Goal: Task Accomplishment & Management: Manage account settings

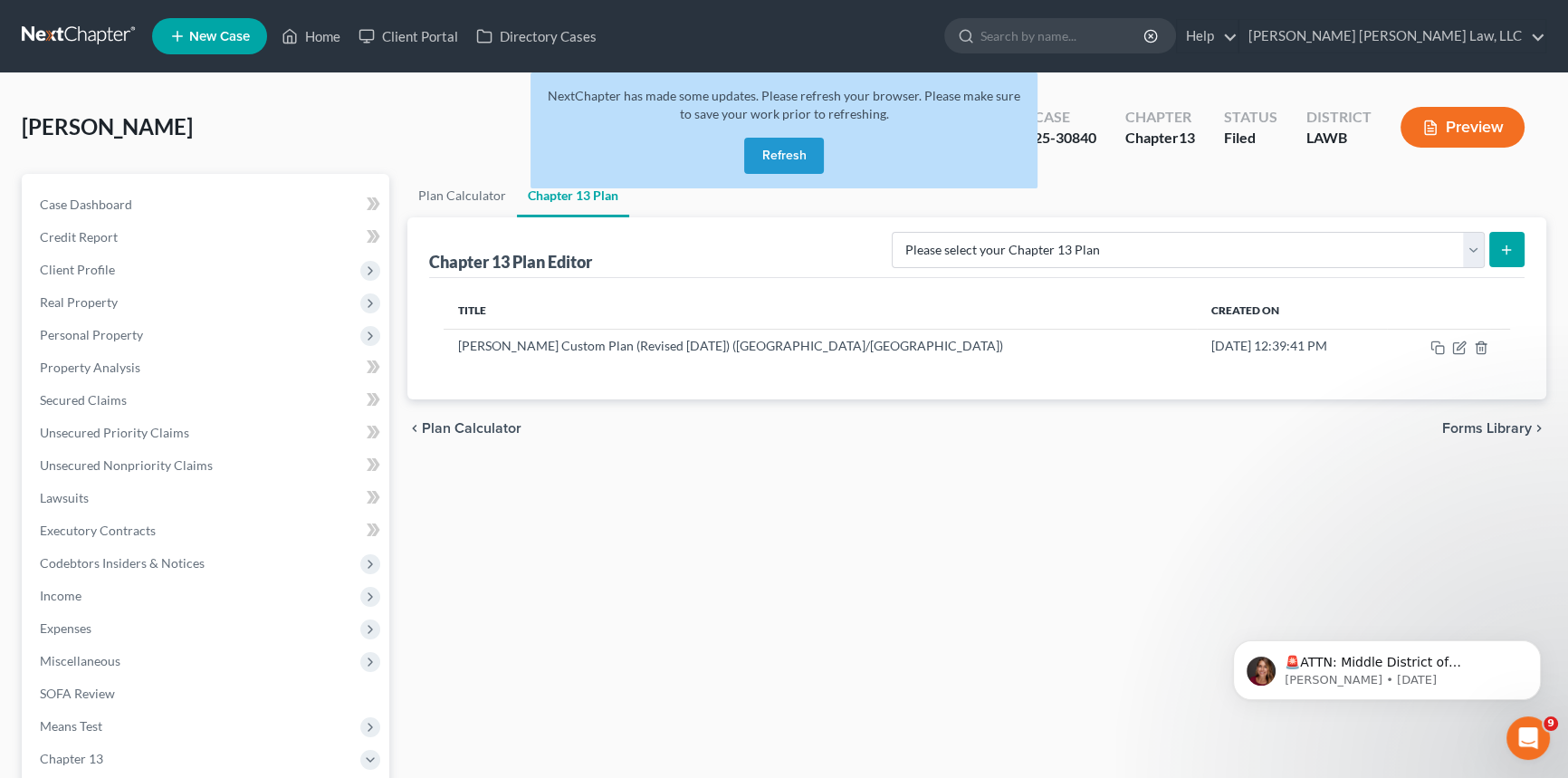
click at [790, 151] on button "Refresh" at bounding box center [784, 156] width 80 height 37
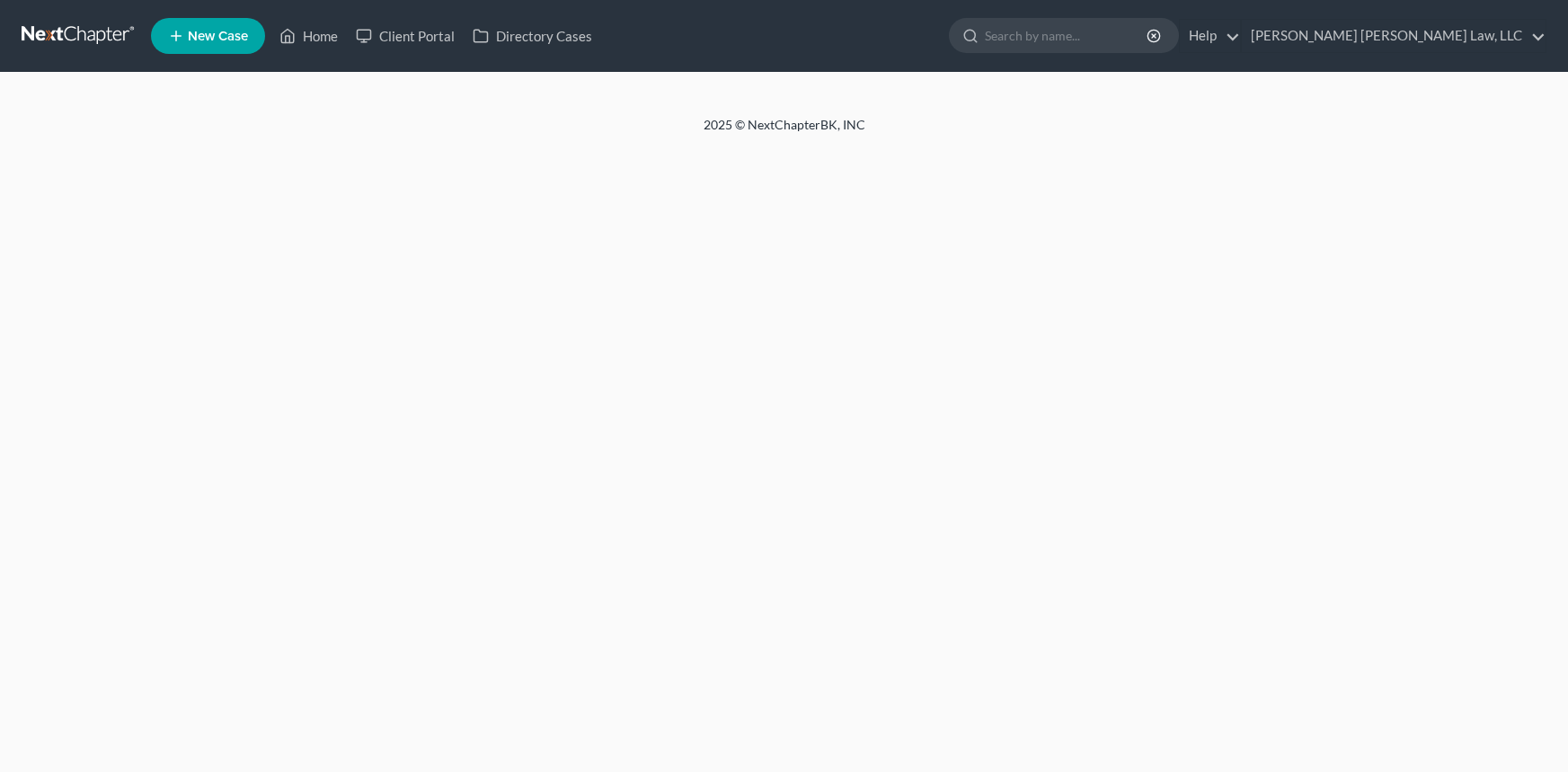
click at [321, 35] on link "Home" at bounding box center [309, 36] width 76 height 33
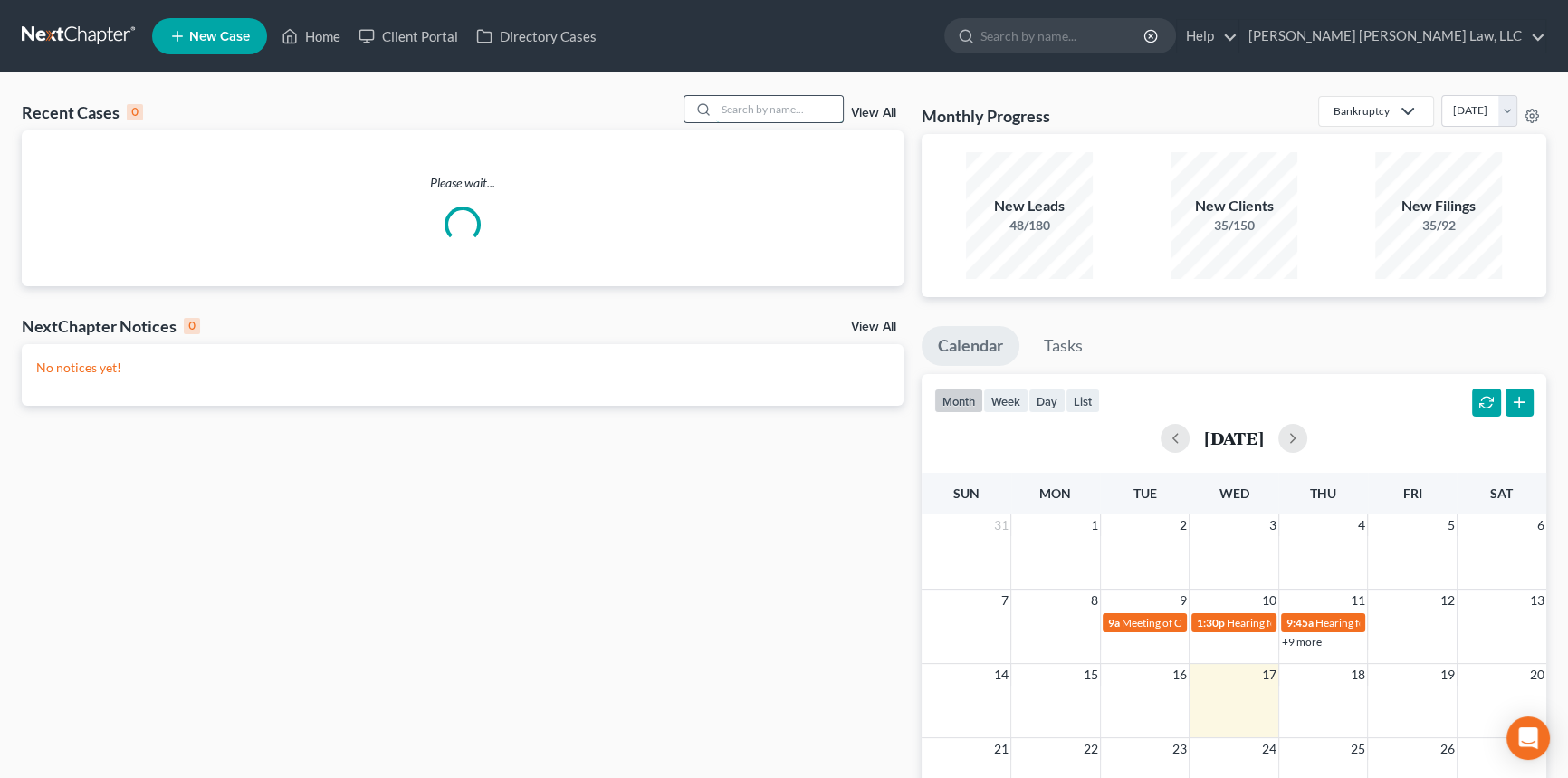
click at [729, 108] on input "search" at bounding box center [779, 109] width 127 height 27
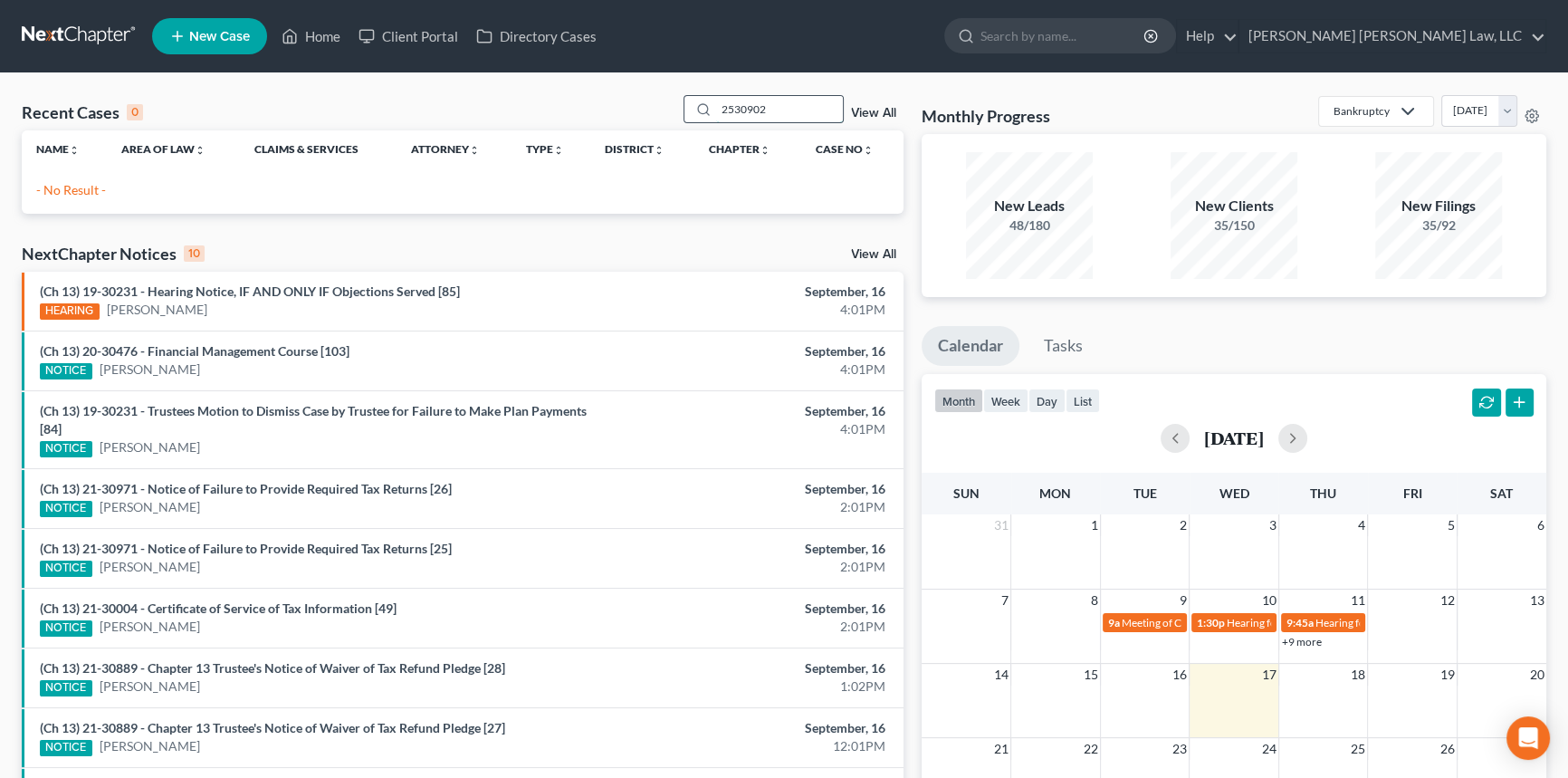
click at [729, 108] on input "2530902" at bounding box center [779, 109] width 127 height 27
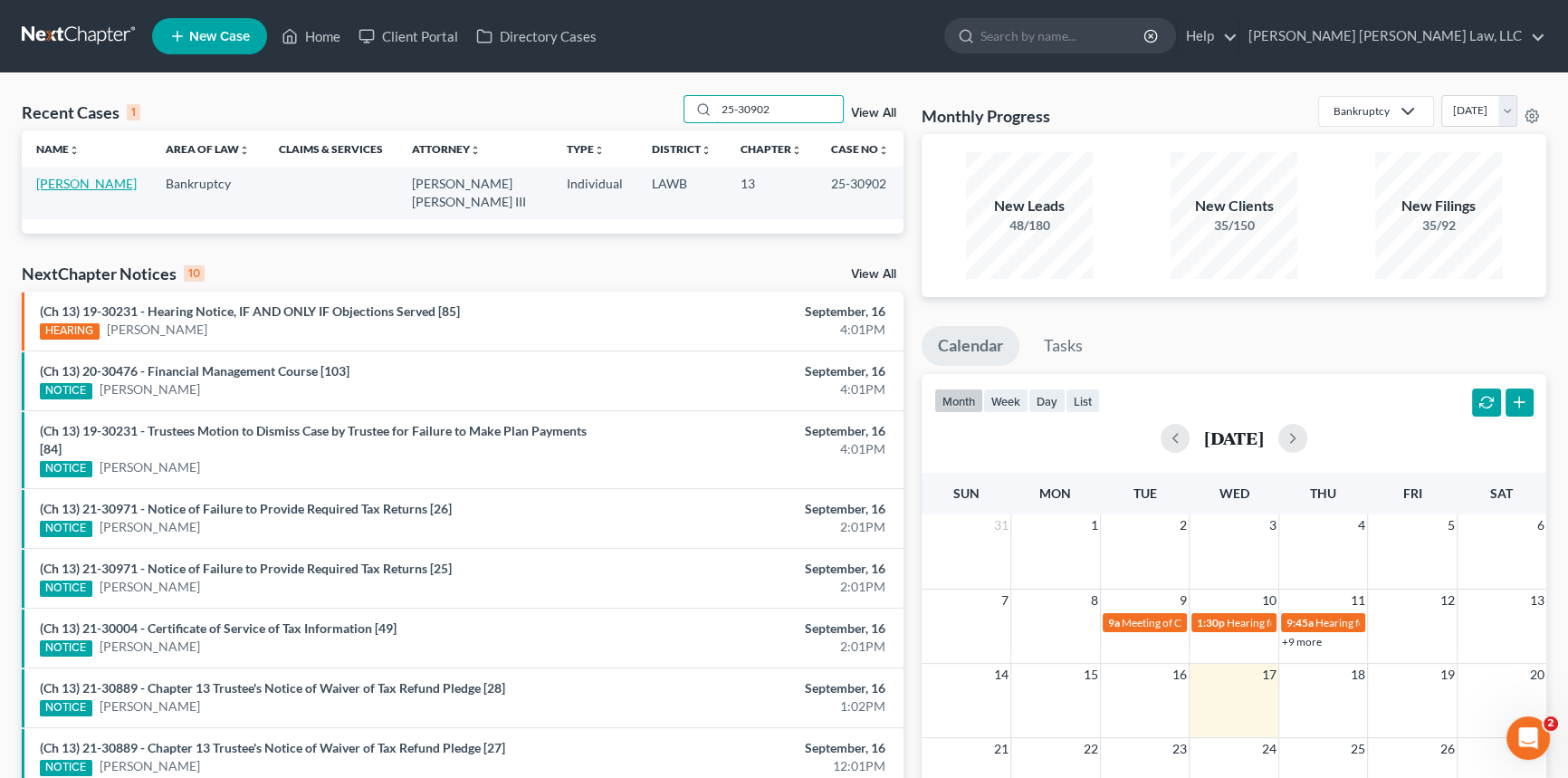
type input "25-30902"
click at [73, 178] on link "[PERSON_NAME]" at bounding box center [87, 183] width 101 height 16
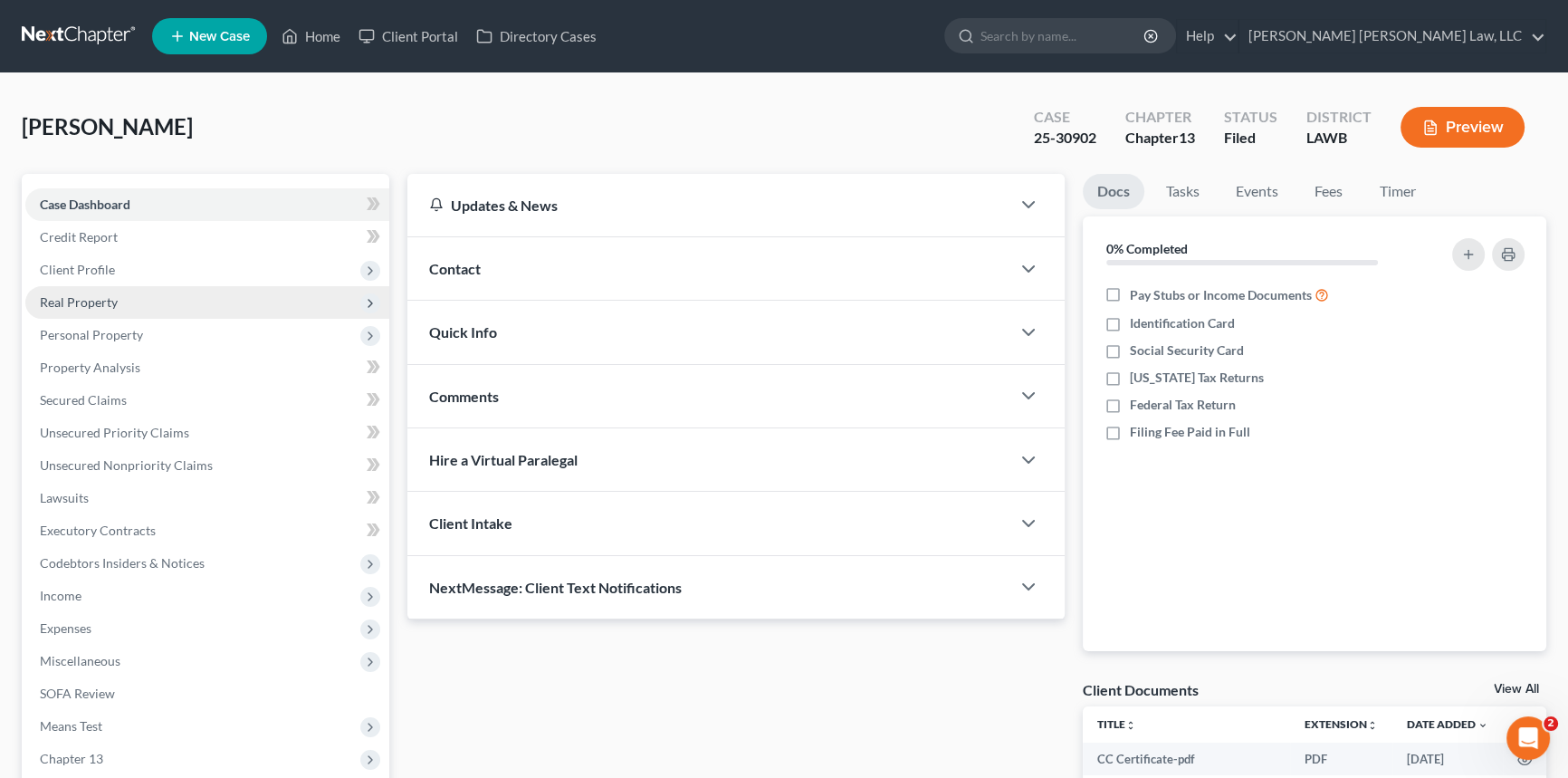
click at [104, 312] on span "Real Property" at bounding box center [208, 303] width 364 height 33
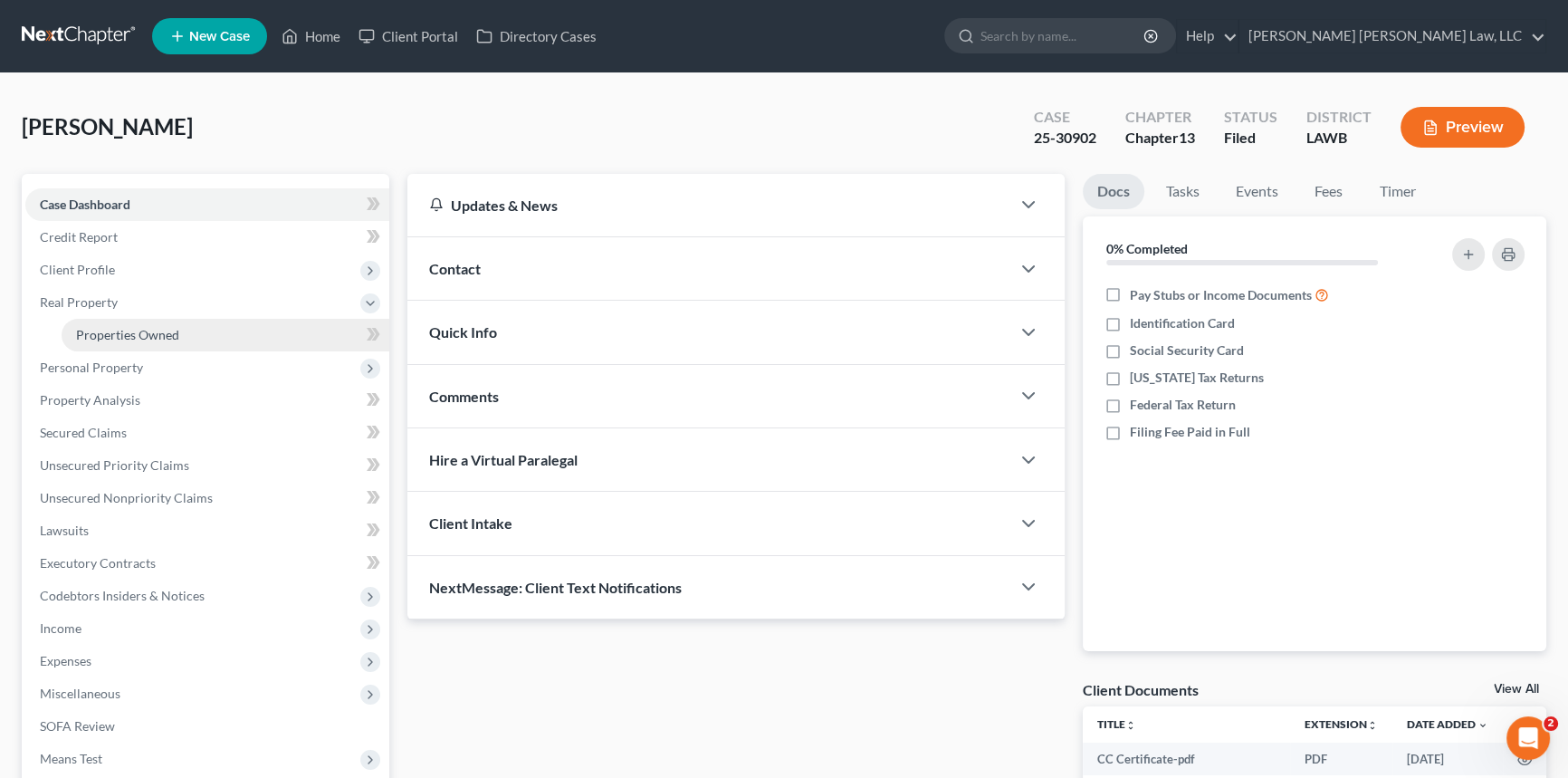
click at [112, 327] on span "Properties Owned" at bounding box center [127, 334] width 103 height 16
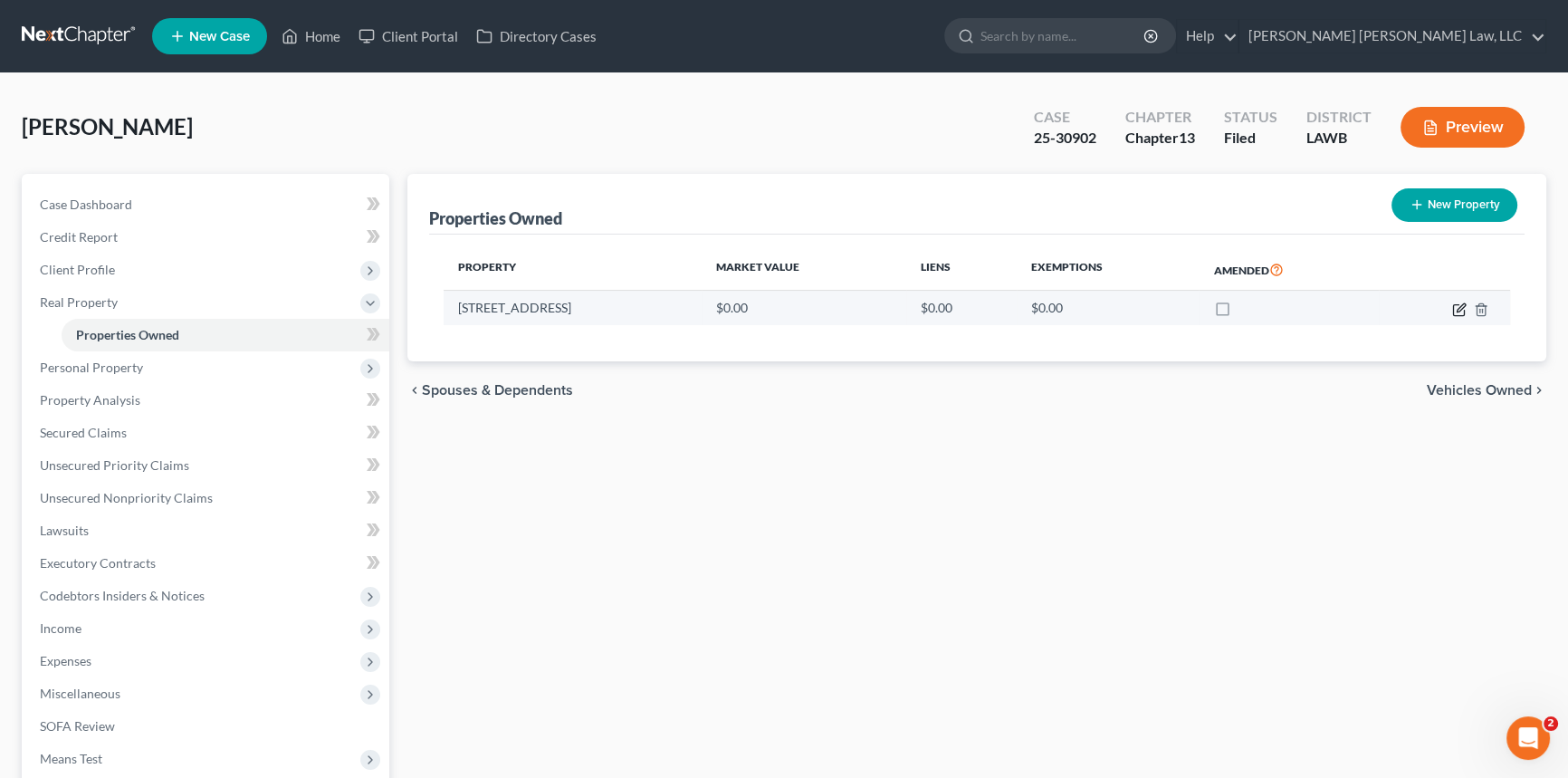
click at [1458, 303] on icon "button" at bounding box center [1460, 310] width 15 height 15
select select "19"
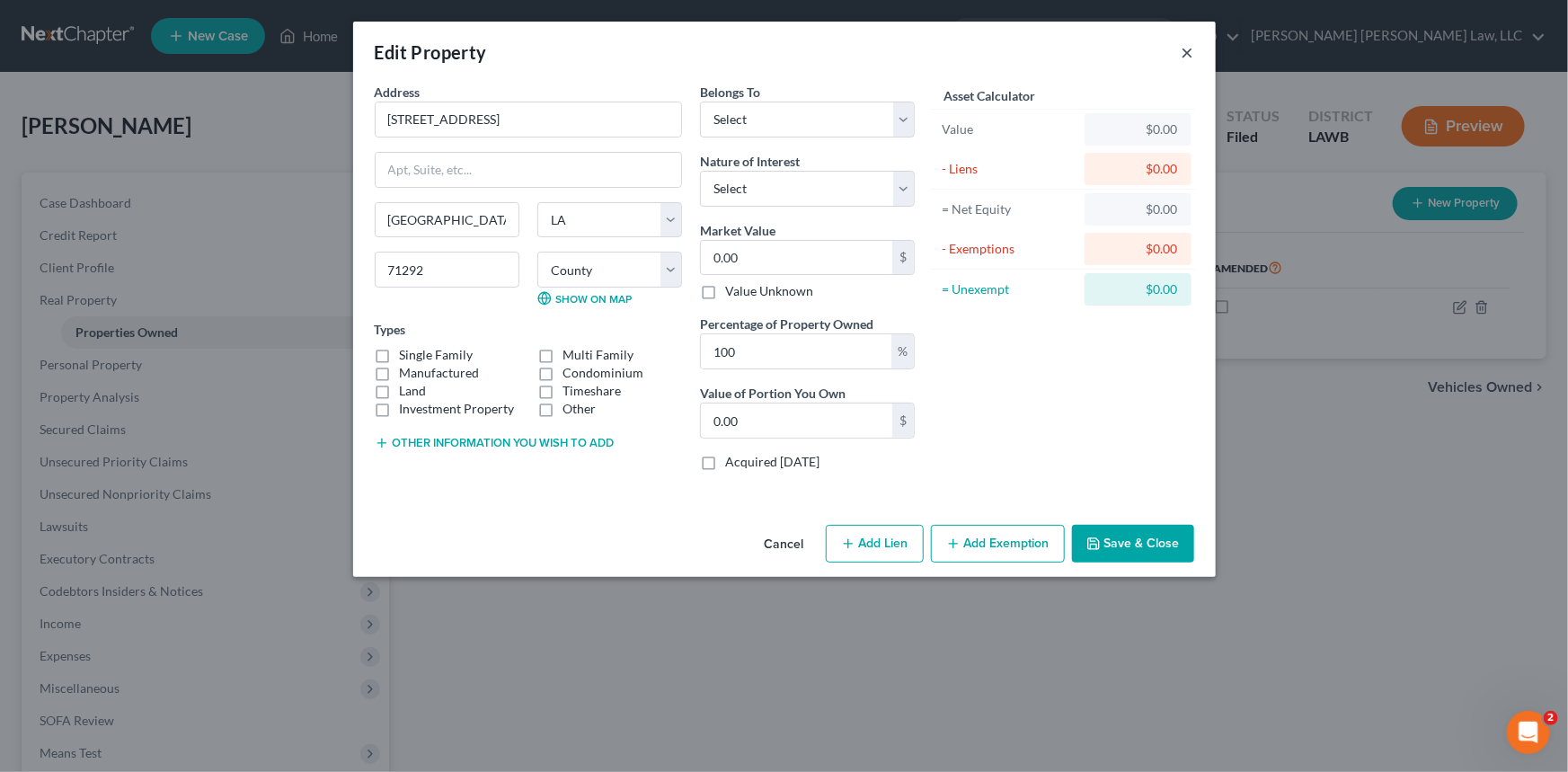
click at [1186, 54] on button "×" at bounding box center [1188, 53] width 13 height 22
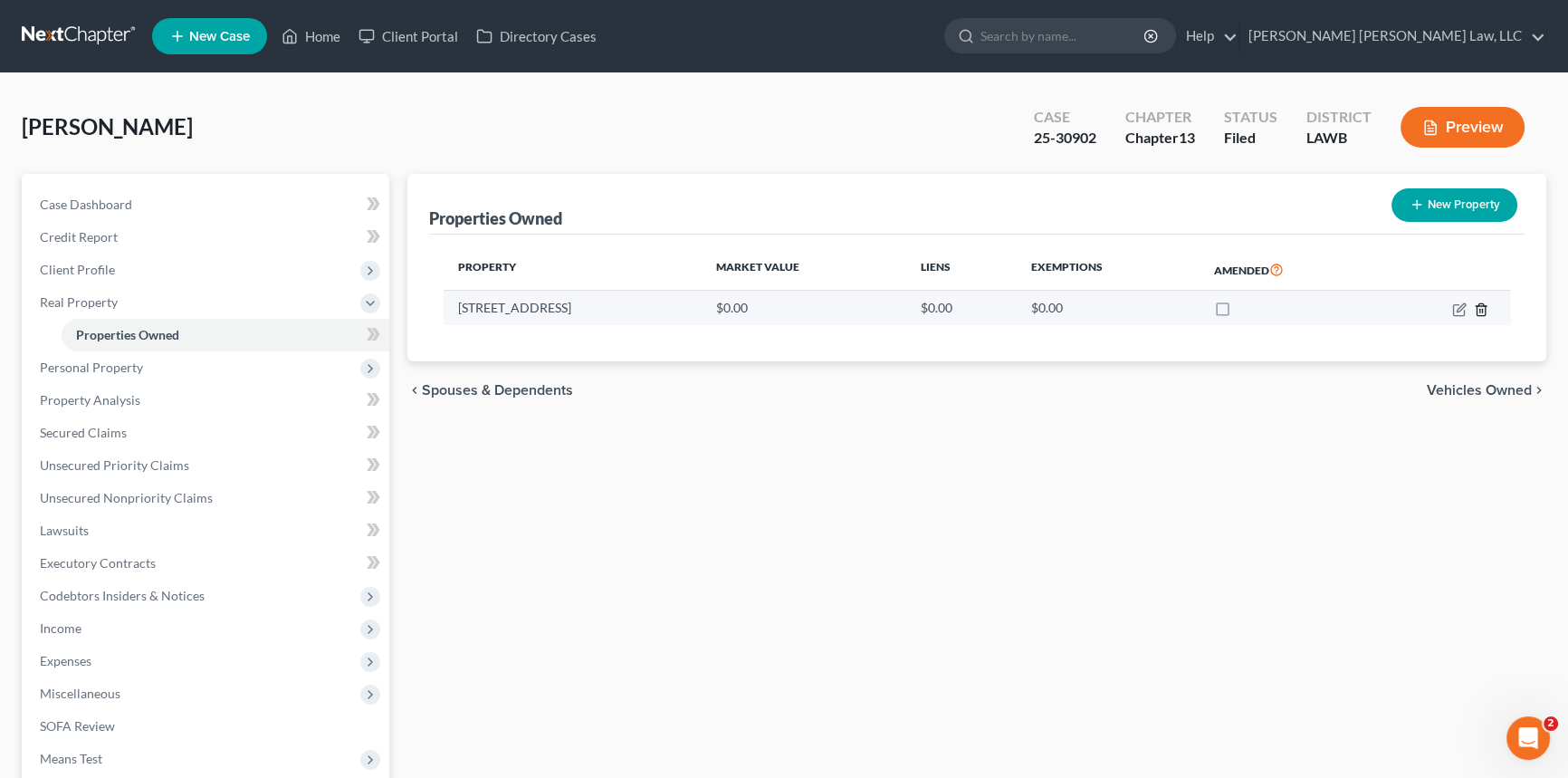
click at [1485, 306] on icon "button" at bounding box center [1480, 309] width 8 height 12
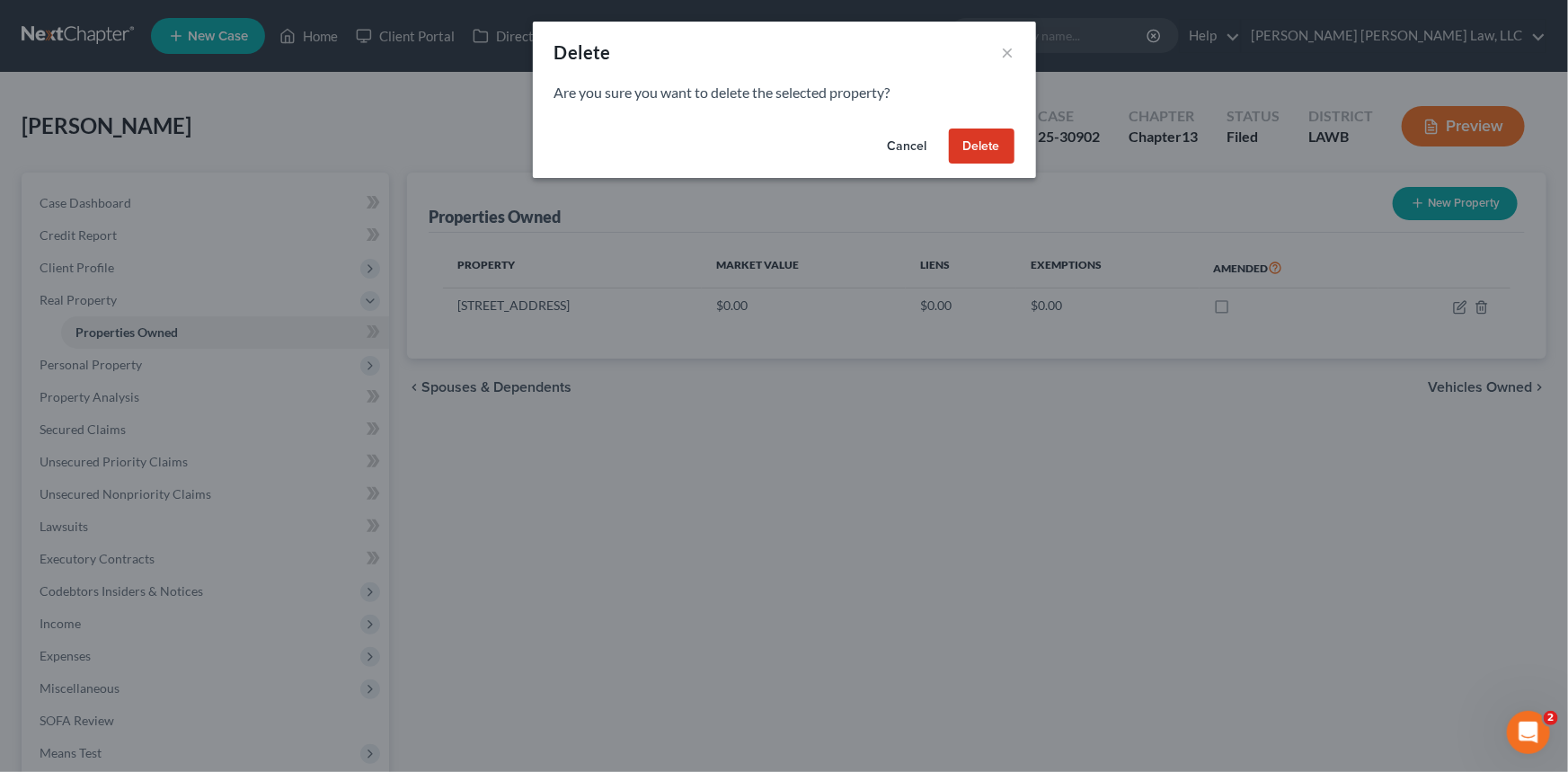
click at [982, 140] on button "Delete" at bounding box center [981, 147] width 65 height 36
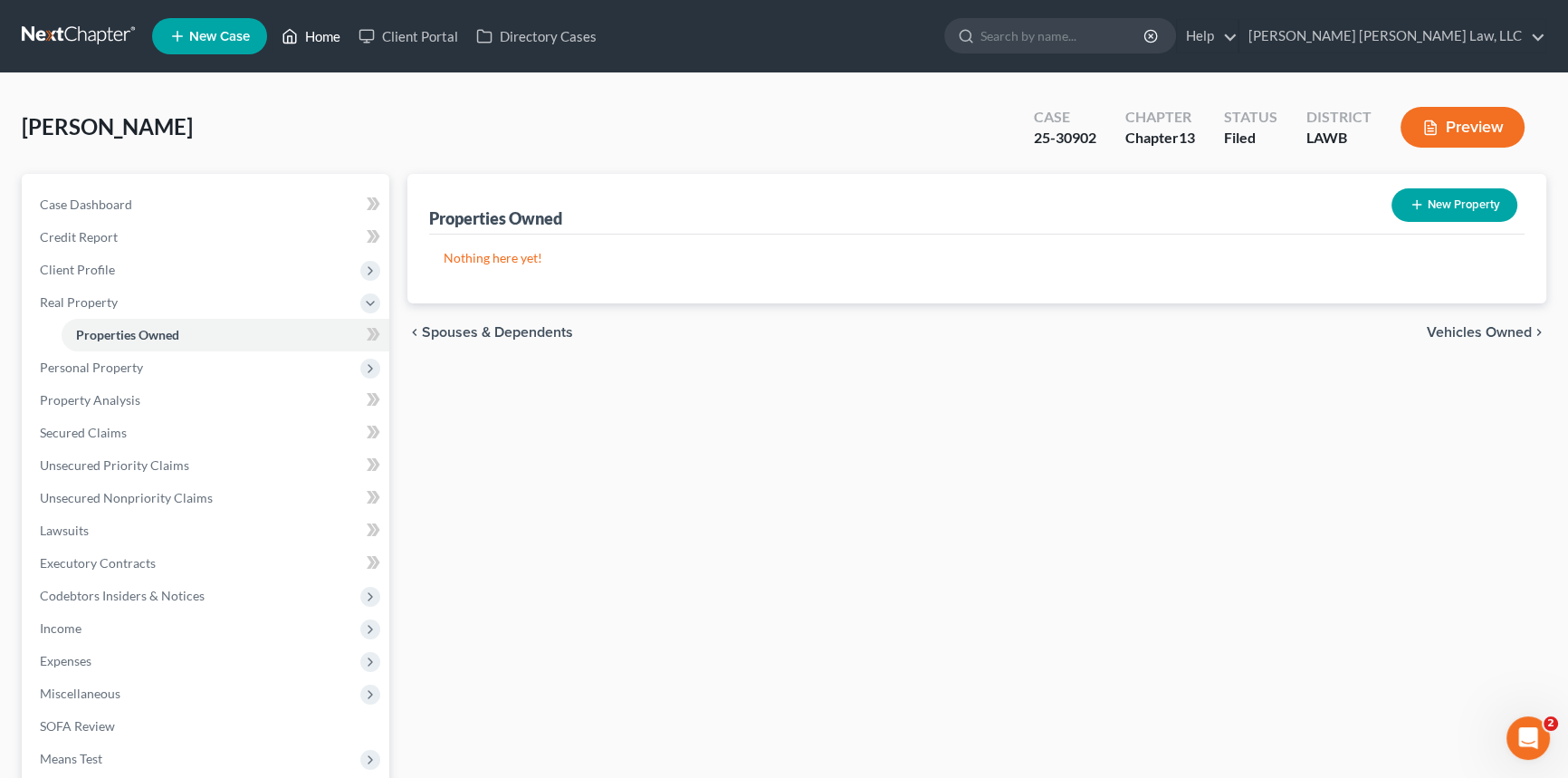
click at [322, 34] on link "Home" at bounding box center [311, 37] width 77 height 33
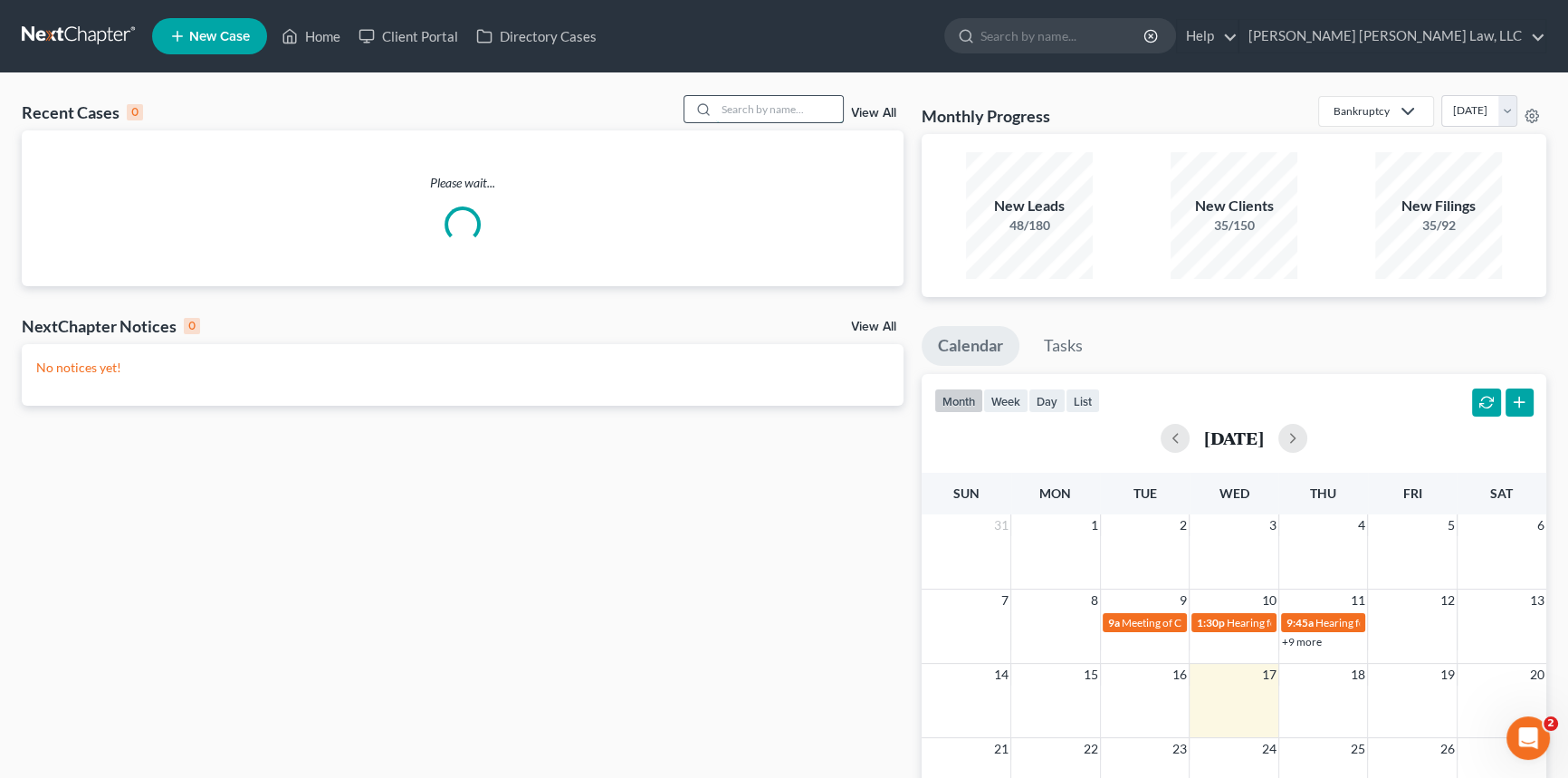
click at [734, 115] on input "search" at bounding box center [779, 109] width 127 height 27
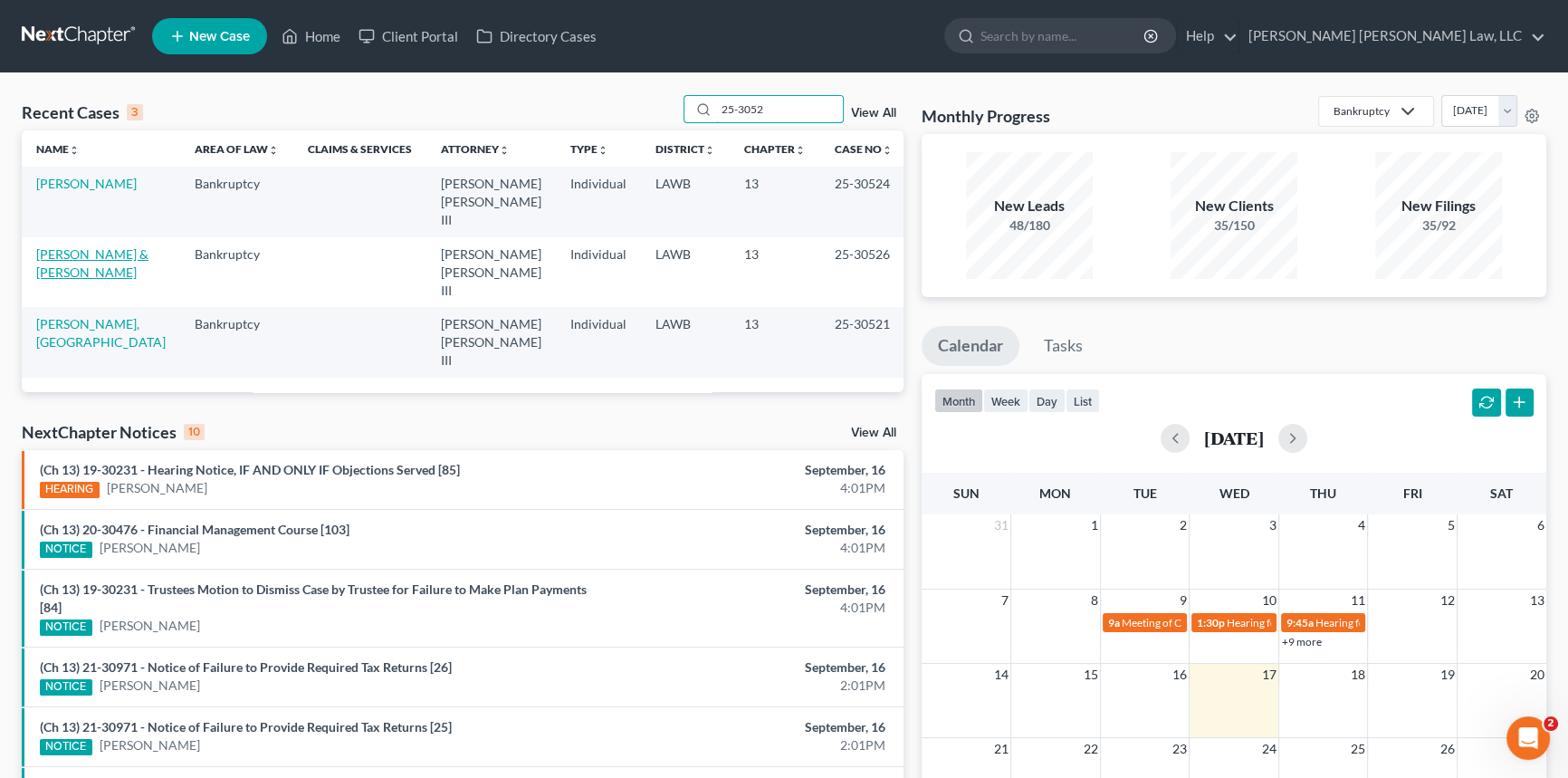
type input "25-3052"
click at [53, 246] on link "[PERSON_NAME] & [PERSON_NAME]" at bounding box center [92, 263] width 113 height 34
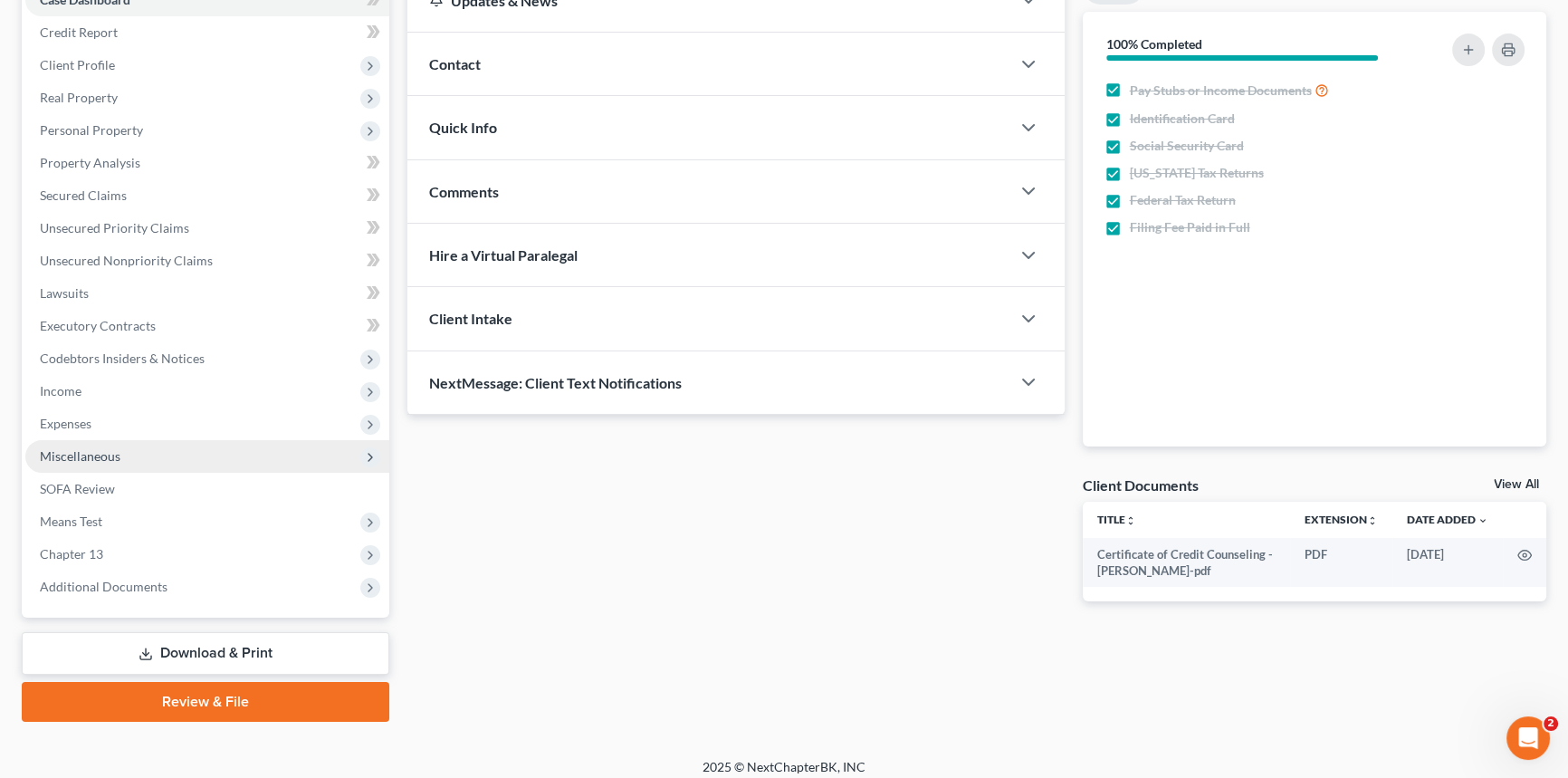
scroll to position [215, 0]
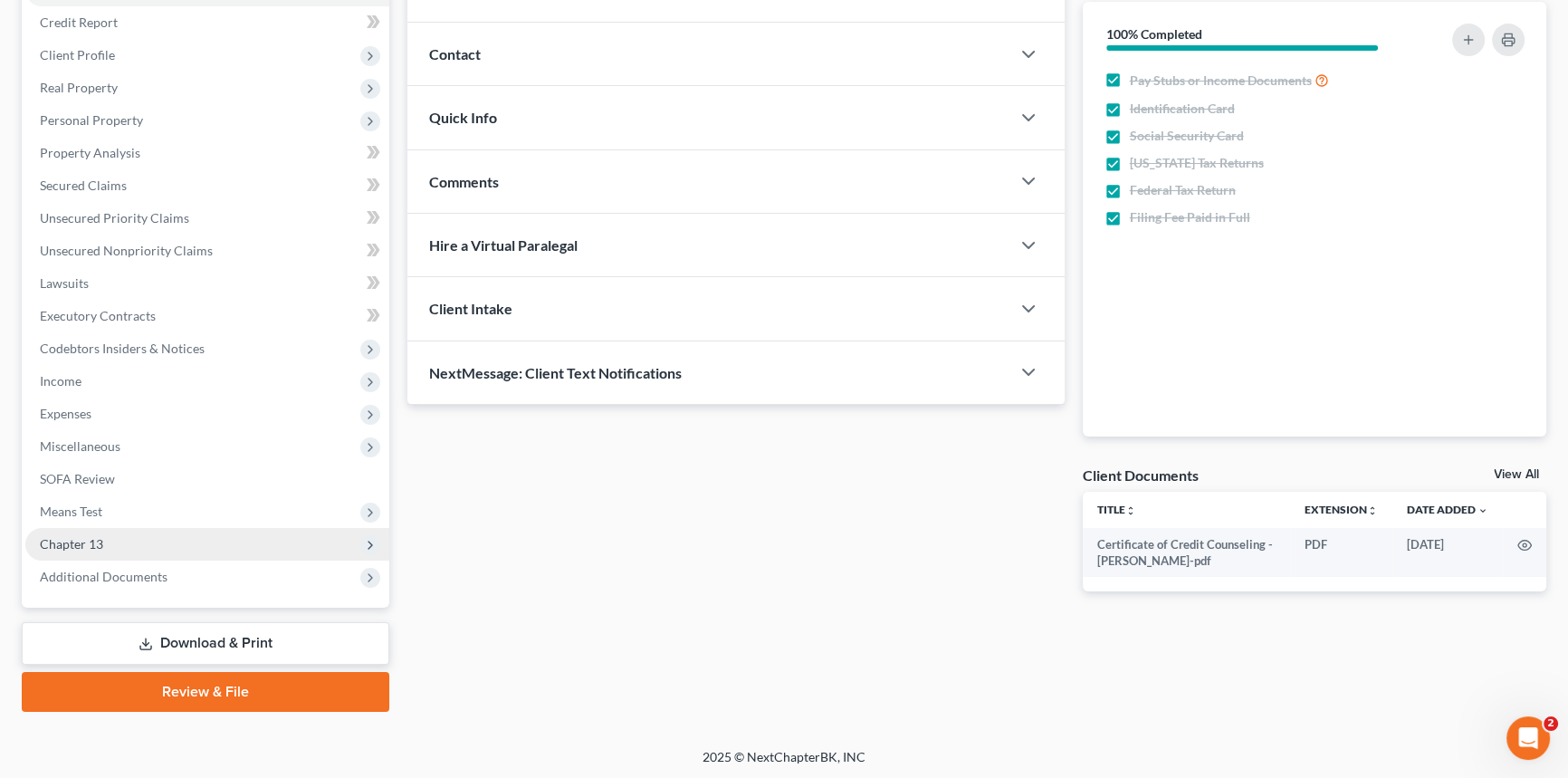
click at [152, 533] on span "Chapter 13" at bounding box center [208, 545] width 364 height 33
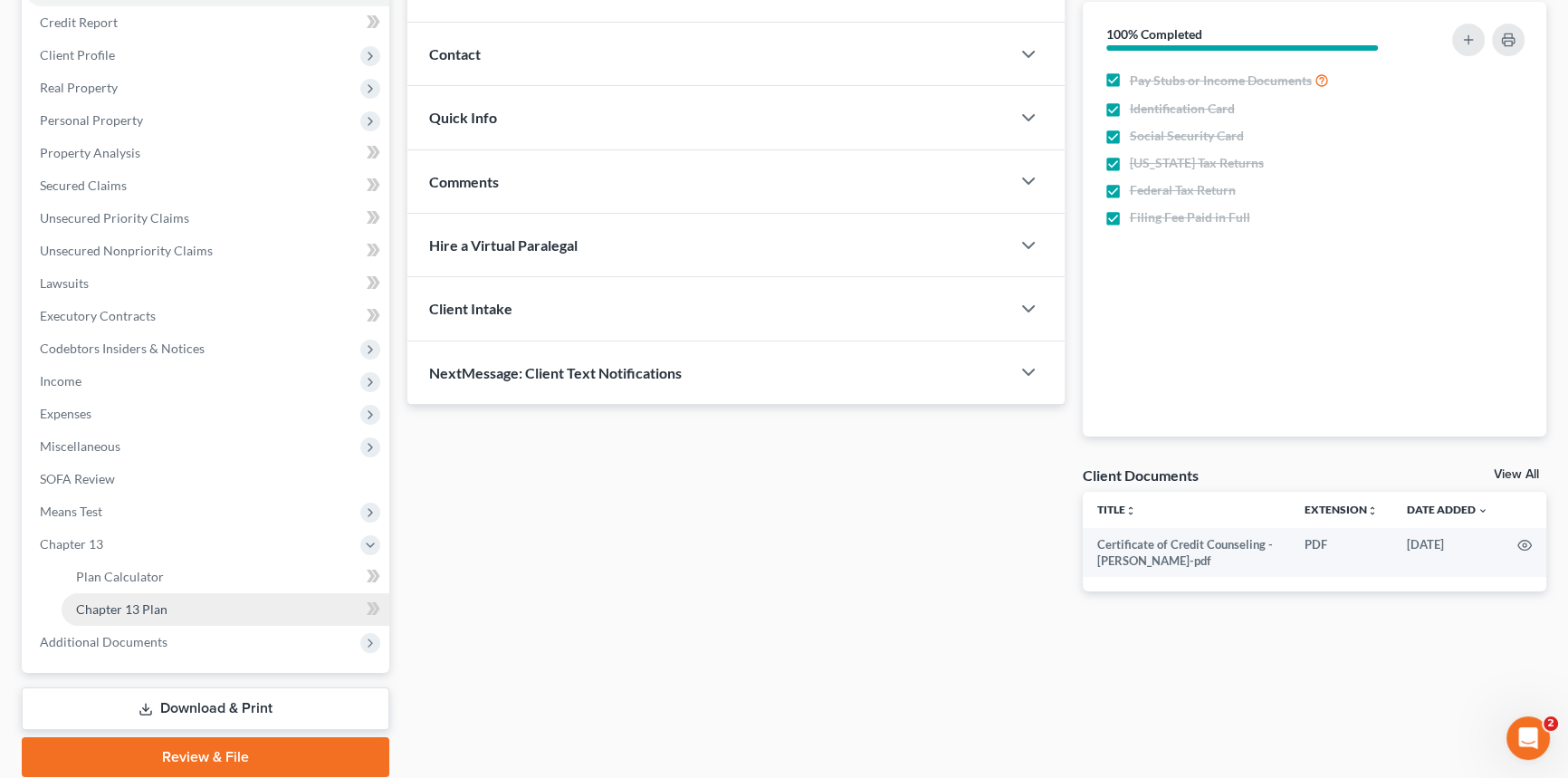
click at [163, 604] on span "Chapter 13 Plan" at bounding box center [122, 609] width 91 height 16
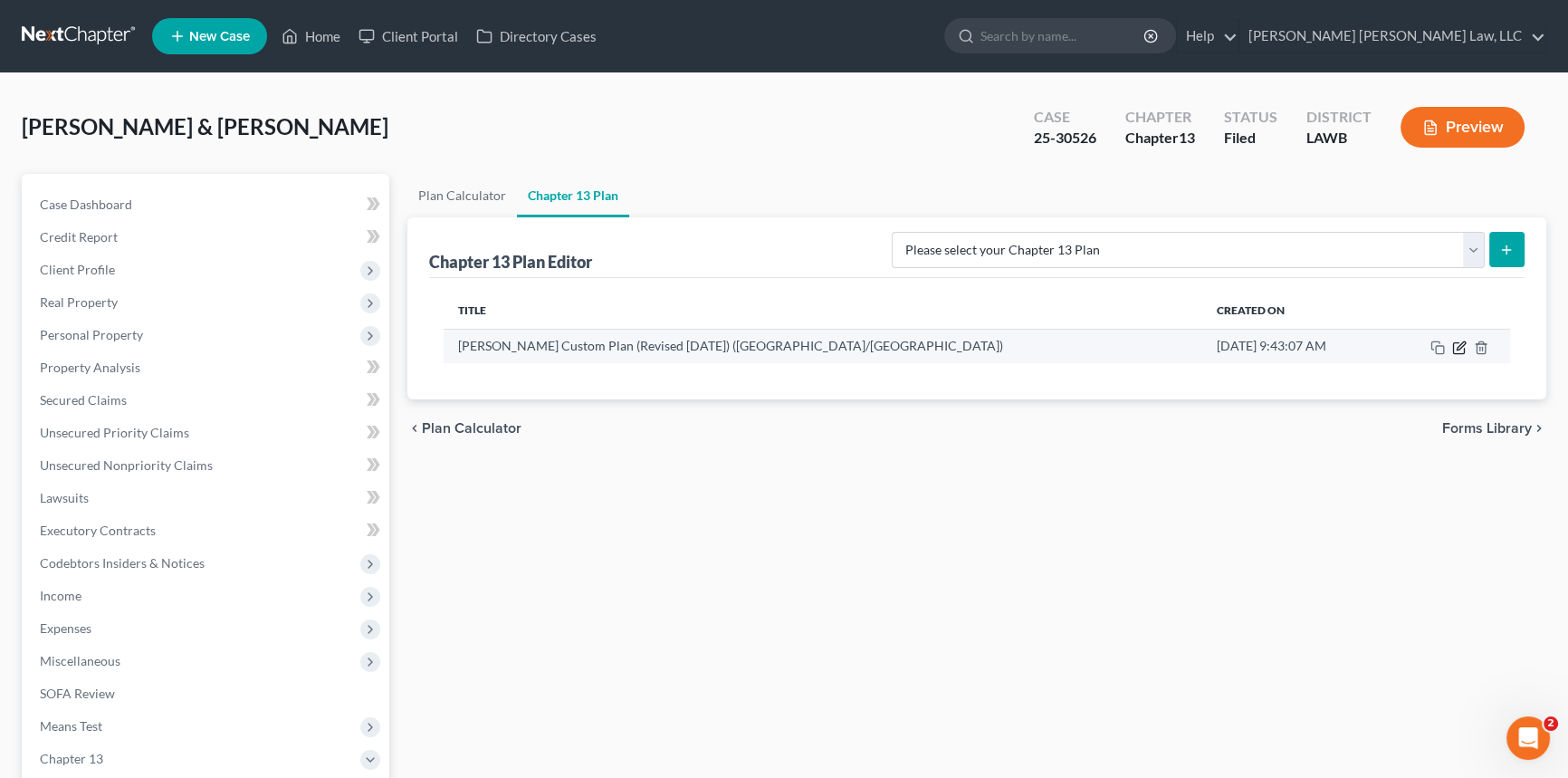
click at [1454, 346] on icon "button" at bounding box center [1460, 348] width 15 height 15
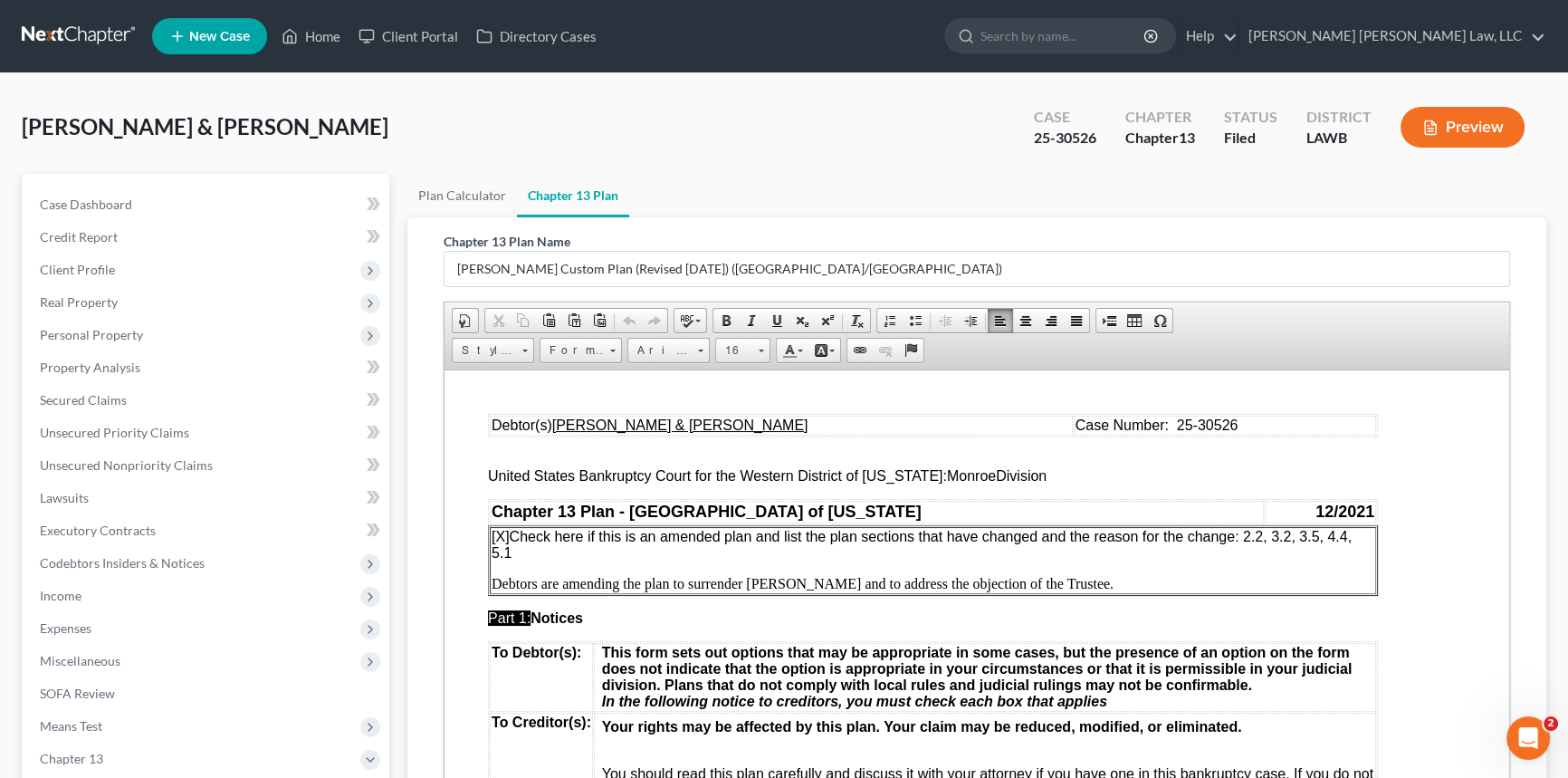
click at [508, 554] on span "[X] Check here if this is an amended plan and list the plan sections that have …" at bounding box center [921, 544] width 860 height 32
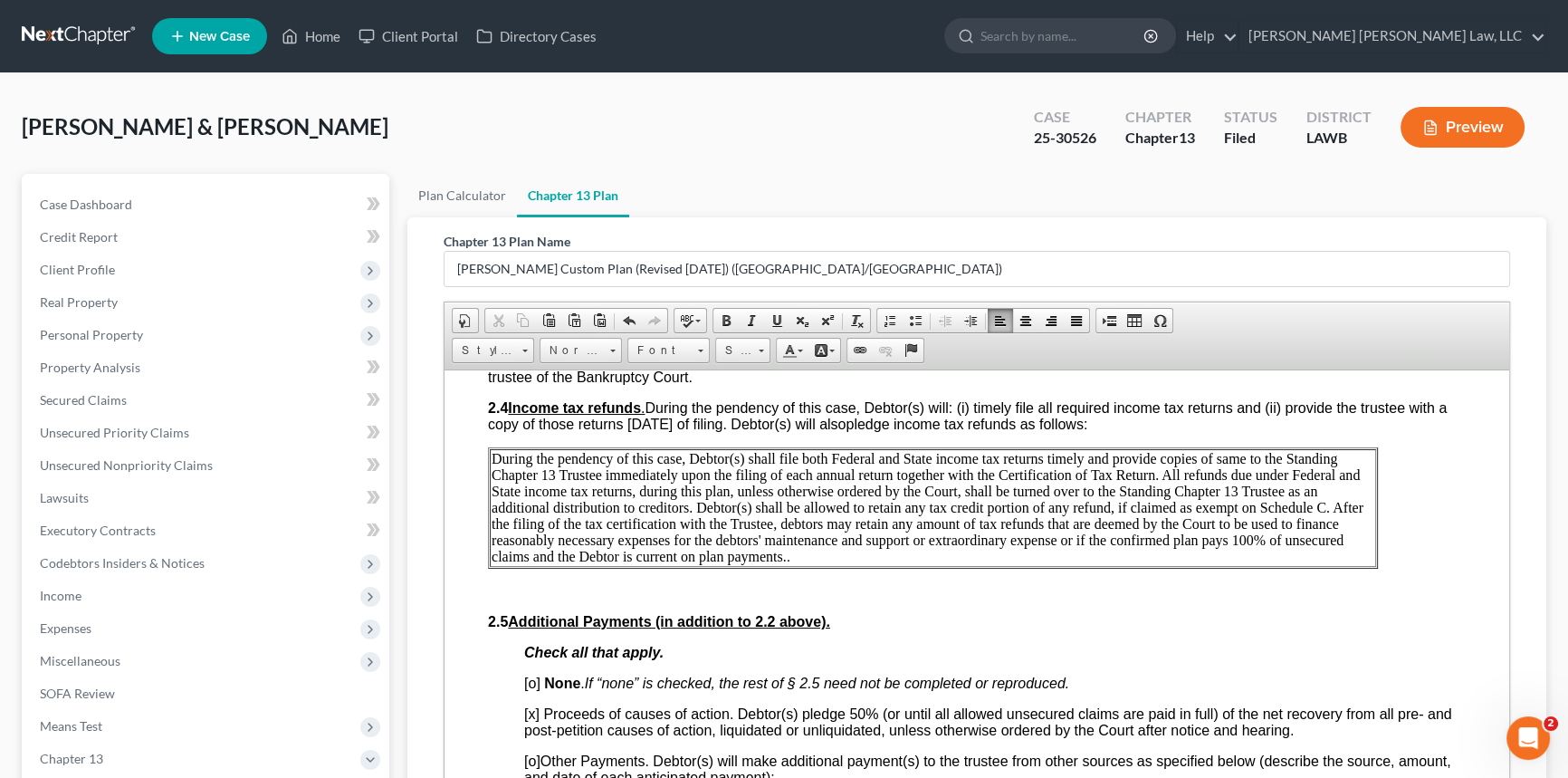
scroll to position [1152, 0]
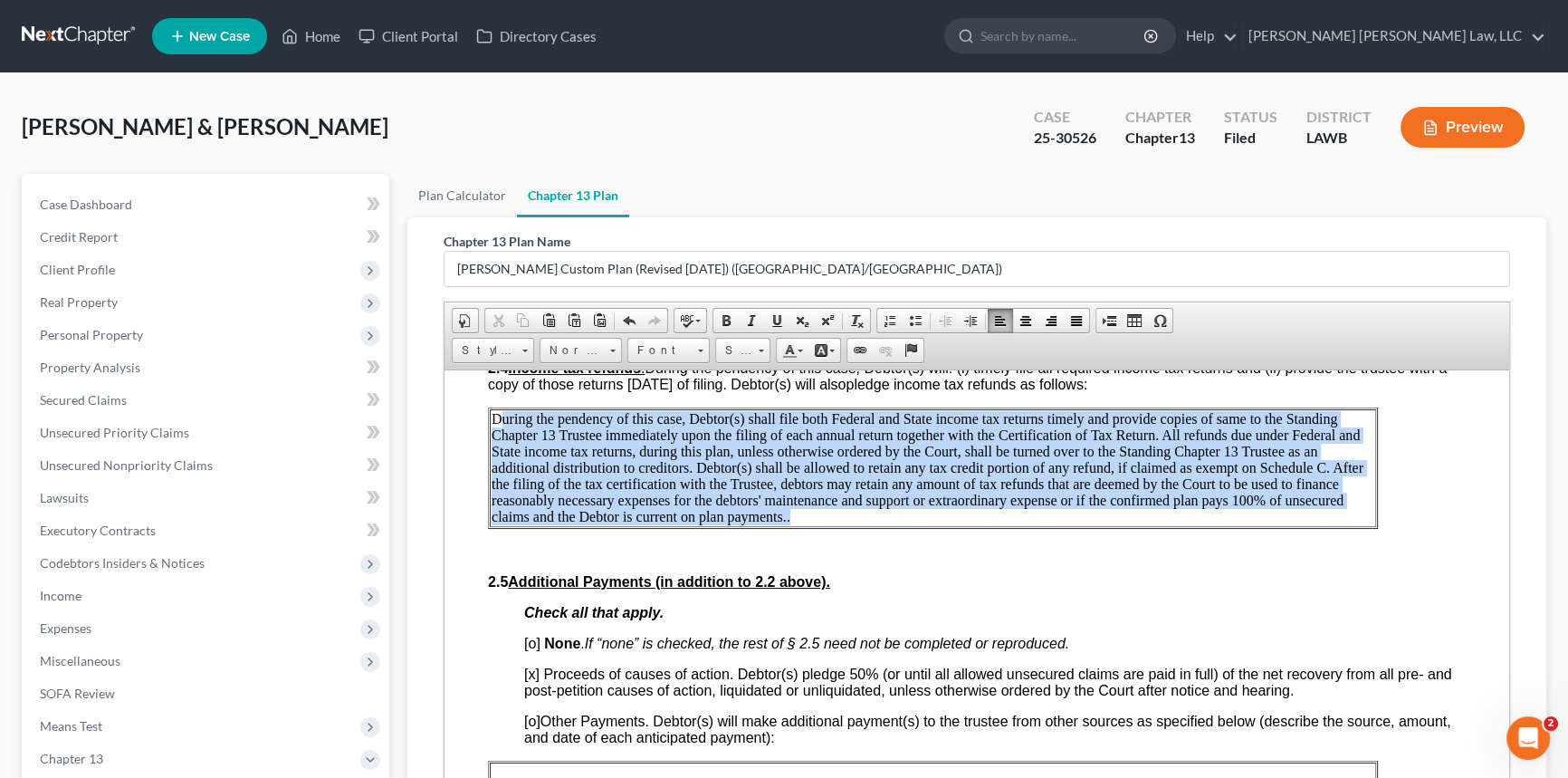
drag, startPoint x: 790, startPoint y: 561, endPoint x: 499, endPoint y: 457, distance: 309.0
click at [499, 457] on p "During the pendency of this case, Debtor(s) shall file both Federal and State i…" at bounding box center [932, 467] width 883 height 114
click at [802, 524] on p "During the pendency of this case, Debtor(s) shall file both Federal and State i…" at bounding box center [932, 467] width 883 height 114
drag, startPoint x: 802, startPoint y: 562, endPoint x: 501, endPoint y: 454, distance: 319.8
click at [501, 454] on p "During the pendency of this case, Debtor(s) shall file both Federal and State i…" at bounding box center [932, 467] width 883 height 114
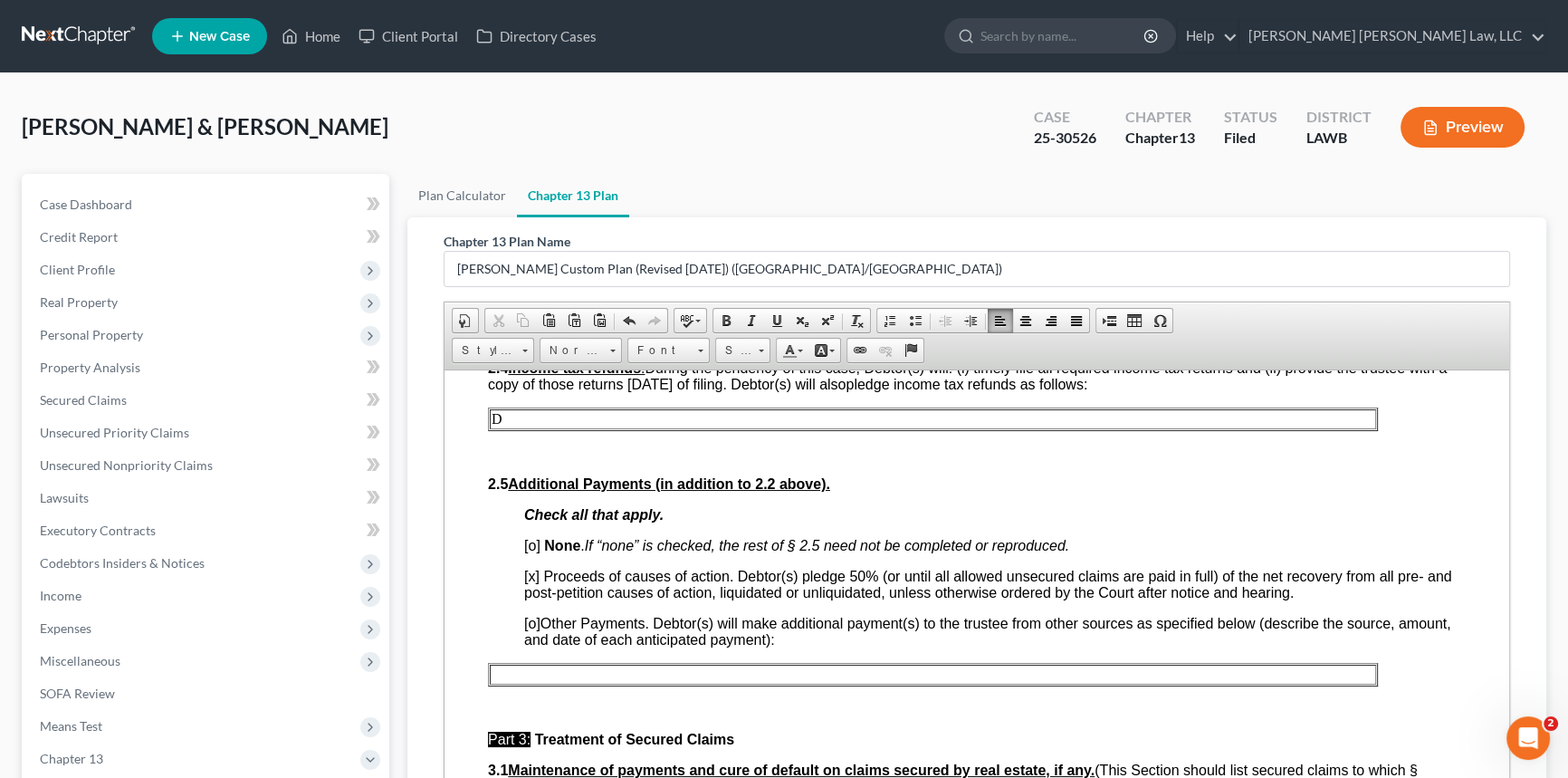
click at [514, 427] on p "D" at bounding box center [932, 418] width 883 height 16
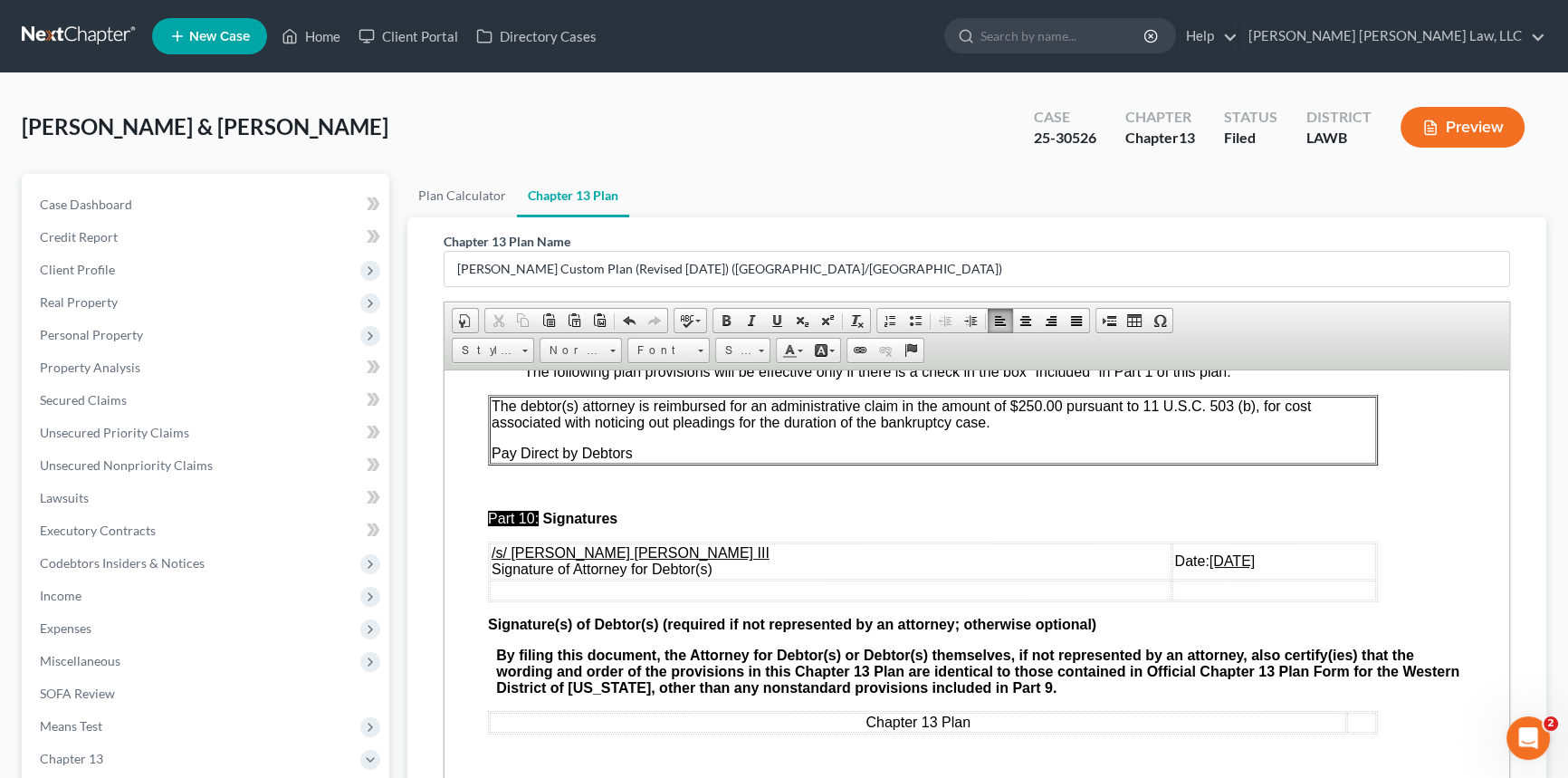
scroll to position [6012, 0]
click at [1209, 568] on u "[DATE]" at bounding box center [1231, 560] width 45 height 16
click at [1176, 568] on u "0/17/2025" at bounding box center [1208, 560] width 64 height 16
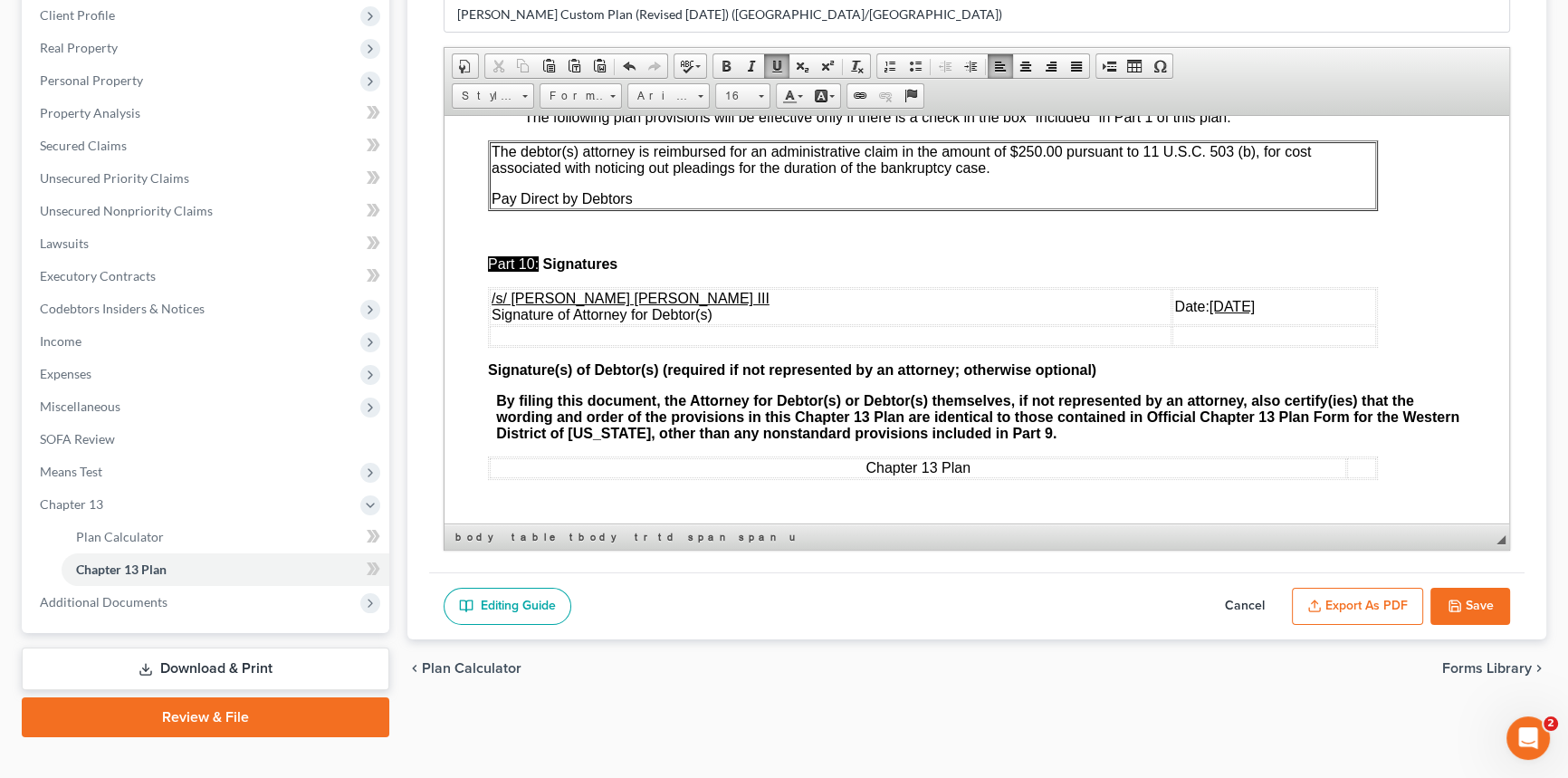
scroll to position [281, 0]
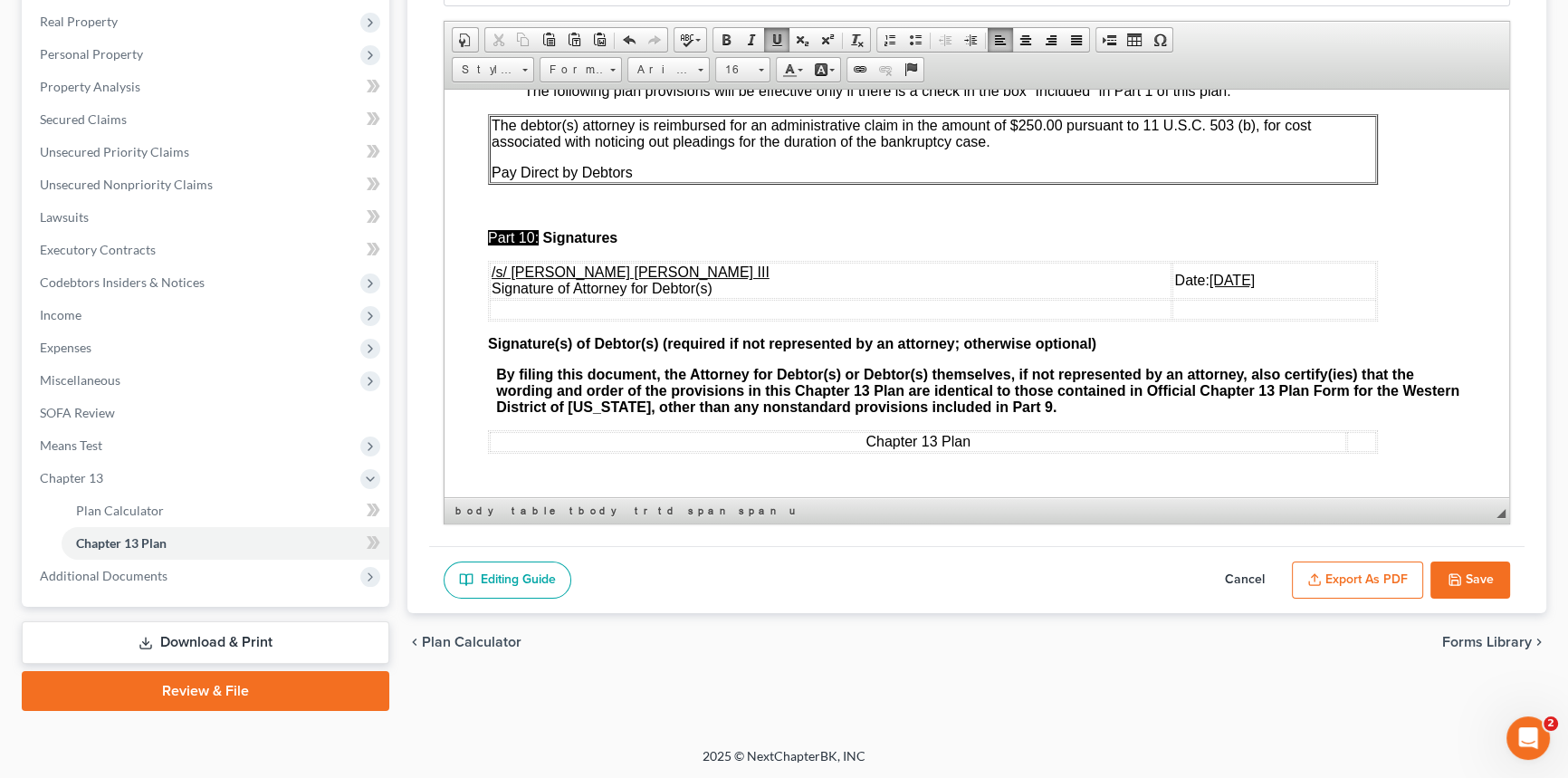
click at [1328, 567] on button "Export as PDF" at bounding box center [1358, 581] width 132 height 38
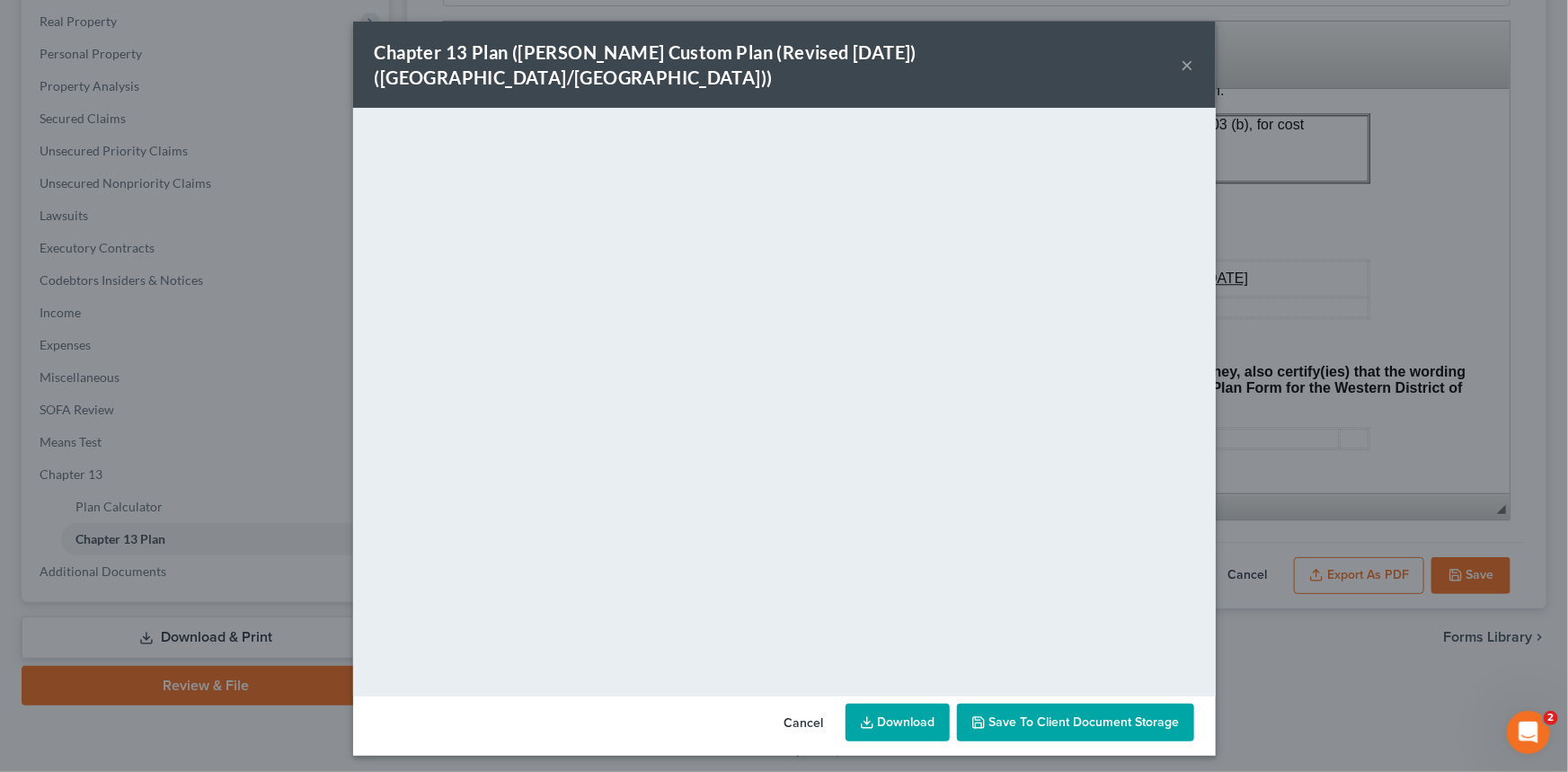
click at [1188, 54] on button "×" at bounding box center [1188, 64] width 13 height 22
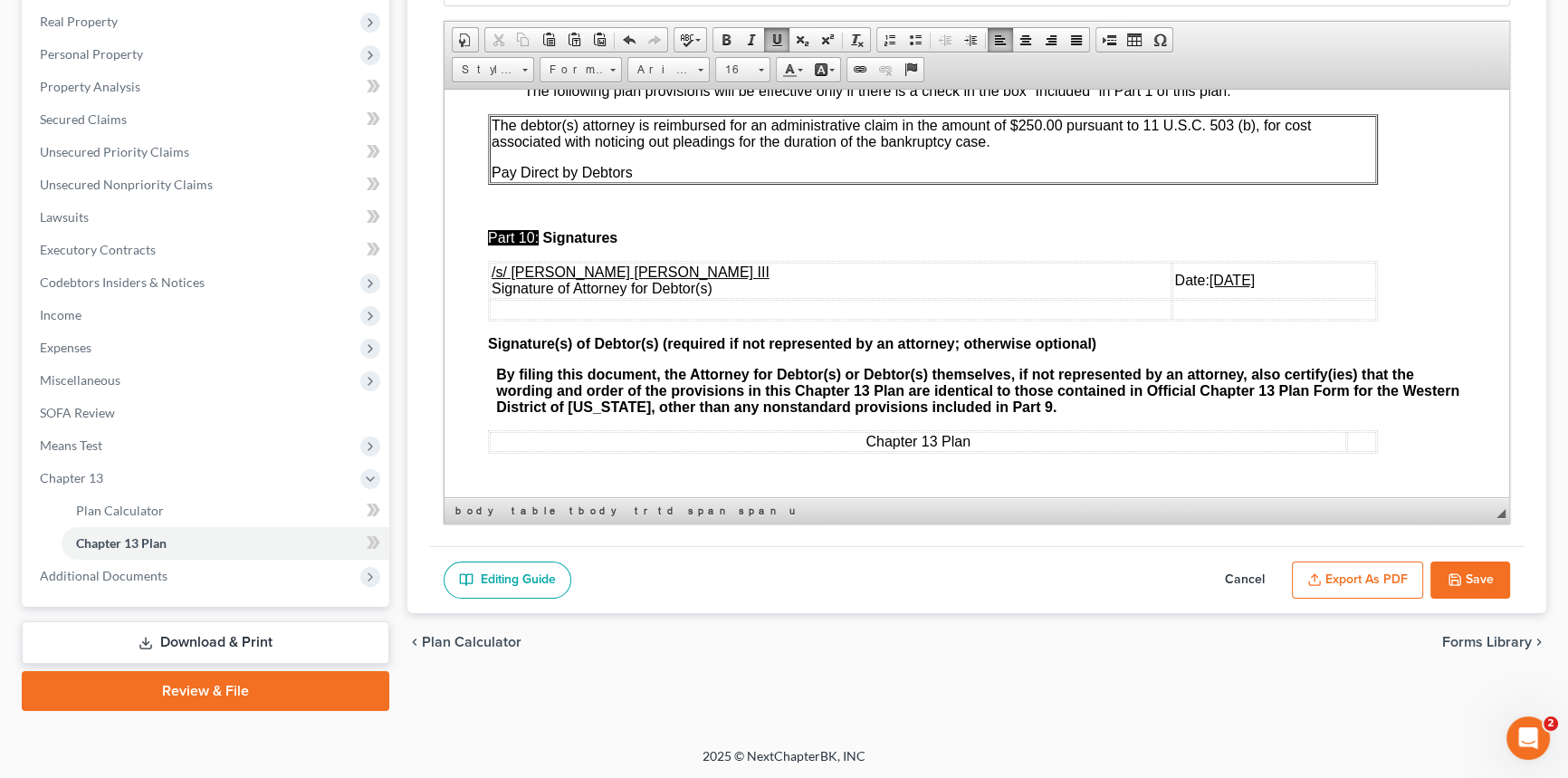
click at [1473, 570] on button "Save" at bounding box center [1470, 581] width 80 height 38
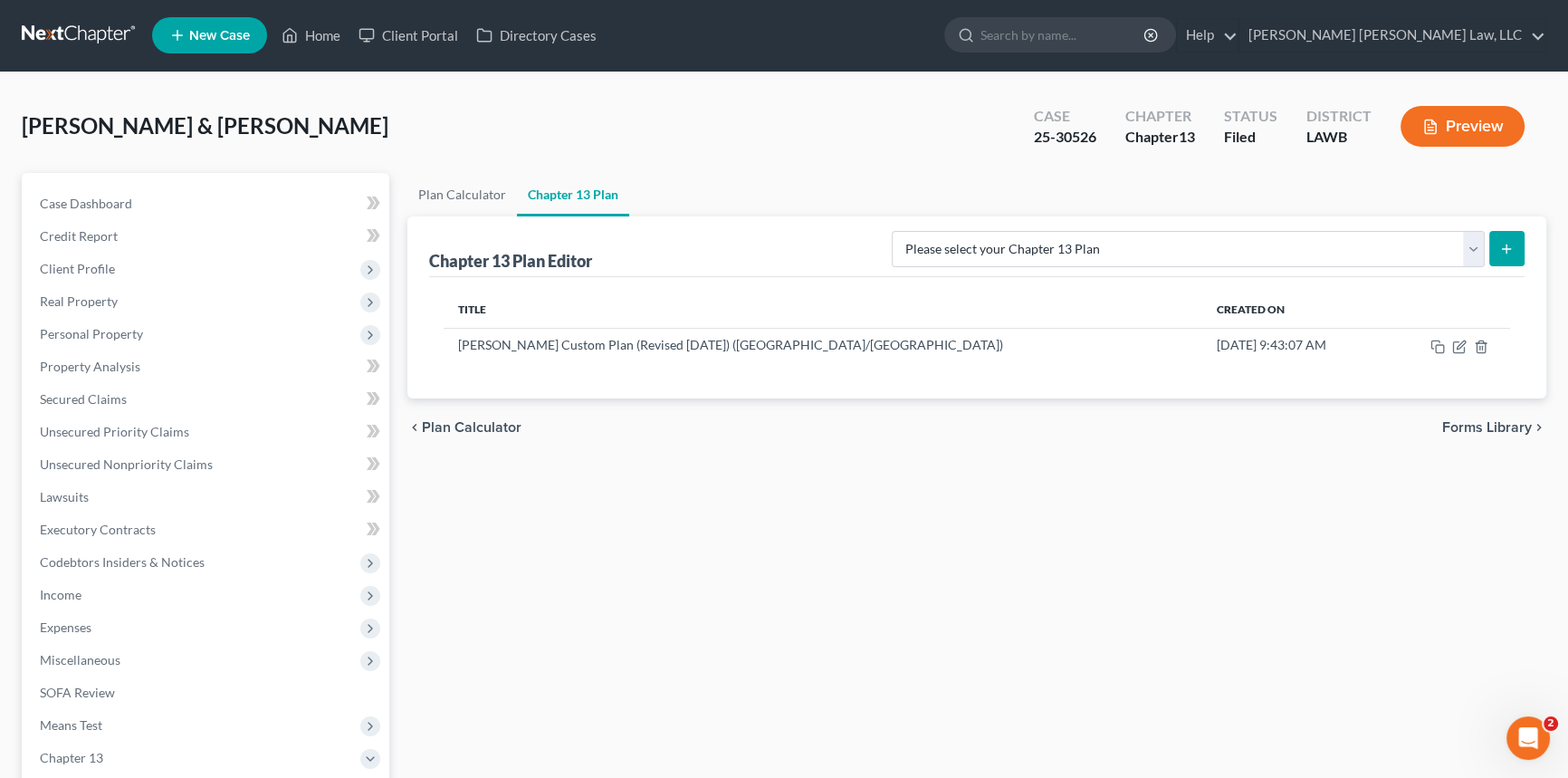
scroll to position [0, 0]
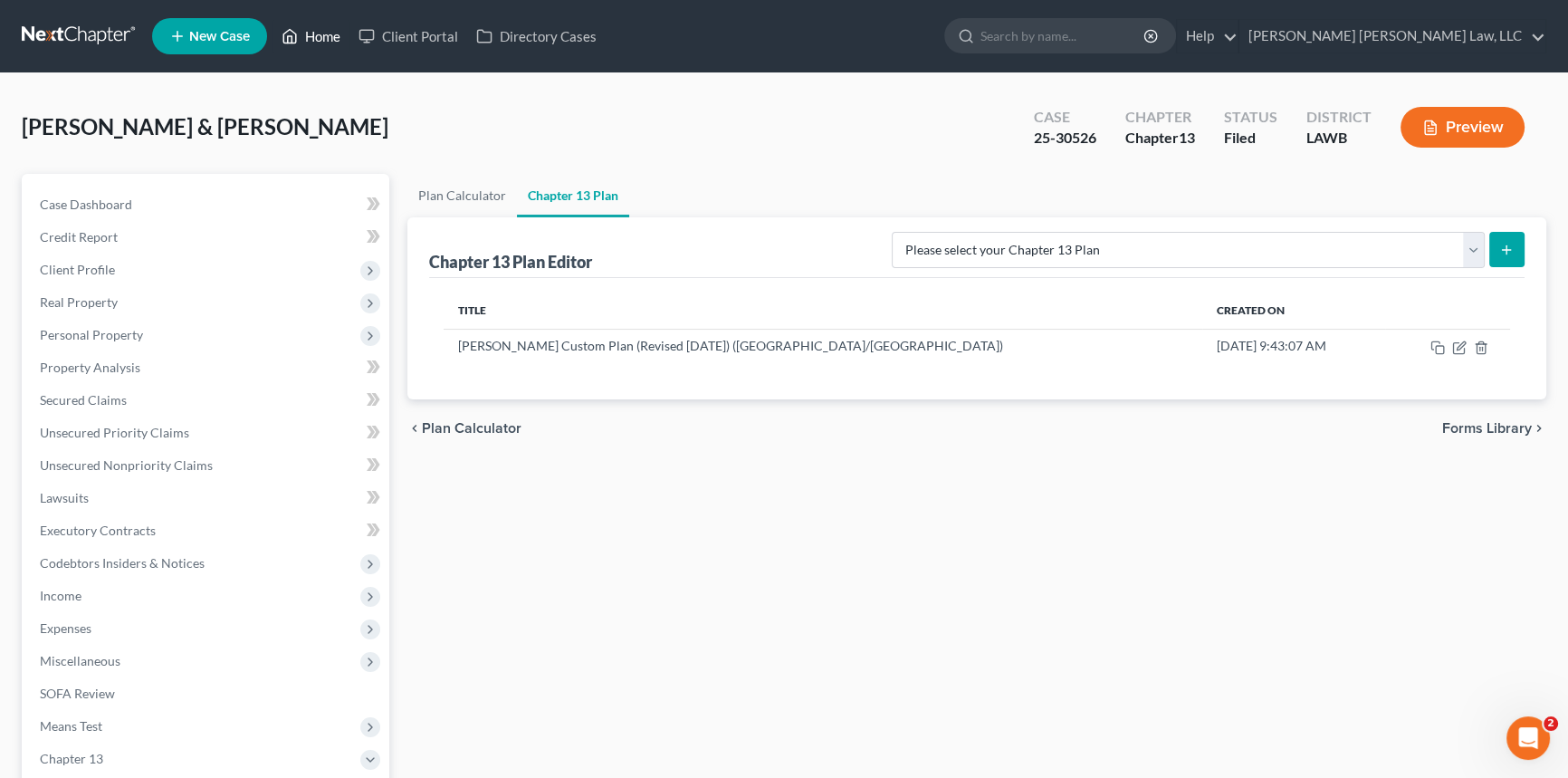
click at [310, 34] on link "Home" at bounding box center [311, 37] width 77 height 33
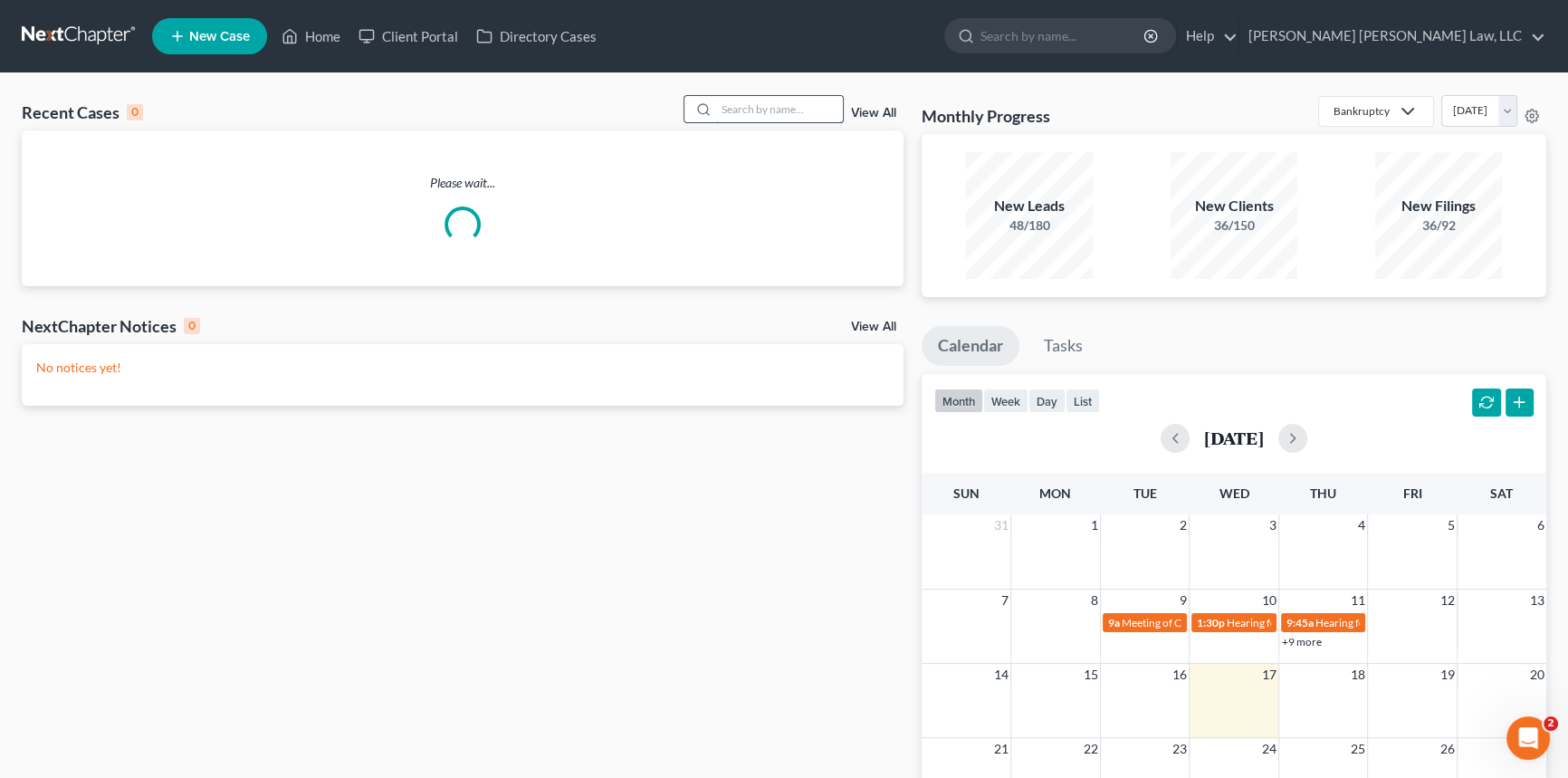
click at [744, 108] on input "search" at bounding box center [779, 109] width 127 height 27
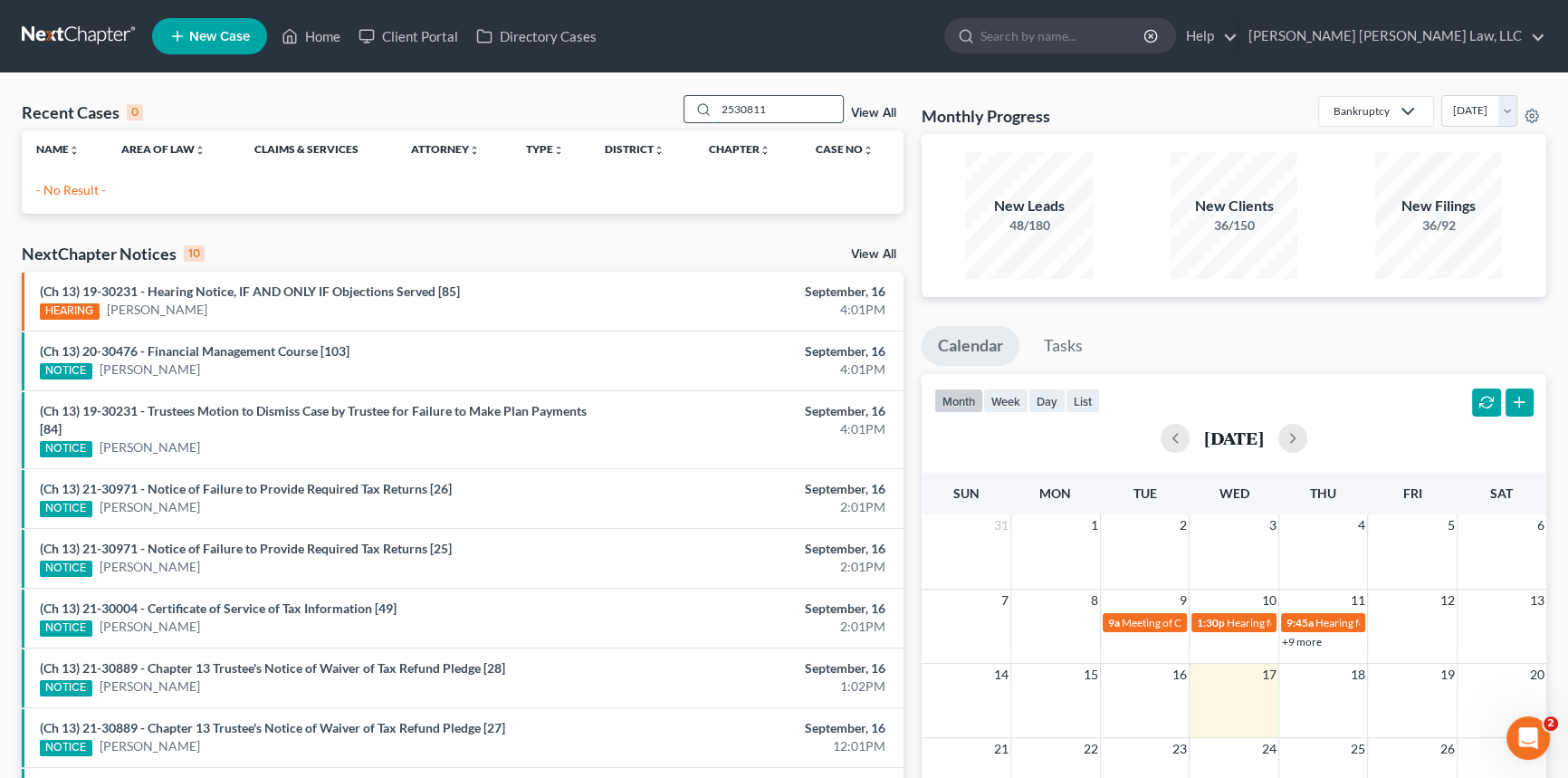
click at [731, 110] on input "2530811" at bounding box center [779, 109] width 127 height 27
type input "25-30811"
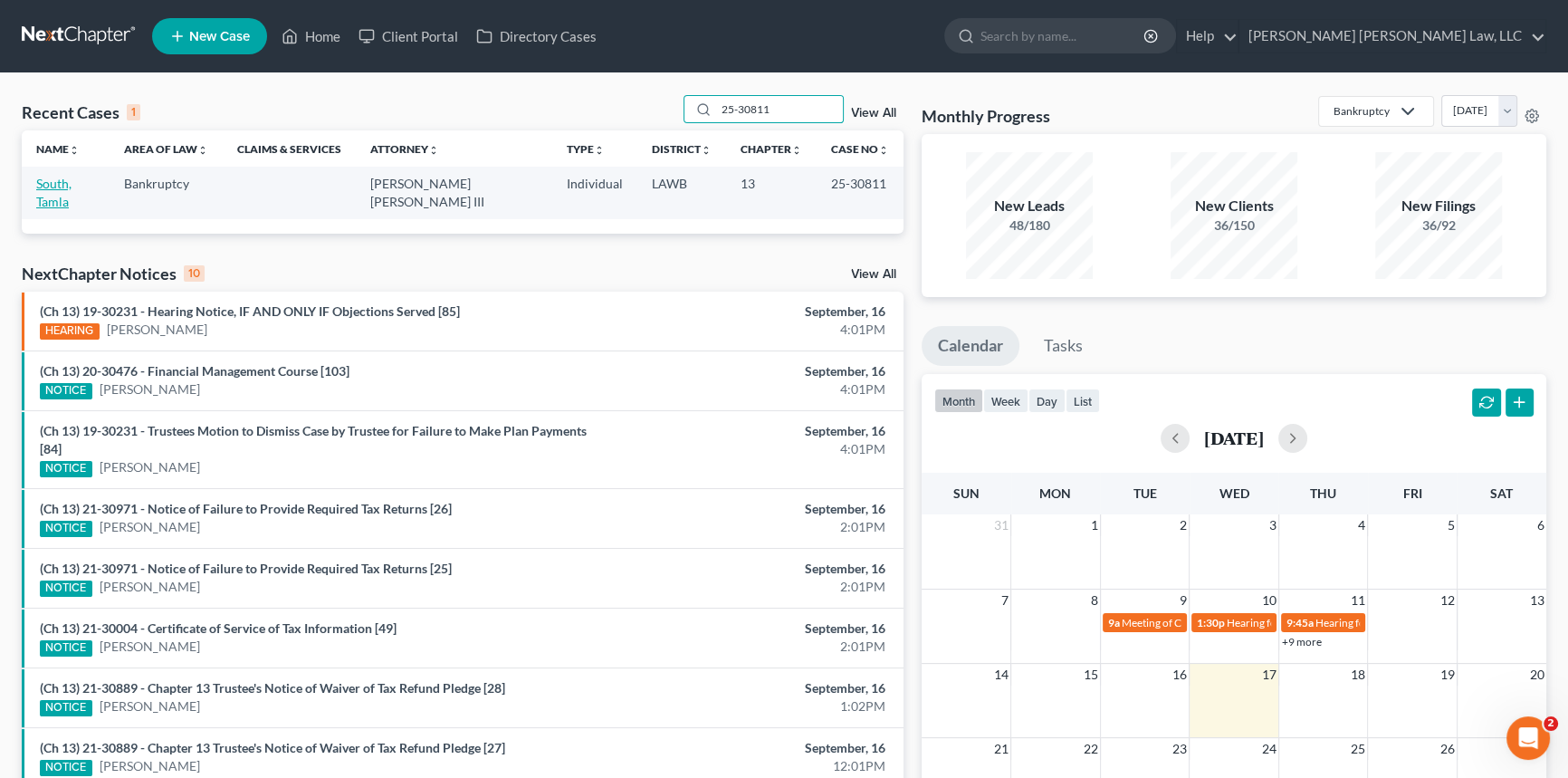
click at [71, 184] on link "South, Tamla" at bounding box center [54, 192] width 36 height 34
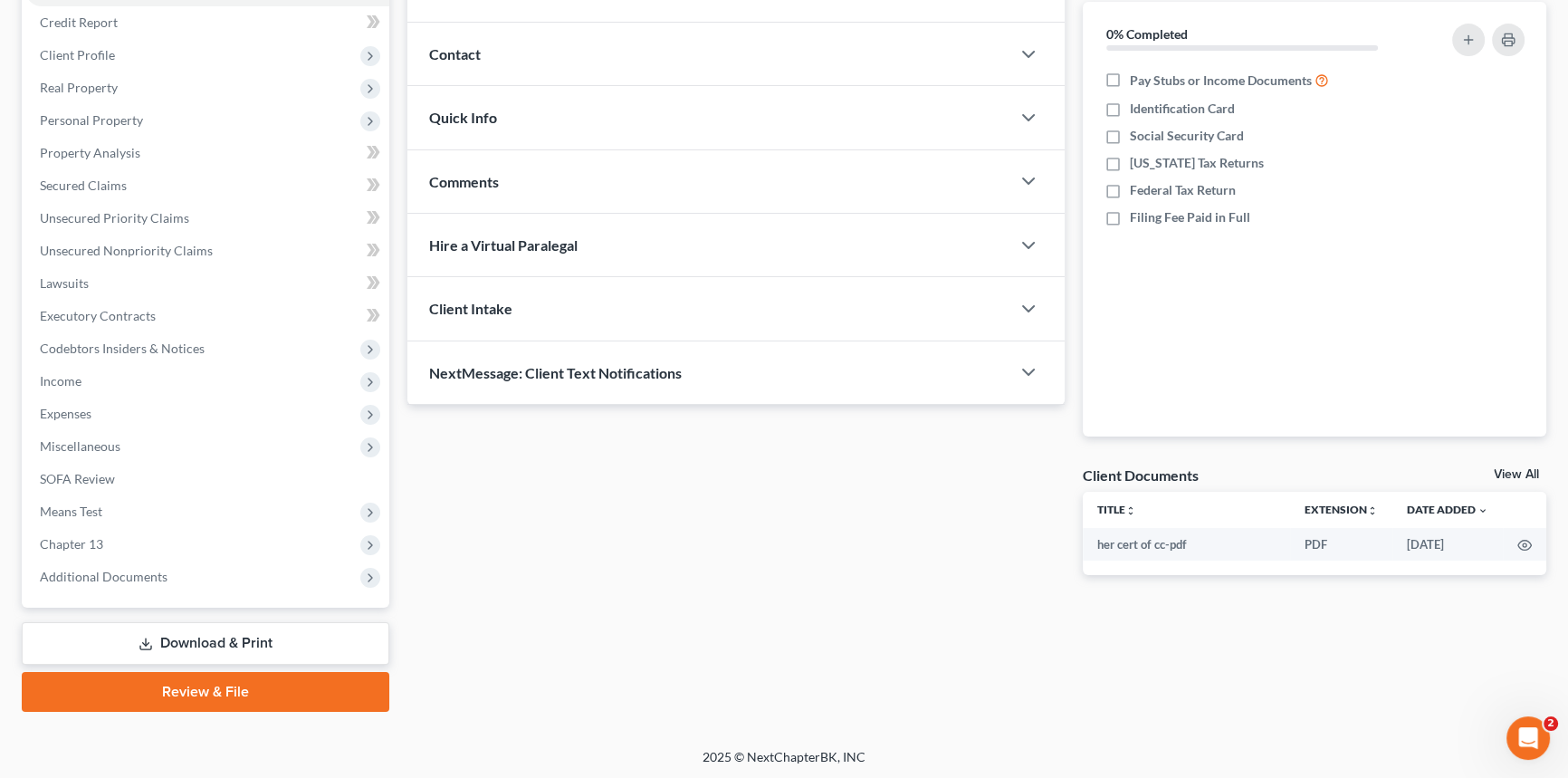
drag, startPoint x: 344, startPoint y: 651, endPoint x: 385, endPoint y: 633, distance: 44.8
click at [344, 651] on link "Download & Print" at bounding box center [206, 643] width 368 height 43
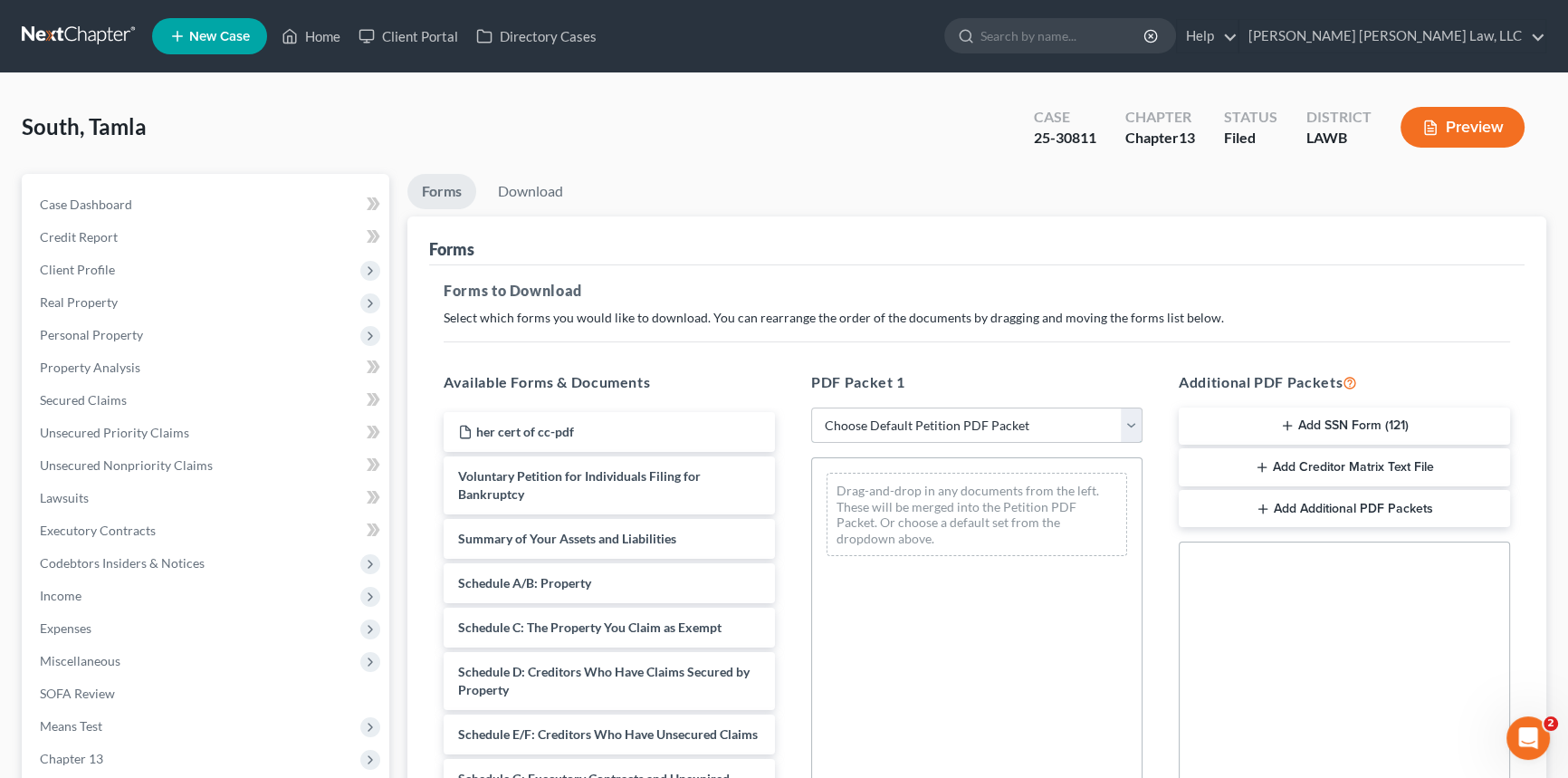
drag, startPoint x: 880, startPoint y: 419, endPoint x: 880, endPoint y: 406, distance: 13.0
click at [880, 419] on select "Choose Default Petition PDF Packet Complete Bankruptcy Petition (all forms and …" at bounding box center [977, 426] width 331 height 37
select select "2"
click at [811, 407] on select "Choose Default Petition PDF Packet Complete Bankruptcy Petition (all forms and …" at bounding box center [977, 426] width 331 height 37
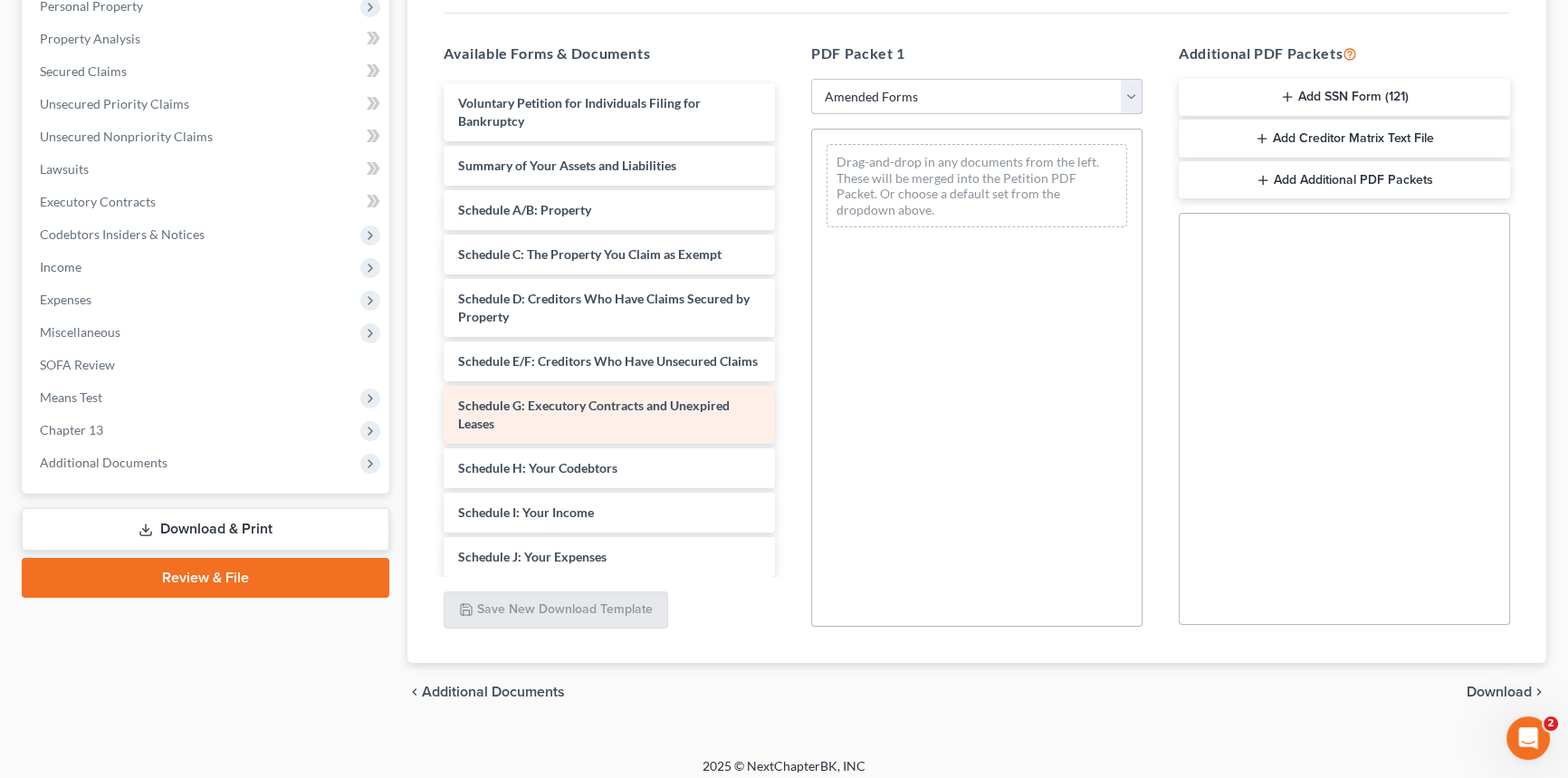
scroll to position [246, 0]
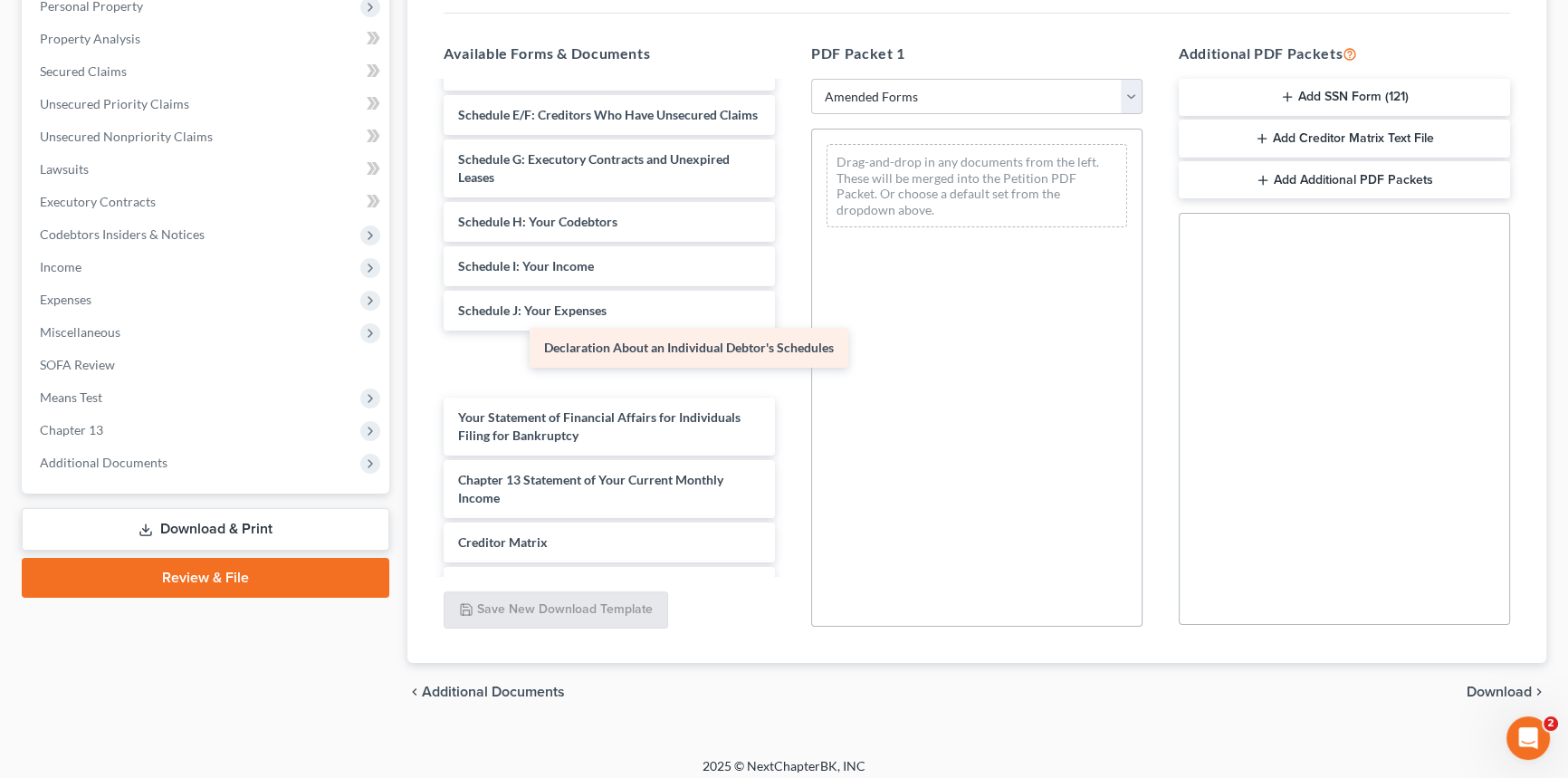
drag, startPoint x: 560, startPoint y: 369, endPoint x: 905, endPoint y: 337, distance: 346.5
click at [789, 338] on div "Declaration About an Individual Debtor's Schedules Voluntary Petition for Indiv…" at bounding box center [609, 276] width 360 height 877
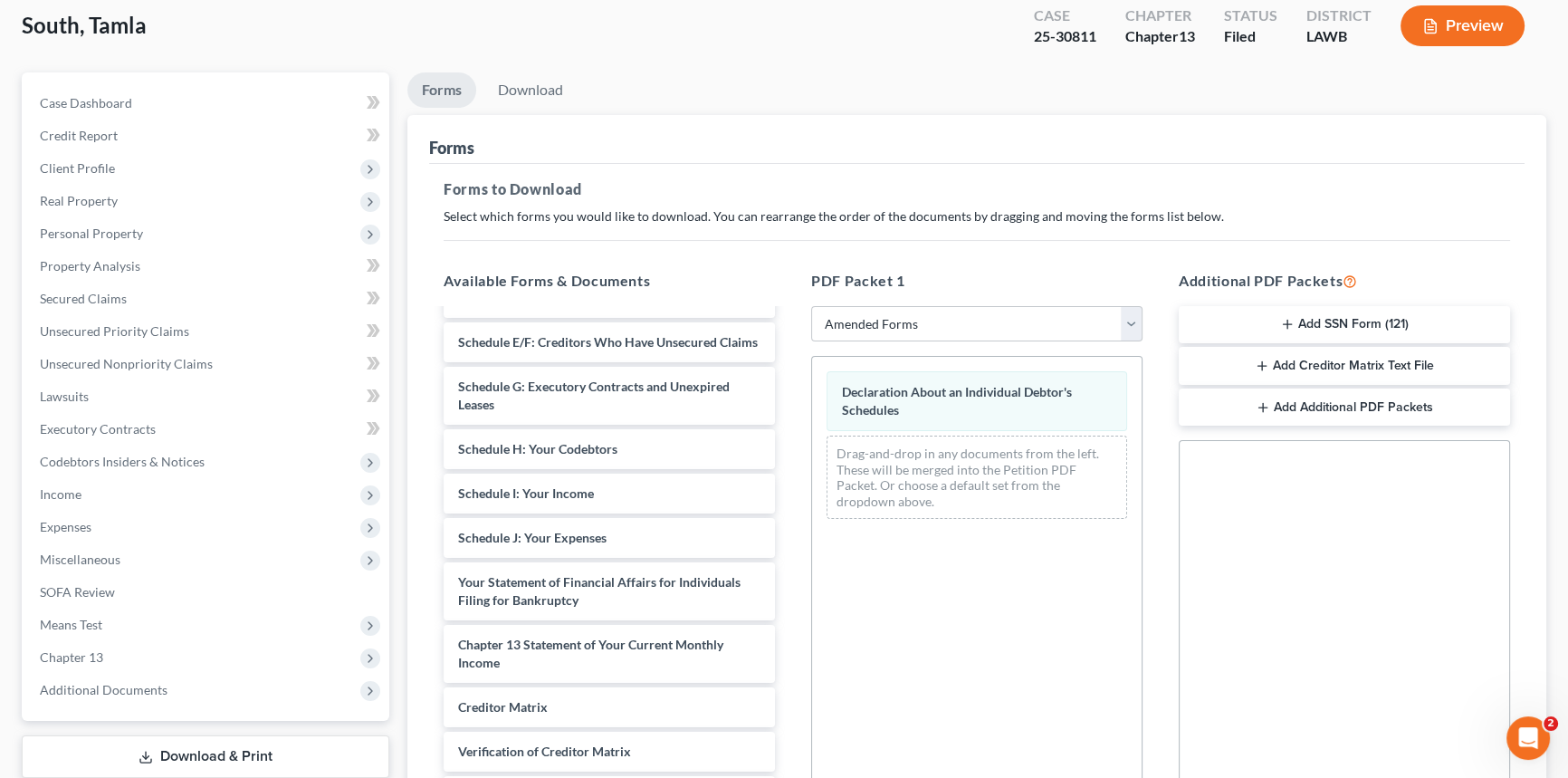
scroll to position [0, 0]
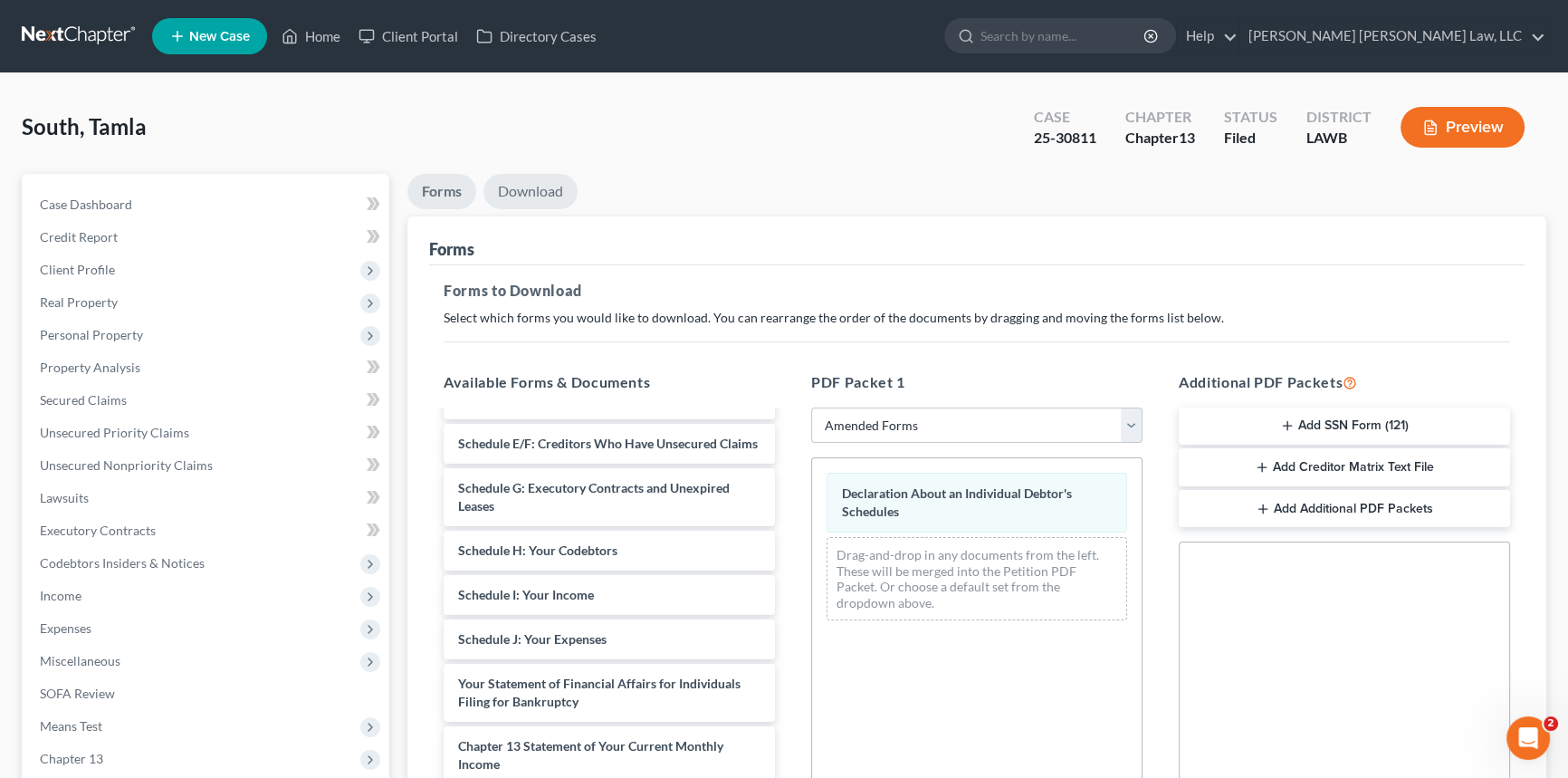
click at [525, 190] on link "Download" at bounding box center [531, 191] width 94 height 36
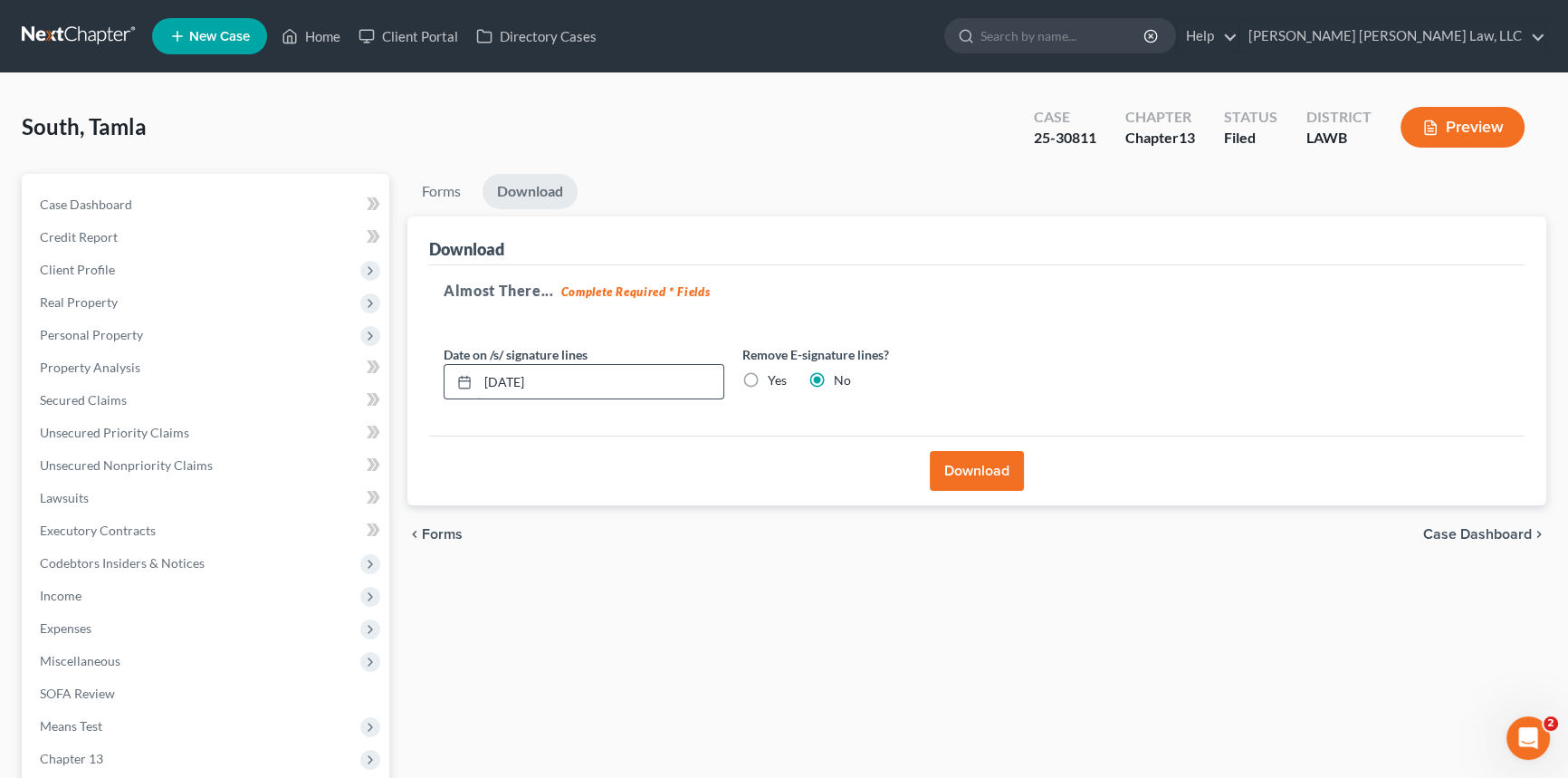
click at [620, 370] on input "[DATE]" at bounding box center [601, 383] width 245 height 35
click at [966, 463] on button "Download" at bounding box center [976, 471] width 94 height 40
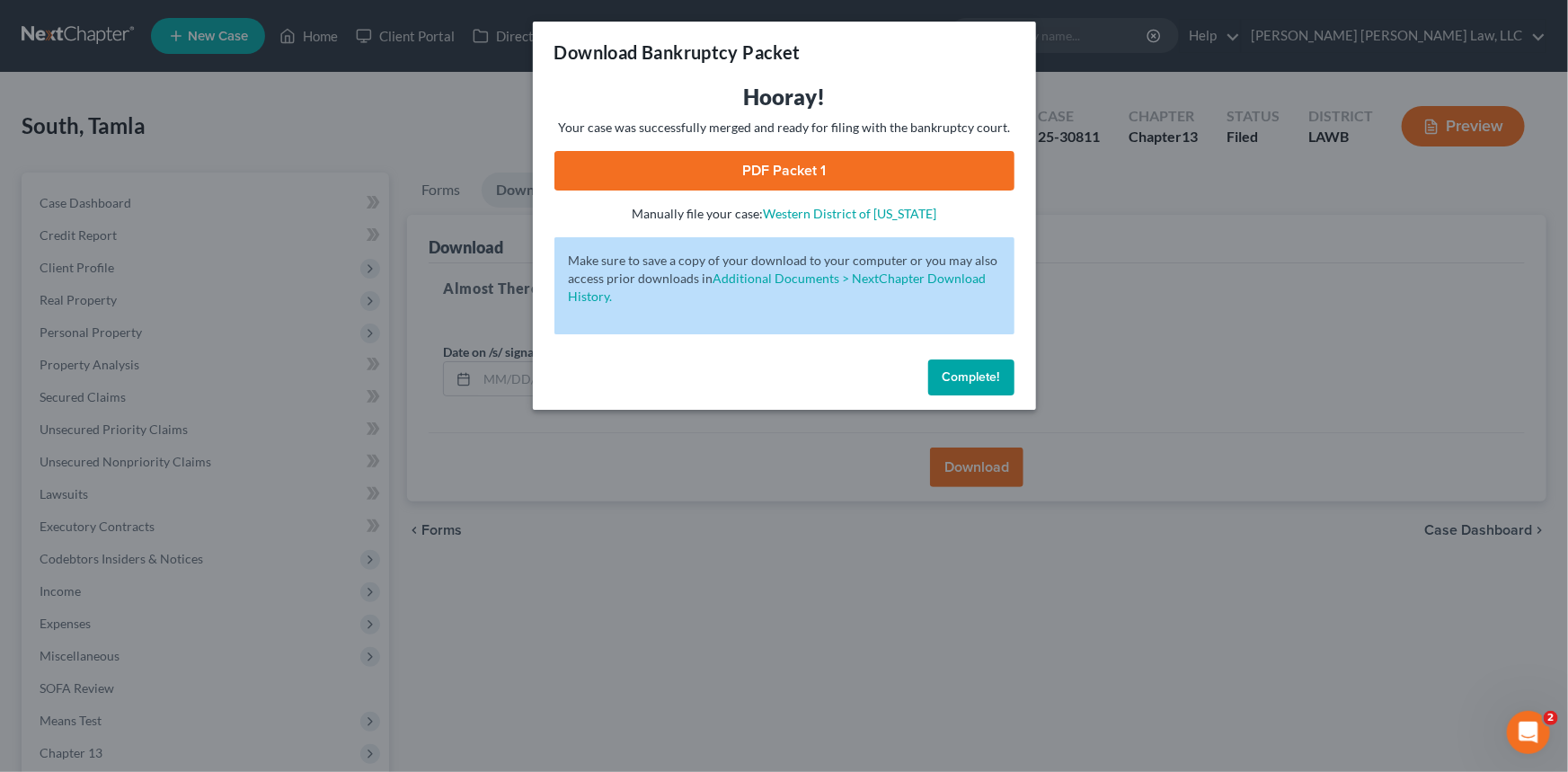
click at [857, 174] on link "PDF Packet 1" at bounding box center [784, 171] width 460 height 40
click at [984, 373] on span "Complete!" at bounding box center [971, 377] width 57 height 15
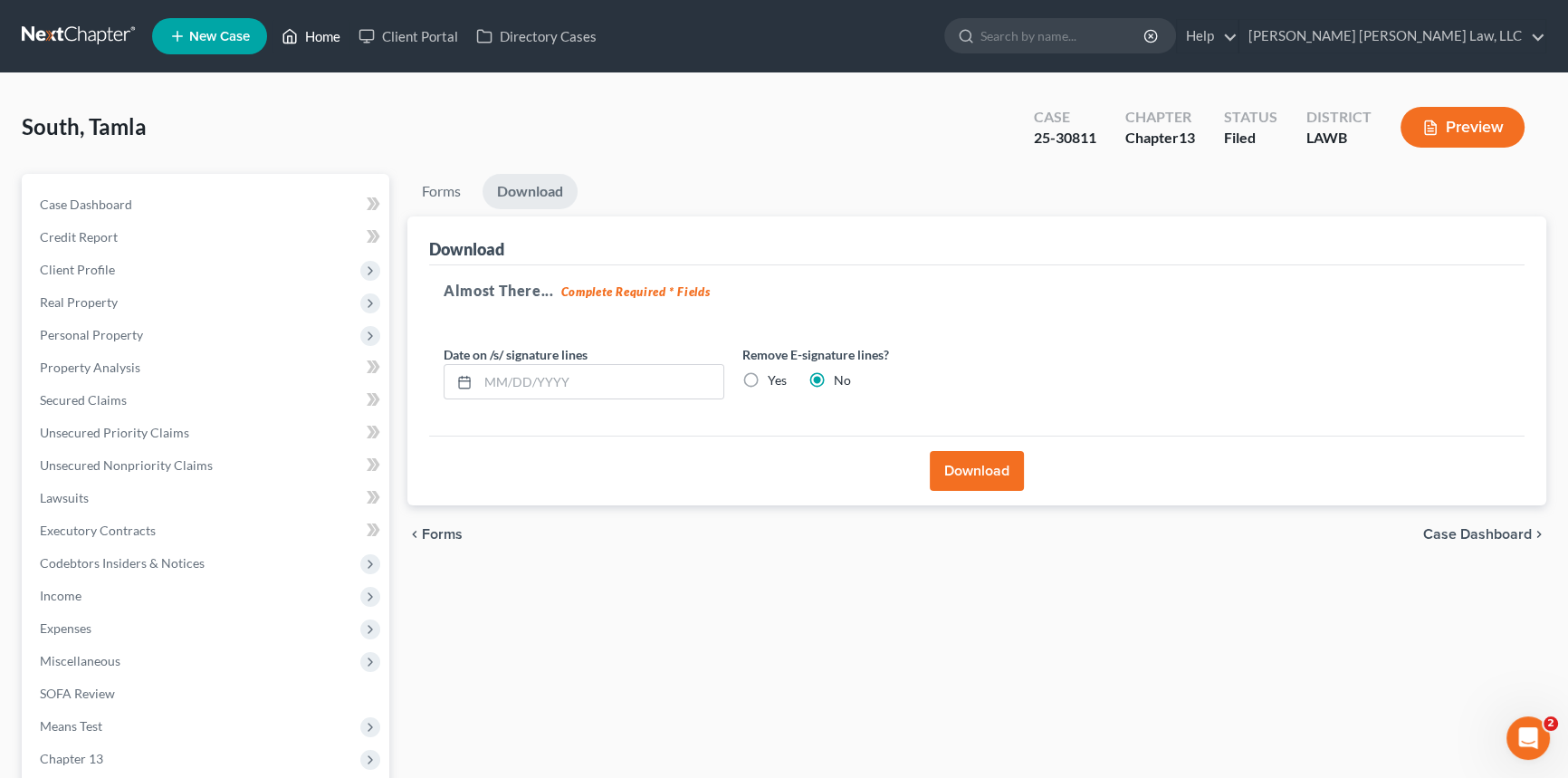
click at [317, 36] on link "Home" at bounding box center [311, 37] width 77 height 33
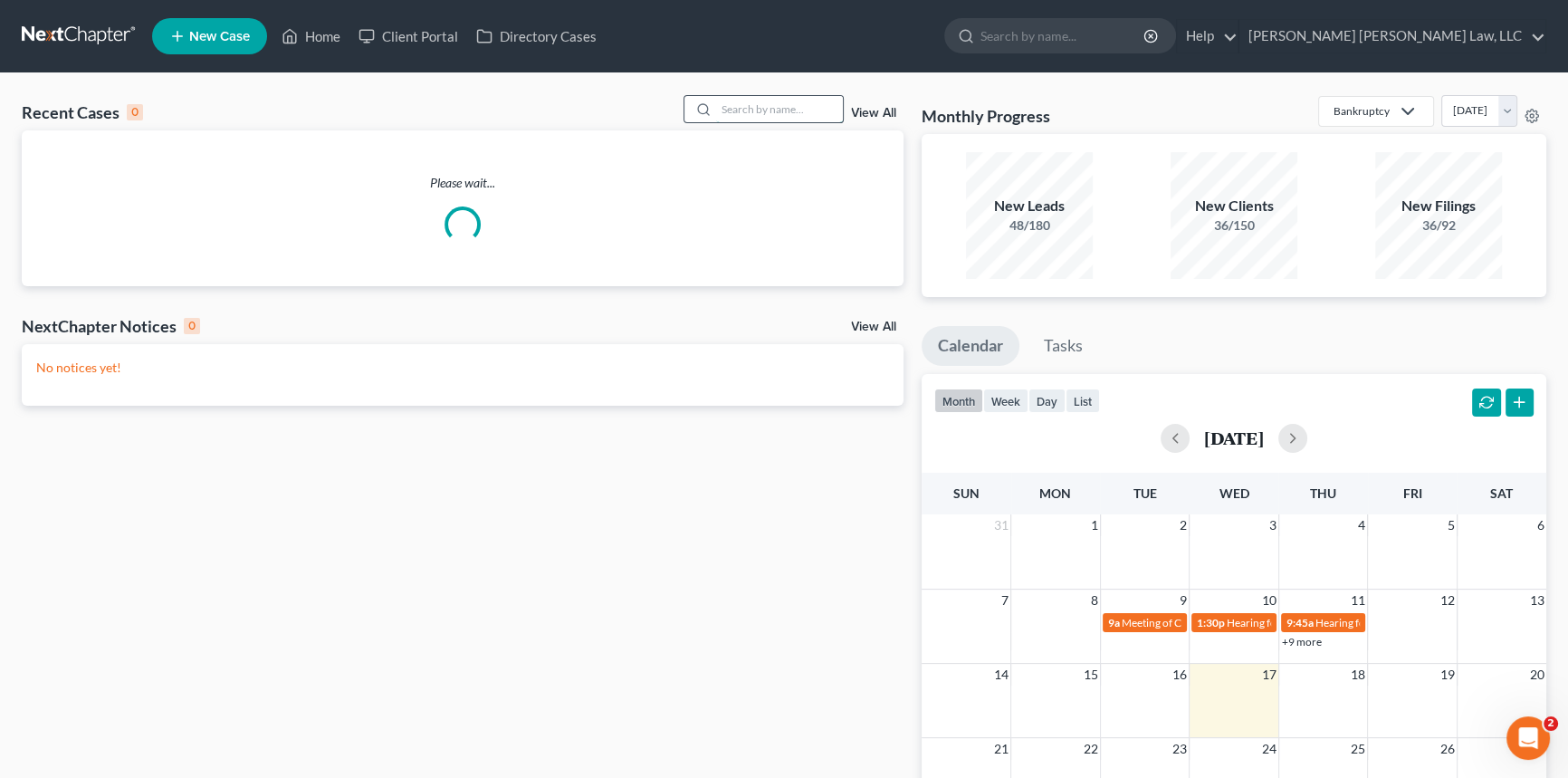
click at [751, 115] on input "search" at bounding box center [779, 109] width 127 height 27
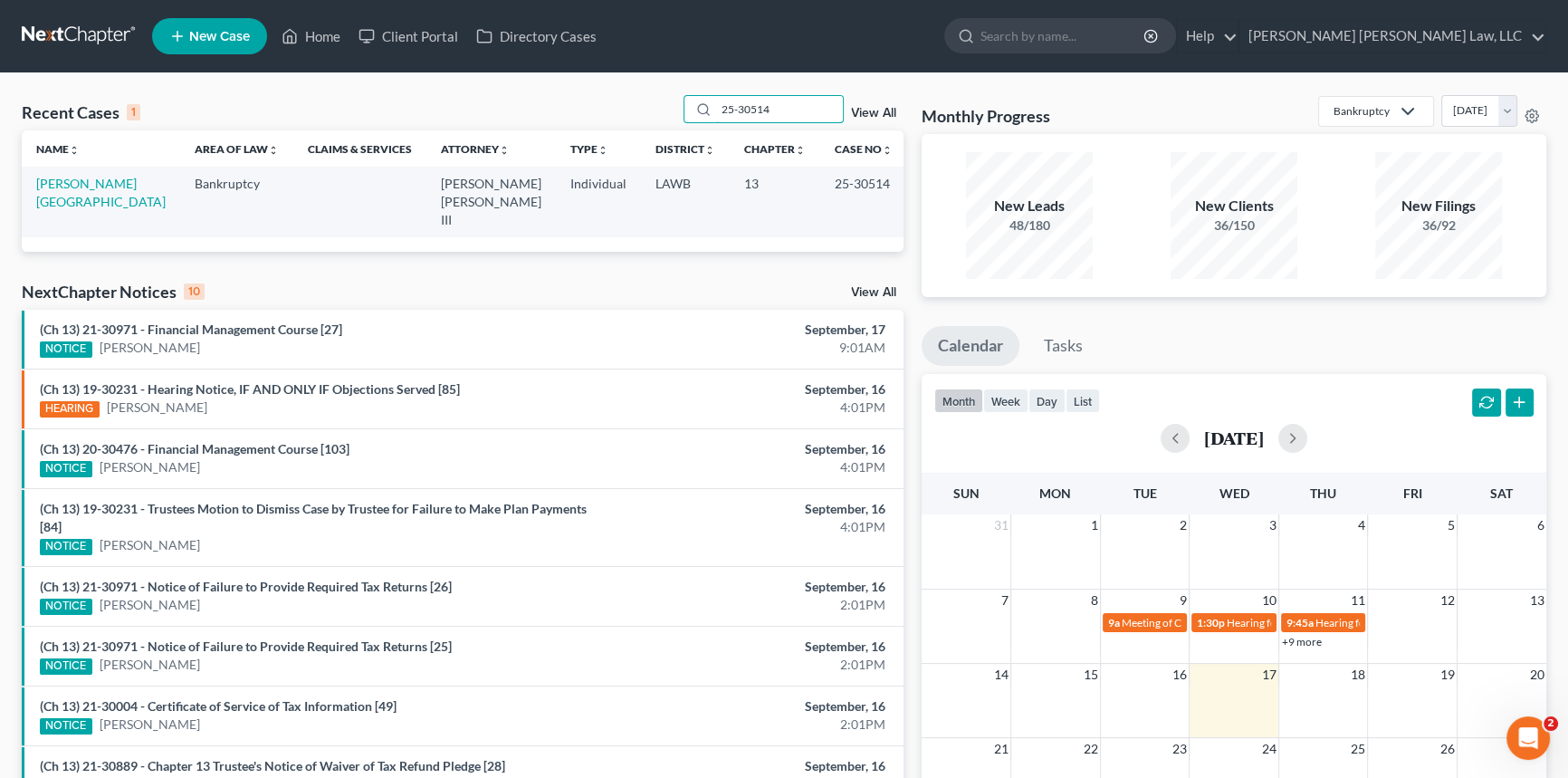
type input "25-30514"
click at [107, 174] on td "[PERSON_NAME][GEOGRAPHIC_DATA]" at bounding box center [101, 201] width 158 height 70
click at [100, 180] on link "[PERSON_NAME][GEOGRAPHIC_DATA]" at bounding box center [102, 192] width 130 height 34
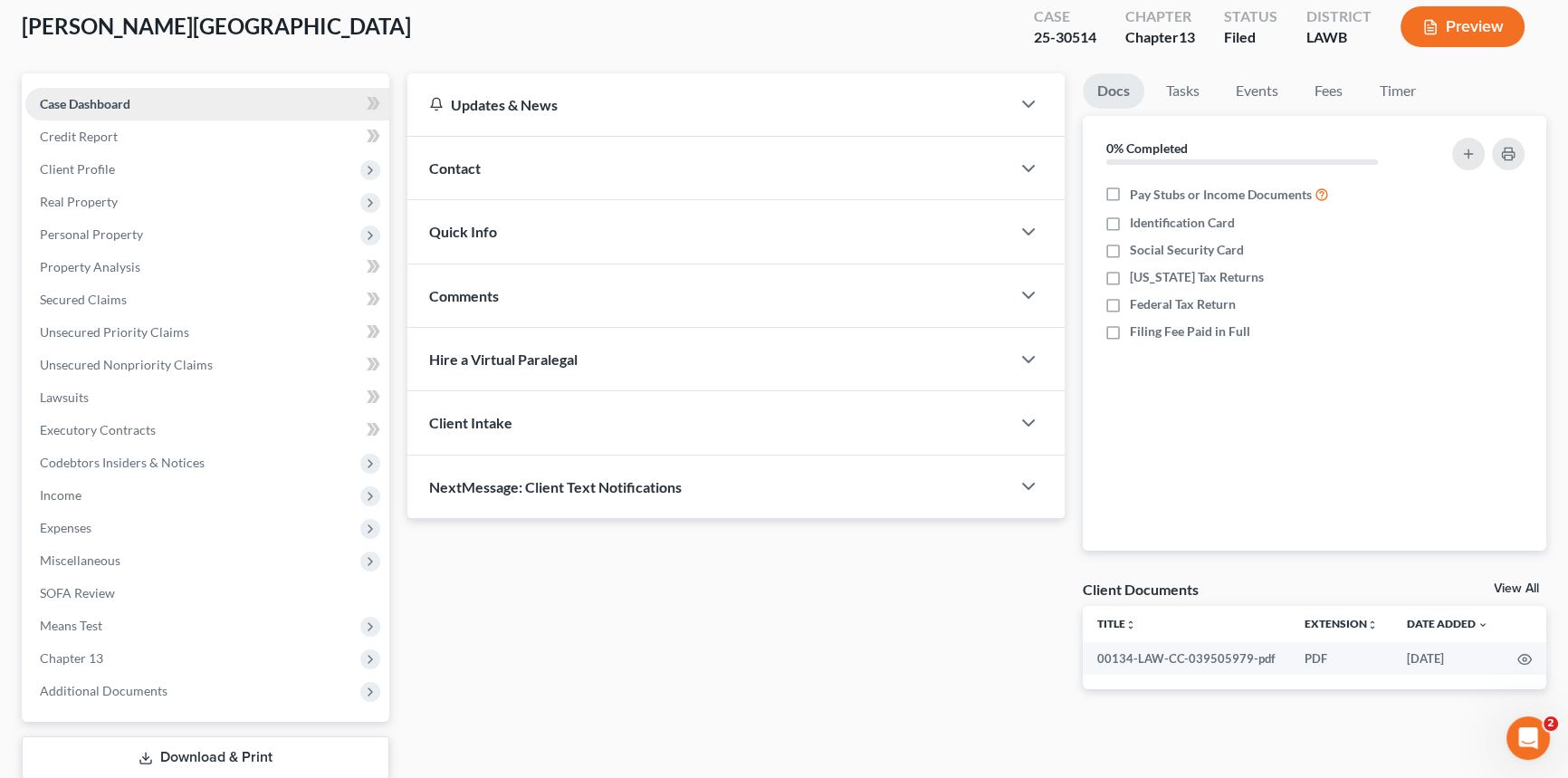
scroll to position [215, 0]
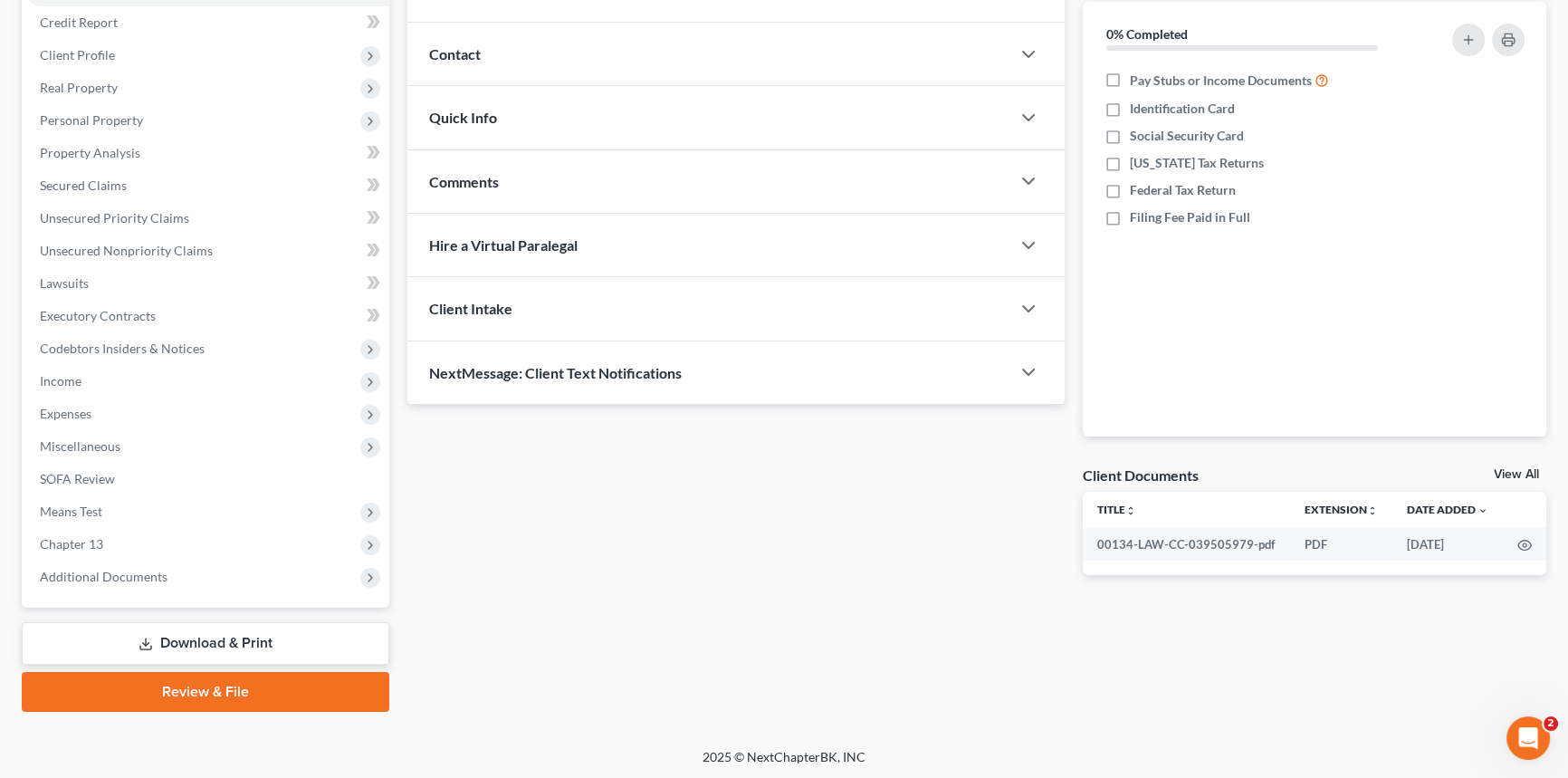
click at [231, 630] on link "Download & Print" at bounding box center [206, 643] width 368 height 43
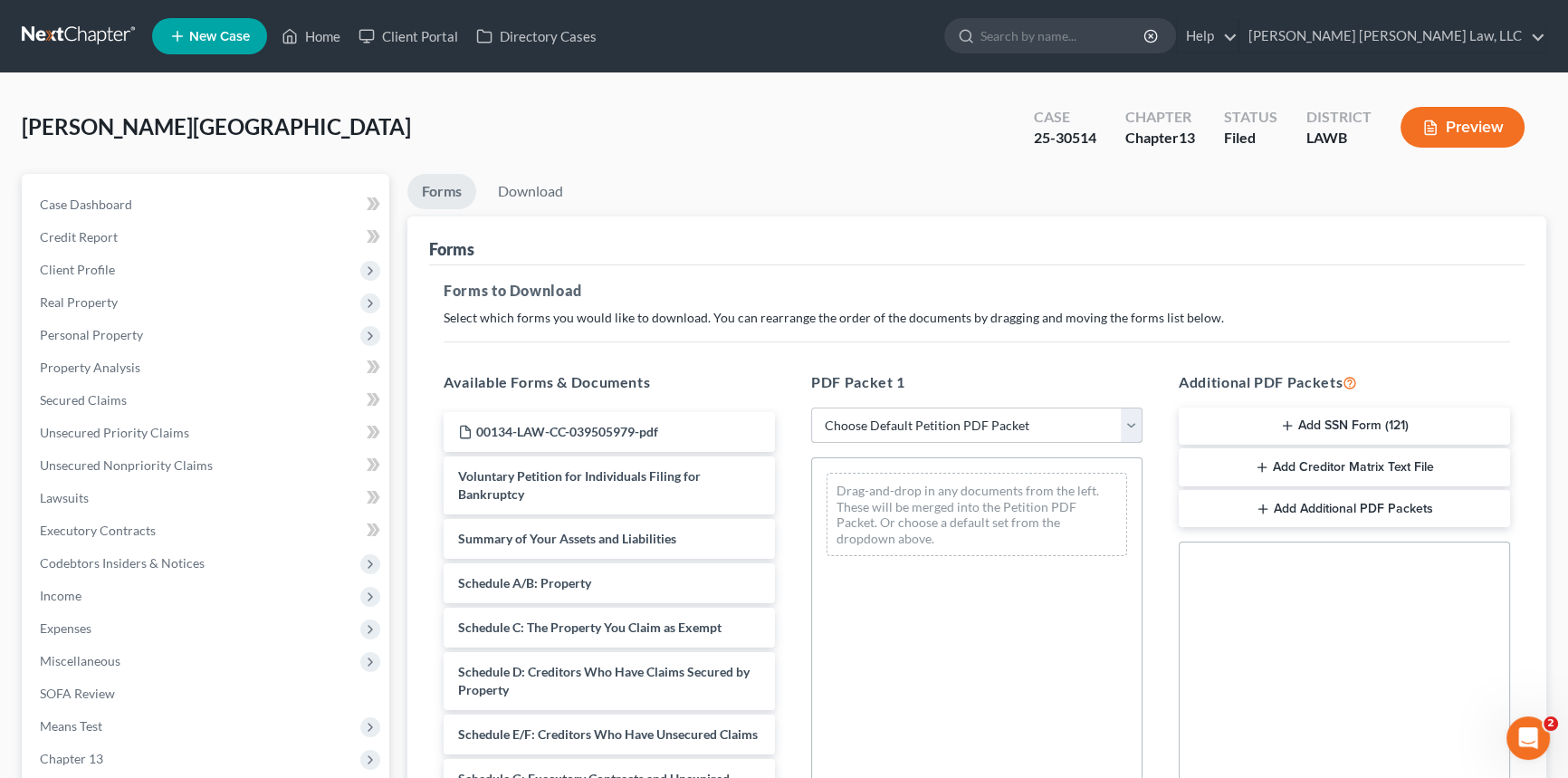
click at [1012, 425] on select "Choose Default Petition PDF Packet Complete Bankruptcy Petition (all forms and …" at bounding box center [977, 426] width 331 height 37
select select "2"
click at [811, 407] on select "Choose Default Petition PDF Packet Complete Bankruptcy Petition (all forms and …" at bounding box center [977, 426] width 331 height 37
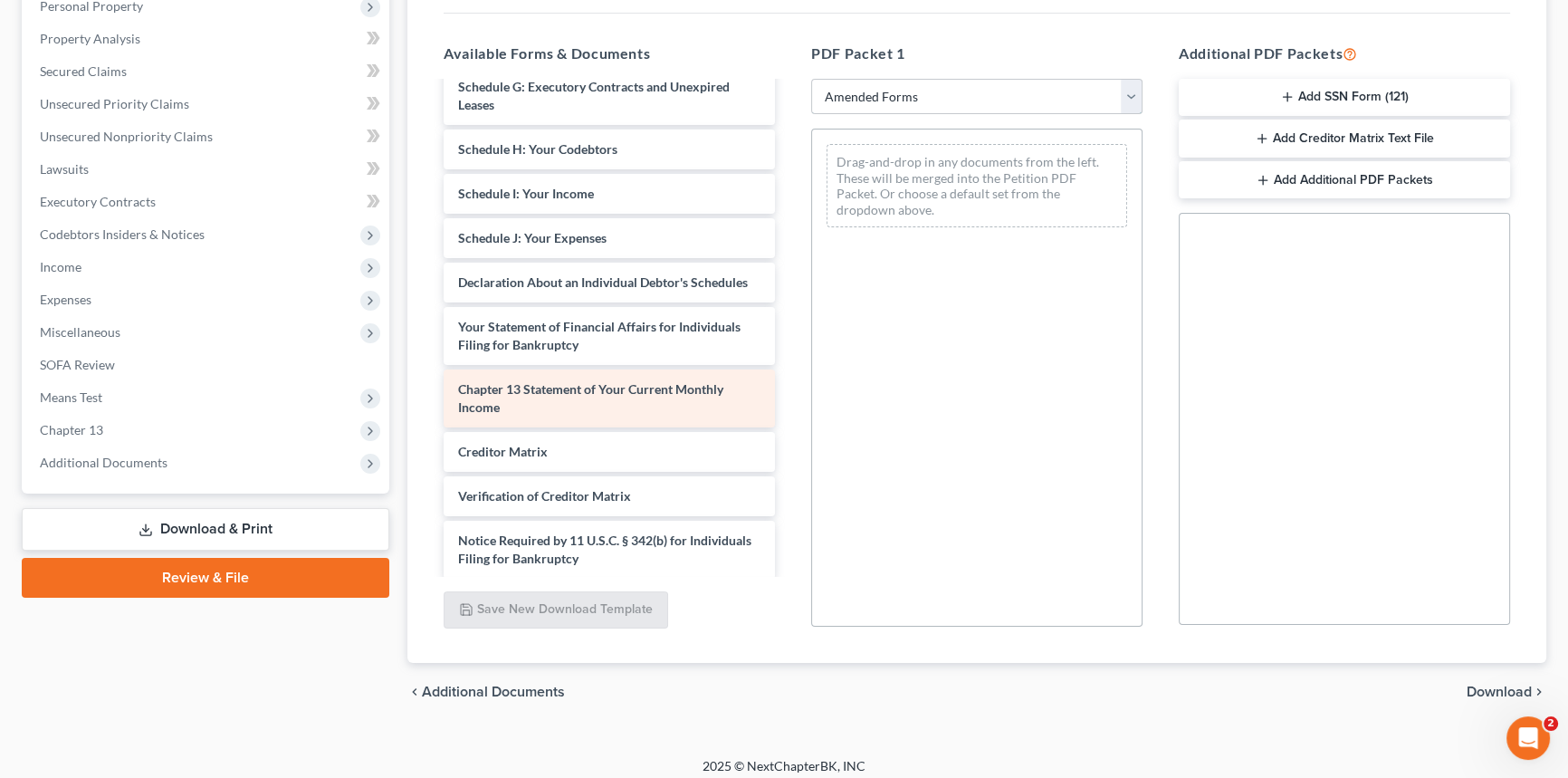
scroll to position [329, 0]
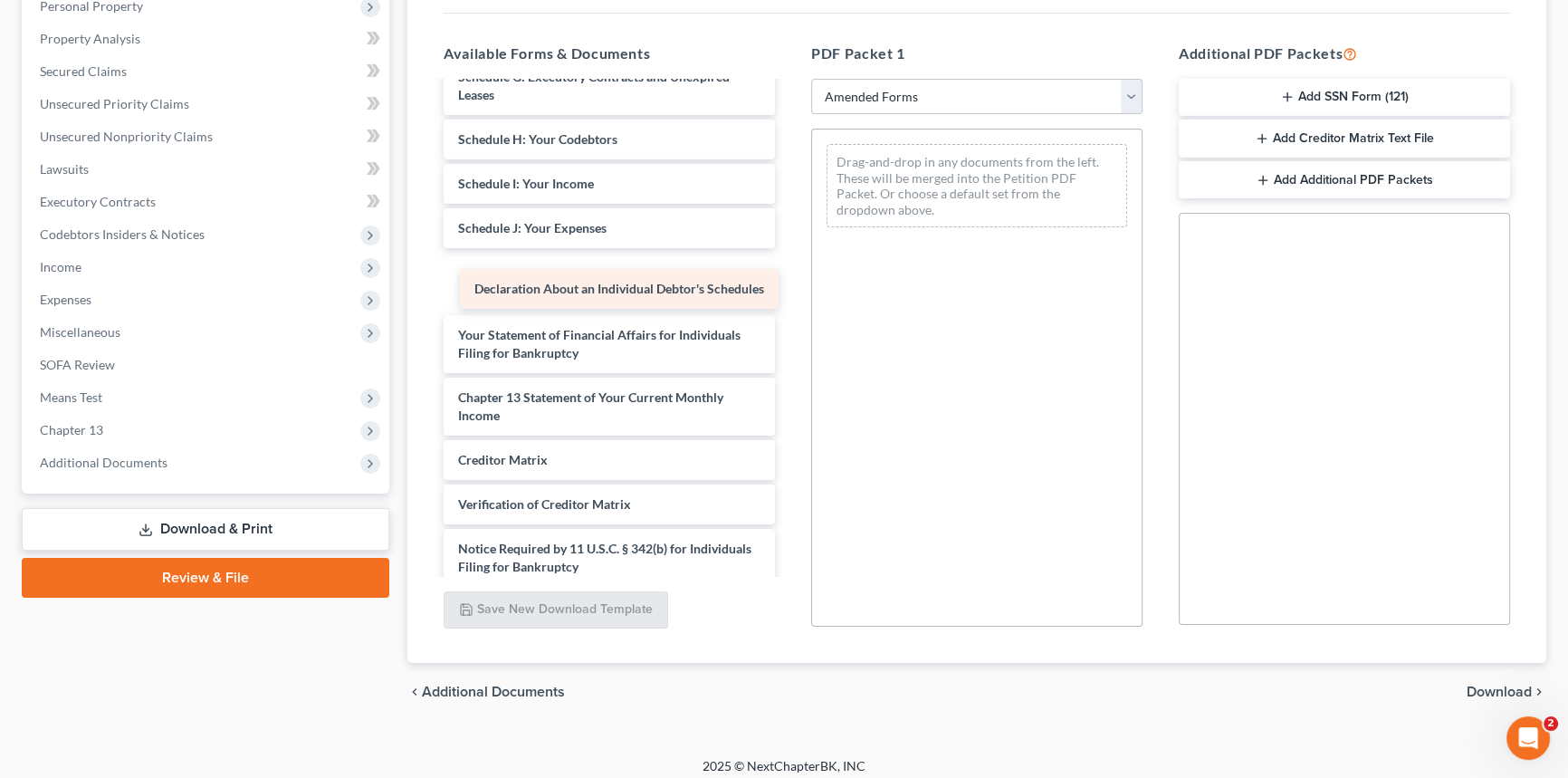
drag, startPoint x: 571, startPoint y: 288, endPoint x: 948, endPoint y: 263, distance: 377.8
click at [789, 263] on div "Declaration About an Individual Debtor's Schedules Voluntary Petition for Indiv…" at bounding box center [609, 193] width 360 height 877
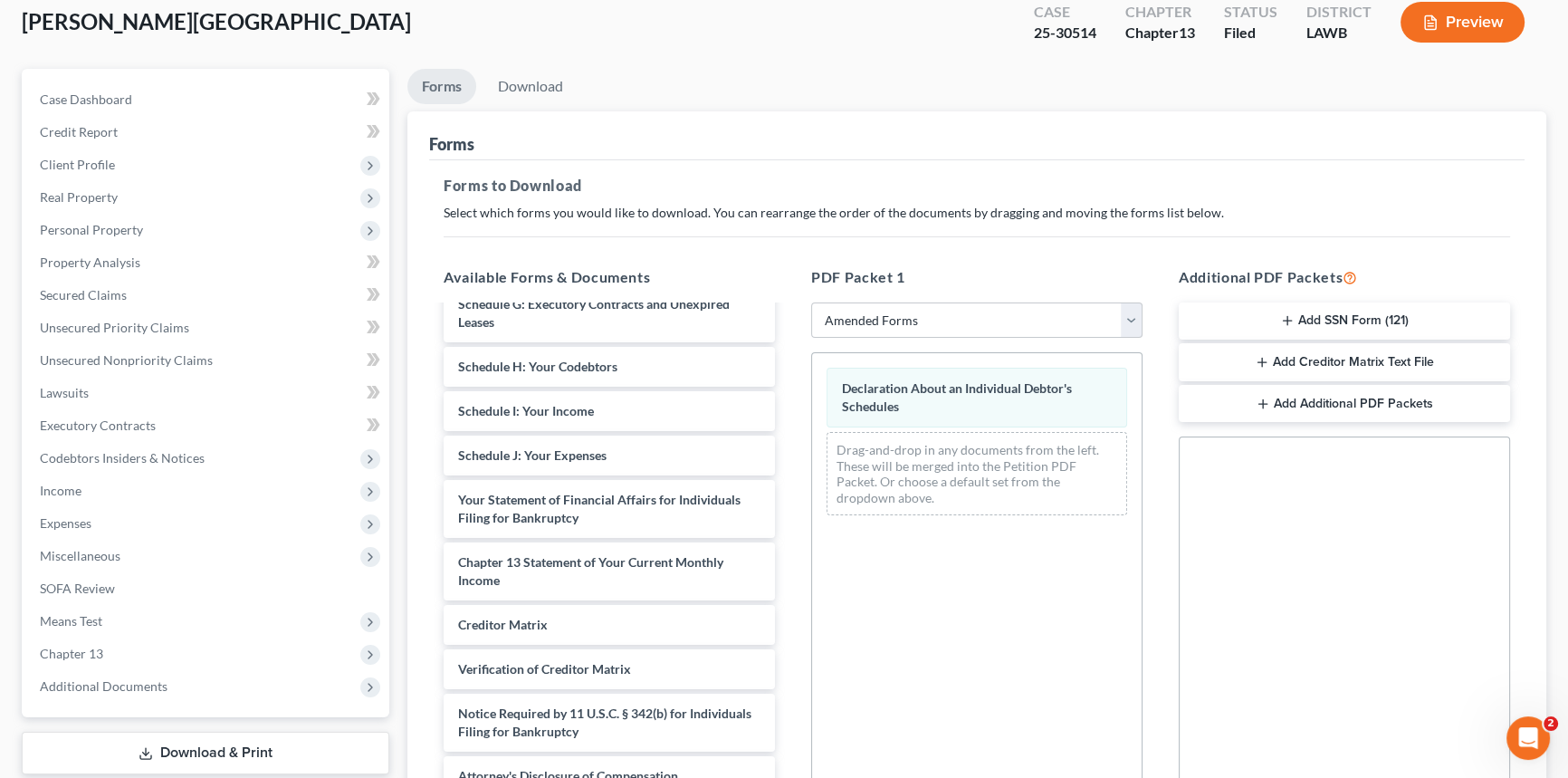
scroll to position [0, 0]
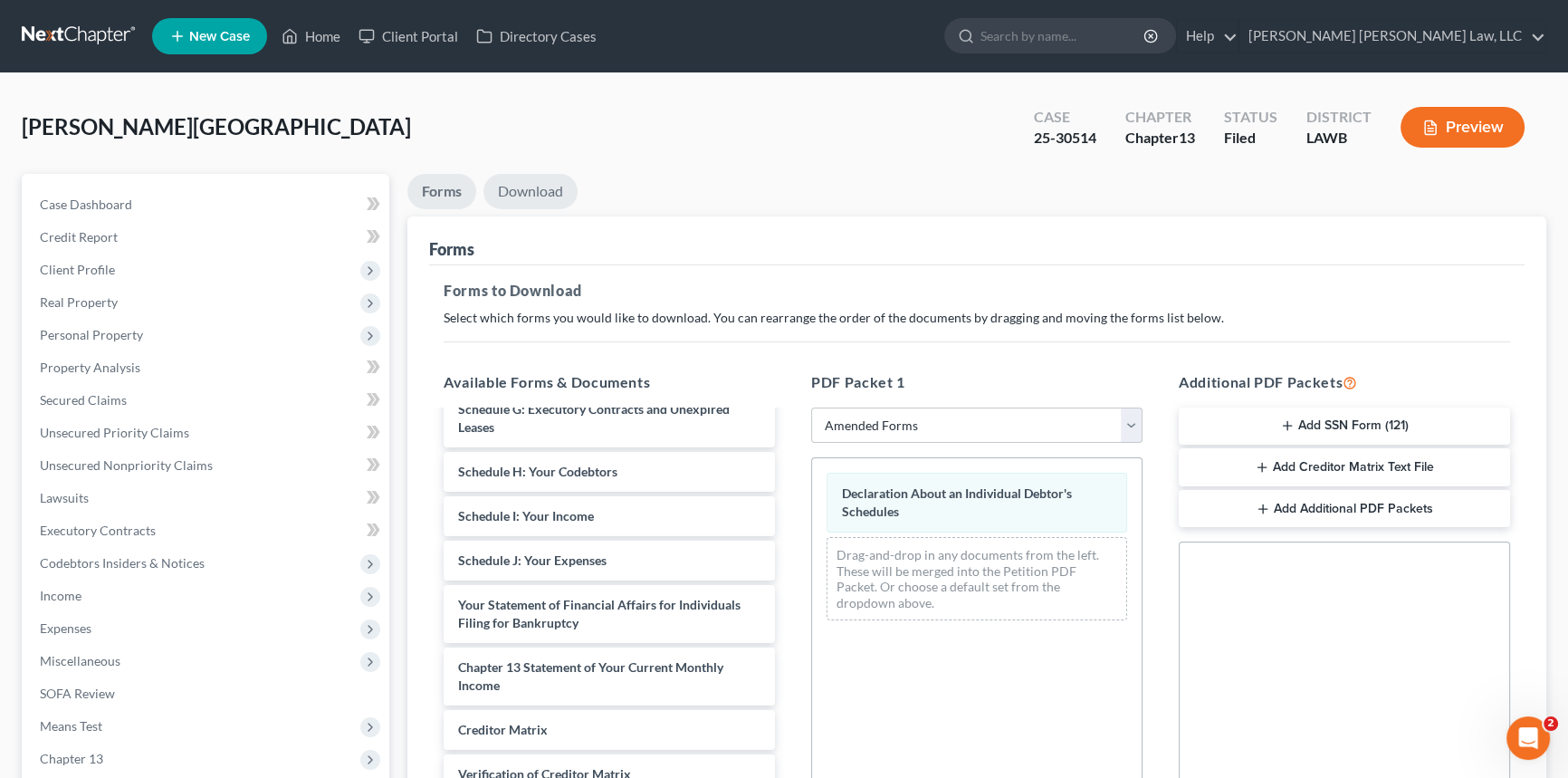
click at [555, 191] on link "Download" at bounding box center [531, 191] width 94 height 36
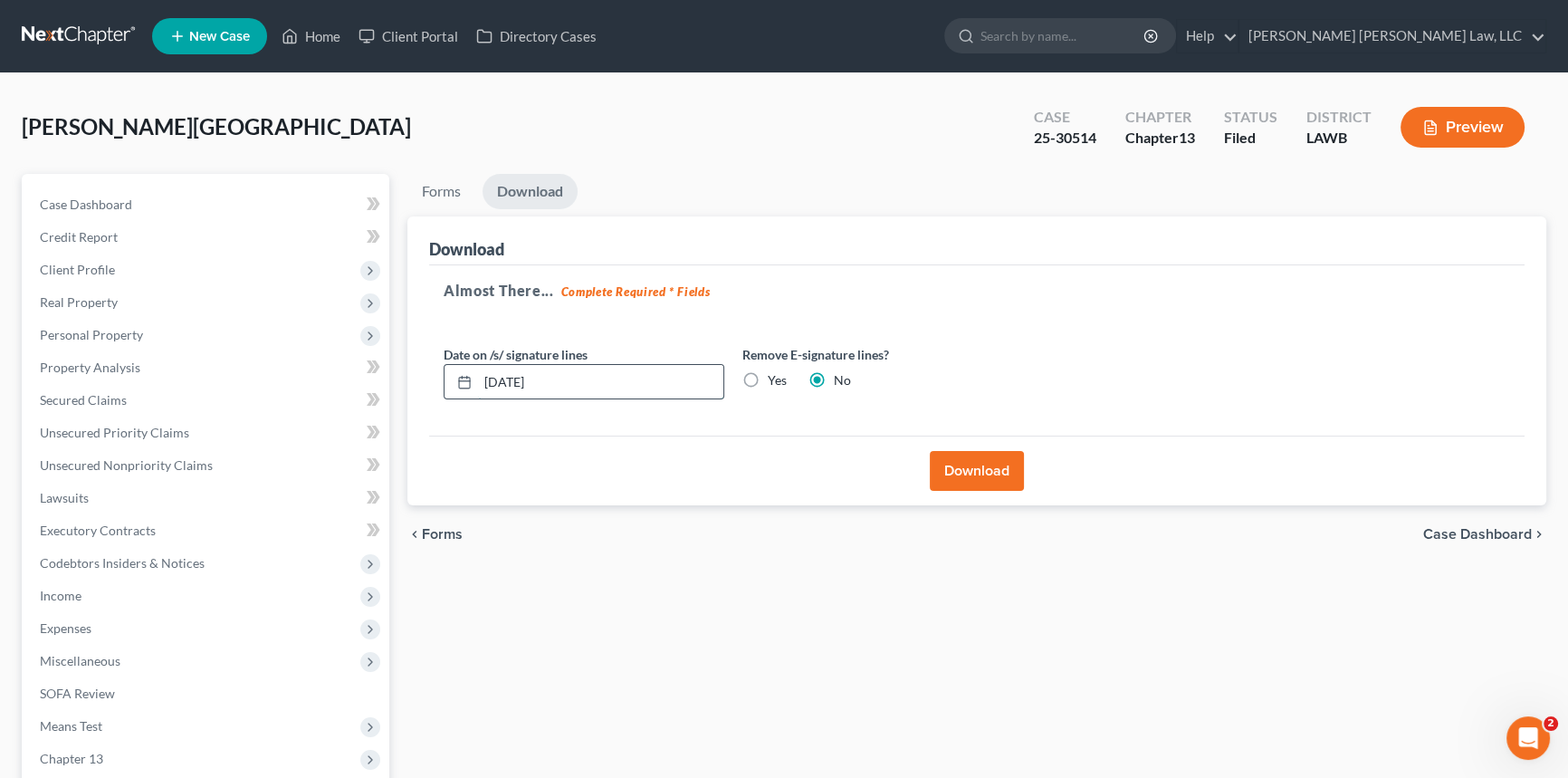
click at [588, 381] on input "[DATE]" at bounding box center [601, 383] width 245 height 35
click at [599, 381] on input "[DATE]" at bounding box center [601, 383] width 245 height 35
click at [588, 381] on input "[DATE]" at bounding box center [601, 383] width 245 height 35
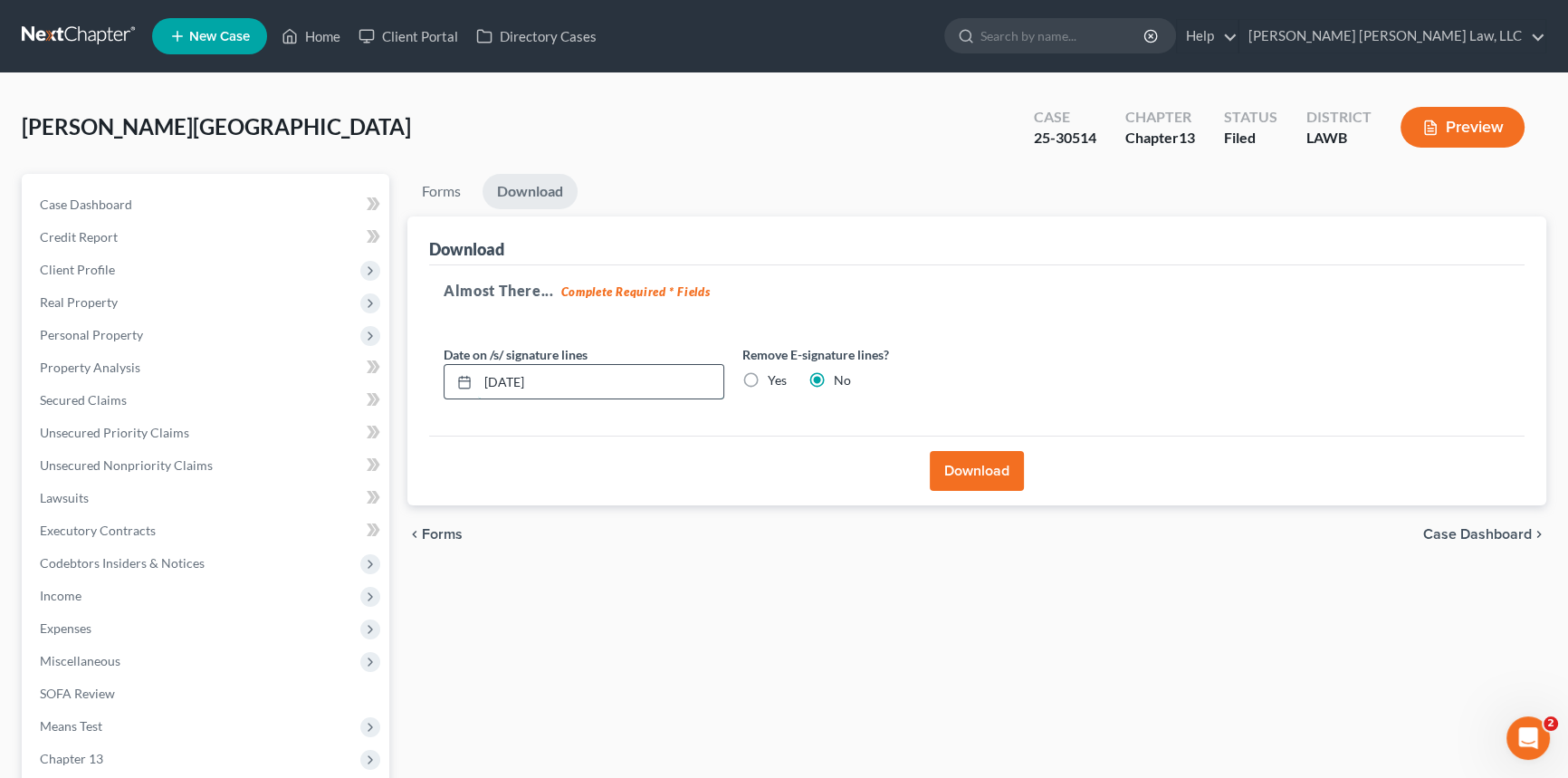
click at [588, 381] on input "[DATE]" at bounding box center [601, 383] width 245 height 35
click at [987, 470] on button "Download" at bounding box center [976, 471] width 94 height 40
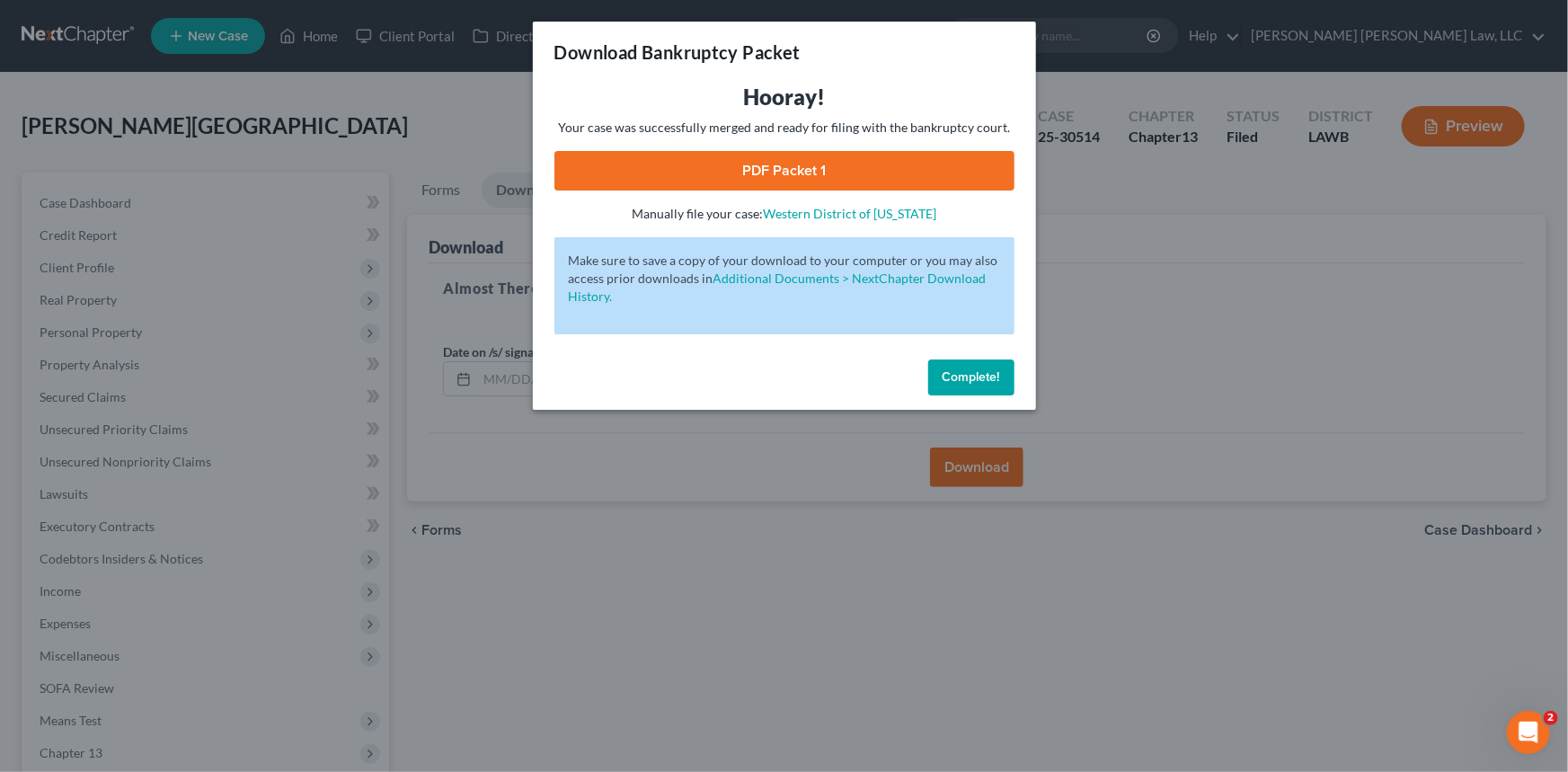
click at [790, 162] on link "PDF Packet 1" at bounding box center [784, 171] width 460 height 40
click at [956, 375] on span "Complete!" at bounding box center [971, 377] width 57 height 15
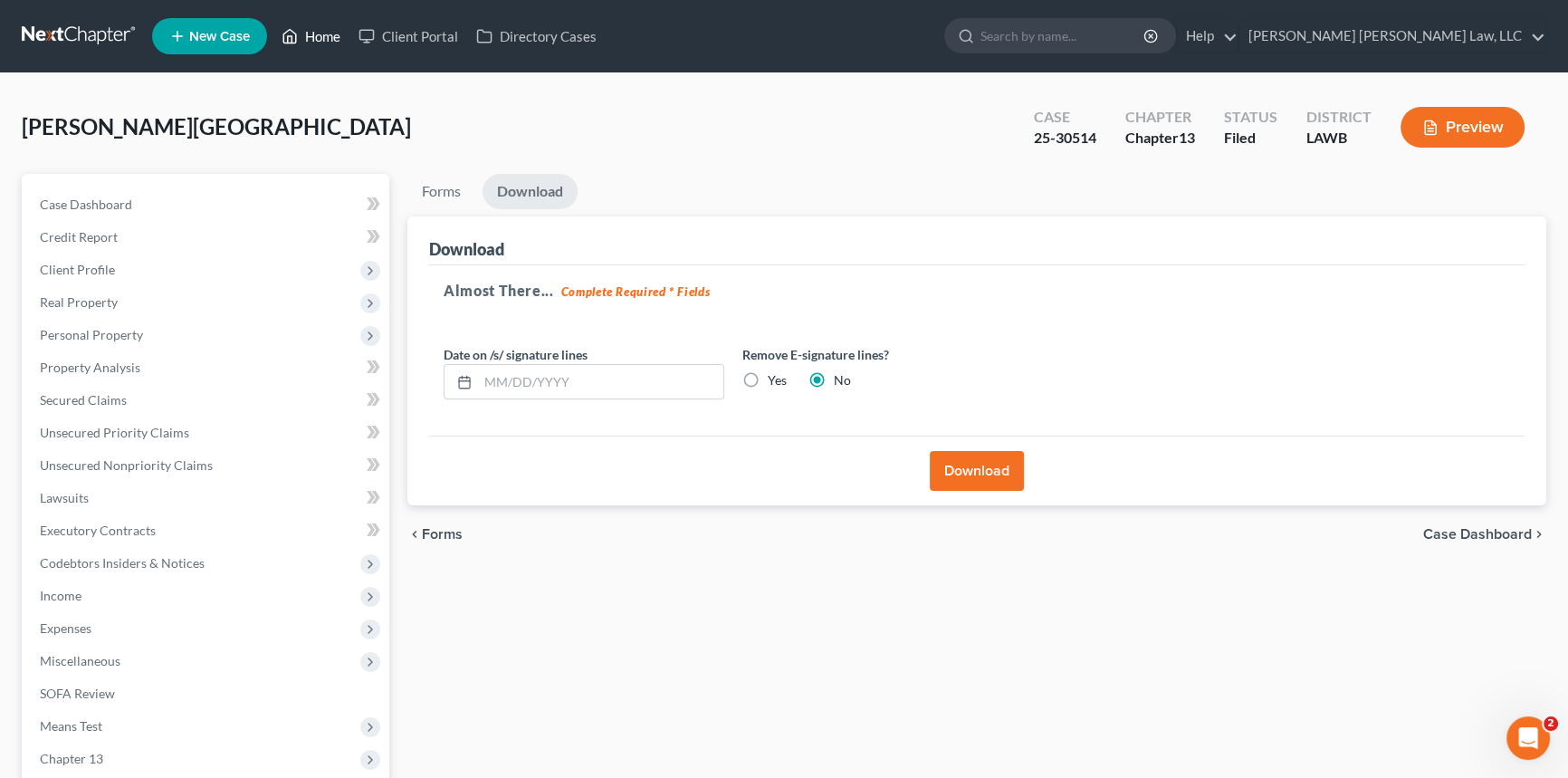
click at [323, 38] on link "Home" at bounding box center [311, 37] width 77 height 33
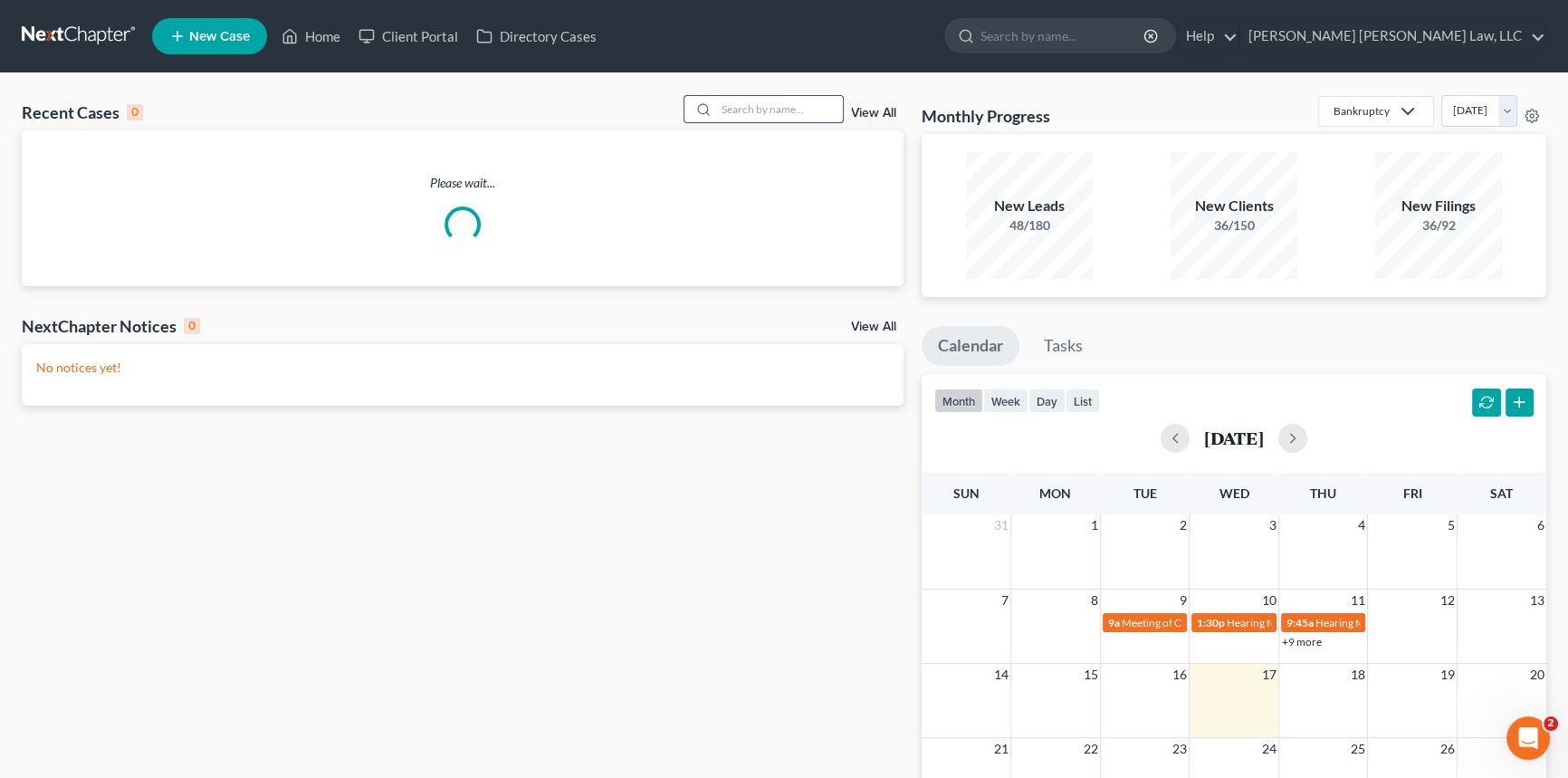
click at [740, 110] on input "search" at bounding box center [779, 109] width 127 height 27
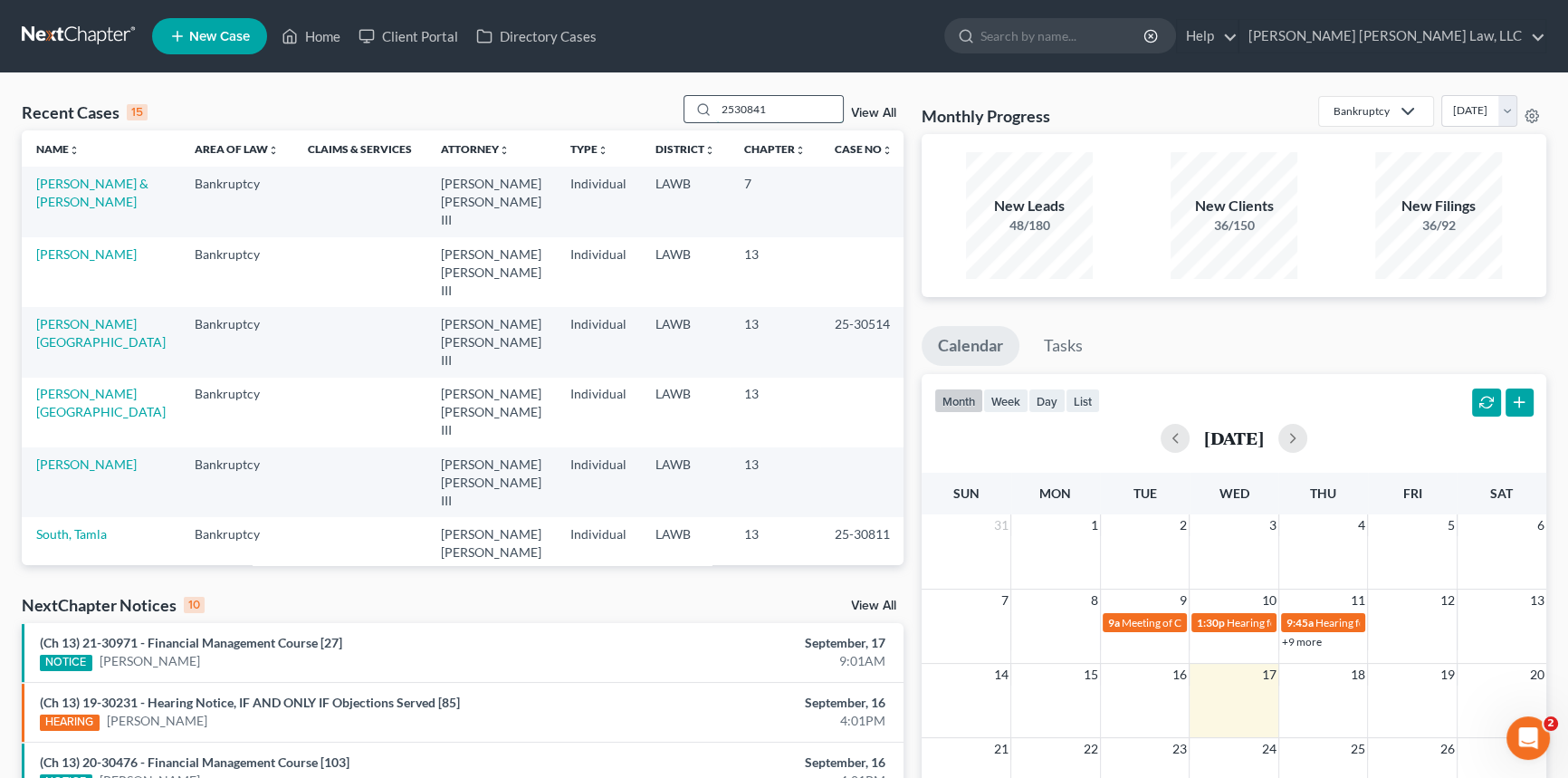
click at [732, 110] on input "2530841" at bounding box center [779, 109] width 127 height 27
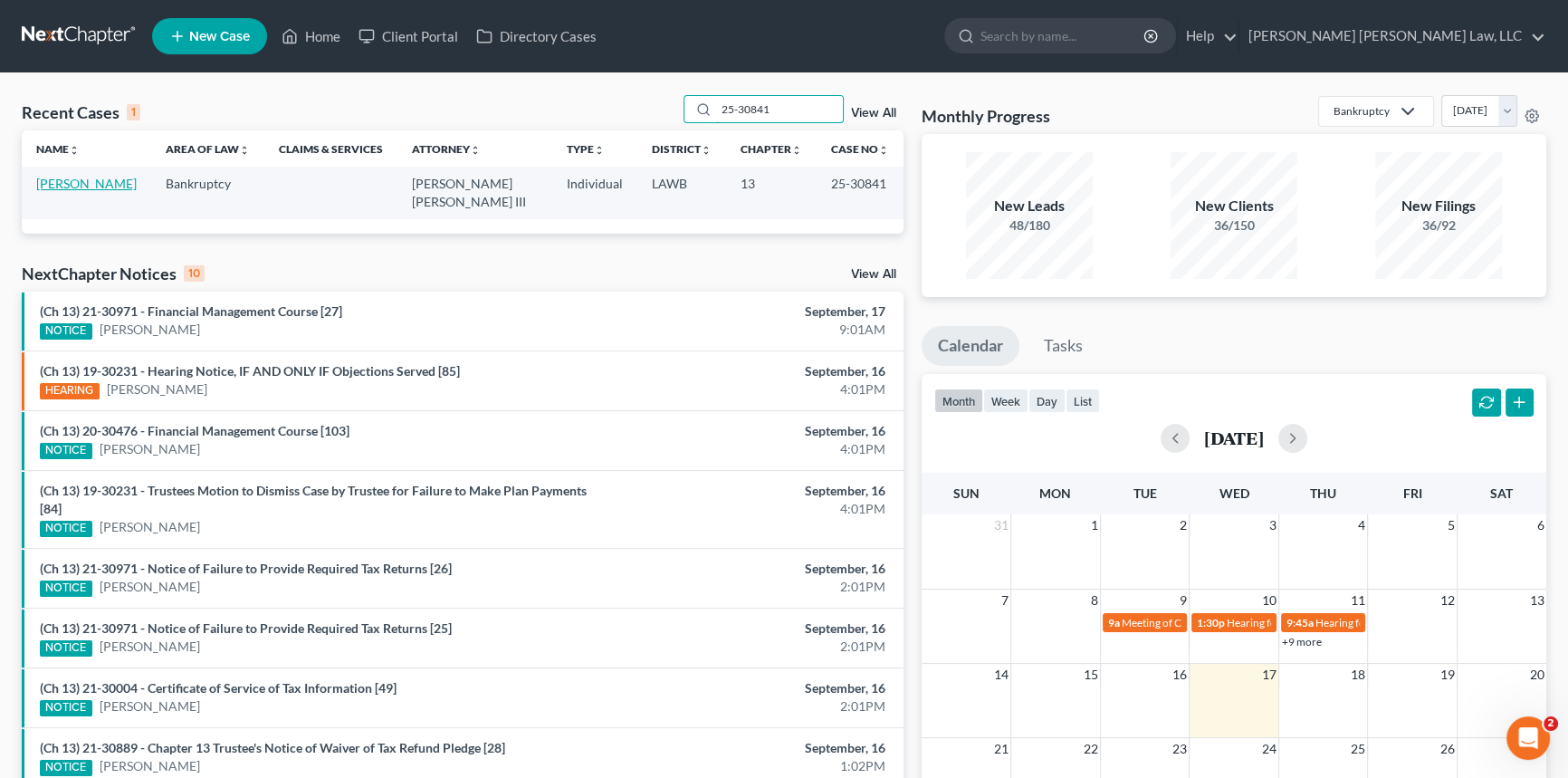
type input "25-30841"
click at [57, 183] on link "[PERSON_NAME]" at bounding box center [87, 183] width 101 height 16
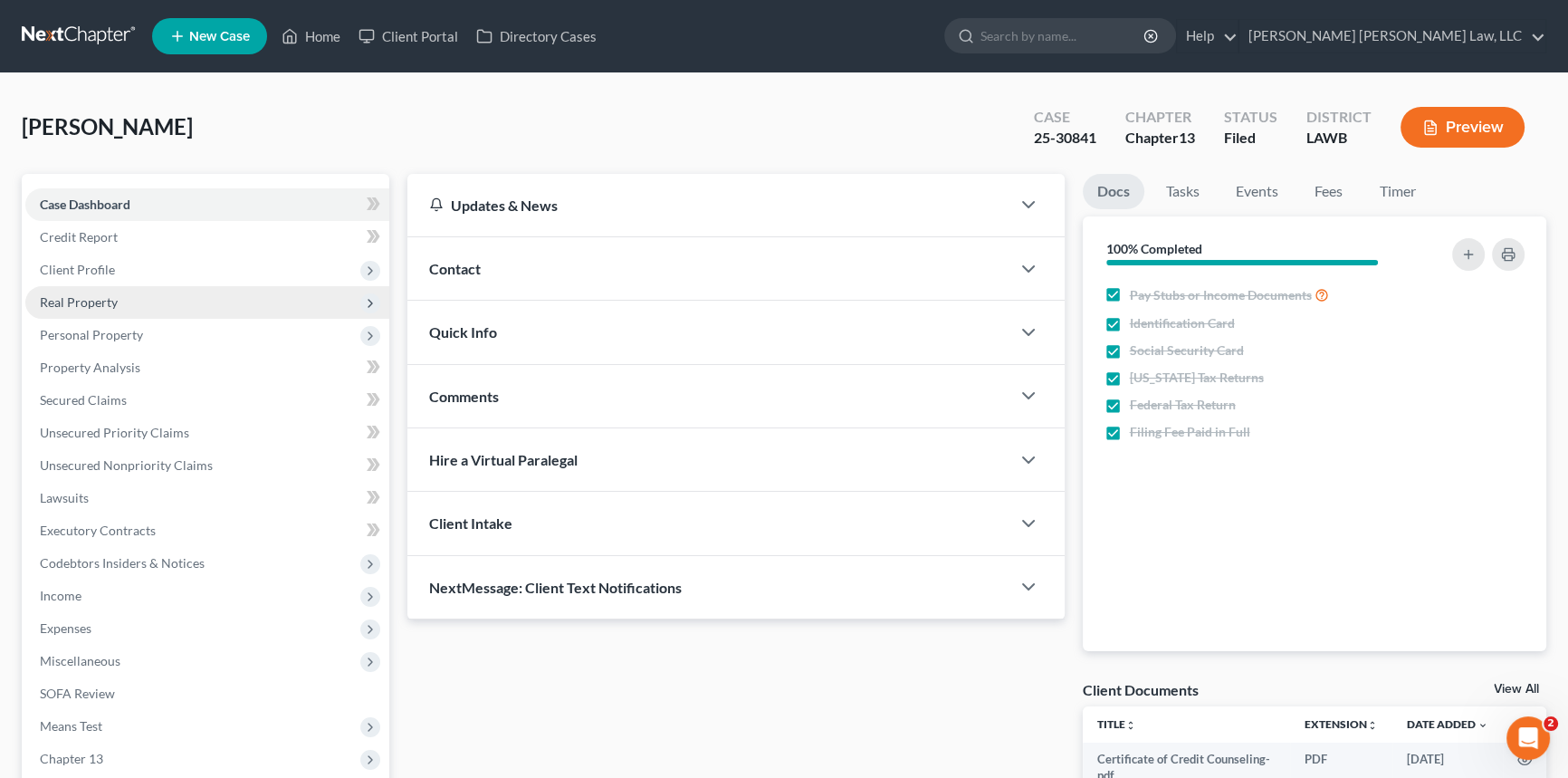
click at [79, 296] on span "Real Property" at bounding box center [79, 302] width 78 height 16
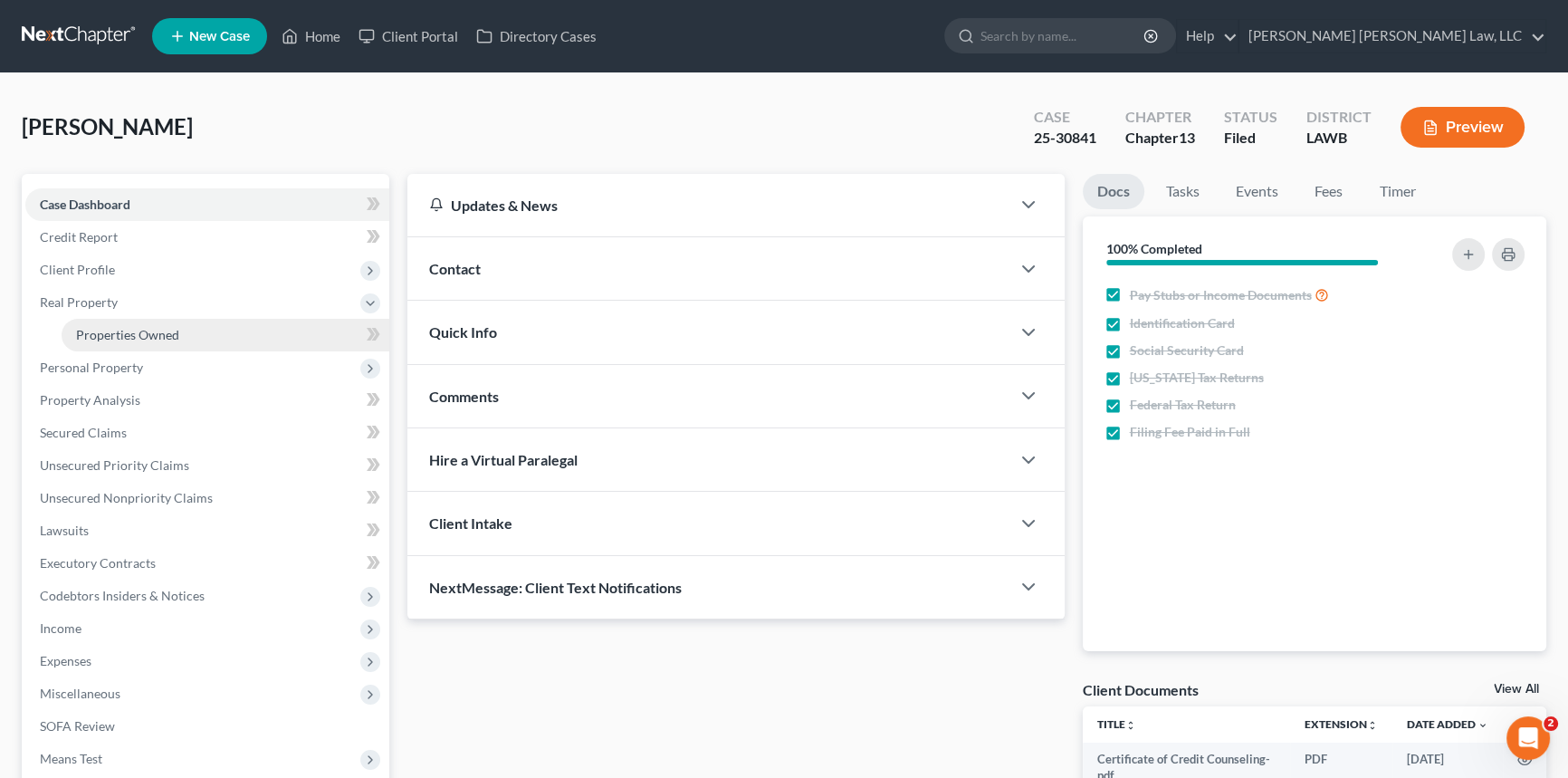
click at [108, 330] on span "Properties Owned" at bounding box center [127, 334] width 103 height 16
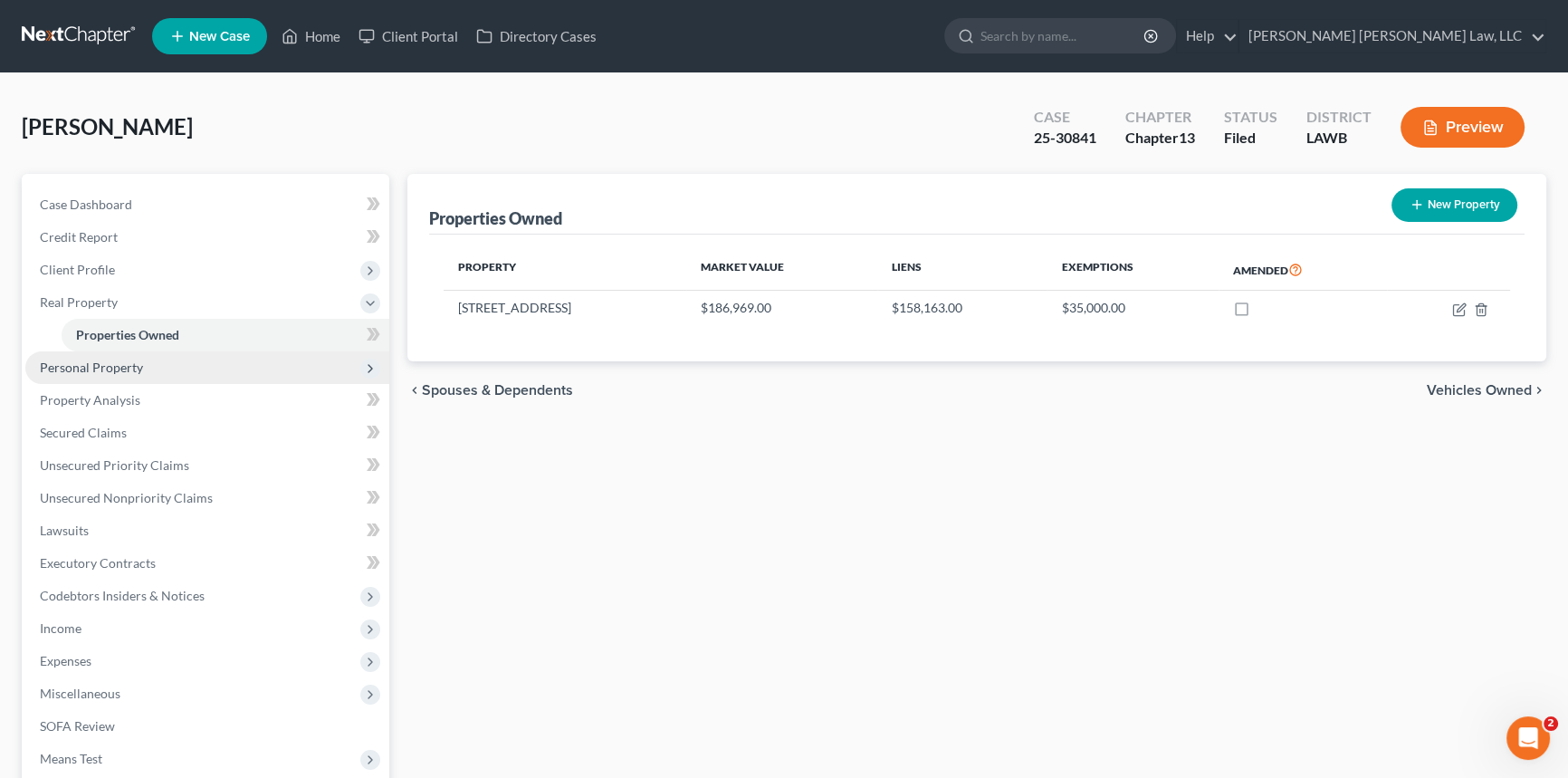
click at [86, 362] on span "Personal Property" at bounding box center [91, 367] width 103 height 16
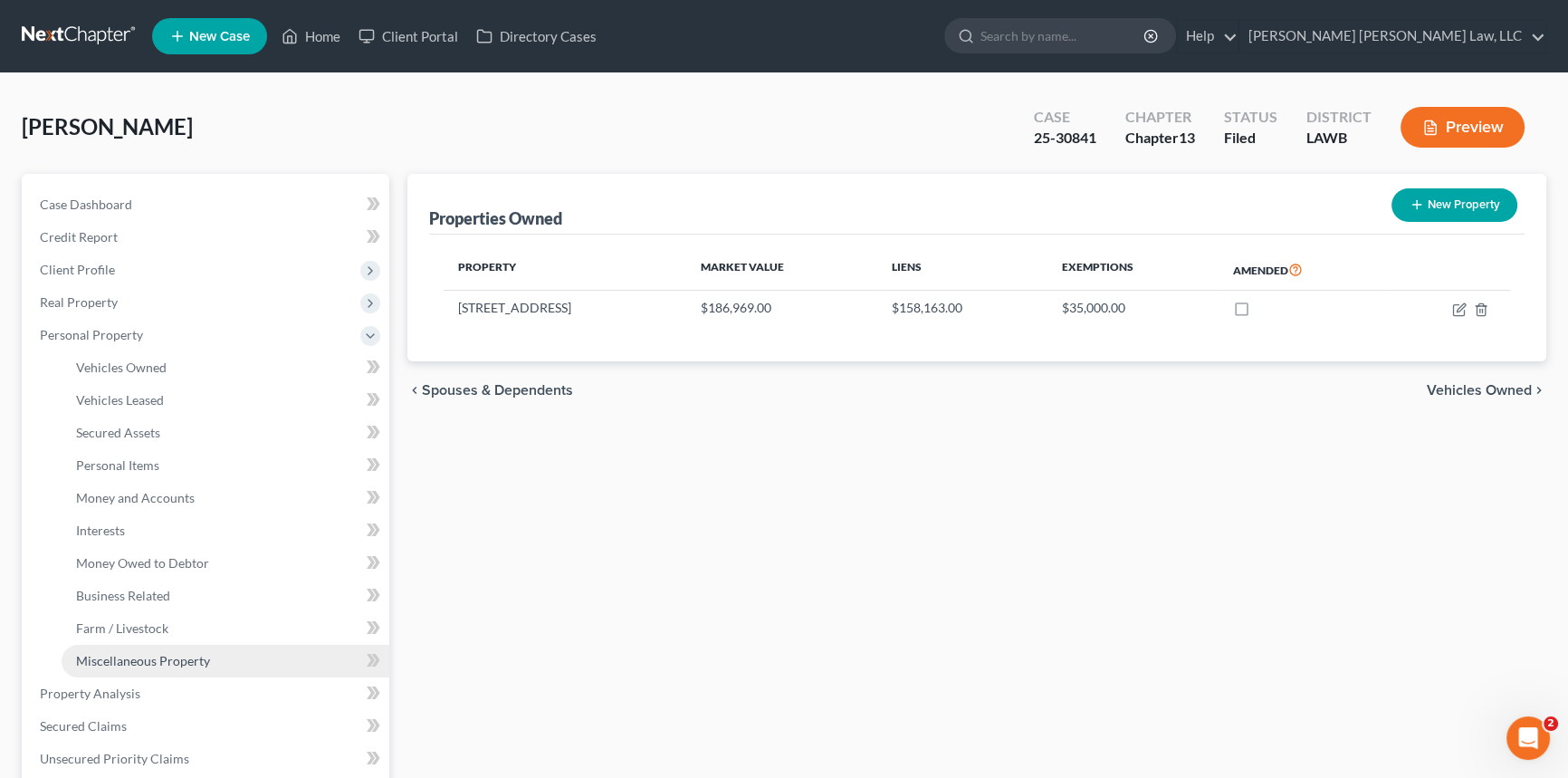
click at [134, 665] on span "Miscellaneous Property" at bounding box center [143, 661] width 134 height 16
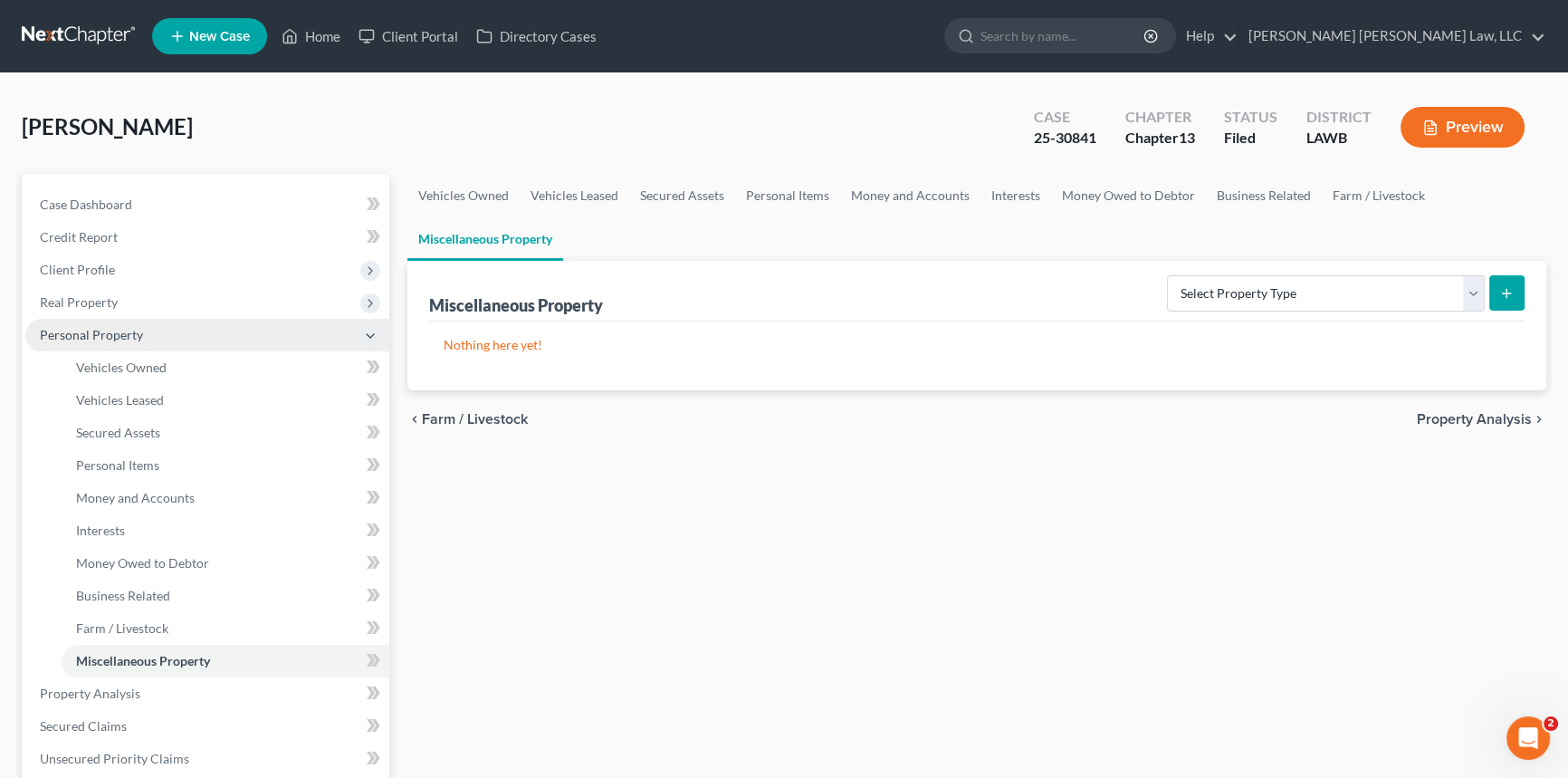
click at [124, 335] on span "Personal Property" at bounding box center [91, 334] width 103 height 16
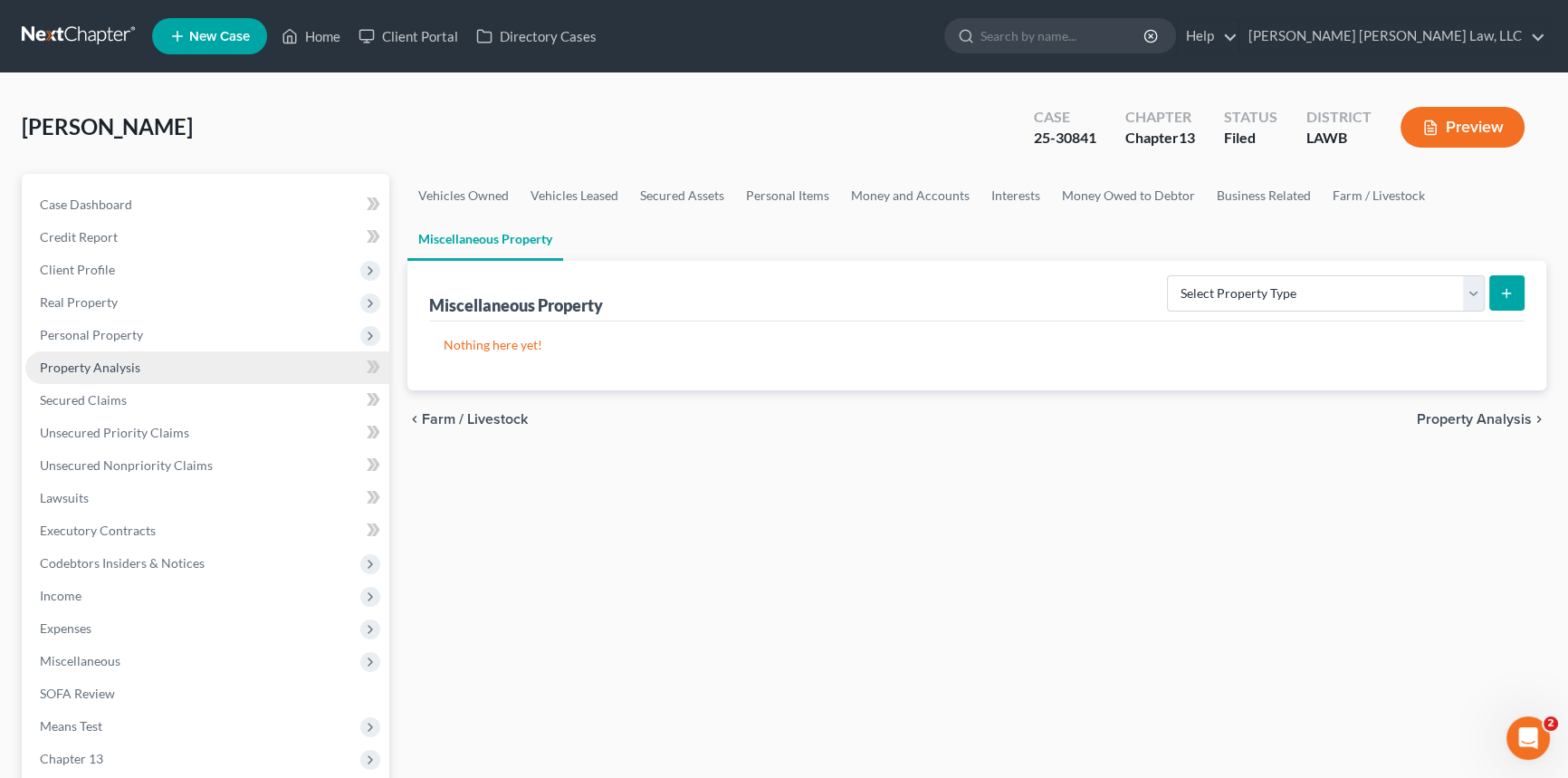
click at [128, 362] on span "Property Analysis" at bounding box center [91, 367] width 101 height 16
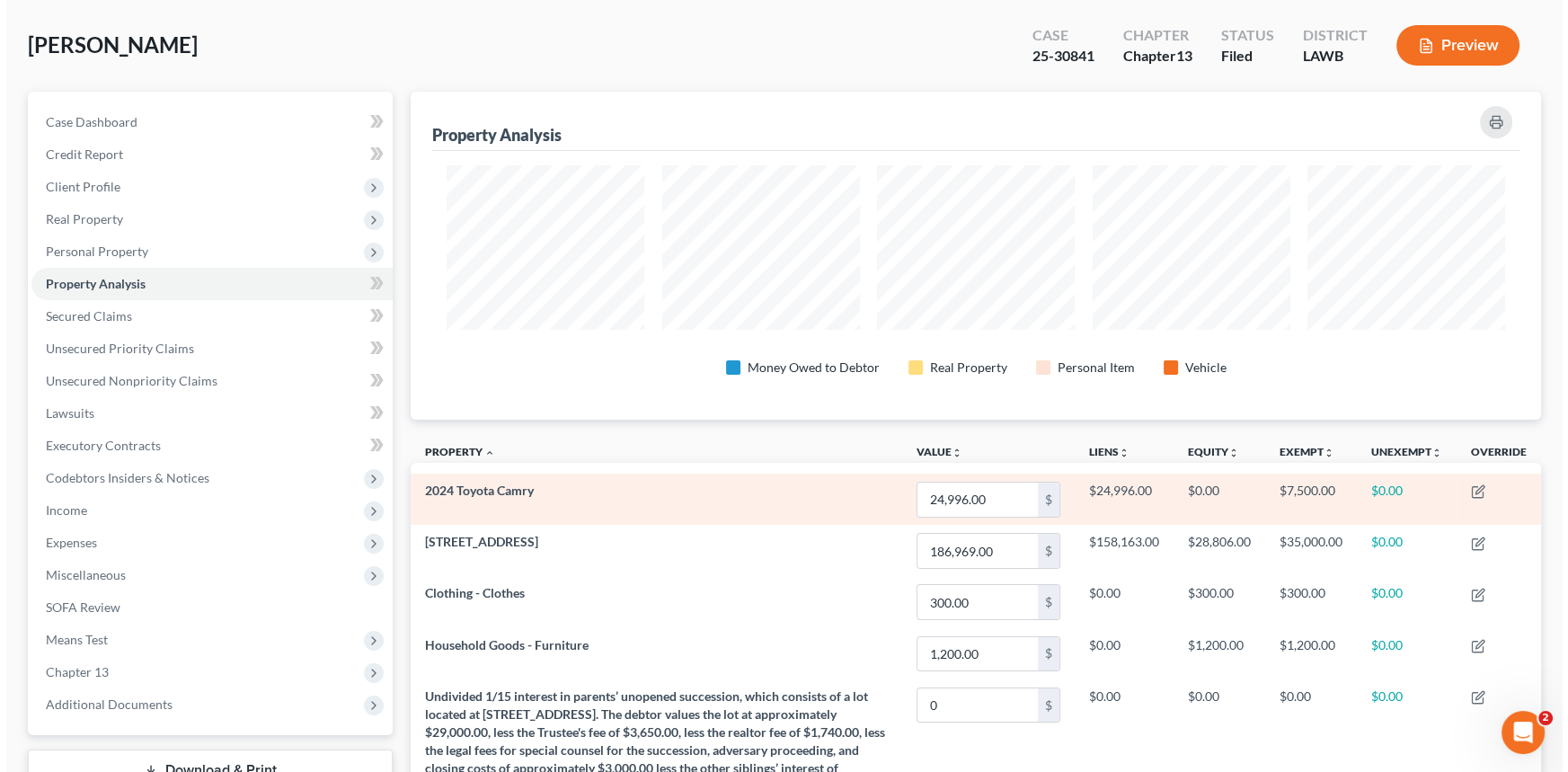
scroll to position [81, 0]
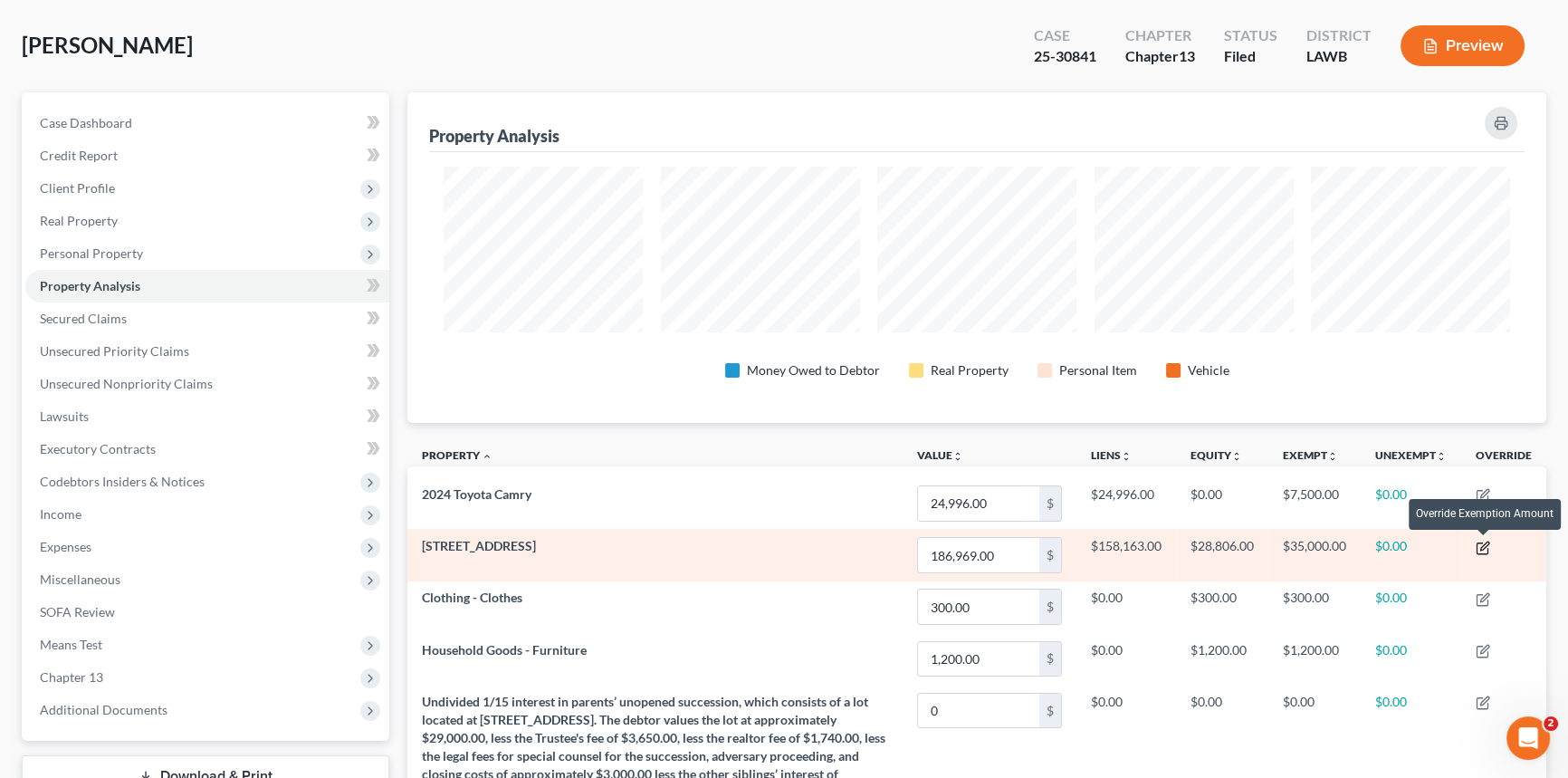
click at [1482, 546] on icon "button" at bounding box center [1484, 546] width 8 height 8
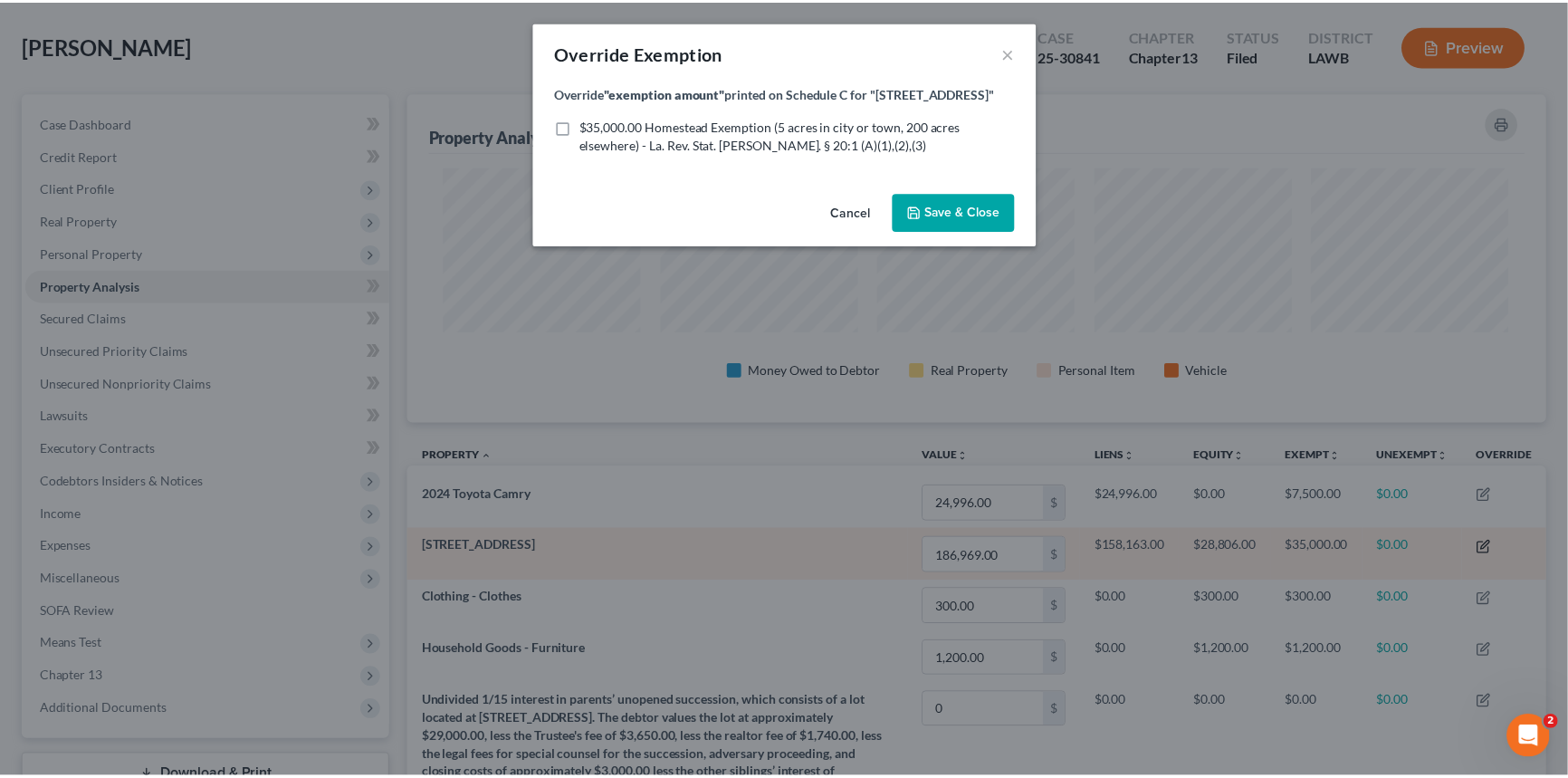
scroll to position [331, 1148]
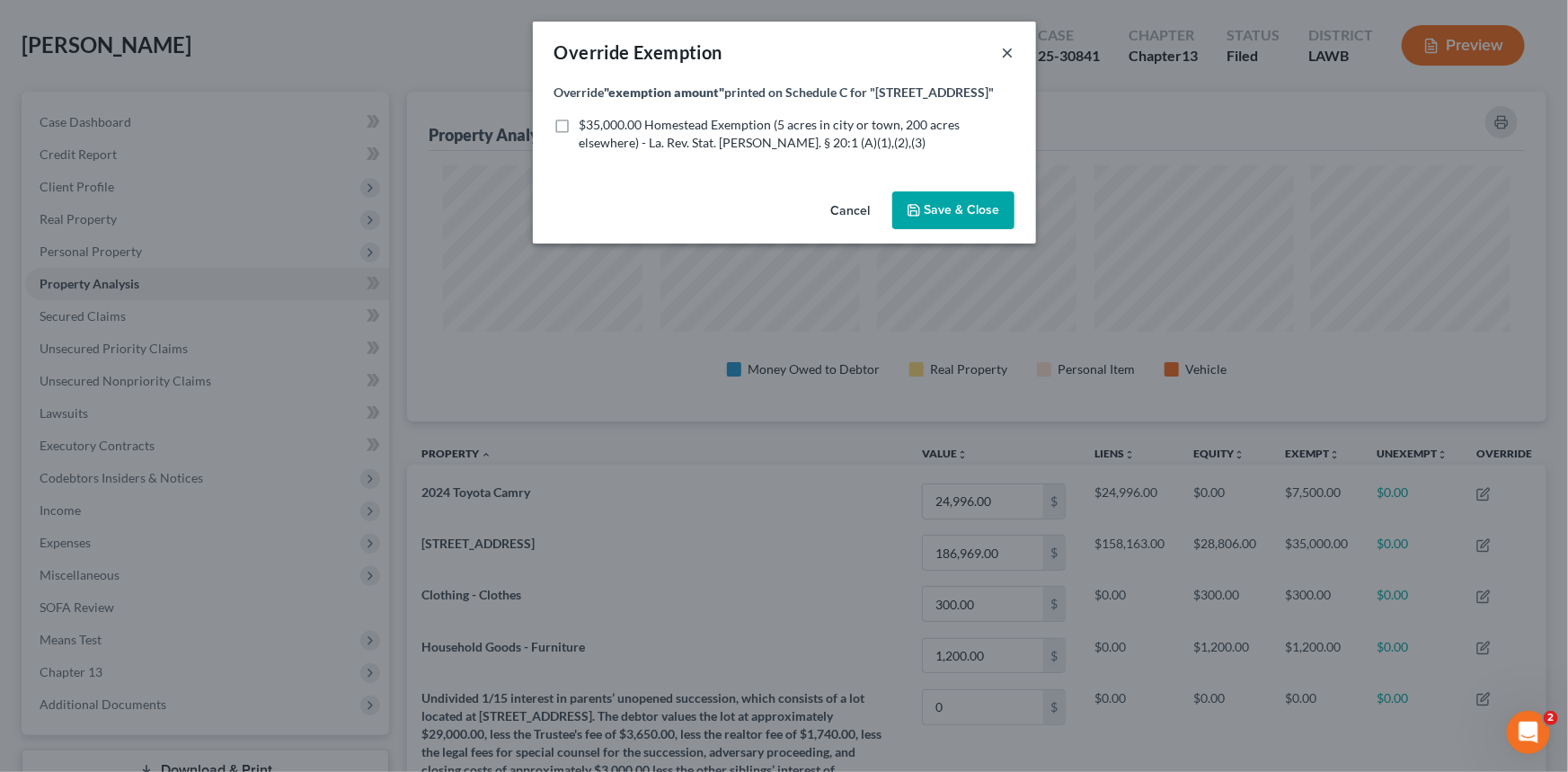
click at [1005, 48] on button "×" at bounding box center [1009, 53] width 13 height 22
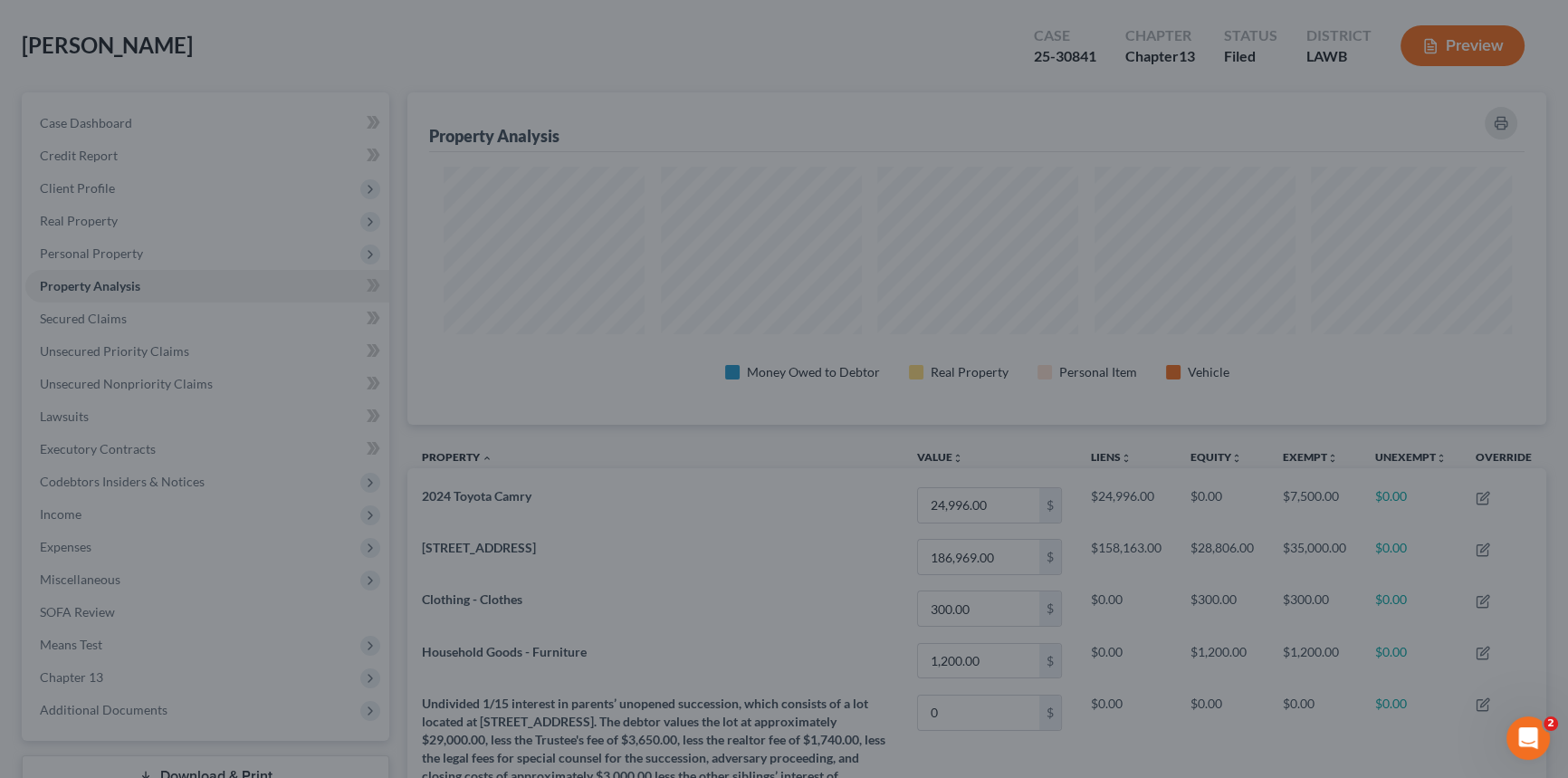
scroll to position [0, 0]
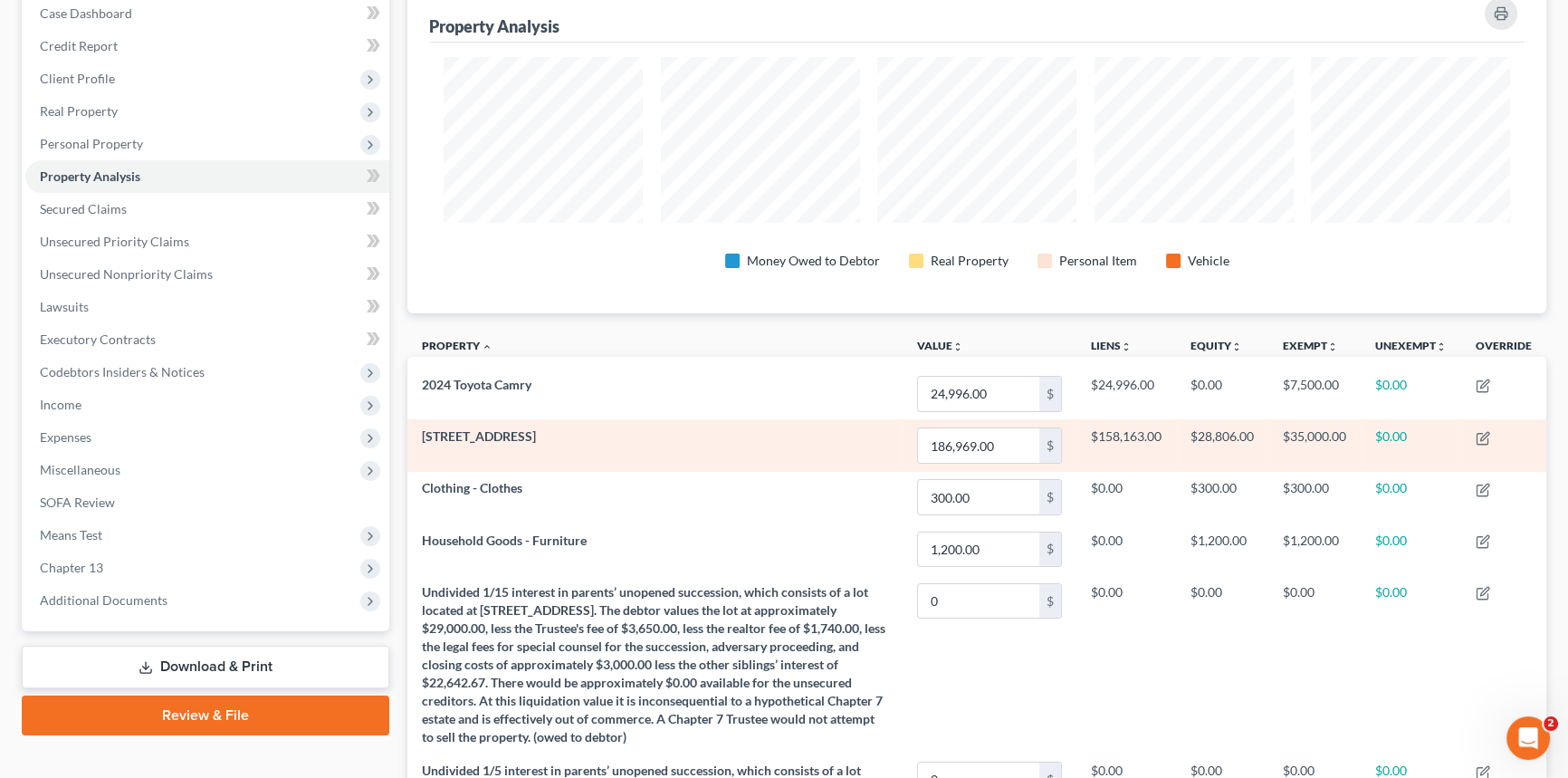
click at [579, 439] on td "[STREET_ADDRESS]" at bounding box center [654, 445] width 495 height 51
click at [575, 438] on td "[STREET_ADDRESS]" at bounding box center [654, 445] width 495 height 51
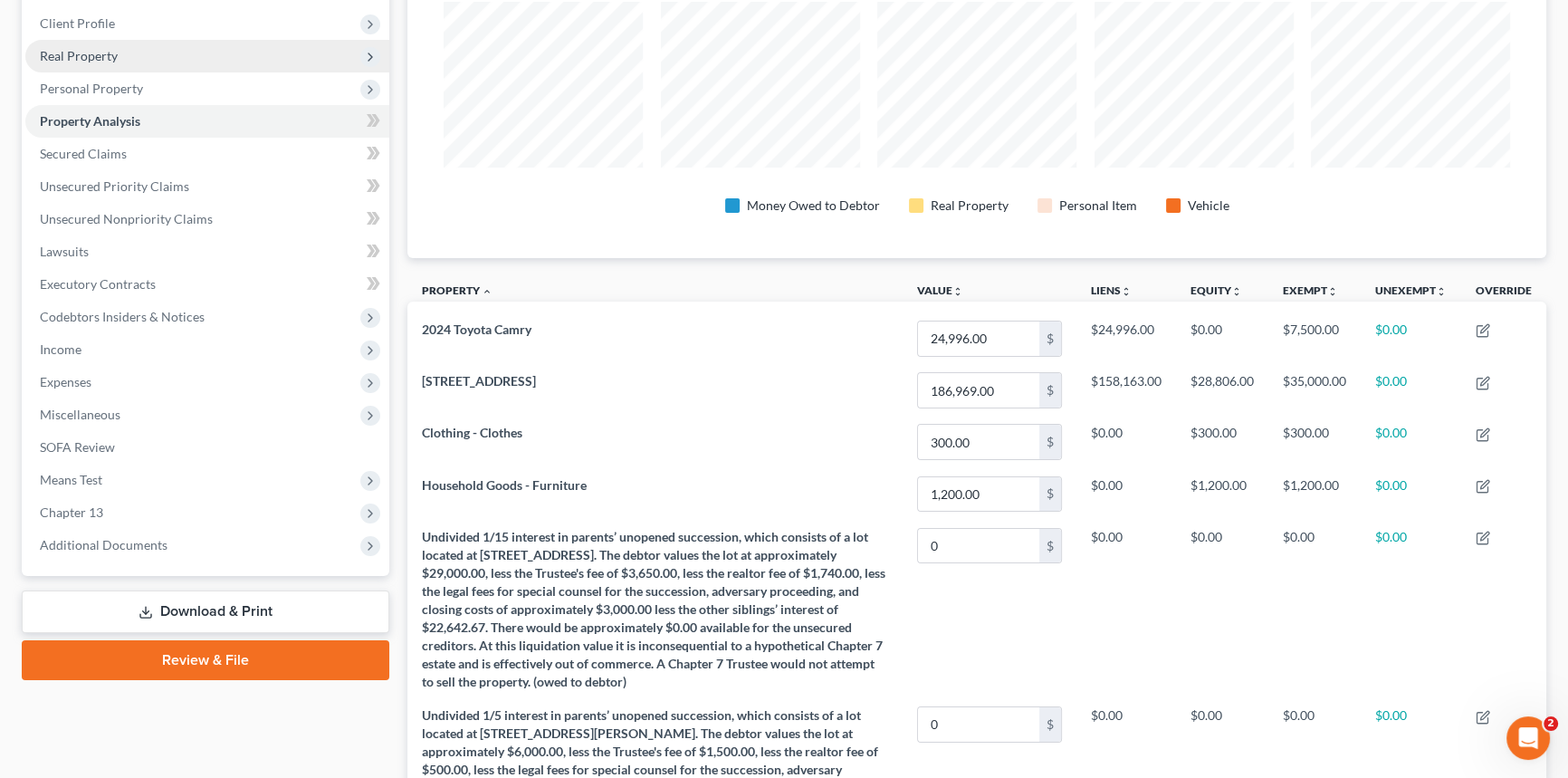
click at [76, 60] on span "Real Property" at bounding box center [208, 57] width 364 height 33
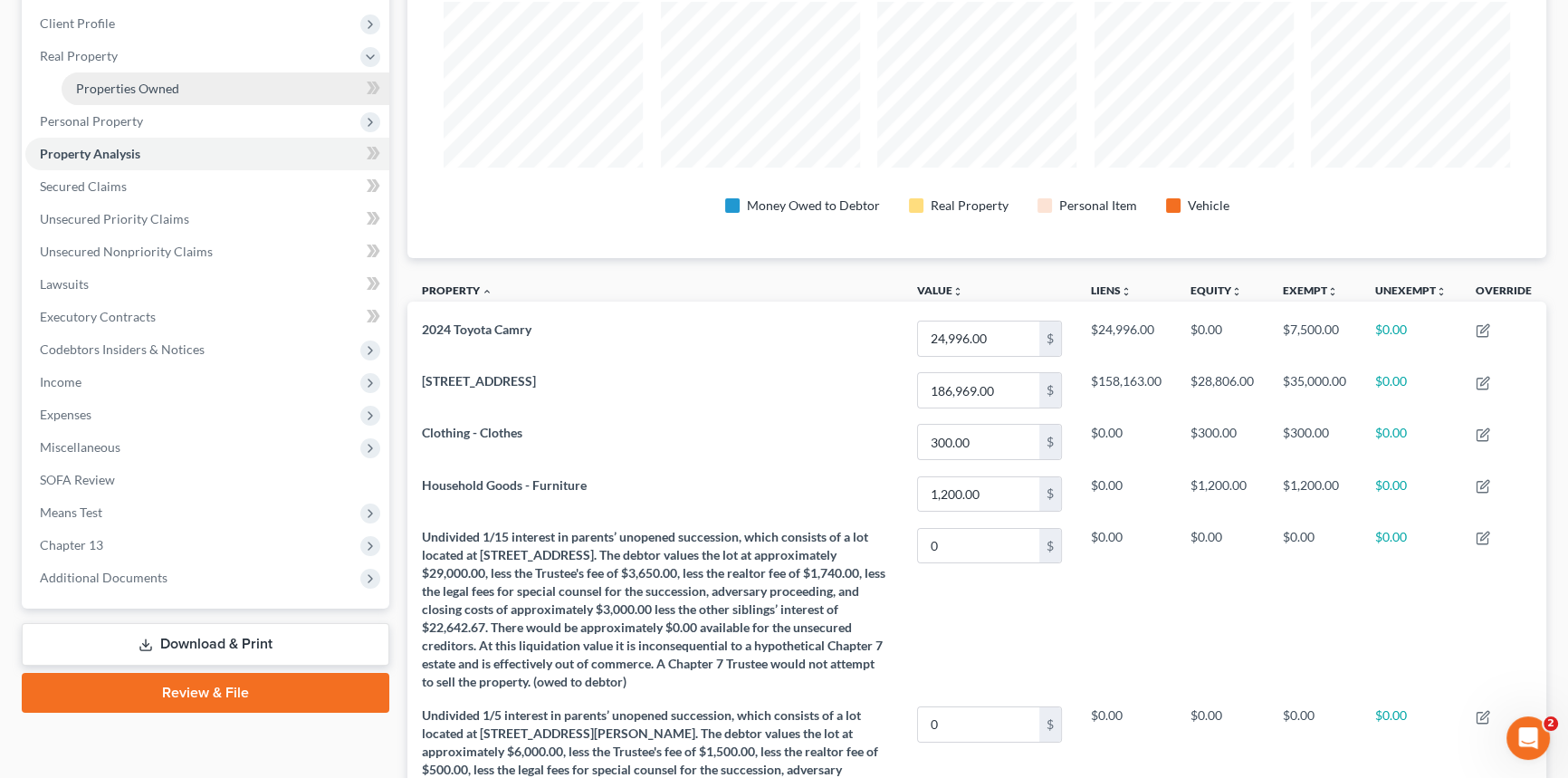
click at [95, 85] on span "Properties Owned" at bounding box center [127, 88] width 103 height 16
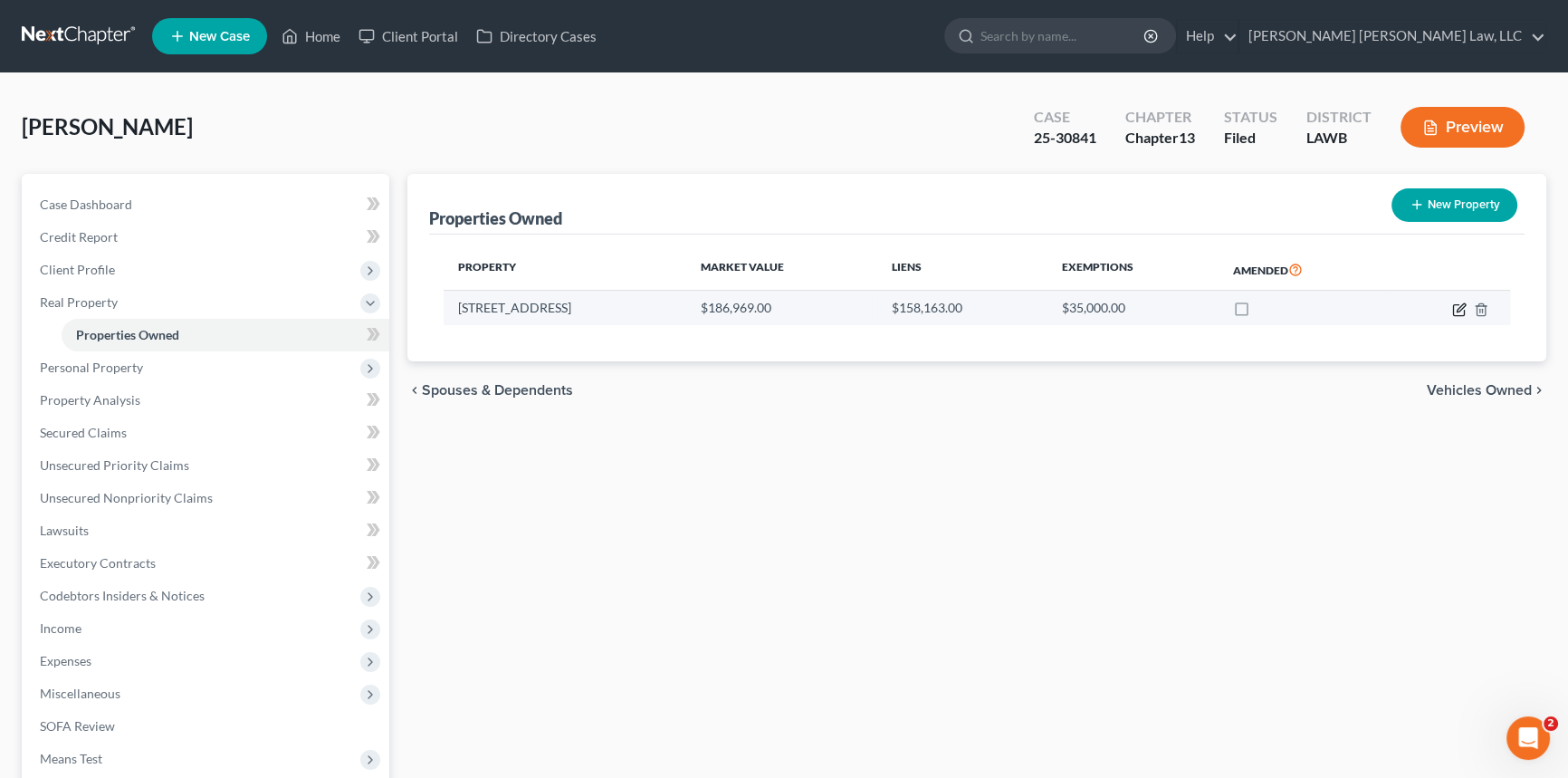
click at [1455, 308] on icon "button" at bounding box center [1460, 310] width 15 height 15
select select "19"
select select "36"
select select "0"
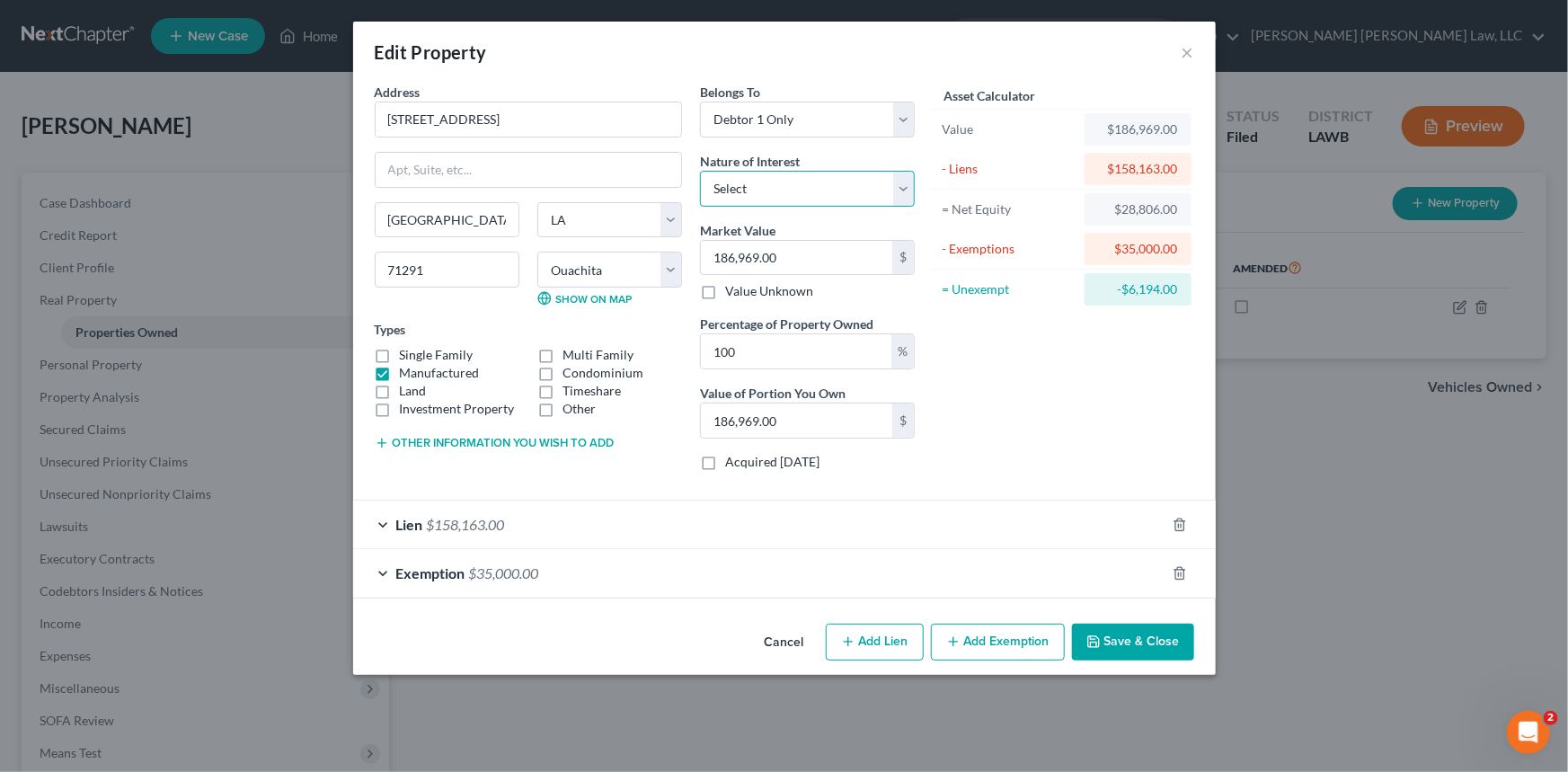
click at [834, 188] on select "Select Fee Simple Joint Tenant Life Estate Equitable Interest Future Interest T…" at bounding box center [807, 189] width 215 height 36
click at [800, 180] on select "Select Fee Simple Joint Tenant Life Estate Equitable Interest Future Interest T…" at bounding box center [807, 189] width 215 height 36
click at [783, 640] on button "Cancel" at bounding box center [784, 644] width 68 height 36
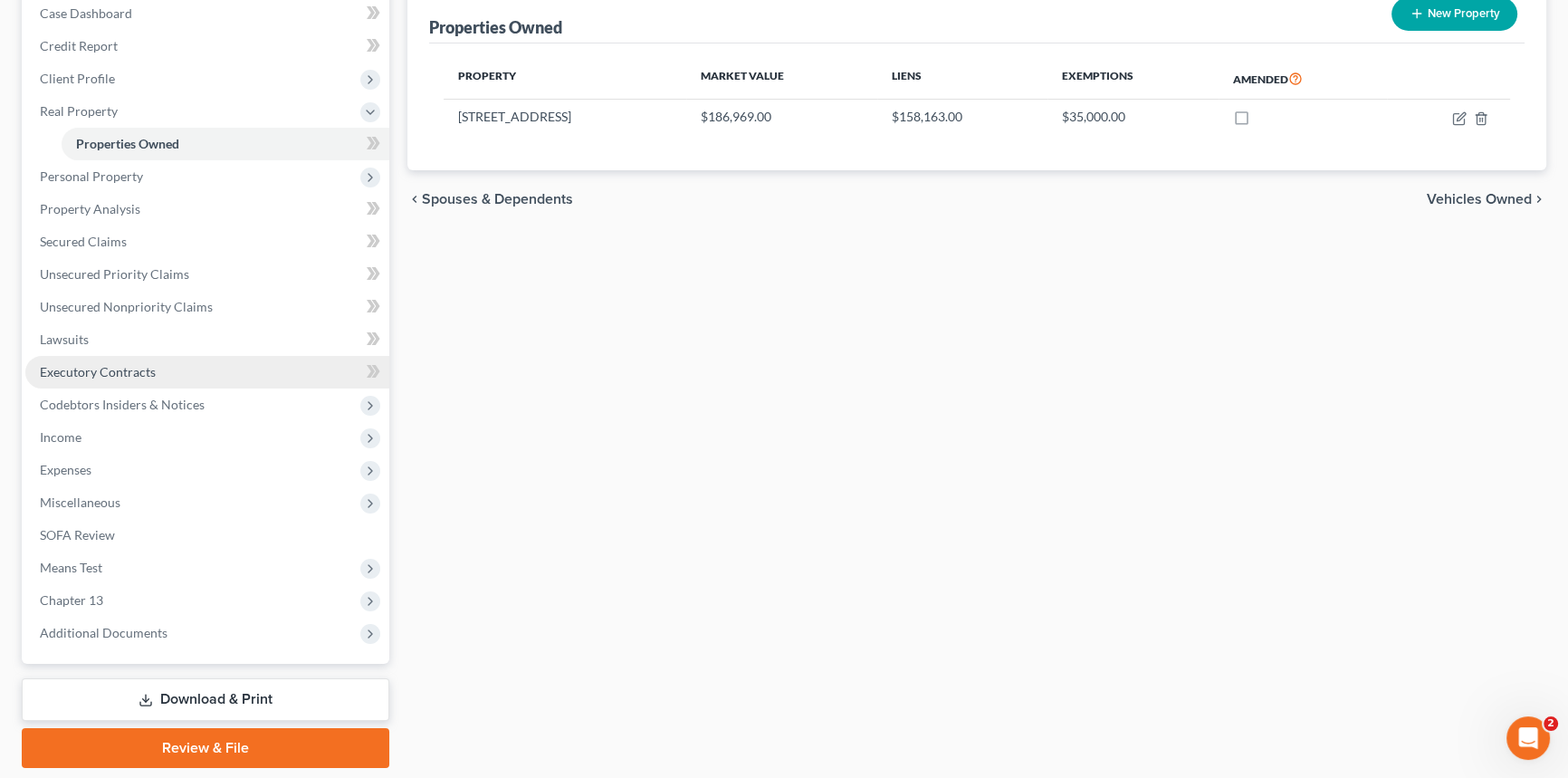
scroll to position [247, 0]
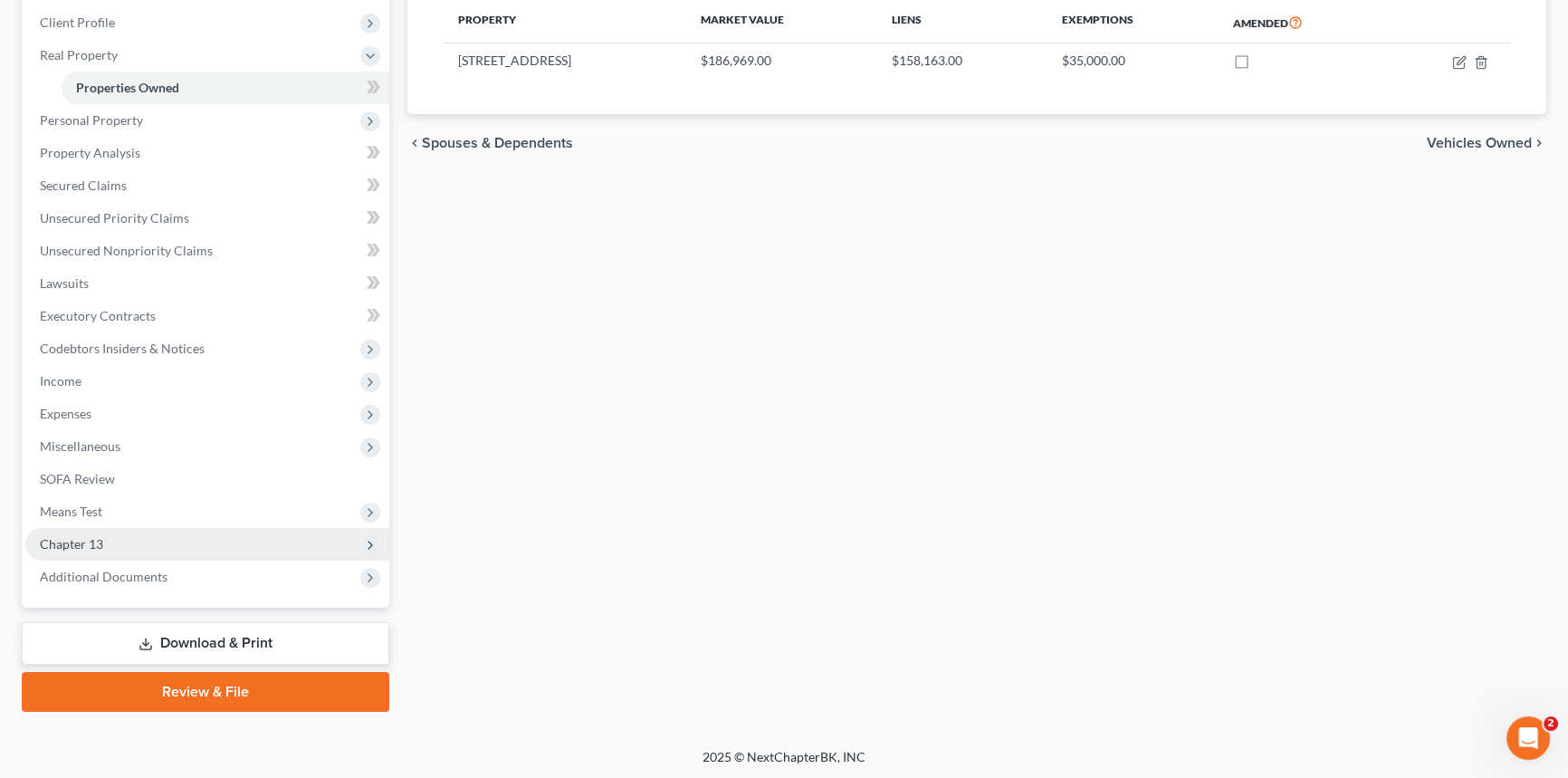
click at [109, 548] on span "Chapter 13" at bounding box center [208, 545] width 364 height 33
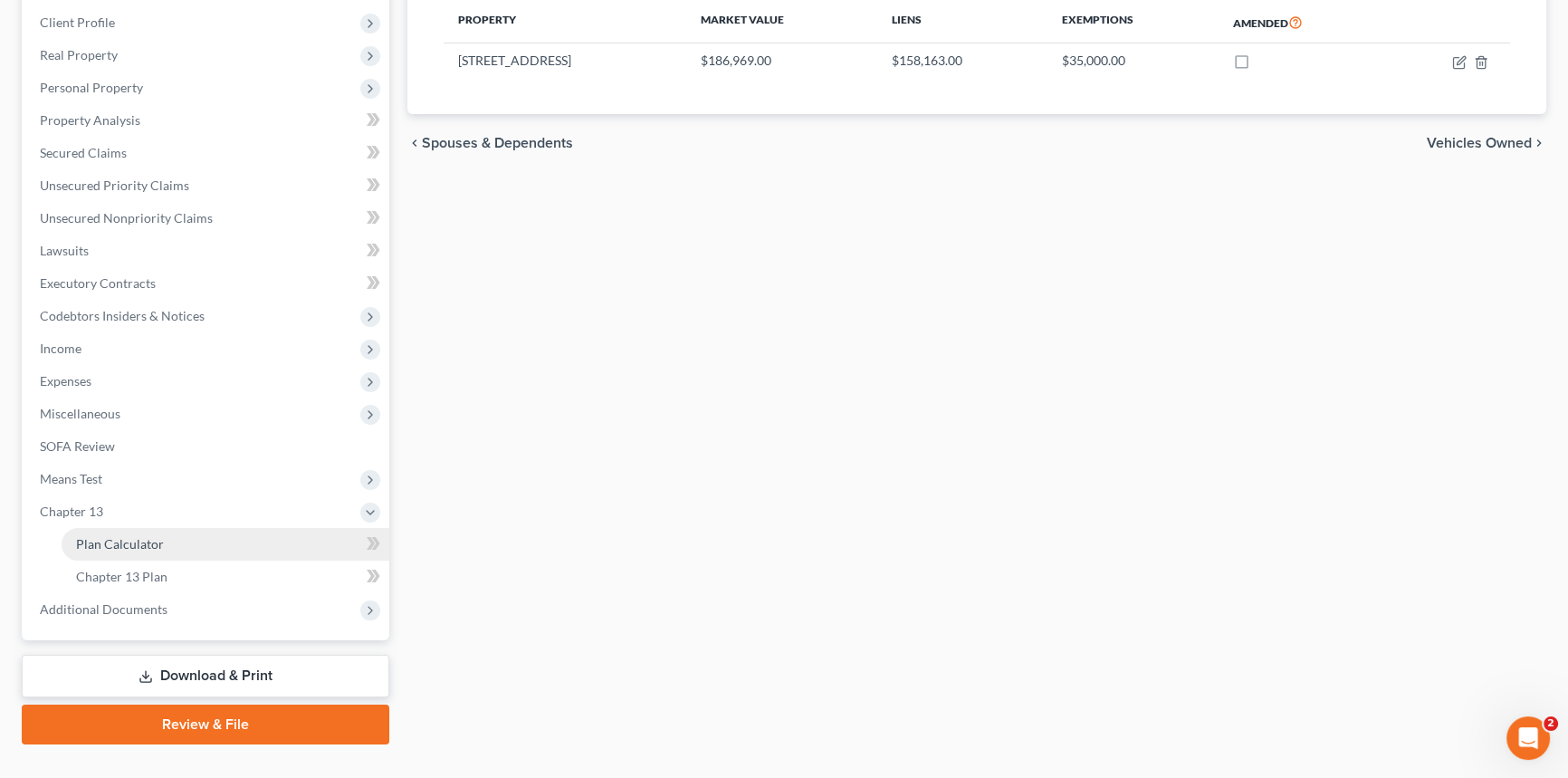
click at [118, 543] on span "Plan Calculator" at bounding box center [120, 544] width 88 height 16
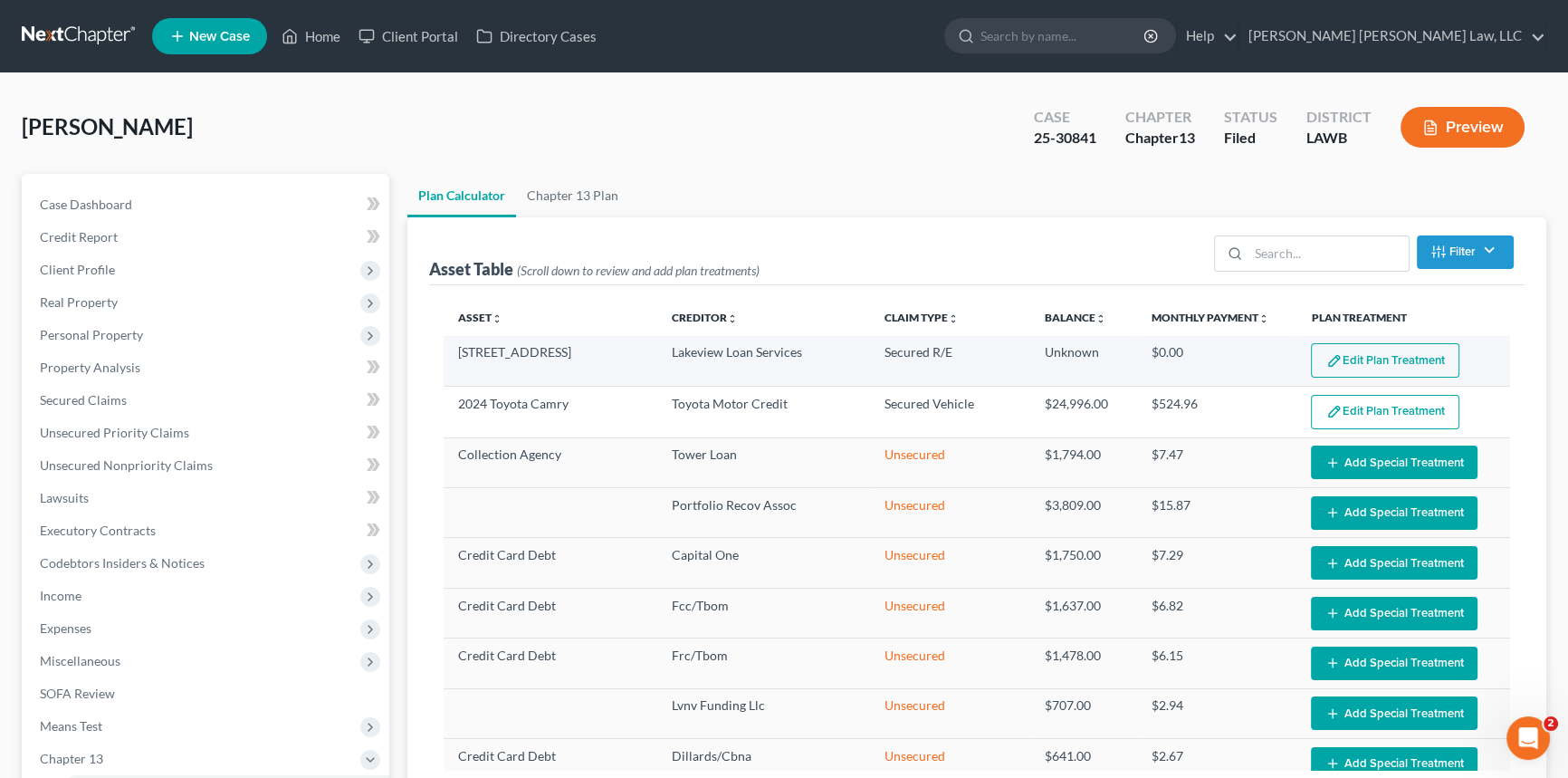
select select "59"
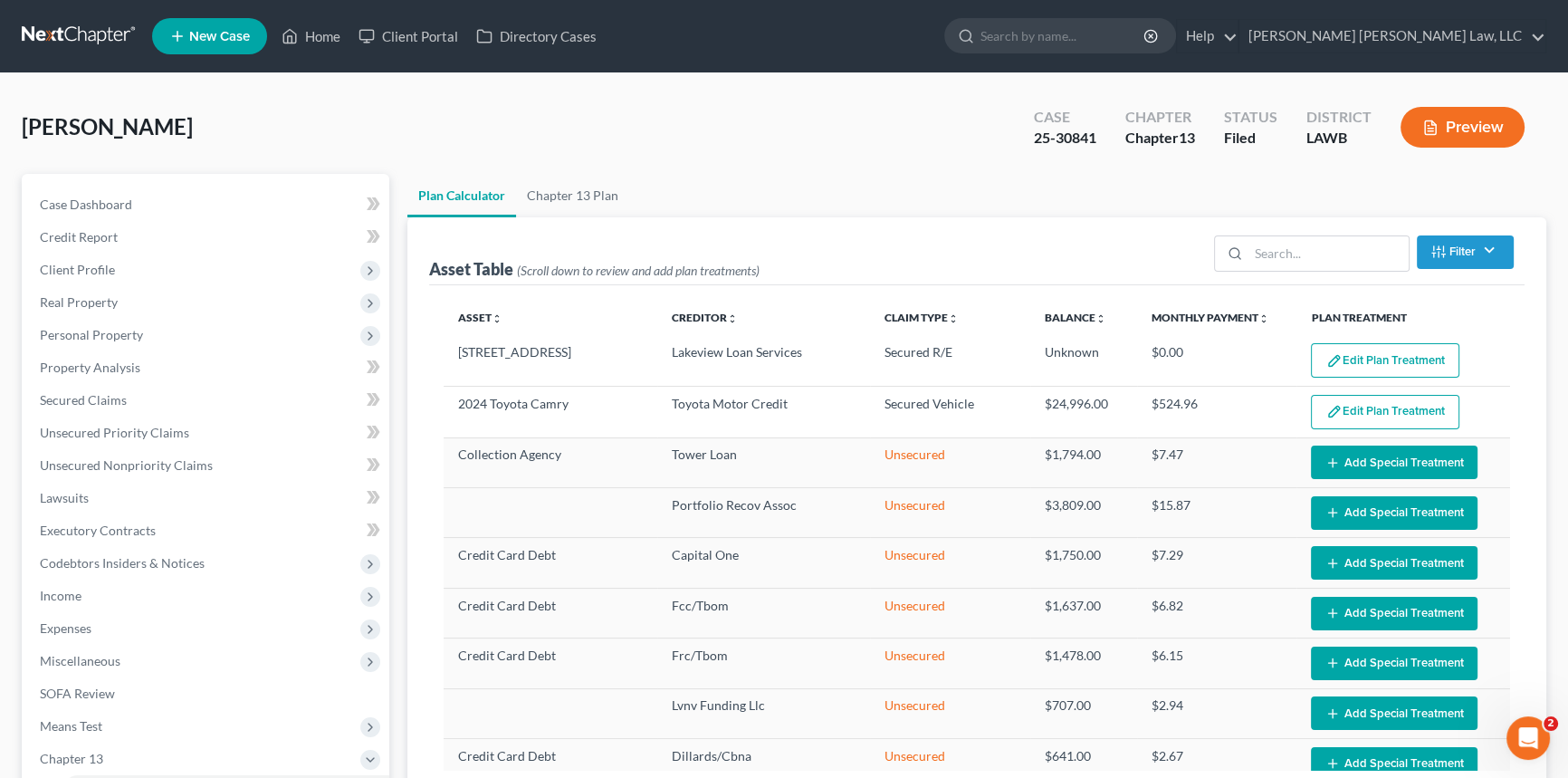
click at [1375, 356] on button "Edit Plan Treatment" at bounding box center [1385, 361] width 148 height 35
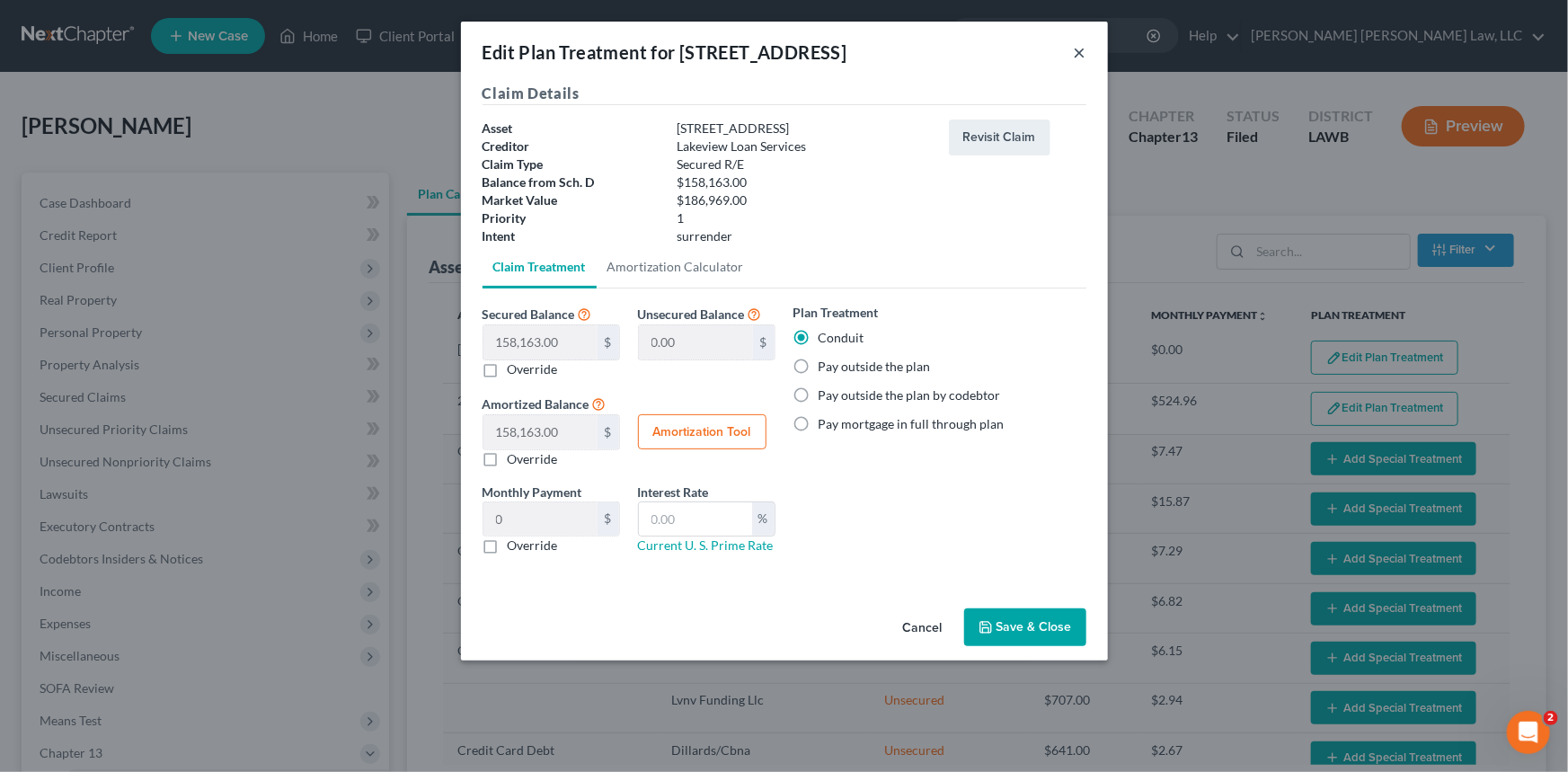
click at [1077, 53] on button "×" at bounding box center [1080, 53] width 13 height 22
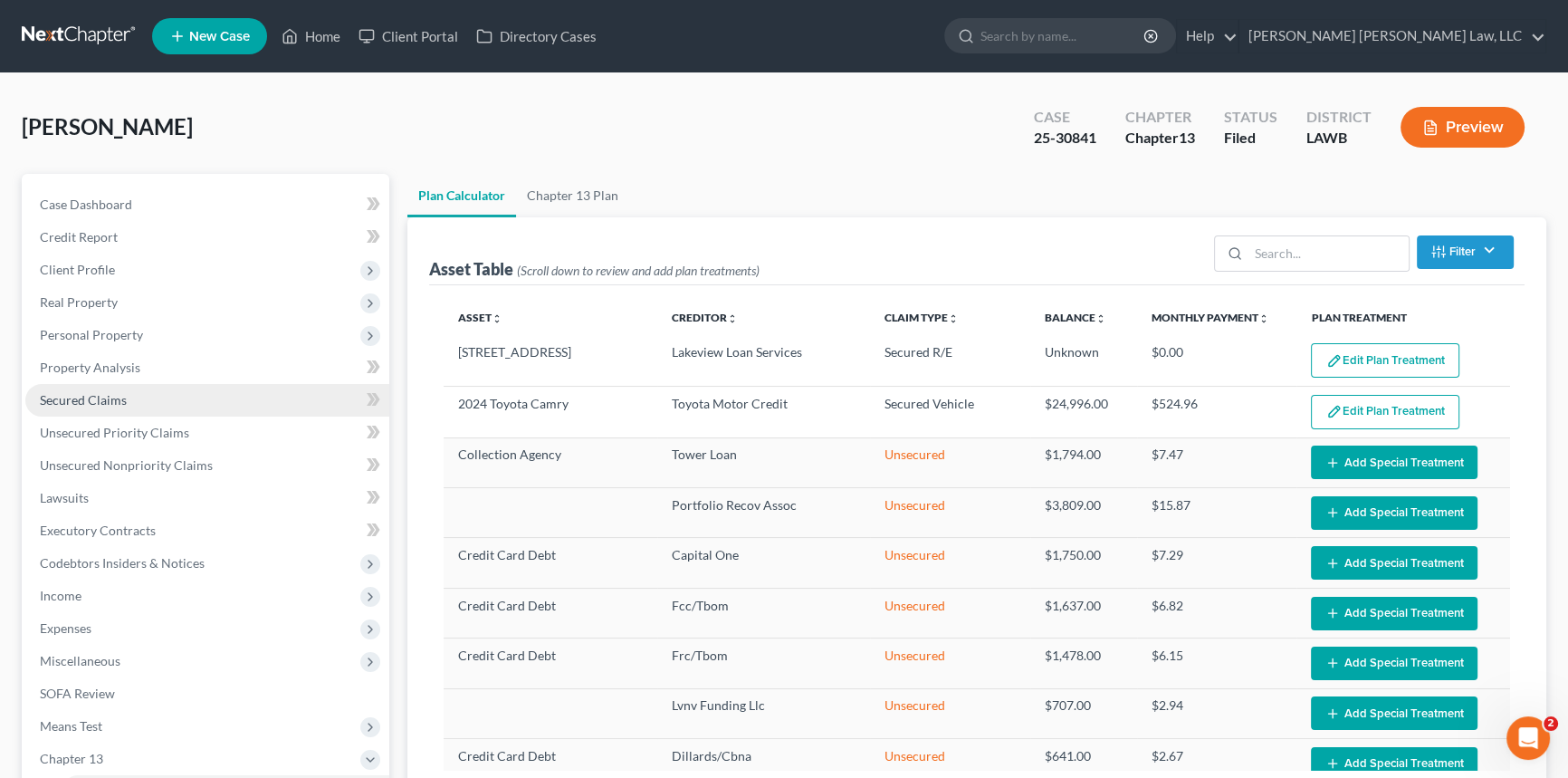
click at [92, 397] on span "Secured Claims" at bounding box center [83, 400] width 87 height 16
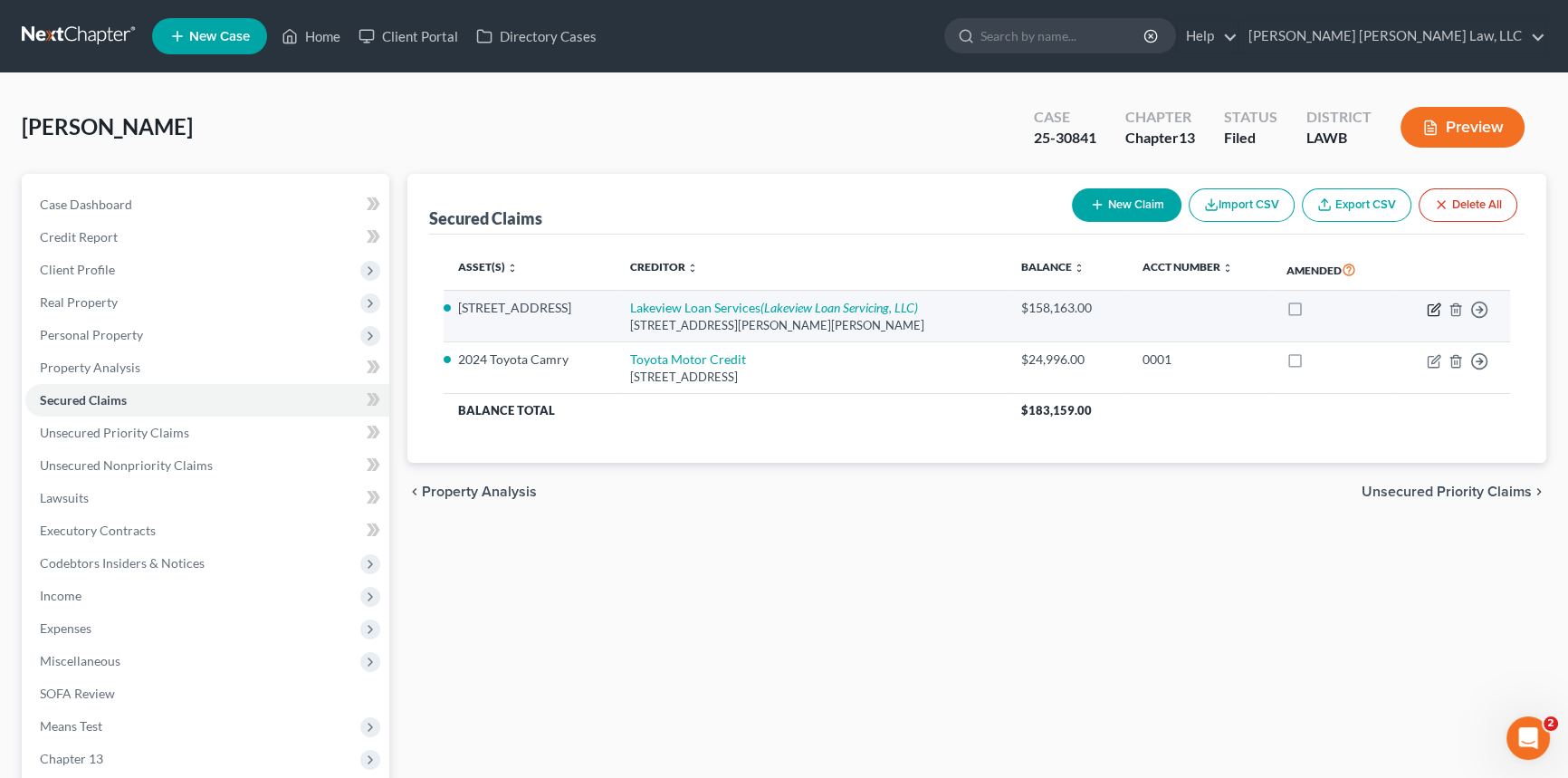
click at [1429, 307] on icon "button" at bounding box center [1434, 310] width 15 height 15
select select "9"
select select "0"
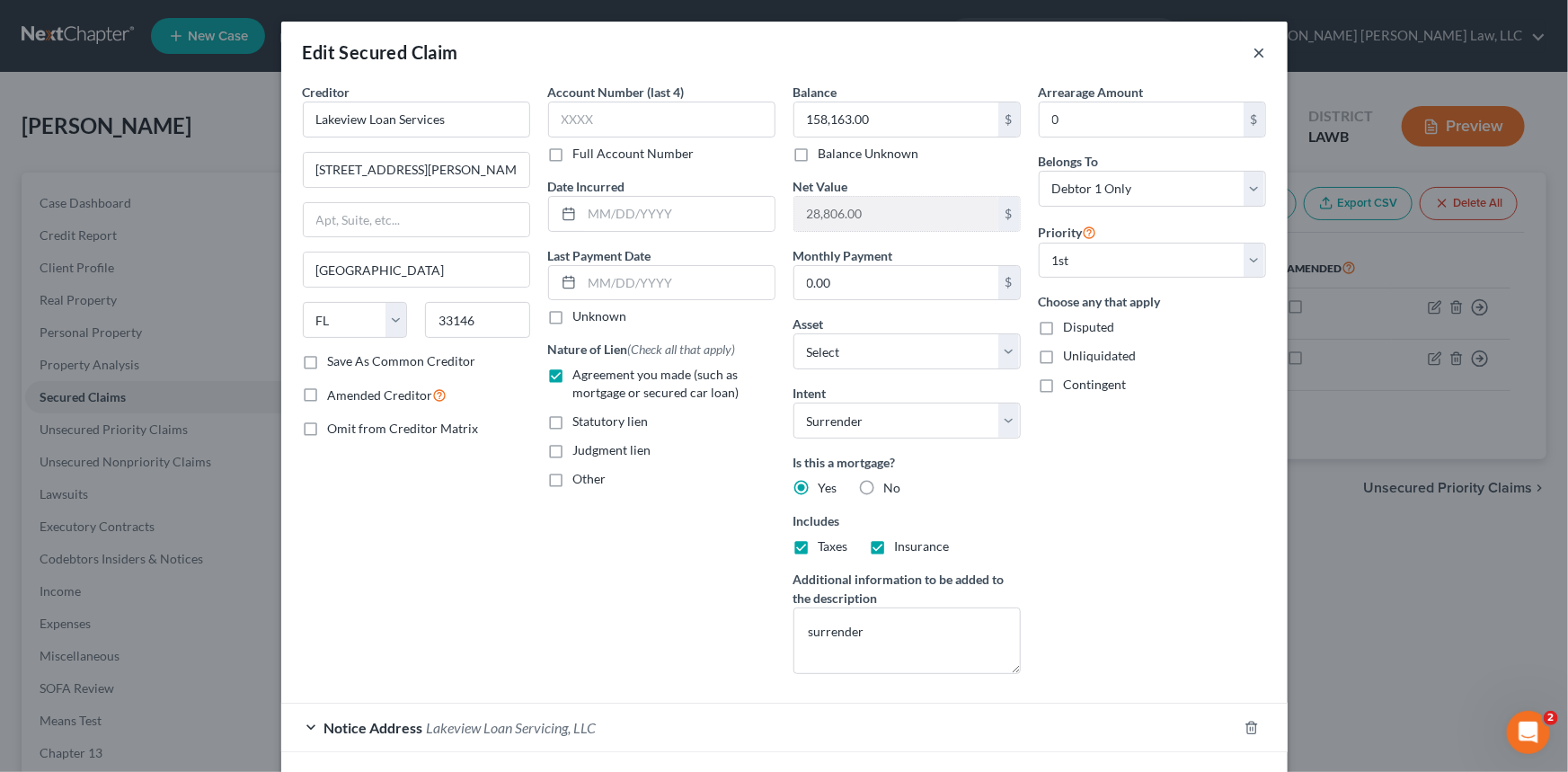
click at [1254, 50] on button "×" at bounding box center [1260, 53] width 13 height 22
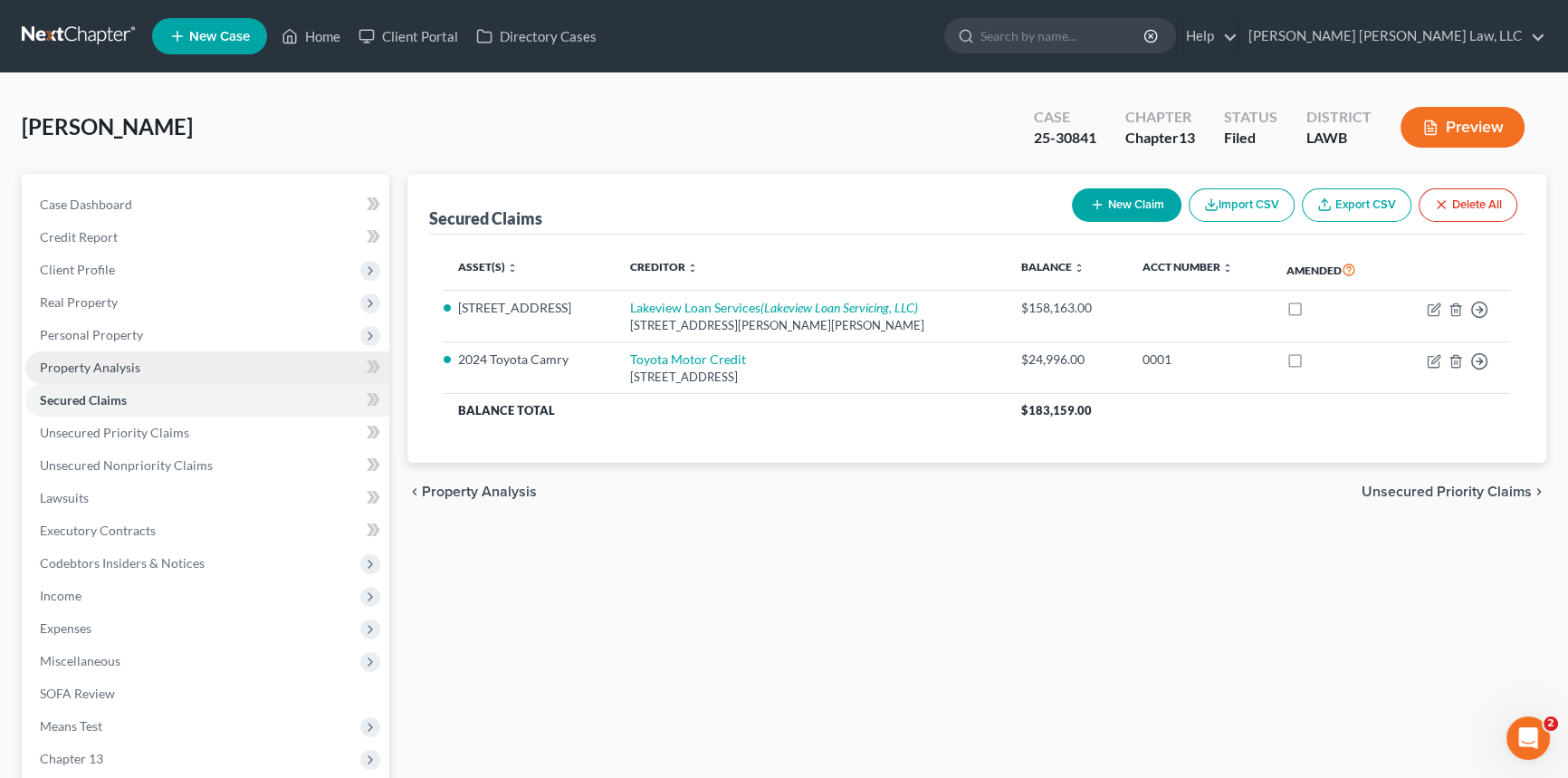
click at [137, 365] on link "Property Analysis" at bounding box center [208, 368] width 364 height 33
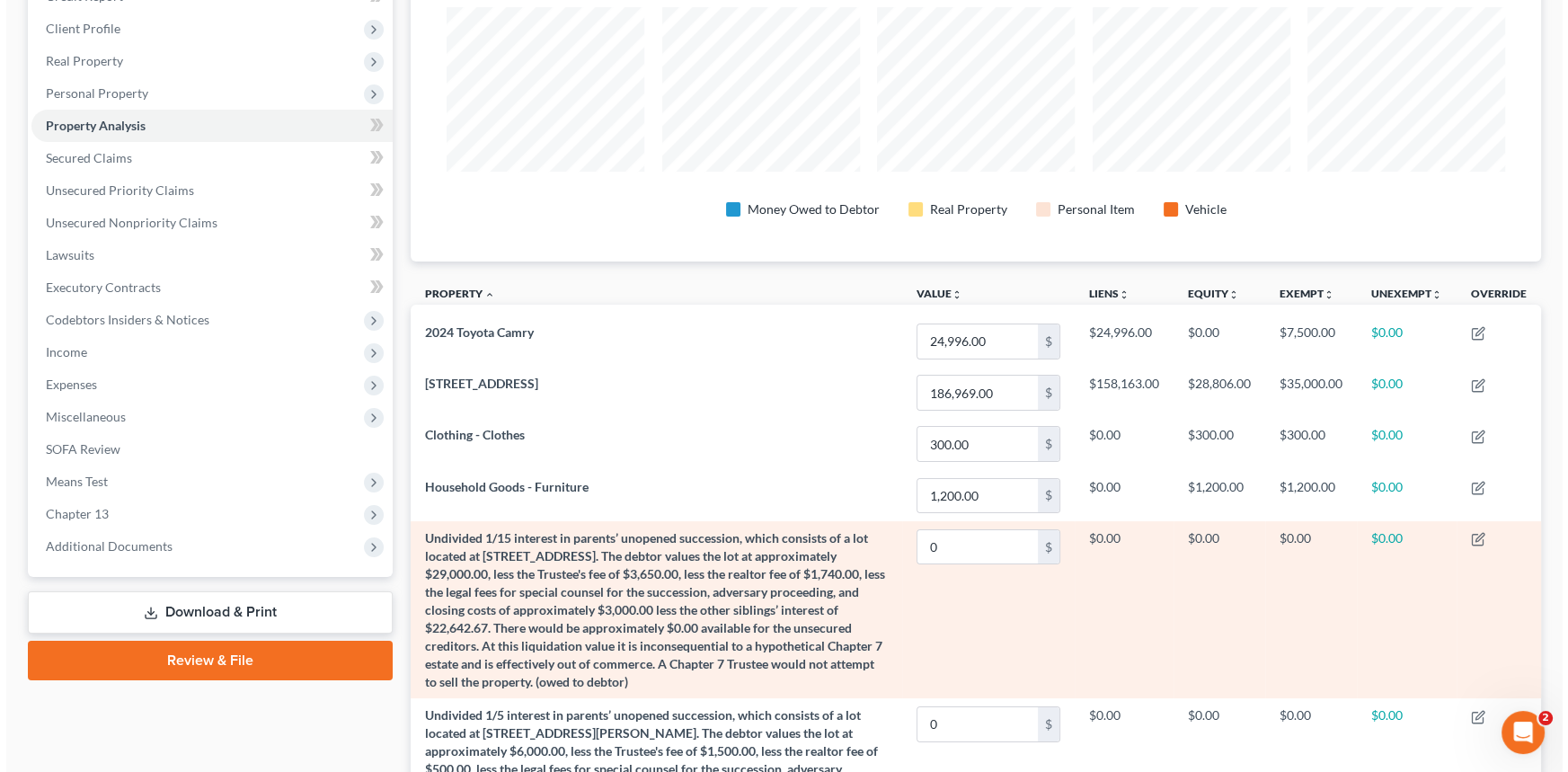
scroll to position [244, 0]
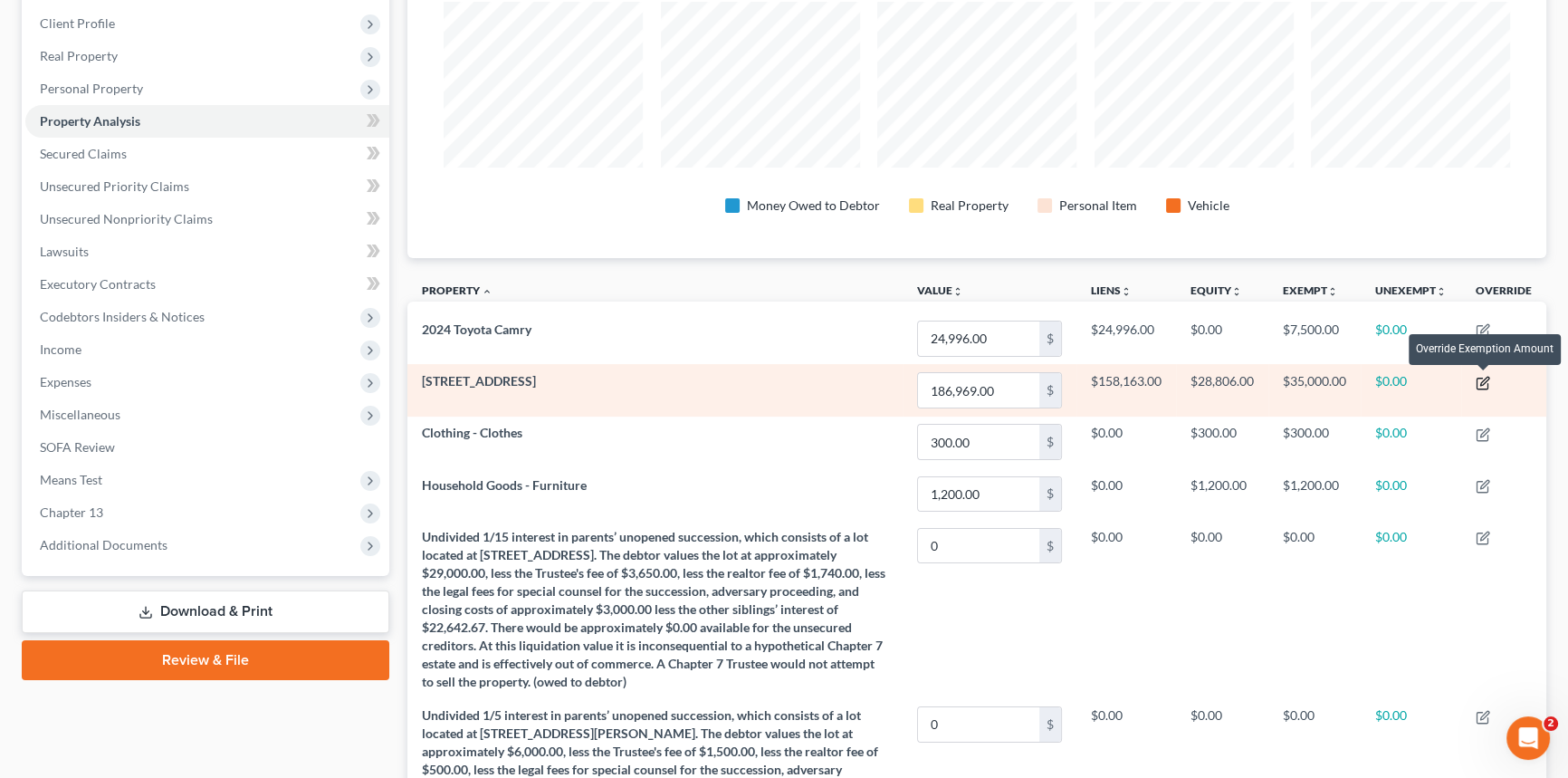
click at [1483, 381] on icon "button" at bounding box center [1483, 384] width 15 height 15
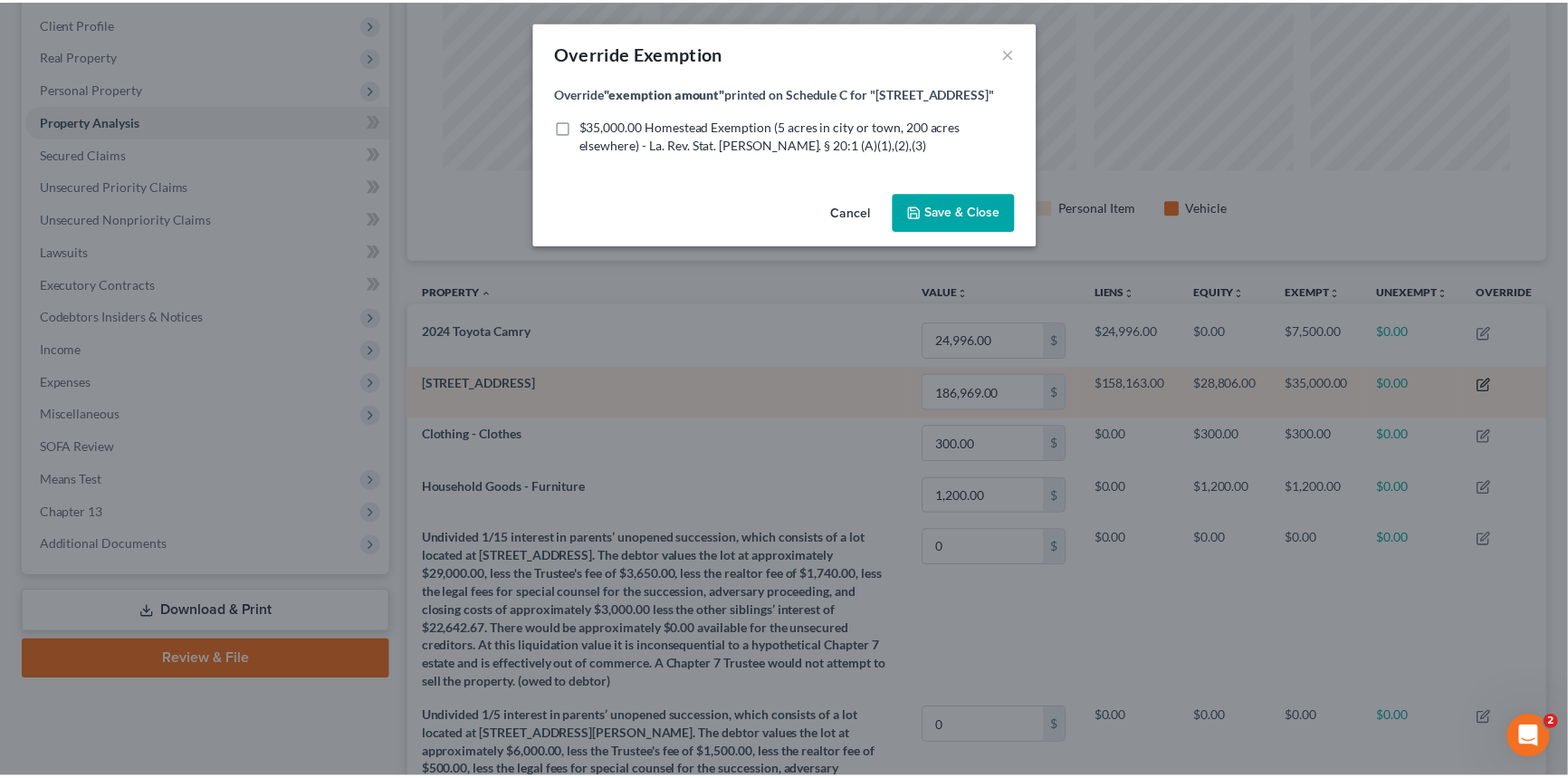
scroll to position [331, 1148]
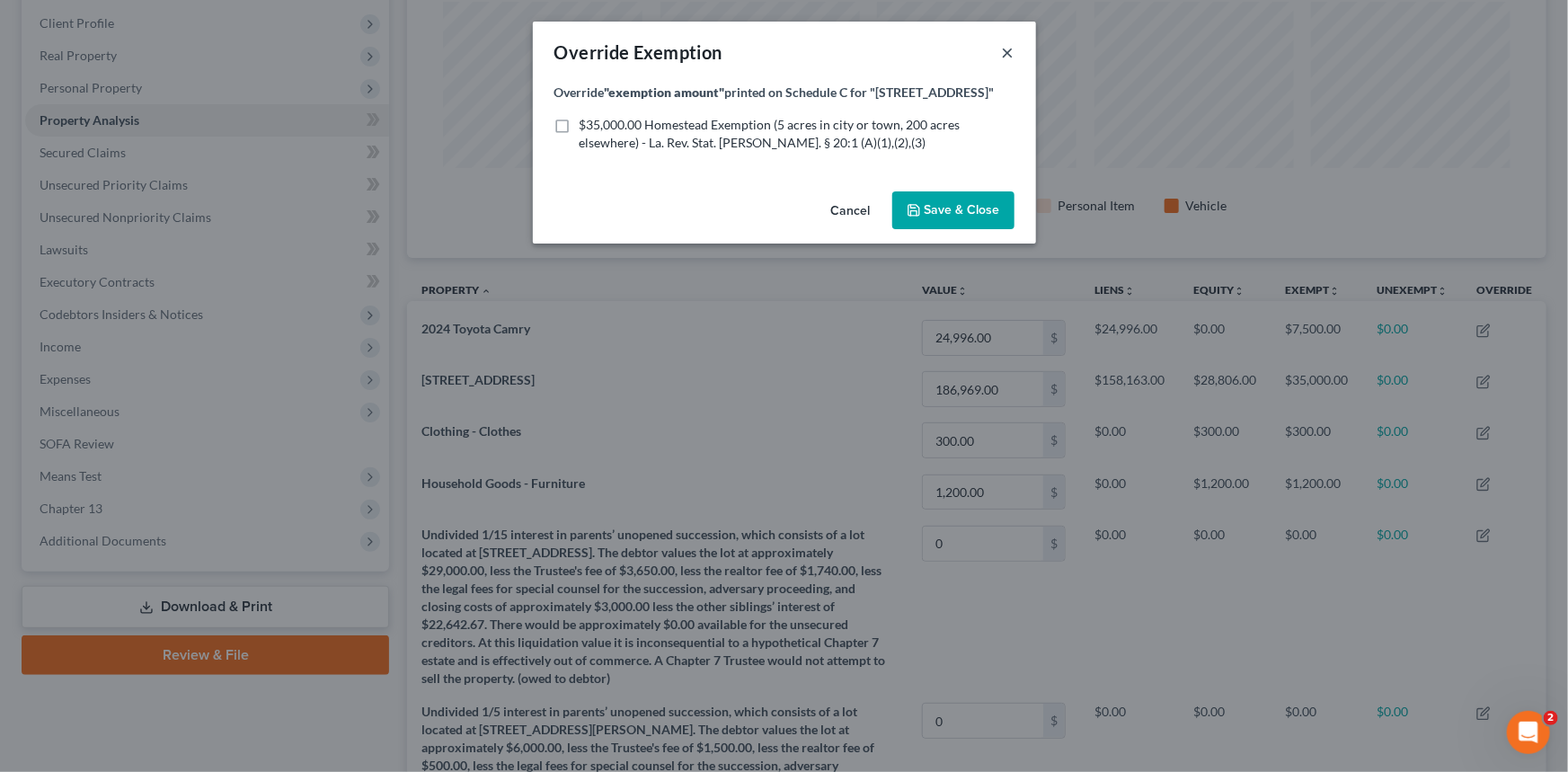
click at [1008, 47] on button "×" at bounding box center [1009, 53] width 13 height 22
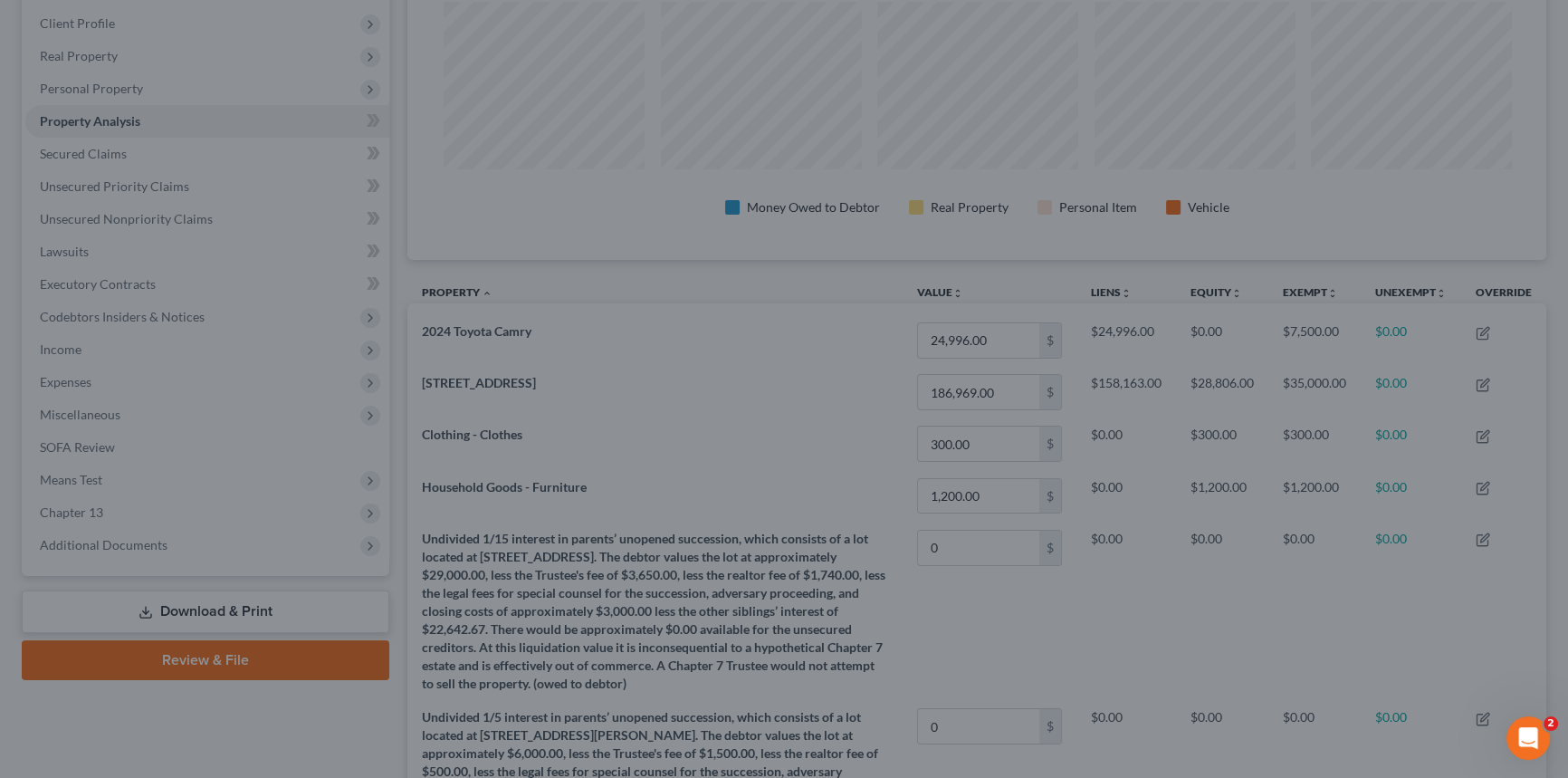
scroll to position [905553, 904273]
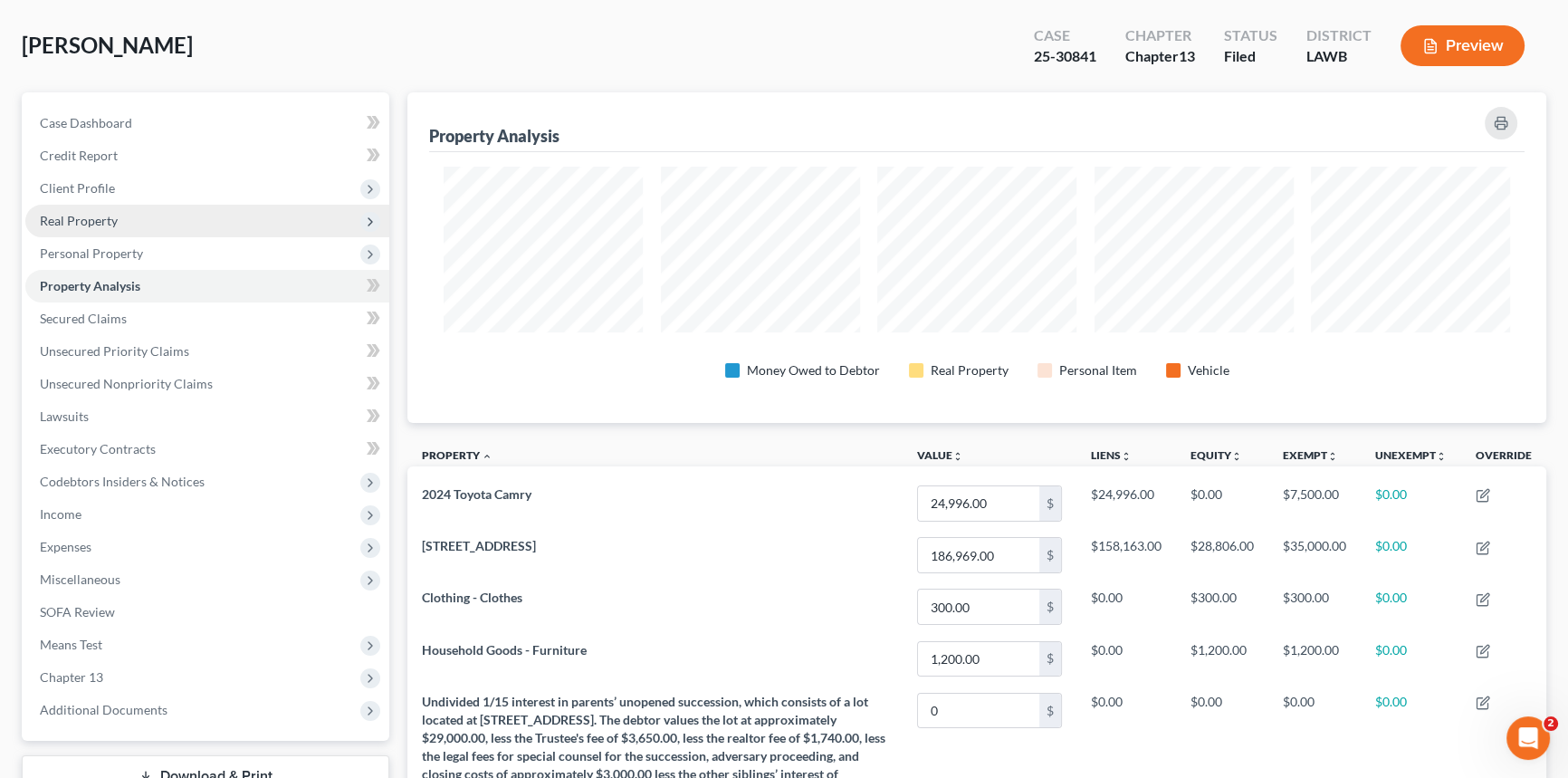
click at [119, 220] on span "Real Property" at bounding box center [208, 222] width 364 height 33
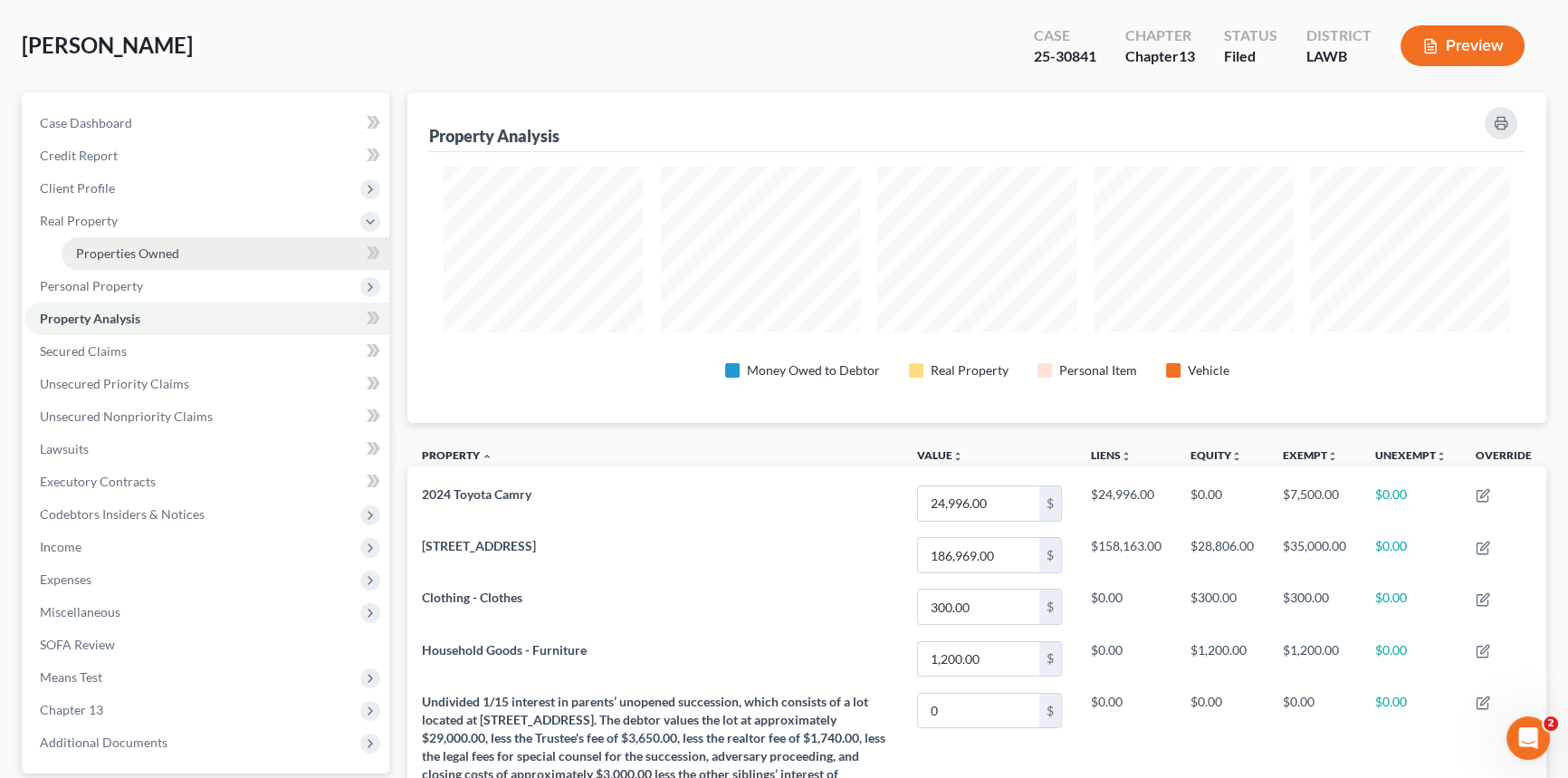
click at [157, 245] on span "Properties Owned" at bounding box center [127, 253] width 103 height 16
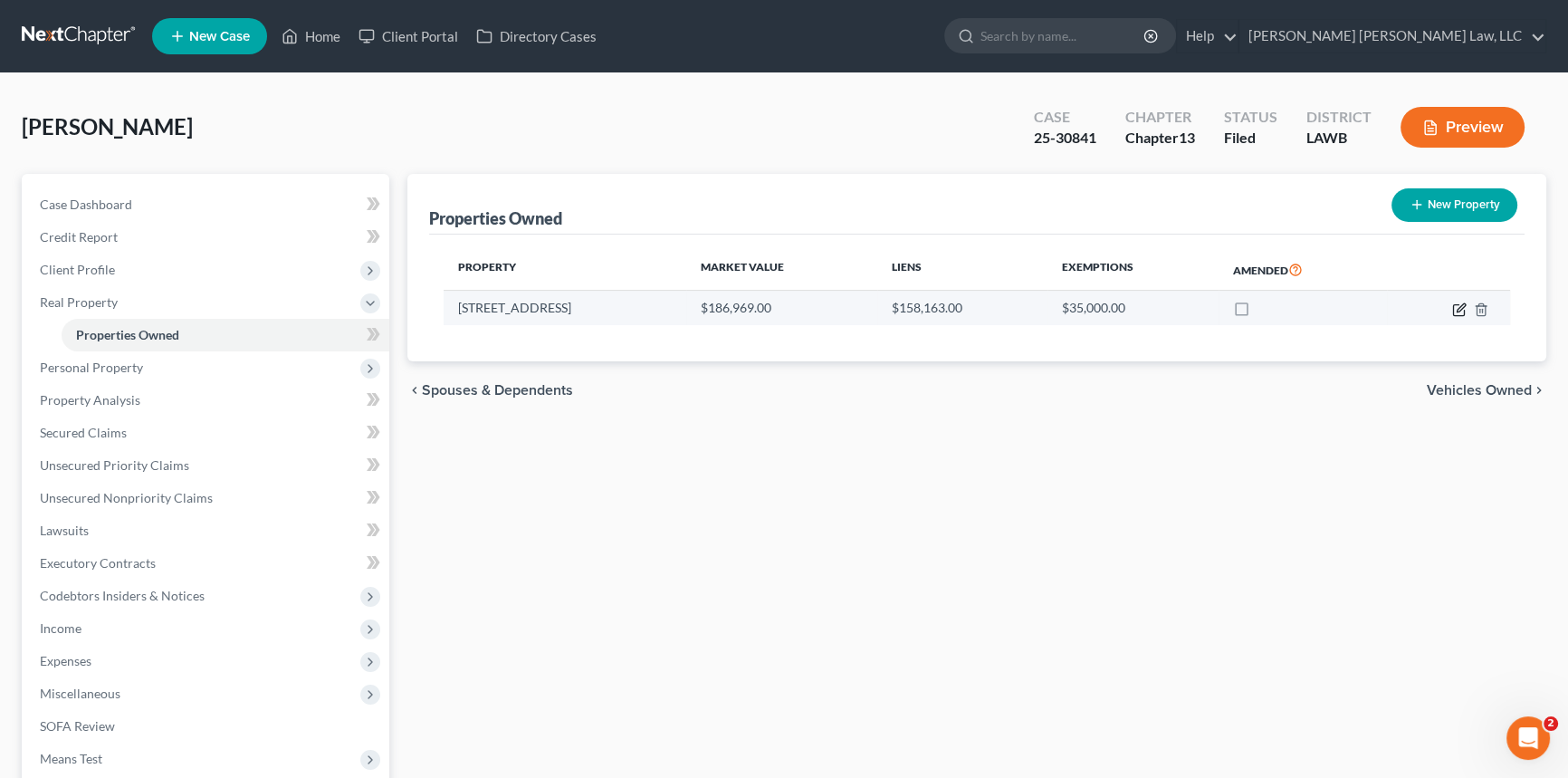
click at [1456, 308] on icon "button" at bounding box center [1460, 308] width 8 height 8
select select "19"
select select "36"
select select "0"
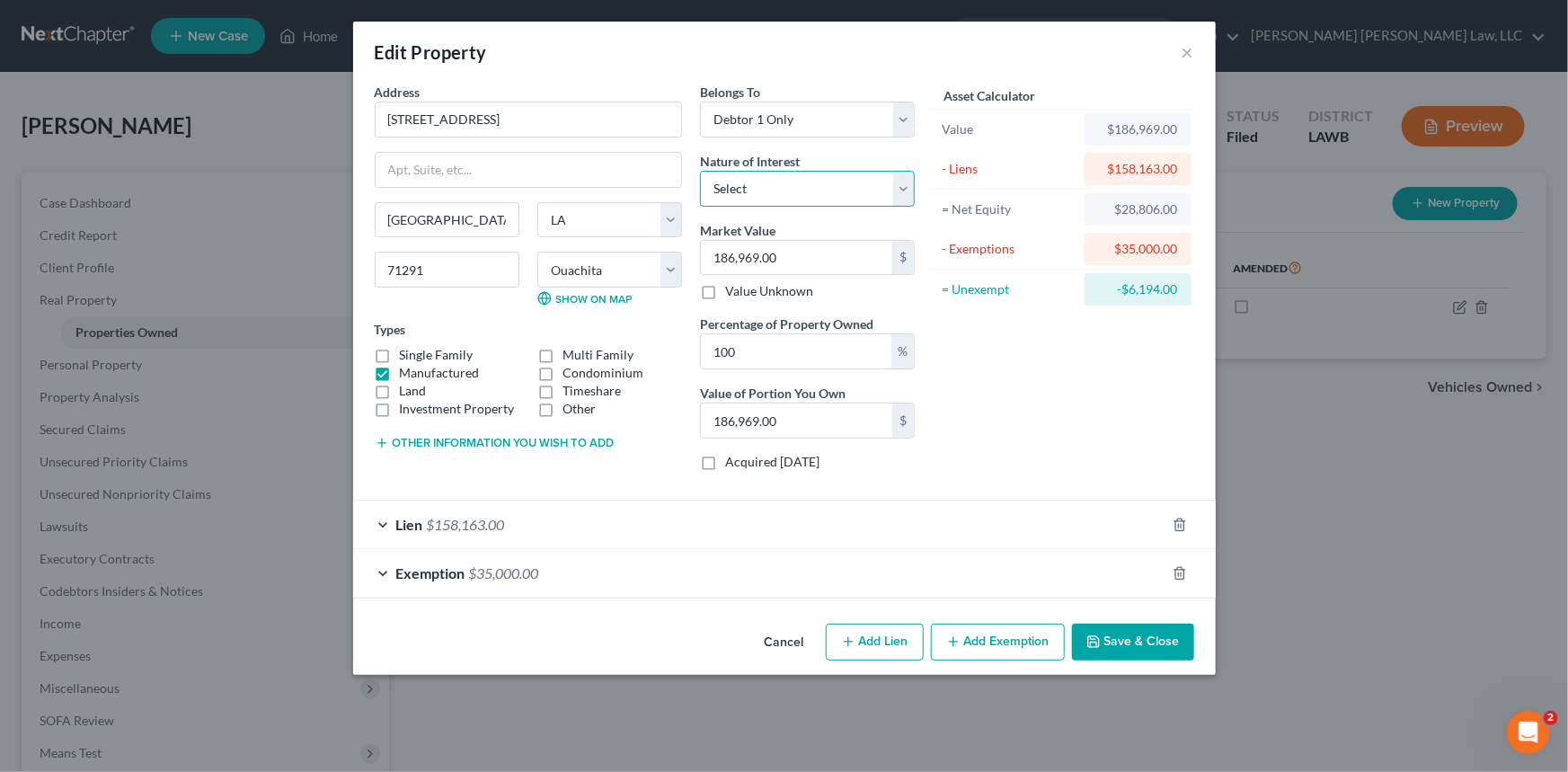
click at [773, 197] on select "Select Fee Simple Joint Tenant Life Estate Equitable Interest Future Interest T…" at bounding box center [807, 189] width 215 height 36
click at [1184, 50] on button "×" at bounding box center [1188, 53] width 13 height 22
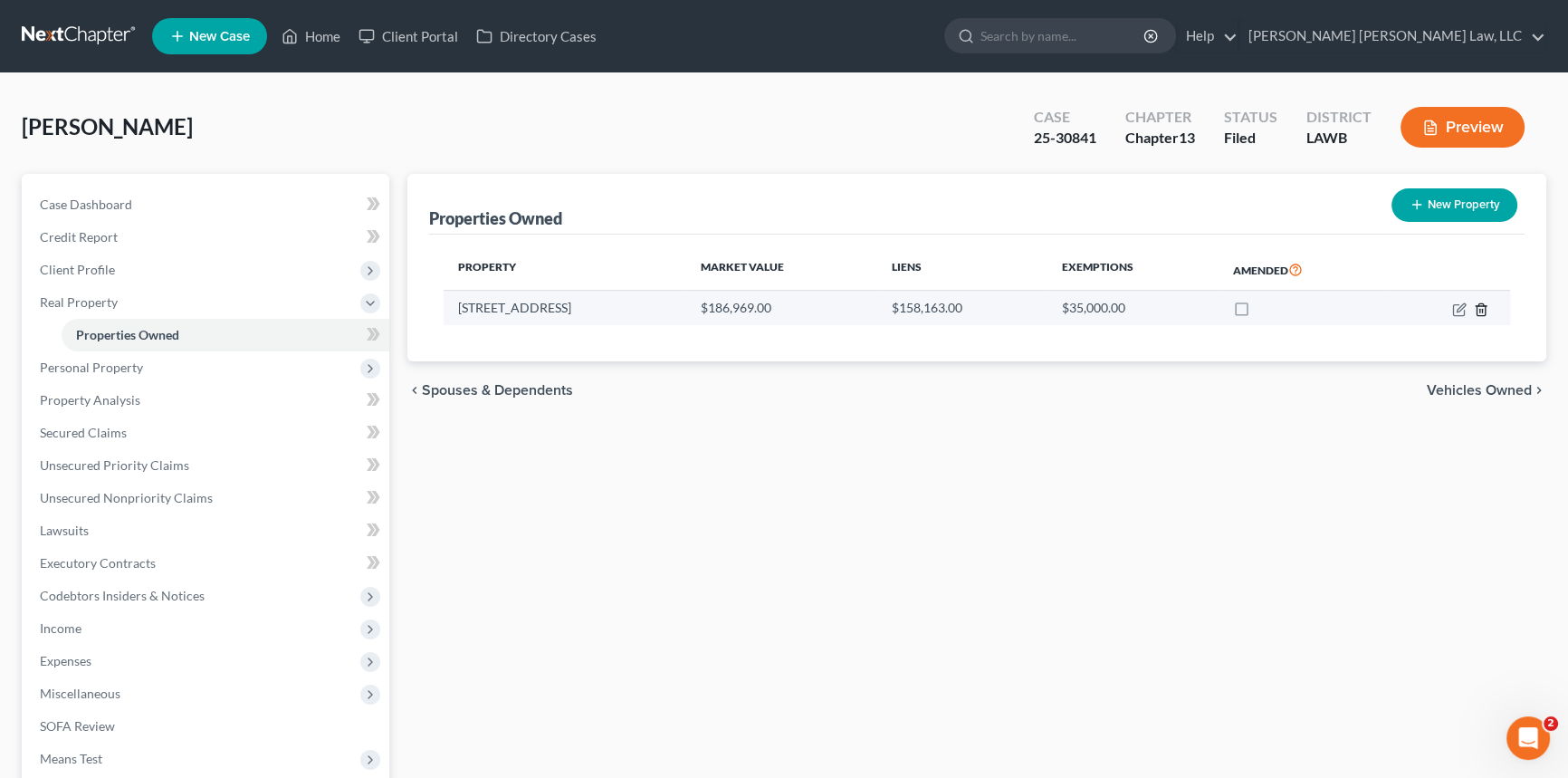
click at [1481, 309] on icon "button" at bounding box center [1481, 310] width 15 height 15
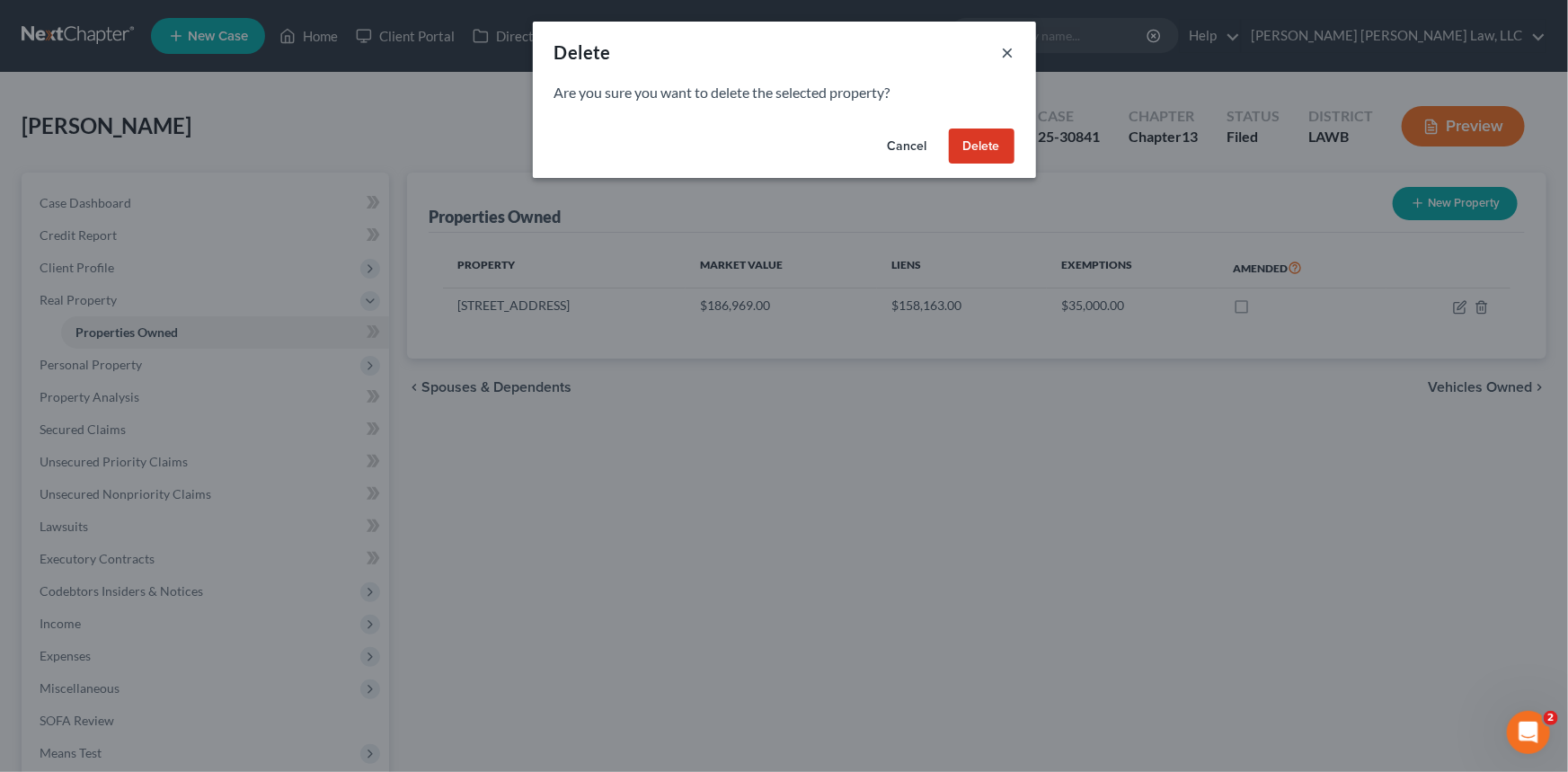
click at [1006, 49] on button "×" at bounding box center [1009, 53] width 13 height 22
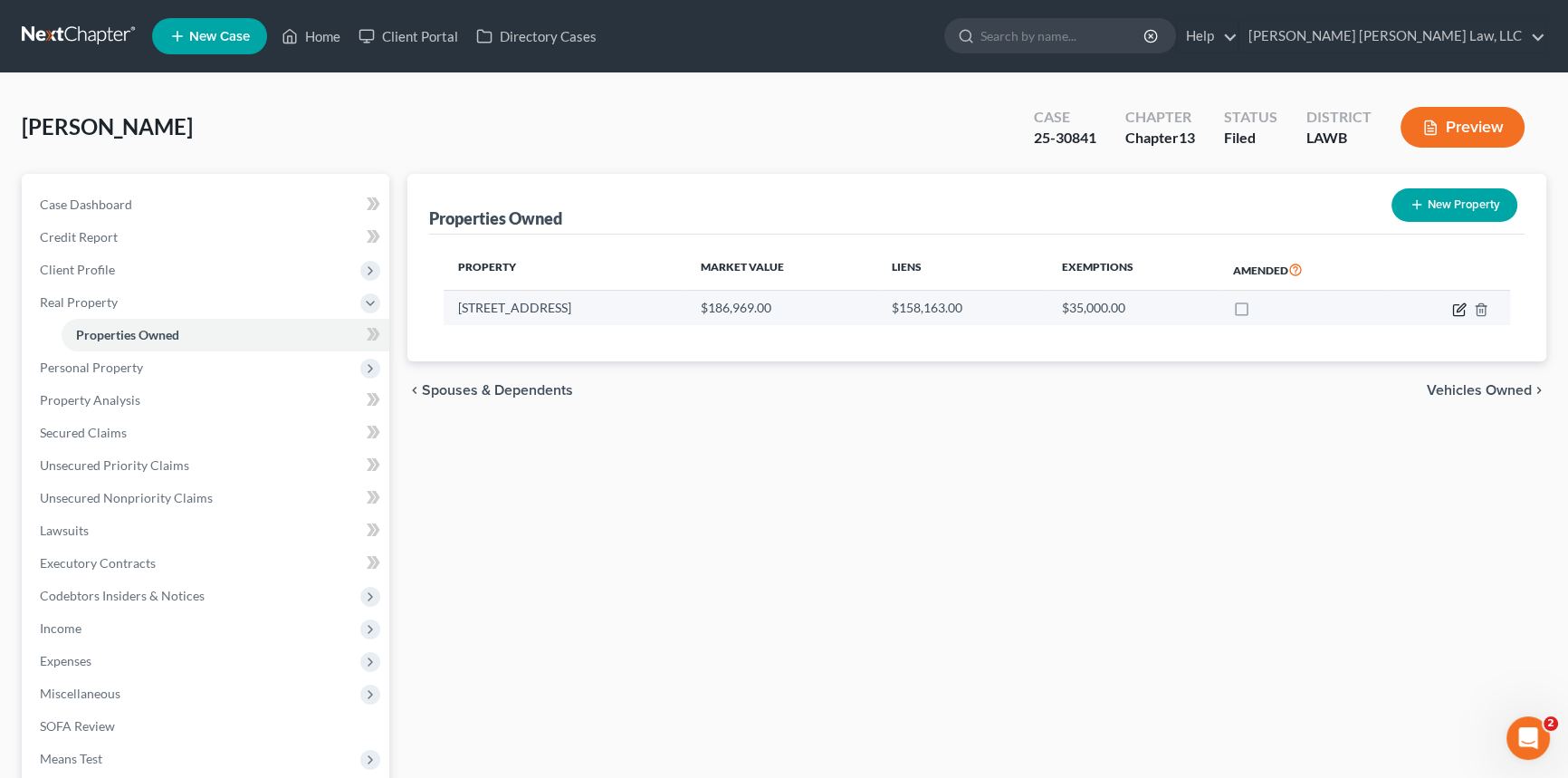
click at [1457, 305] on icon "button" at bounding box center [1458, 310] width 11 height 11
select select "19"
select select "36"
select select "0"
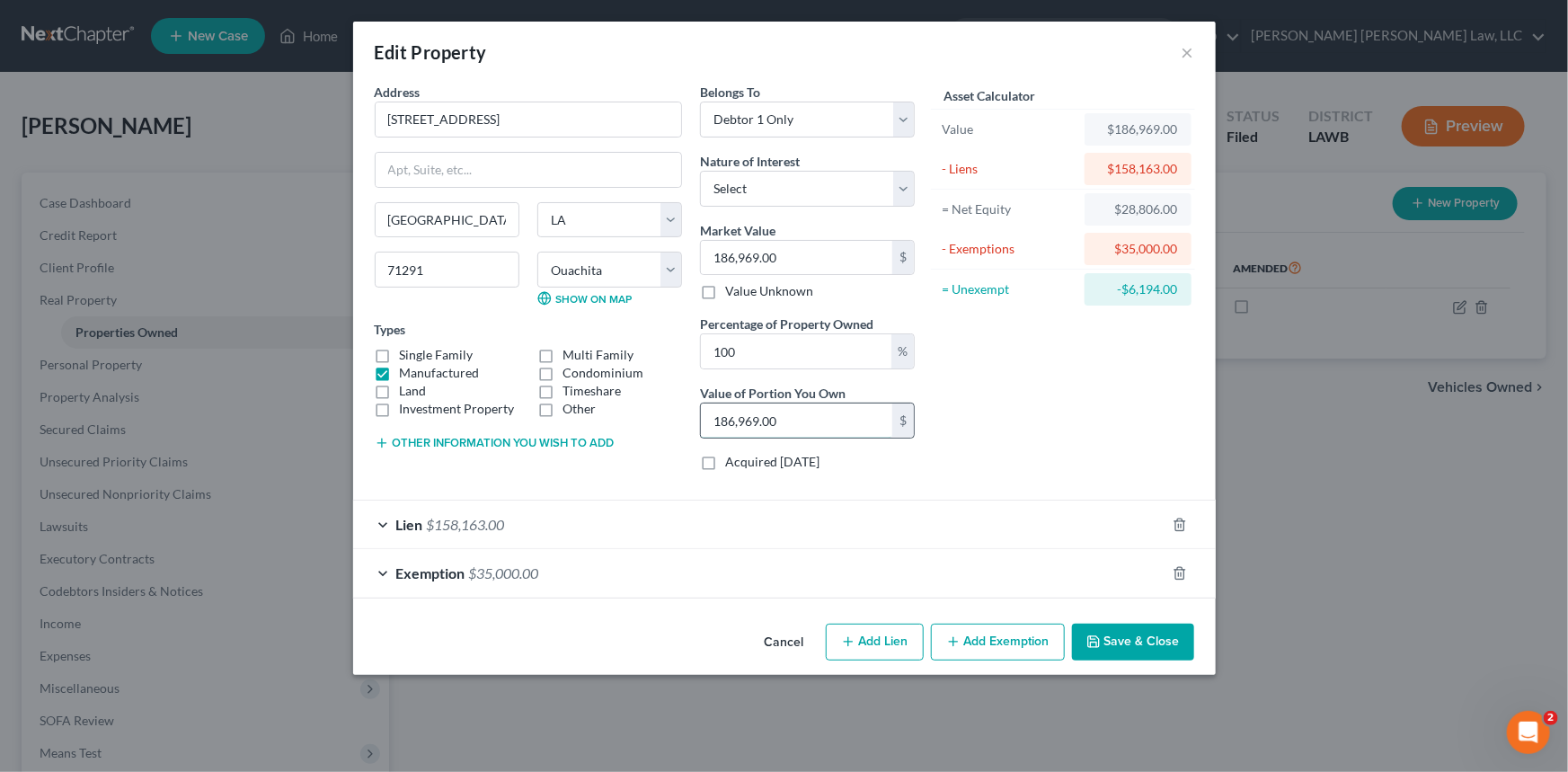
click at [807, 422] on input "186,969.00" at bounding box center [796, 421] width 192 height 35
type input "0"
type input "0.00"
click at [1178, 569] on polyline "button" at bounding box center [1180, 569] width 11 height 0
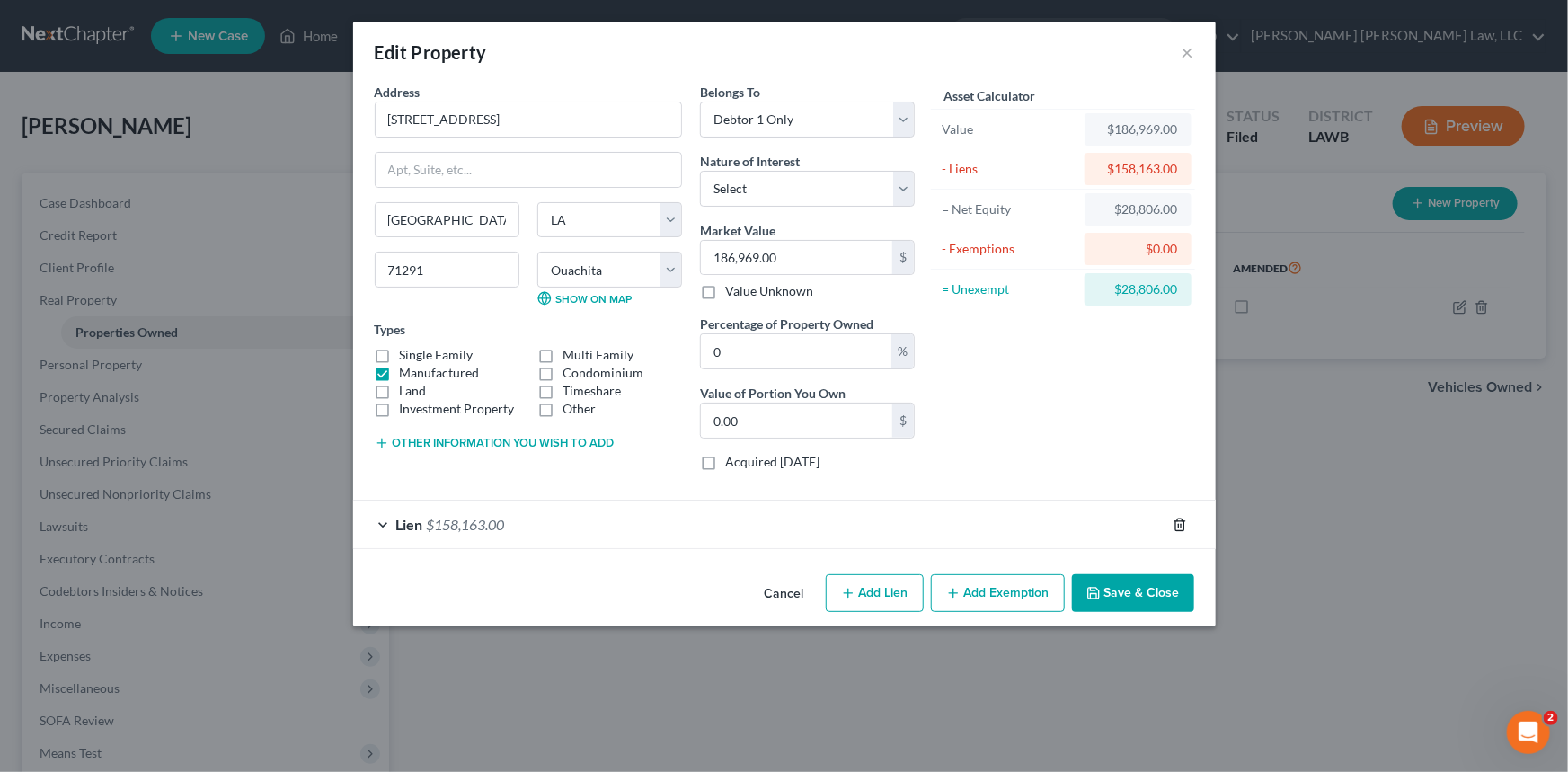
click at [1176, 521] on icon "button" at bounding box center [1179, 524] width 8 height 12
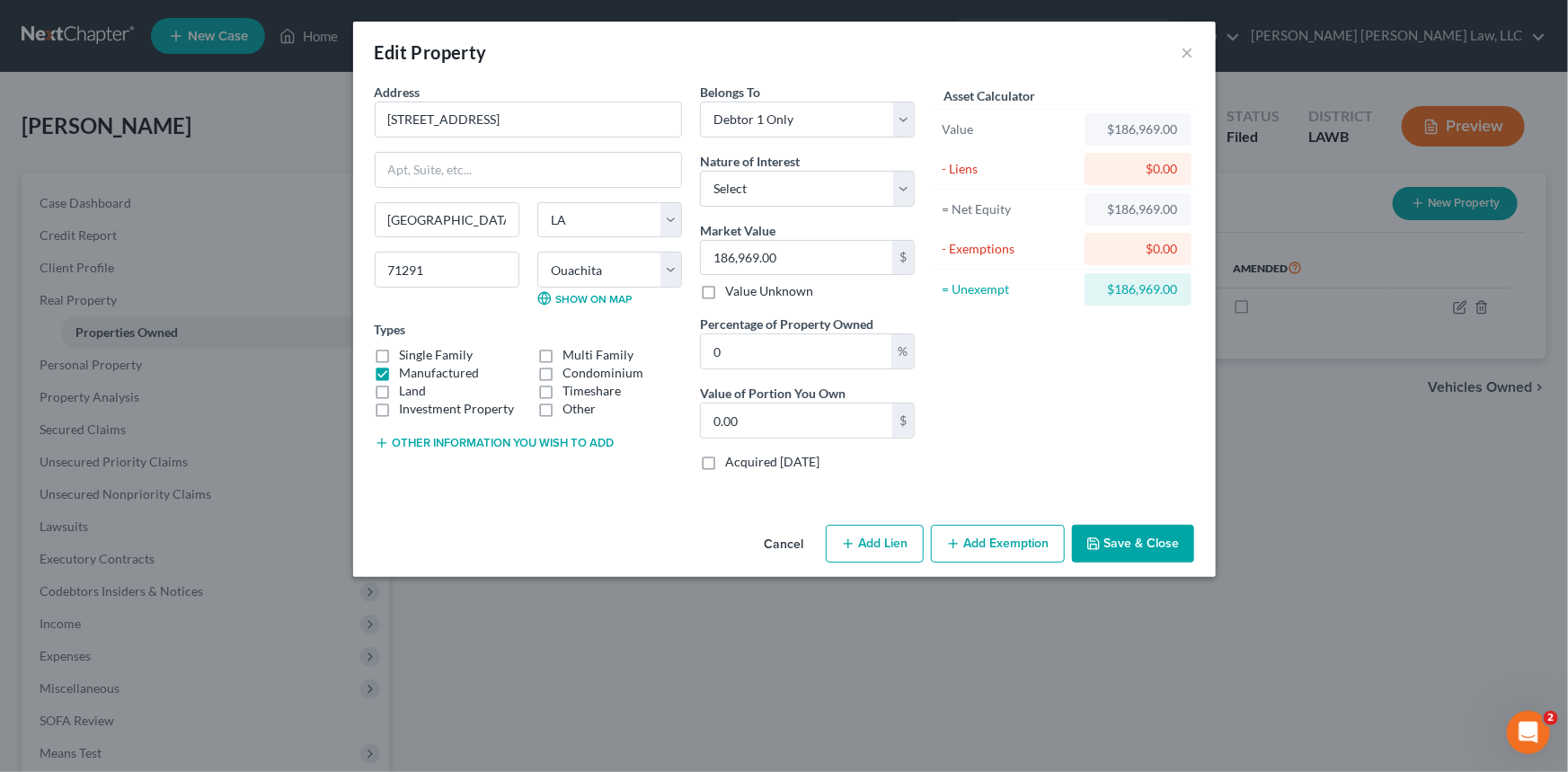
click at [1142, 539] on button "Save & Close" at bounding box center [1133, 544] width 123 height 38
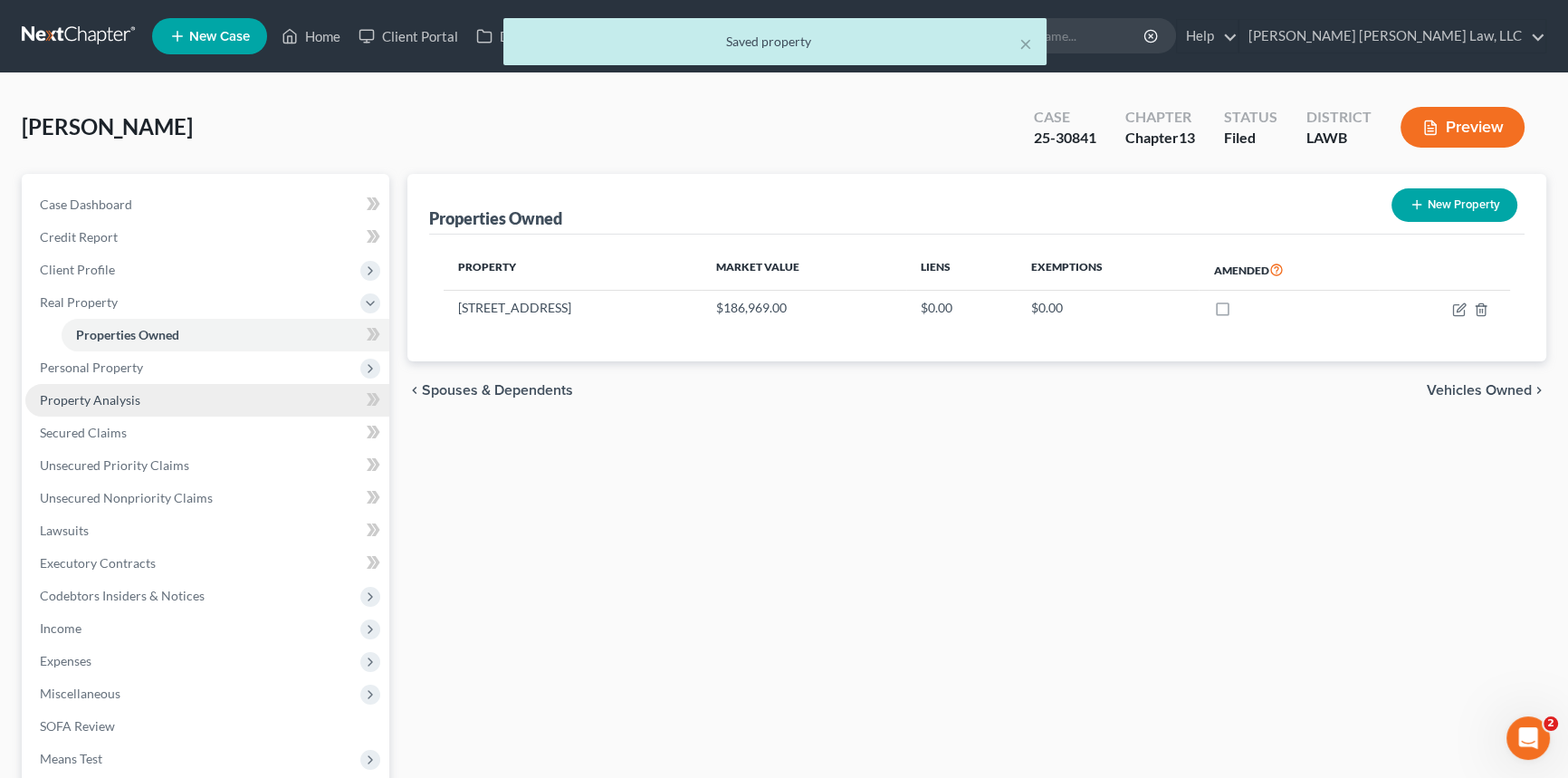
click at [137, 392] on link "Property Analysis" at bounding box center [208, 401] width 364 height 33
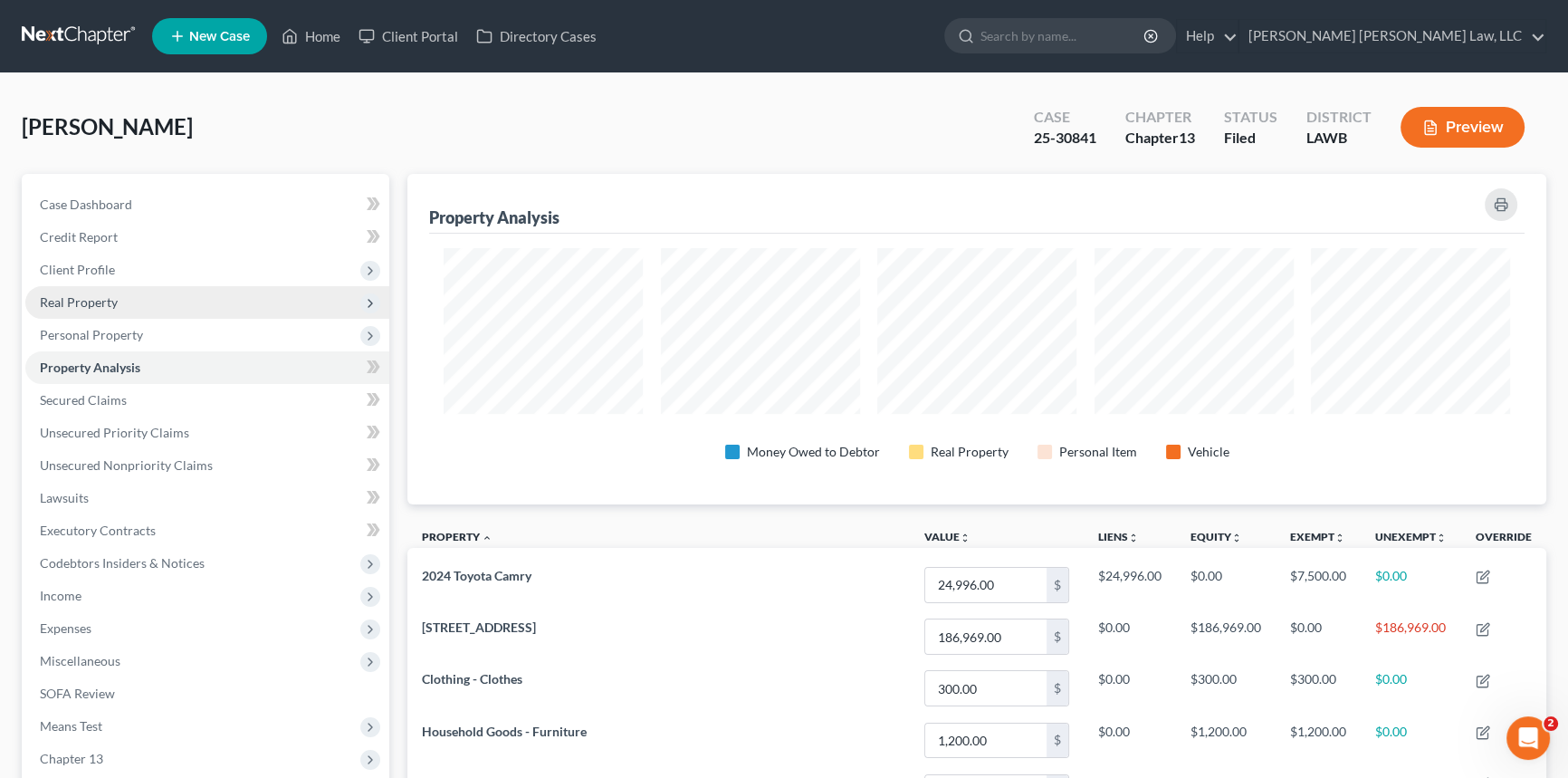
click at [72, 303] on span "Real Property" at bounding box center [79, 302] width 78 height 16
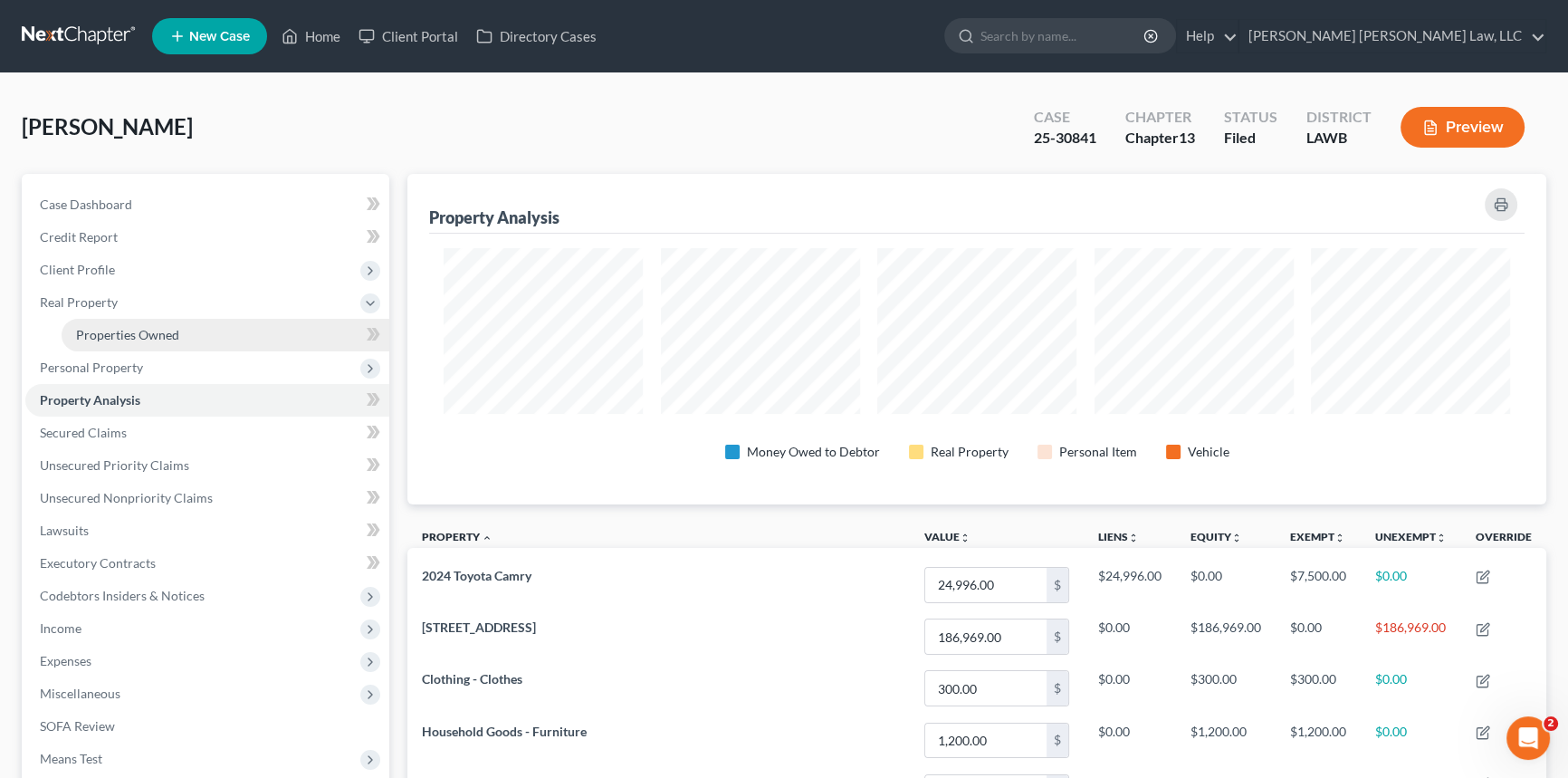
click at [208, 335] on link "Properties Owned" at bounding box center [225, 335] width 328 height 33
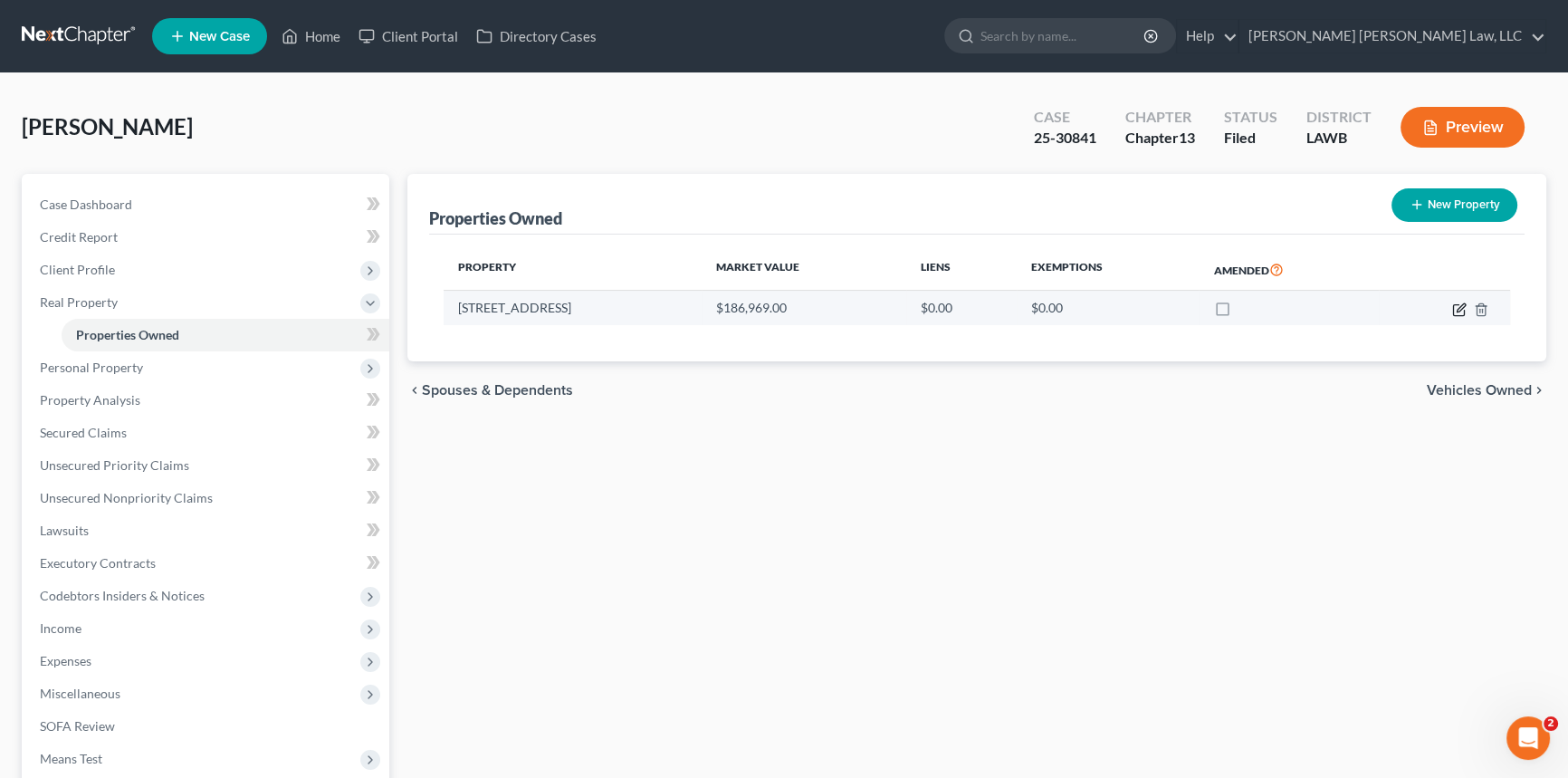
click at [1457, 307] on icon "button" at bounding box center [1460, 310] width 15 height 15
select select "19"
select select "36"
select select "0"
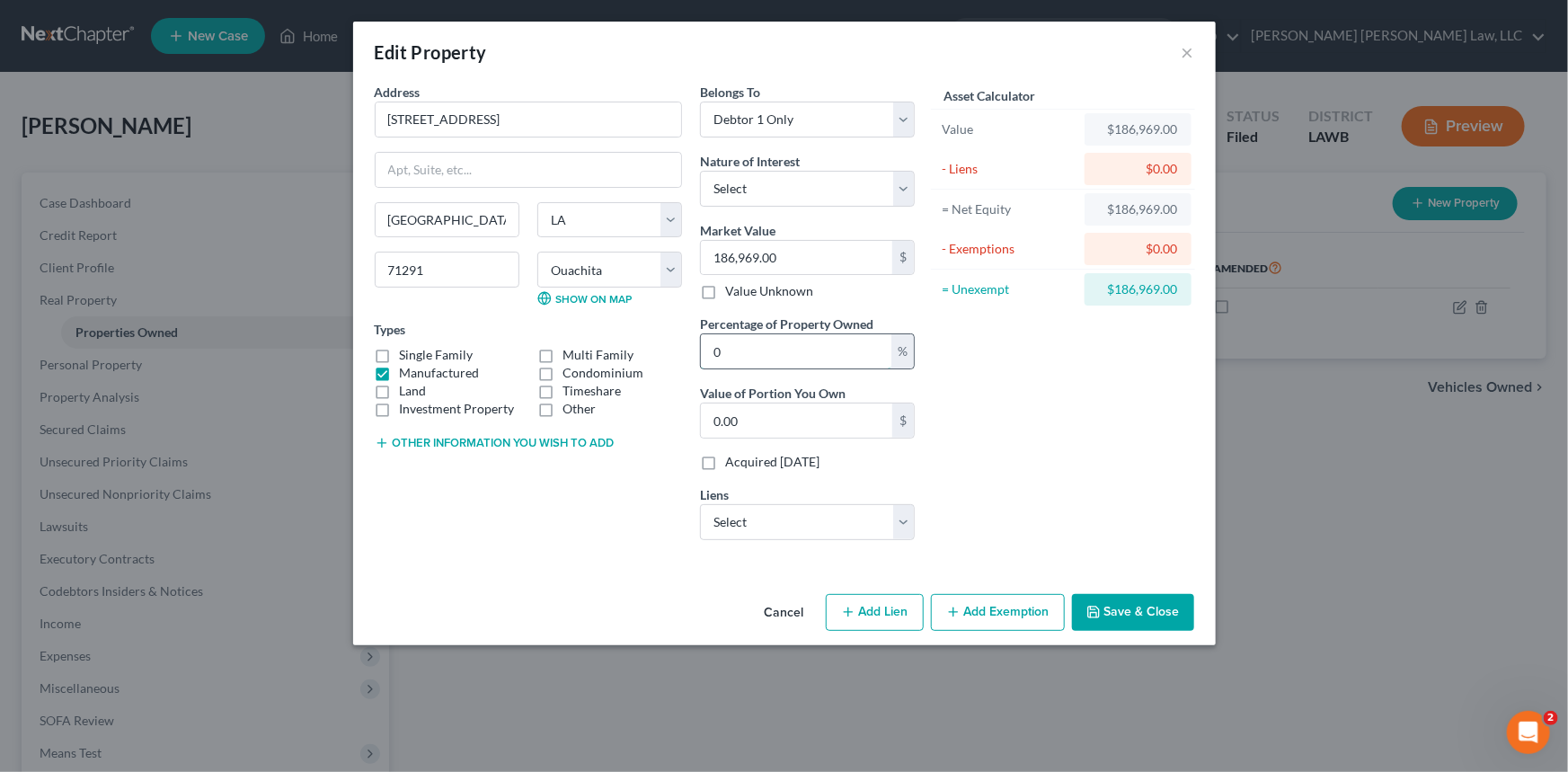
click at [730, 351] on input "0" at bounding box center [796, 351] width 191 height 35
type input "0"
type input "05"
type input "9,348.45"
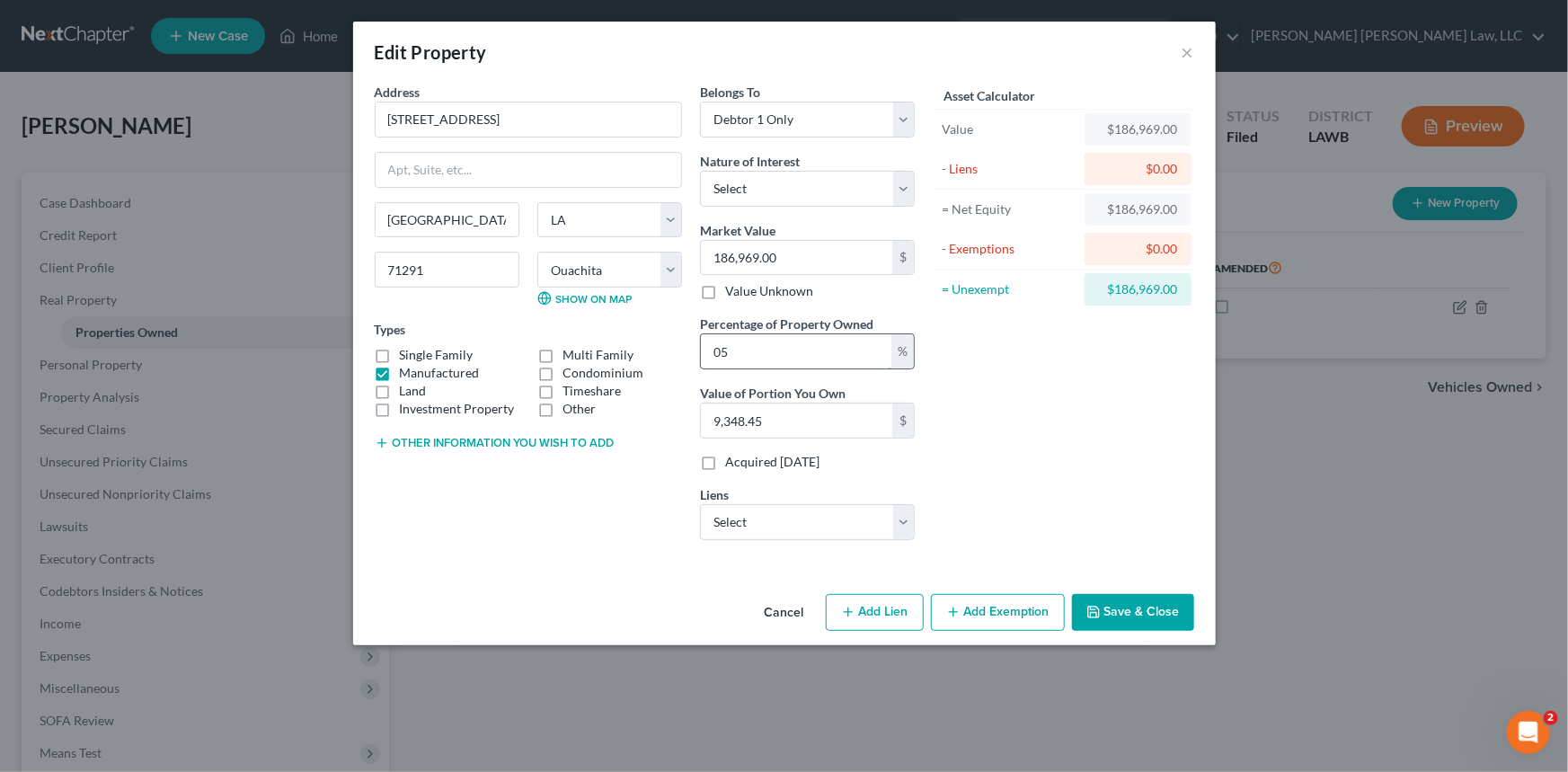
type input "0"
click at [1140, 607] on button "Save & Close" at bounding box center [1133, 613] width 123 height 38
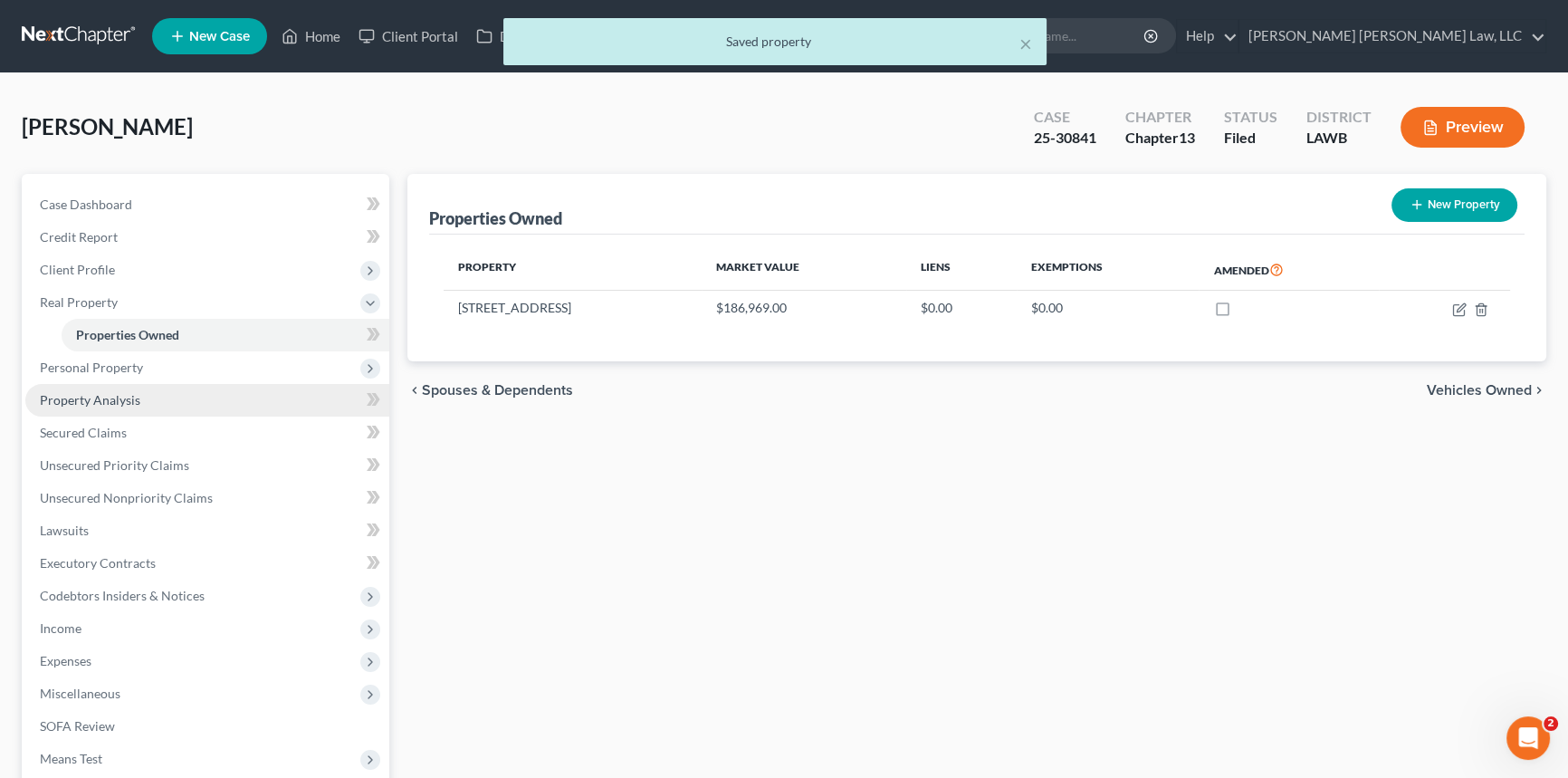
click at [128, 403] on span "Property Analysis" at bounding box center [91, 400] width 101 height 16
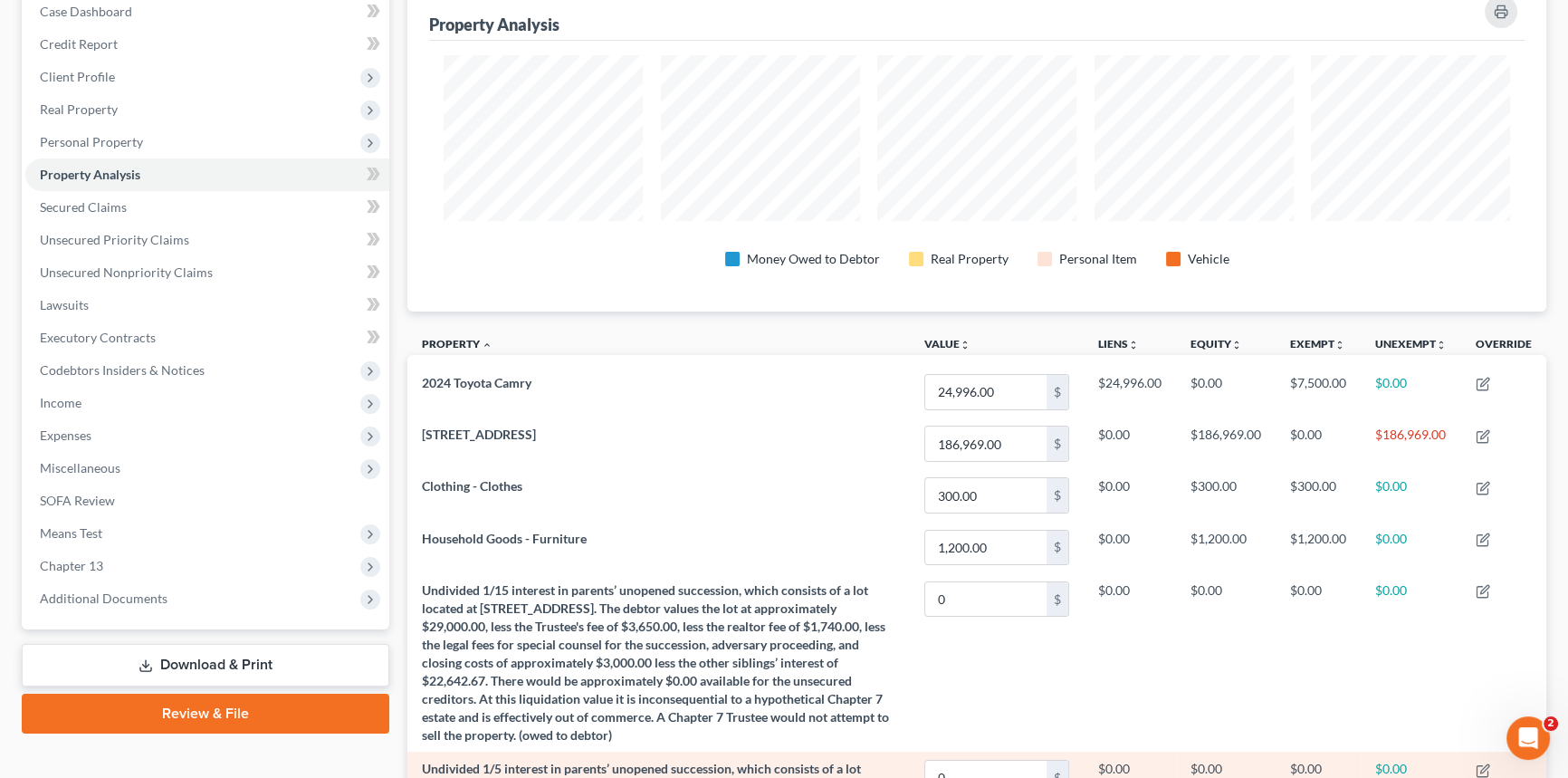
scroll to position [191, 0]
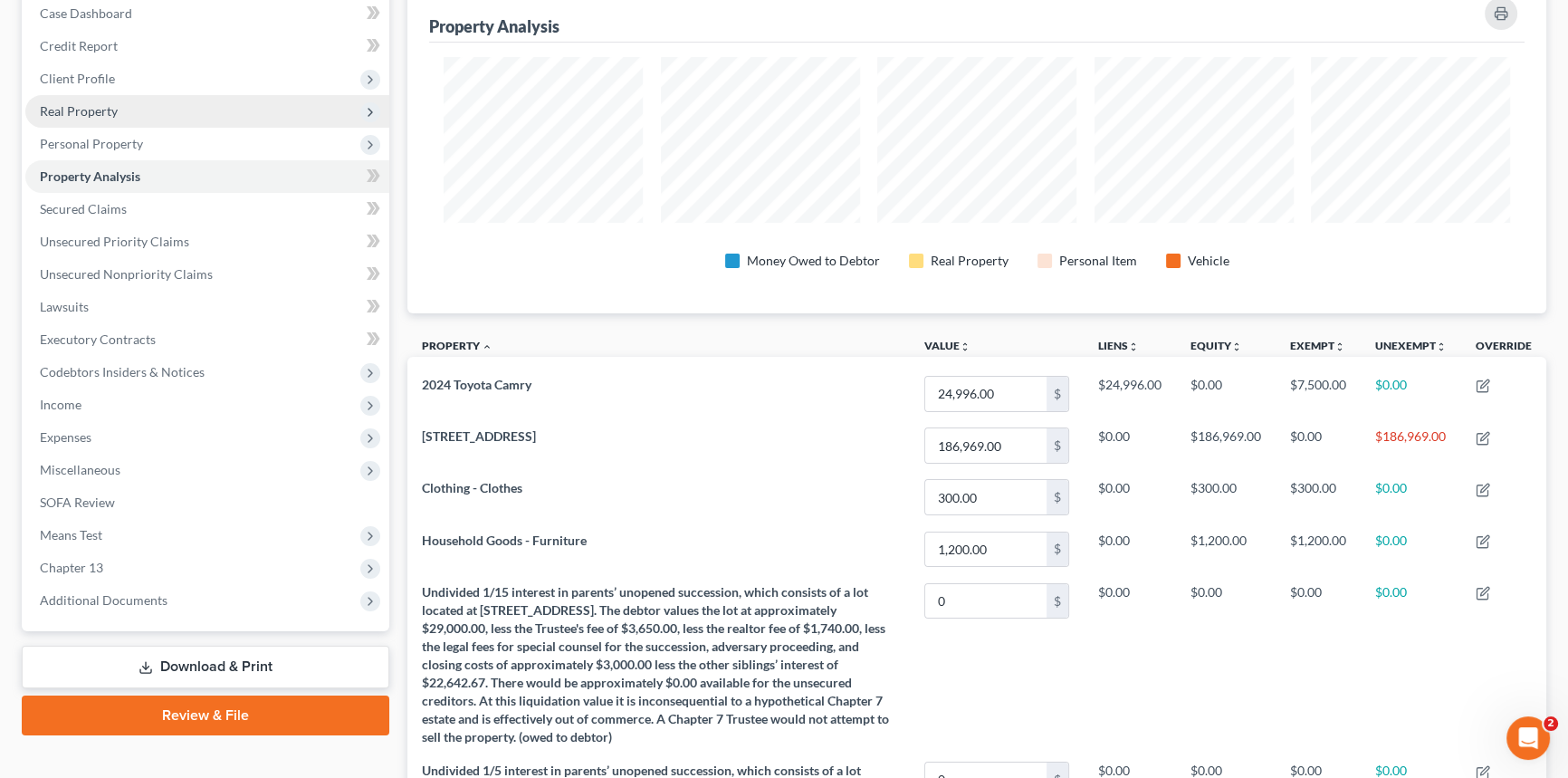
click at [120, 112] on span "Real Property" at bounding box center [208, 112] width 364 height 33
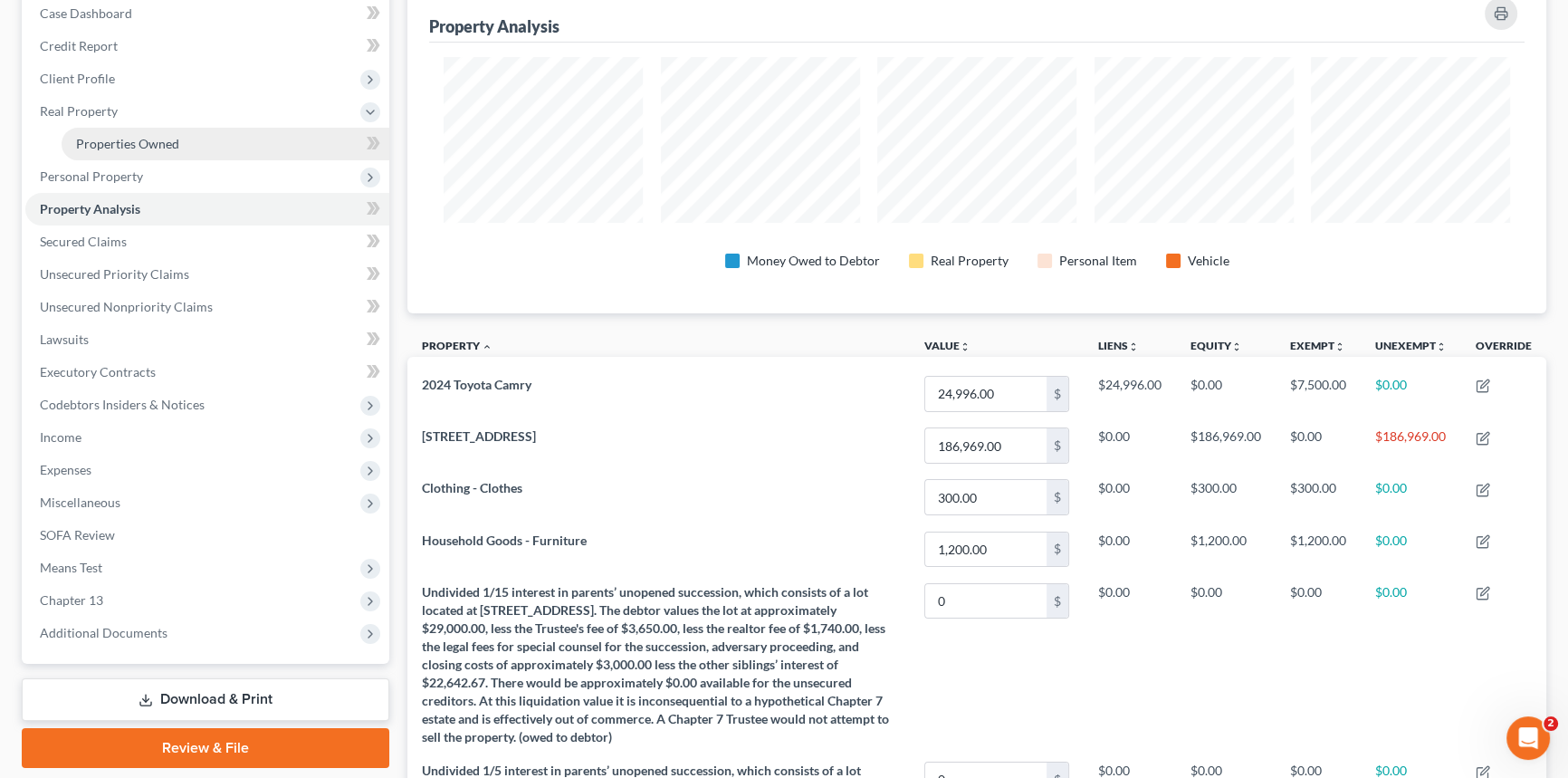
click at [148, 138] on span "Properties Owned" at bounding box center [127, 143] width 103 height 16
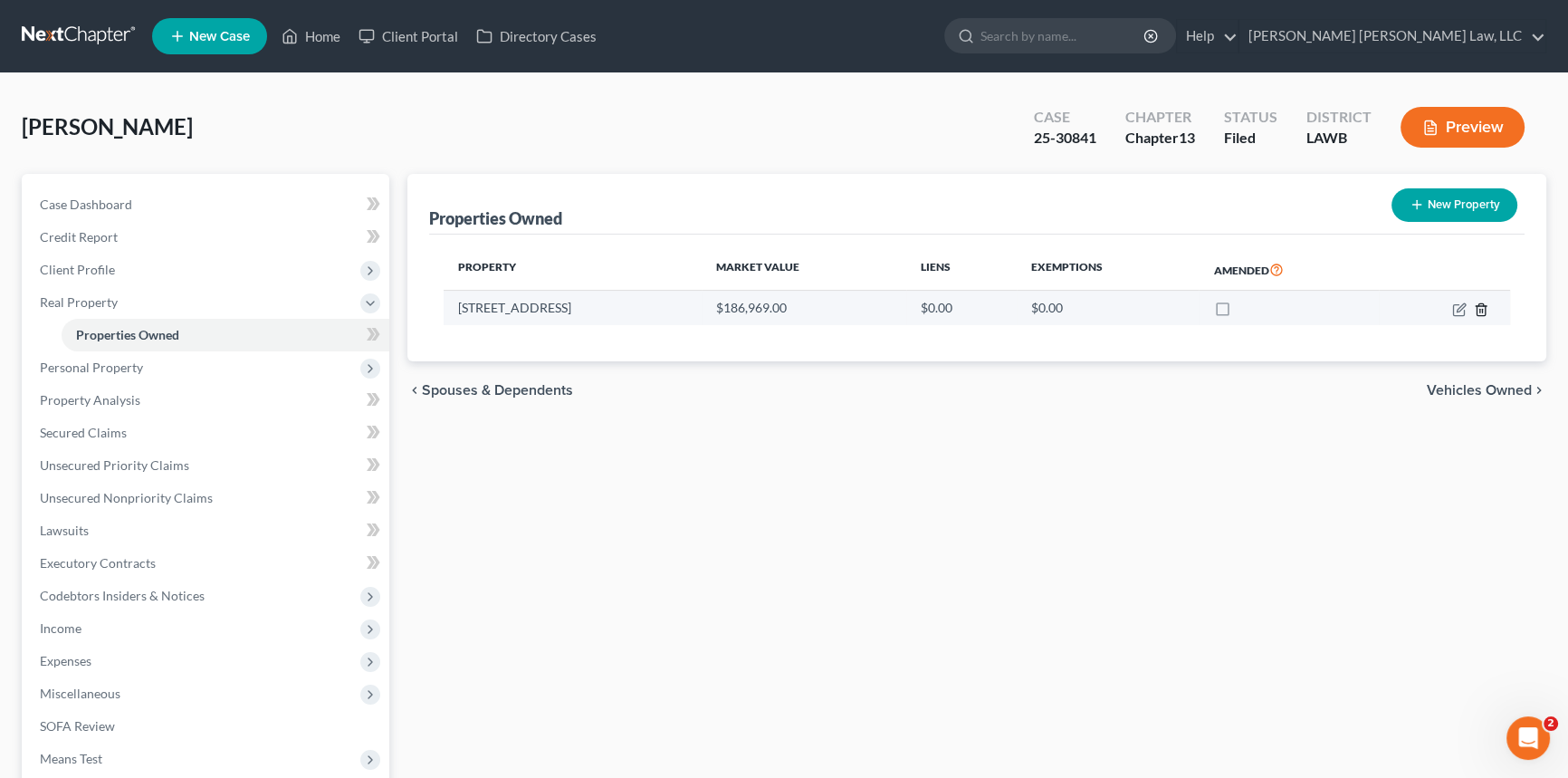
click at [1480, 308] on icon "button" at bounding box center [1481, 310] width 15 height 15
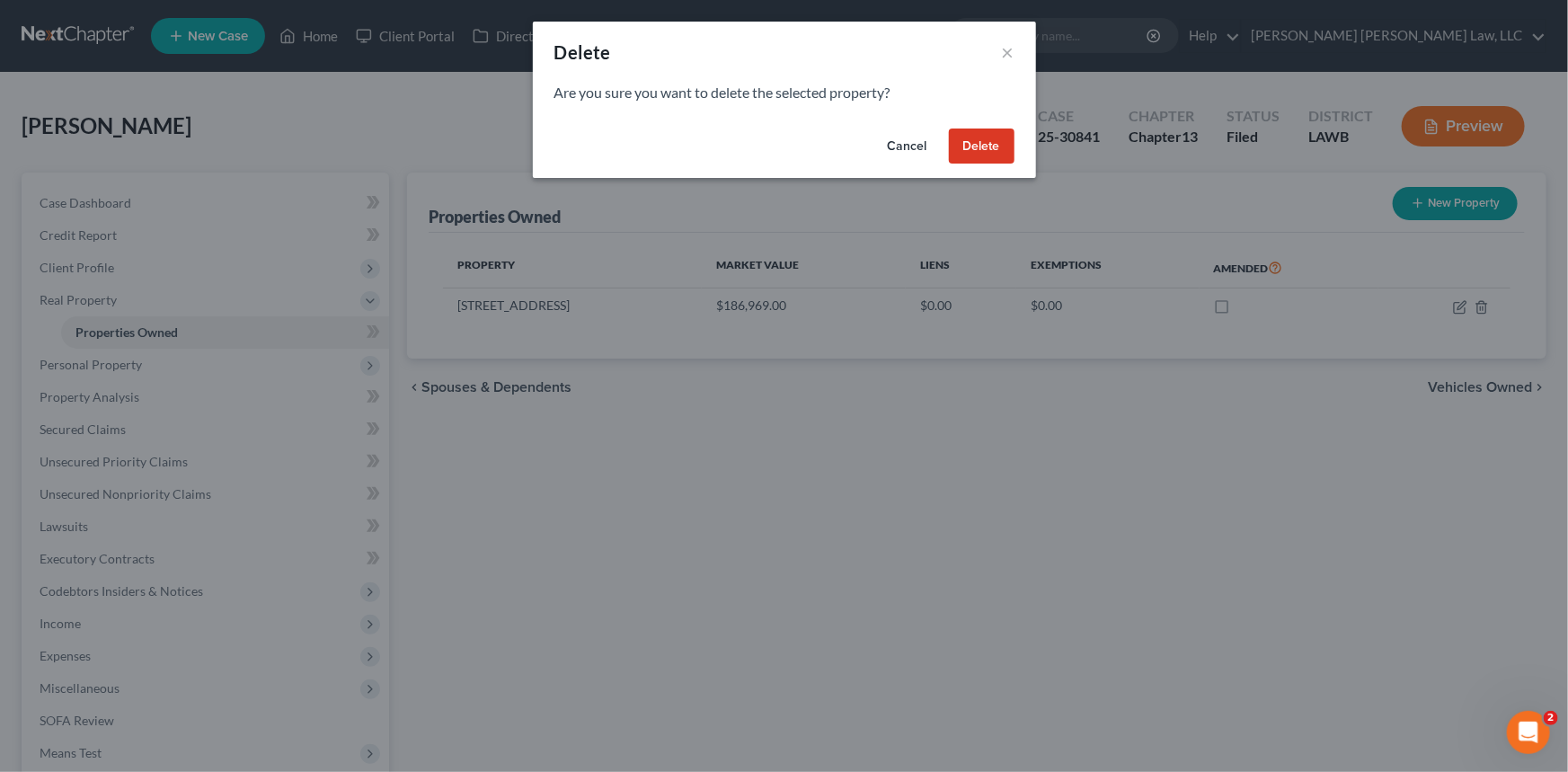
click at [988, 144] on button "Delete" at bounding box center [981, 147] width 65 height 36
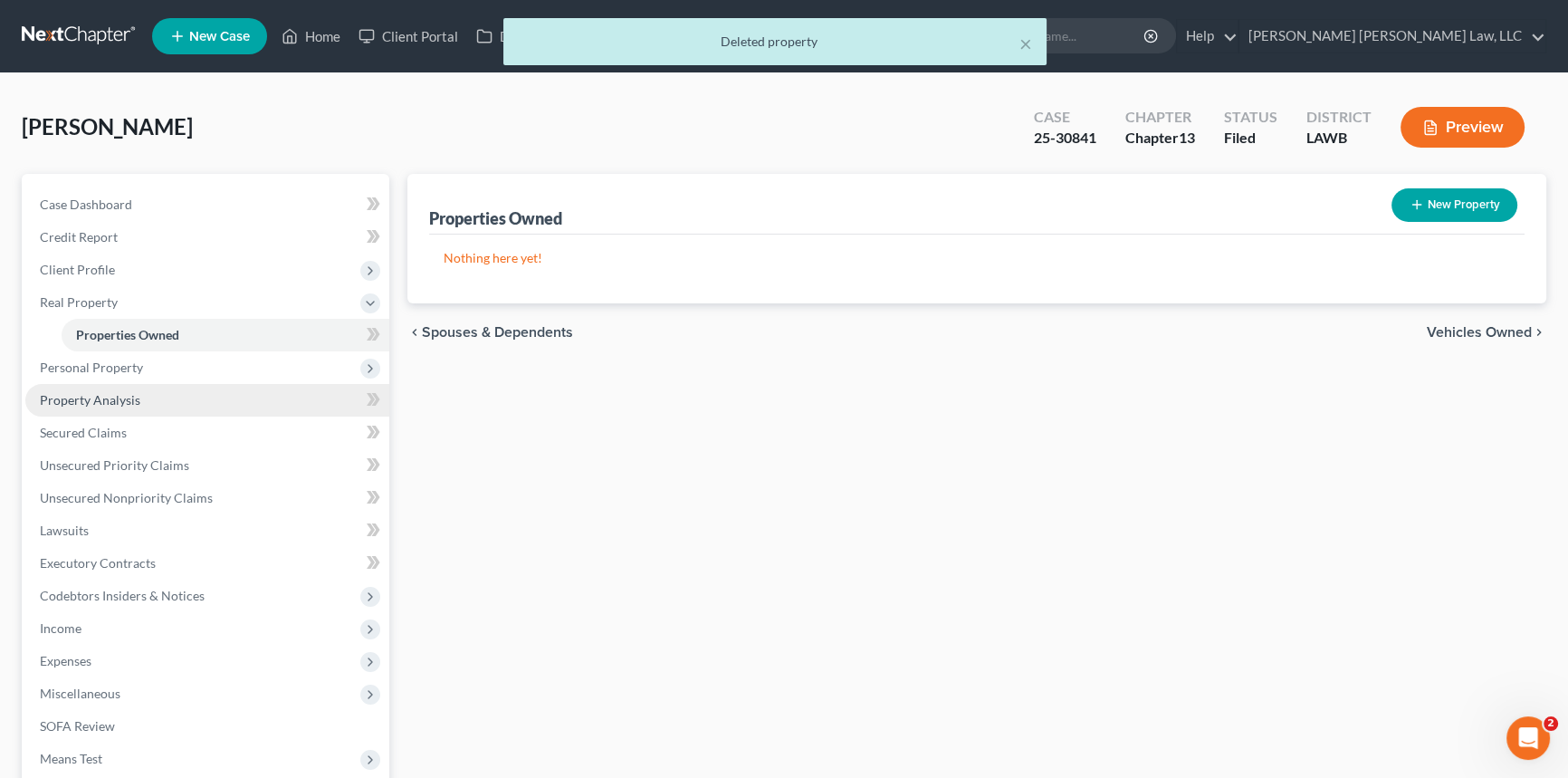
click at [117, 397] on span "Property Analysis" at bounding box center [91, 400] width 101 height 16
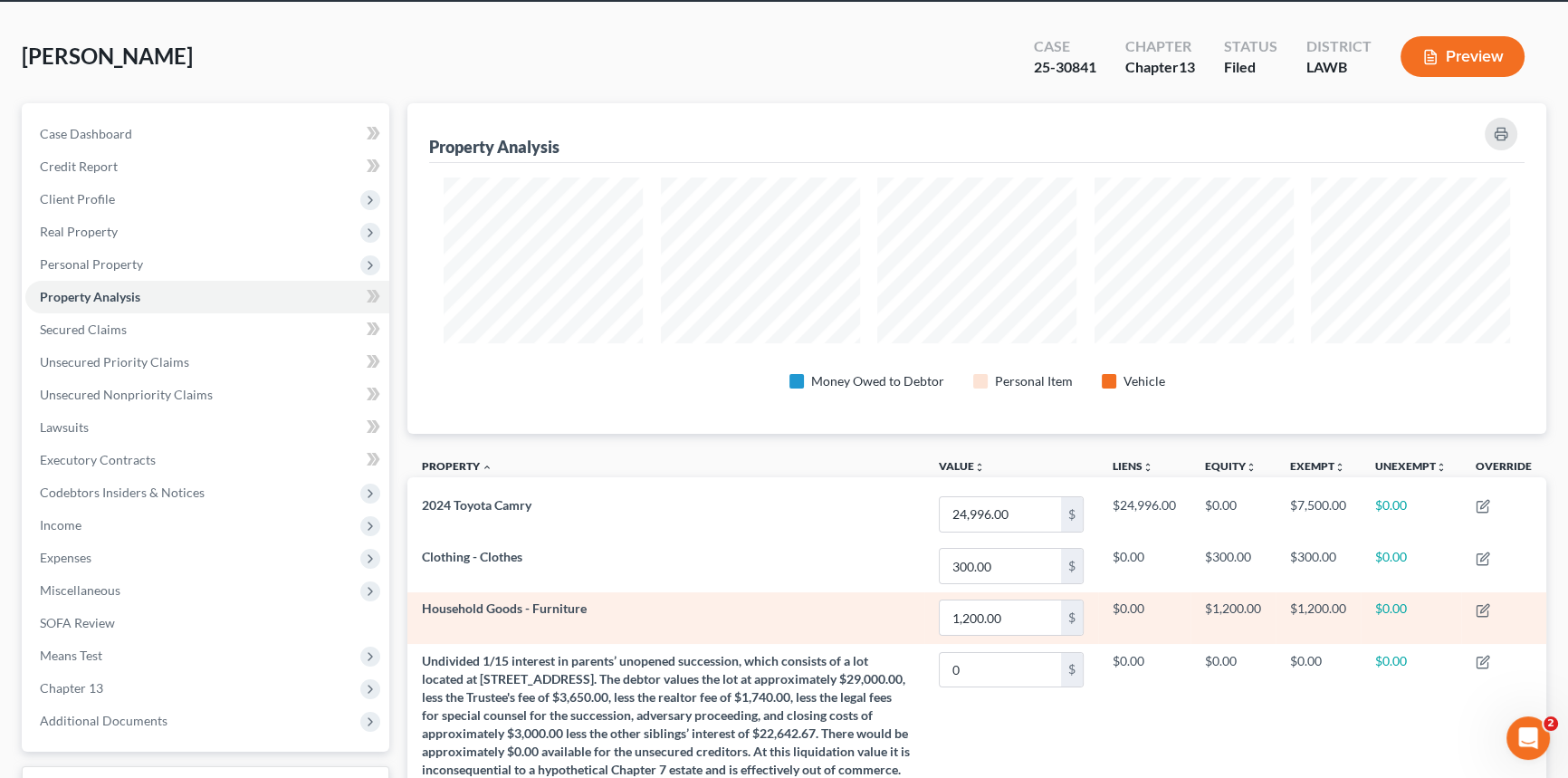
scroll to position [57, 0]
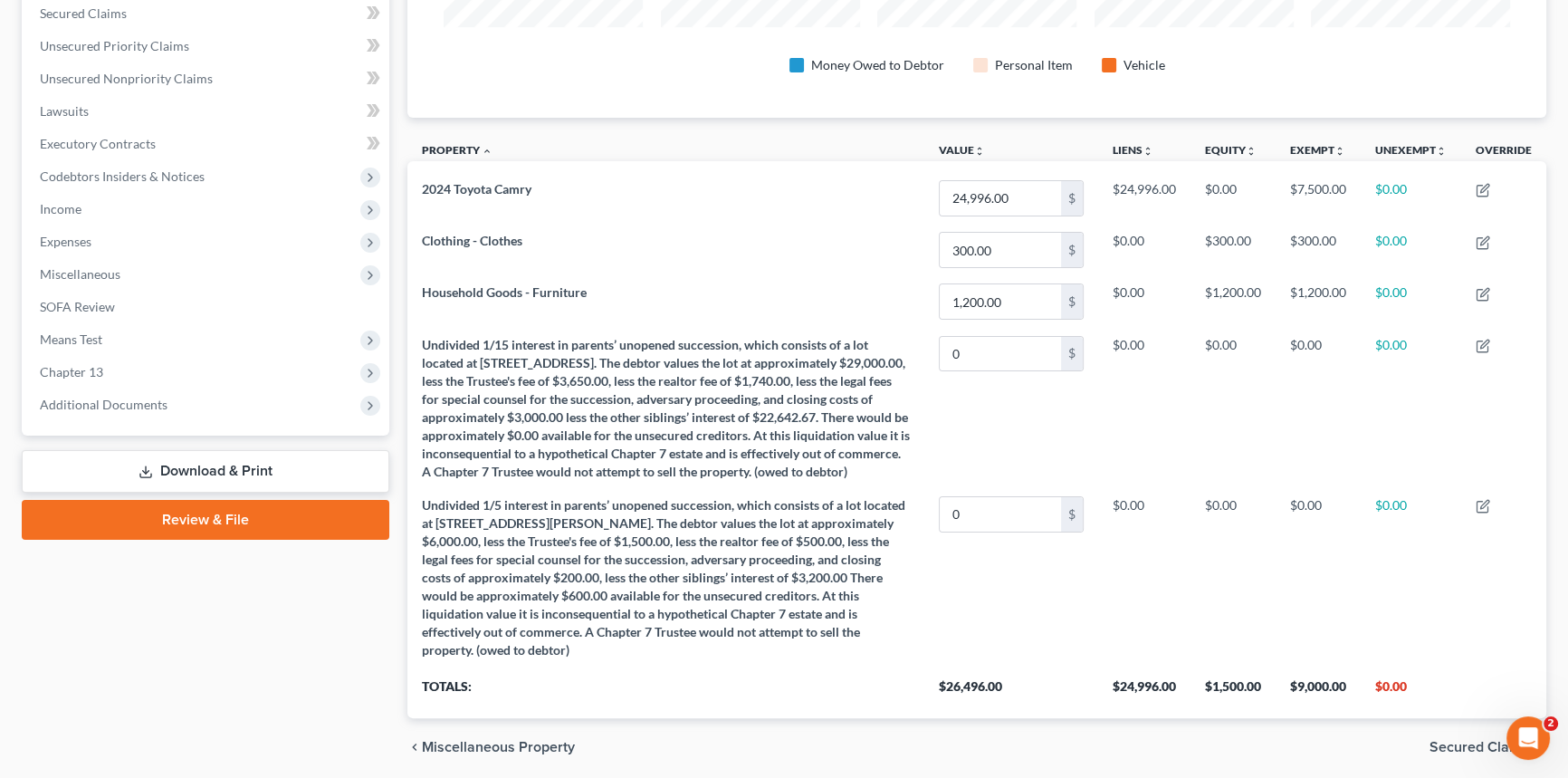
click at [183, 468] on link "Download & Print" at bounding box center [206, 471] width 368 height 43
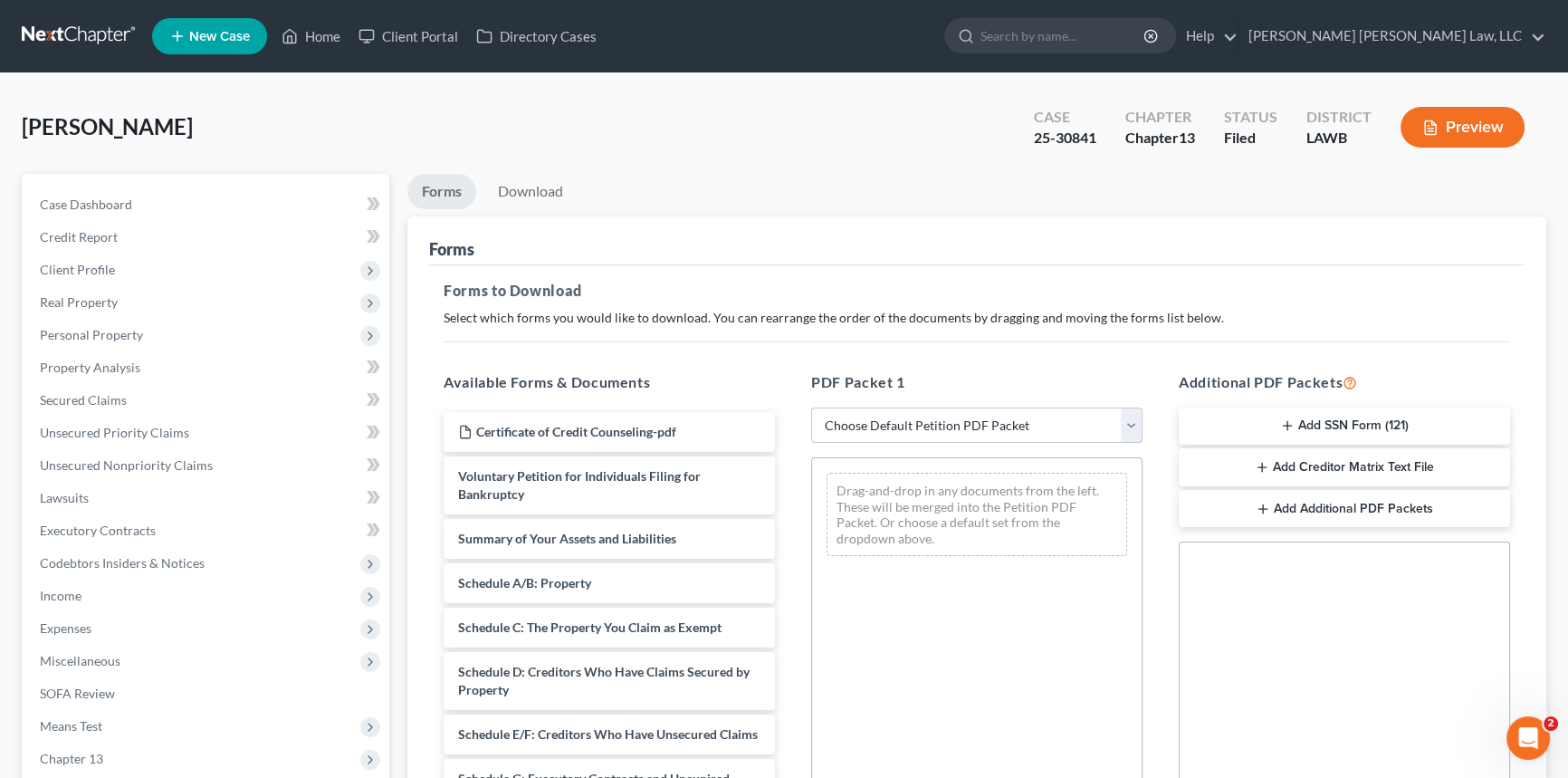
click at [932, 424] on select "Choose Default Petition PDF Packet Complete Bankruptcy Petition (all forms and …" at bounding box center [977, 426] width 331 height 37
select select "2"
click at [811, 407] on select "Choose Default Petition PDF Packet Complete Bankruptcy Petition (all forms and …" at bounding box center [977, 426] width 331 height 37
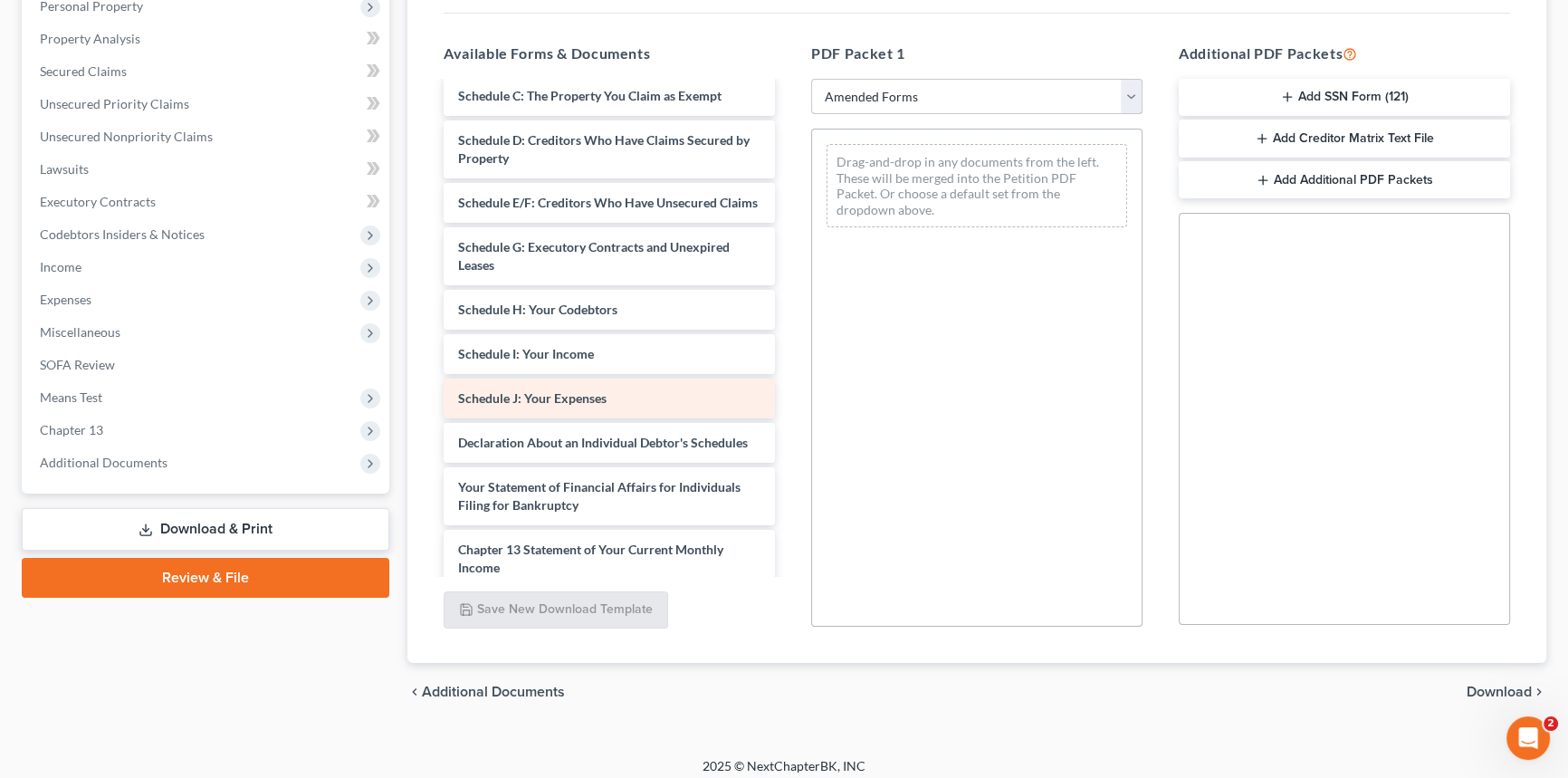
scroll to position [246, 0]
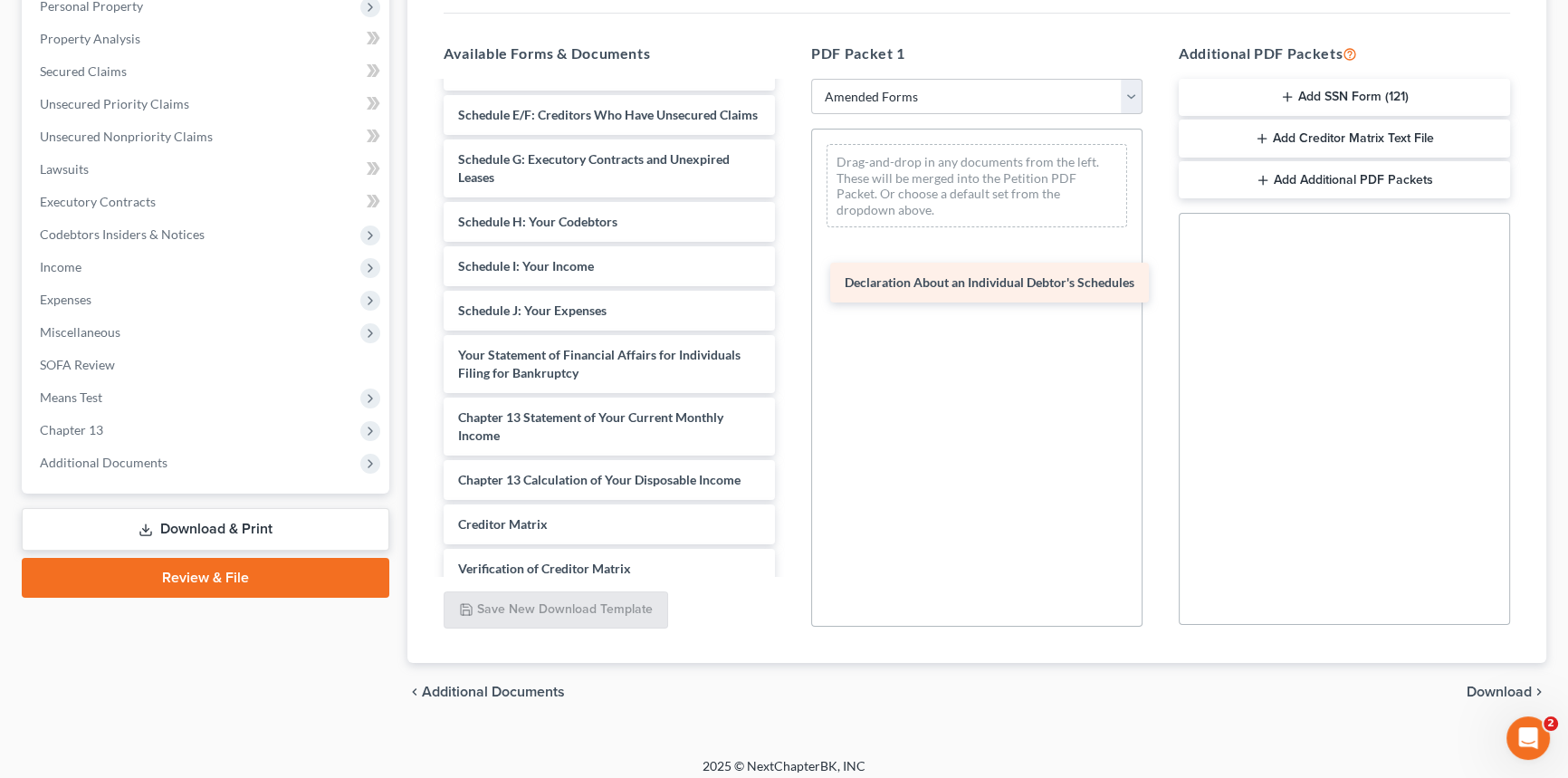
drag, startPoint x: 597, startPoint y: 375, endPoint x: 1047, endPoint y: 283, distance: 459.3
click at [789, 281] on div "Declaration About an Individual Debtor's Schedules Voluntary Petition for Indiv…" at bounding box center [609, 266] width 360 height 859
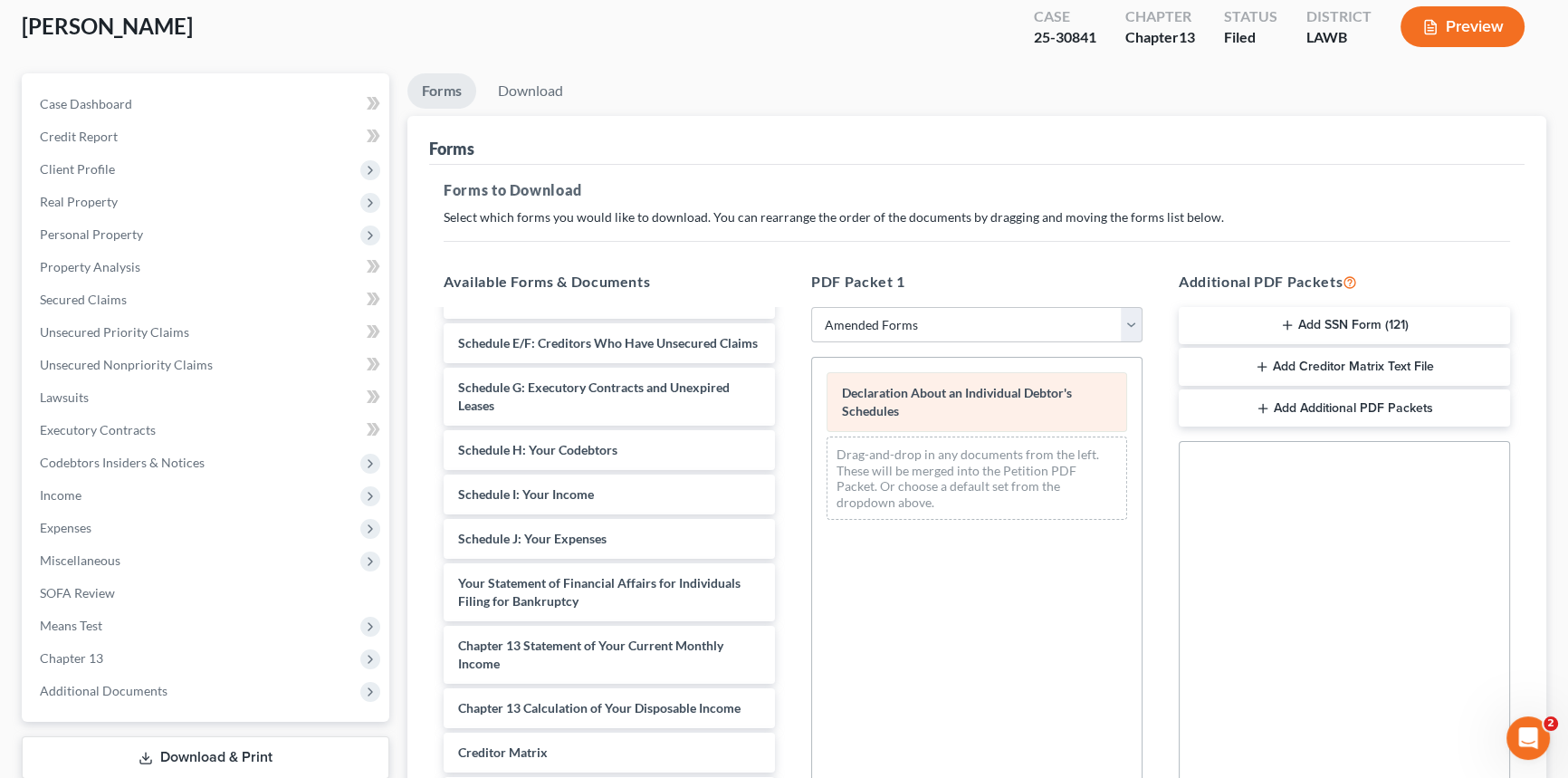
scroll to position [0, 0]
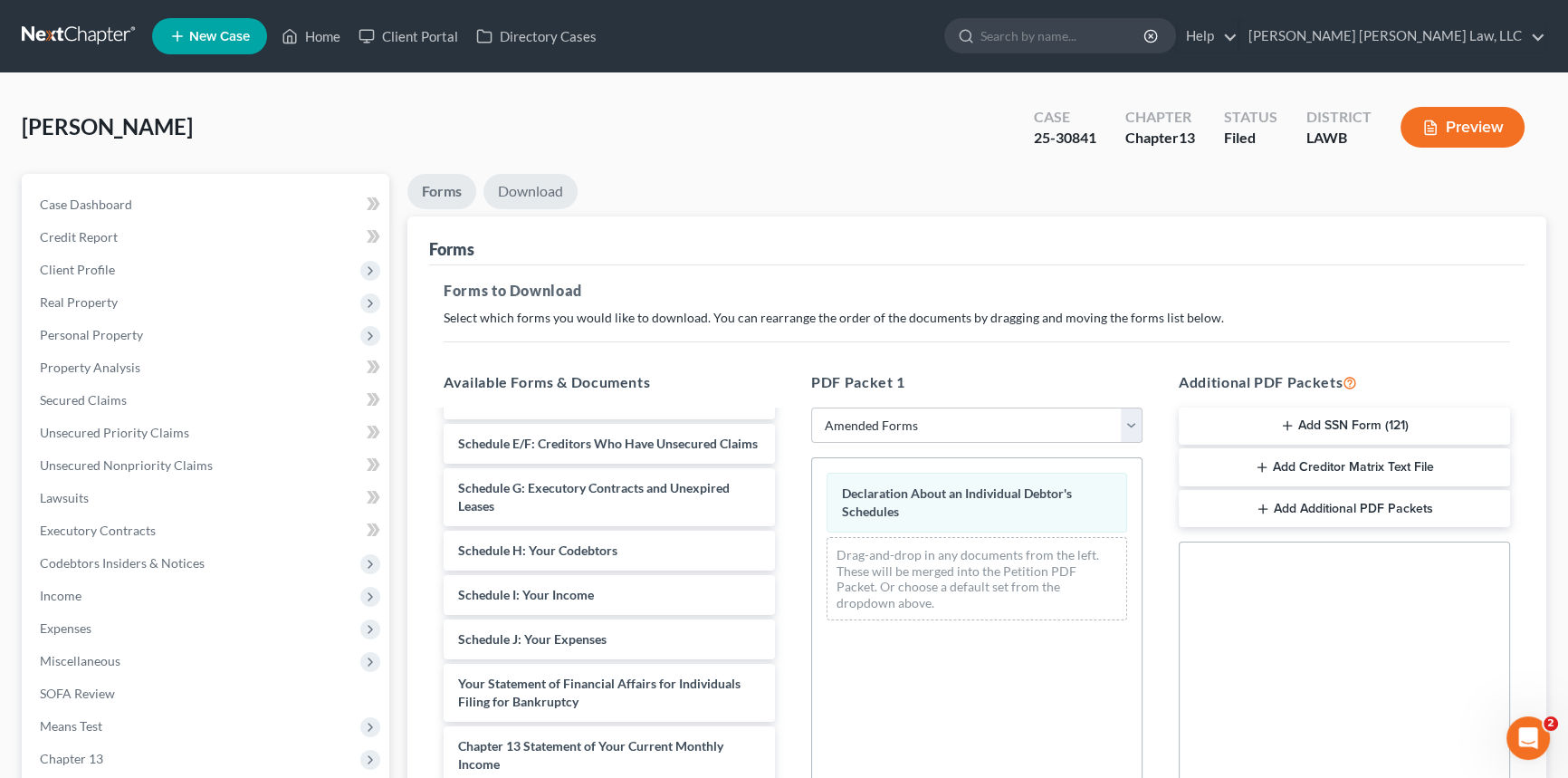
click at [523, 192] on link "Download" at bounding box center [531, 191] width 94 height 36
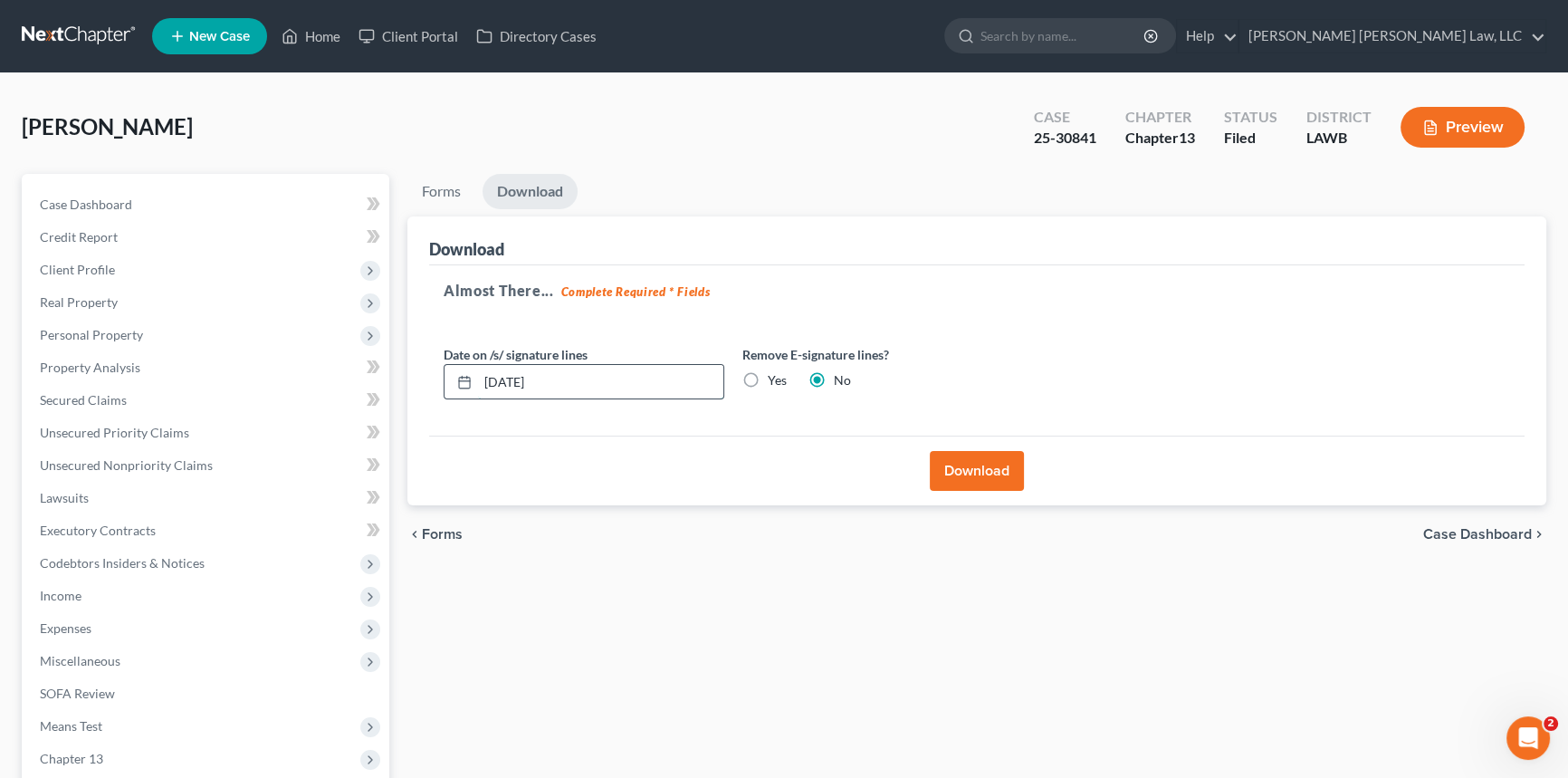
click at [640, 377] on input "[DATE]" at bounding box center [601, 383] width 245 height 35
click at [971, 466] on button "Download" at bounding box center [976, 471] width 94 height 40
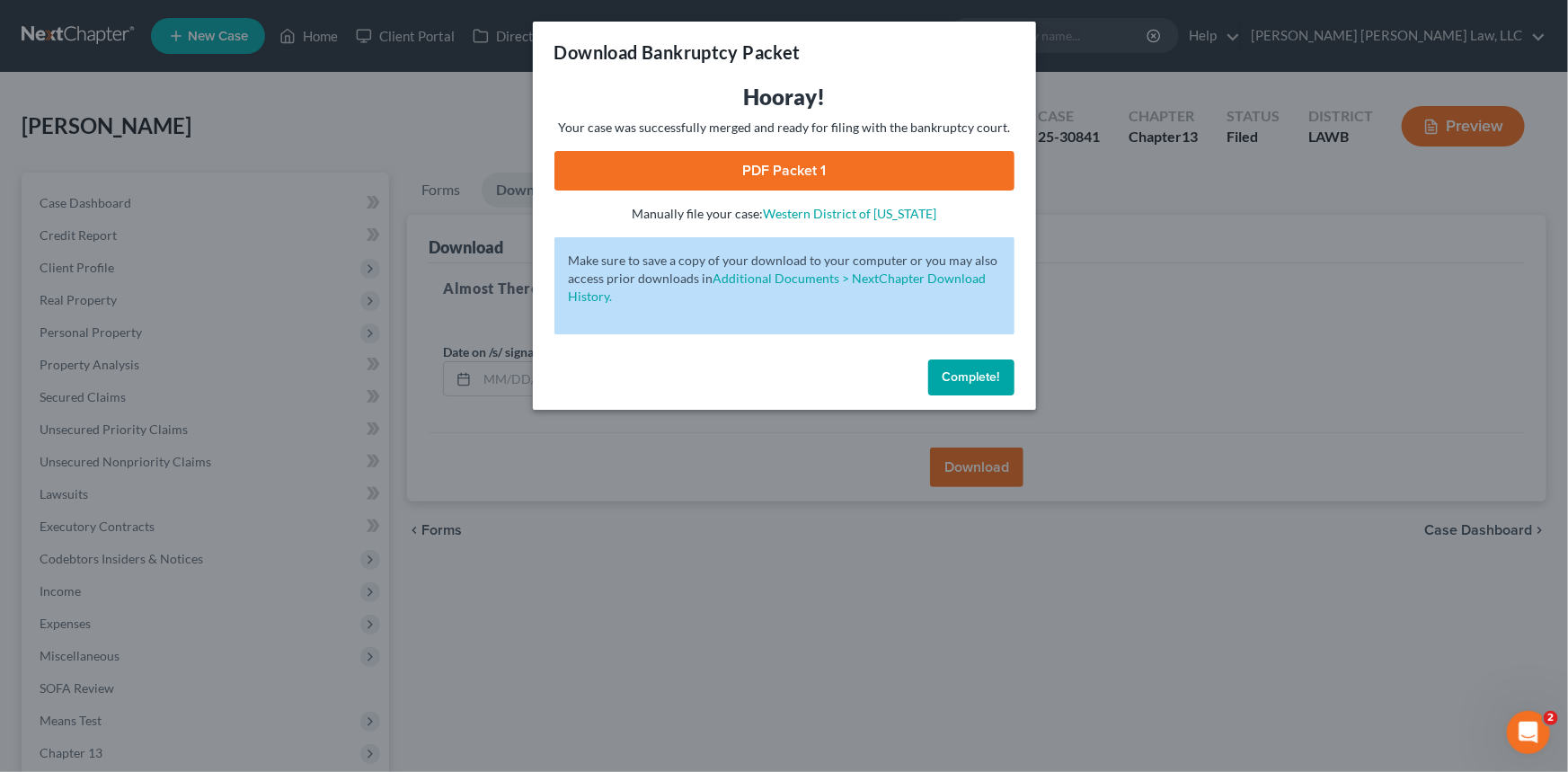
click at [821, 164] on link "PDF Packet 1" at bounding box center [784, 171] width 460 height 40
drag, startPoint x: 984, startPoint y: 378, endPoint x: 880, endPoint y: 331, distance: 114.1
click at [984, 377] on span "Complete!" at bounding box center [971, 377] width 57 height 15
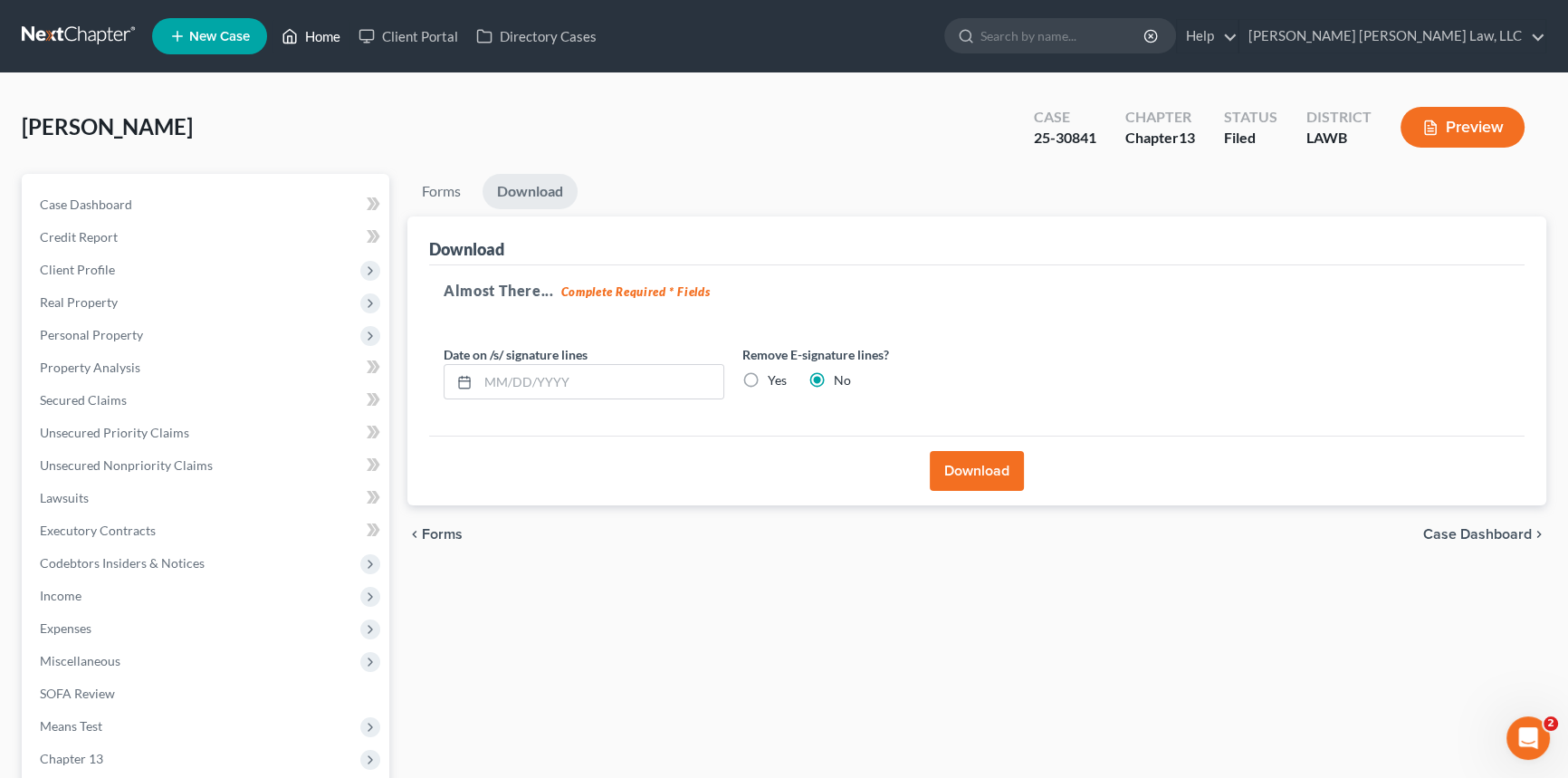
click at [318, 27] on link "Home" at bounding box center [311, 37] width 77 height 33
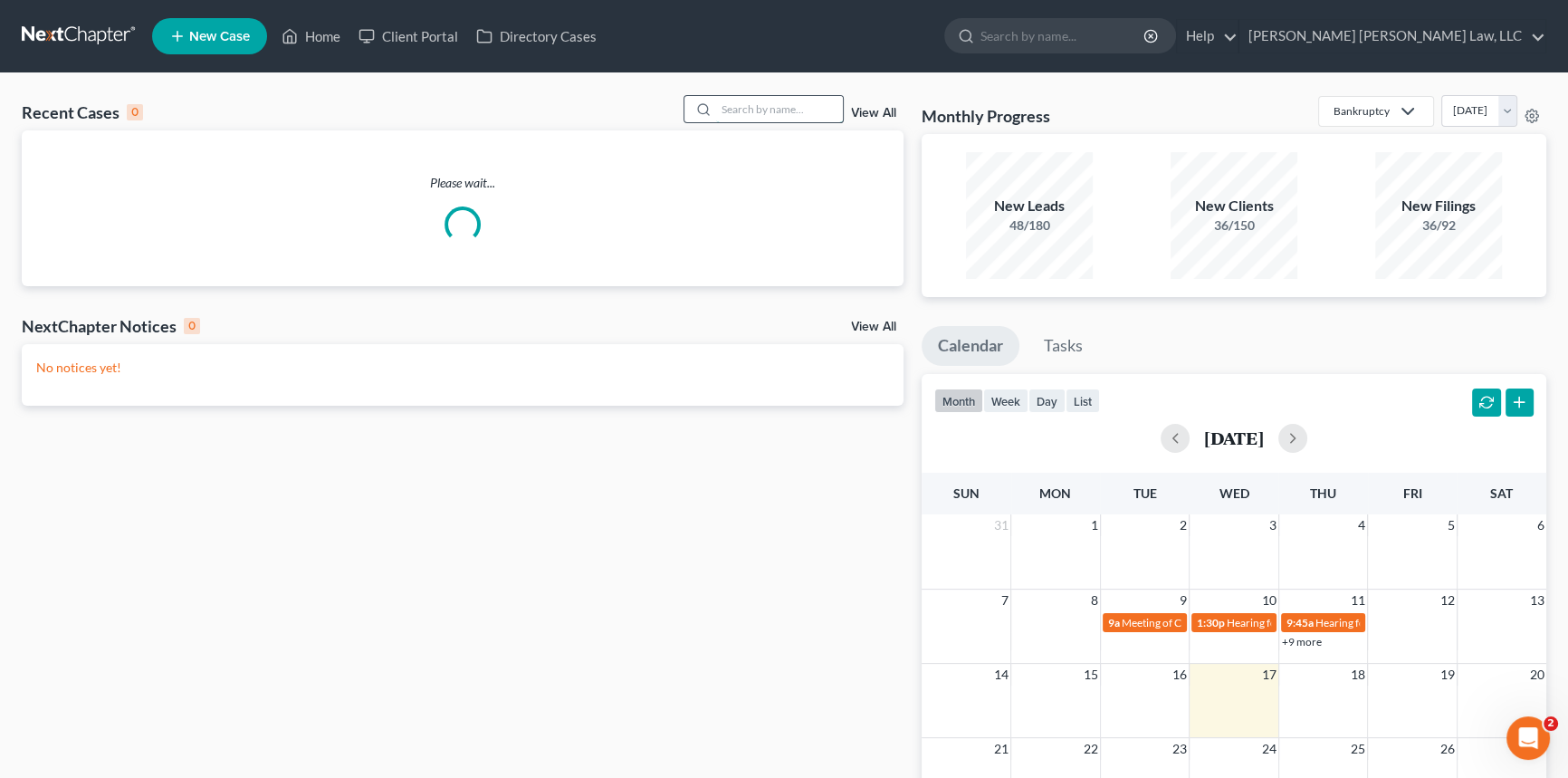
click at [764, 107] on input "search" at bounding box center [779, 109] width 127 height 27
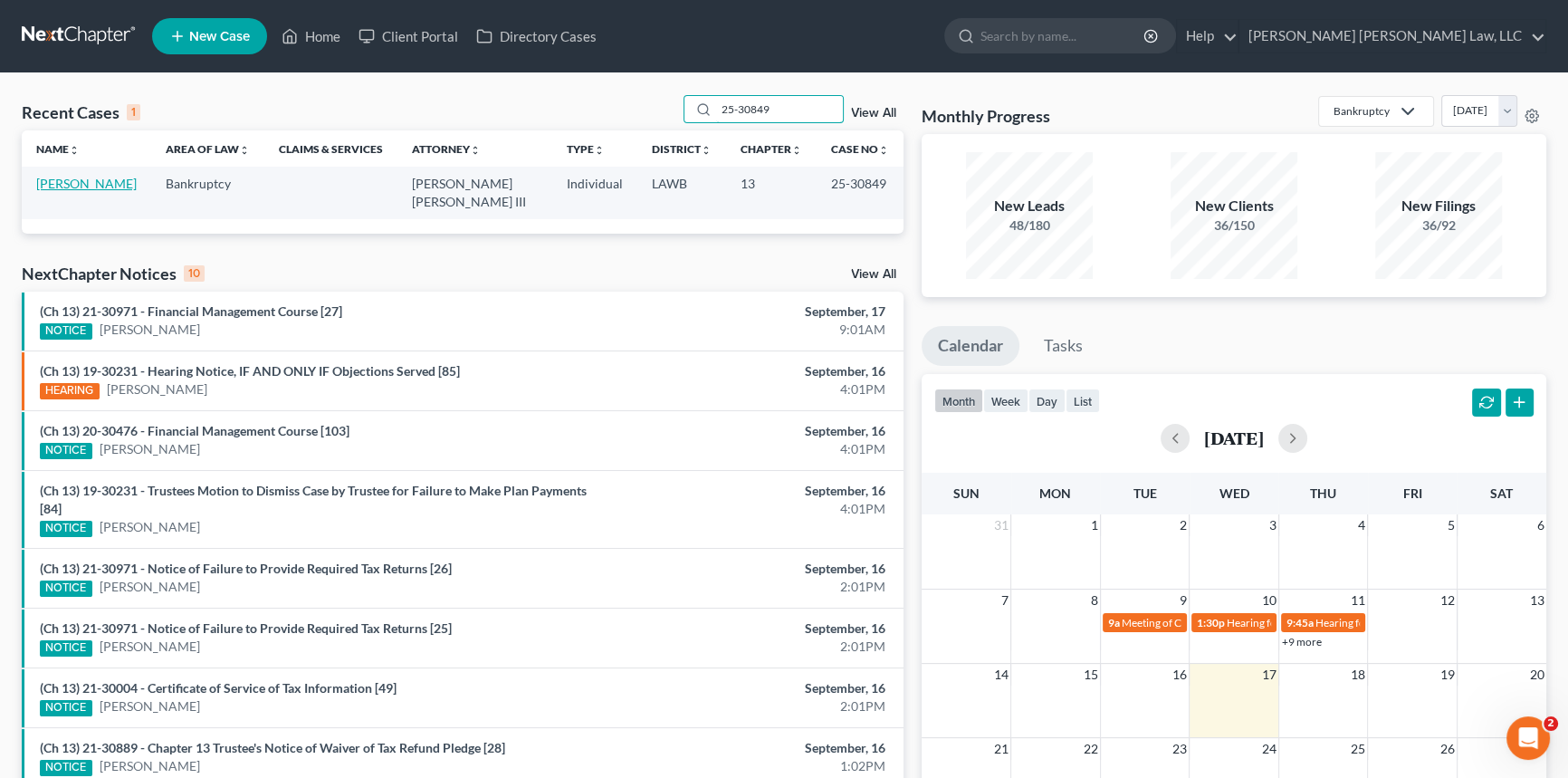
type input "25-30849"
click at [78, 179] on link "[PERSON_NAME]" at bounding box center [87, 183] width 101 height 16
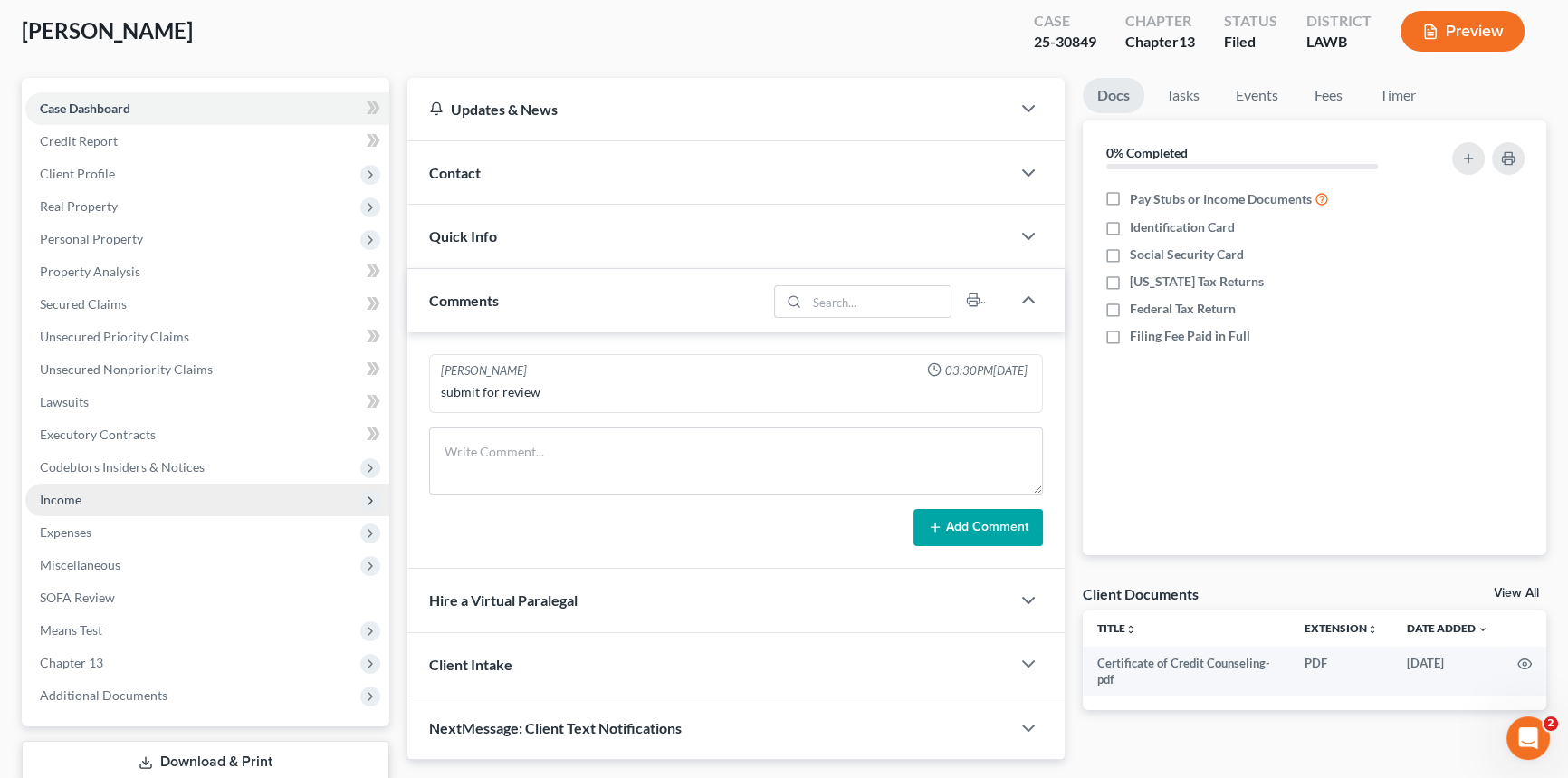
scroll to position [215, 0]
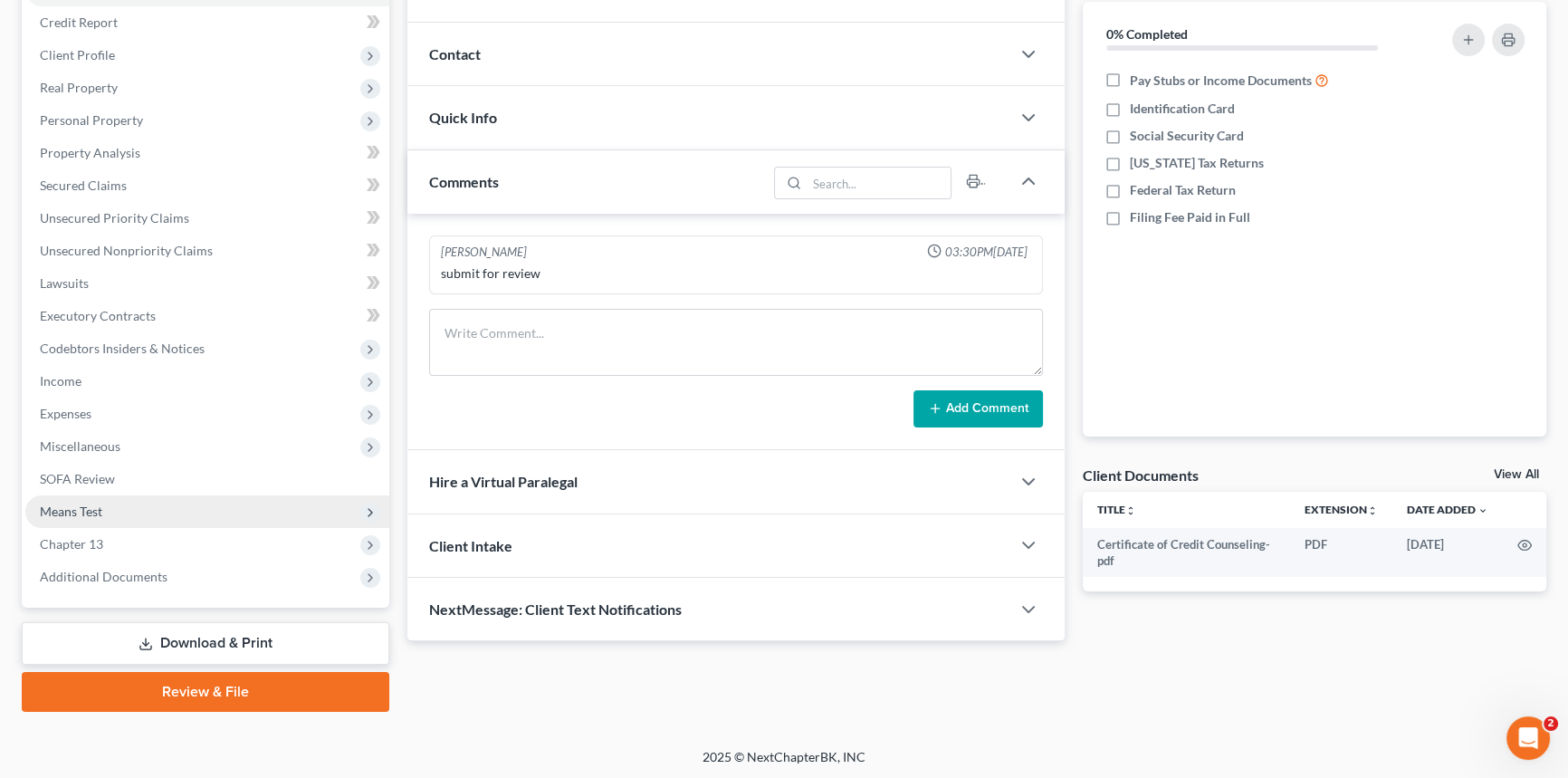
click at [88, 503] on span "Means Test" at bounding box center [71, 511] width 62 height 16
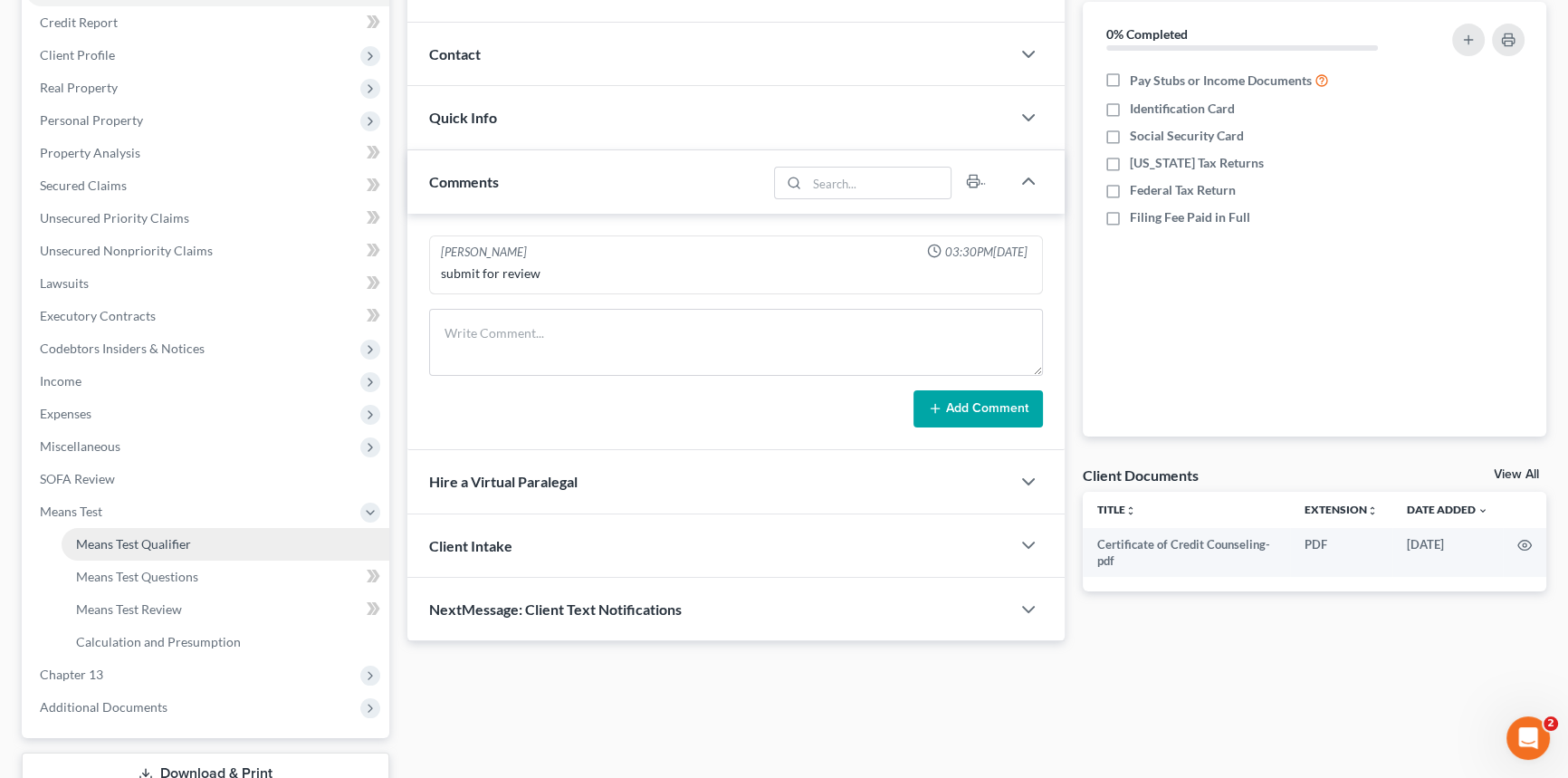
click at [155, 540] on span "Means Test Qualifier" at bounding box center [134, 544] width 115 height 16
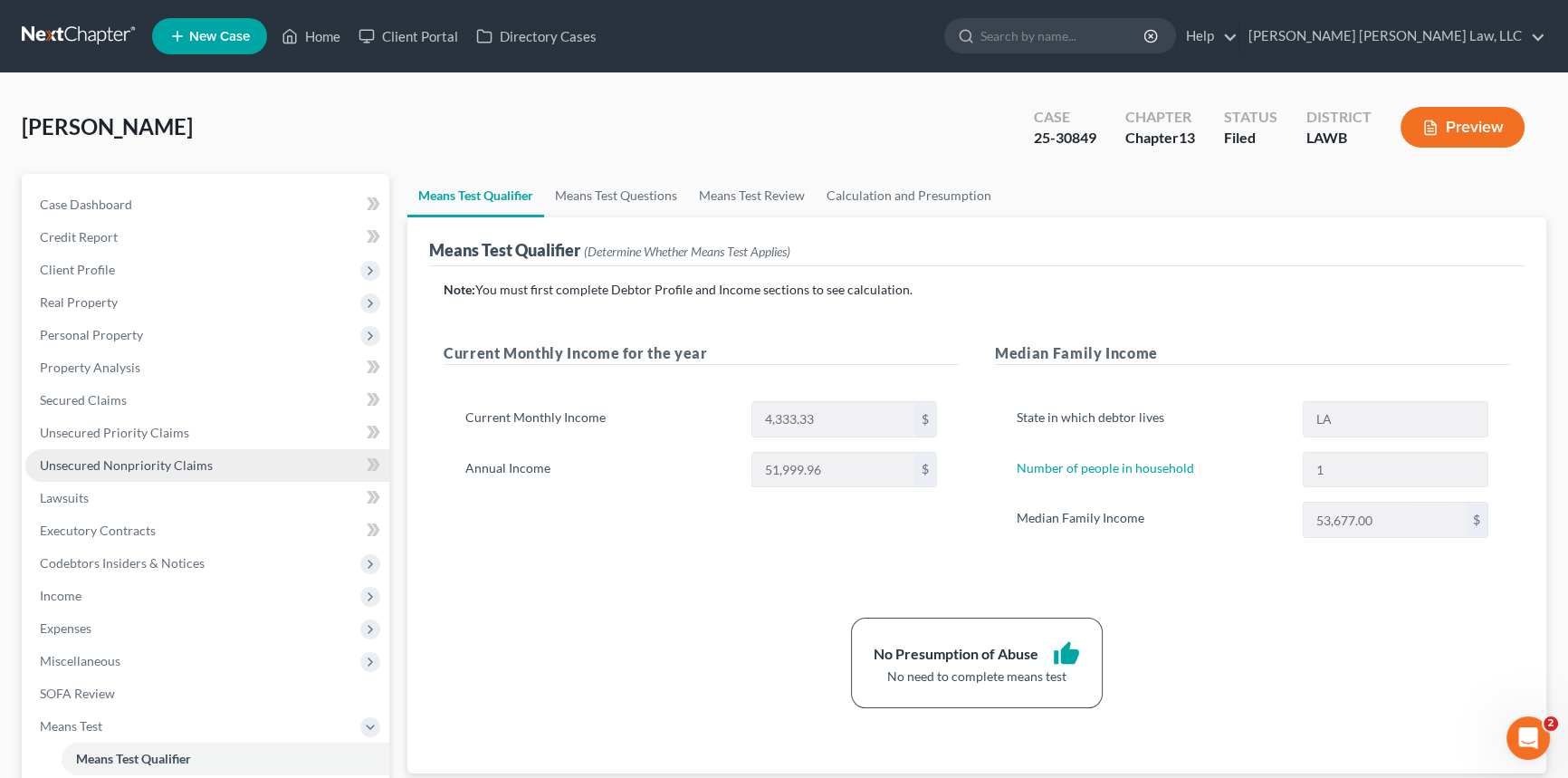
scroll to position [329, 0]
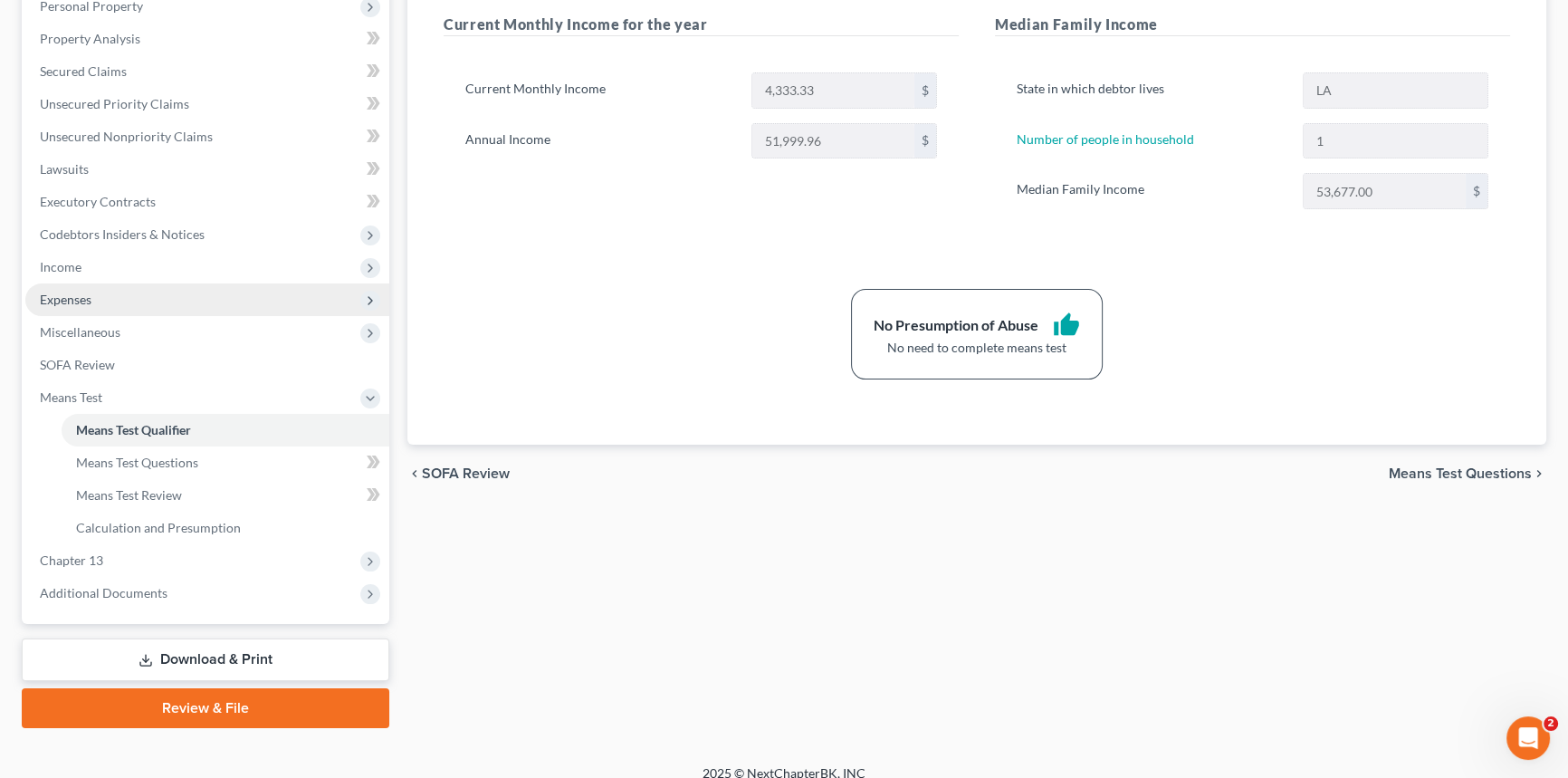
click at [126, 296] on span "Expenses" at bounding box center [208, 300] width 364 height 33
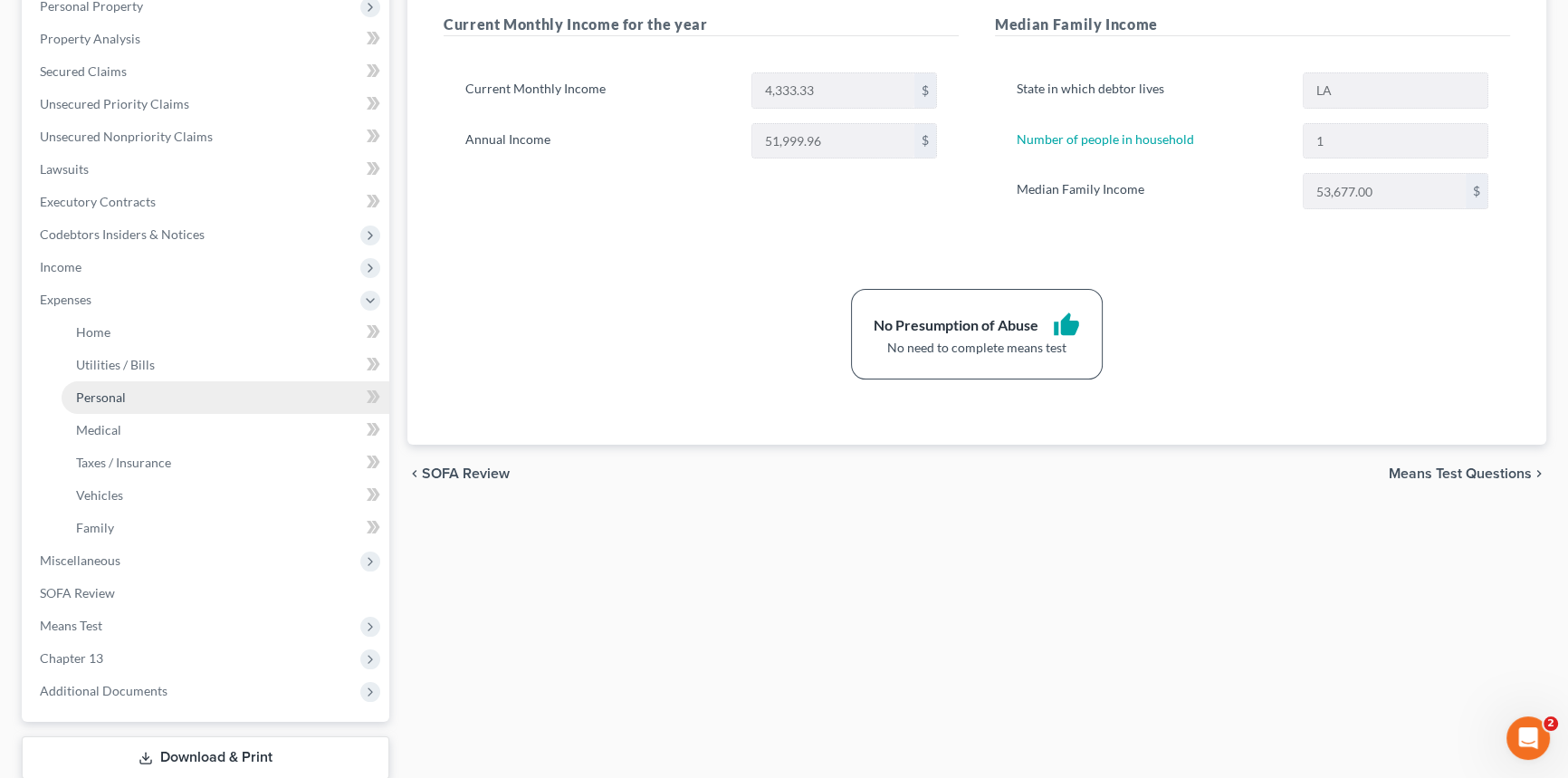
click at [145, 400] on link "Personal" at bounding box center [225, 398] width 328 height 33
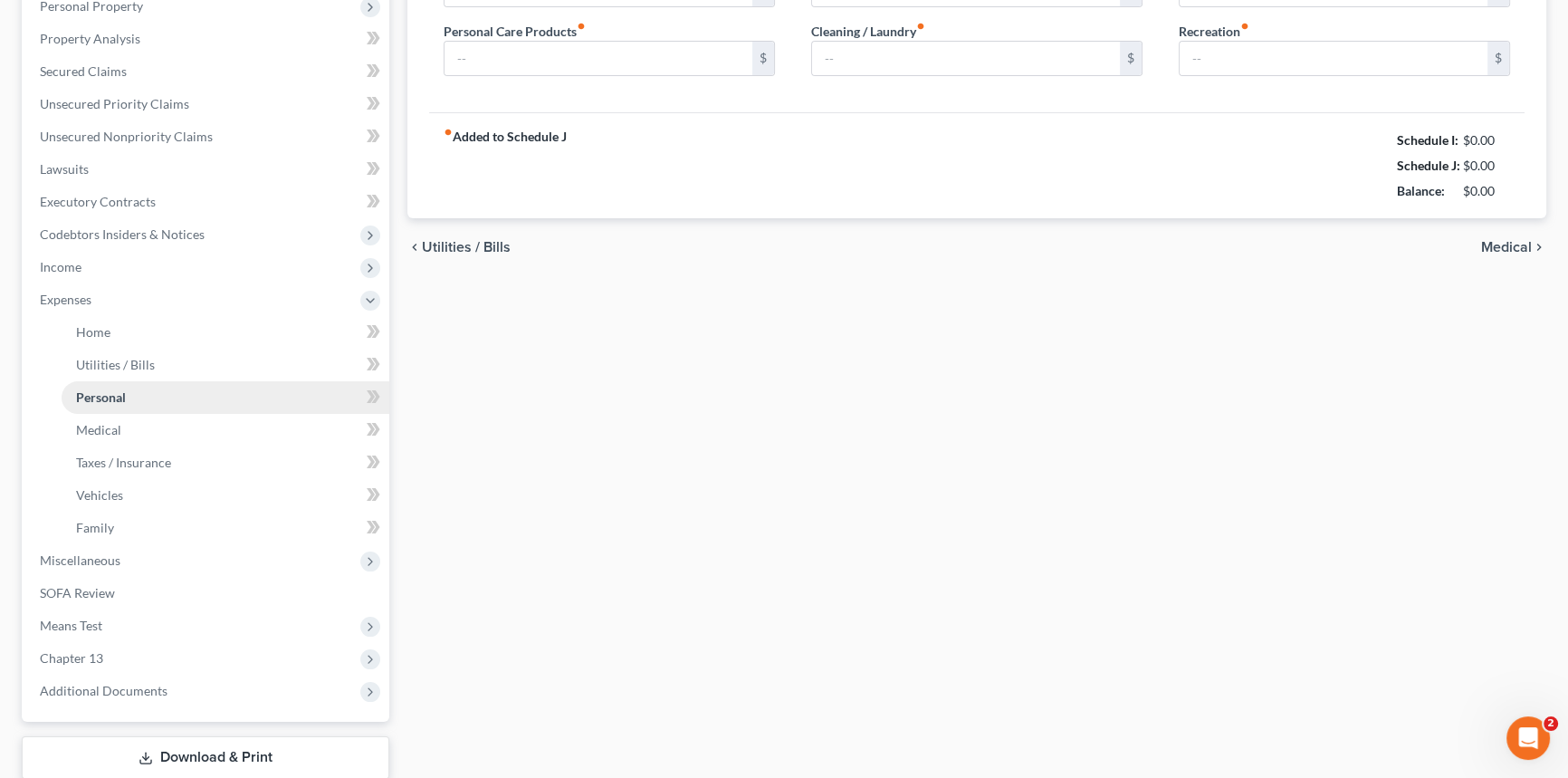
scroll to position [103, 0]
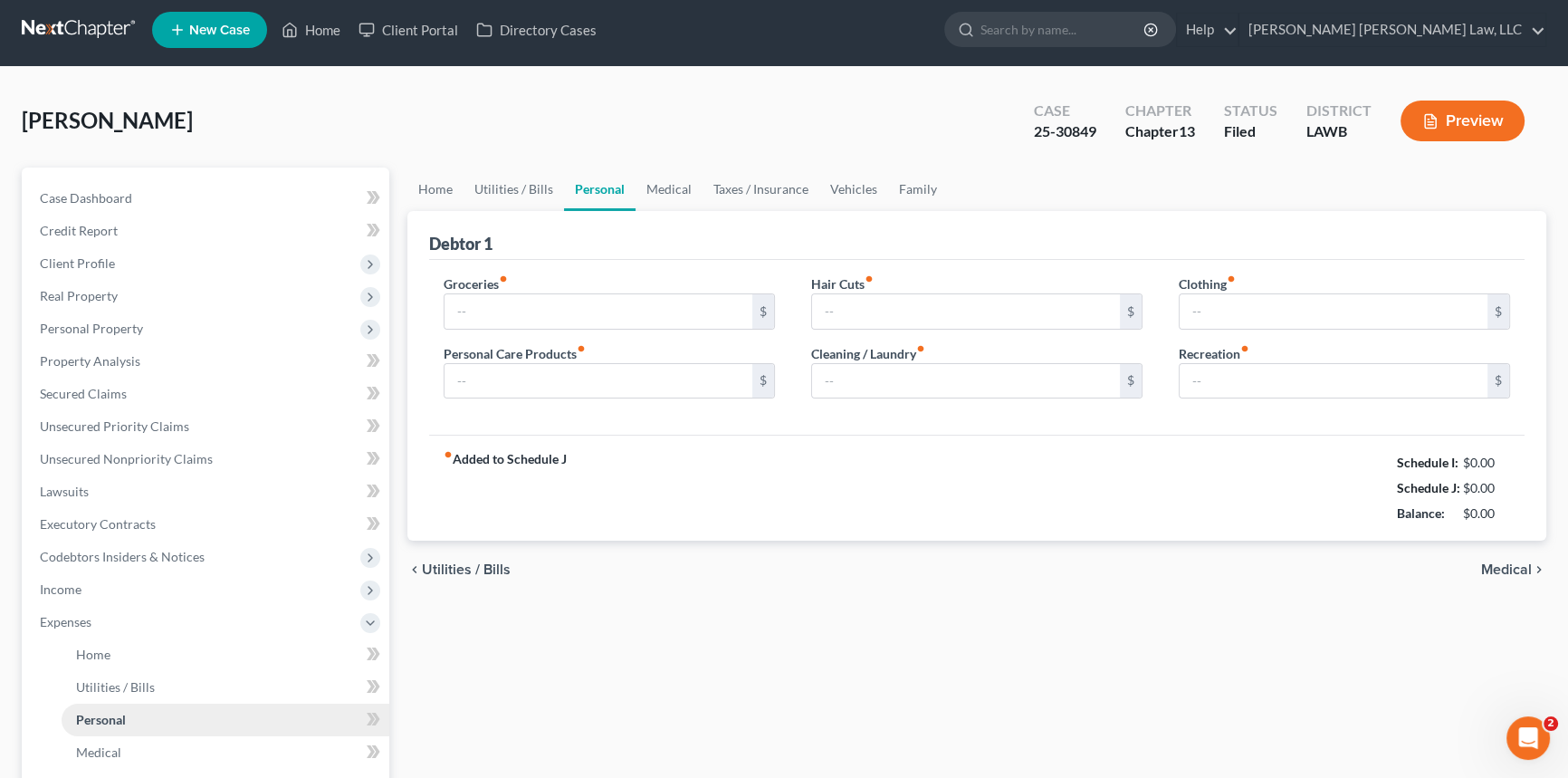
type input "497.00"
type input "154.00"
type input "50.00"
type input "45.00"
type input "93.00"
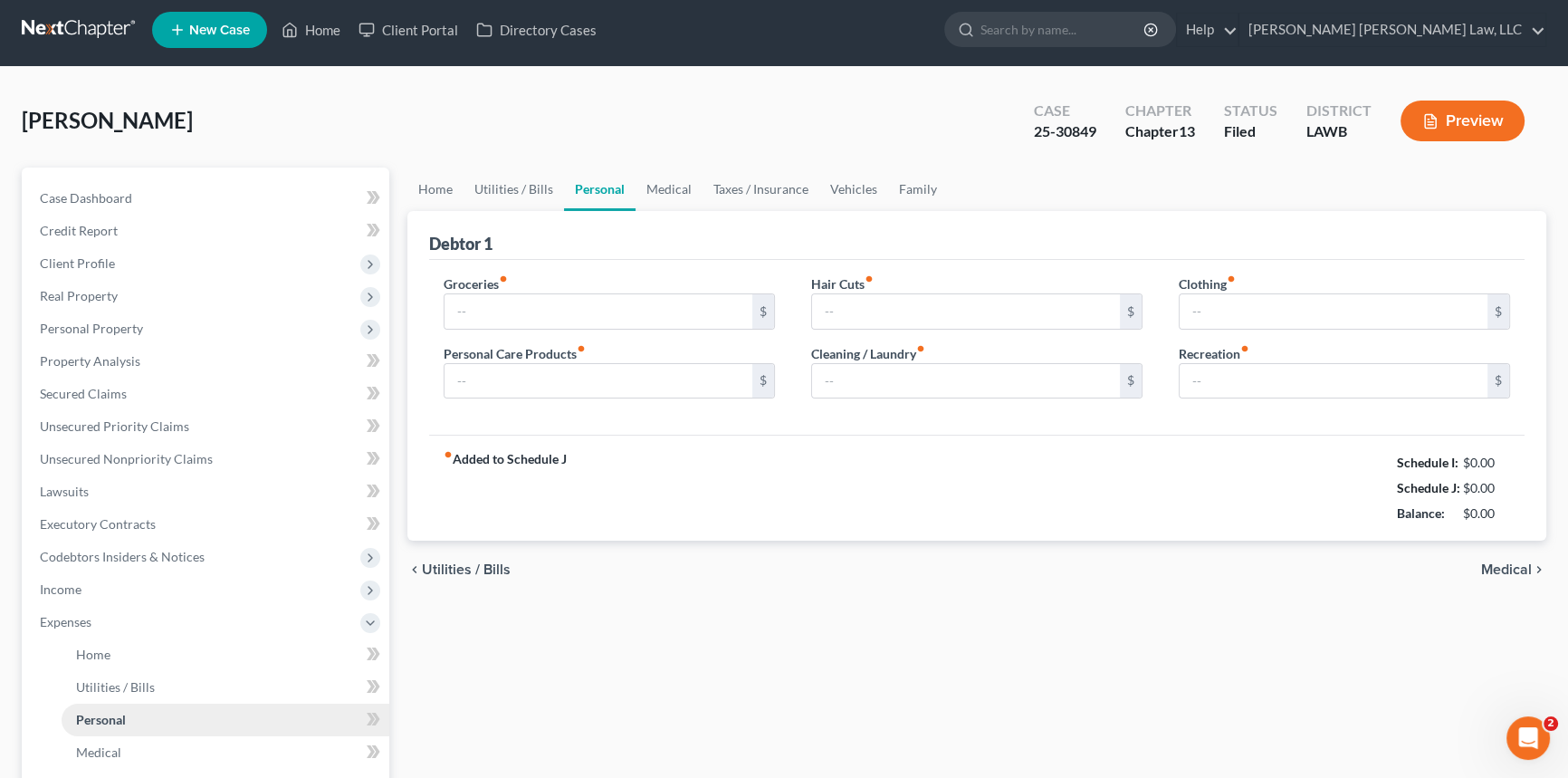
type input "0.00"
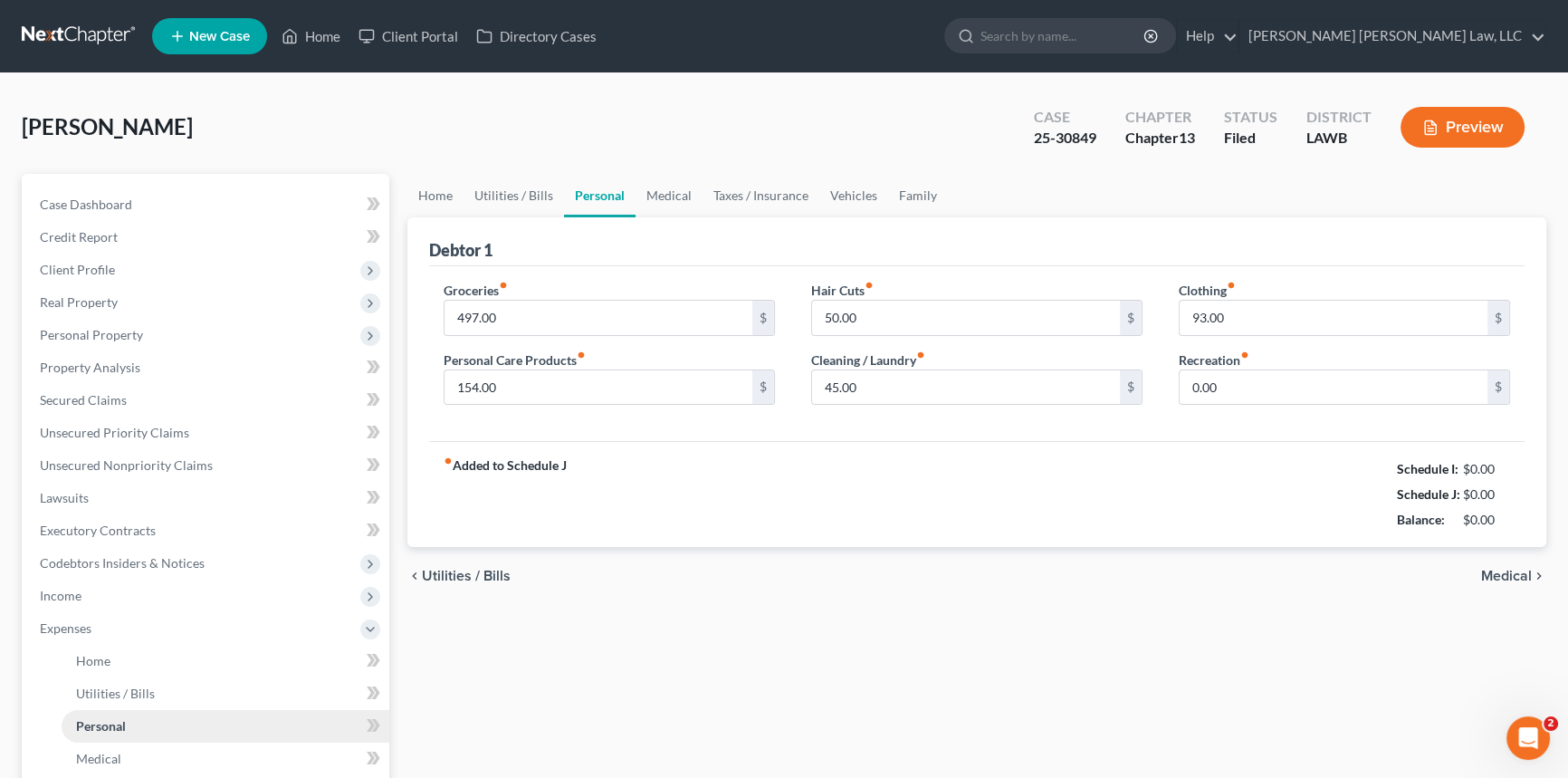
scroll to position [0, 0]
click at [446, 190] on link "Home" at bounding box center [435, 196] width 56 height 44
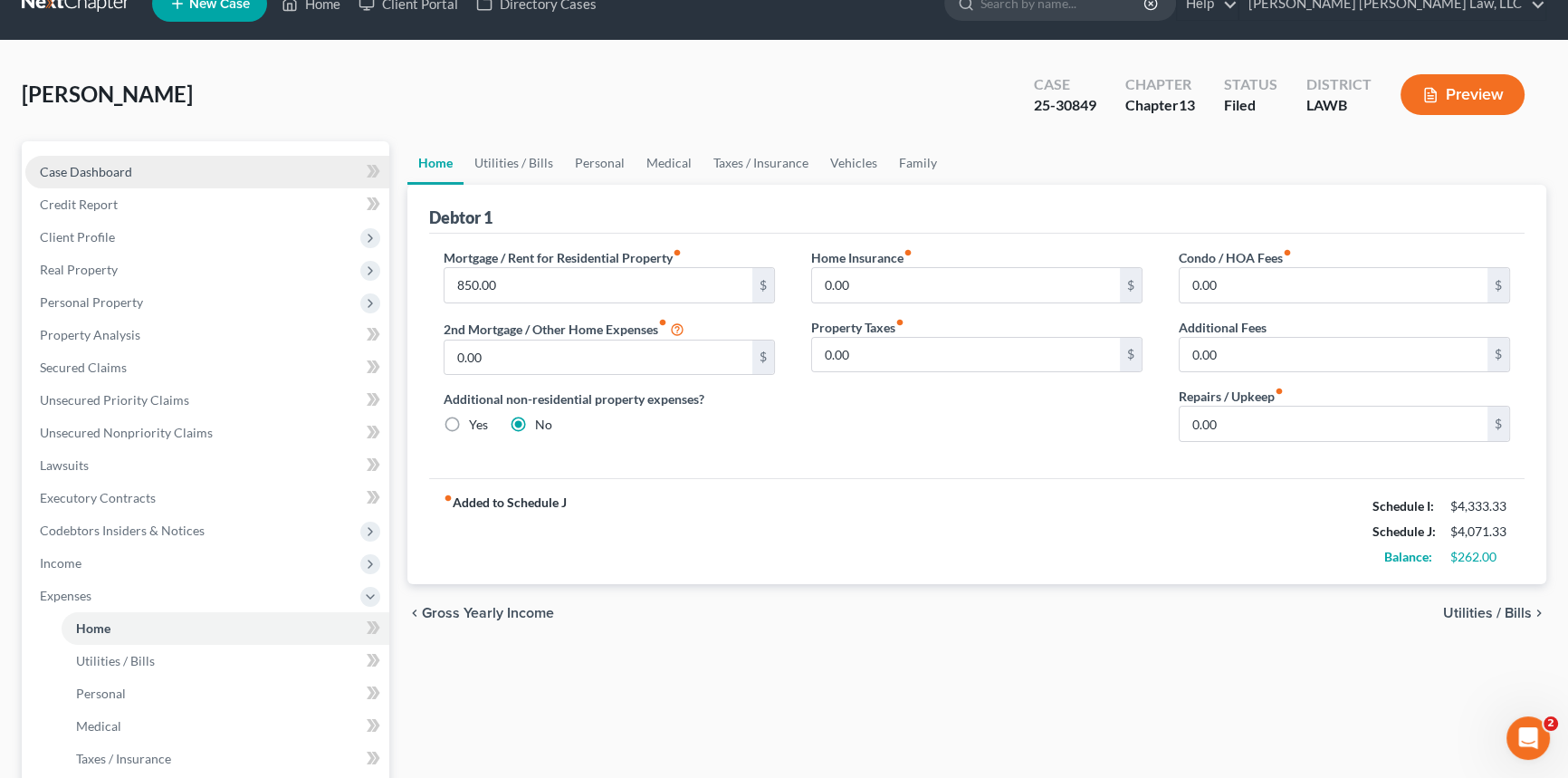
scroll to position [81, 0]
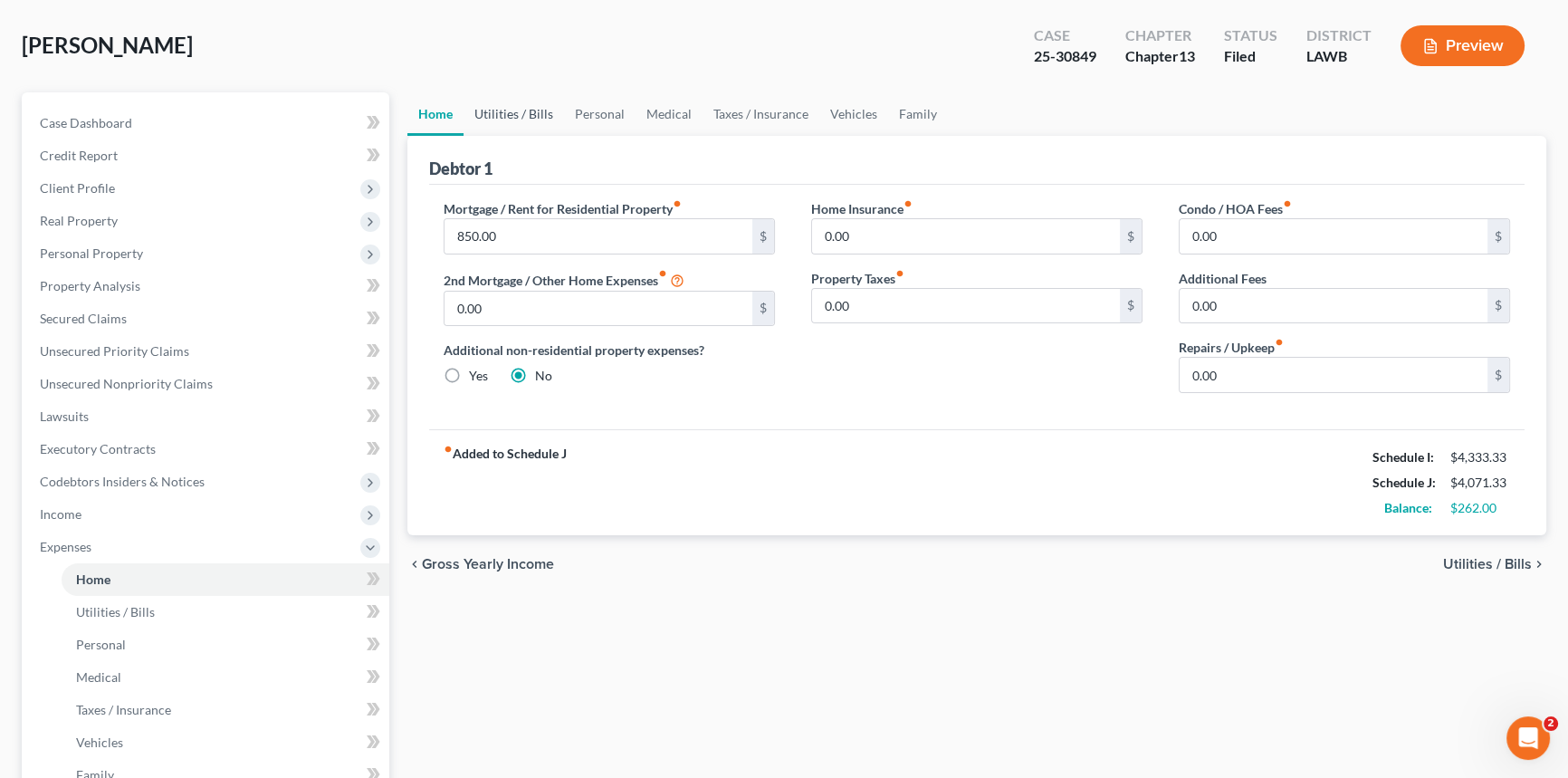
click at [525, 108] on link "Utilities / Bills" at bounding box center [514, 114] width 101 height 44
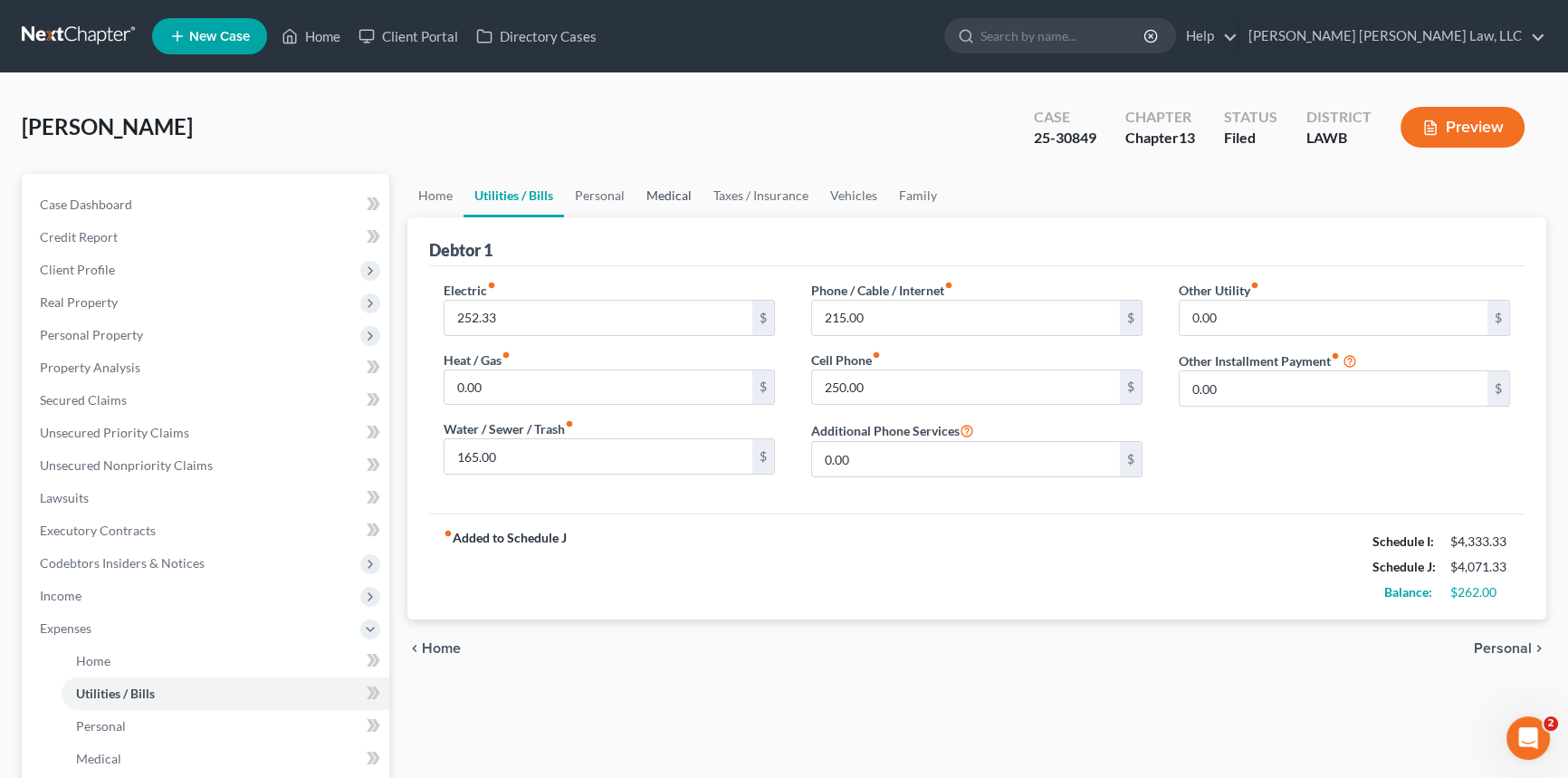
click at [674, 186] on link "Medical" at bounding box center [669, 196] width 67 height 44
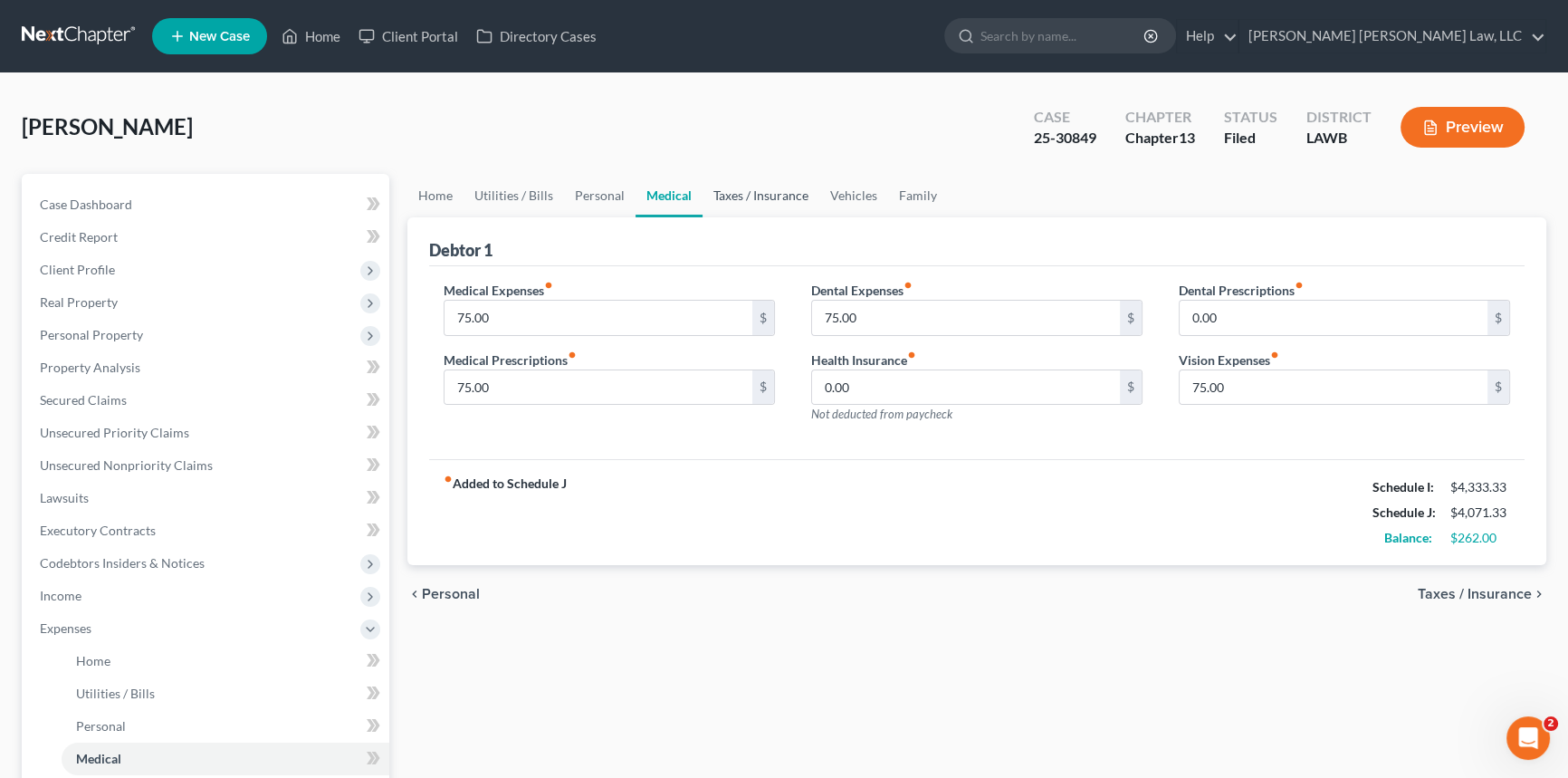
click at [748, 199] on link "Taxes / Insurance" at bounding box center [761, 196] width 117 height 44
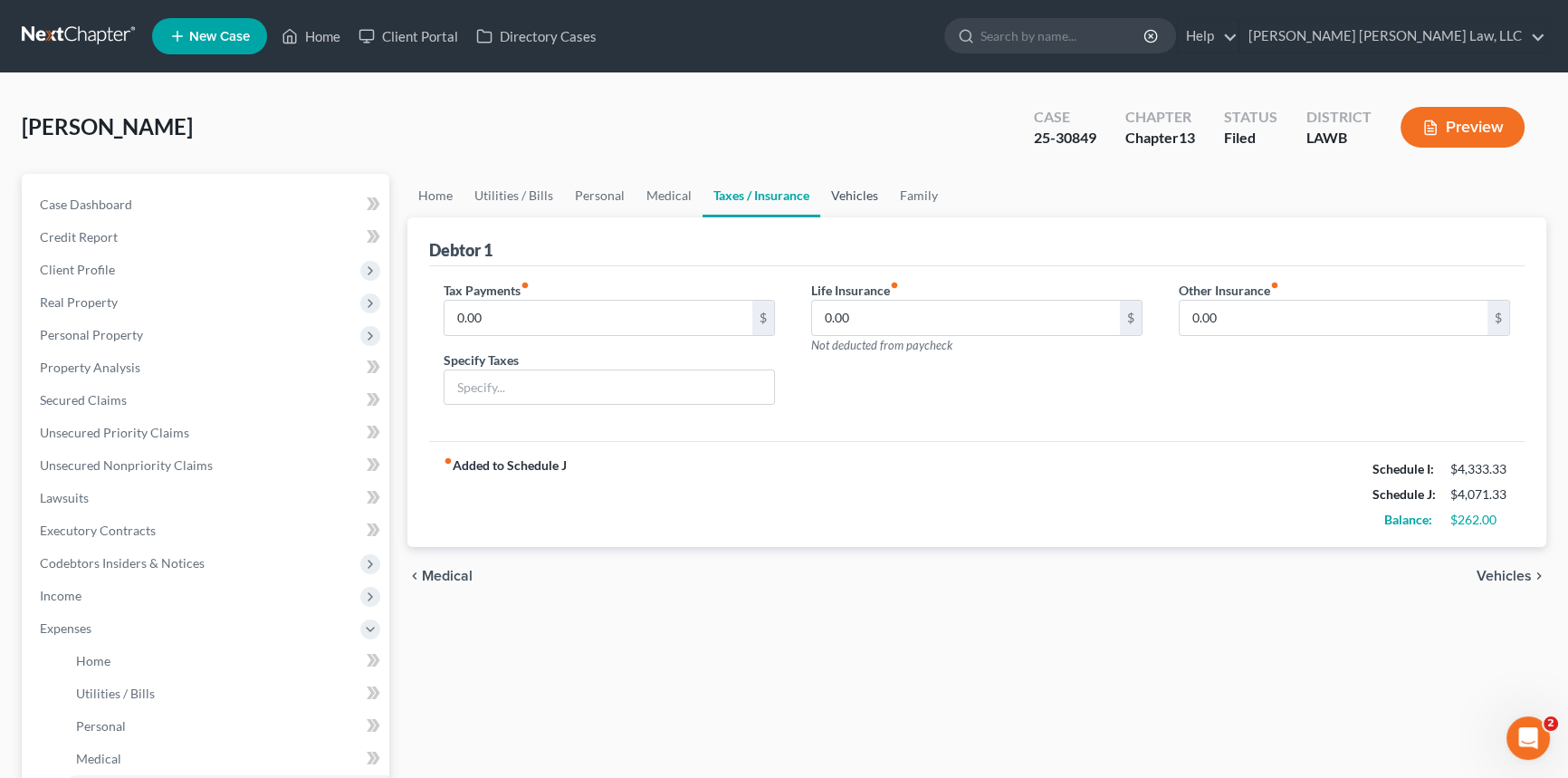
click at [847, 185] on link "Vehicles" at bounding box center [854, 196] width 69 height 44
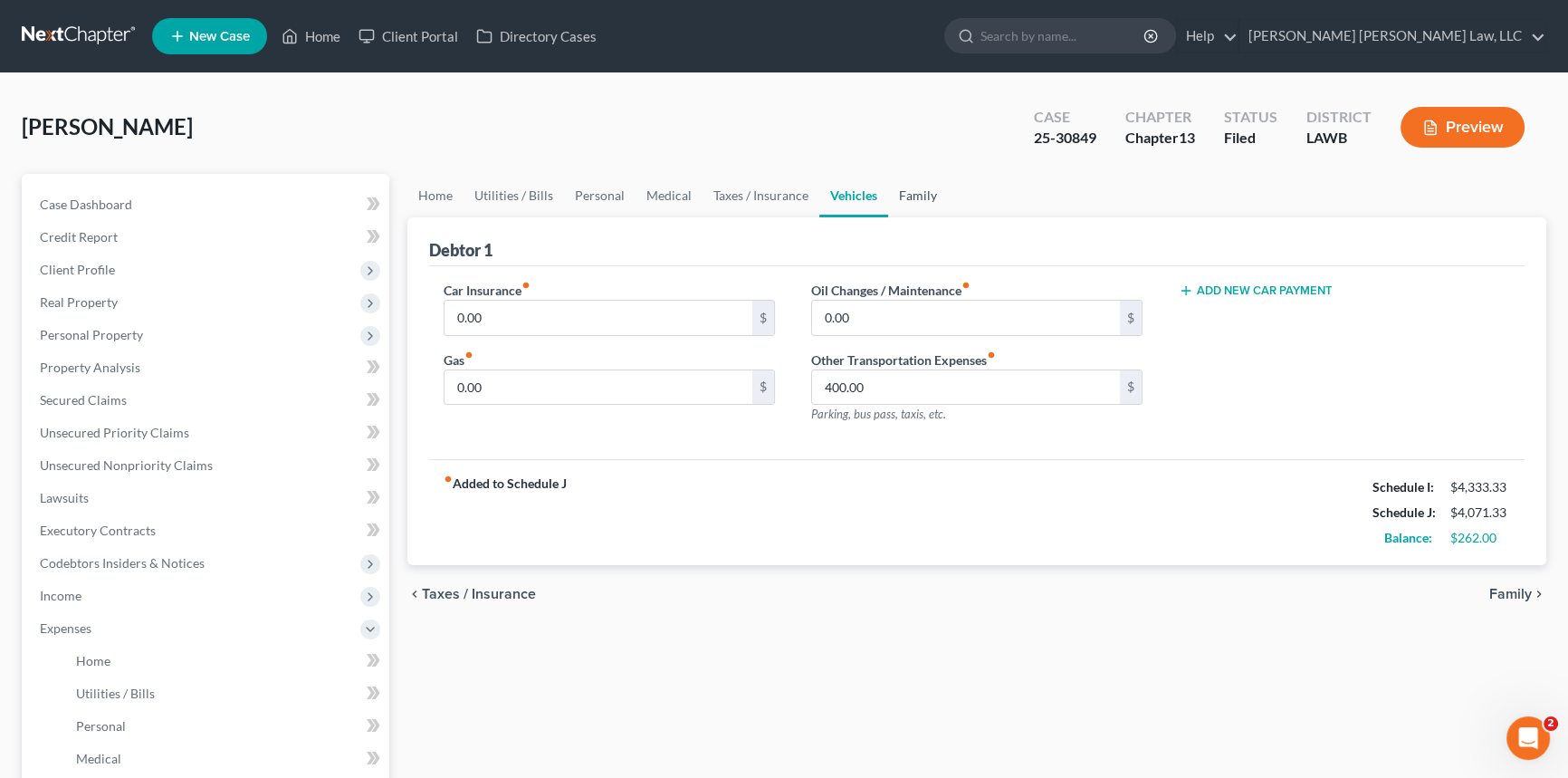
click at [919, 194] on link "Family" at bounding box center [918, 196] width 59 height 44
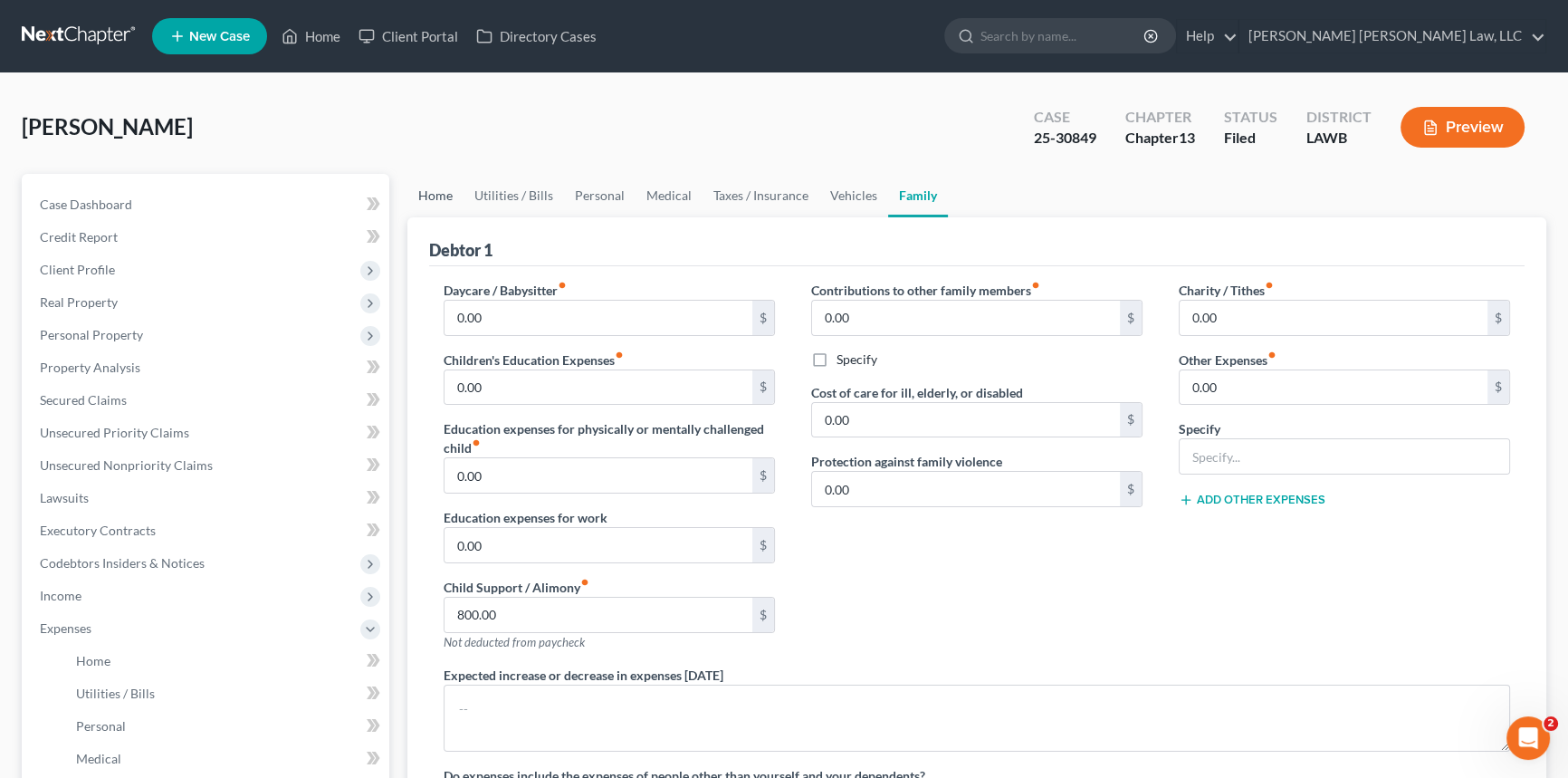
click at [420, 191] on link "Home" at bounding box center [435, 196] width 56 height 44
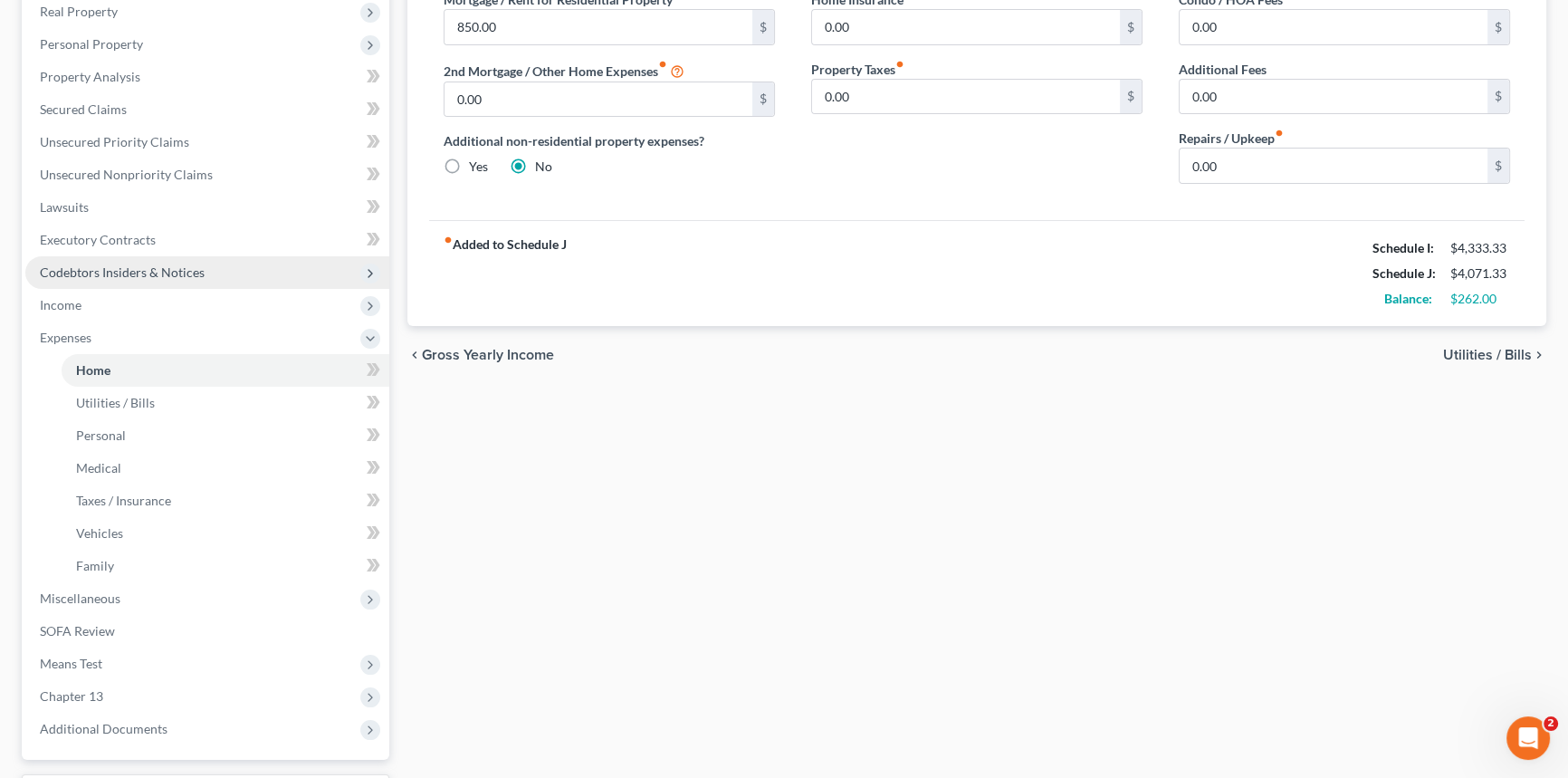
scroll to position [329, 0]
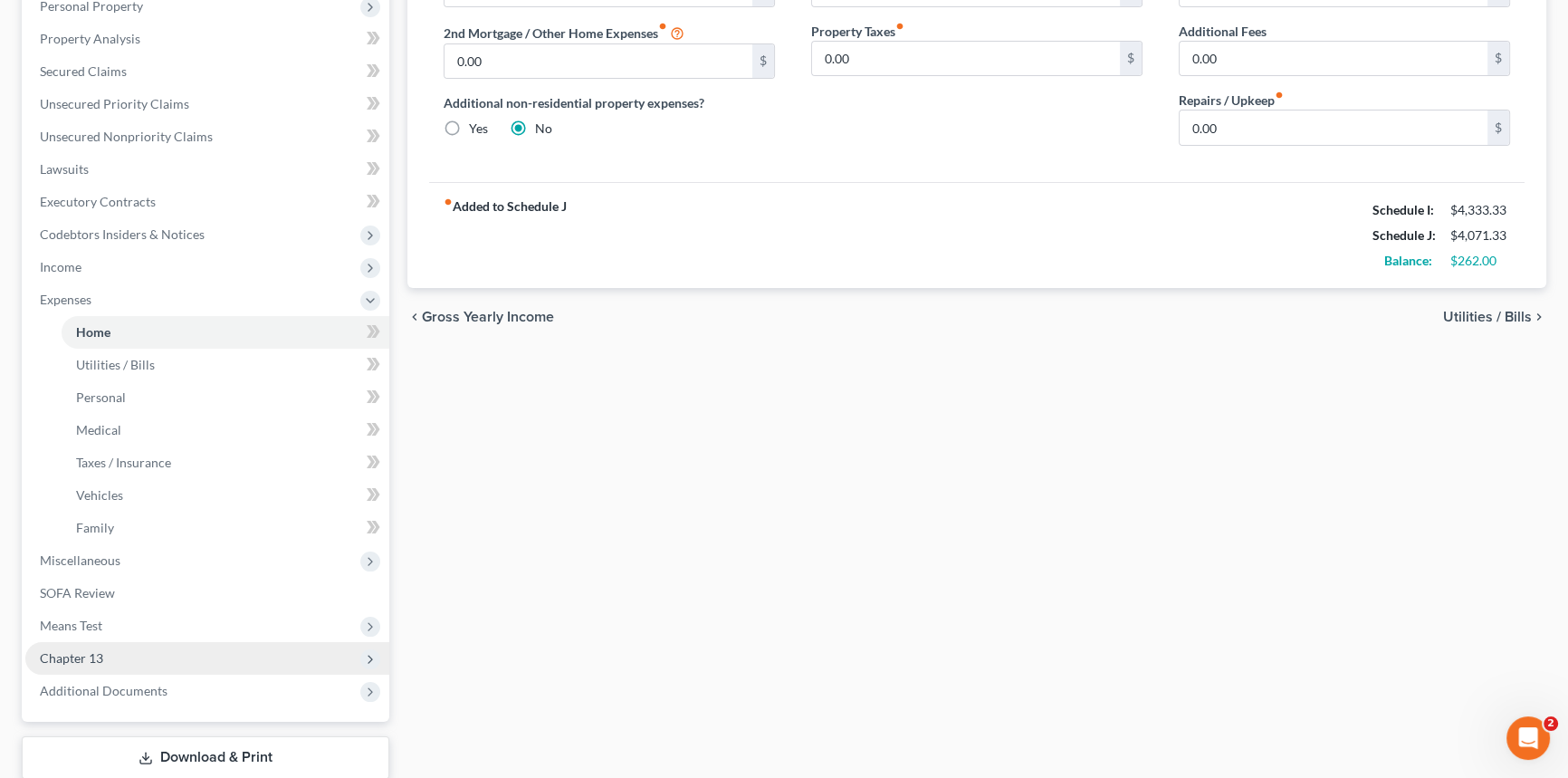
click at [108, 659] on span "Chapter 13" at bounding box center [208, 659] width 364 height 33
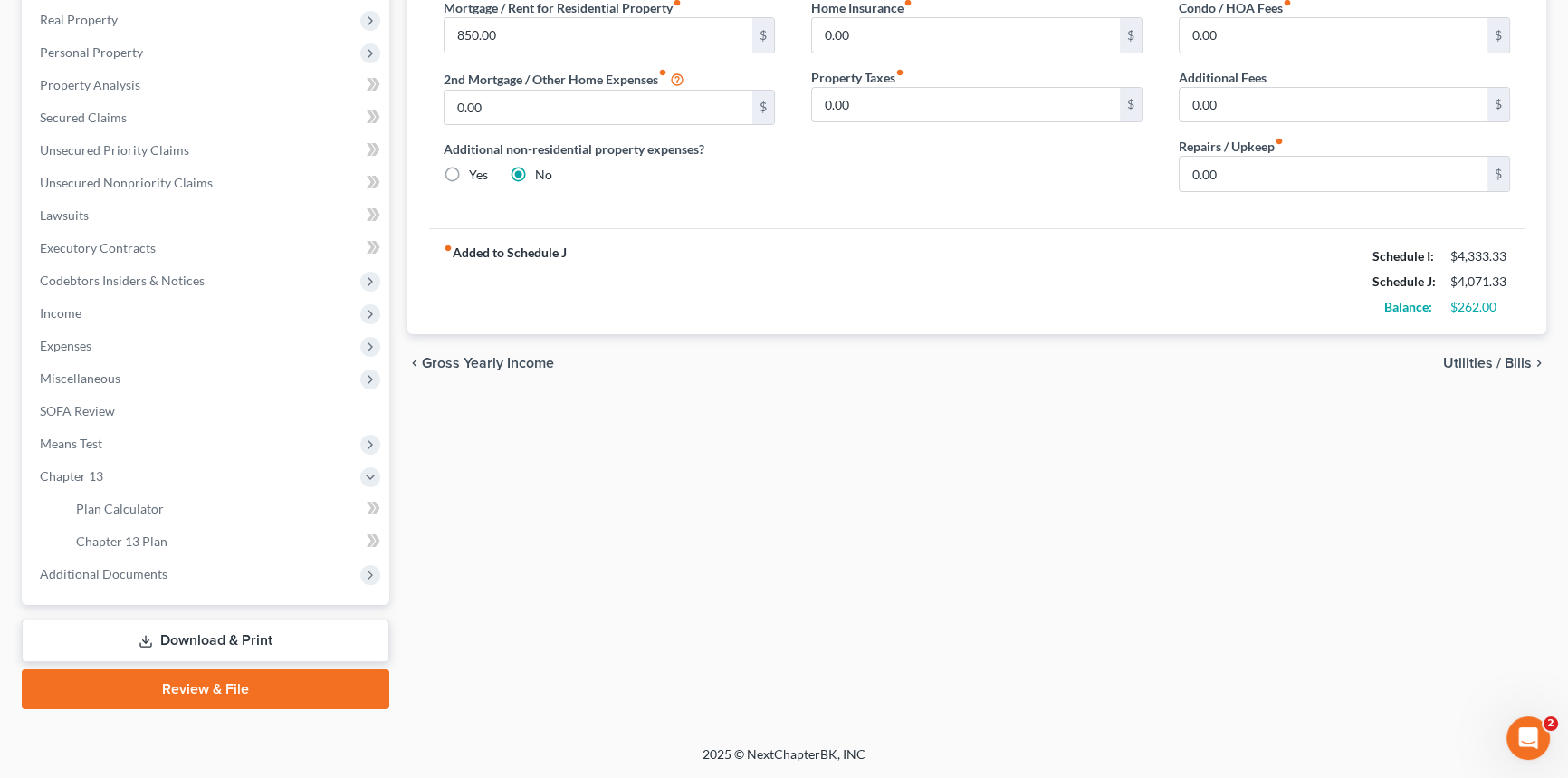
scroll to position [281, 0]
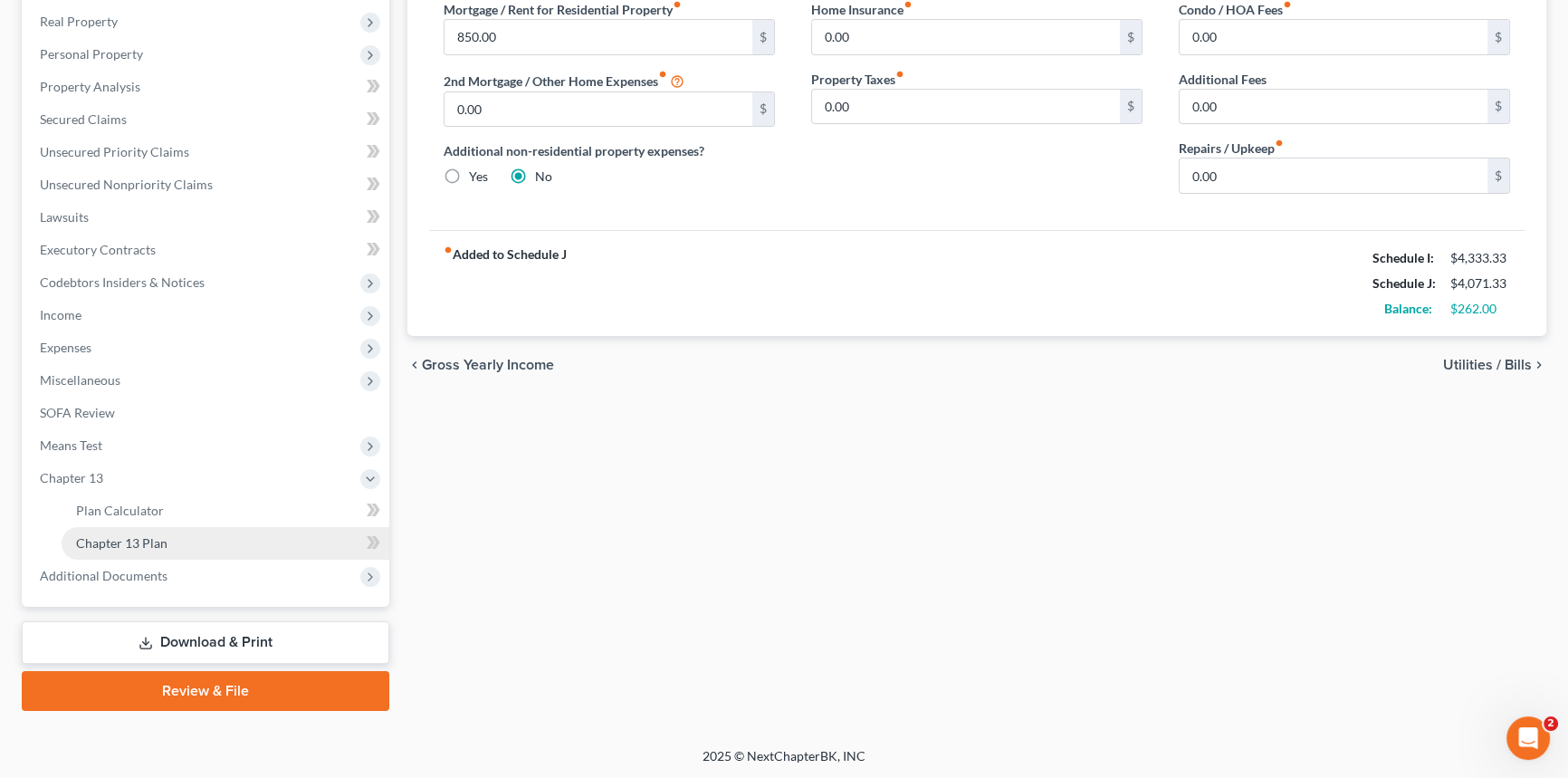
click at [176, 543] on link "Chapter 13 Plan" at bounding box center [225, 544] width 328 height 33
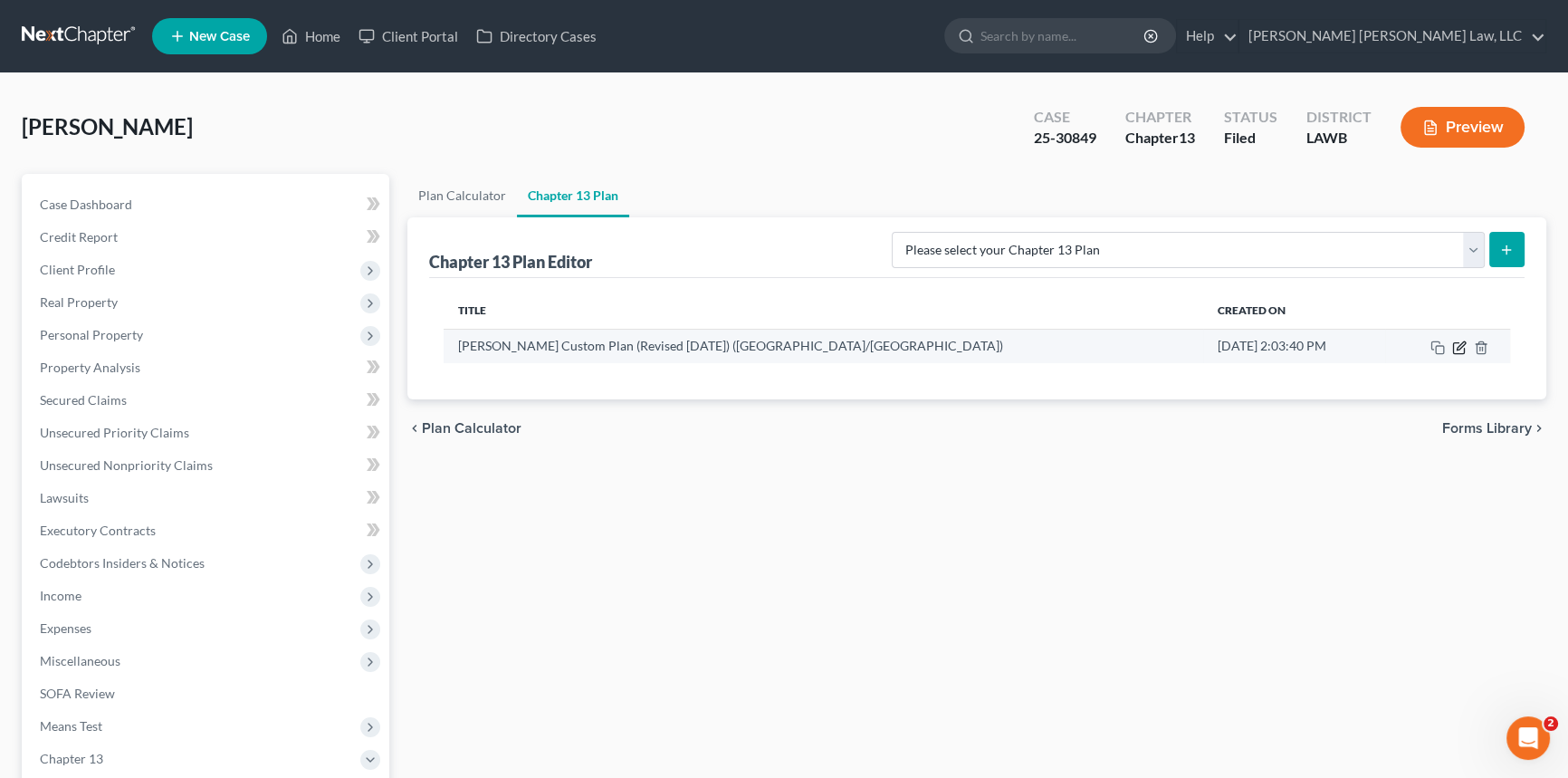
click at [1456, 340] on icon "button" at bounding box center [1460, 348] width 15 height 15
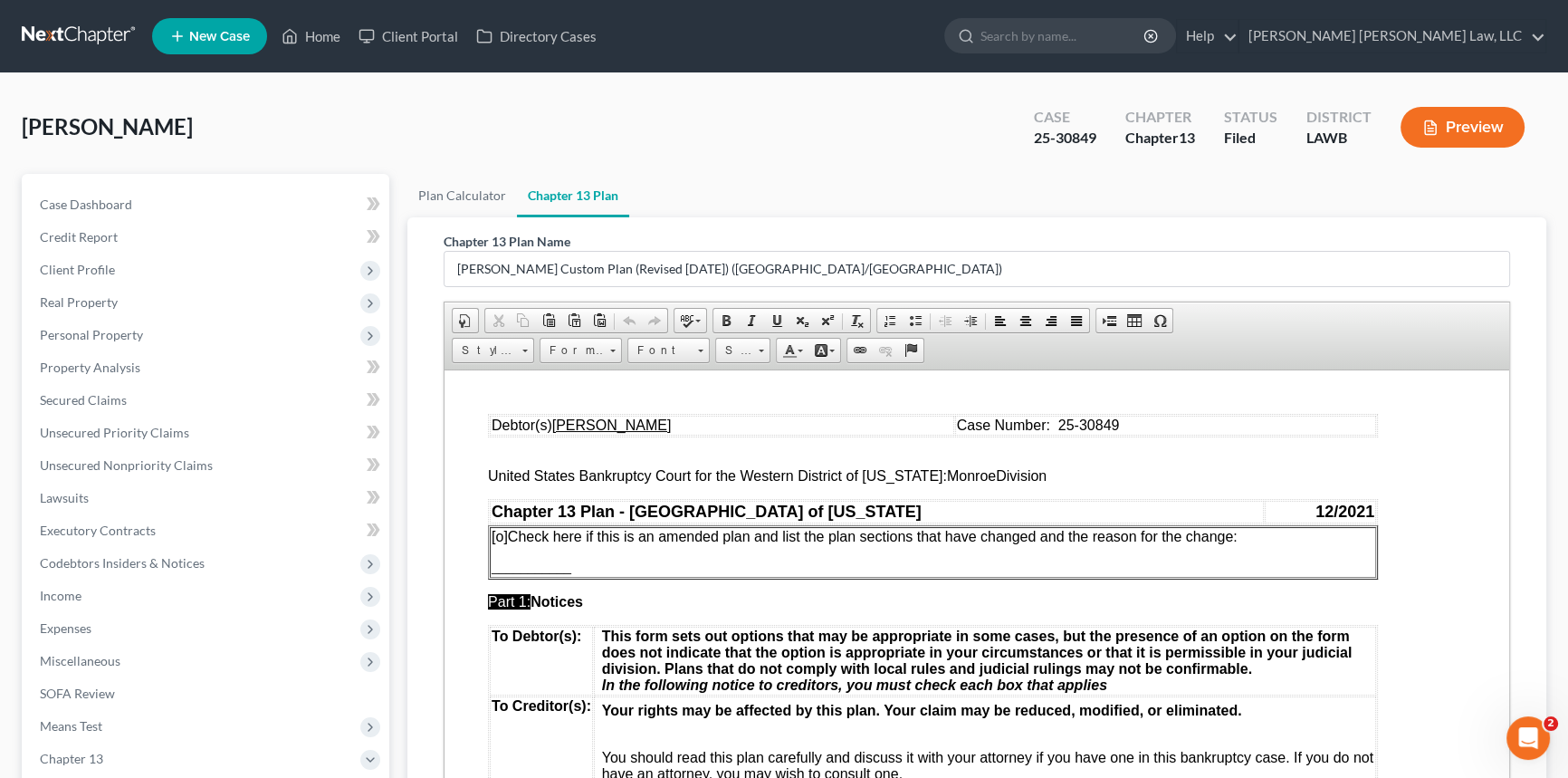
click at [500, 538] on span "[o]" at bounding box center [499, 535] width 16 height 16
click at [626, 573] on p "Debotr is amending theplan to address the claims from LDR and IRS" at bounding box center [932, 567] width 883 height 16
click at [1252, 542] on p "[x ] Check here if this is an amended plan and list the plan sections that have…" at bounding box center [932, 536] width 883 height 16
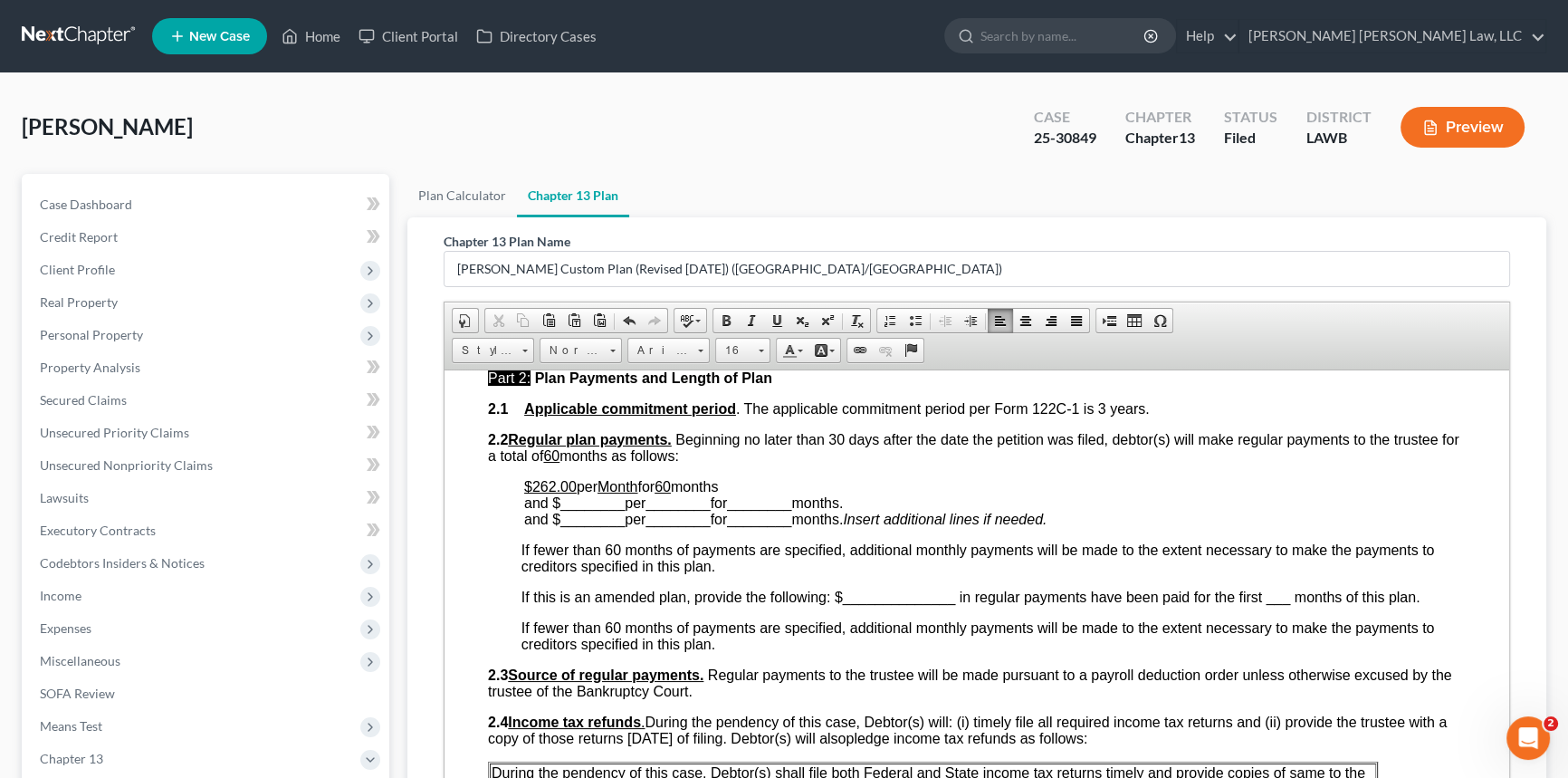
scroll to position [824, 0]
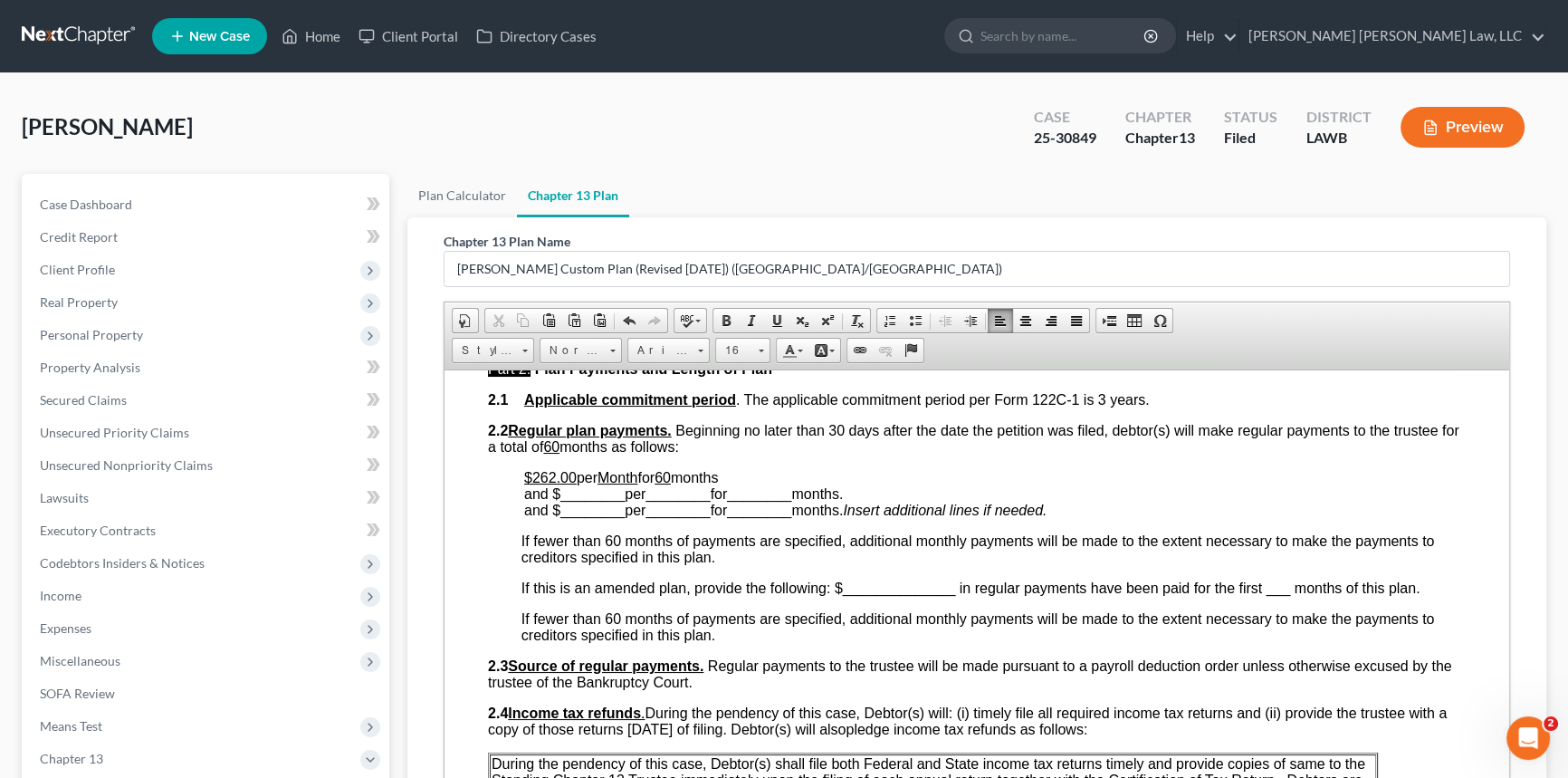
click at [583, 484] on span "per" at bounding box center [586, 477] width 21 height 16
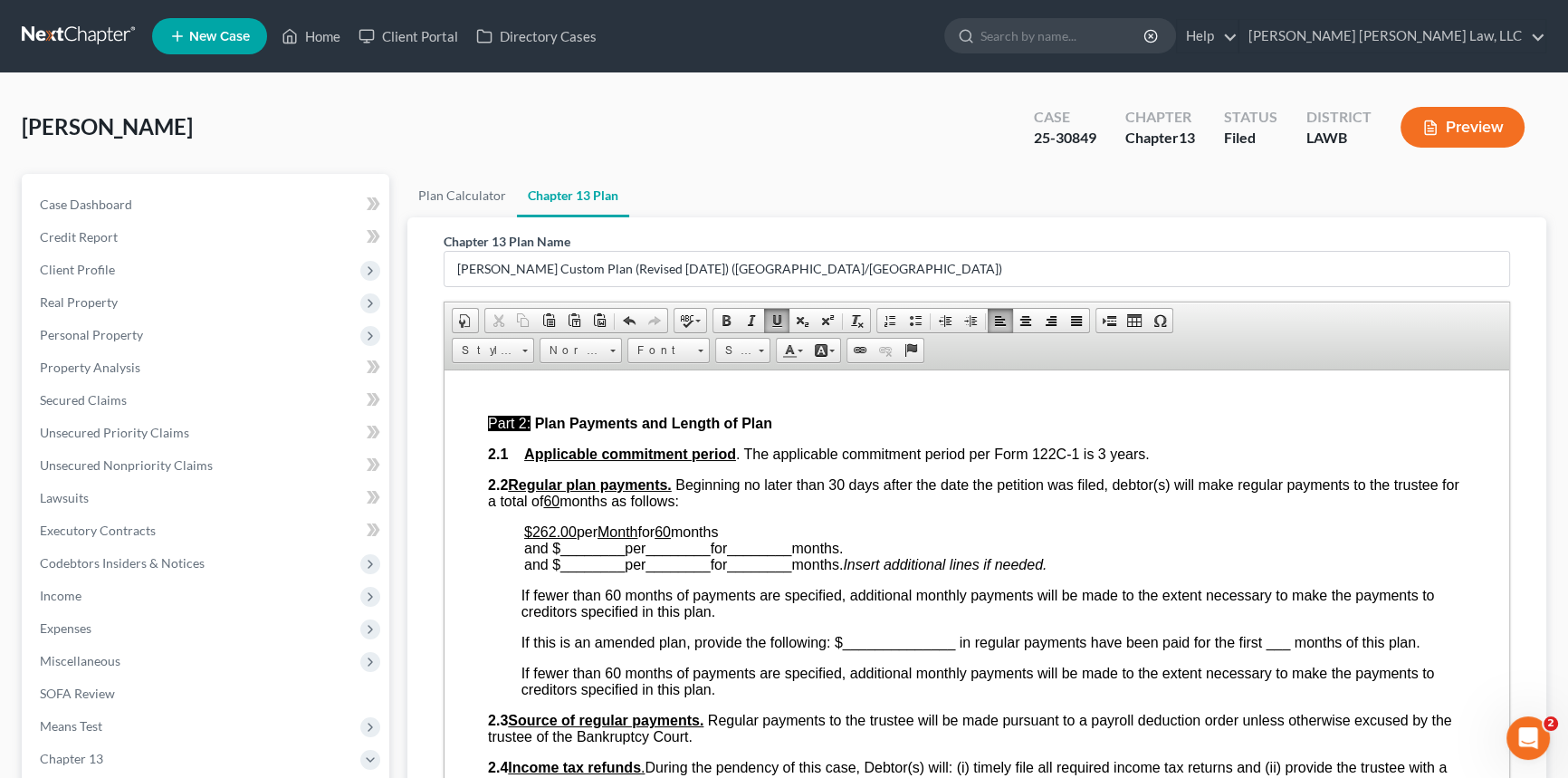
scroll to position [741, 0]
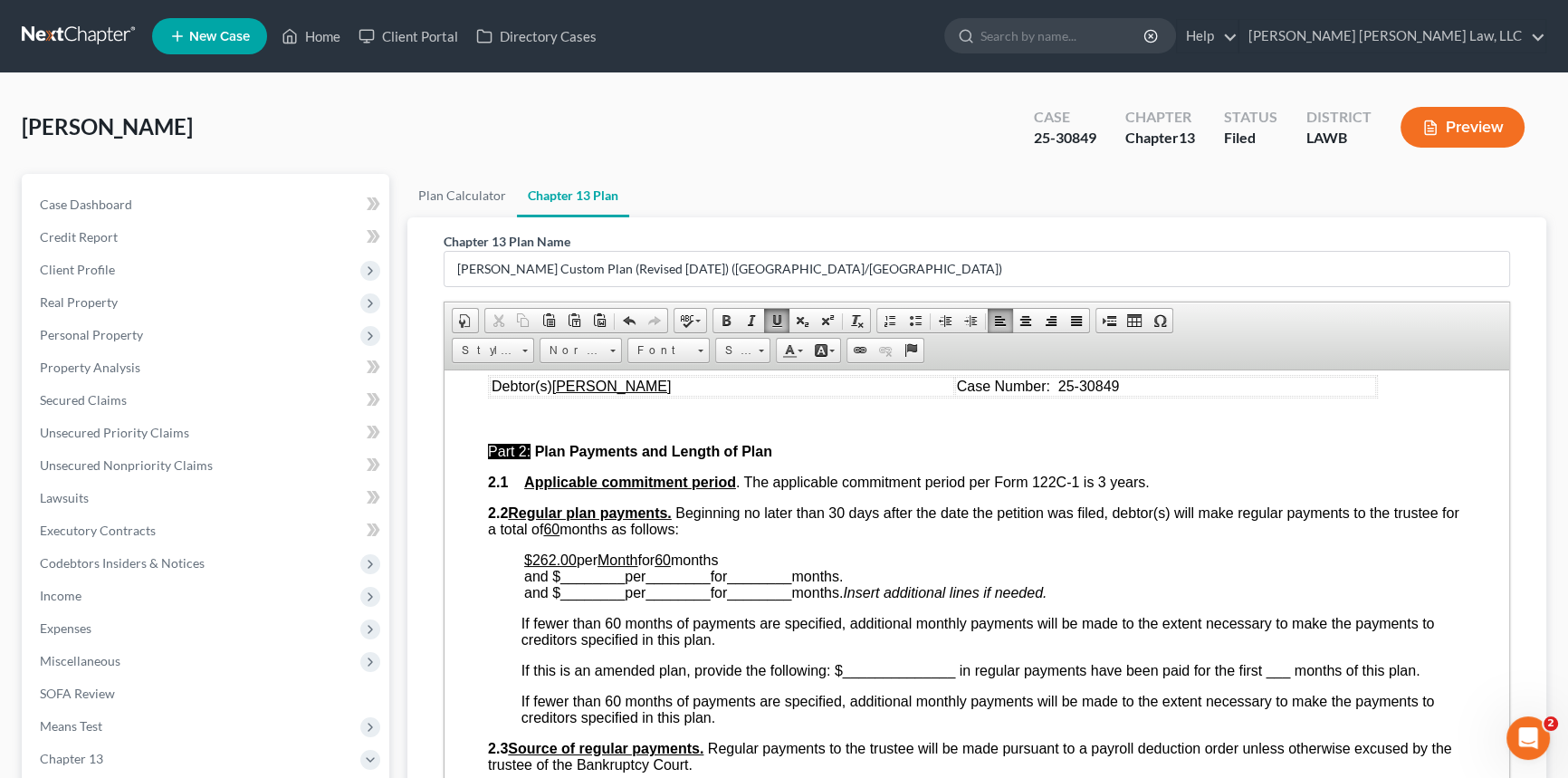
click at [778, 313] on span at bounding box center [777, 320] width 15 height 15
click at [580, 583] on span "________" at bounding box center [593, 576] width 64 height 16
click at [653, 583] on span "________" at bounding box center [658, 576] width 64 height 16
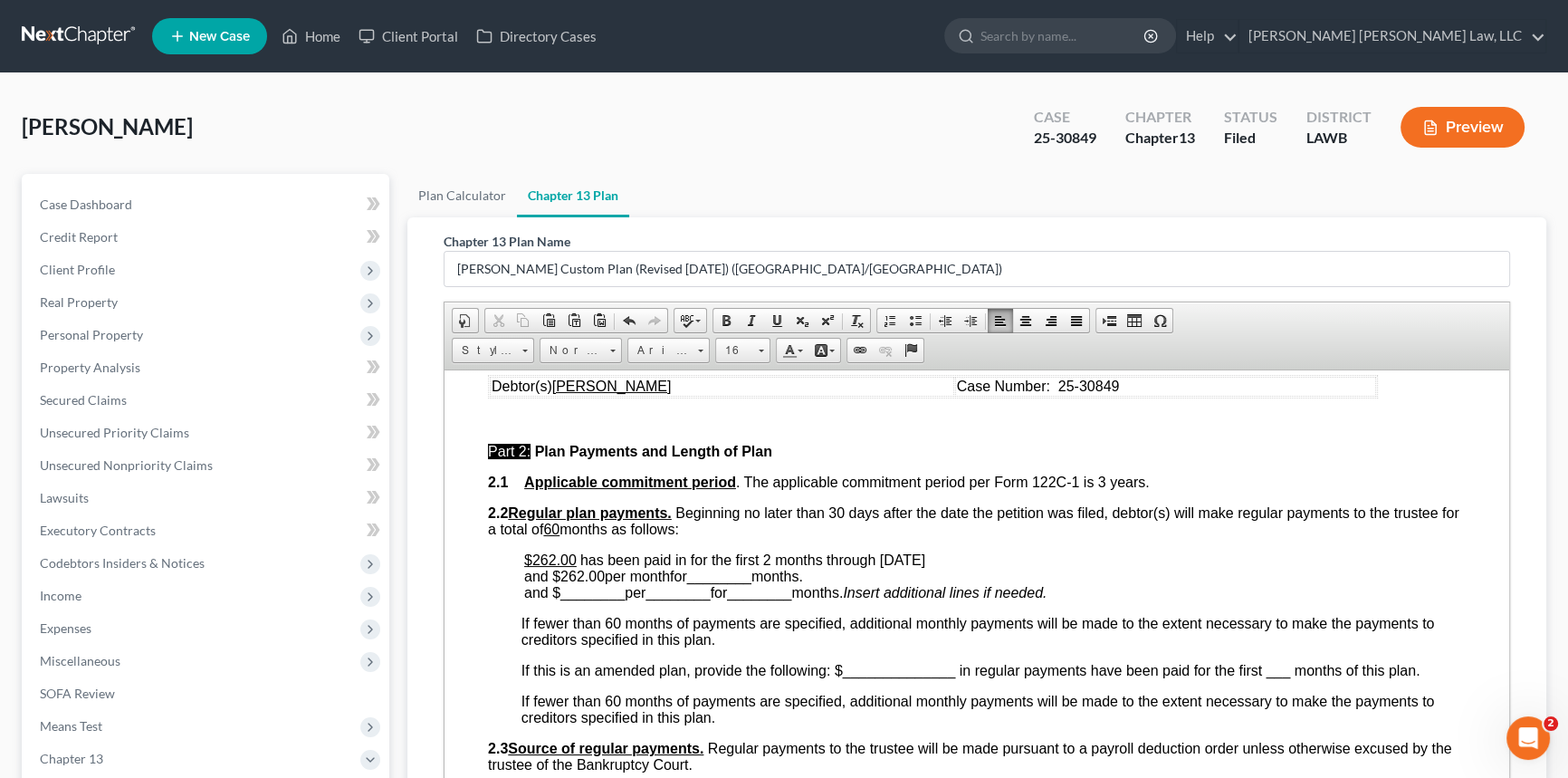
click at [727, 583] on span "________" at bounding box center [719, 576] width 64 height 16
click at [580, 583] on span "and $262.00 per month for 58 months beginning [DATE] ." at bounding box center [700, 576] width 351 height 16
click at [581, 583] on span "and $262.00 per month for 58 months beginning [DATE] ." at bounding box center [700, 576] width 351 height 16
click at [769, 319] on span at bounding box center [777, 320] width 15 height 15
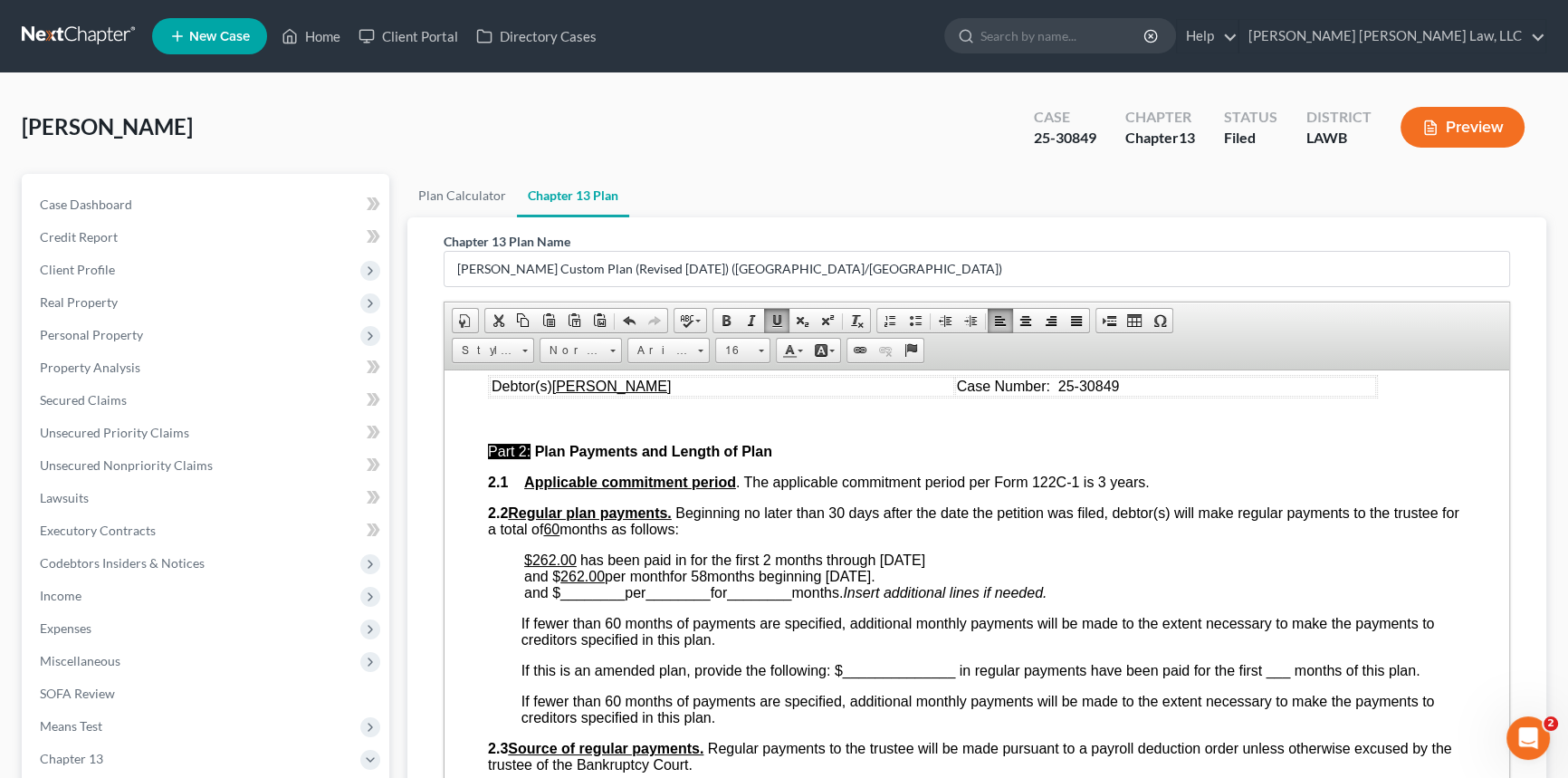
click at [655, 583] on span "and $ 262.00 per month for 58 months beginning [DATE] ." at bounding box center [700, 576] width 351 height 16
click at [779, 313] on span at bounding box center [777, 320] width 15 height 15
click at [706, 583] on span "and $ 262.00 per month for 58 months beginning [DATE] ." at bounding box center [697, 576] width 347 height 16
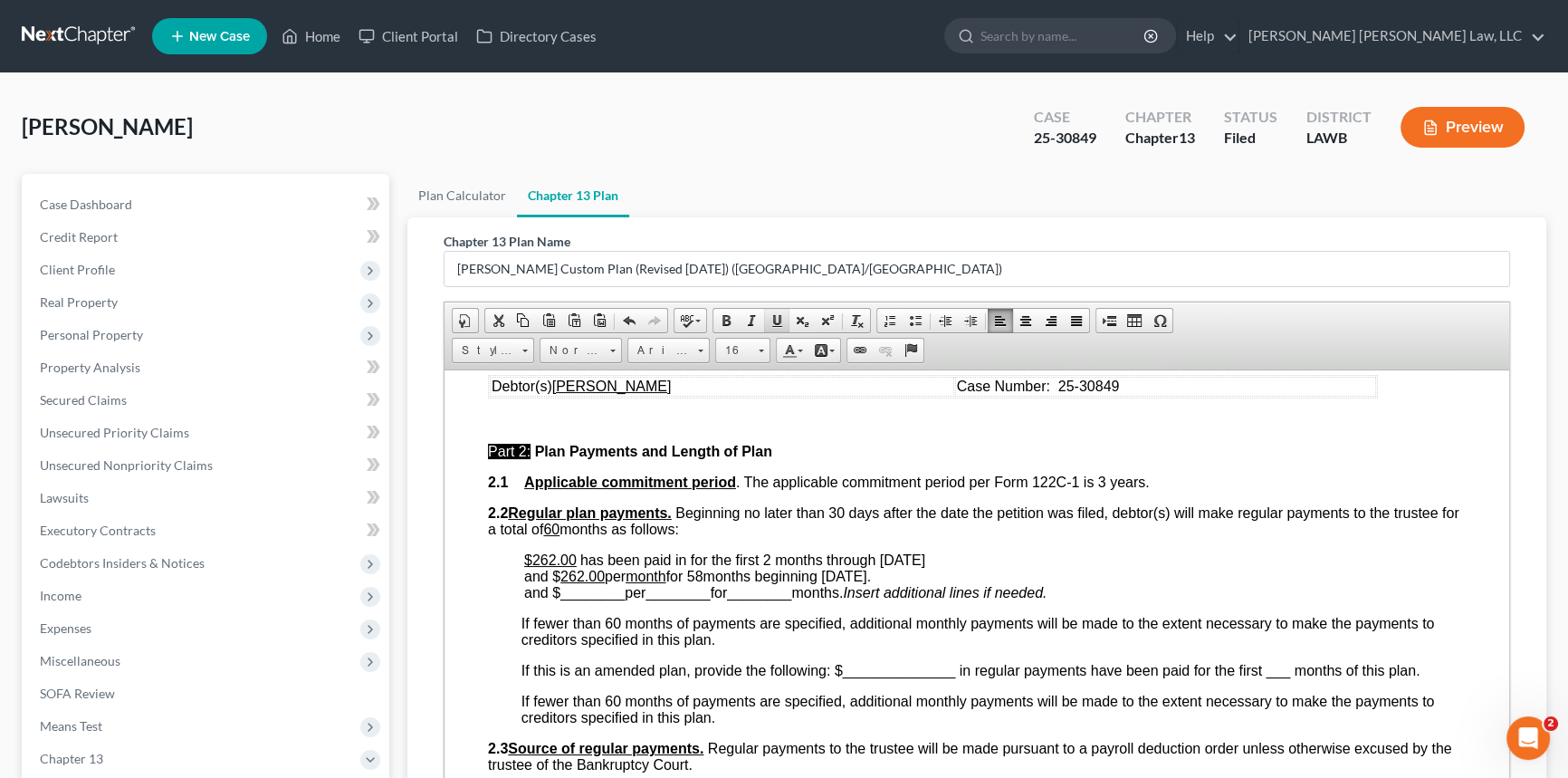
click at [773, 320] on span at bounding box center [777, 320] width 15 height 15
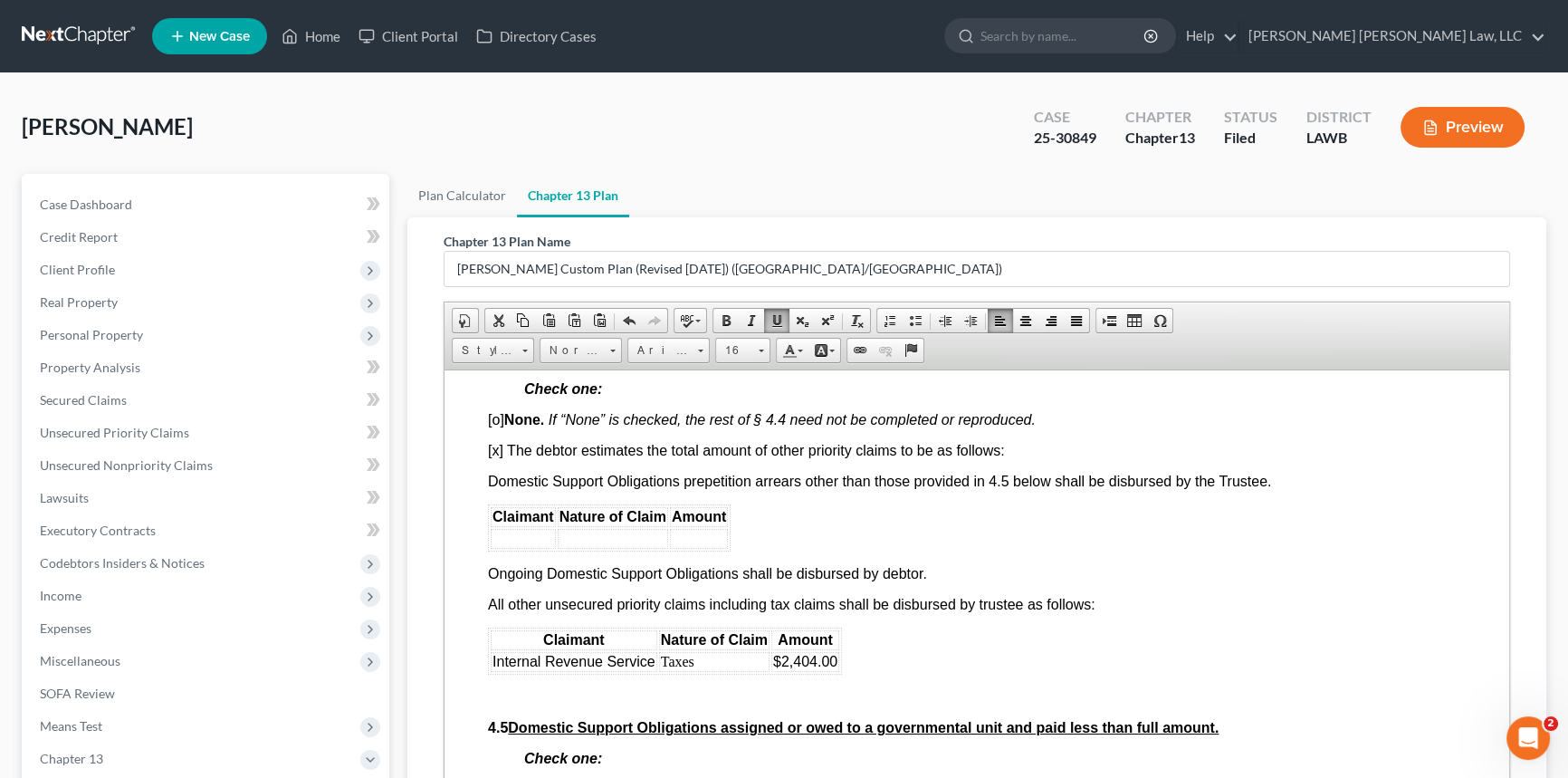
scroll to position [3459, 0]
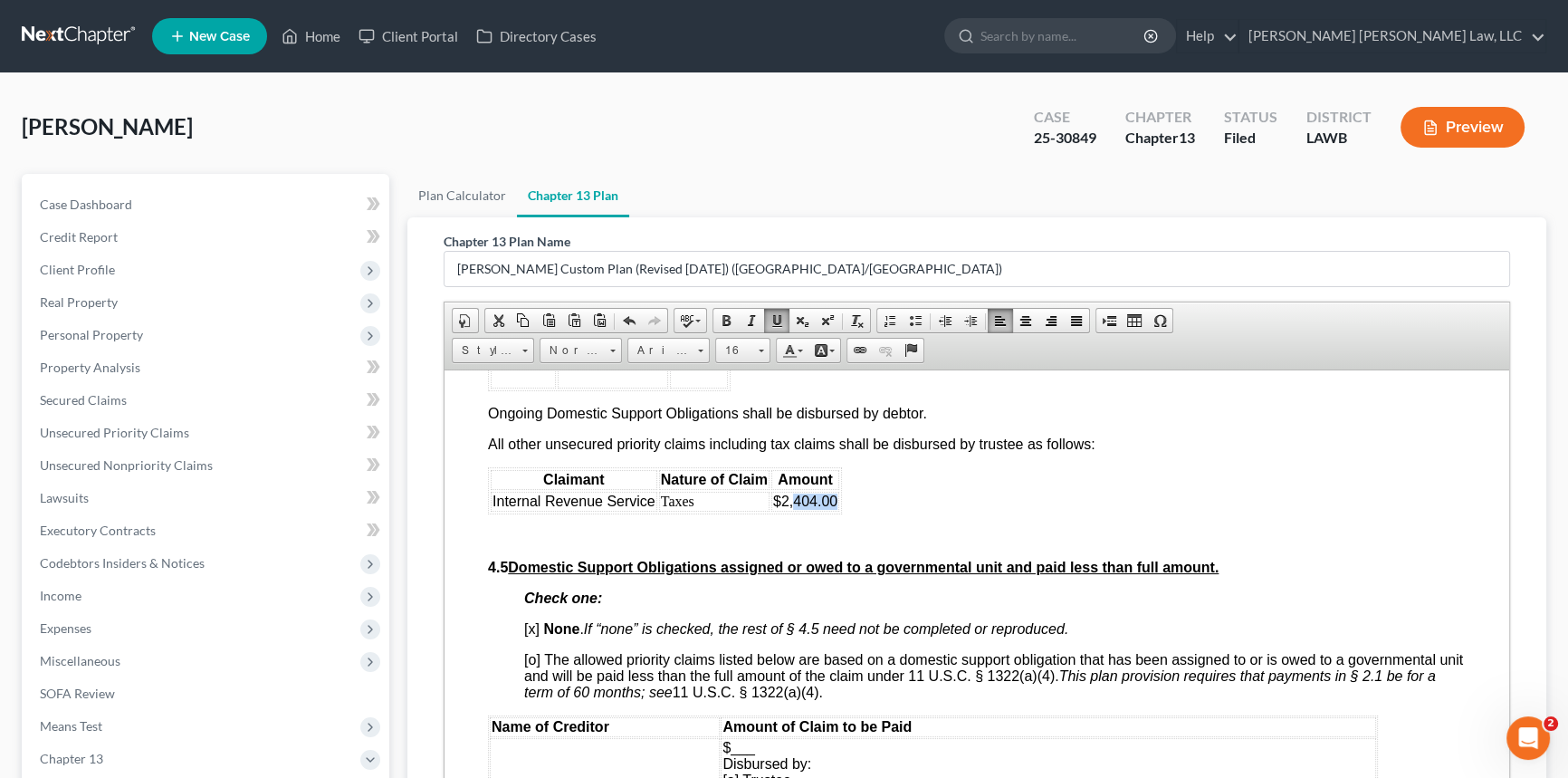
drag, startPoint x: 794, startPoint y: 615, endPoint x: 833, endPoint y: 621, distance: 39.5
click at [833, 508] on span "$2,404.00" at bounding box center [805, 500] width 64 height 16
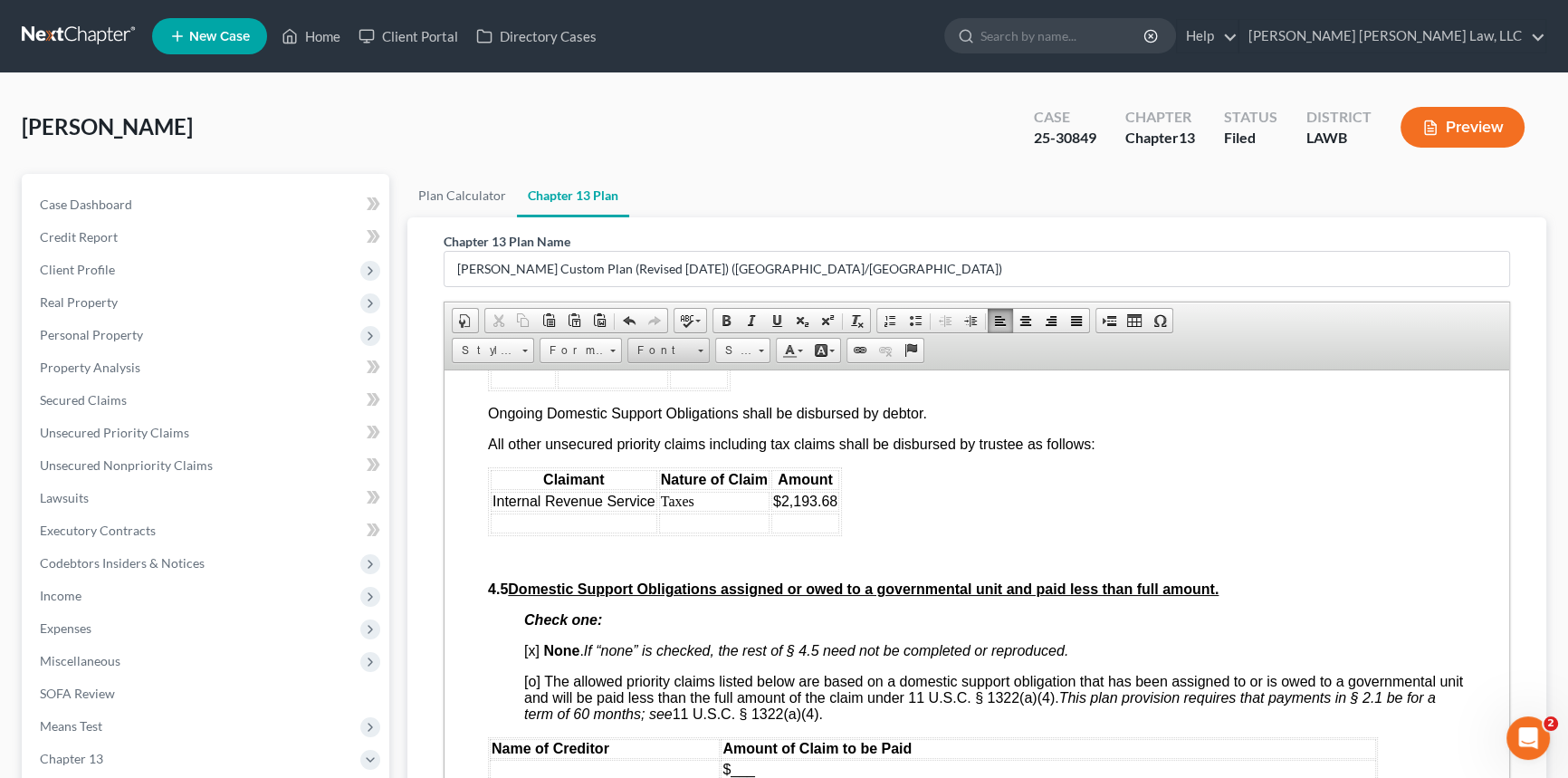
click at [696, 353] on link "Font" at bounding box center [669, 351] width 82 height 26
click at [695, 396] on link "Arial" at bounding box center [695, 394] width 131 height 24
click at [758, 344] on span at bounding box center [760, 348] width 5 height 17
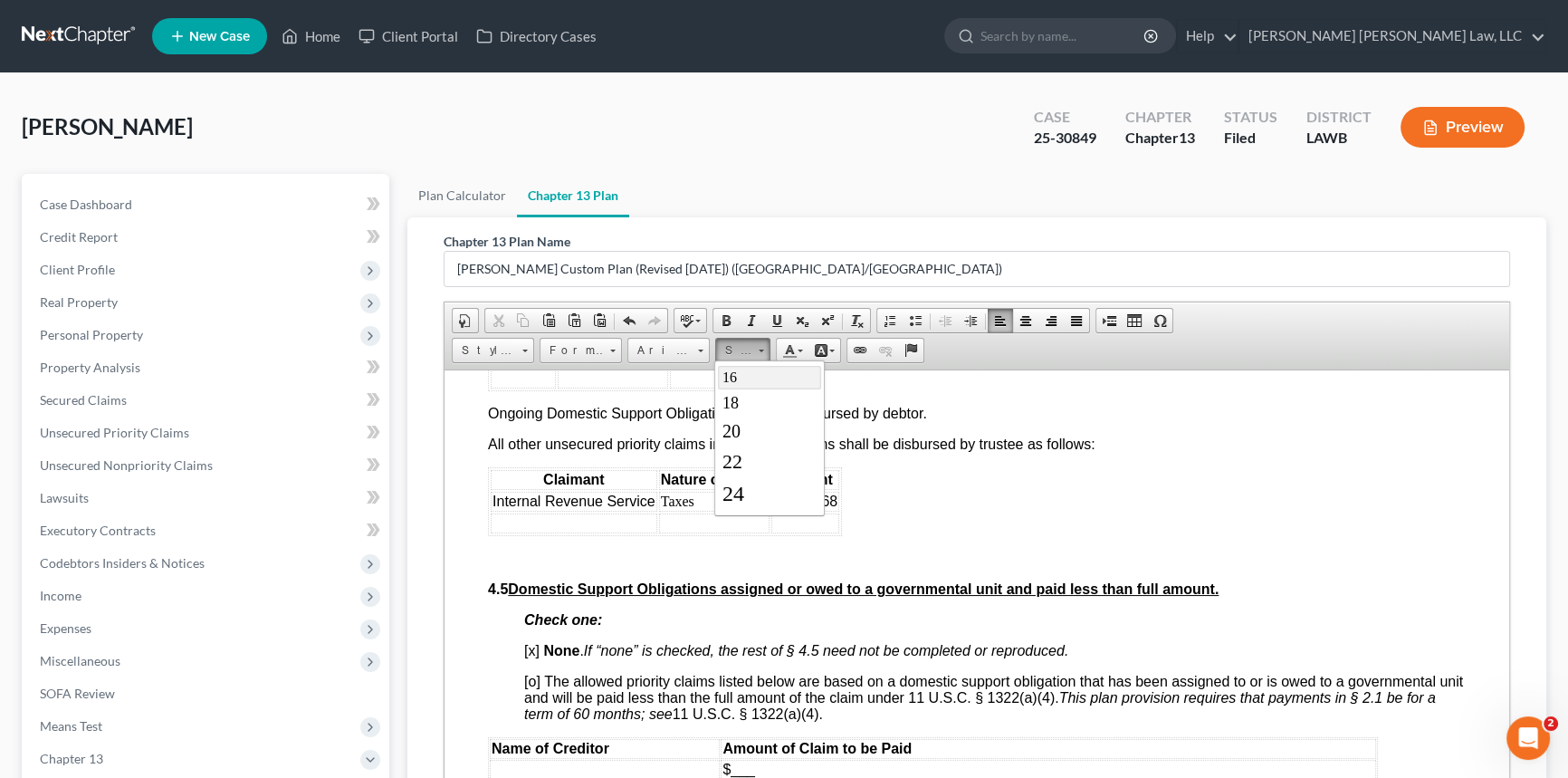
click at [746, 385] on link "16" at bounding box center [769, 377] width 103 height 24
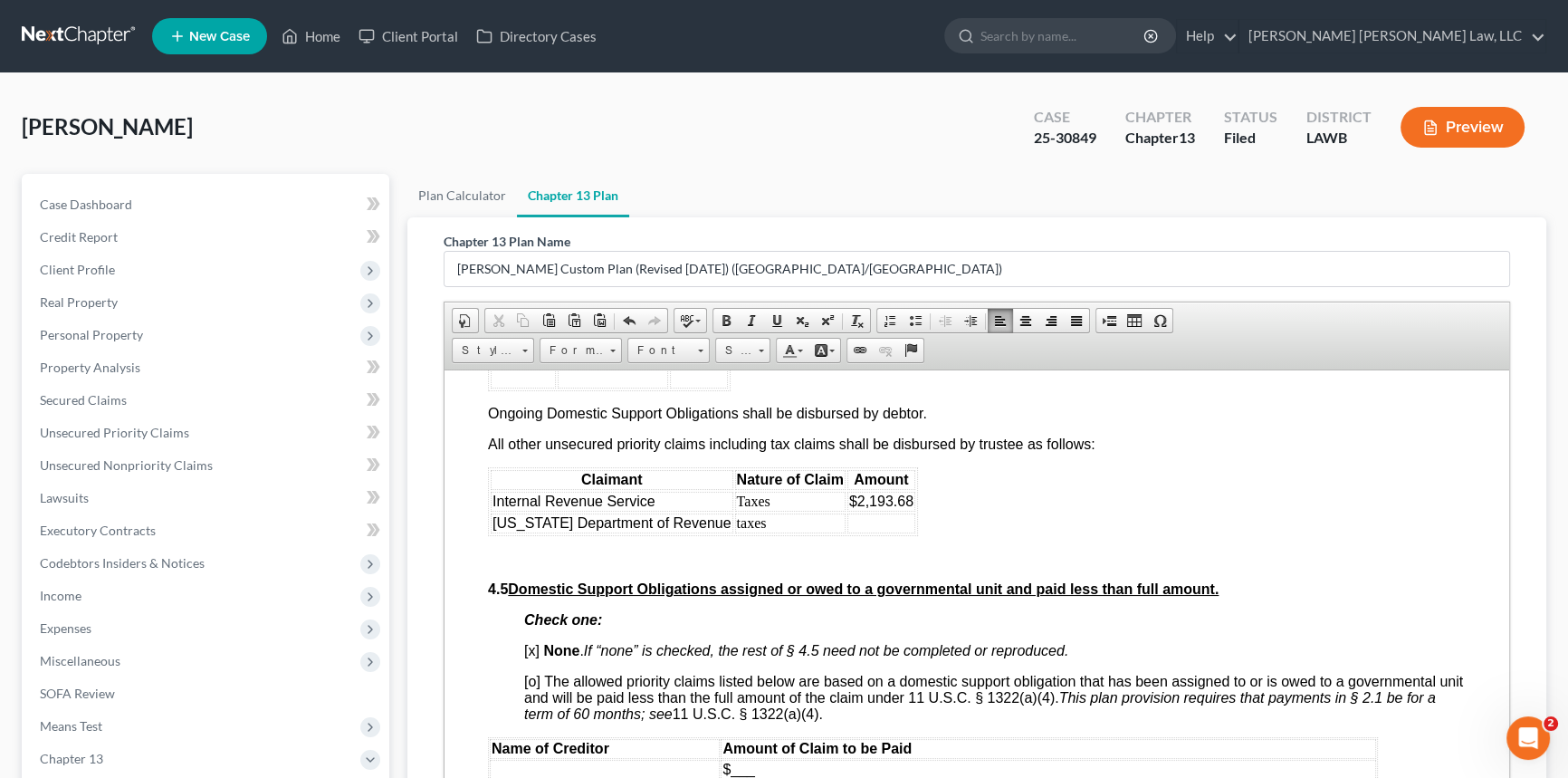
drag, startPoint x: 849, startPoint y: 643, endPoint x: 842, endPoint y: 636, distance: 9.9
click at [849, 533] on td at bounding box center [881, 523] width 68 height 20
click at [696, 356] on link "Font" at bounding box center [669, 351] width 82 height 26
click at [696, 394] on link "Arial" at bounding box center [695, 394] width 131 height 24
click at [746, 333] on span "Basic Styles Bold Italic Underline Subscript Superscript Remove Format" at bounding box center [794, 323] width 164 height 30
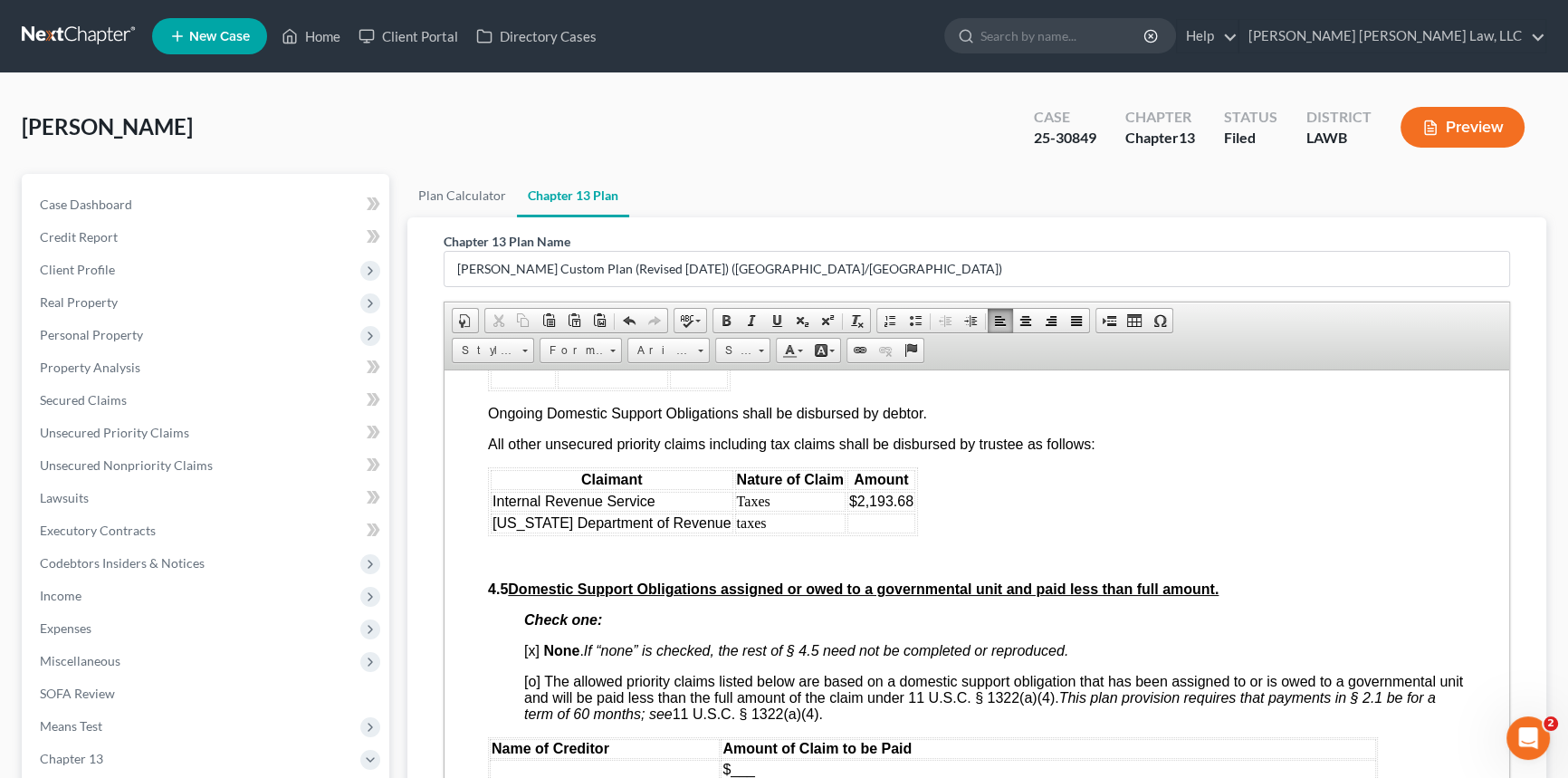
click at [753, 352] on link "Size" at bounding box center [743, 351] width 55 height 26
click at [740, 380] on link "16" at bounding box center [769, 377] width 103 height 24
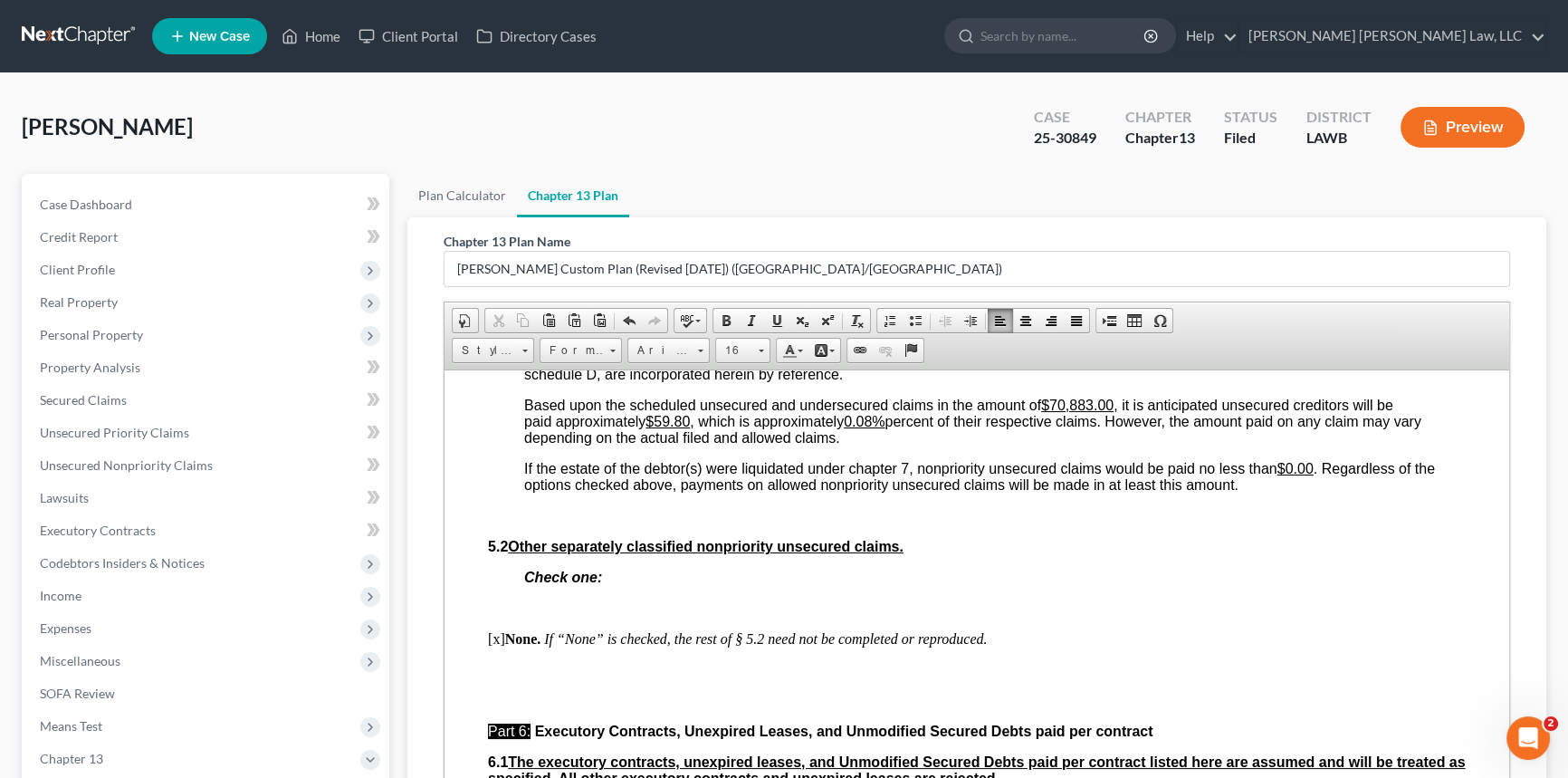
scroll to position [4199, 0]
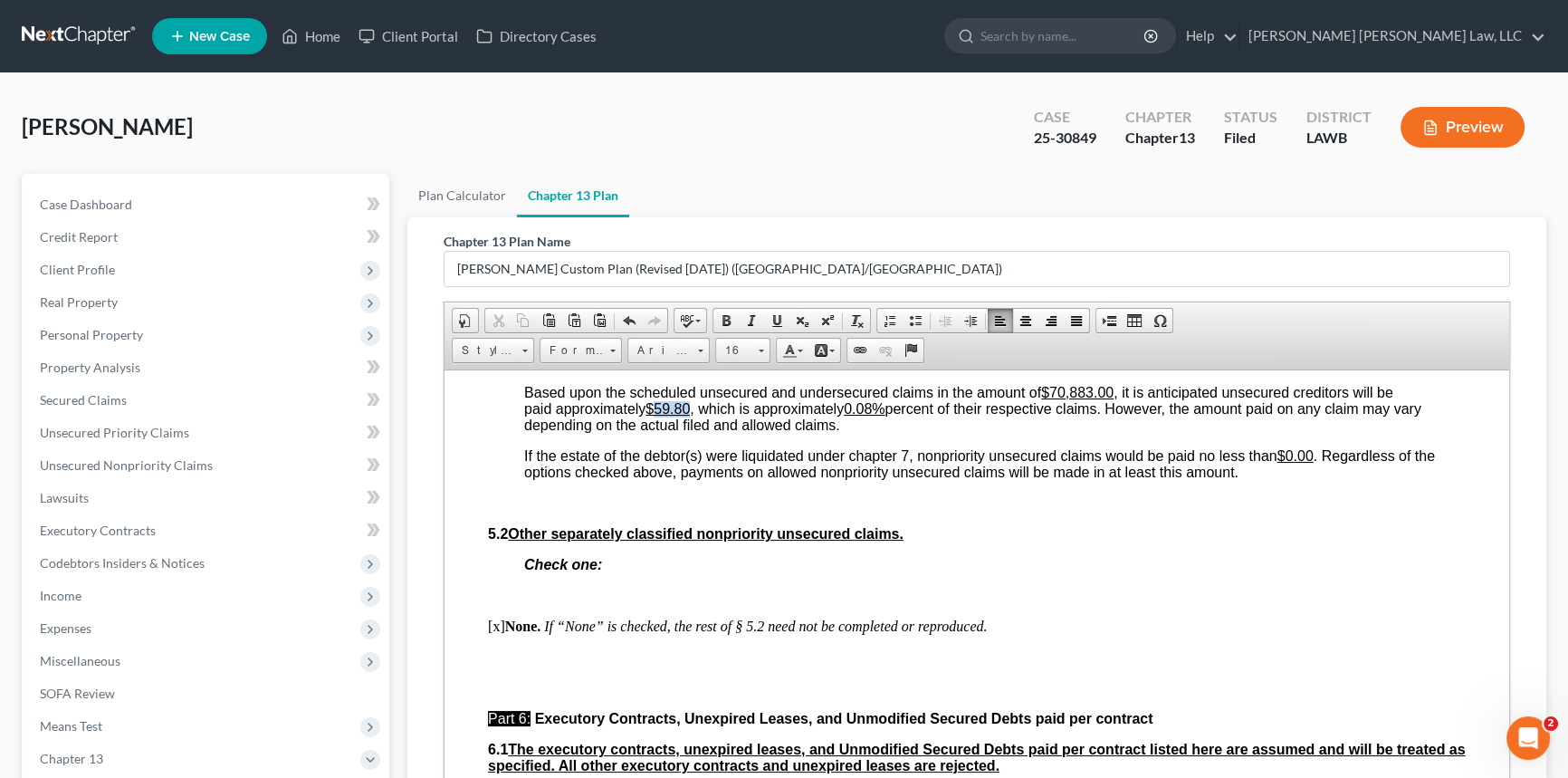
drag, startPoint x: 657, startPoint y: 550, endPoint x: 694, endPoint y: 549, distance: 37.0
click at [694, 432] on span "Based upon the scheduled unsecured and undersecured claims in the amount of $70…" at bounding box center [972, 408] width 897 height 48
drag, startPoint x: 874, startPoint y: 554, endPoint x: 901, endPoint y: 555, distance: 27.0
click at [901, 416] on u "0.08%" at bounding box center [884, 407] width 41 height 16
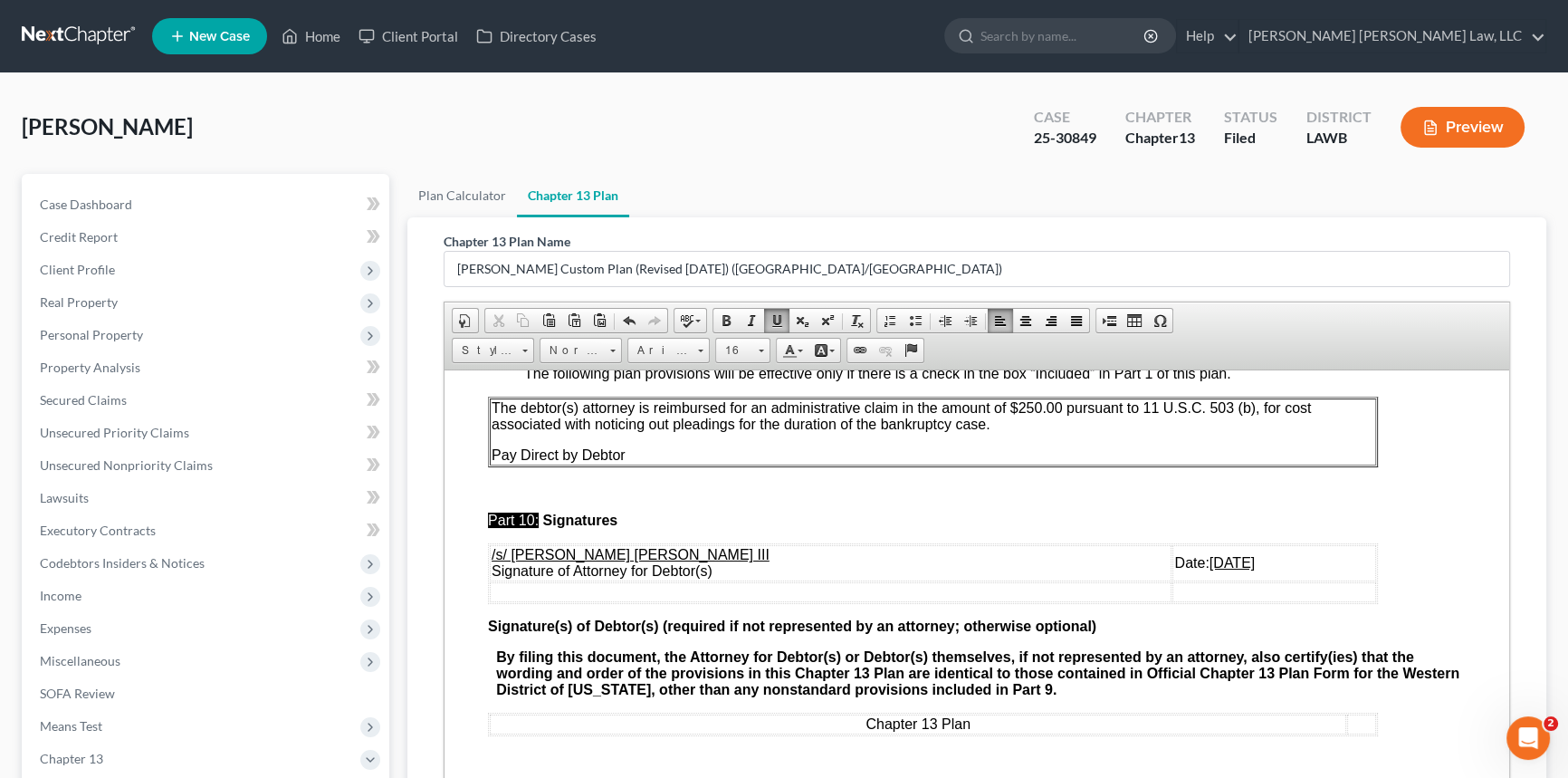
scroll to position [5353, 0]
click at [1209, 568] on u "[DATE]" at bounding box center [1231, 560] width 45 height 16
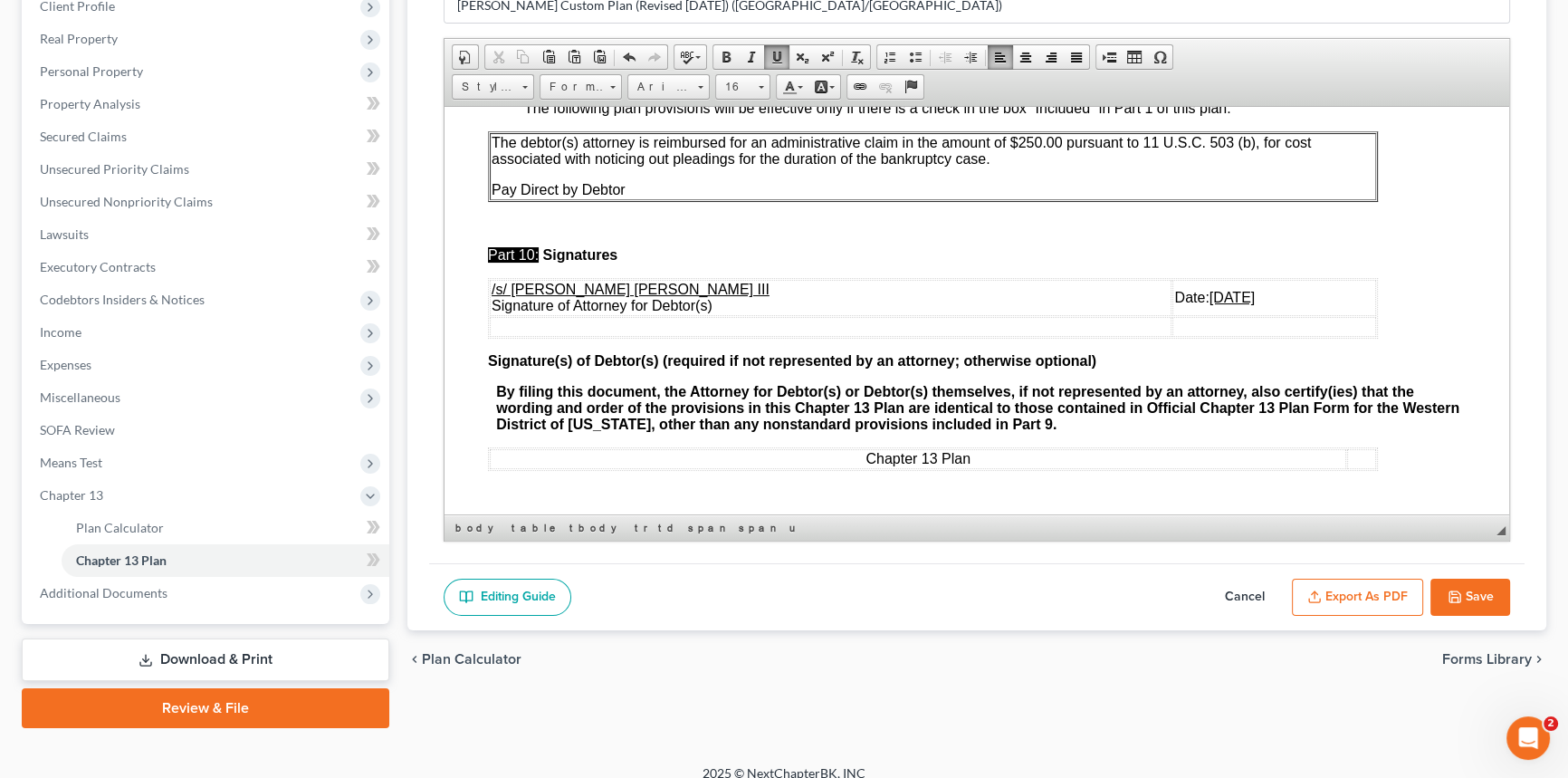
scroll to position [281, 0]
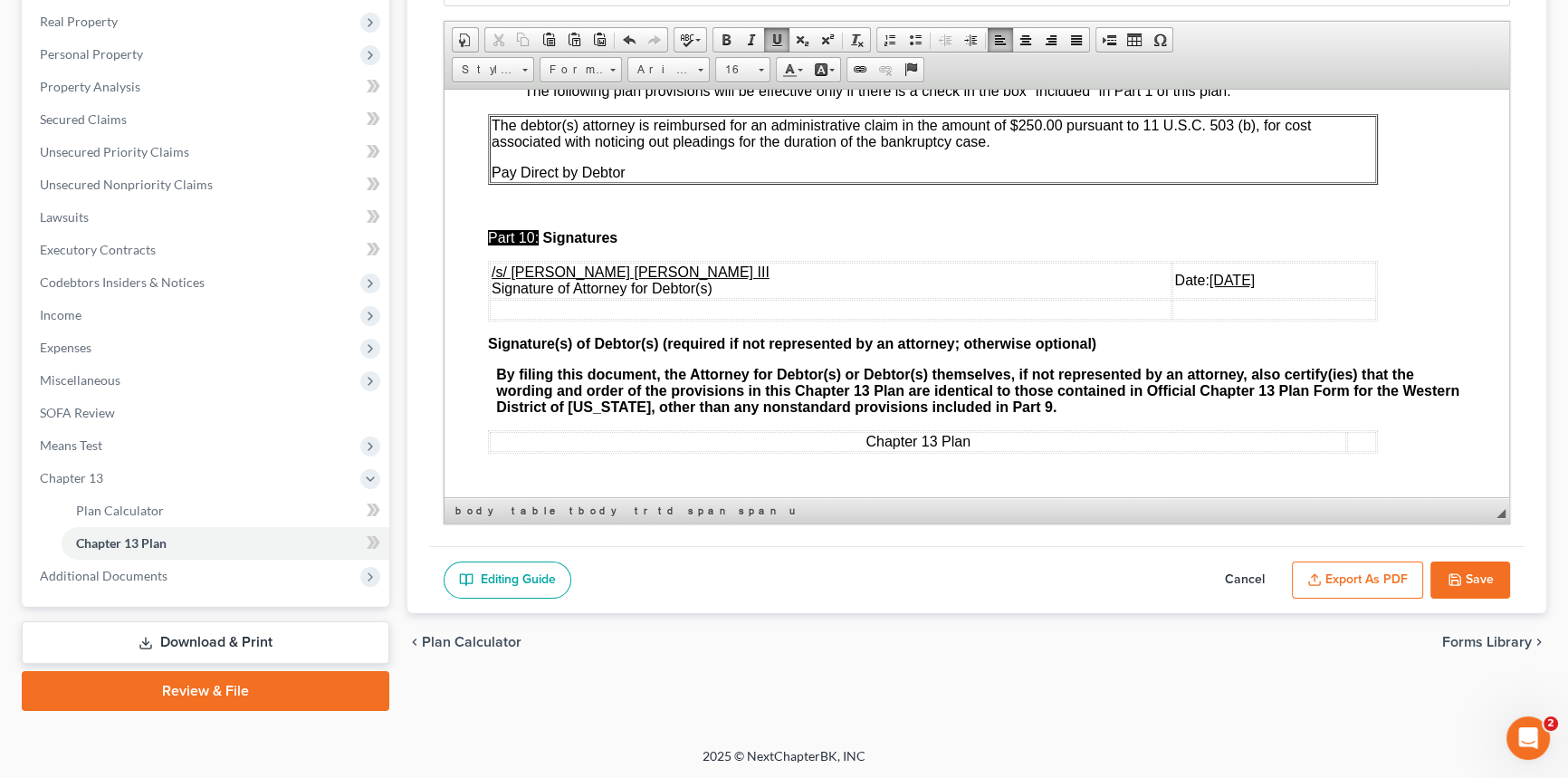
click at [1348, 584] on button "Export as PDF" at bounding box center [1358, 581] width 132 height 38
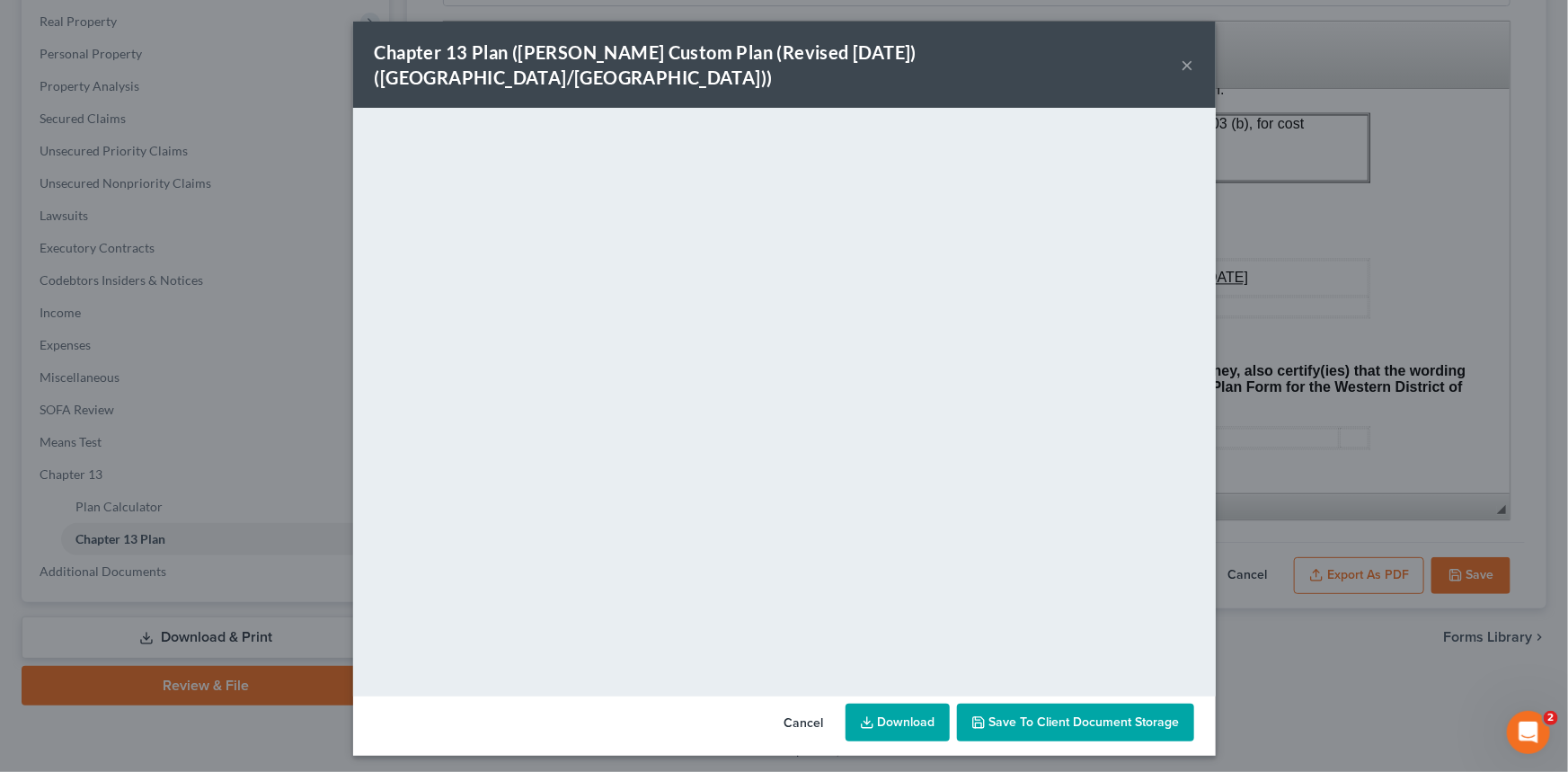
click at [1183, 54] on button "×" at bounding box center [1188, 64] width 13 height 22
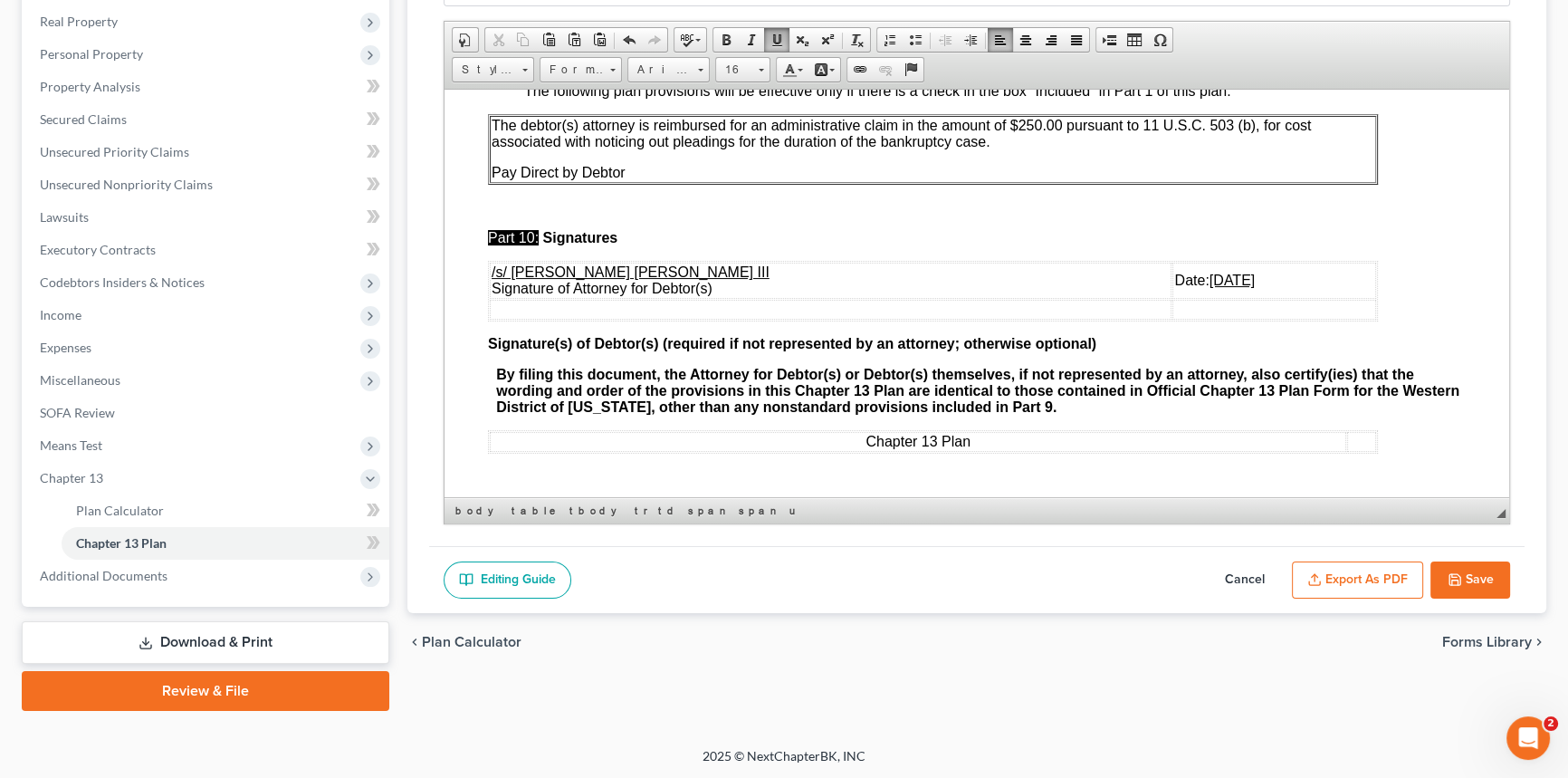
click at [1494, 575] on button "Save" at bounding box center [1470, 581] width 80 height 38
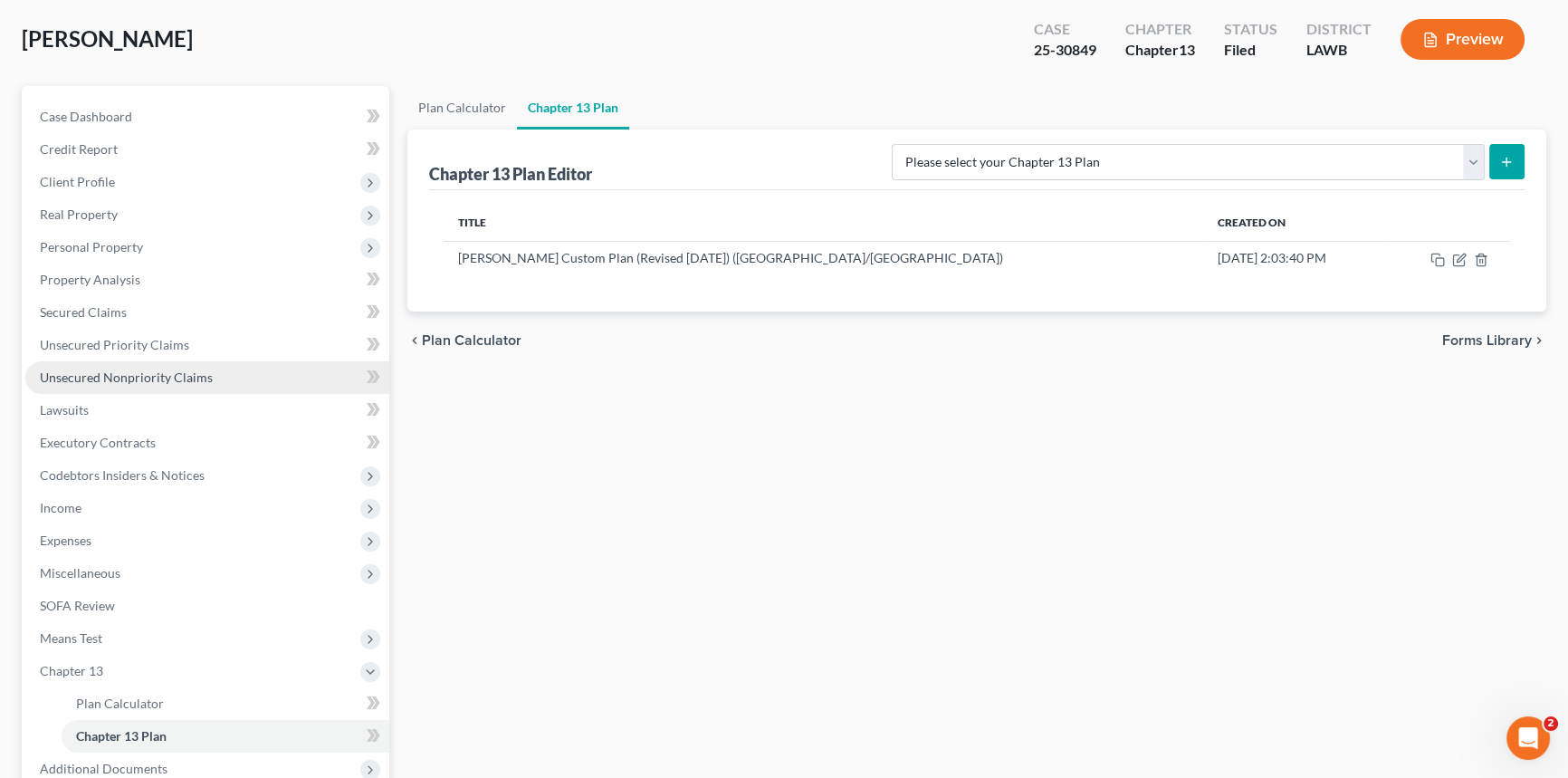
scroll to position [0, 0]
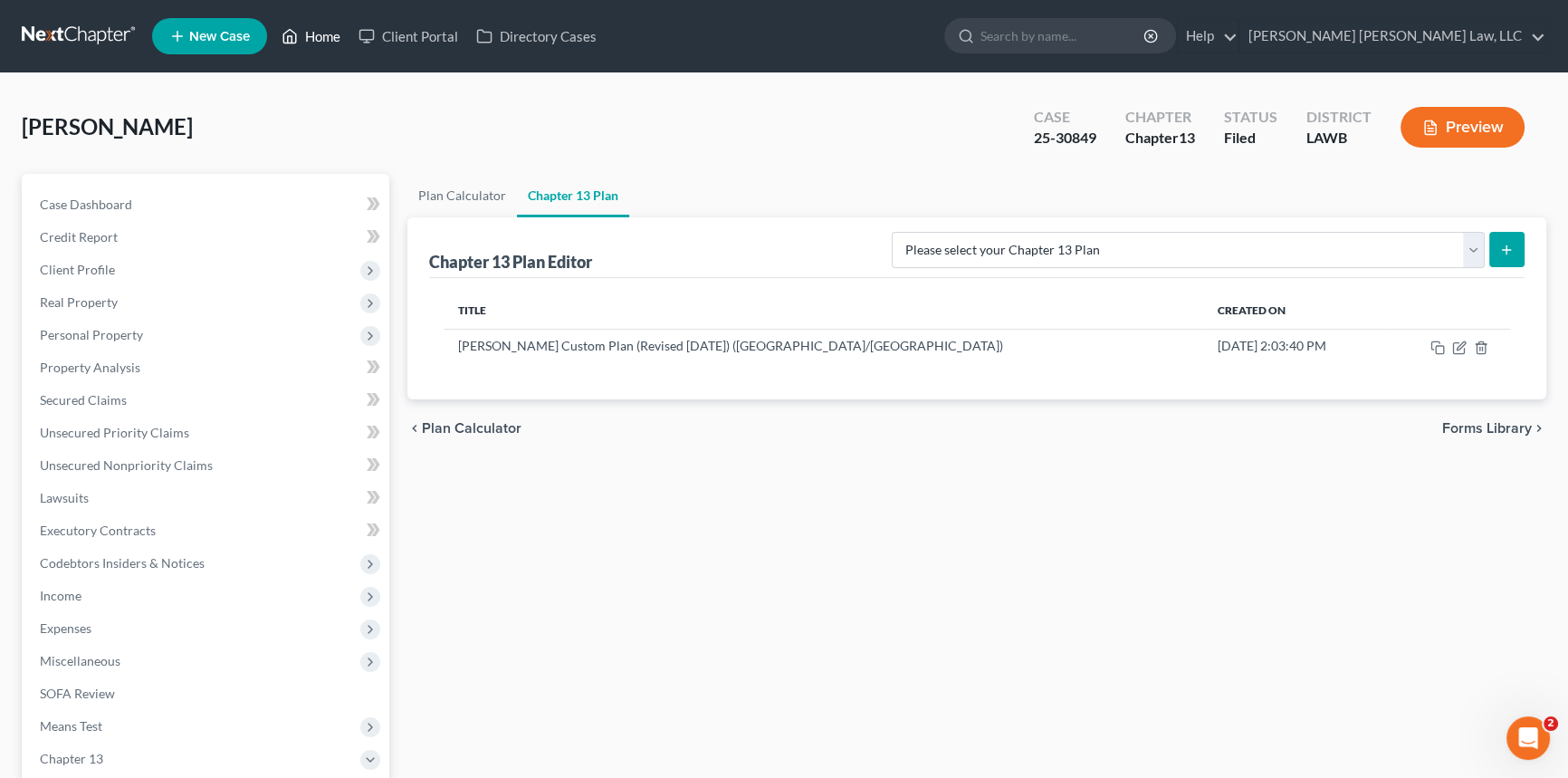
click at [320, 27] on link "Home" at bounding box center [311, 37] width 77 height 33
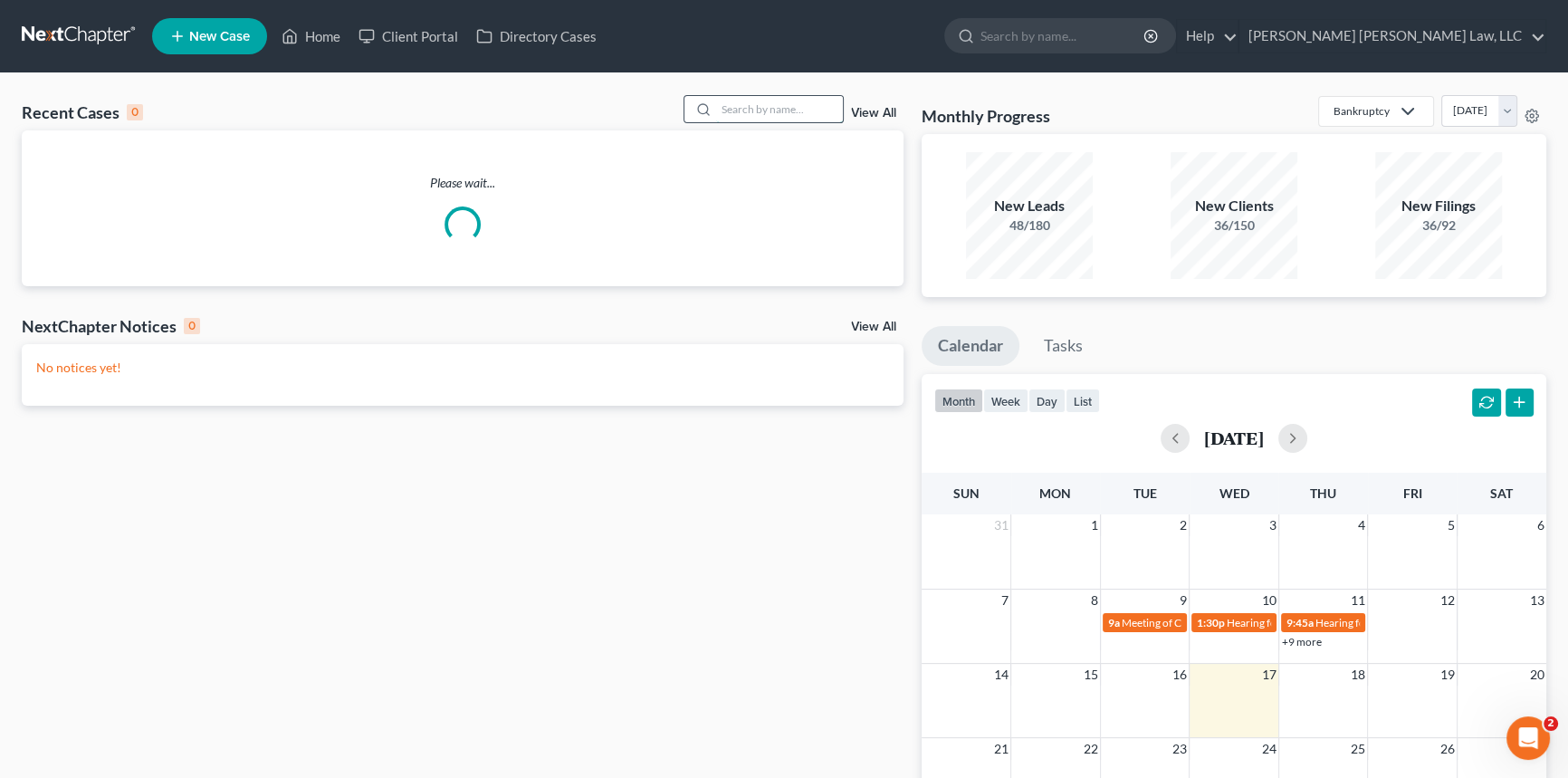
click at [762, 105] on input "search" at bounding box center [779, 109] width 127 height 27
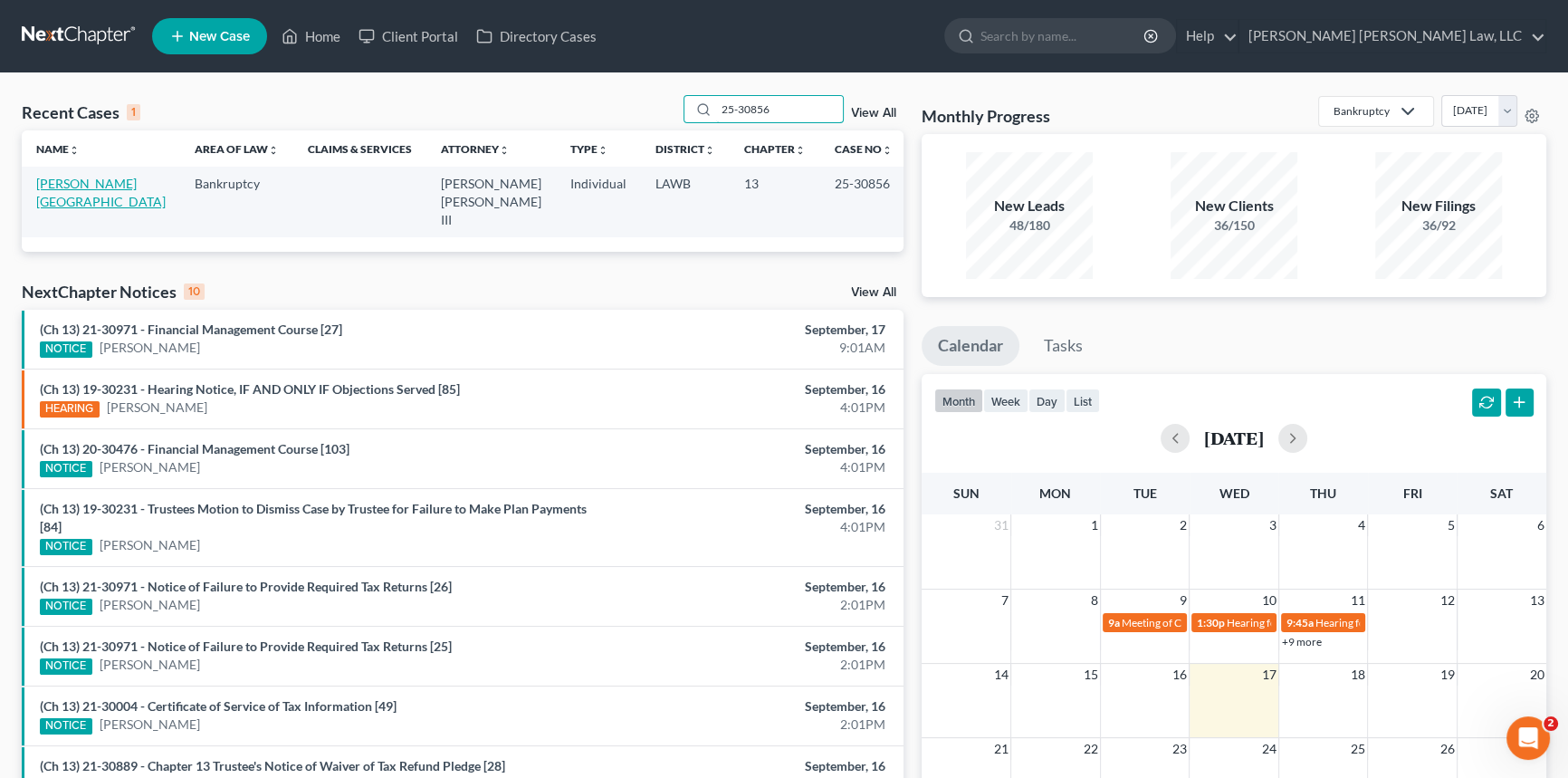
type input "25-30856"
click at [81, 181] on link "[PERSON_NAME][GEOGRAPHIC_DATA]" at bounding box center [102, 192] width 130 height 34
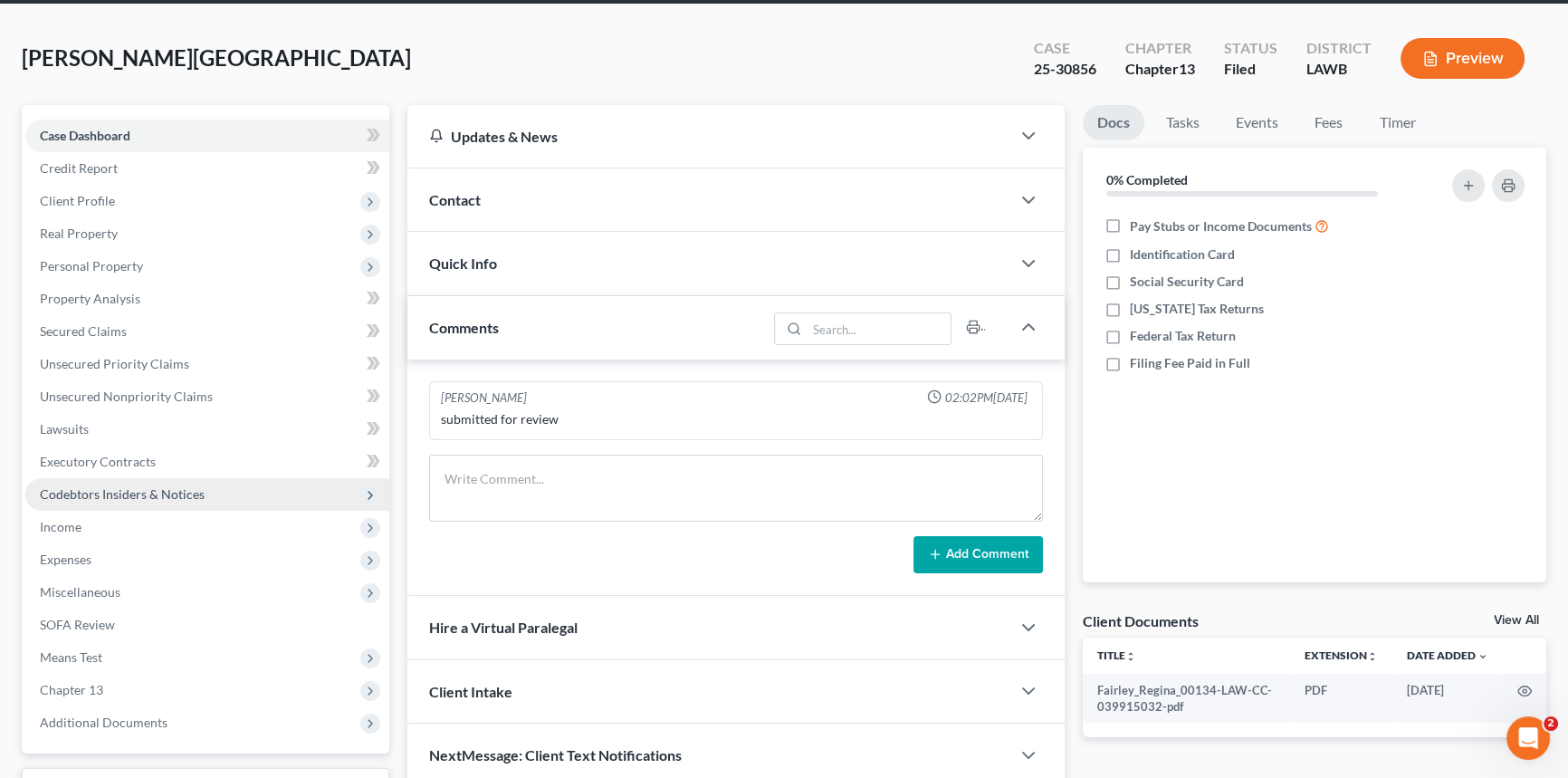
scroll to position [215, 0]
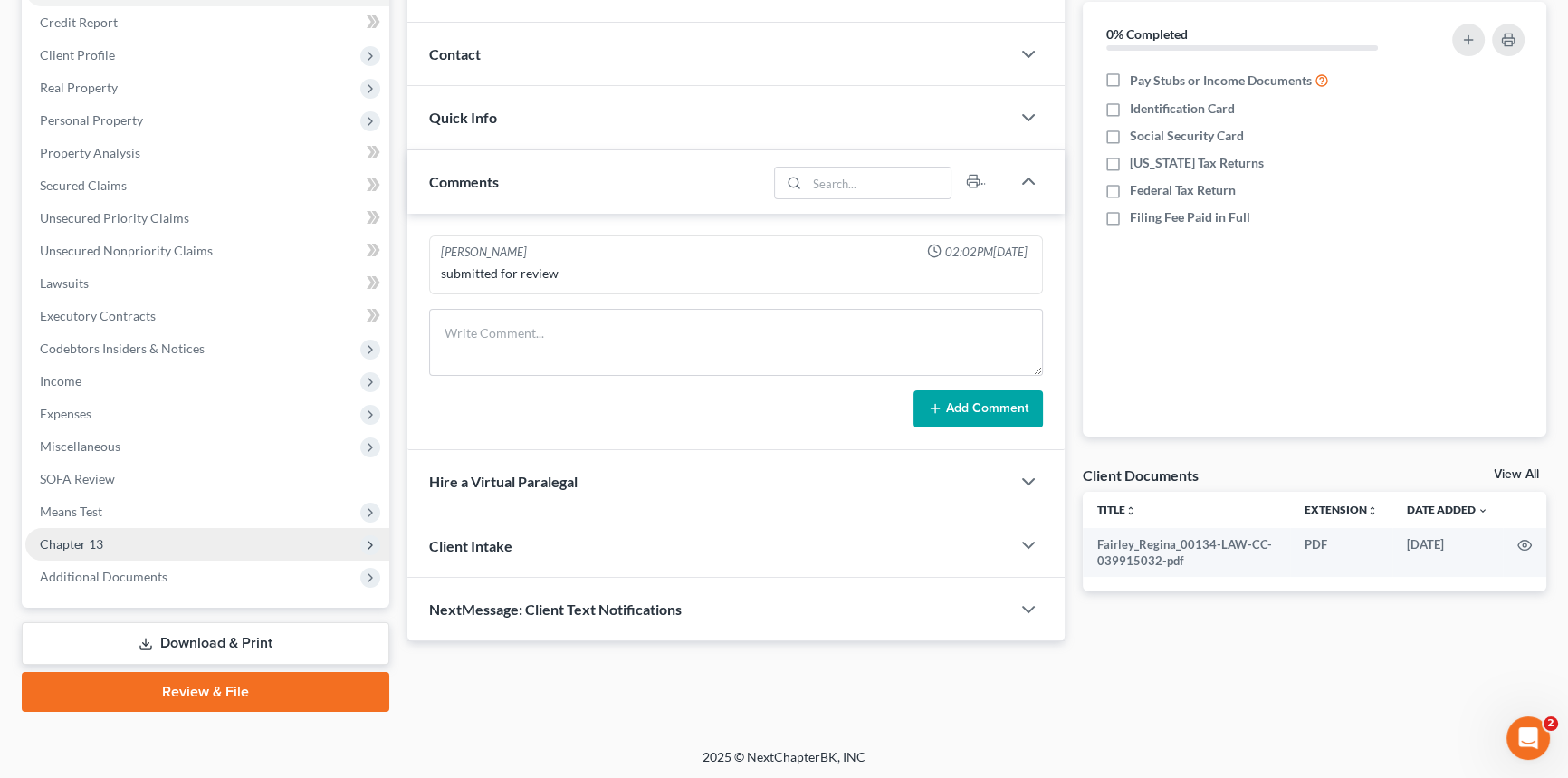
click at [99, 544] on span "Chapter 13" at bounding box center [71, 544] width 63 height 16
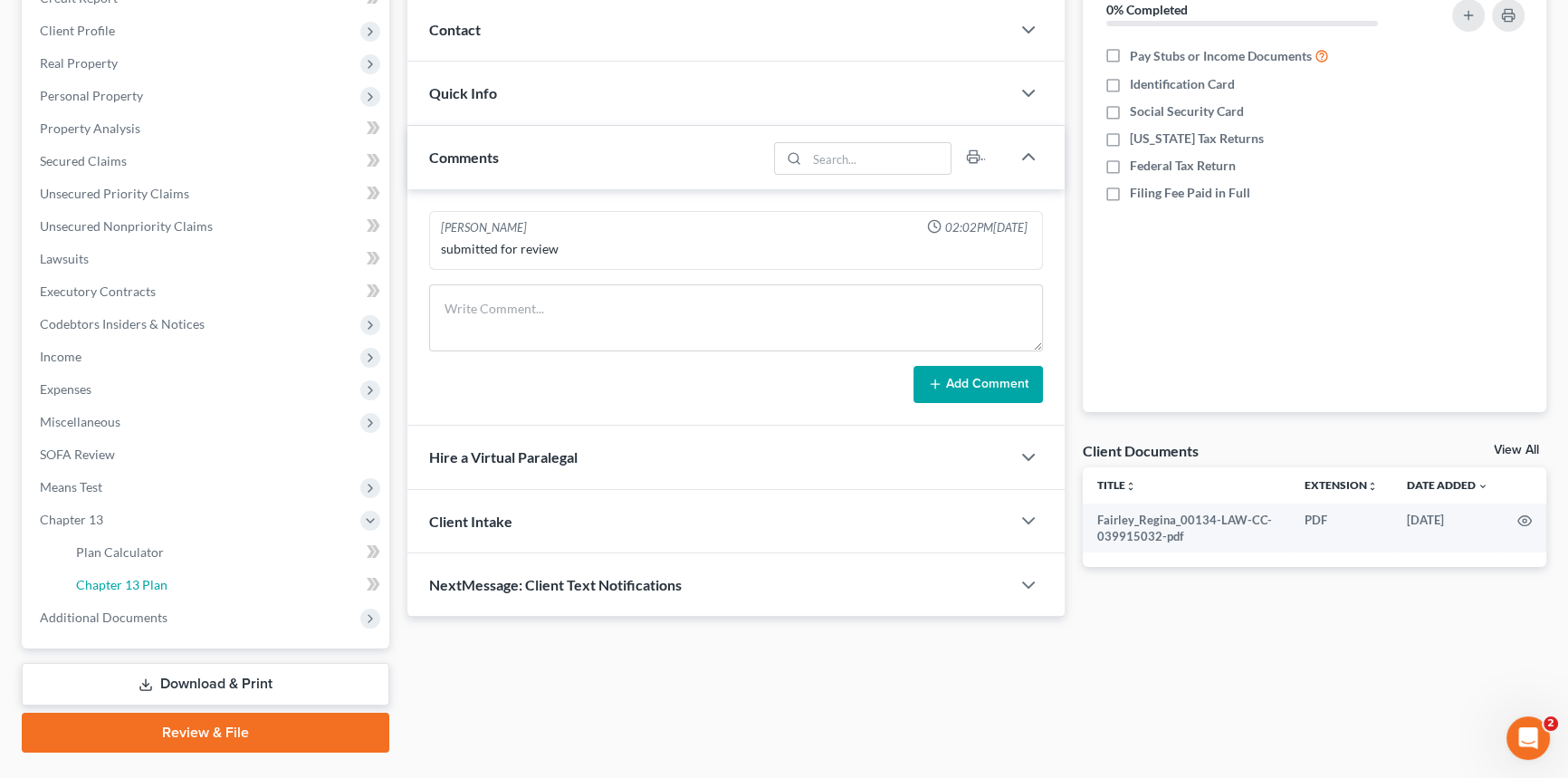
scroll to position [246, 0]
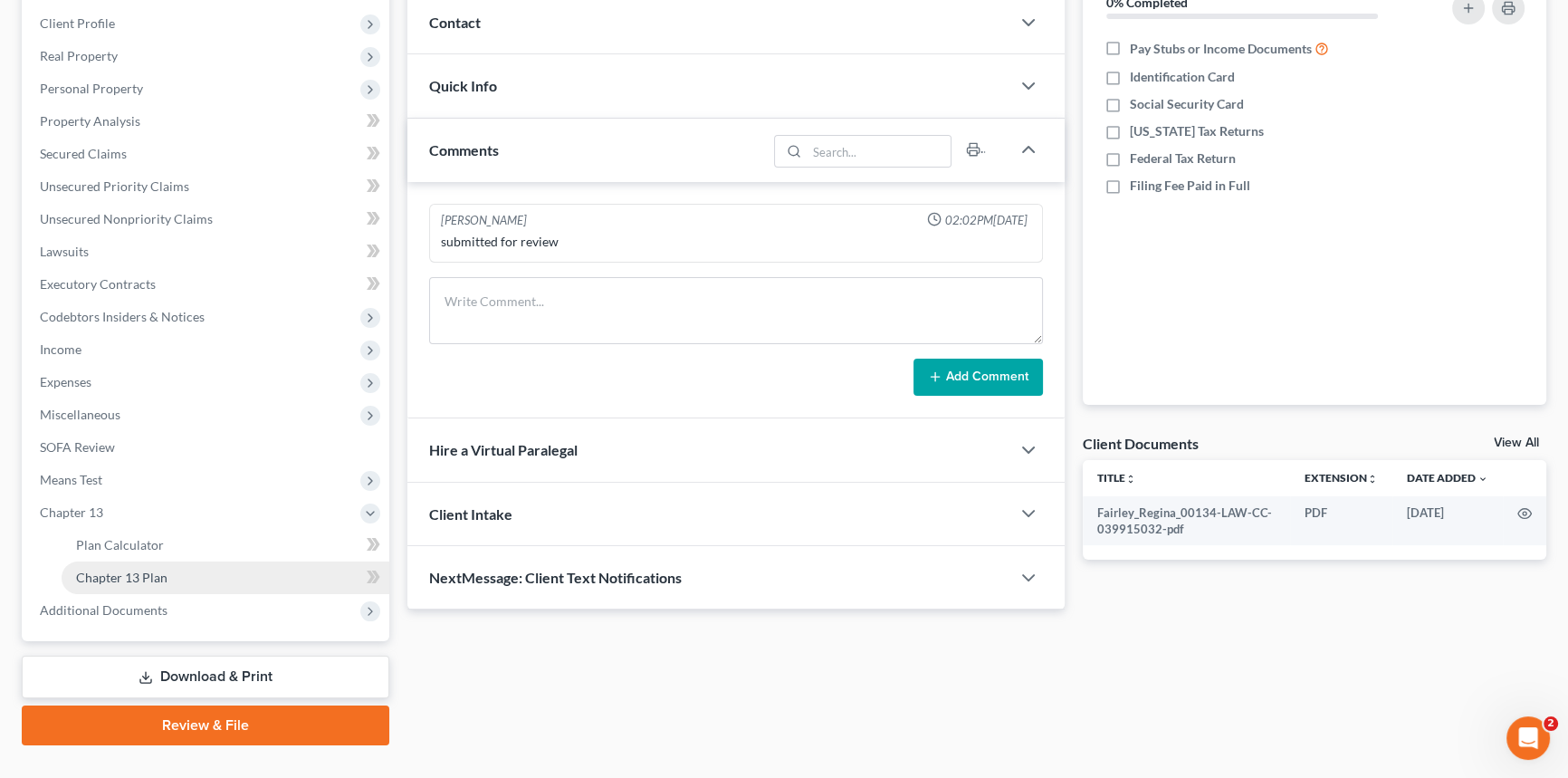
click at [253, 579] on link "Chapter 13 Plan" at bounding box center [225, 578] width 328 height 33
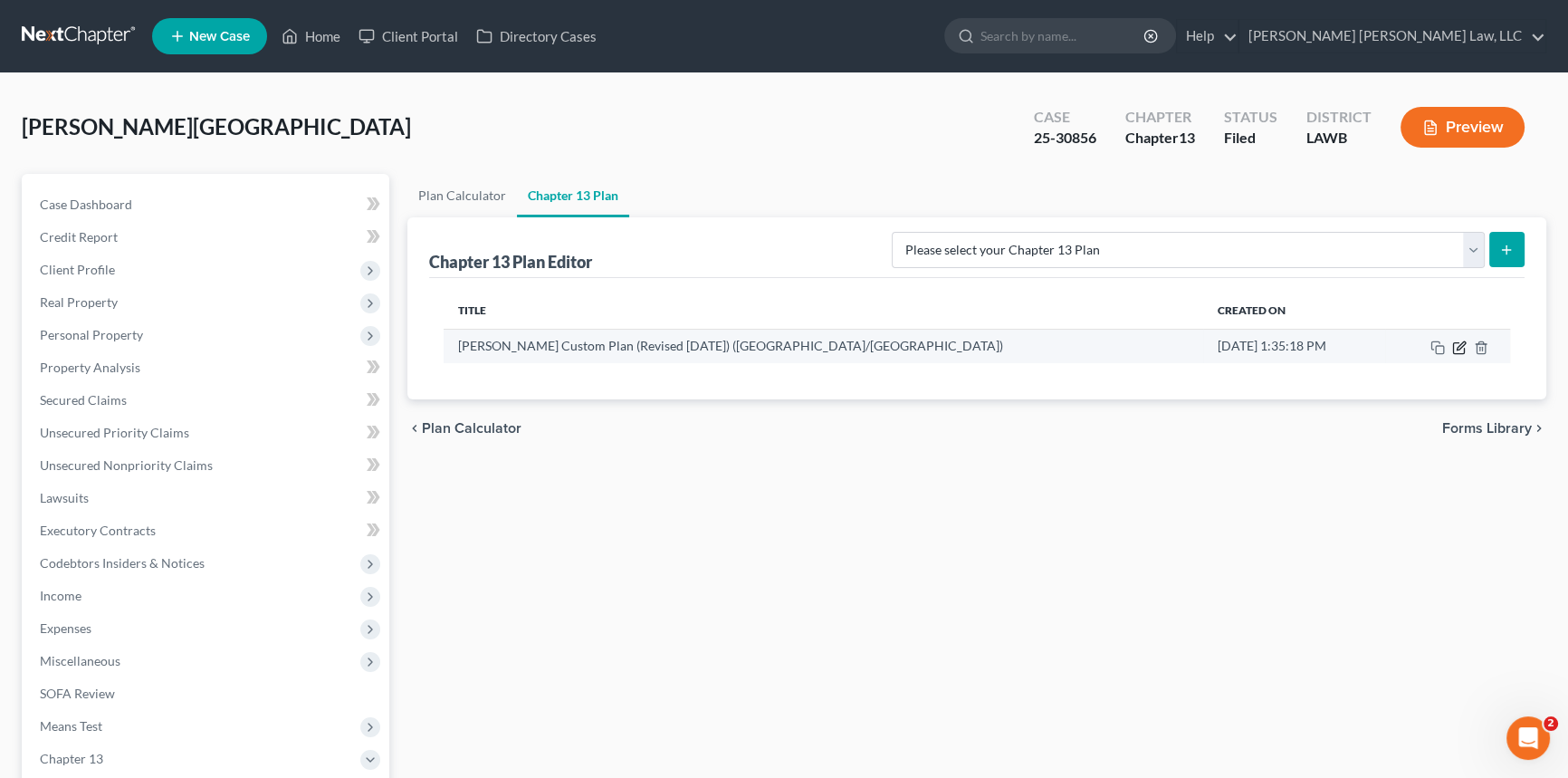
click at [1459, 344] on icon "button" at bounding box center [1460, 348] width 15 height 15
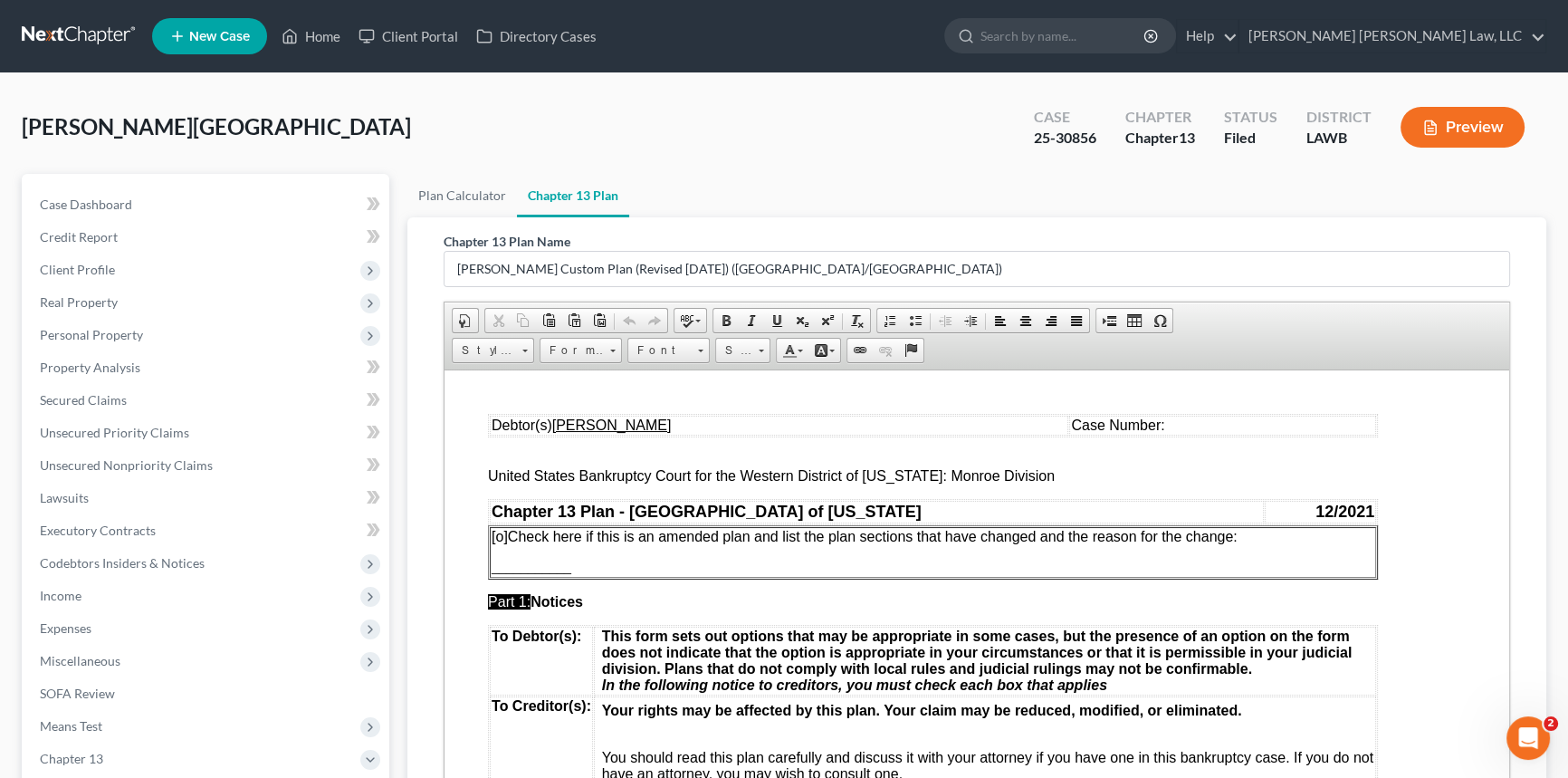
click at [1189, 428] on td "Case Number:" at bounding box center [1223, 425] width 307 height 20
click at [507, 544] on span "[o] Check here if this is an amended plan and list the plan sections that have …" at bounding box center [865, 535] width 746 height 16
click at [502, 540] on span "[o]" at bounding box center [499, 535] width 16 height 16
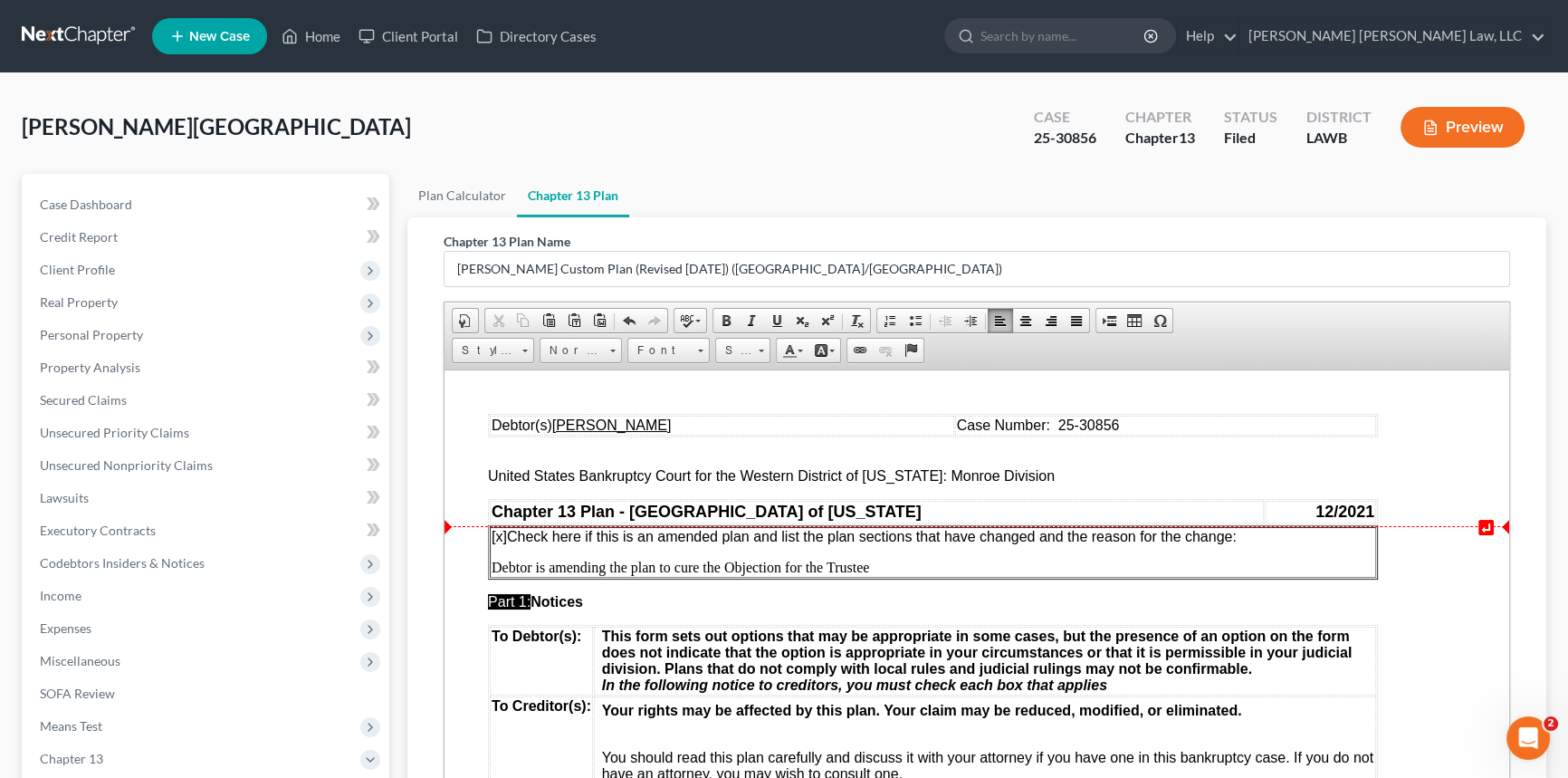
click at [1251, 539] on p "[x ] Check here if this is an amended plan and list the plan sections that have…" at bounding box center [932, 536] width 883 height 16
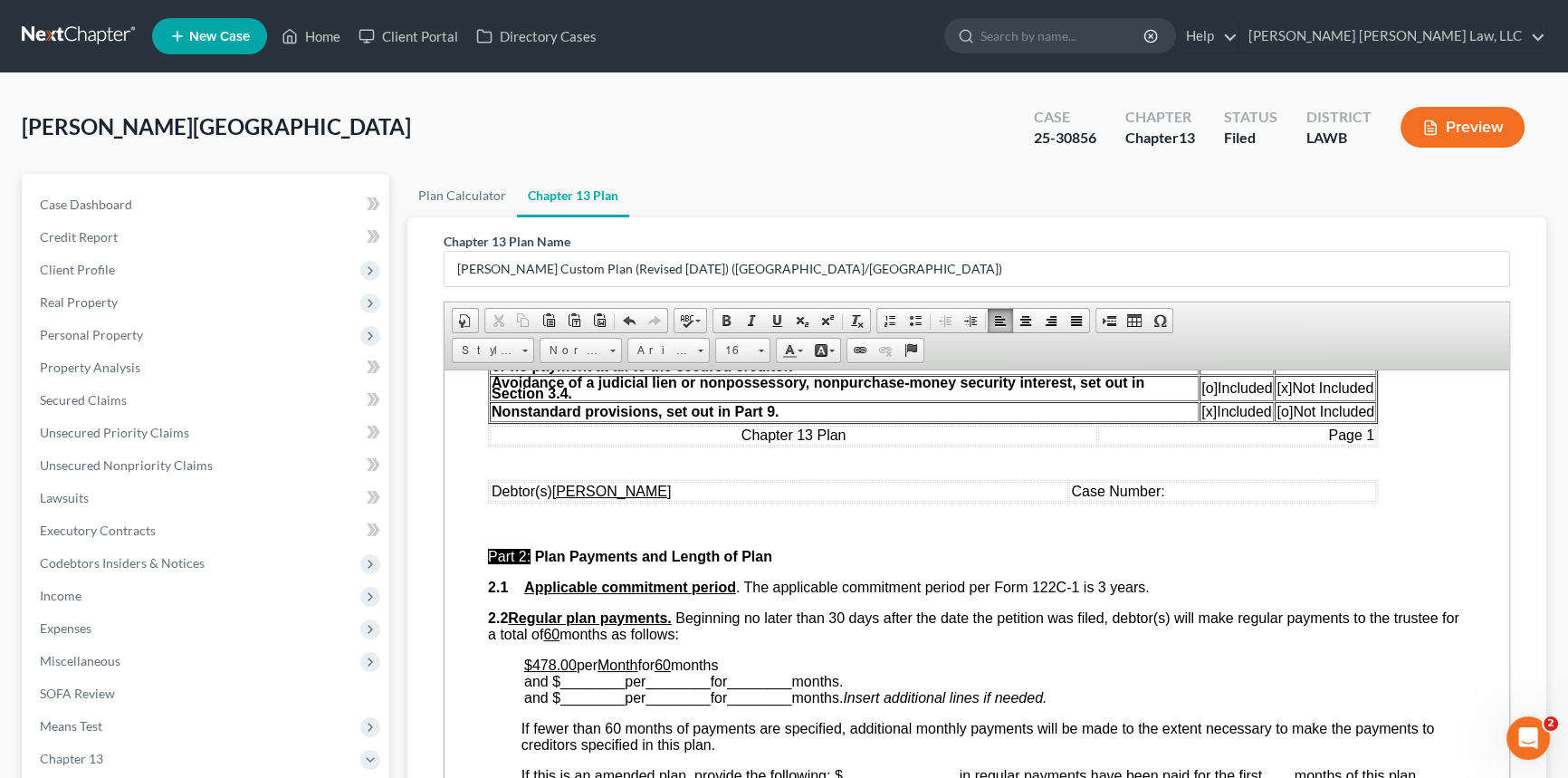
scroll to position [824, 0]
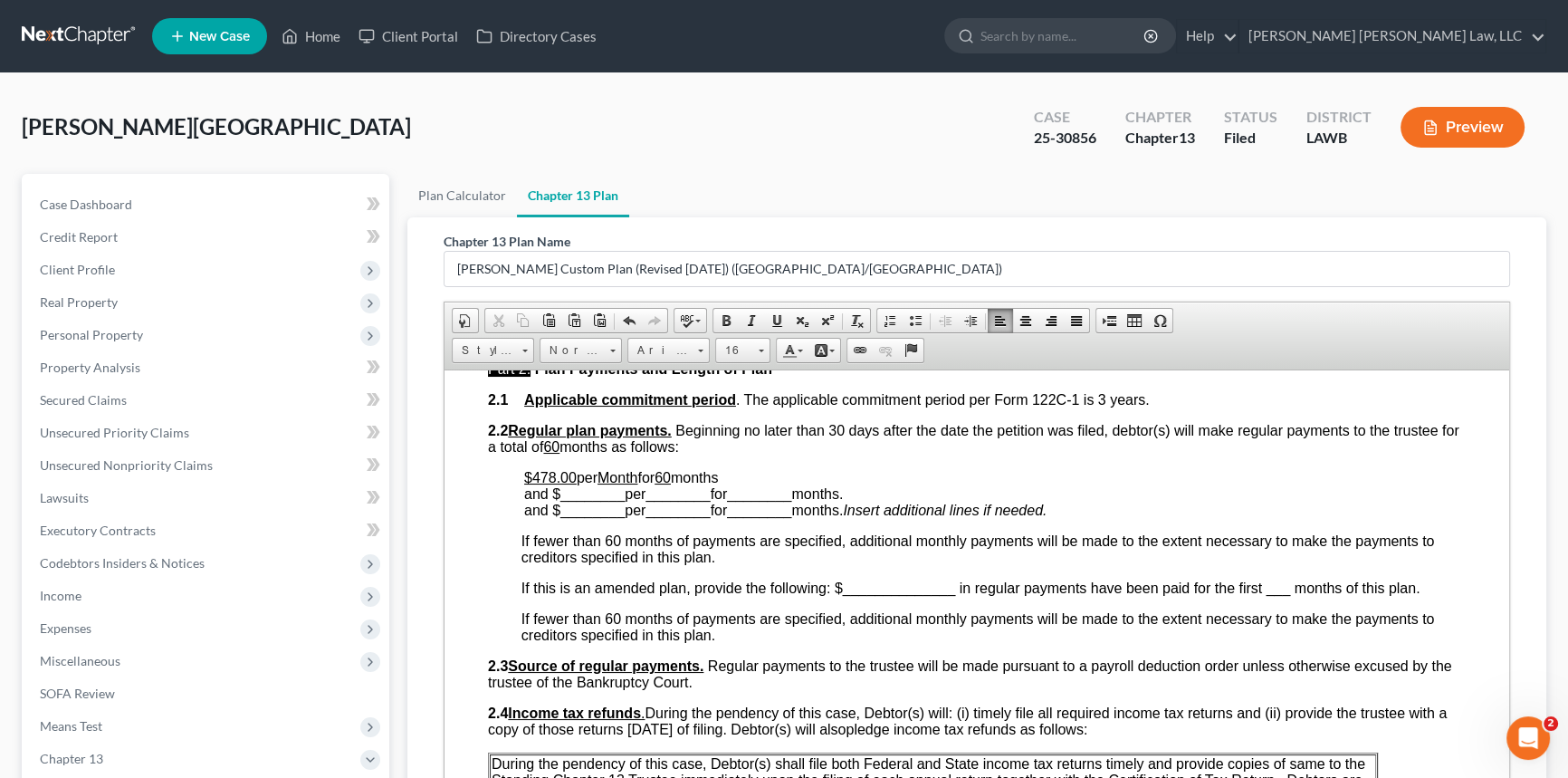
click at [588, 484] on span "per" at bounding box center [586, 477] width 21 height 16
click at [590, 501] on span "________" at bounding box center [593, 492] width 64 height 16
click at [652, 501] on span "________" at bounding box center [658, 492] width 64 height 16
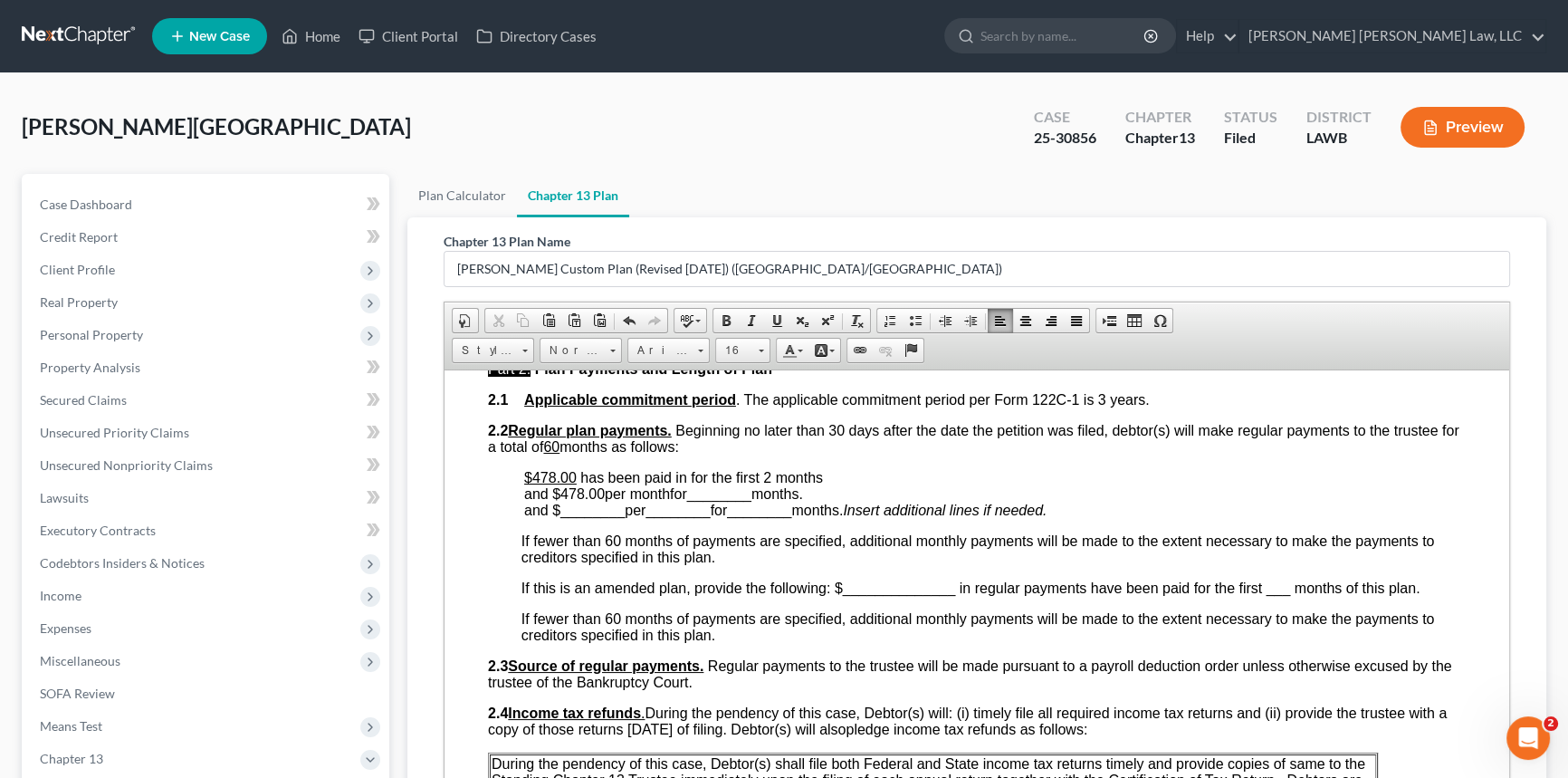
click at [731, 501] on span "________" at bounding box center [719, 492] width 64 height 16
click at [750, 501] on span "and $478.00 per month for 2 months." at bounding box center [637, 492] width 226 height 16
click at [823, 505] on p "$478.00 has been paid in for the first 2 months and $478.00 per month for 2 mon…" at bounding box center [994, 493] width 941 height 49
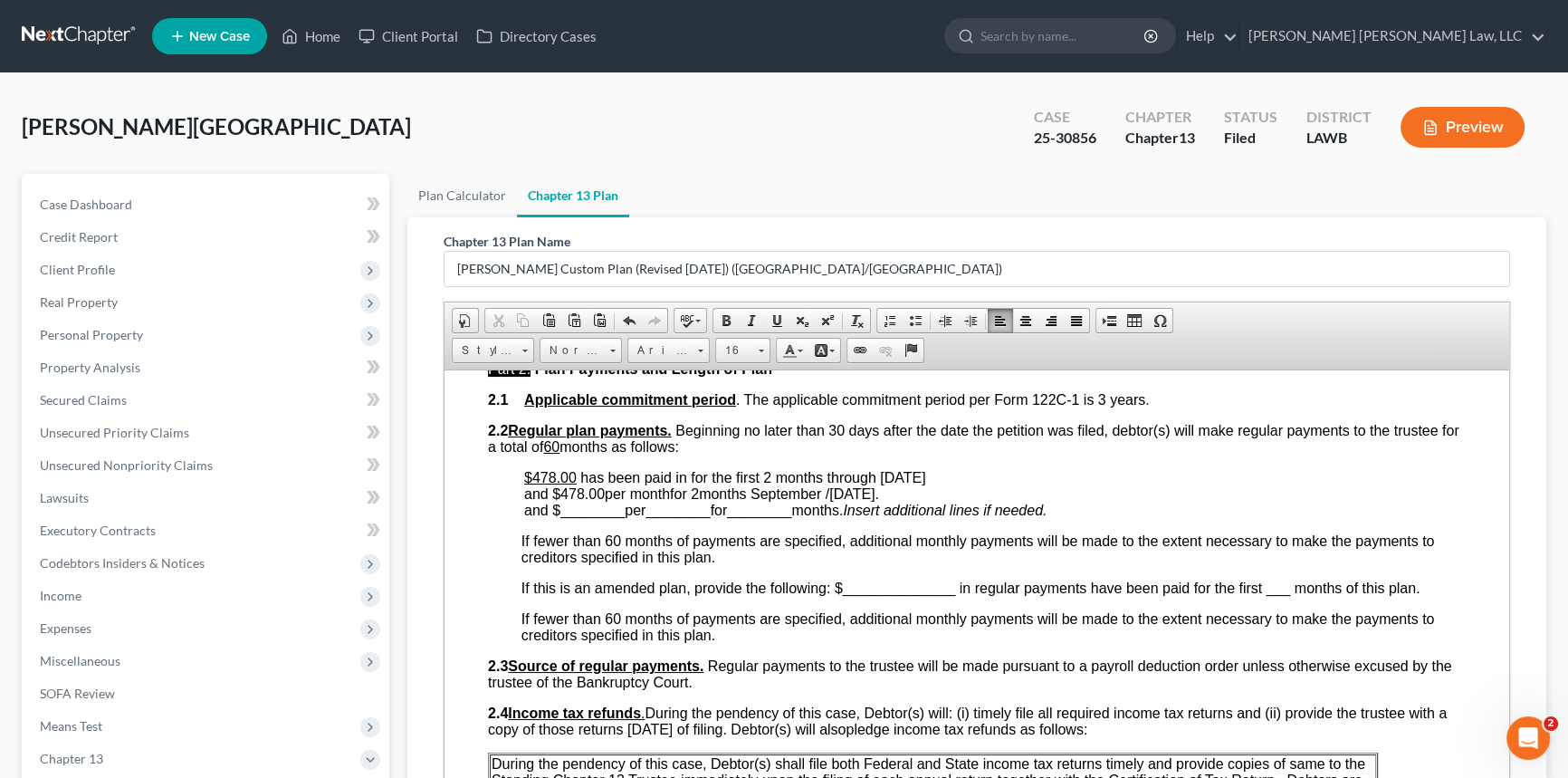
click at [576, 501] on span "and $478.00 per month for 2 months September /[DATE]." at bounding box center [702, 492] width 355 height 16
click at [769, 320] on span at bounding box center [777, 320] width 15 height 15
click at [651, 501] on span "and $ 478.00 per month for 2 months September /[DATE]." at bounding box center [702, 492] width 355 height 16
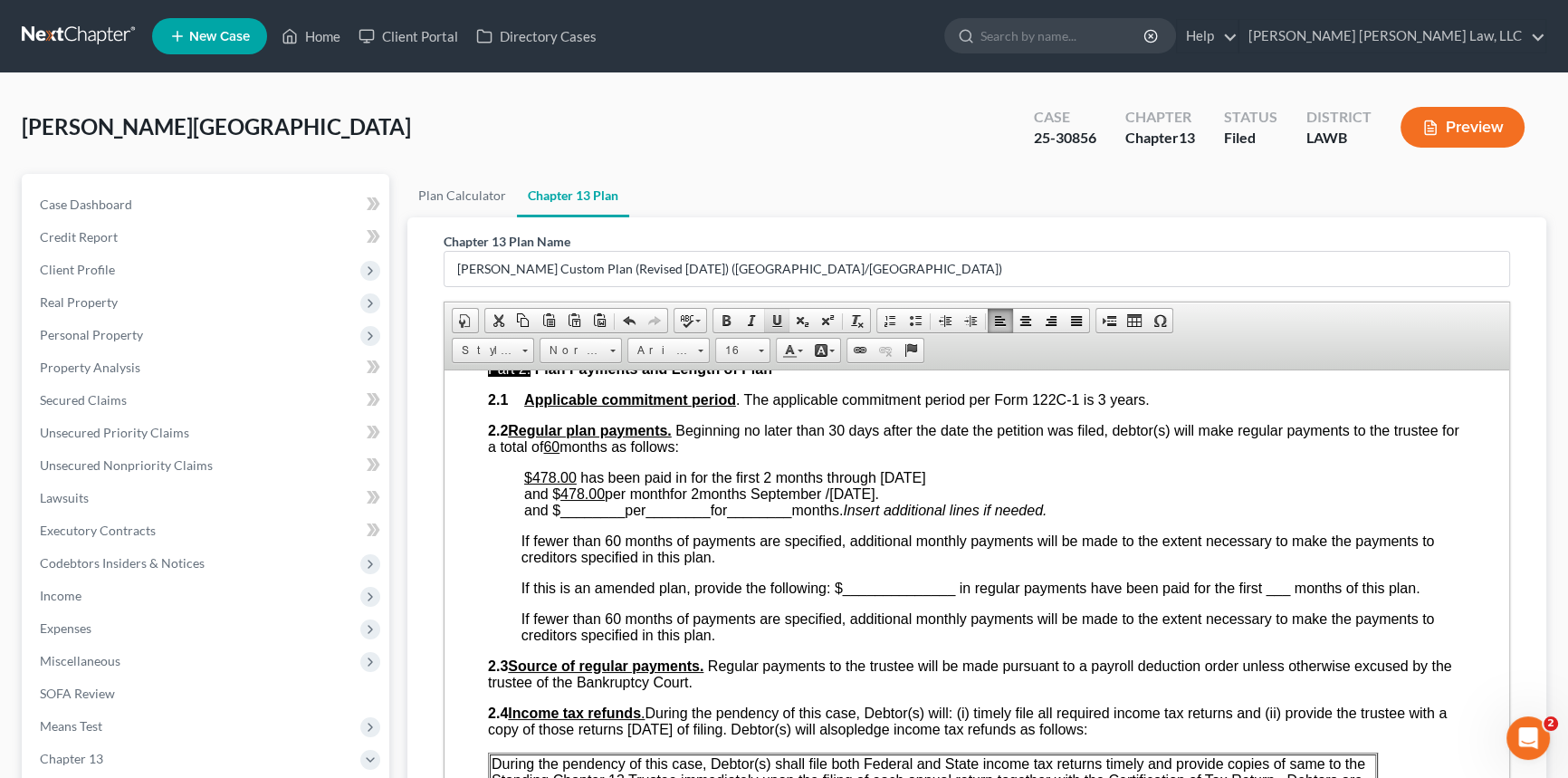
click at [776, 313] on span at bounding box center [777, 320] width 15 height 15
click at [702, 501] on span "and $ 478.00 per month for 2 months September /[DATE]." at bounding box center [699, 492] width 350 height 16
click at [775, 317] on span at bounding box center [777, 320] width 15 height 15
click at [591, 517] on span "________" at bounding box center [593, 509] width 64 height 16
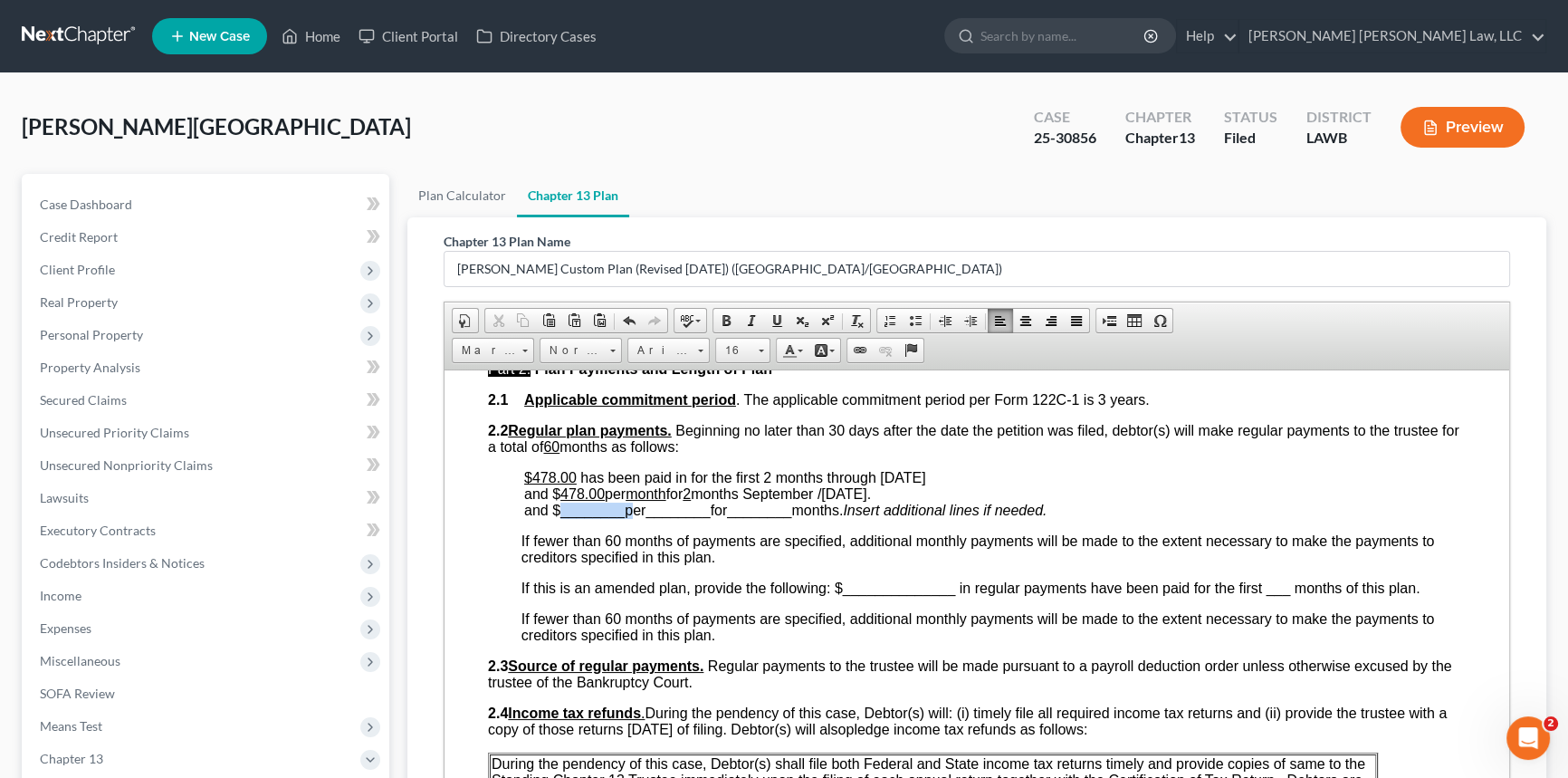
click at [591, 517] on span "________" at bounding box center [593, 509] width 64 height 16
click at [660, 517] on span "________" at bounding box center [658, 509] width 64 height 16
click at [724, 517] on span "________" at bounding box center [719, 509] width 64 height 16
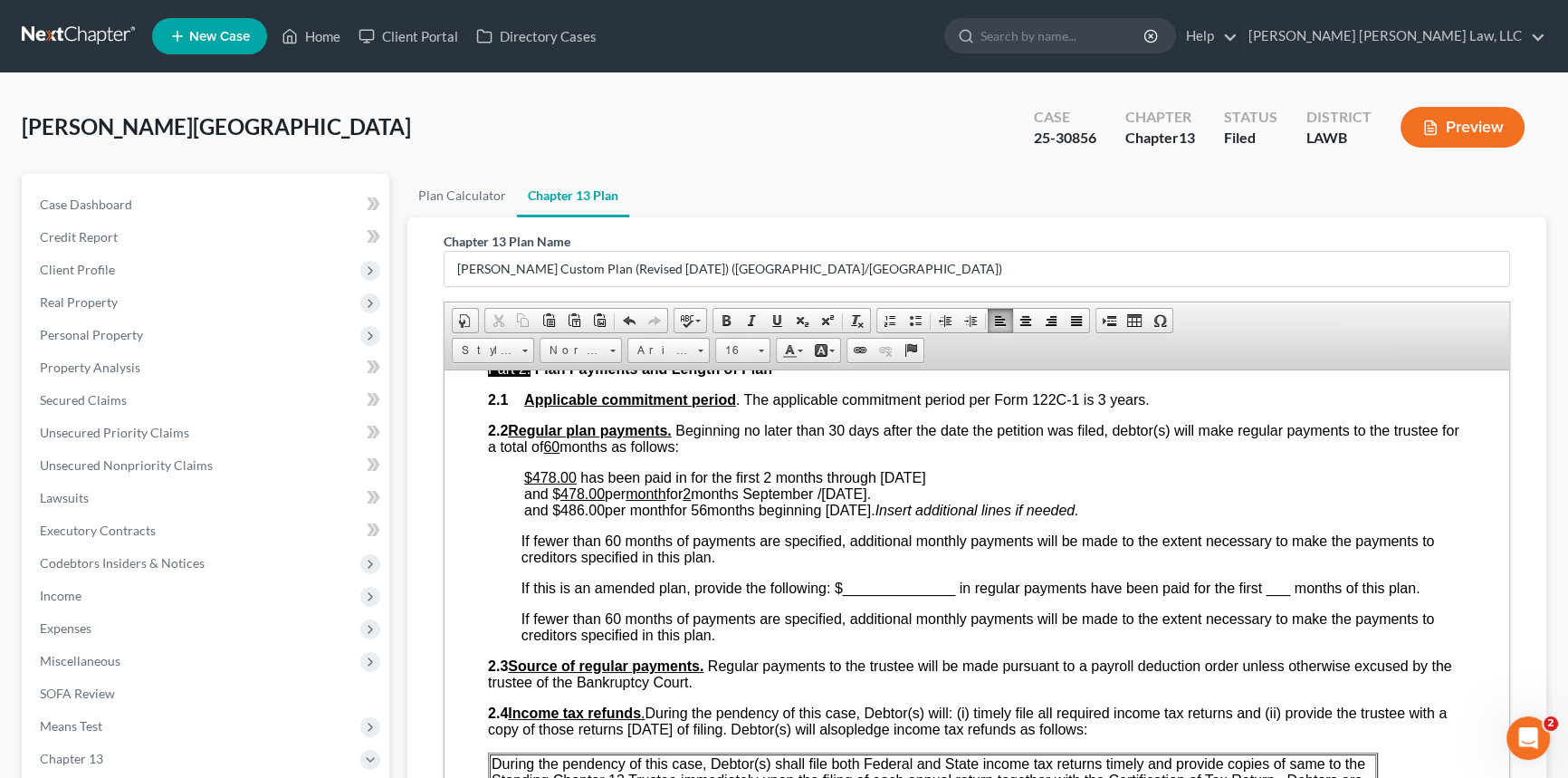
click at [765, 484] on span "has been paid in for the first 2 months through [DATE]" at bounding box center [751, 477] width 349 height 16
drag, startPoint x: 769, startPoint y: 315, endPoint x: 751, endPoint y: 332, distance: 24.8
click at [769, 315] on span at bounding box center [777, 320] width 15 height 15
click at [579, 517] on span "and $486.00 per month for 56 months beginning [DATE]." at bounding box center [700, 509] width 351 height 16
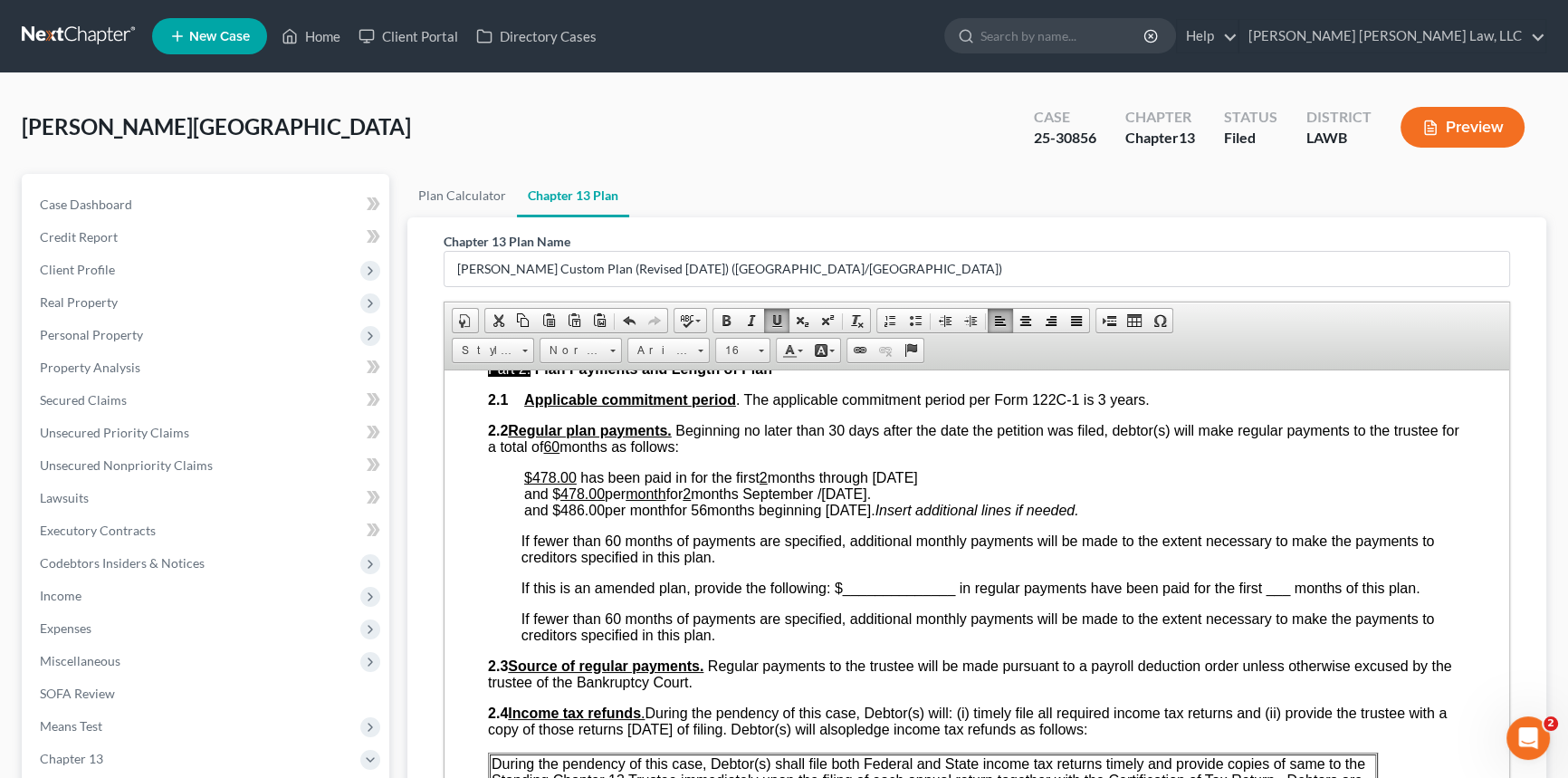
click at [579, 517] on span "and $486.00 per month for 56 months beginning [DATE]." at bounding box center [700, 509] width 351 height 16
click at [769, 316] on span at bounding box center [777, 320] width 15 height 15
click at [660, 517] on span "and $ 486.00 per month for 56 months beginning [DATE]." at bounding box center [700, 509] width 351 height 16
click at [659, 517] on span "and $ 486.00 per month for 56 months beginning [DATE]." at bounding box center [700, 509] width 351 height 16
click at [647, 517] on span "and $ 486.00 per month for 56 months beginning [DATE]." at bounding box center [700, 509] width 351 height 16
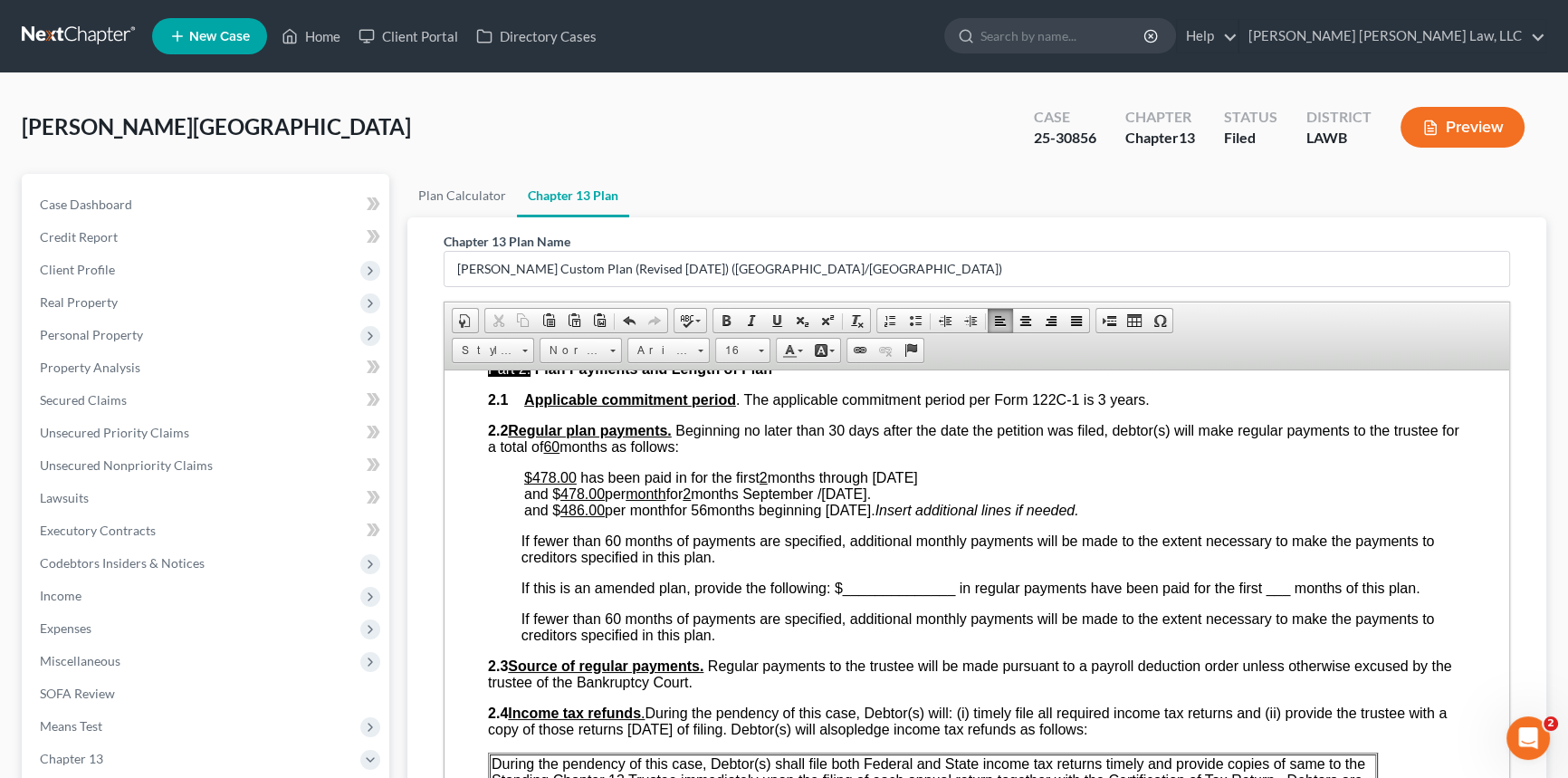
click at [647, 517] on span "and $ 486.00 per month for 56 months beginning [DATE]." at bounding box center [700, 509] width 351 height 16
click at [778, 322] on span at bounding box center [777, 320] width 15 height 15
click at [707, 517] on span "and $ 486.00 per month for 56 months beginning [DATE]." at bounding box center [697, 509] width 347 height 16
click at [778, 318] on span at bounding box center [777, 320] width 15 height 15
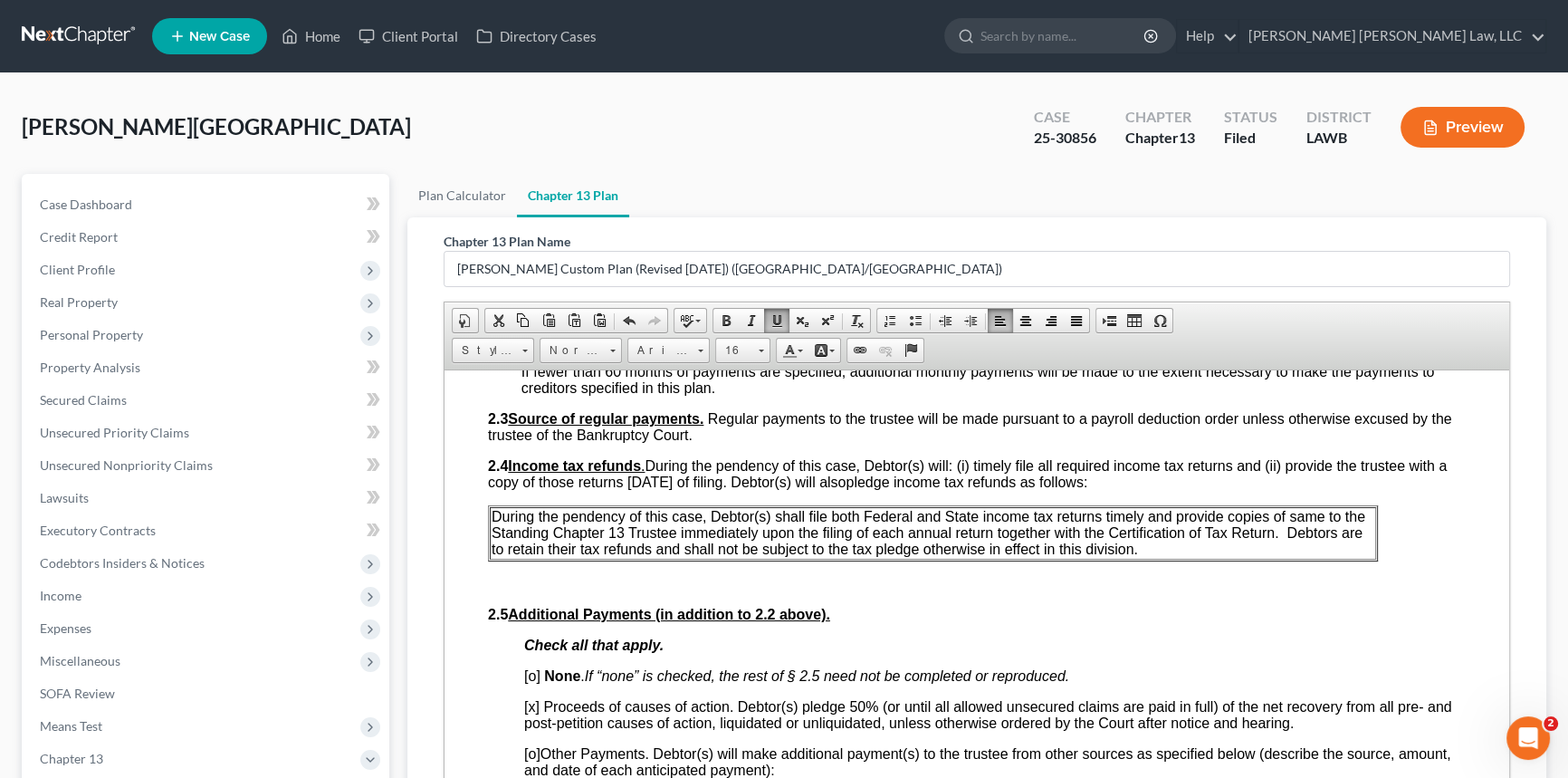
scroll to position [1070, 0]
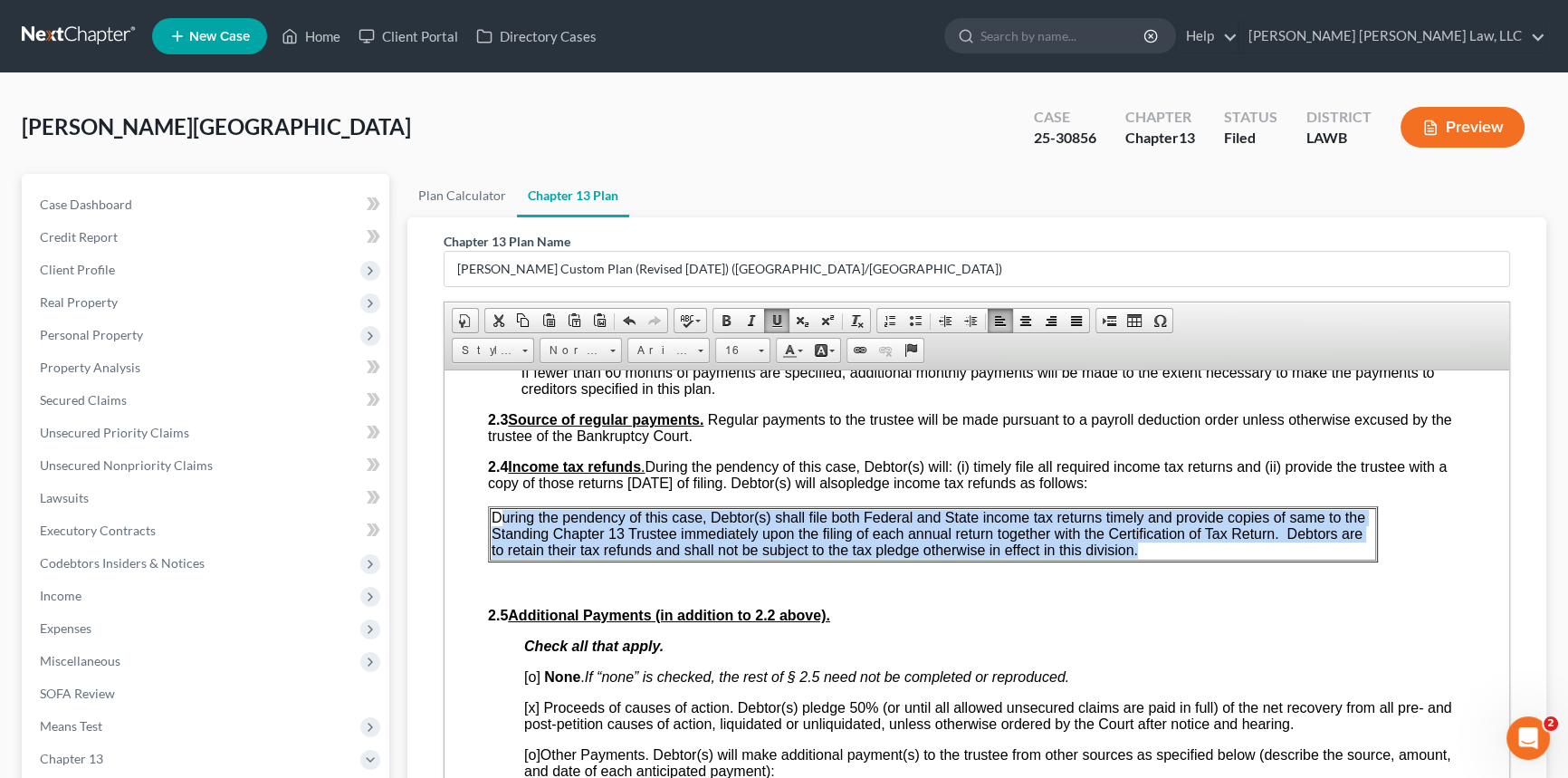
drag, startPoint x: 1139, startPoint y: 589, endPoint x: 502, endPoint y: 556, distance: 637.9
click at [502, 556] on p "During the pendency of this case, Debtor(s) shall file both Federal and State i…" at bounding box center [932, 533] width 883 height 49
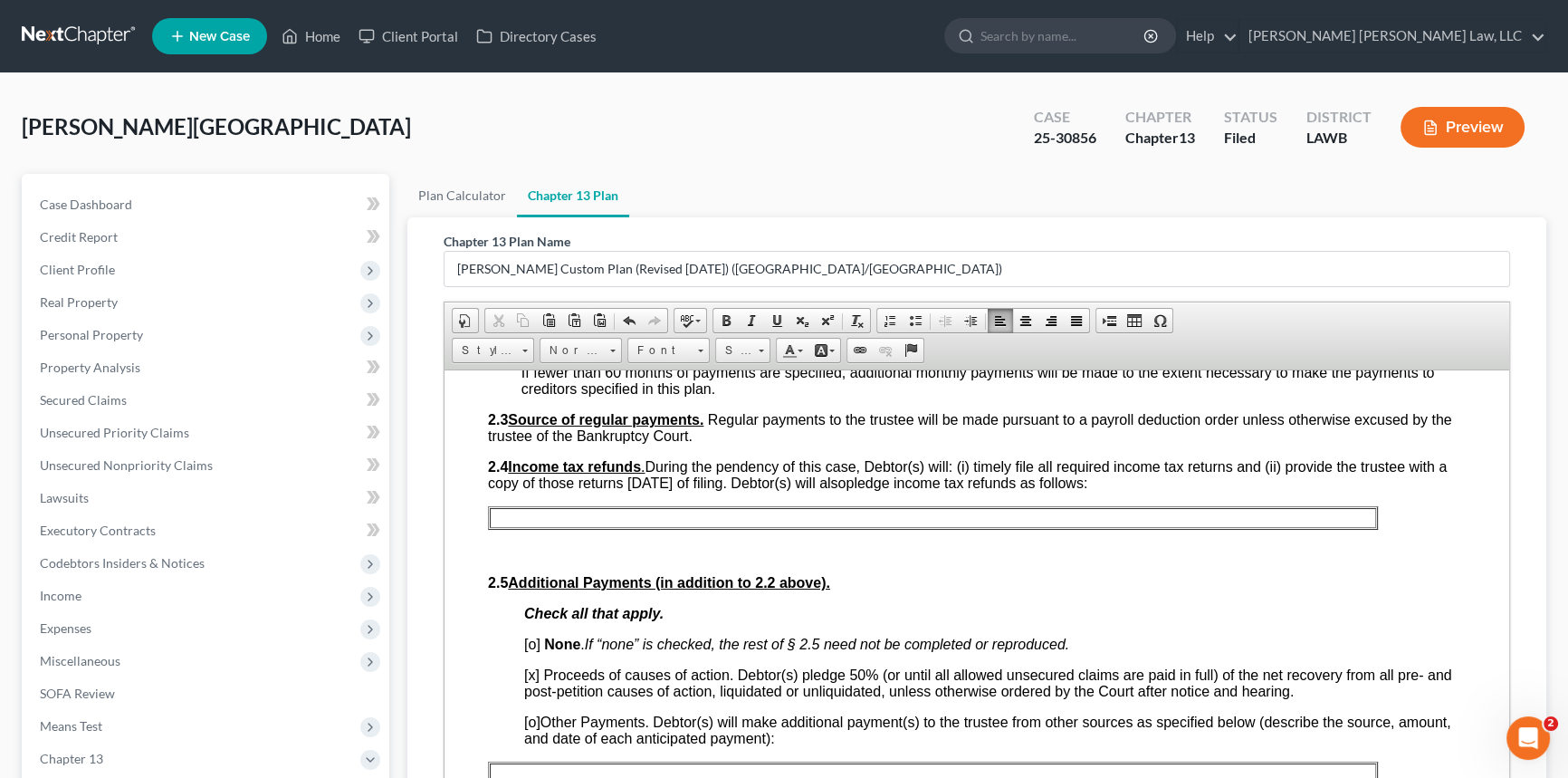
click at [499, 525] on p at bounding box center [932, 517] width 883 height 16
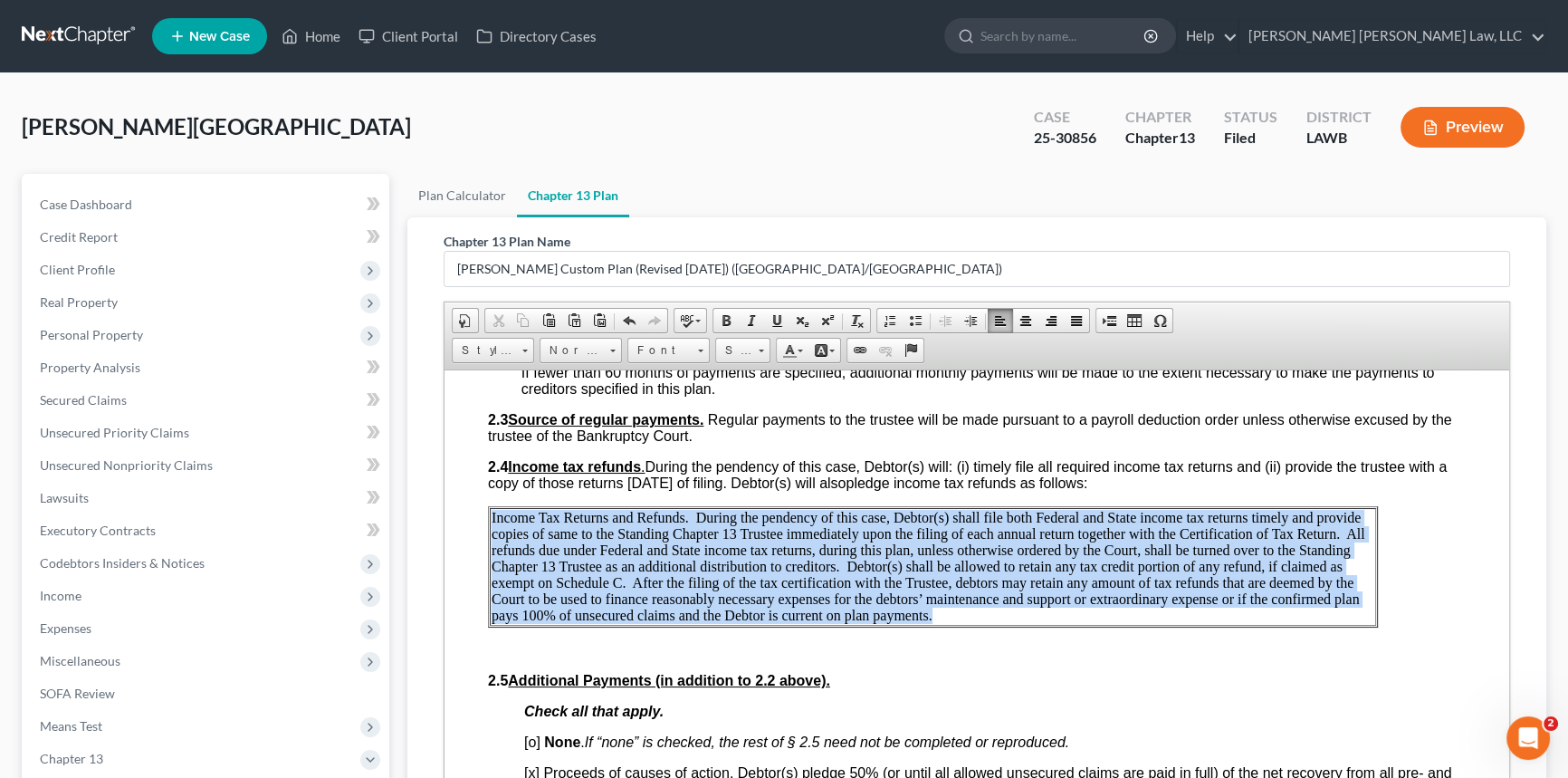
drag, startPoint x: 942, startPoint y: 657, endPoint x: 490, endPoint y: 558, distance: 462.7
click at [491, 558] on p "Income Tax Returns and Refunds. During the pendency of this case, Debtor(s) sha…" at bounding box center [932, 566] width 883 height 114
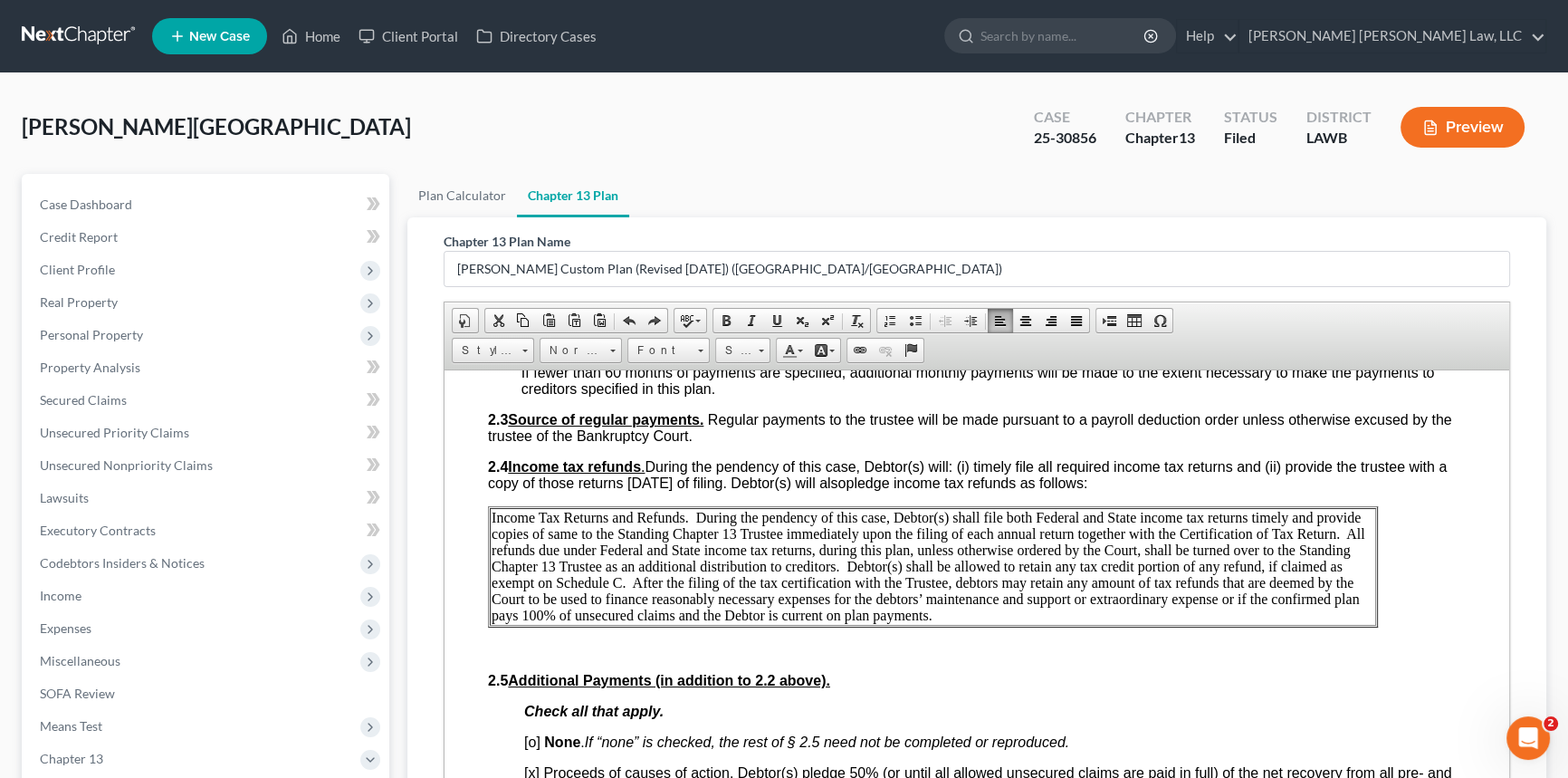
click at [947, 625] on td "Income Tax Returns and Refunds. During the pendency of this case, Debtor(s) sha…" at bounding box center [932, 566] width 886 height 118
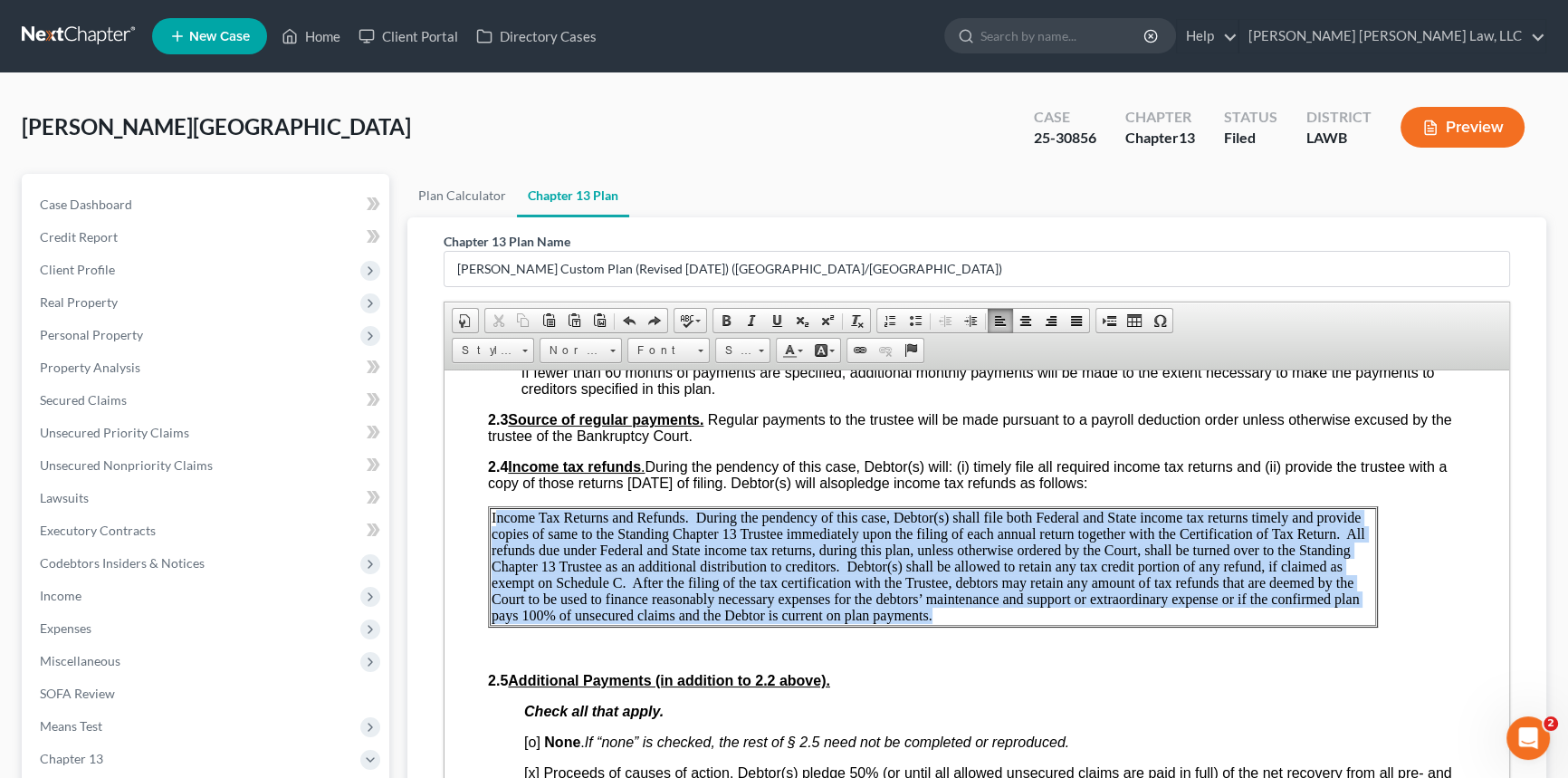
drag, startPoint x: 940, startPoint y: 661, endPoint x: 498, endPoint y: 551, distance: 455.5
click at [498, 551] on p "Income Tax Returns and Refunds. During the pendency of this case, Debtor(s) sha…" at bounding box center [932, 566] width 883 height 114
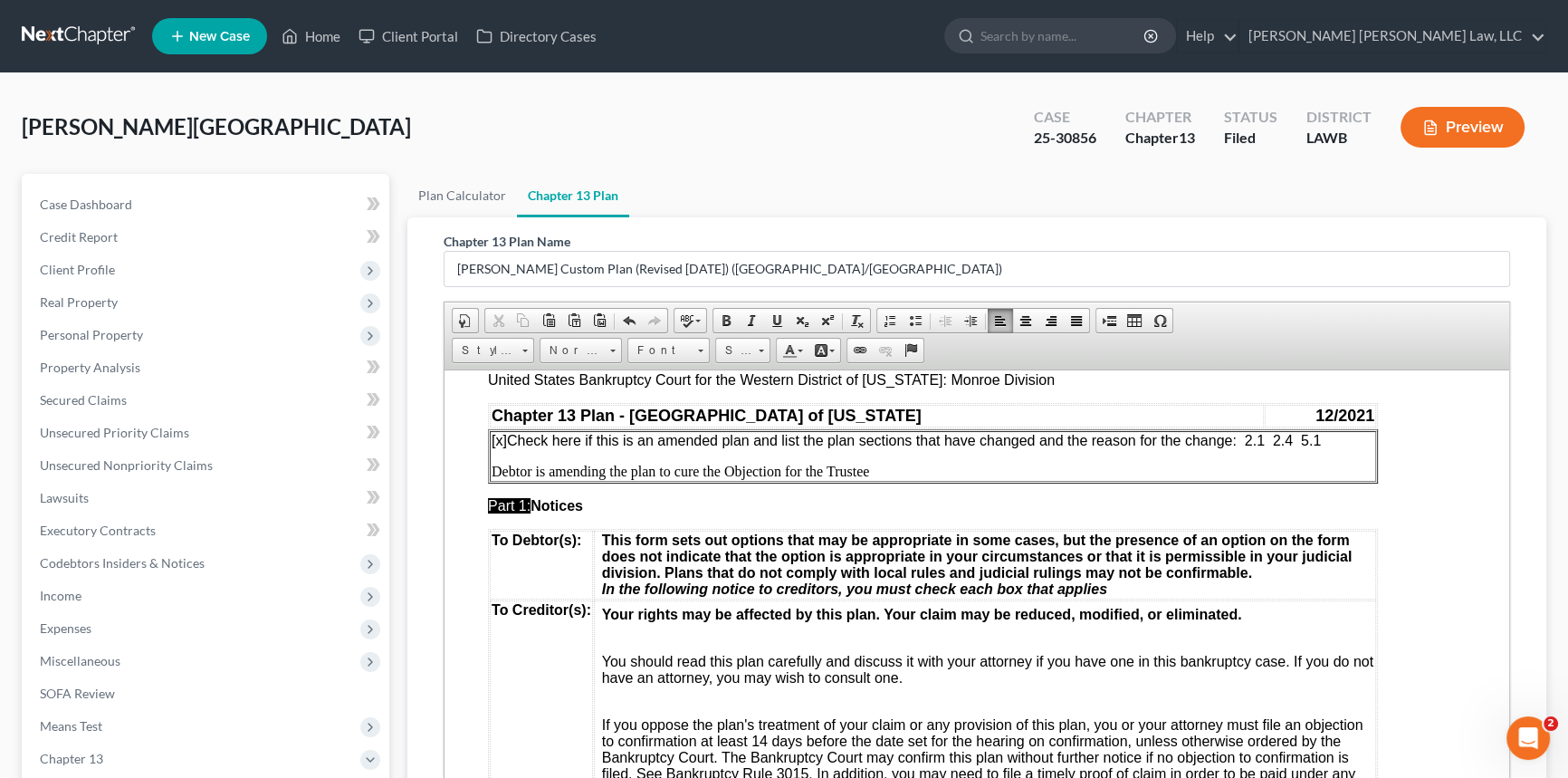
scroll to position [0, 0]
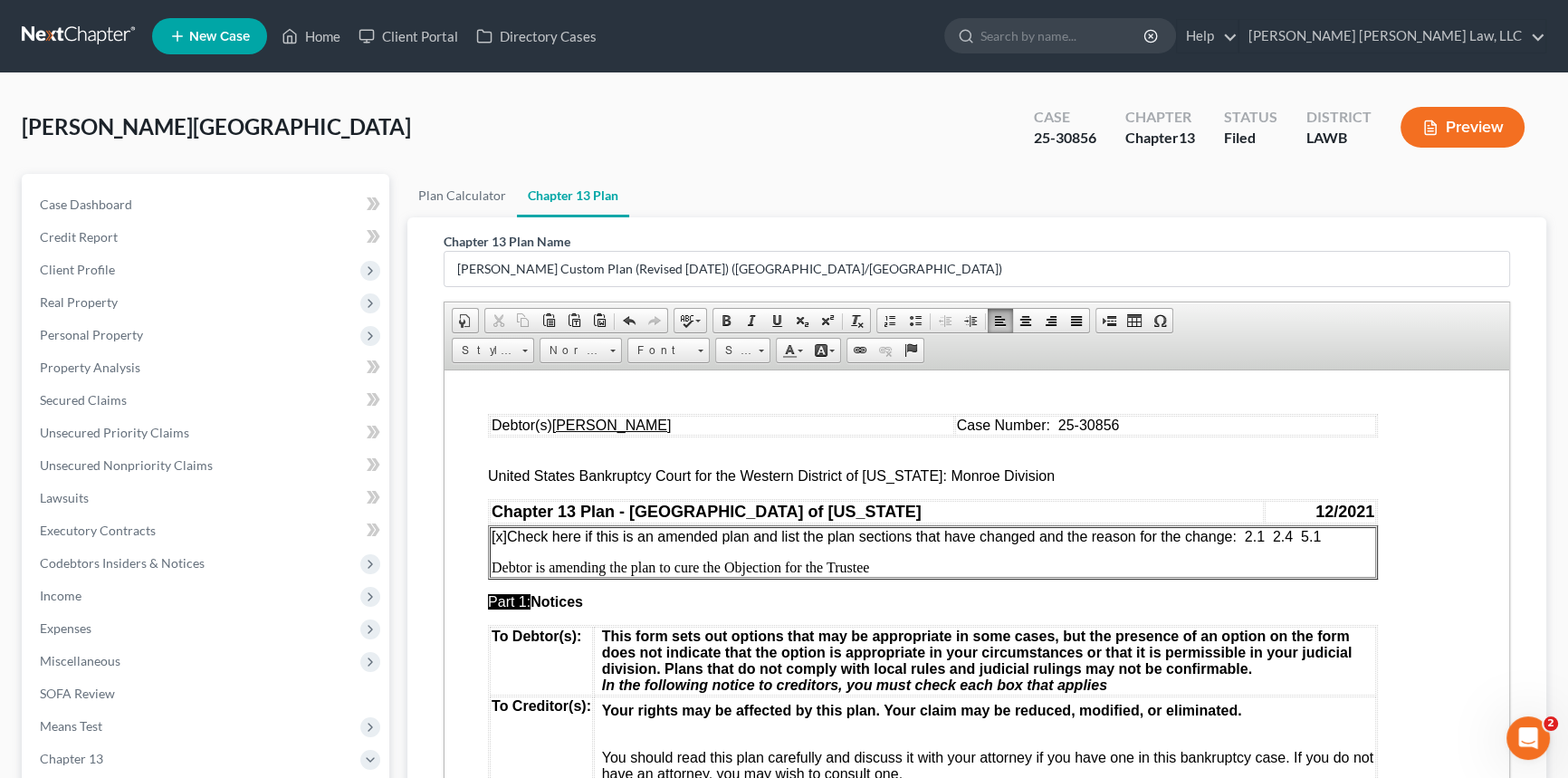
click at [1334, 537] on p "[x] Check here if this is an amended plan and list the plan sections that have …" at bounding box center [932, 536] width 883 height 16
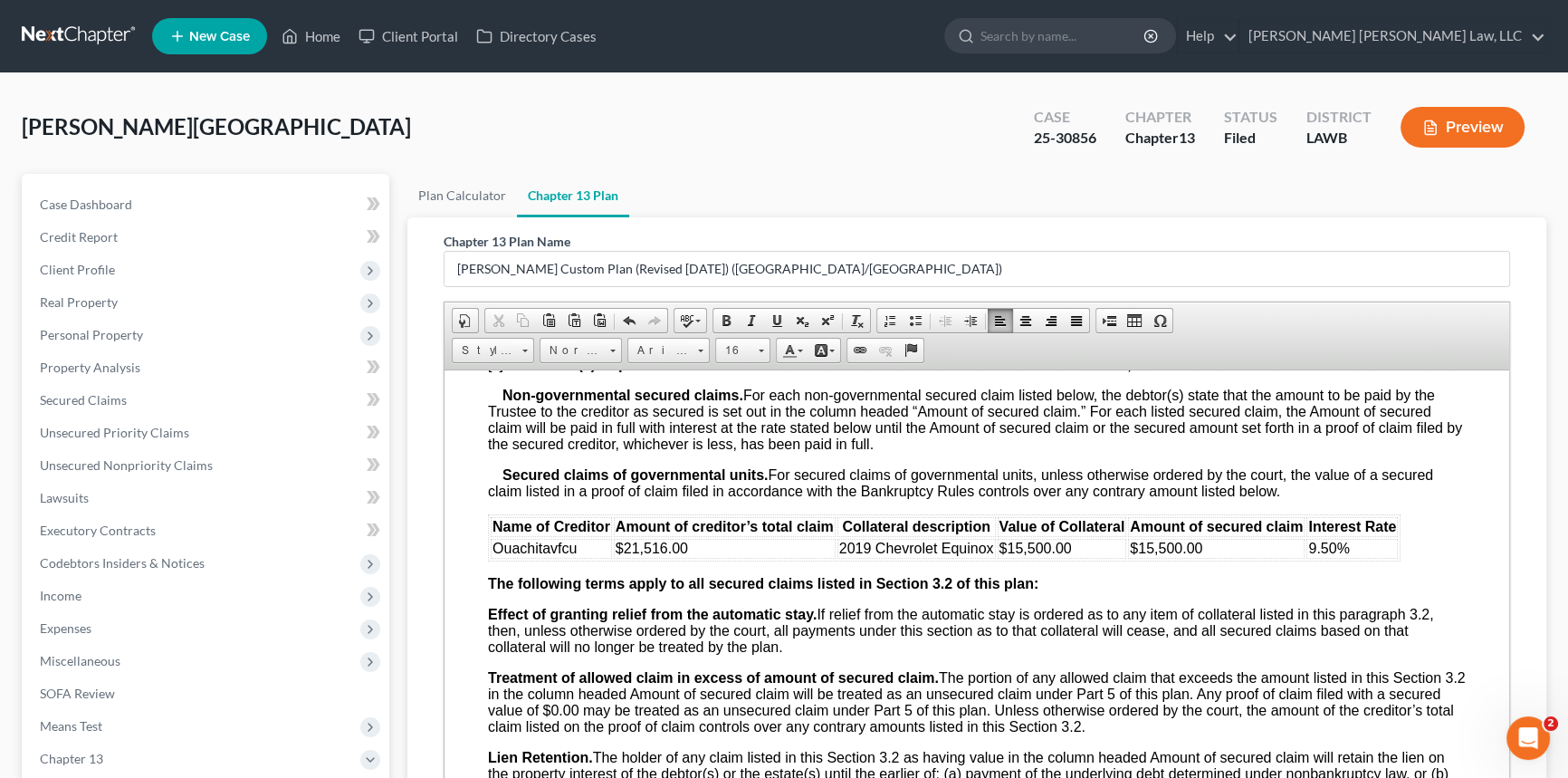
scroll to position [2058, 0]
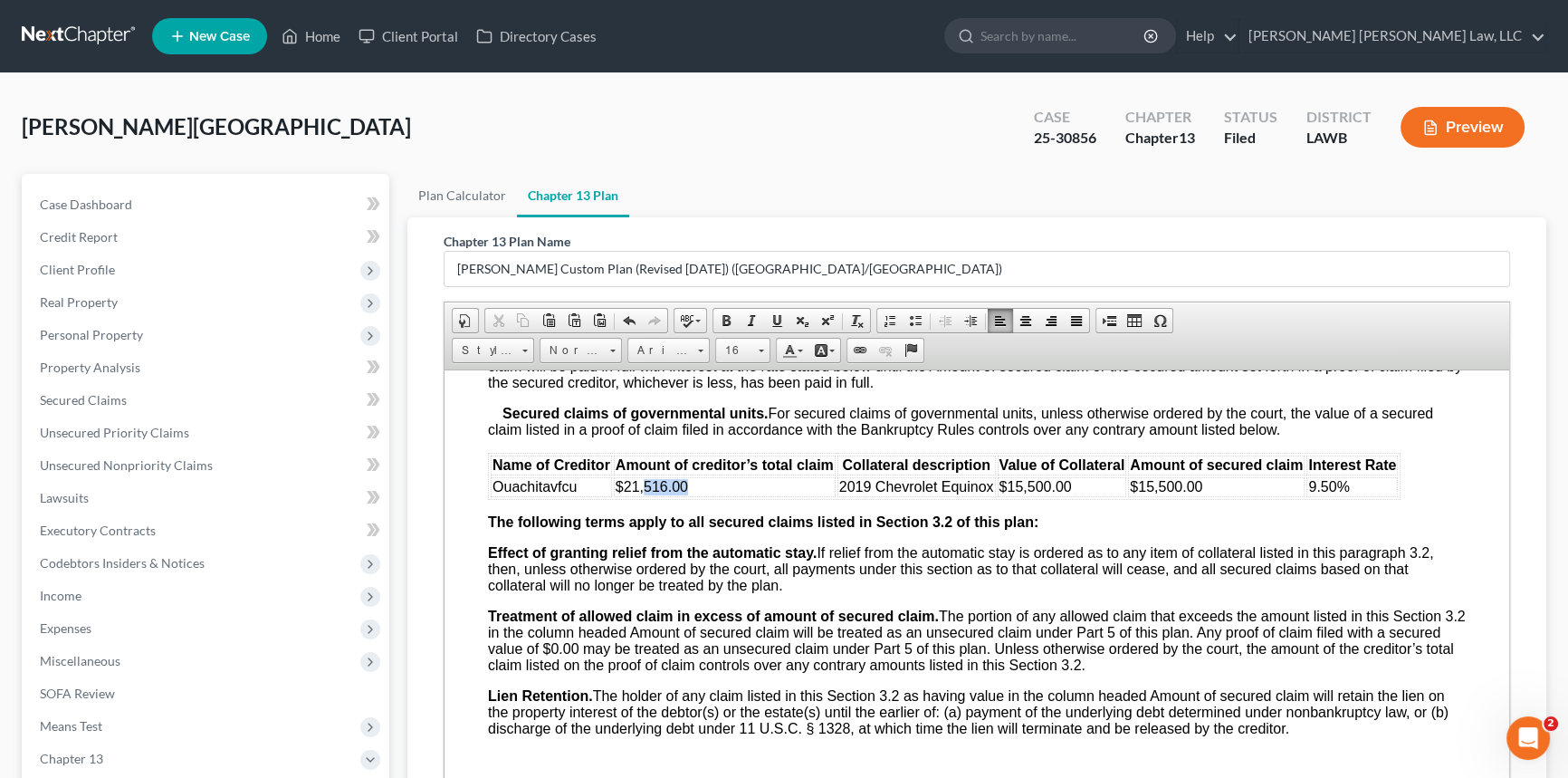
drag, startPoint x: 643, startPoint y: 557, endPoint x: 688, endPoint y: 561, distance: 45.2
click at [688, 496] on td "$21,516.00" at bounding box center [725, 487] width 221 height 20
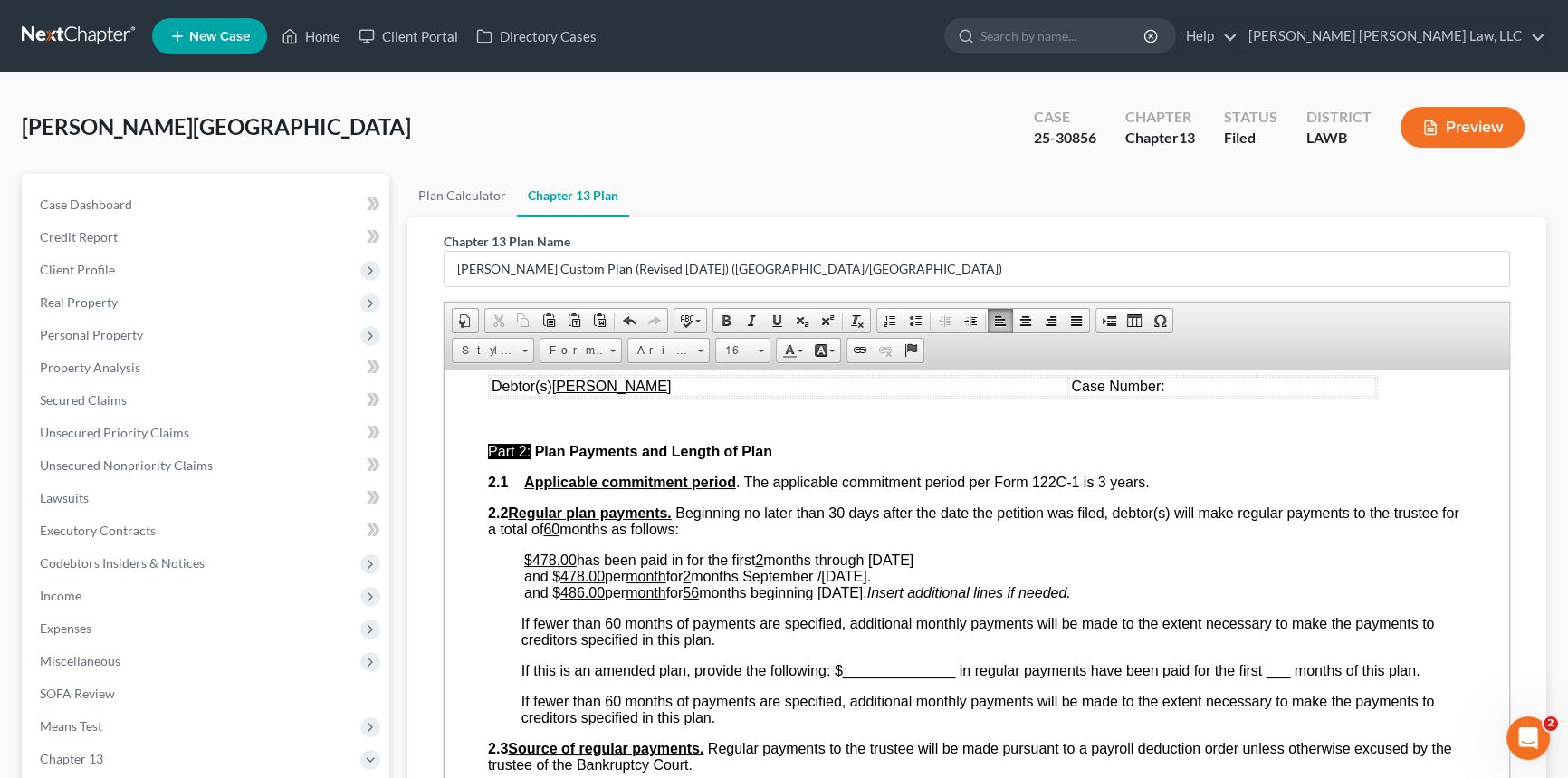
scroll to position [81, 0]
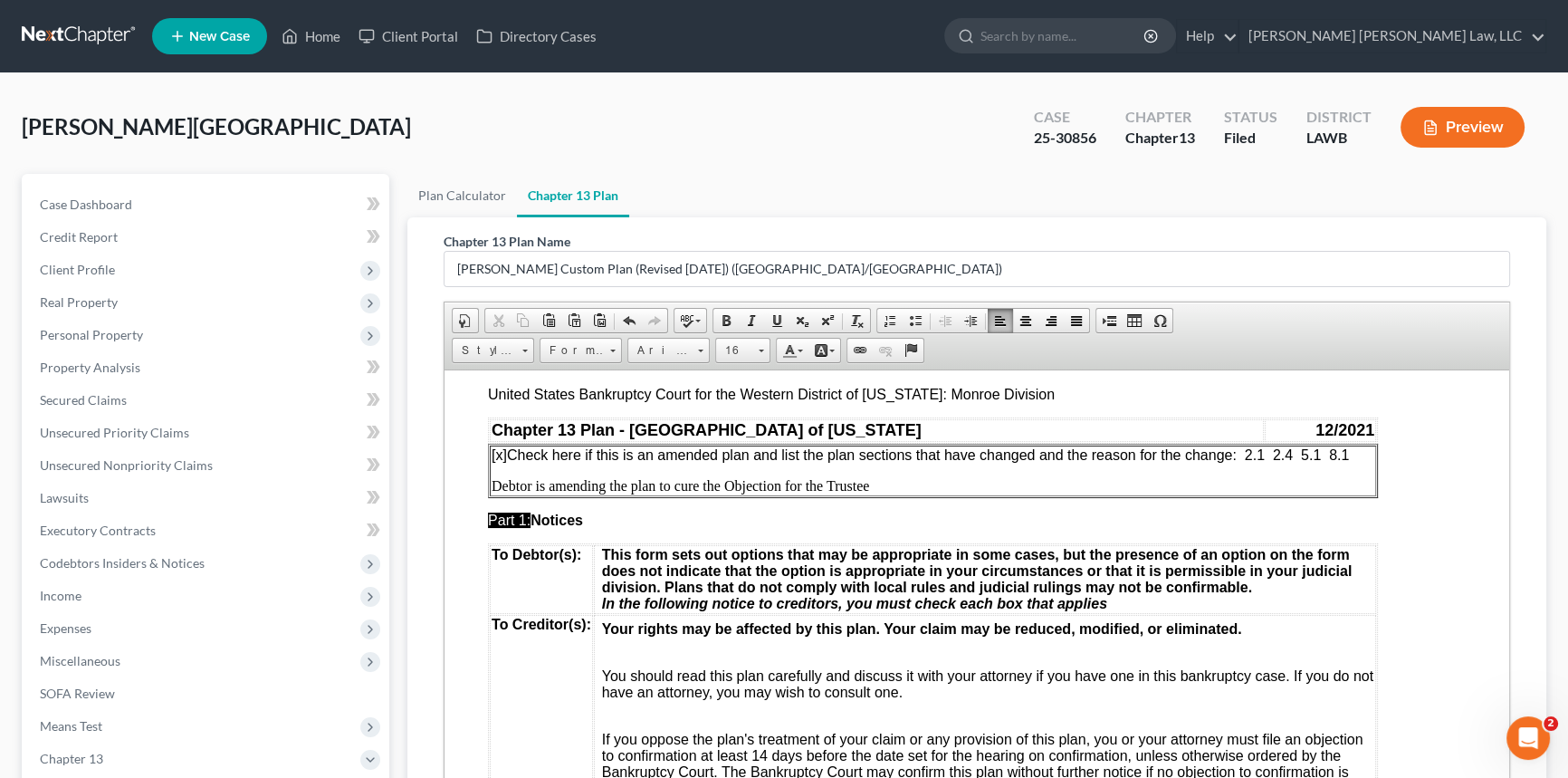
click at [1305, 458] on span "[x] Check here if this is an amended plan and list the plan sections that have …" at bounding box center [919, 454] width 857 height 16
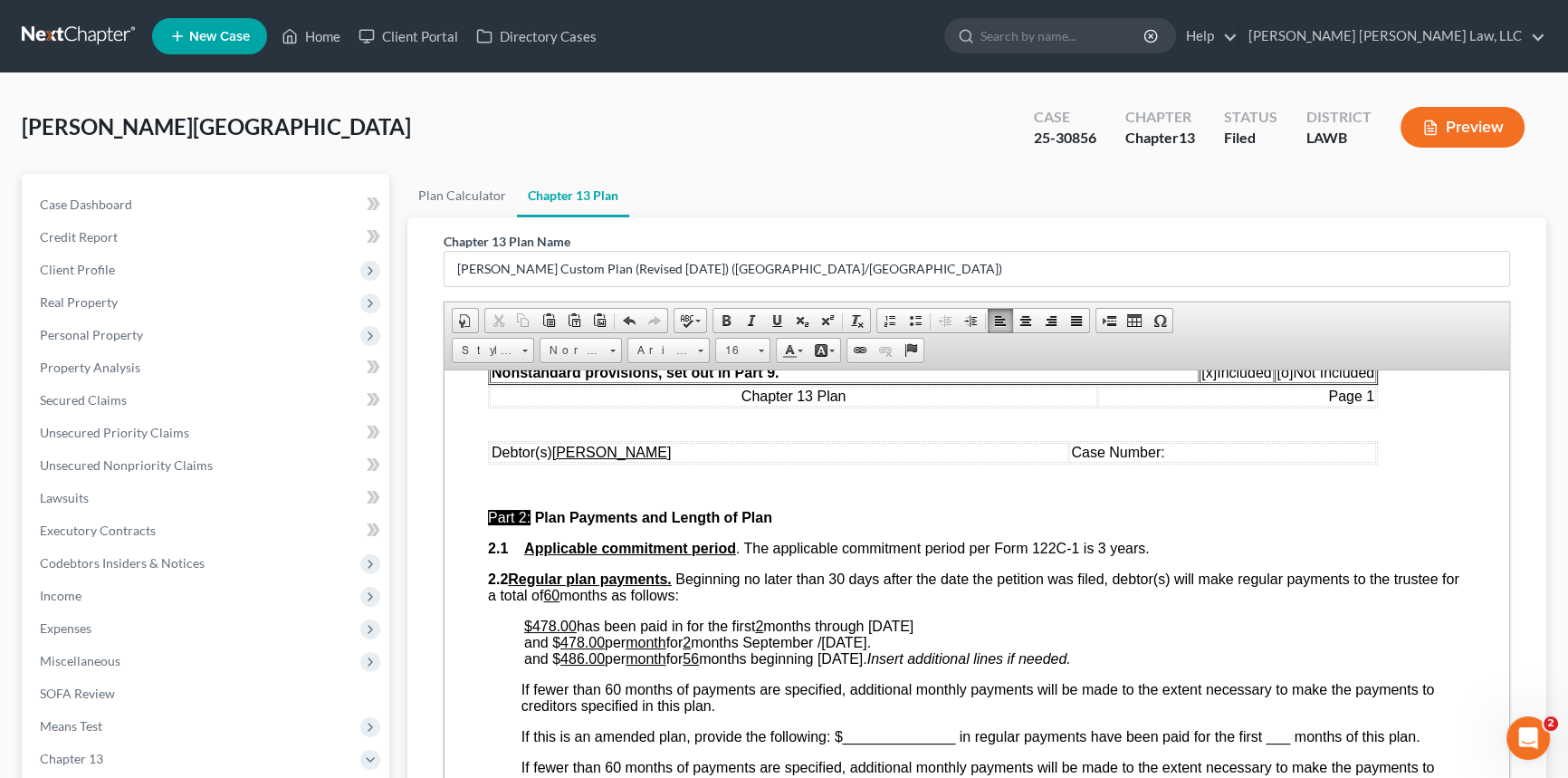
scroll to position [576, 0]
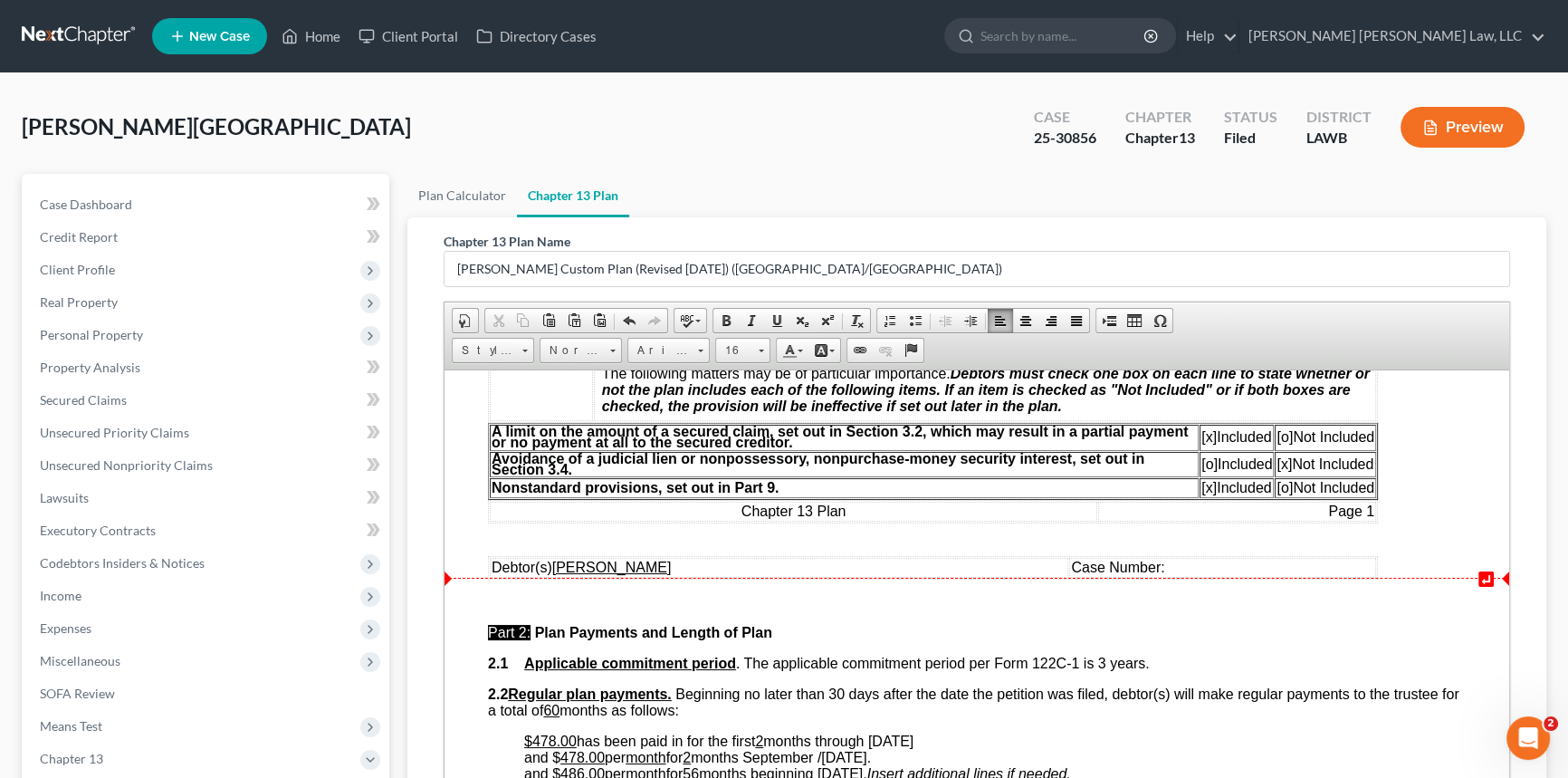
click at [1133, 577] on td "Case Number:" at bounding box center [1223, 567] width 307 height 20
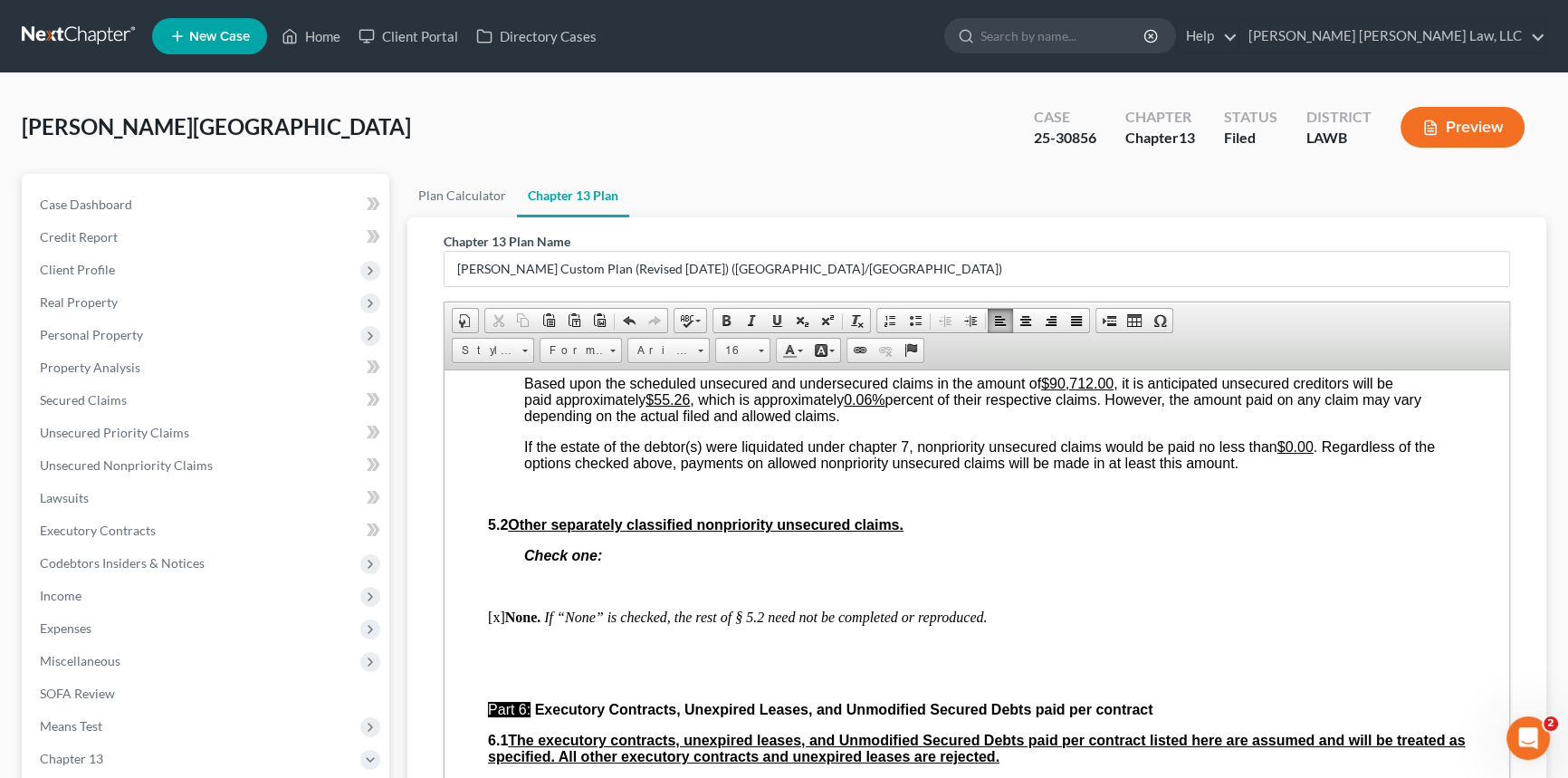
scroll to position [4694, 0]
drag, startPoint x: 659, startPoint y: 563, endPoint x: 693, endPoint y: 565, distance: 34.1
click at [693, 424] on span "Based upon the scheduled unsecured and undersecured claims in the amount of $90…" at bounding box center [972, 400] width 897 height 48
click at [885, 407] on u "0.06%" at bounding box center [864, 400] width 41 height 16
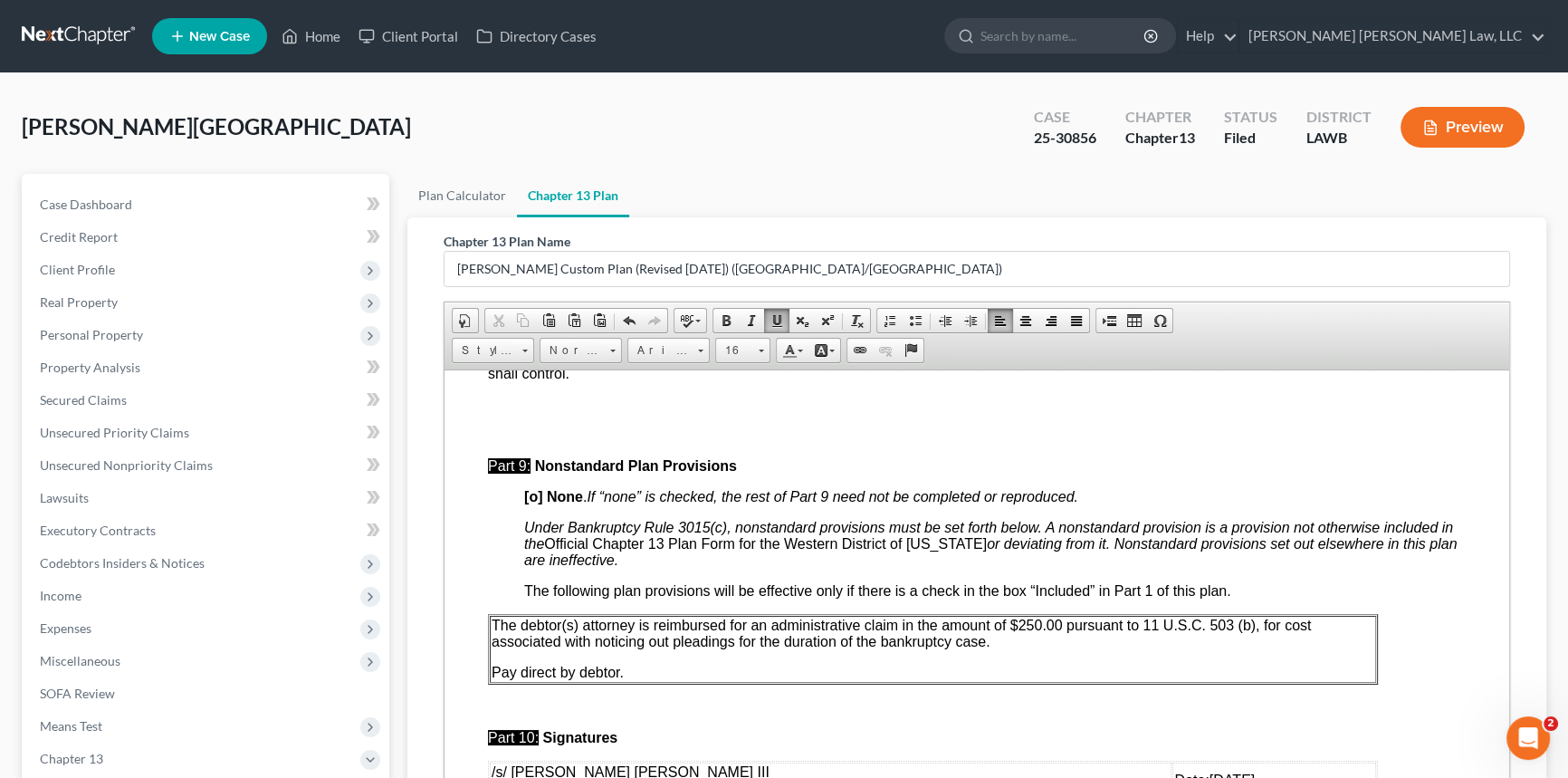
scroll to position [5516, 0]
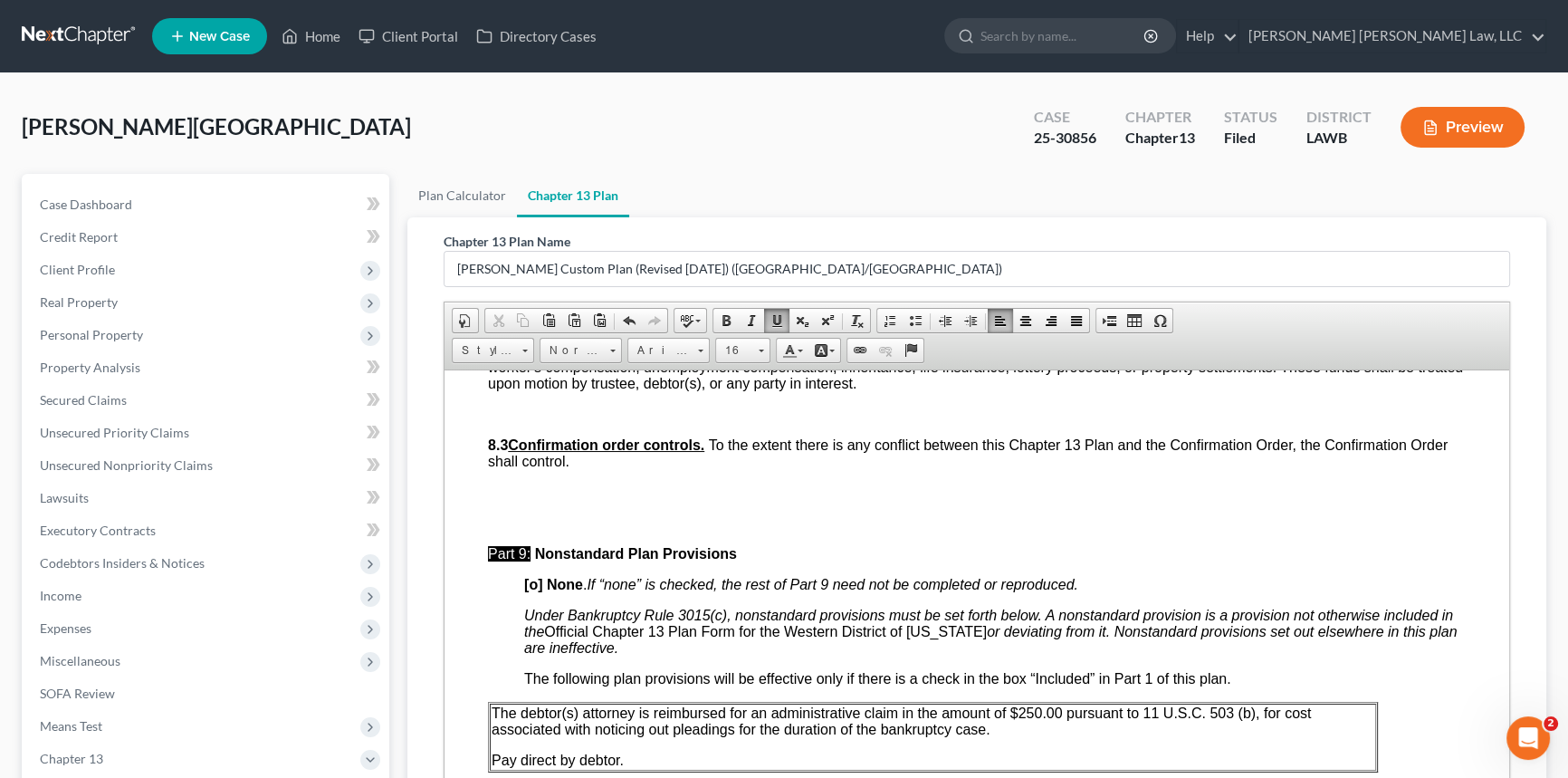
click at [525, 311] on p at bounding box center [994, 304] width 941 height 16
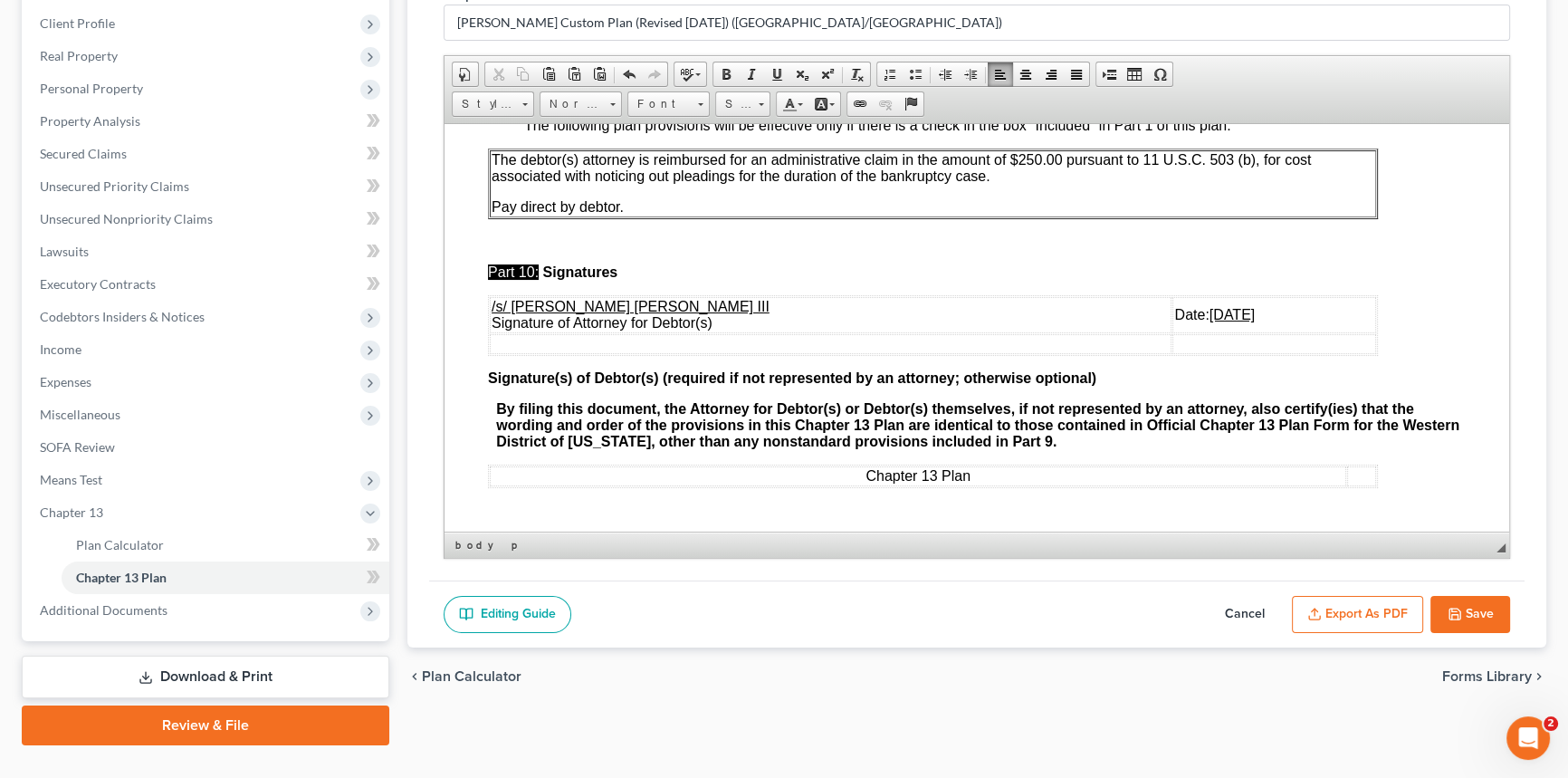
scroll to position [6038, 0]
click at [1209, 307] on u "[DATE]" at bounding box center [1231, 314] width 45 height 16
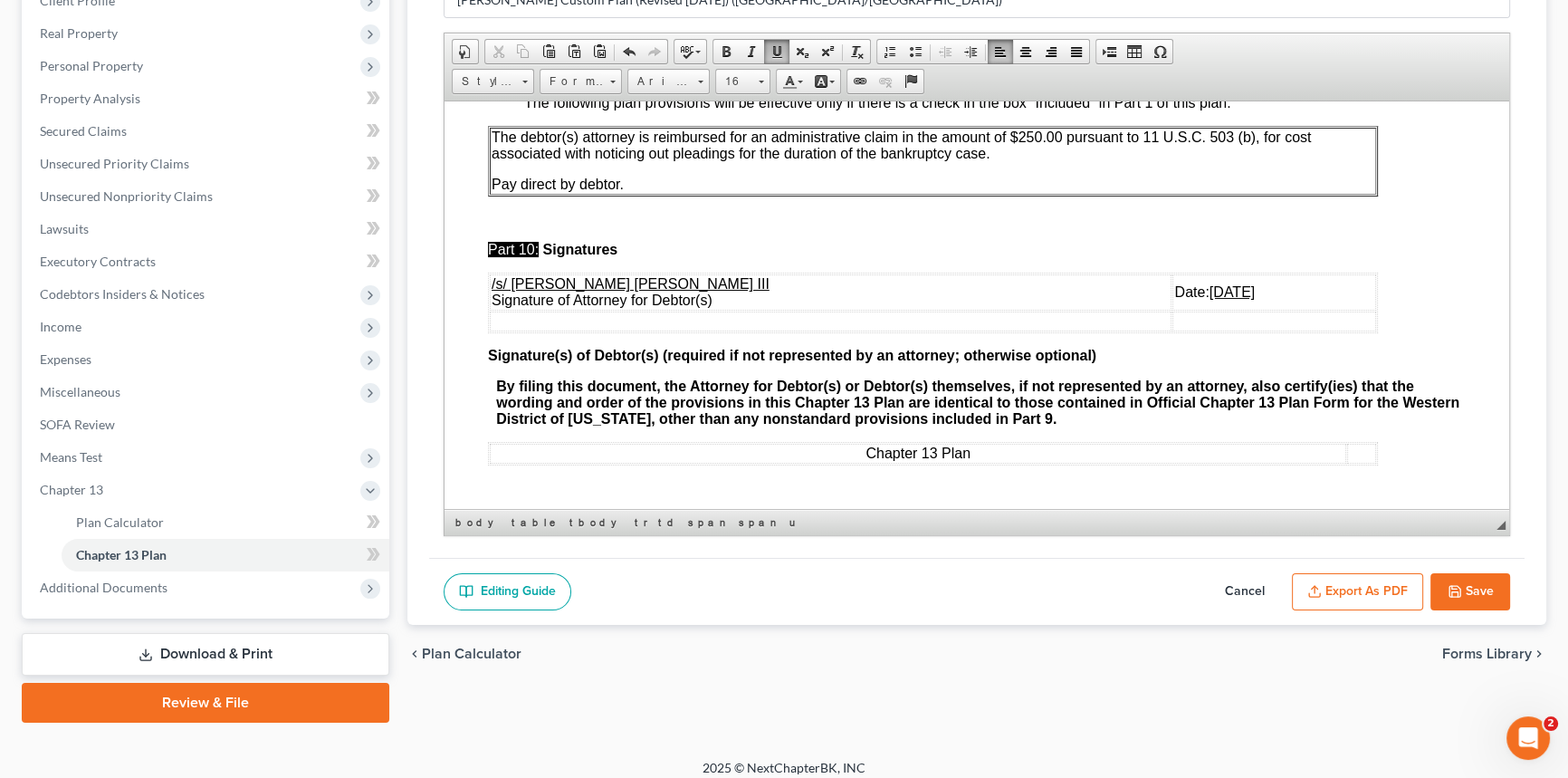
scroll to position [281, 0]
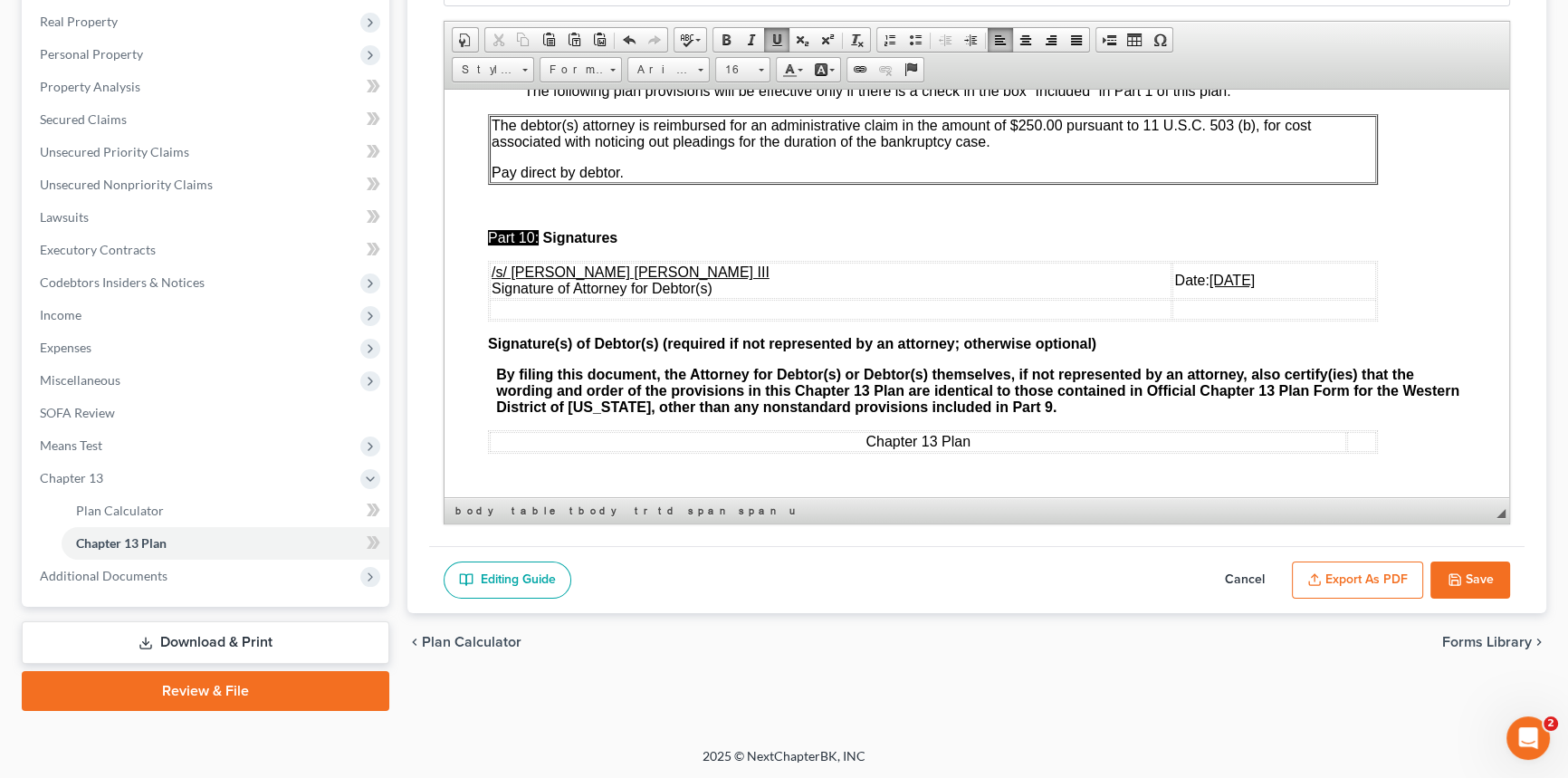
click at [1380, 573] on button "Export as PDF" at bounding box center [1358, 581] width 132 height 38
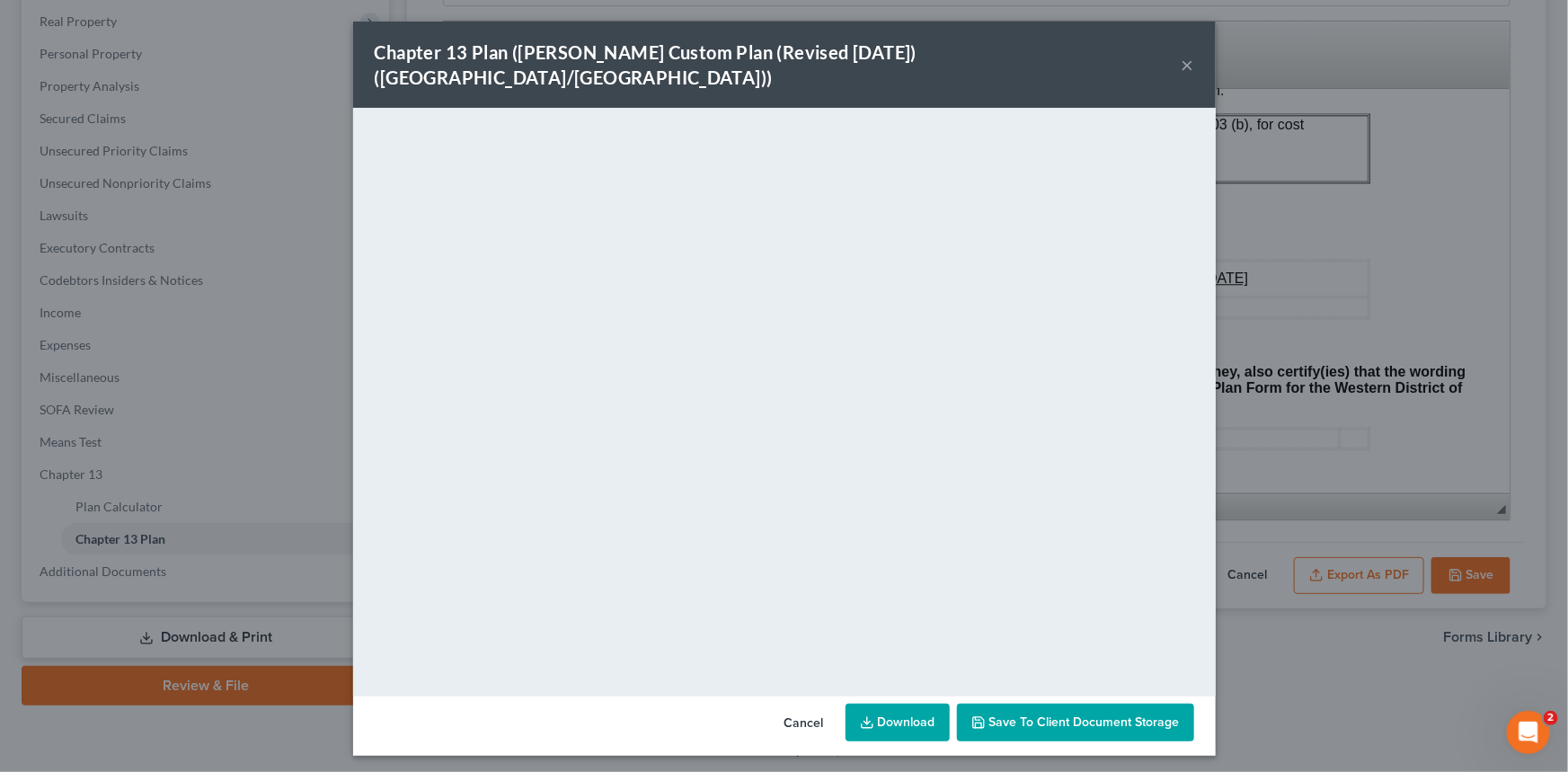
click at [1137, 41] on div "Chapter 13 Plan ([PERSON_NAME] Custom Plan (Revised [DATE]) ([GEOGRAPHIC_DATA]/…" at bounding box center [784, 64] width 863 height 86
click at [1184, 54] on button "×" at bounding box center [1188, 64] width 13 height 22
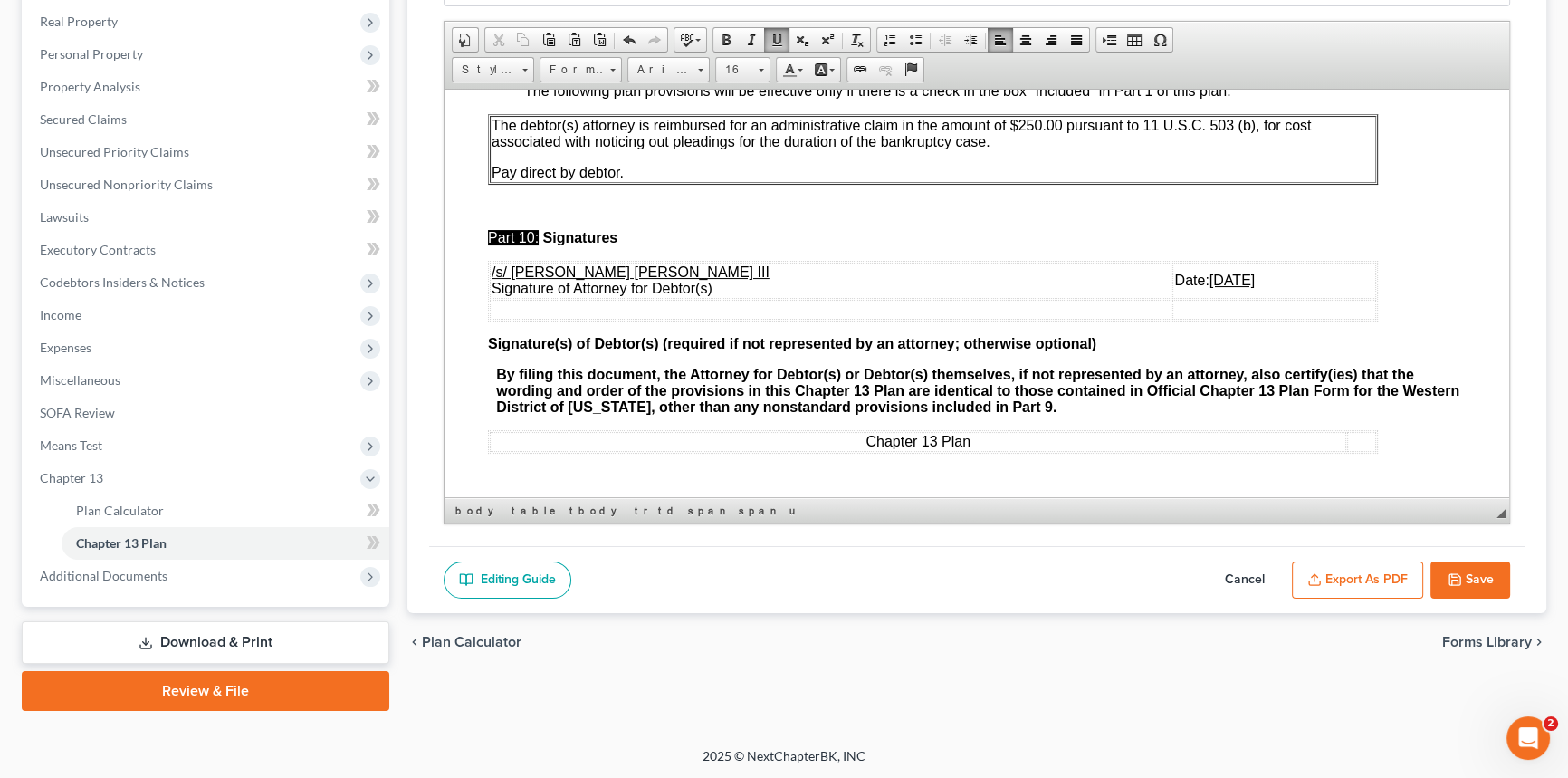
click at [1476, 573] on button "Save" at bounding box center [1470, 581] width 80 height 38
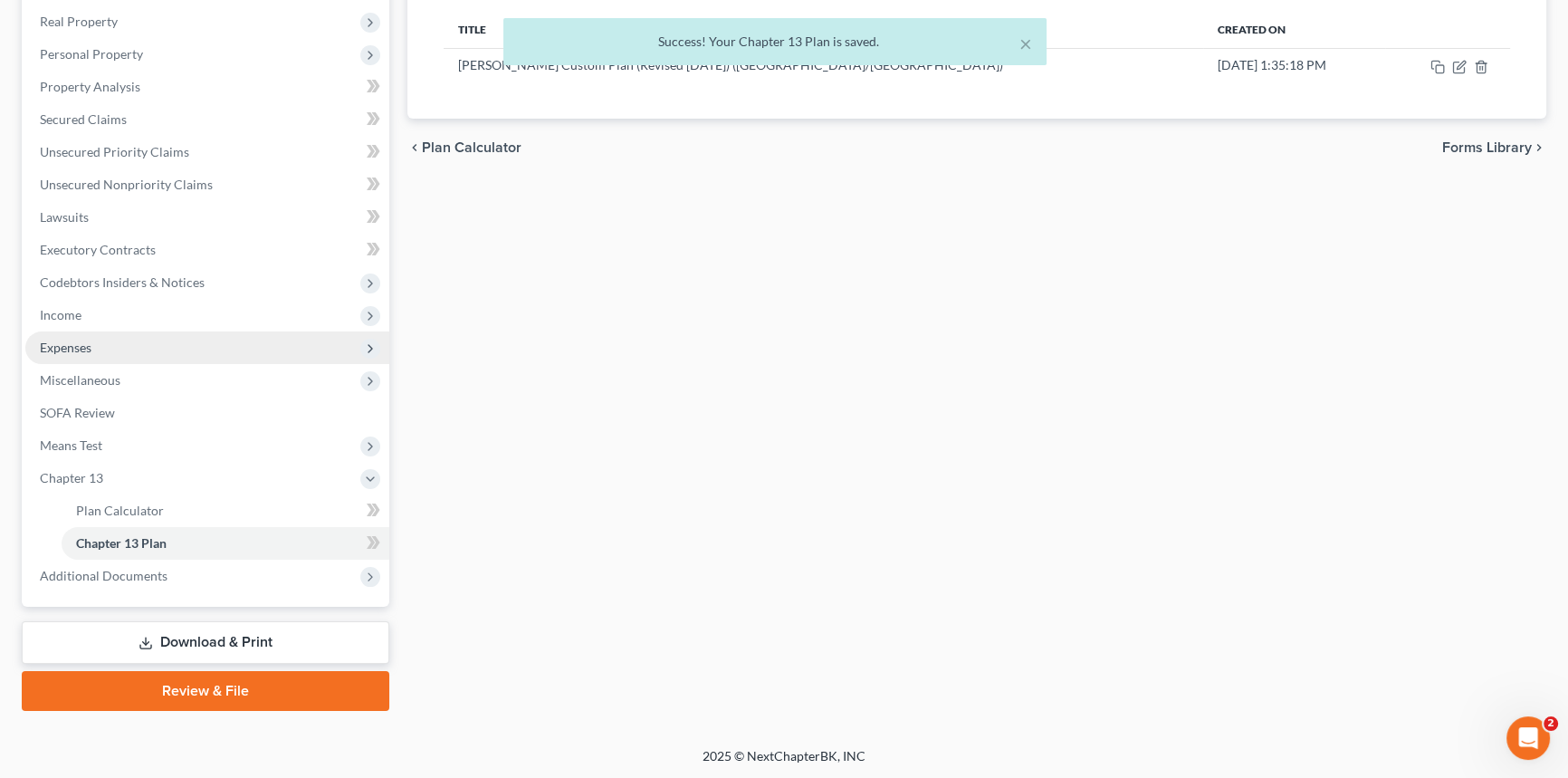
click at [72, 343] on span "Expenses" at bounding box center [66, 347] width 51 height 16
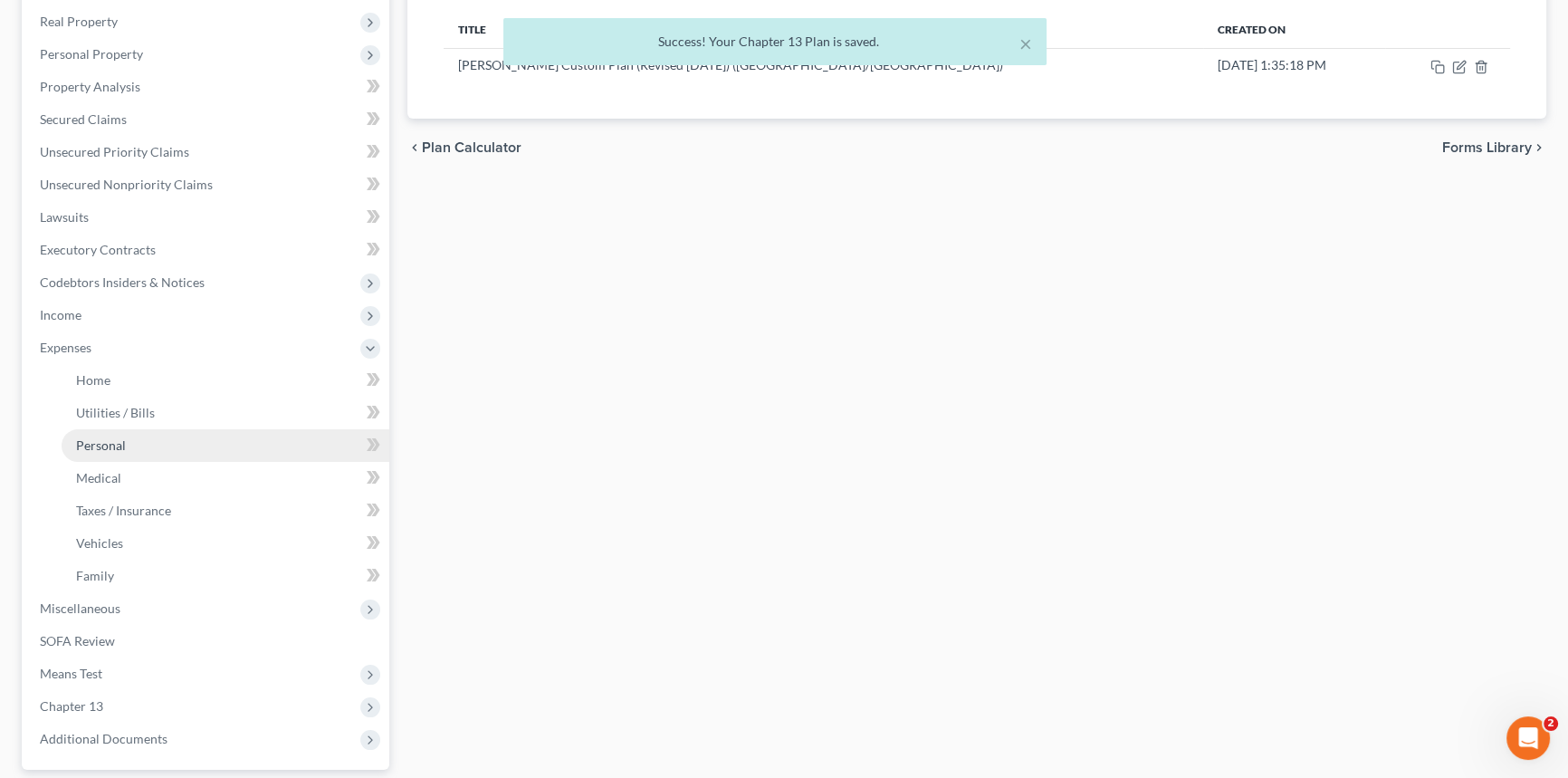
click at [92, 440] on span "Personal" at bounding box center [101, 445] width 49 height 16
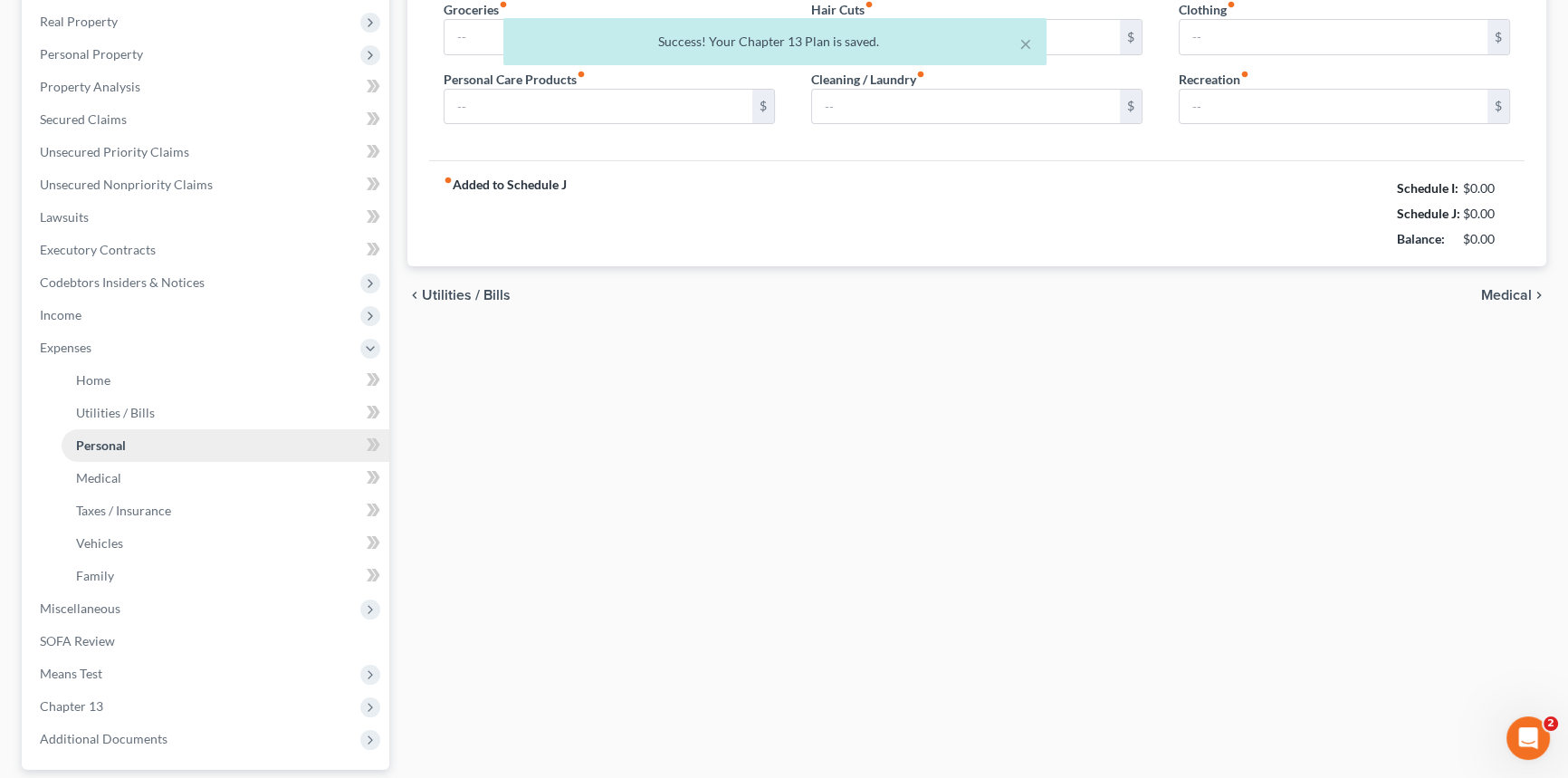
scroll to position [10, 0]
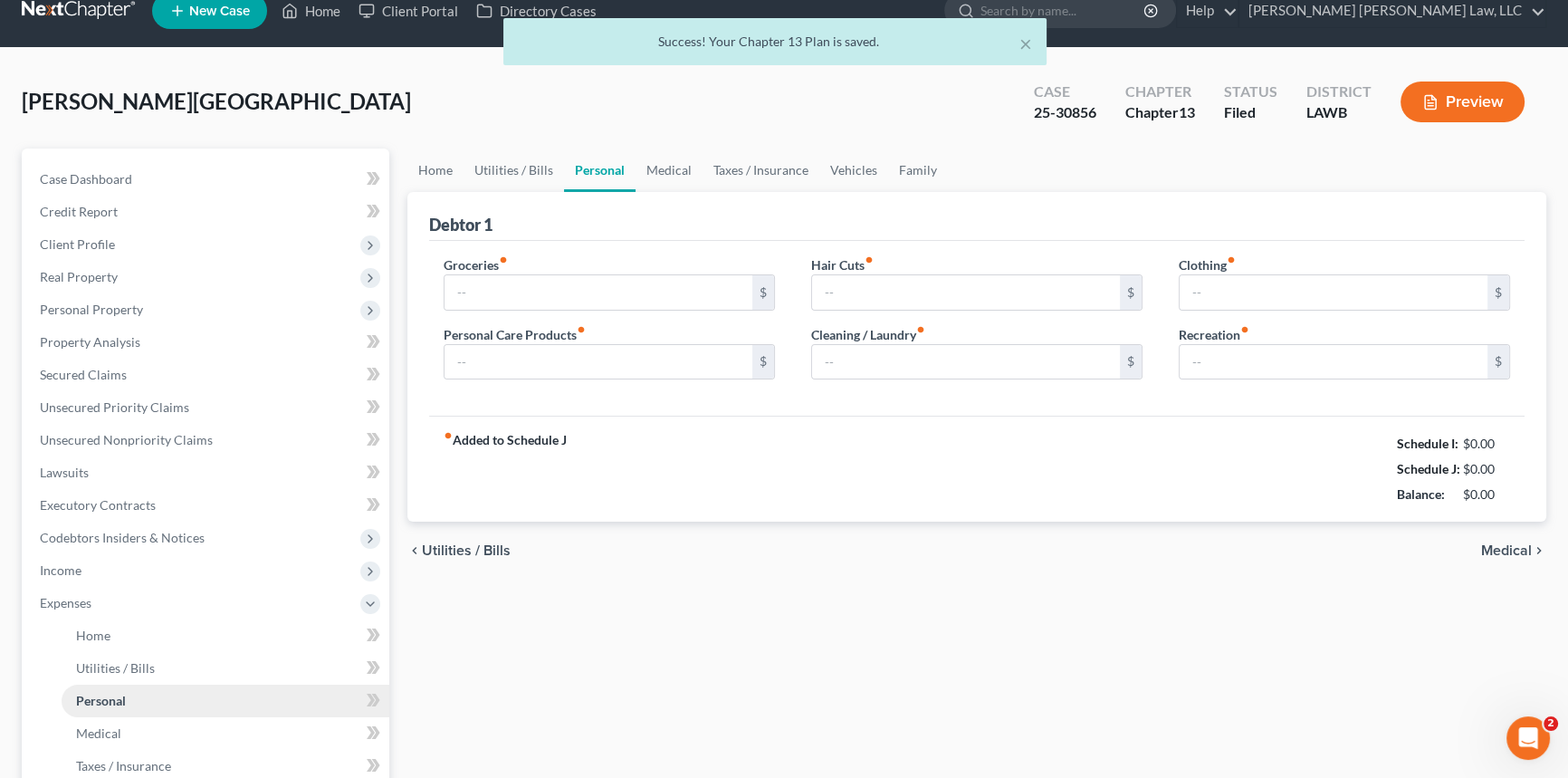
type input "800.00"
type input "94.00"
type input "0.00"
type input "154.00"
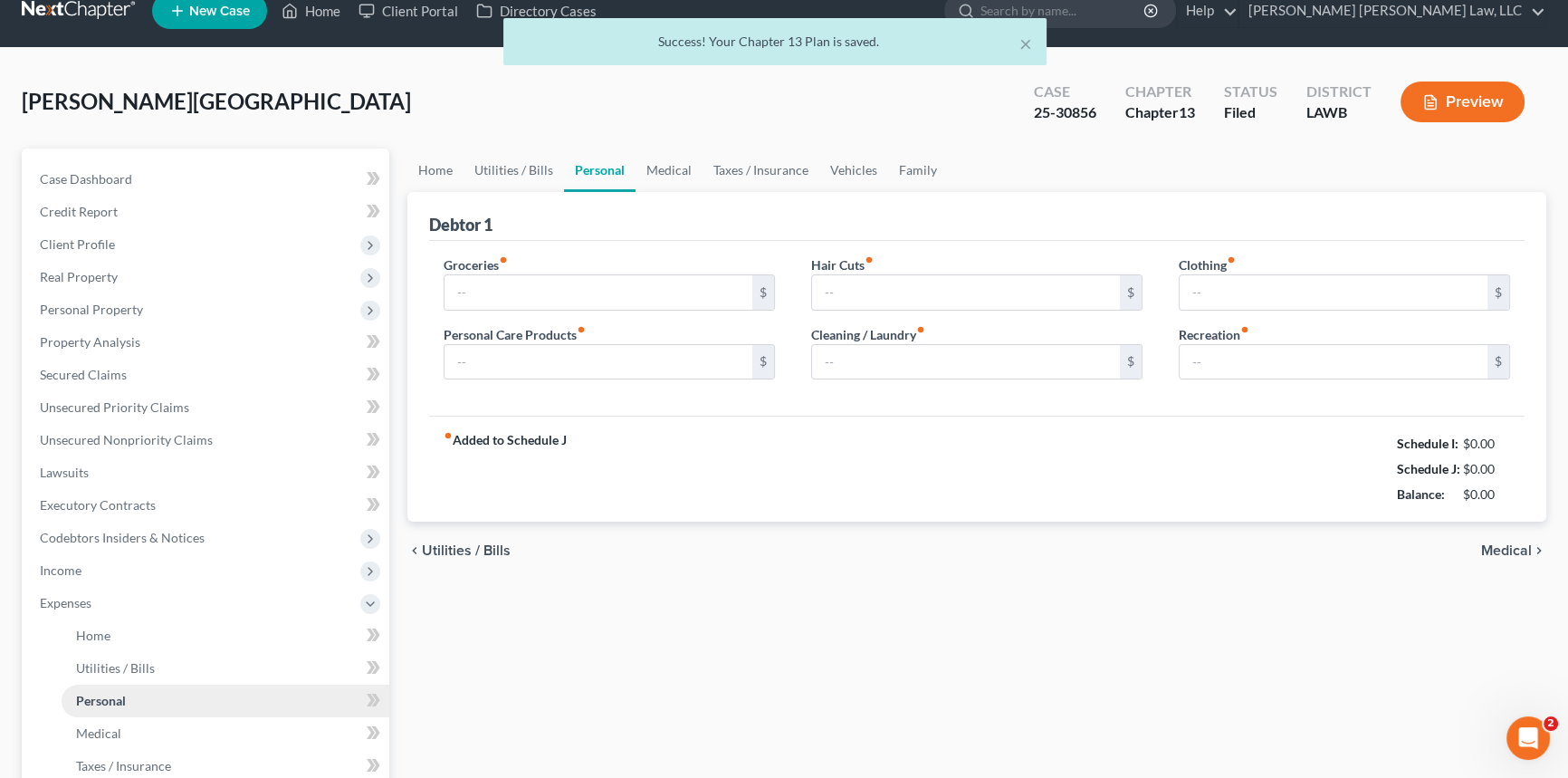
type input "75.00"
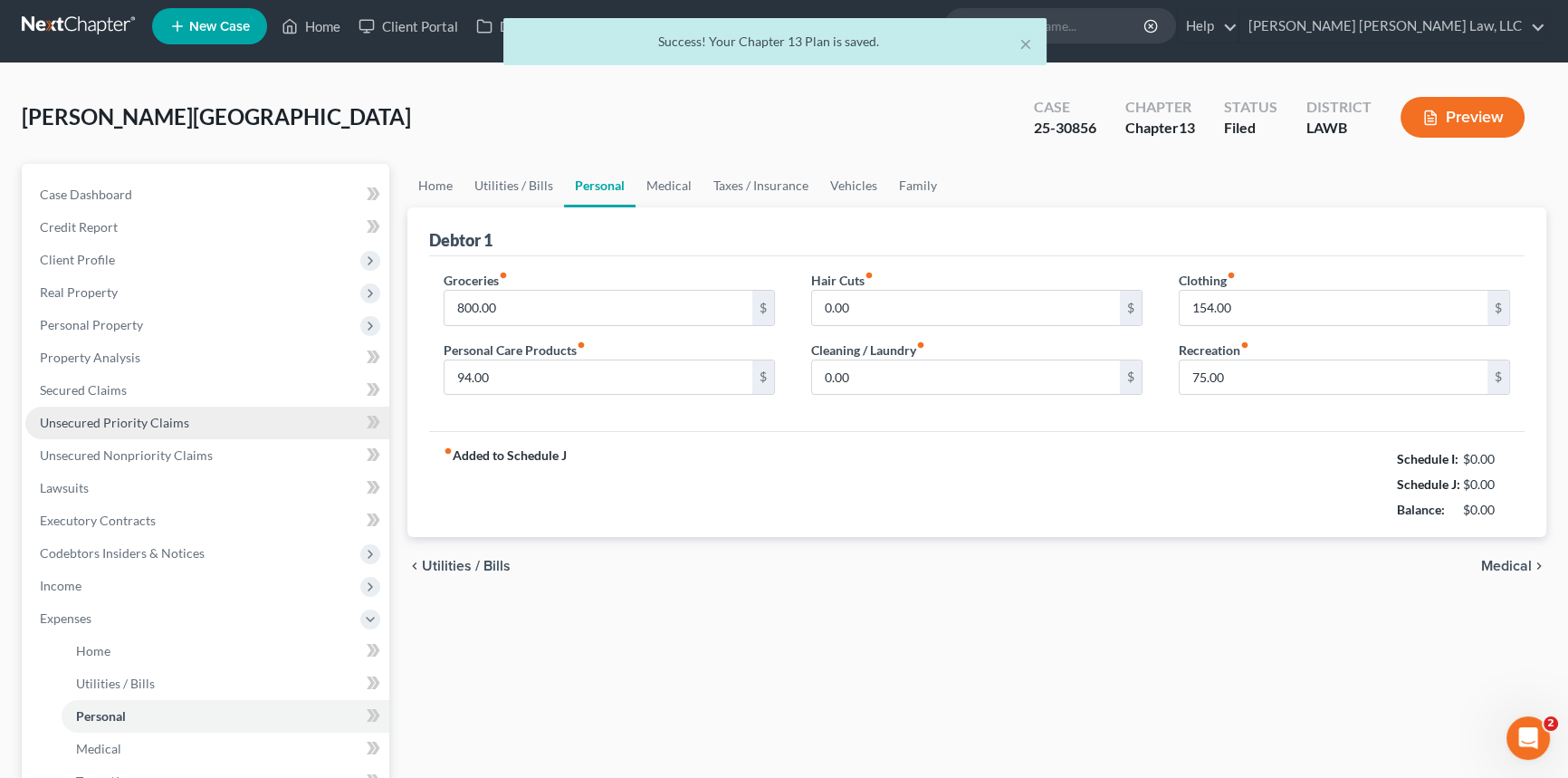
scroll to position [0, 0]
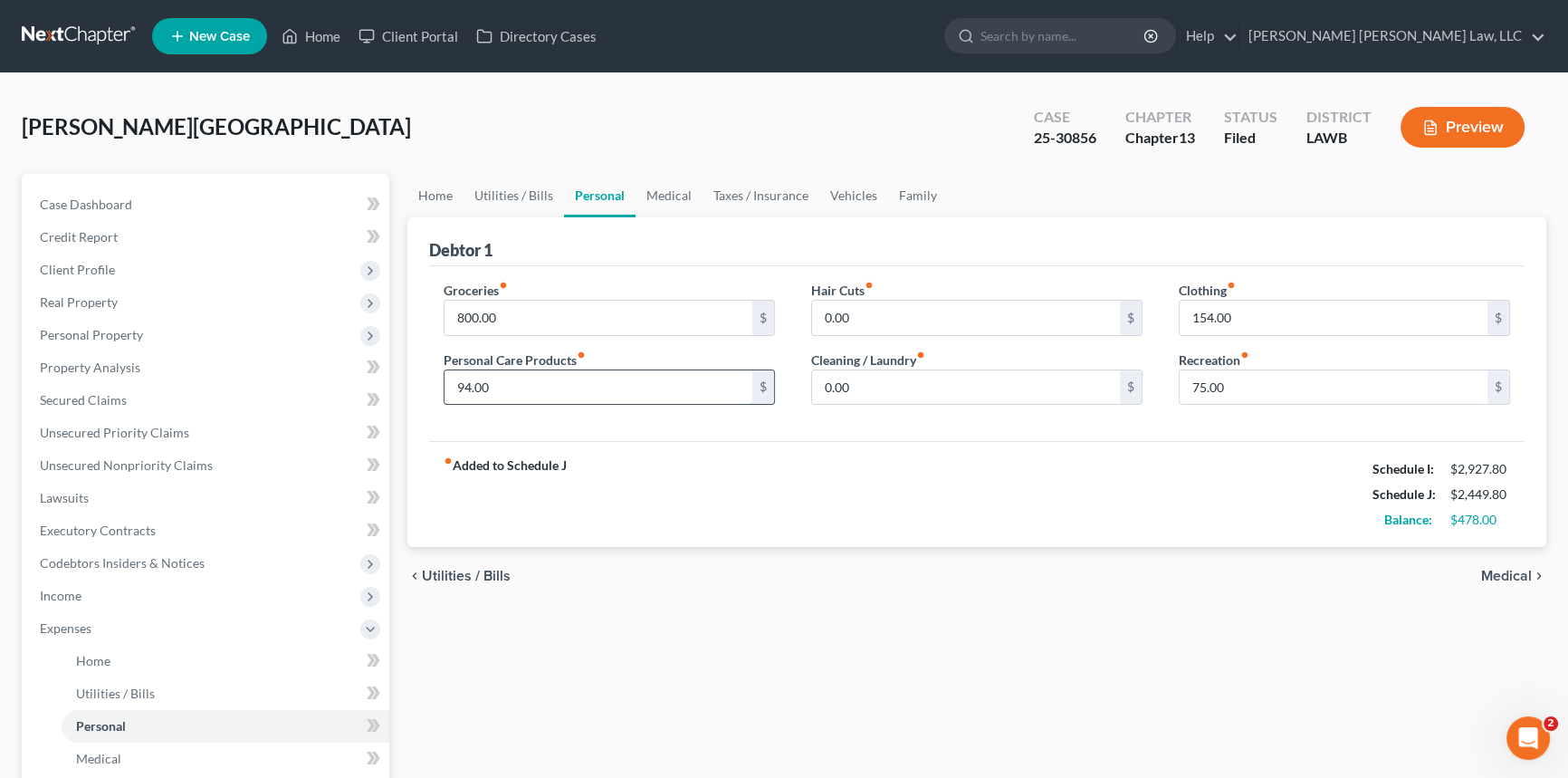
click at [529, 388] on input "94.00" at bounding box center [598, 388] width 308 height 35
type input "90.00"
click at [1218, 311] on input "154.00" at bounding box center [1334, 319] width 308 height 35
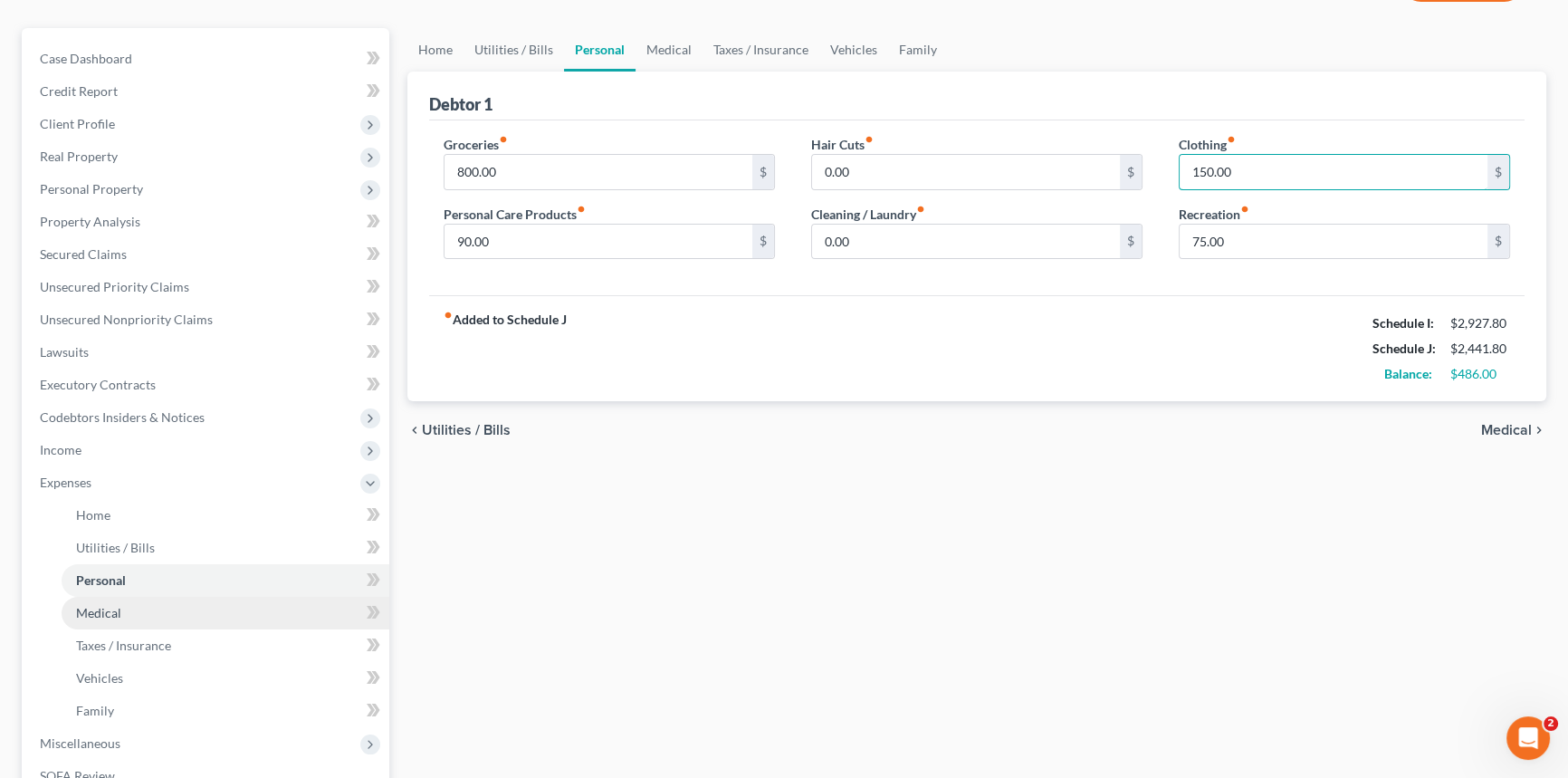
scroll to position [411, 0]
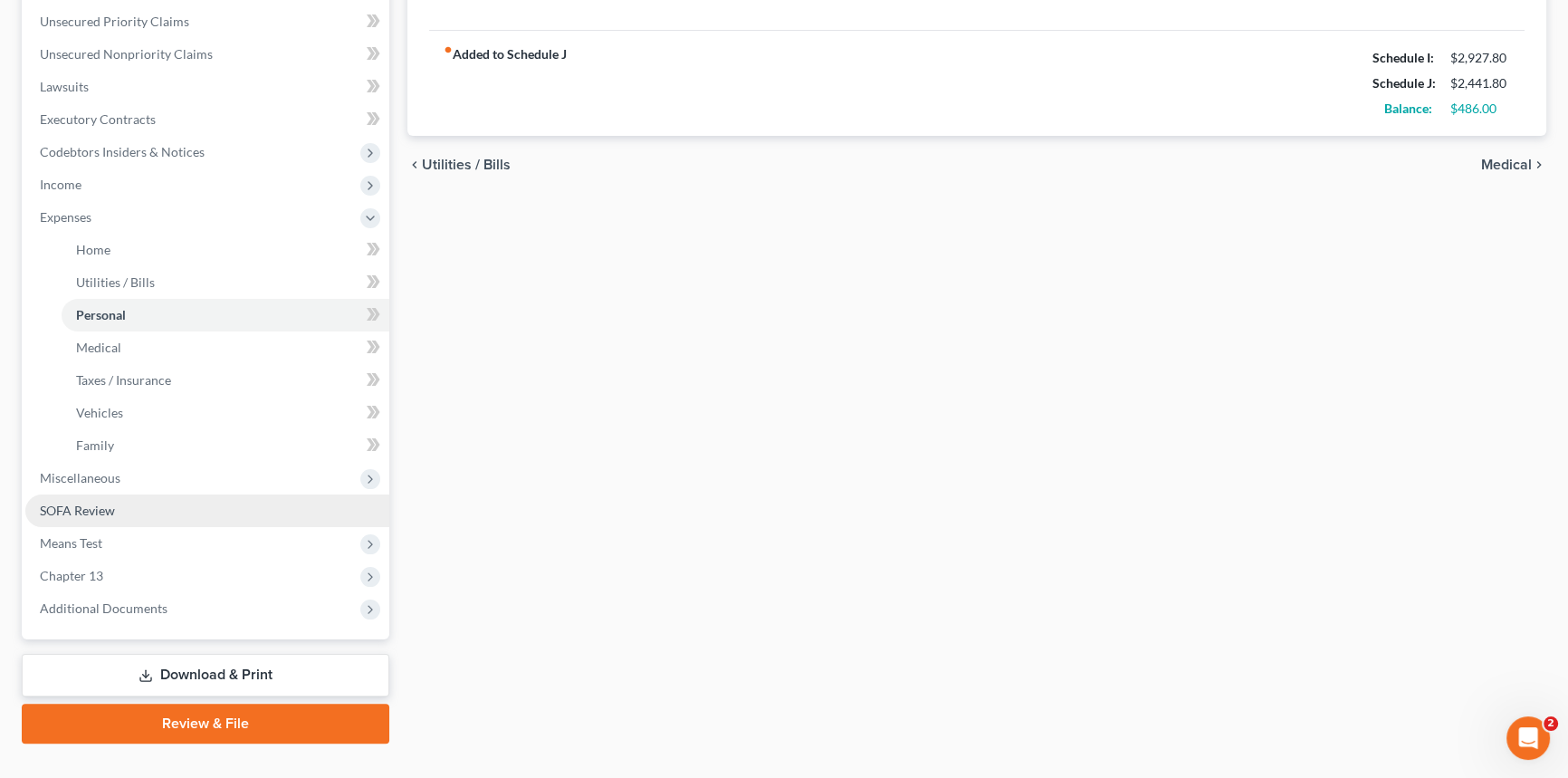
type input "150.00"
click at [112, 507] on span "SOFA Review" at bounding box center [78, 510] width 75 height 16
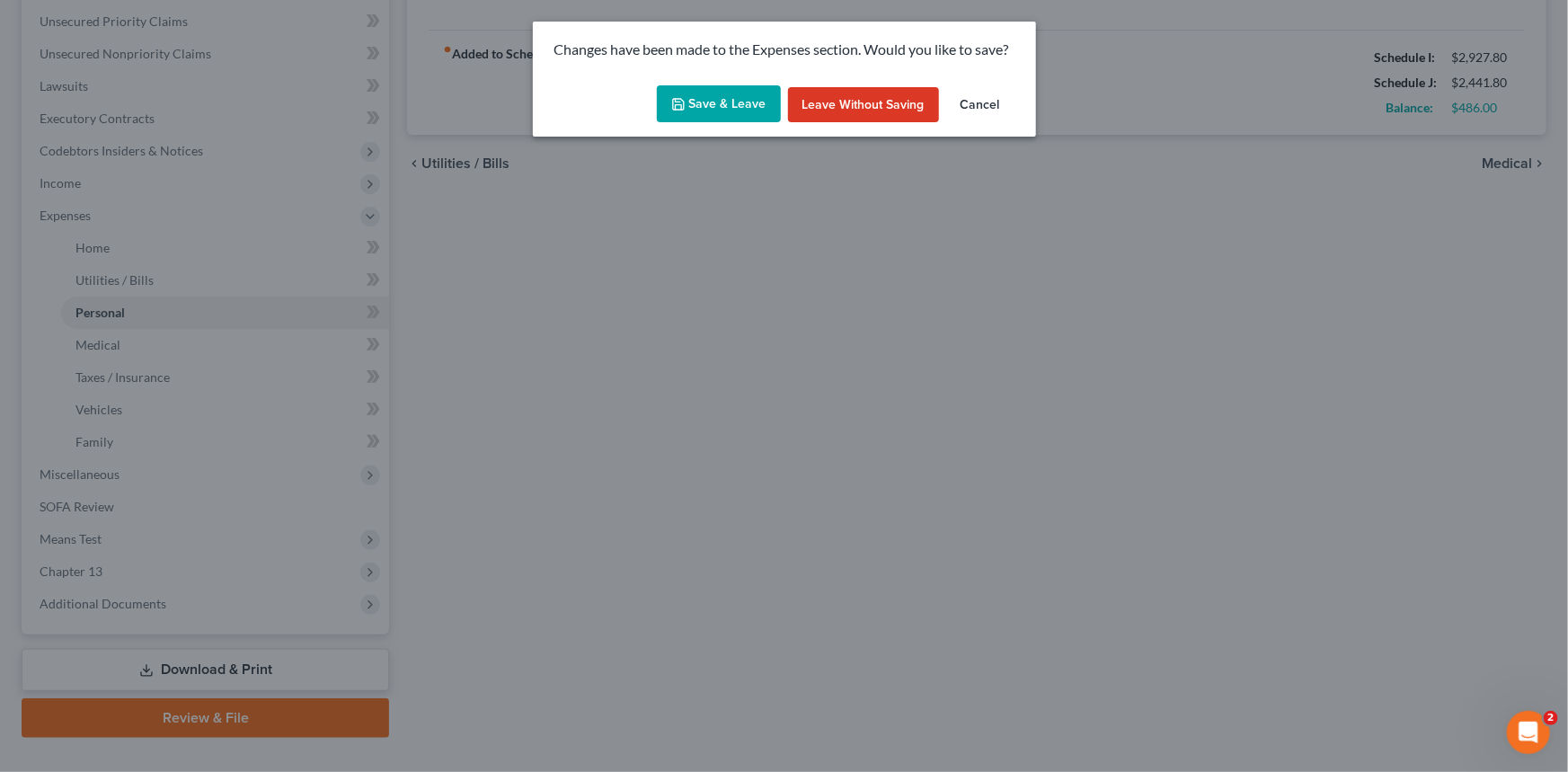
click at [729, 100] on button "Save & Leave" at bounding box center [718, 104] width 124 height 38
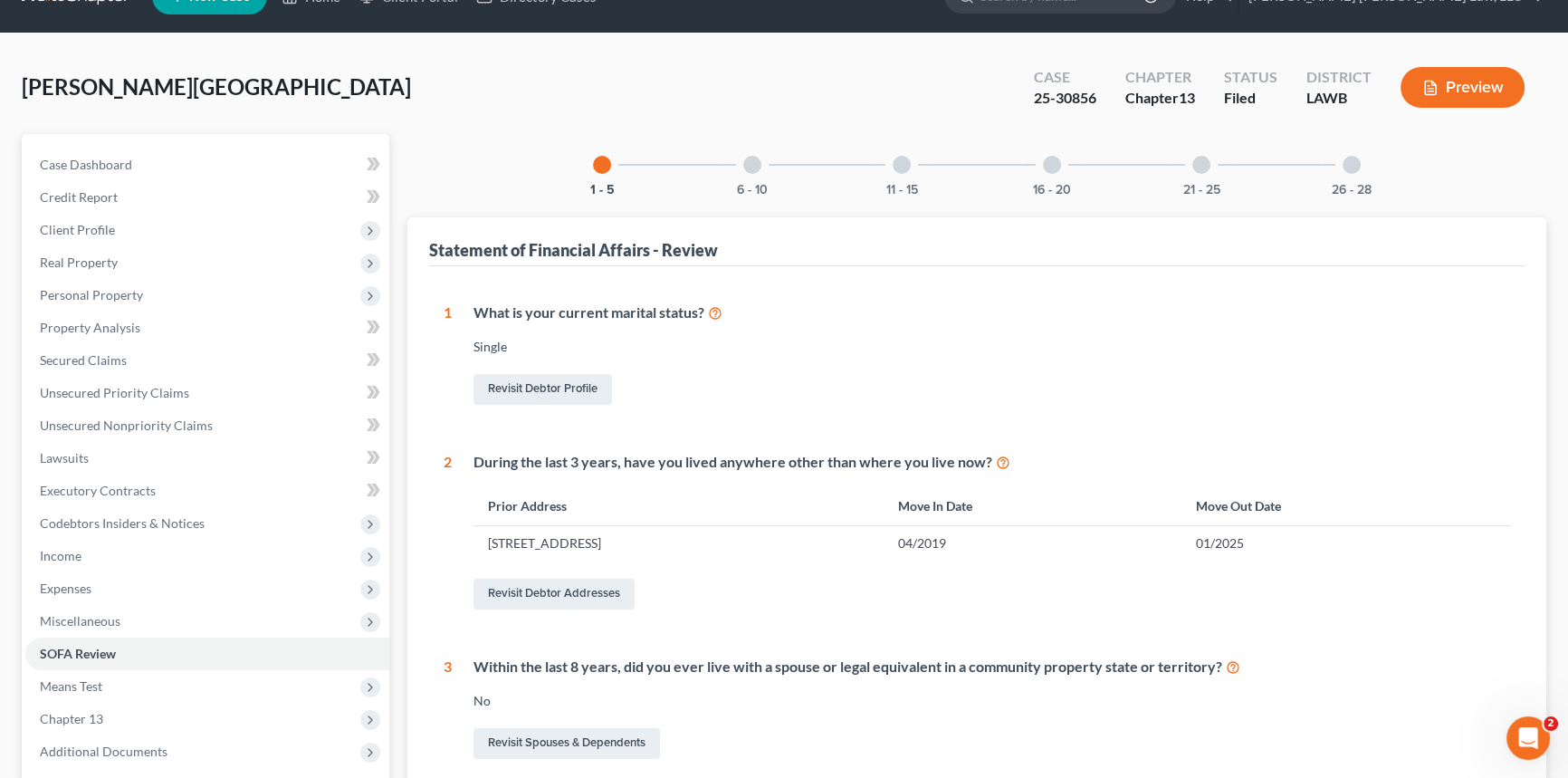
scroll to position [246, 0]
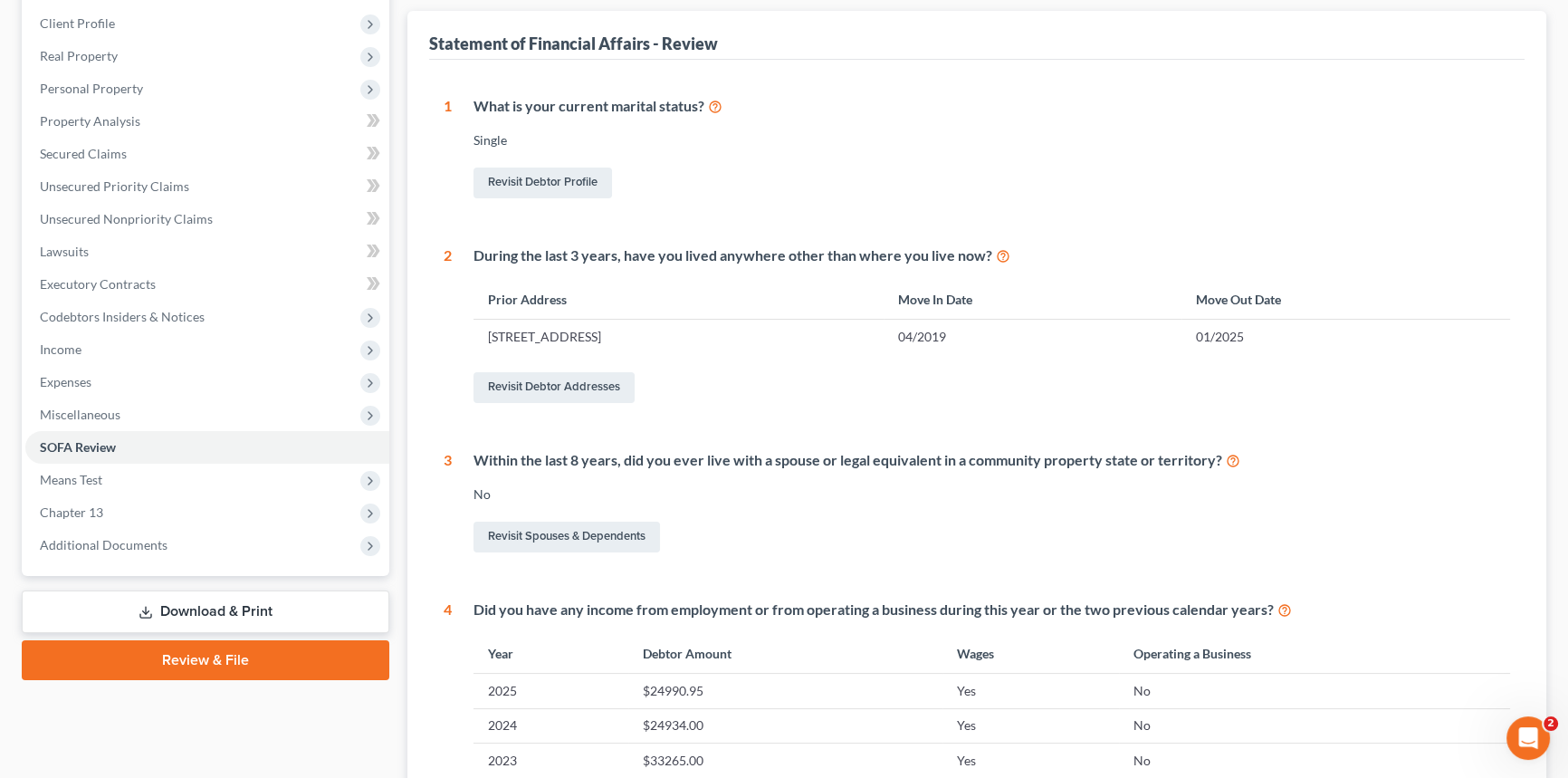
click at [275, 611] on link "Download & Print" at bounding box center [206, 611] width 368 height 43
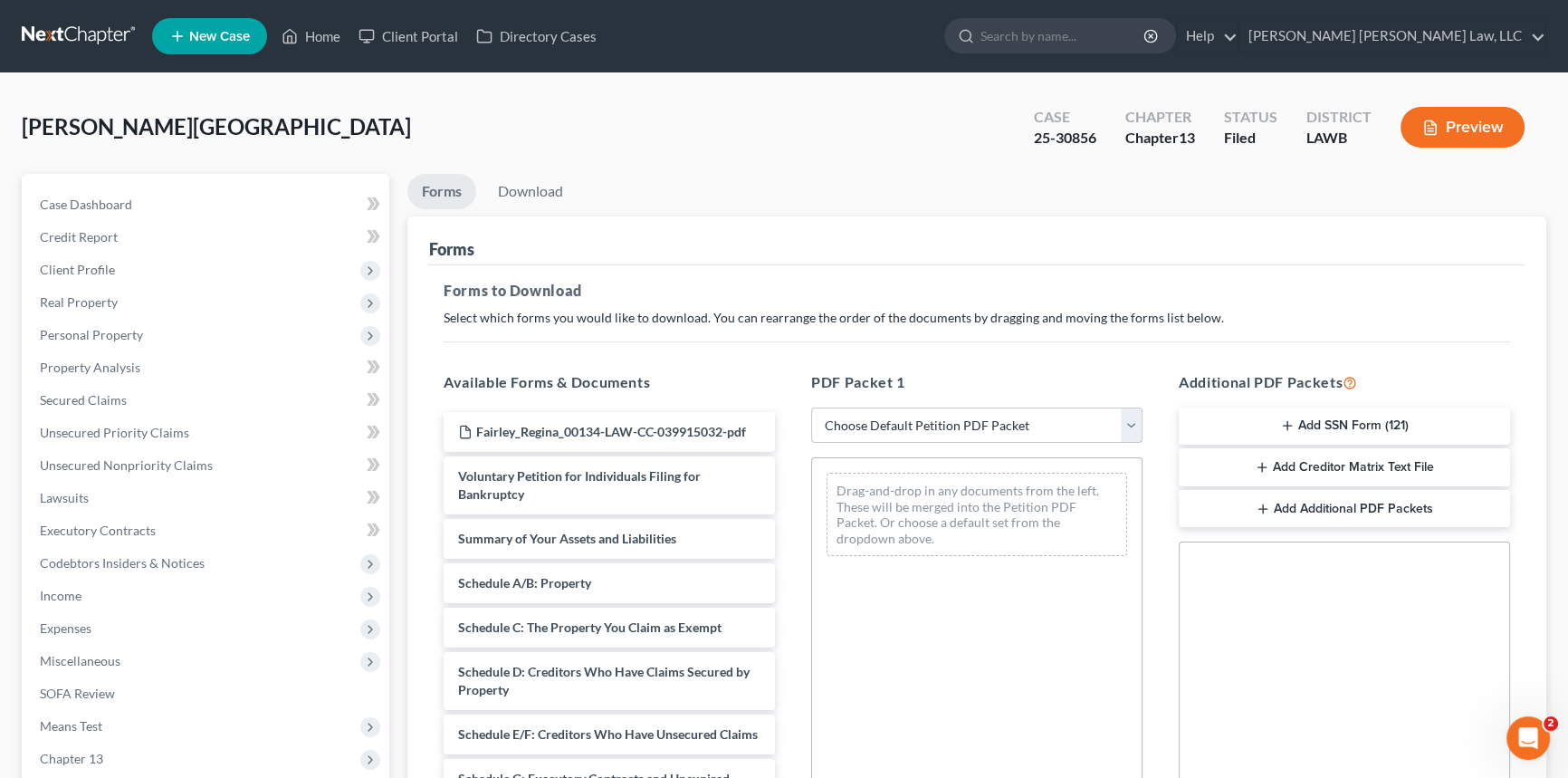
click at [1019, 421] on select "Choose Default Petition PDF Packet Complete Bankruptcy Petition (all forms and …" at bounding box center [977, 426] width 331 height 37
select select "2"
click at [811, 407] on select "Choose Default Petition PDF Packet Complete Bankruptcy Petition (all forms and …" at bounding box center [977, 426] width 331 height 37
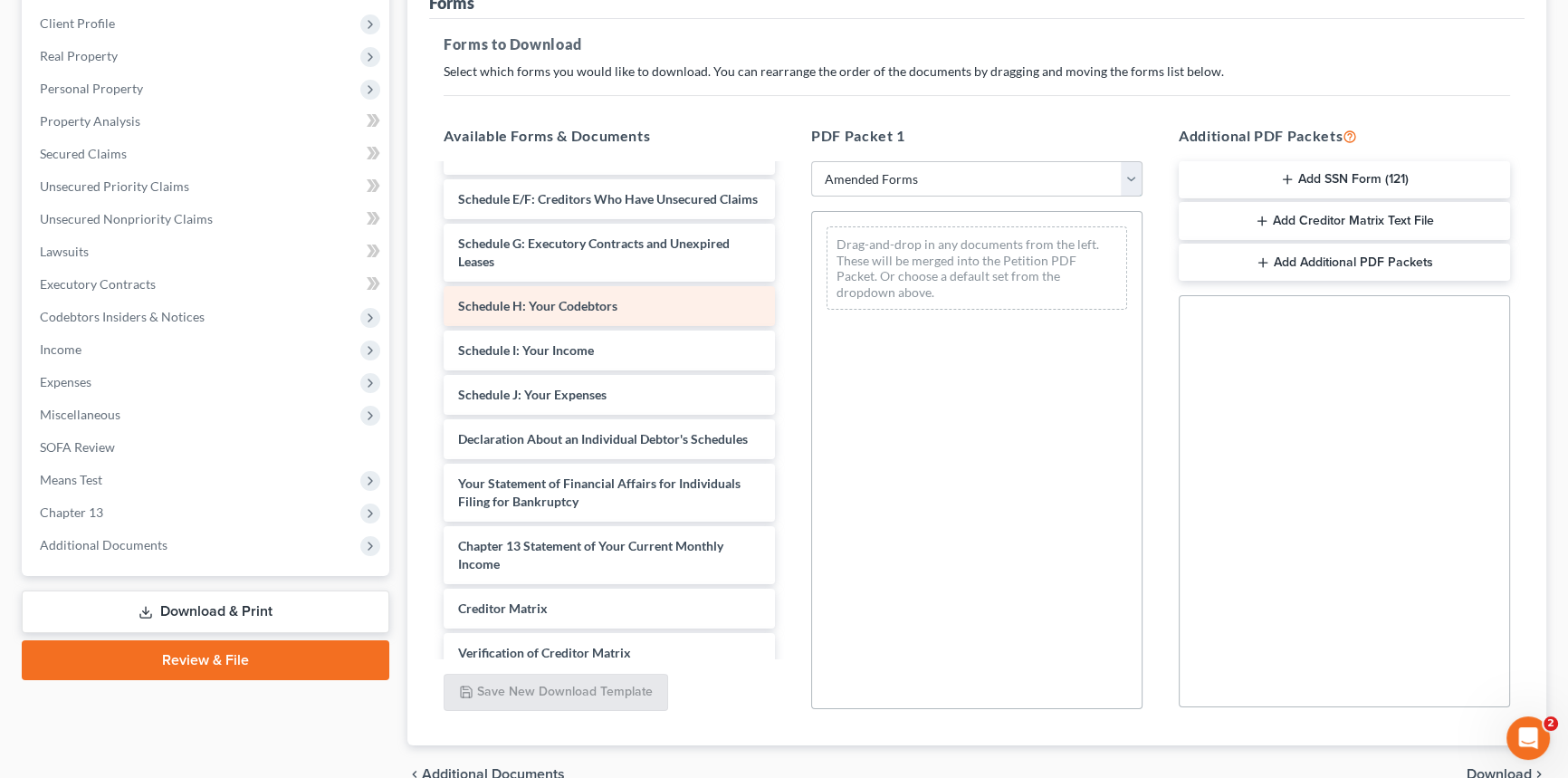
scroll to position [246, 0]
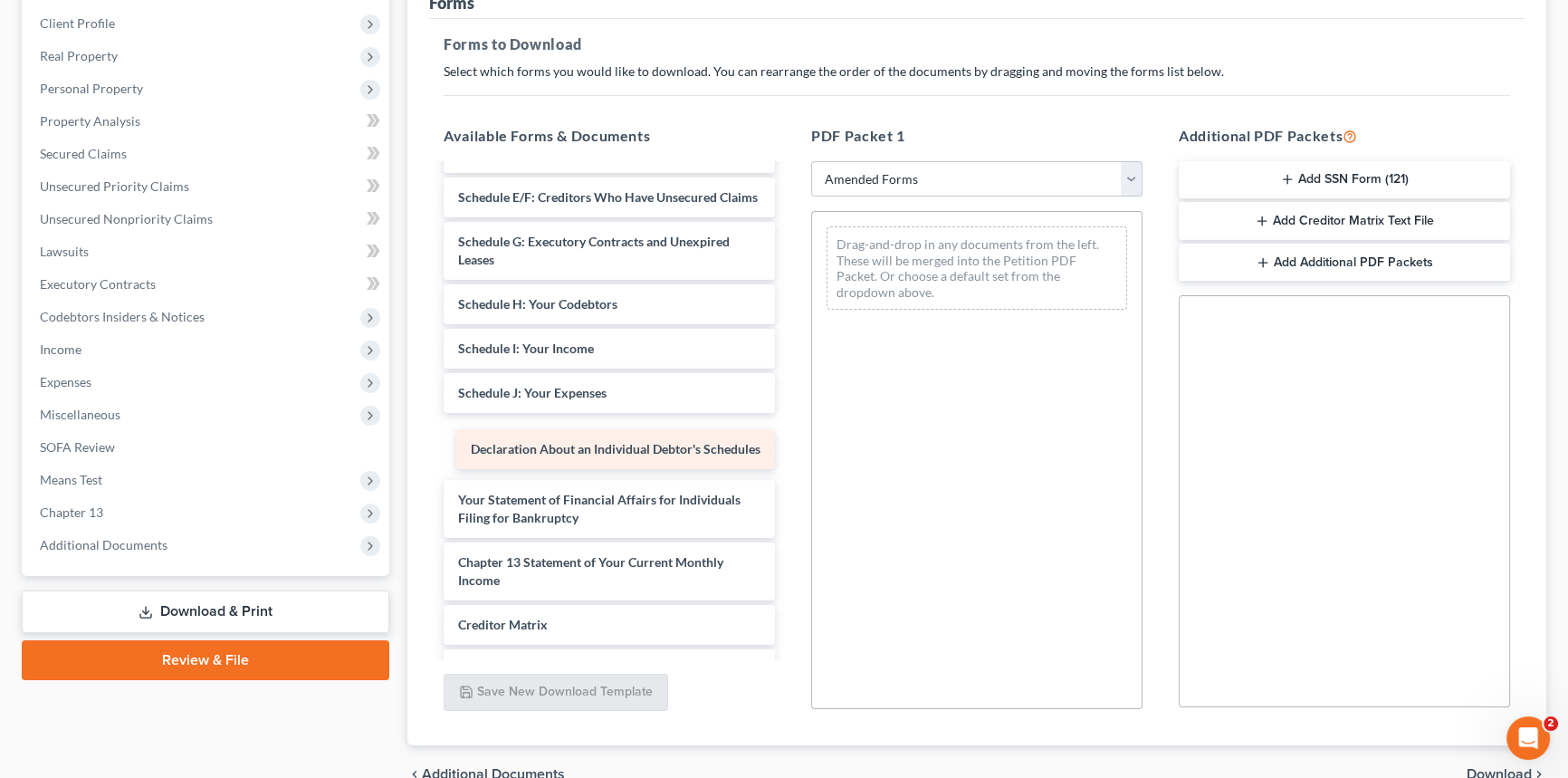
drag, startPoint x: 588, startPoint y: 462, endPoint x: 1044, endPoint y: 418, distance: 458.1
click at [789, 409] on div "Declaration About an Individual Debtor's Schedules Voluntary Petition for Indiv…" at bounding box center [609, 358] width 360 height 877
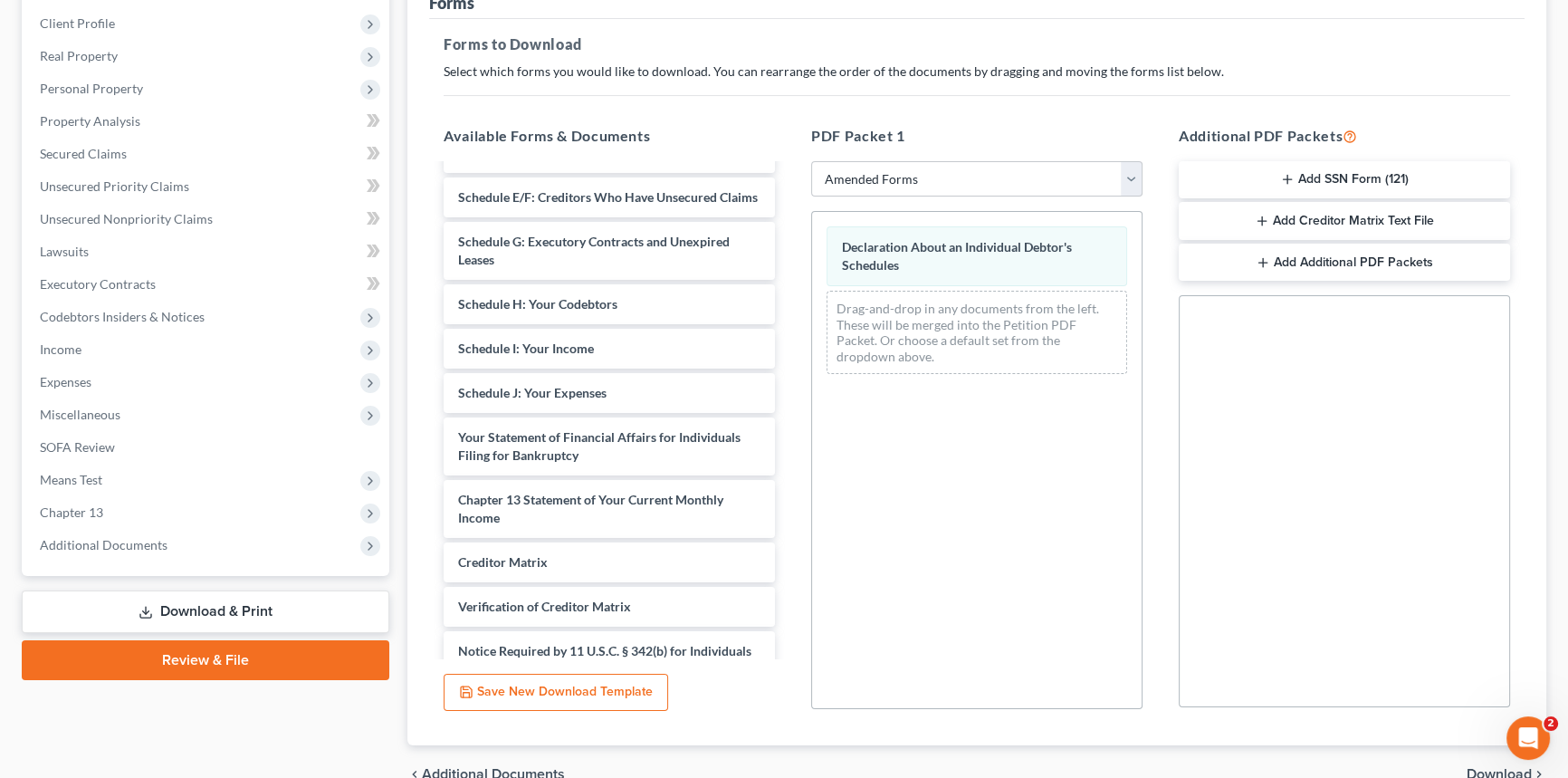
scroll to position [0, 0]
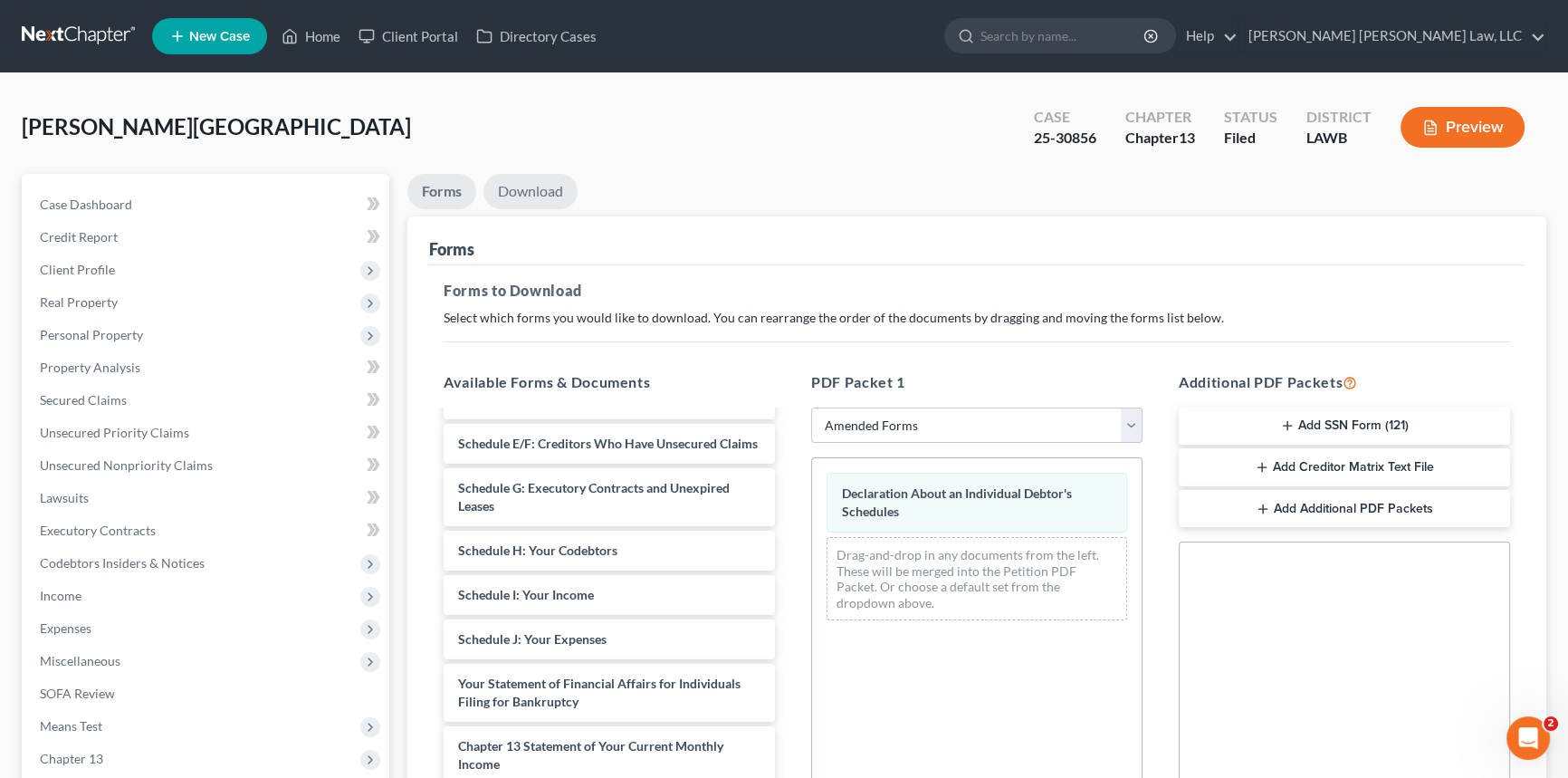
click at [532, 190] on link "Download" at bounding box center [531, 191] width 94 height 36
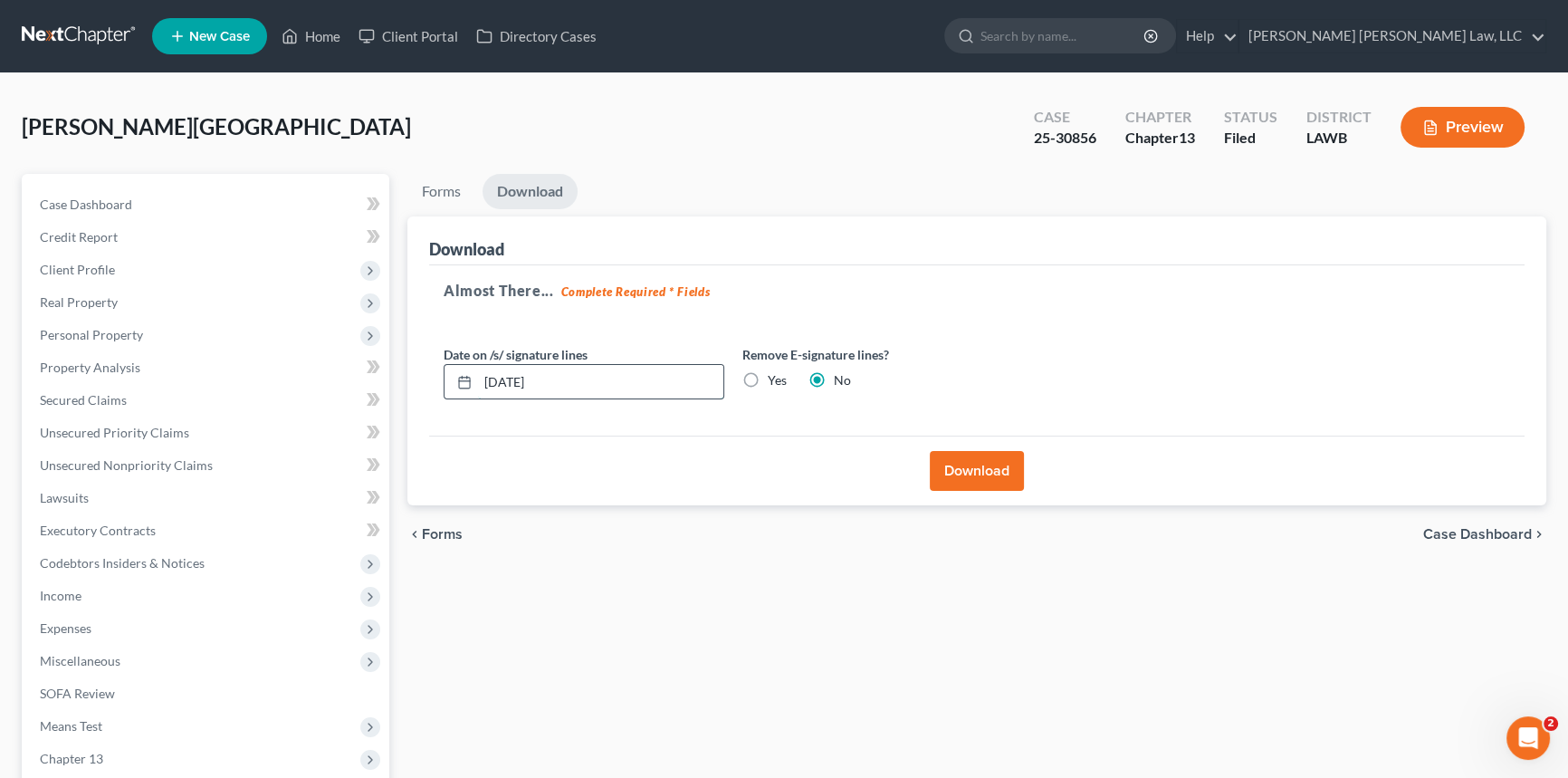
click at [594, 381] on input "[DATE]" at bounding box center [601, 383] width 245 height 35
click at [975, 461] on button "Download" at bounding box center [976, 471] width 94 height 40
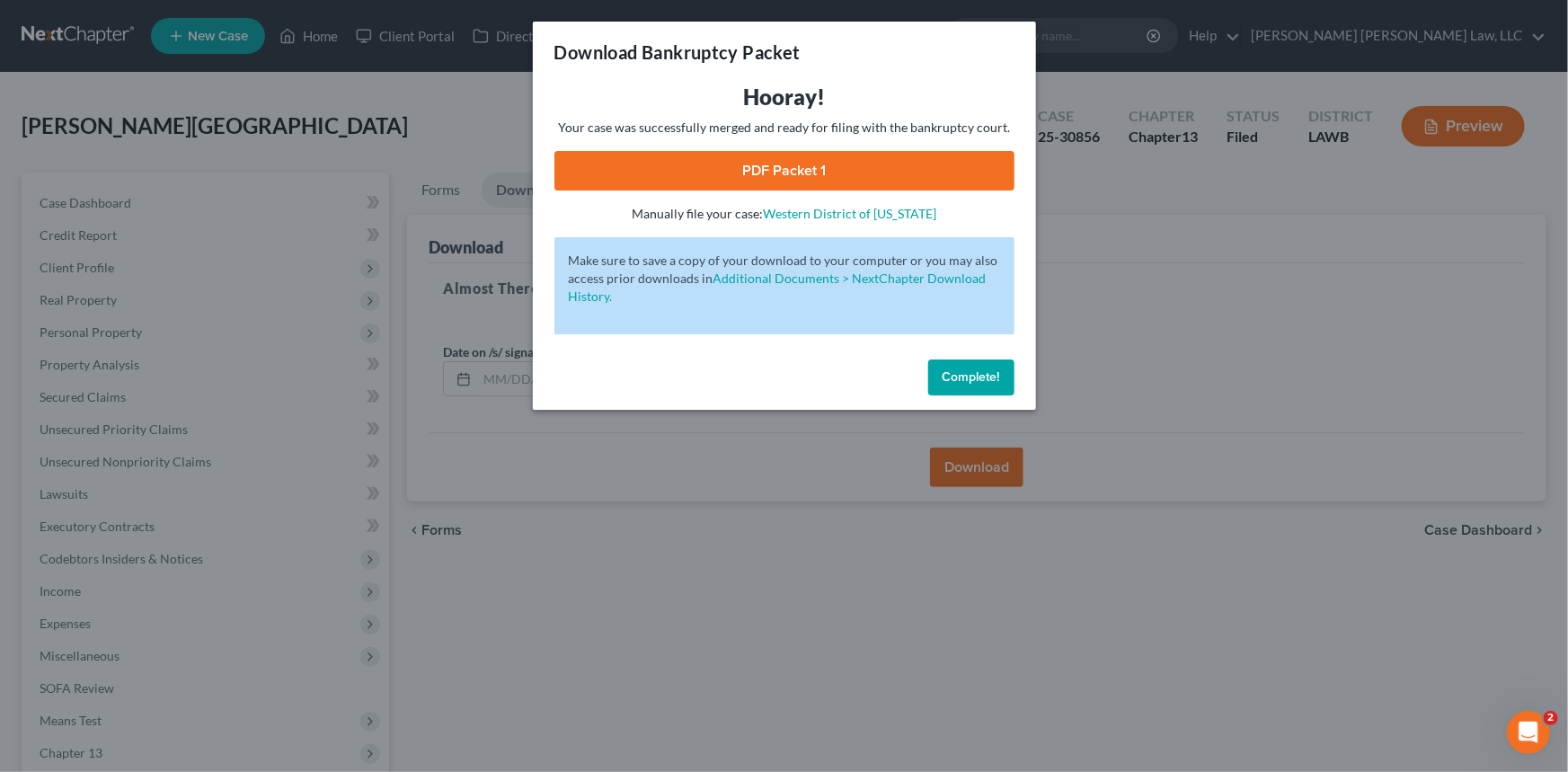
click at [894, 176] on link "PDF Packet 1" at bounding box center [784, 171] width 460 height 40
drag, startPoint x: 991, startPoint y: 370, endPoint x: 941, endPoint y: 346, distance: 55.5
click at [991, 370] on span "Complete!" at bounding box center [971, 377] width 57 height 15
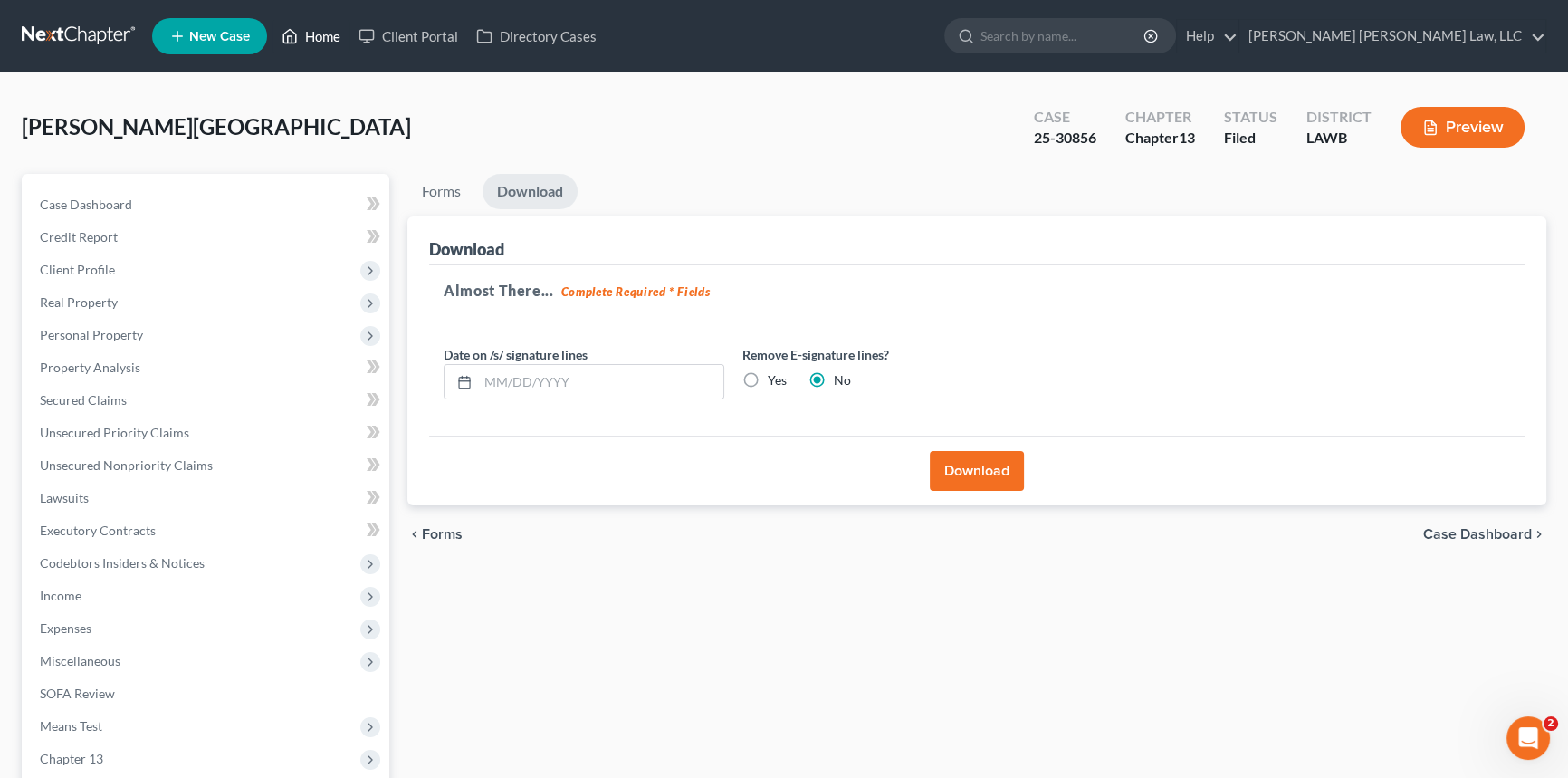
click at [314, 29] on link "Home" at bounding box center [311, 37] width 77 height 33
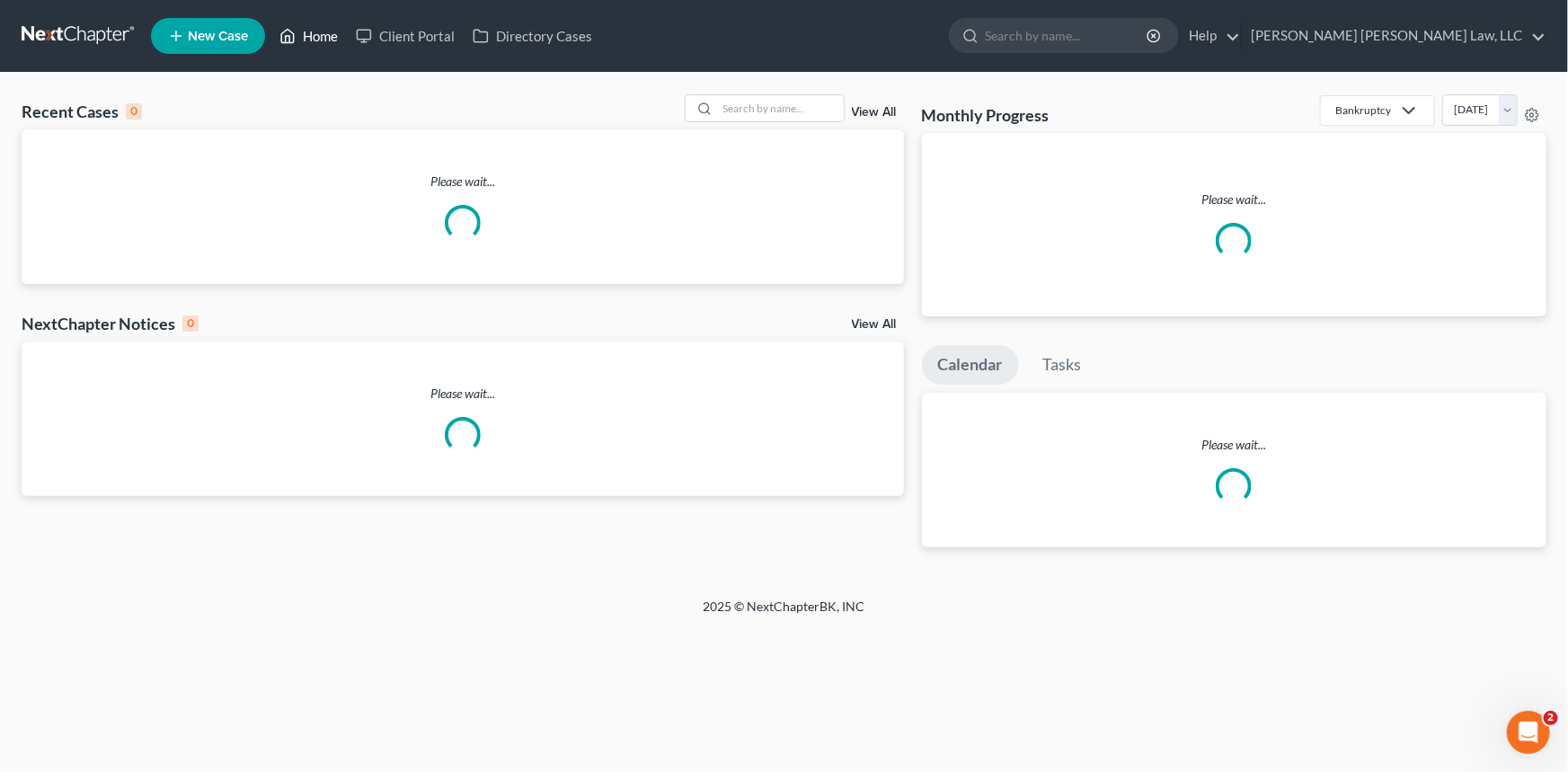
click at [323, 31] on link "Home" at bounding box center [309, 36] width 76 height 33
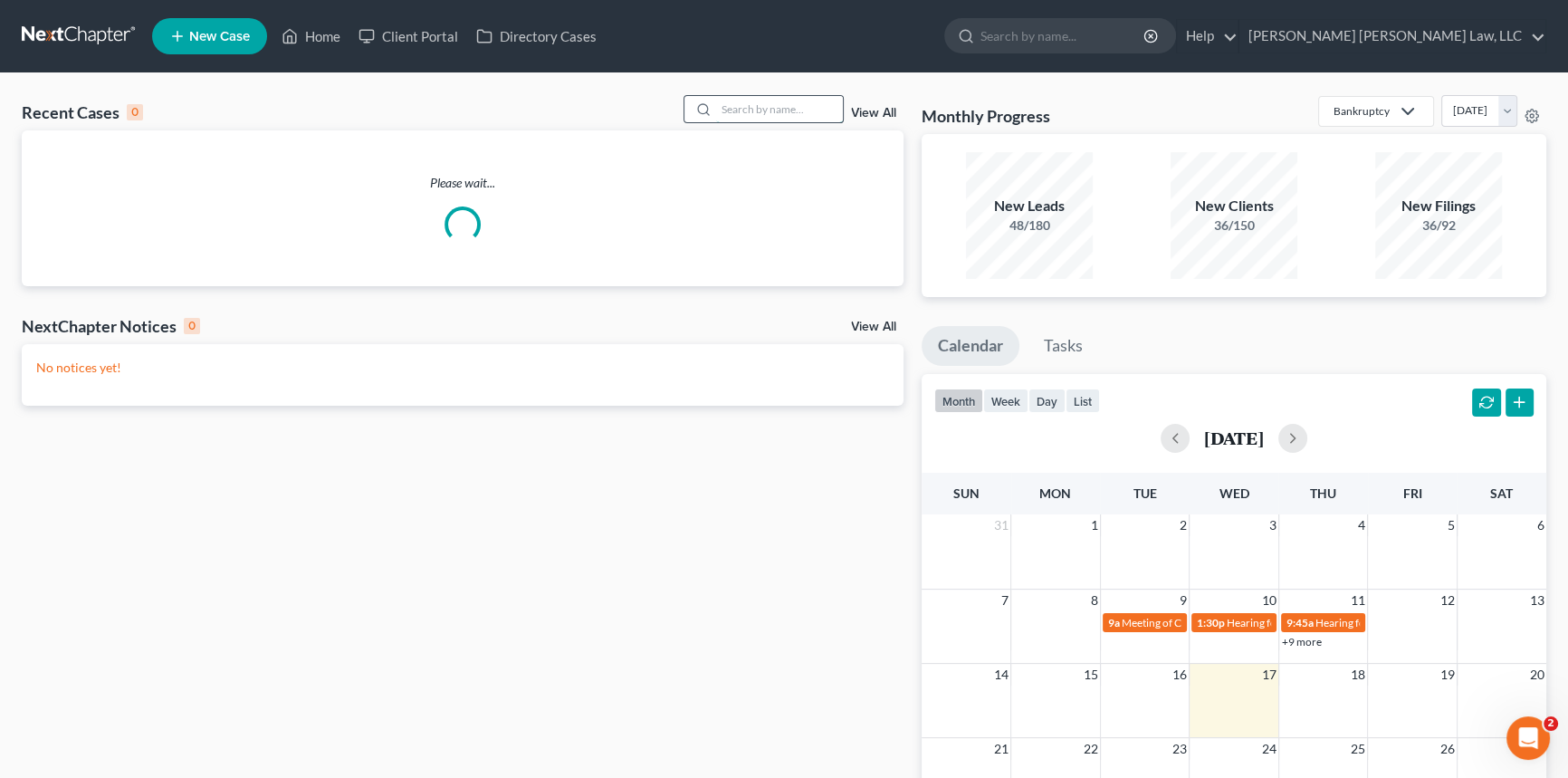
click at [727, 113] on input "search" at bounding box center [779, 109] width 127 height 27
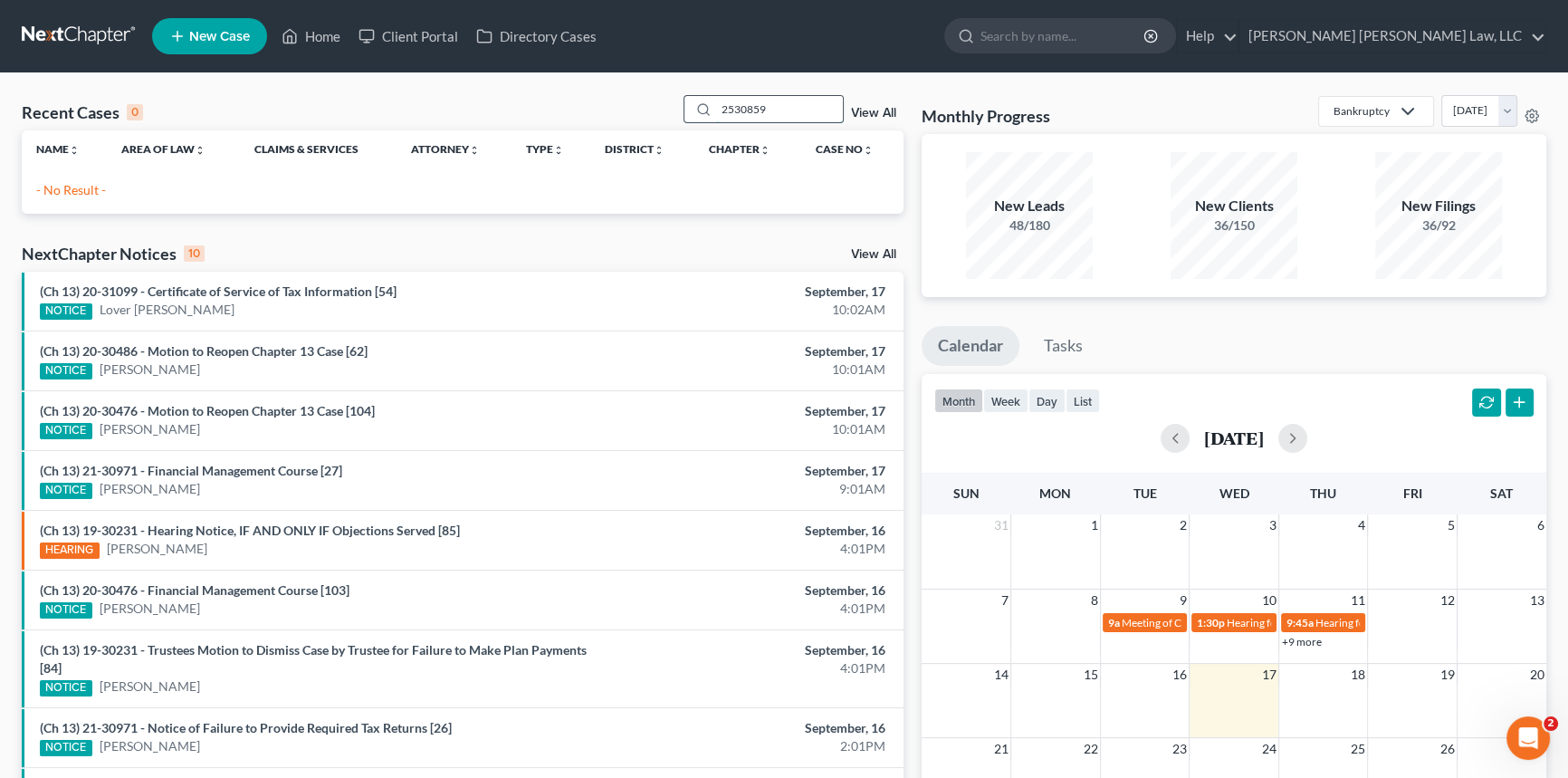
click at [727, 113] on input "2530859" at bounding box center [779, 109] width 127 height 27
type input "25-30859"
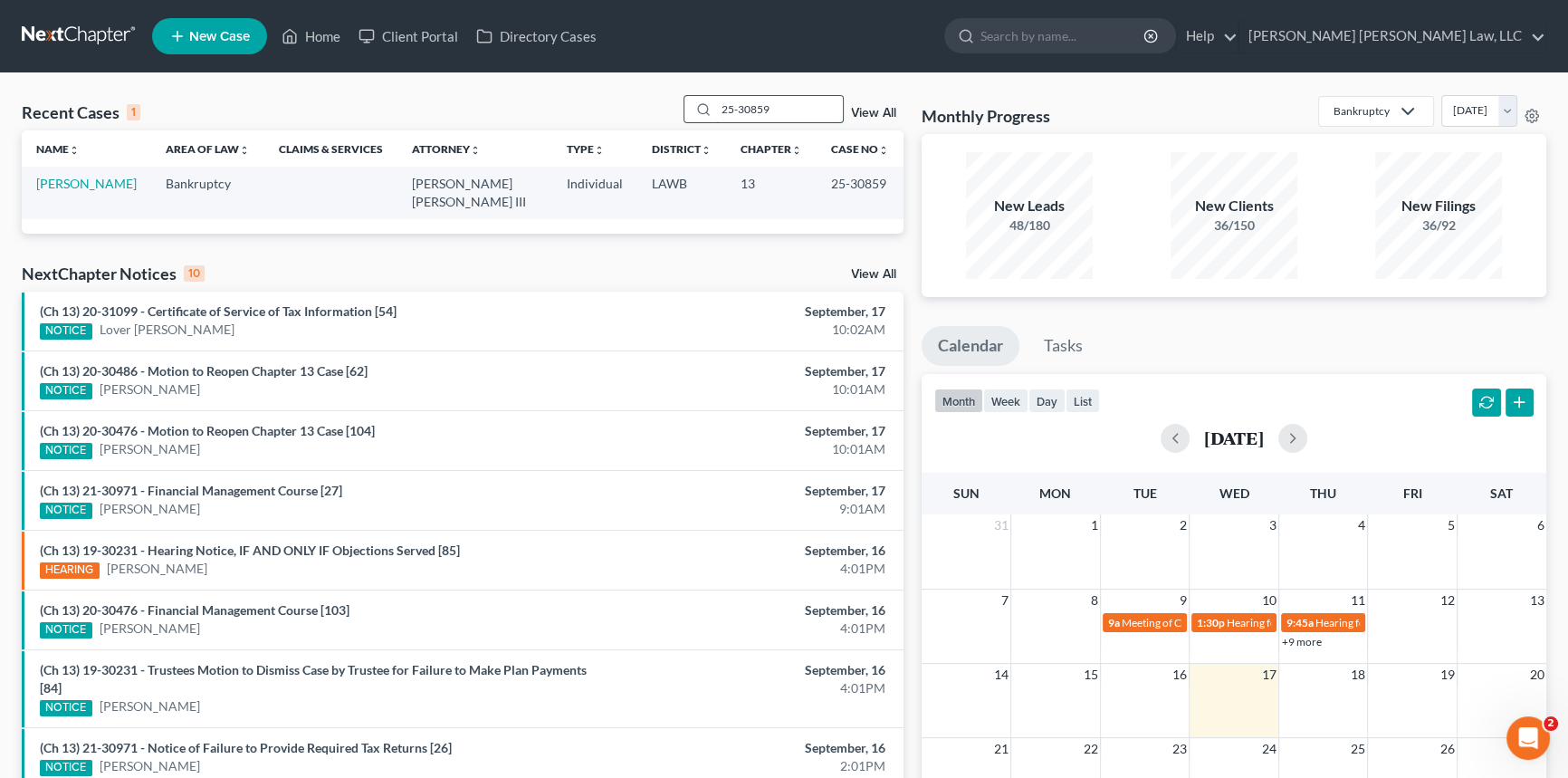
click at [782, 106] on input "25-30859" at bounding box center [779, 109] width 127 height 27
click at [76, 187] on link "[PERSON_NAME]" at bounding box center [87, 183] width 101 height 16
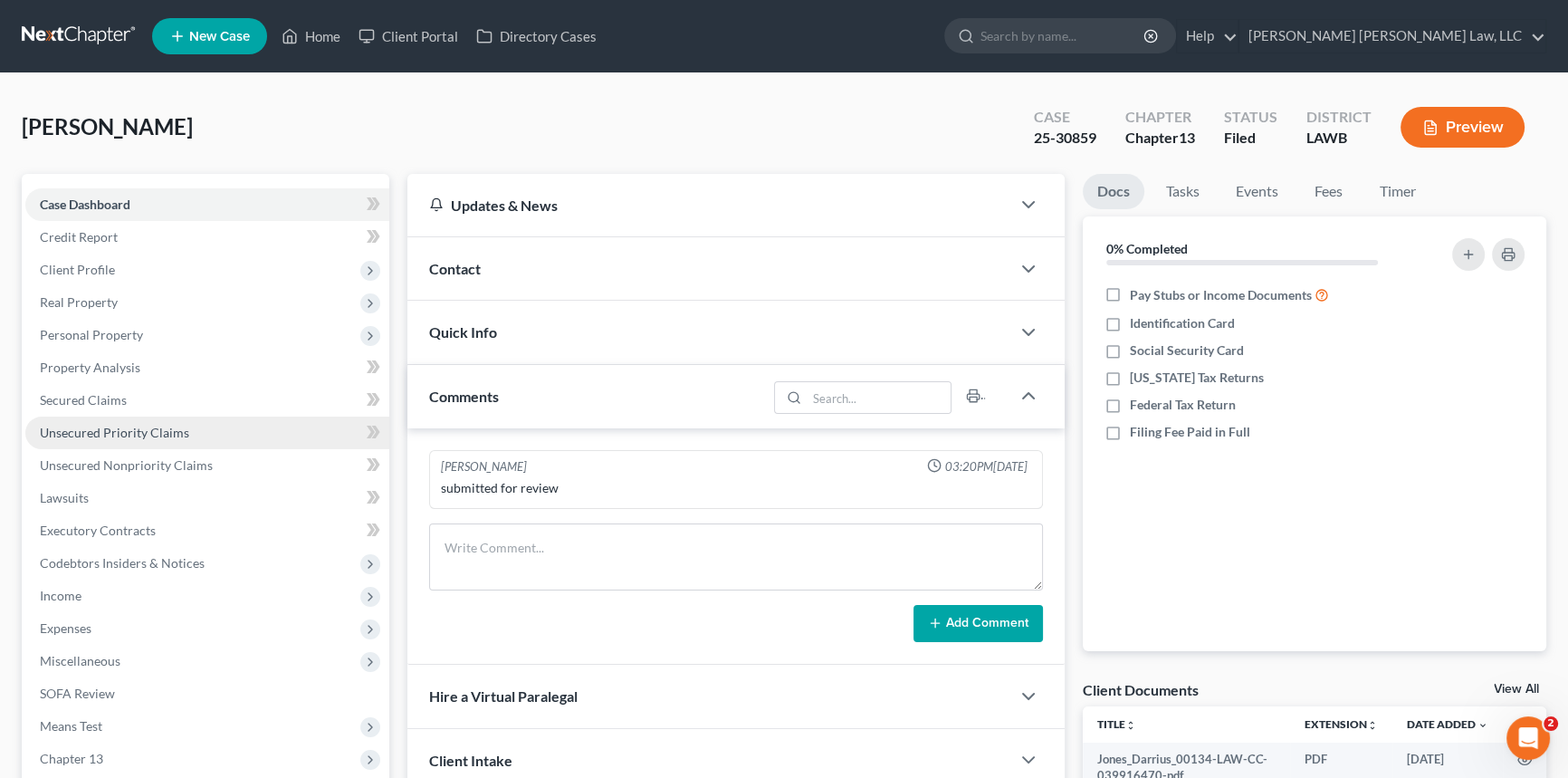
scroll to position [215, 0]
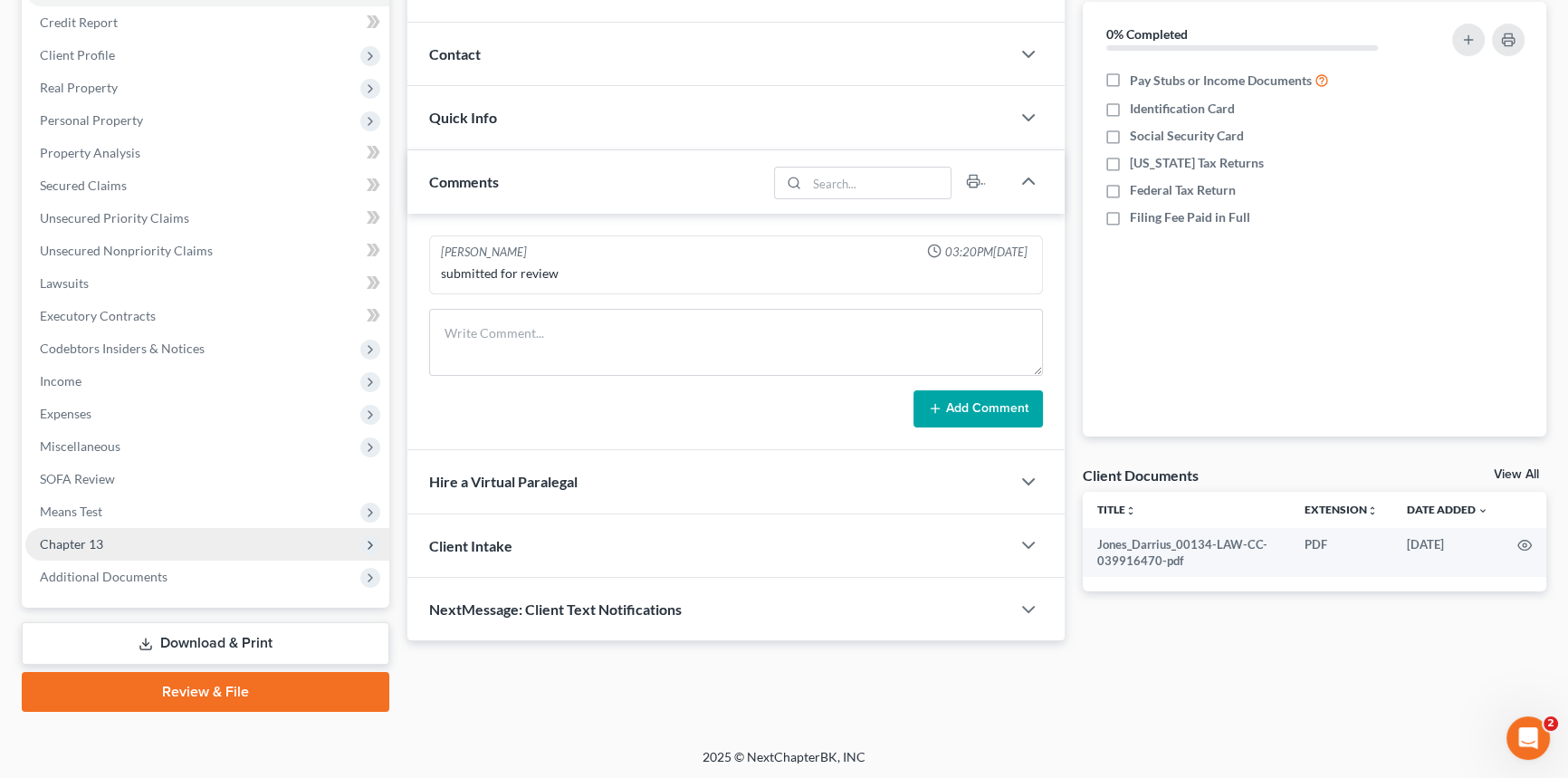
drag, startPoint x: 135, startPoint y: 542, endPoint x: 135, endPoint y: 556, distance: 14.0
click at [135, 542] on span "Chapter 13" at bounding box center [208, 545] width 364 height 33
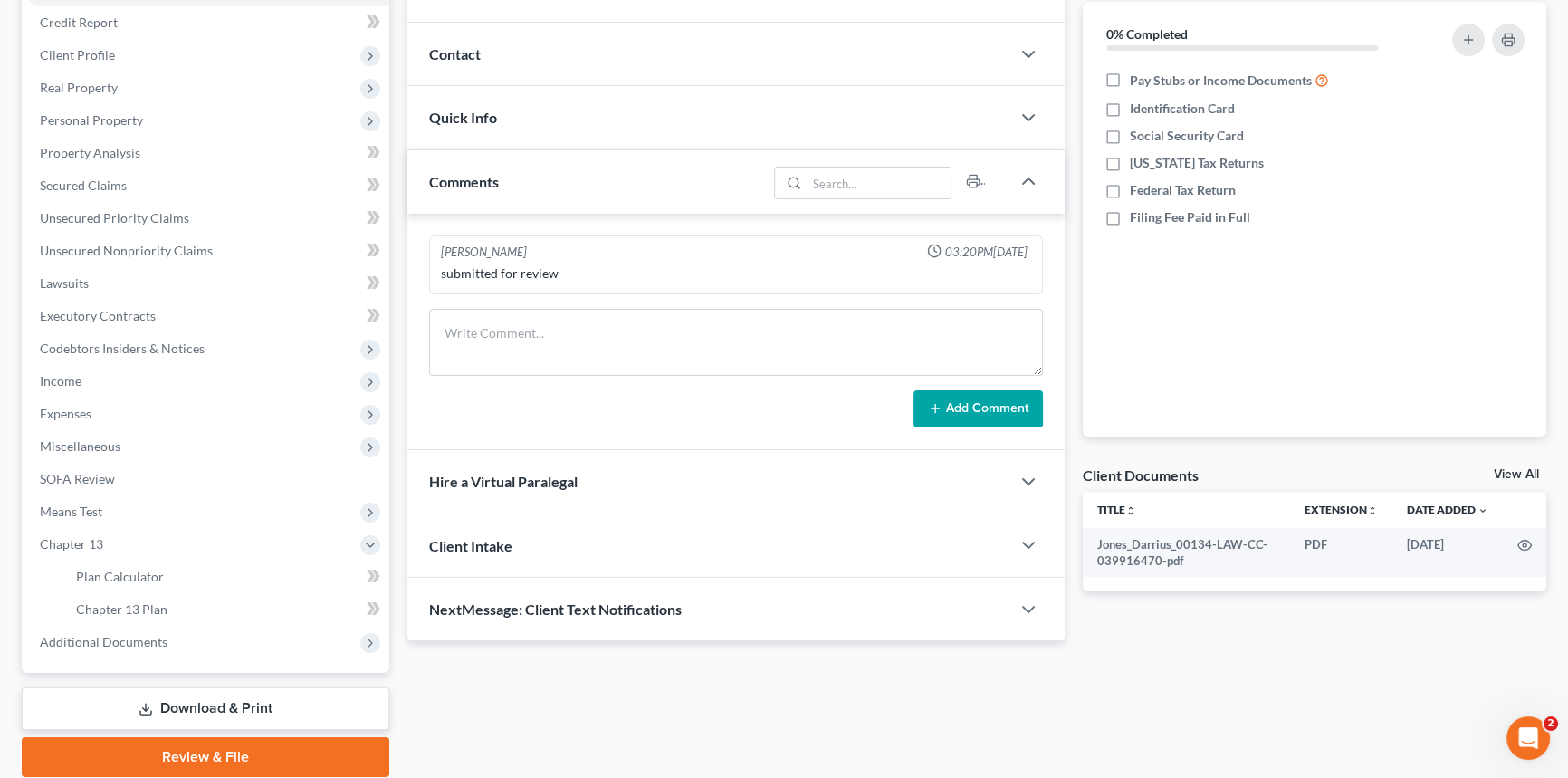
click at [195, 696] on link "Download & Print" at bounding box center [206, 708] width 368 height 43
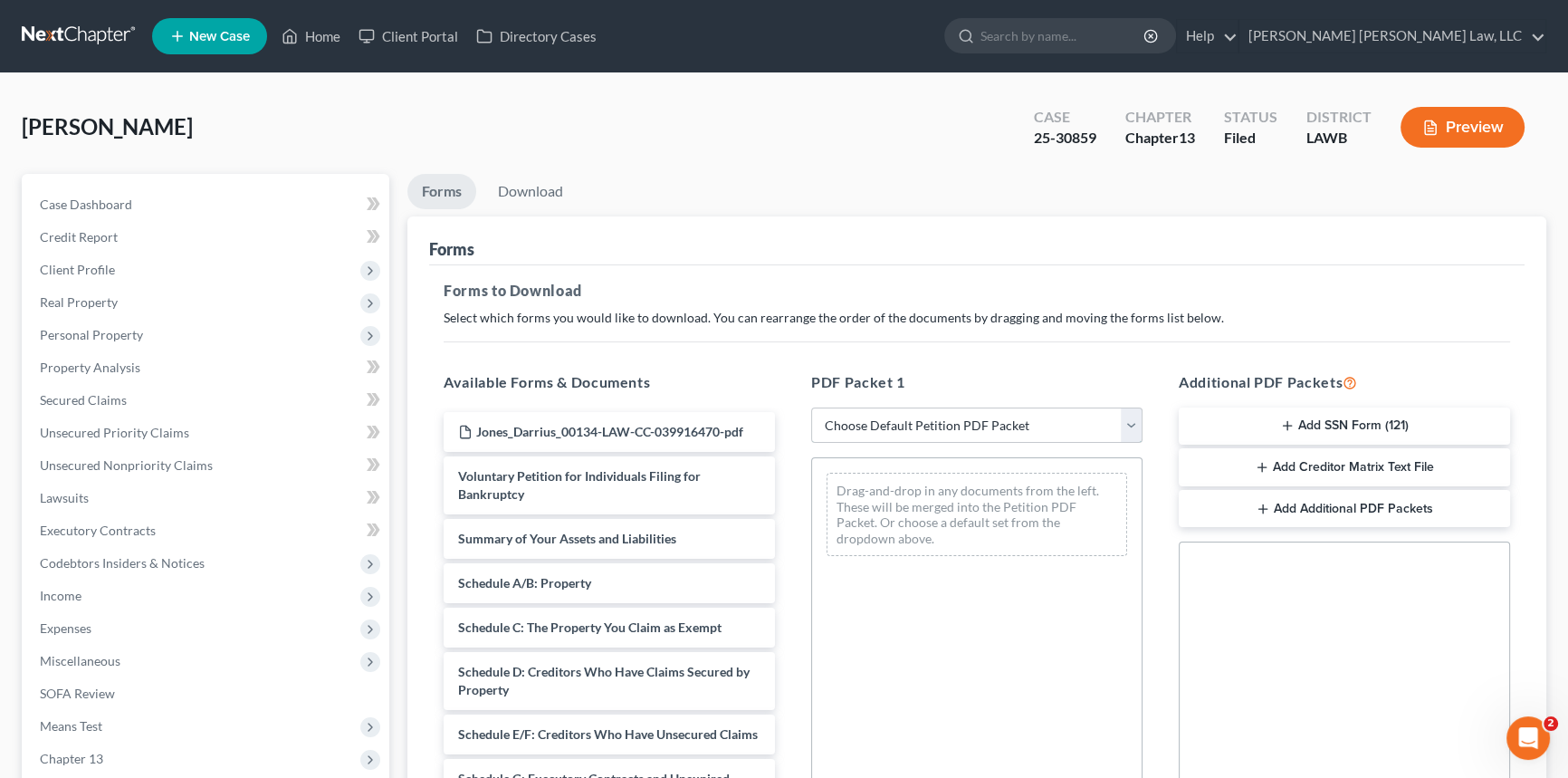
click at [886, 416] on select "Choose Default Petition PDF Packet Complete Bankruptcy Petition (all forms and …" at bounding box center [977, 426] width 331 height 37
select select "2"
click at [811, 407] on select "Choose Default Petition PDF Packet Complete Bankruptcy Petition (all forms and …" at bounding box center [977, 426] width 331 height 37
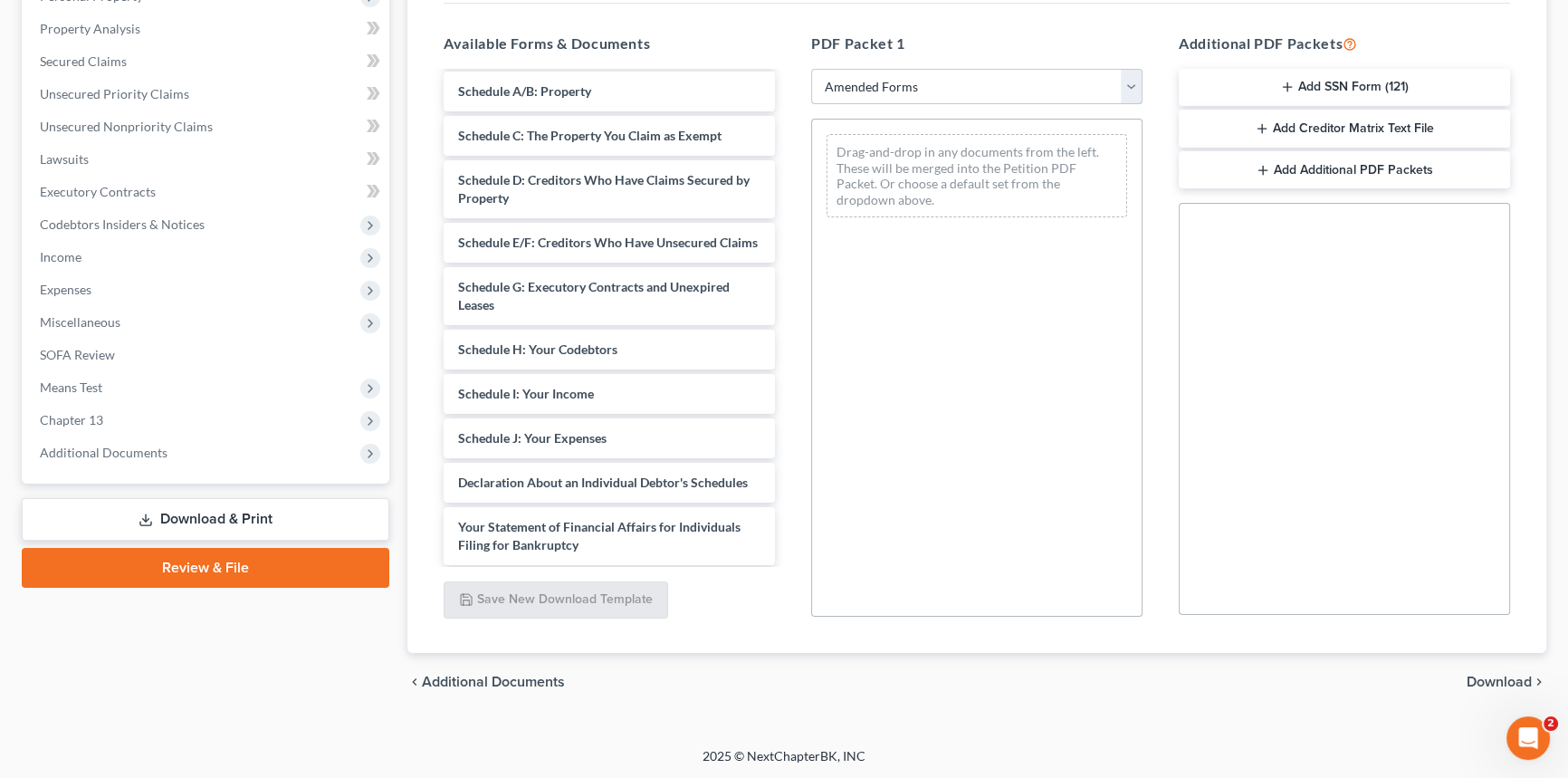
scroll to position [246, 0]
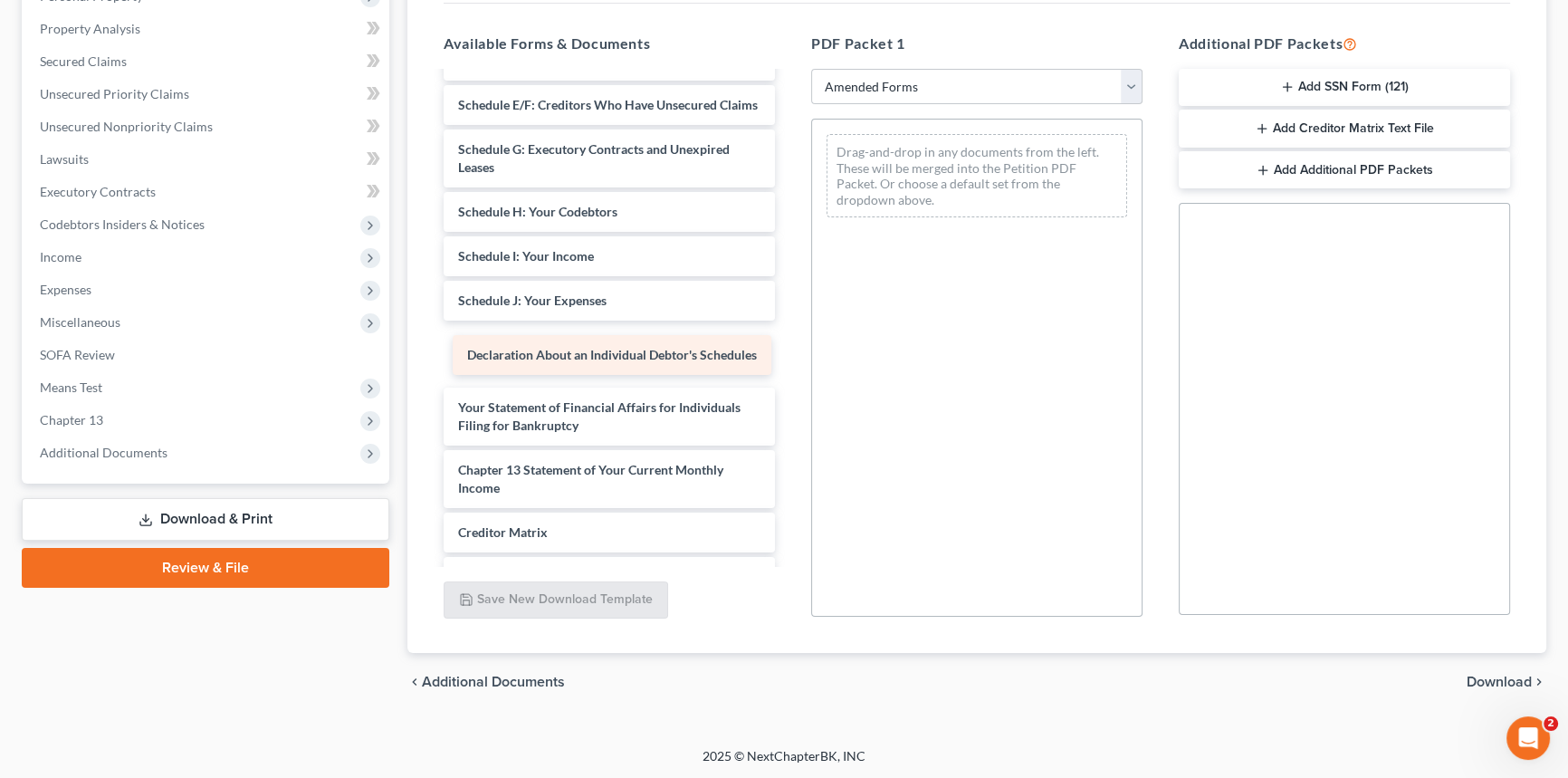
drag, startPoint x: 607, startPoint y: 376, endPoint x: 892, endPoint y: 334, distance: 288.1
click at [789, 332] on div "Declaration About an Individual Debtor's Schedules Voluntary Petition for Indiv…" at bounding box center [609, 265] width 360 height 877
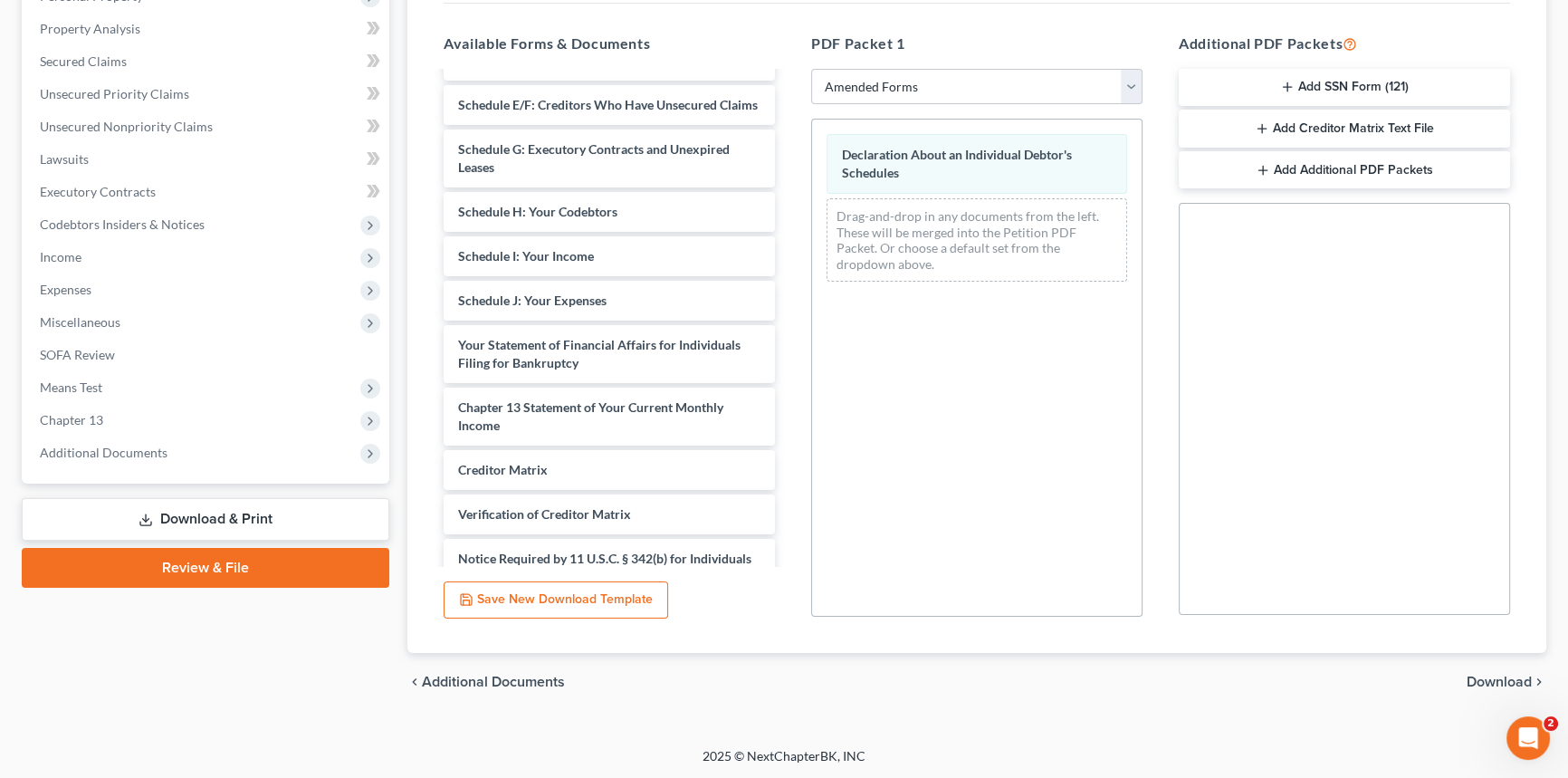
scroll to position [0, 0]
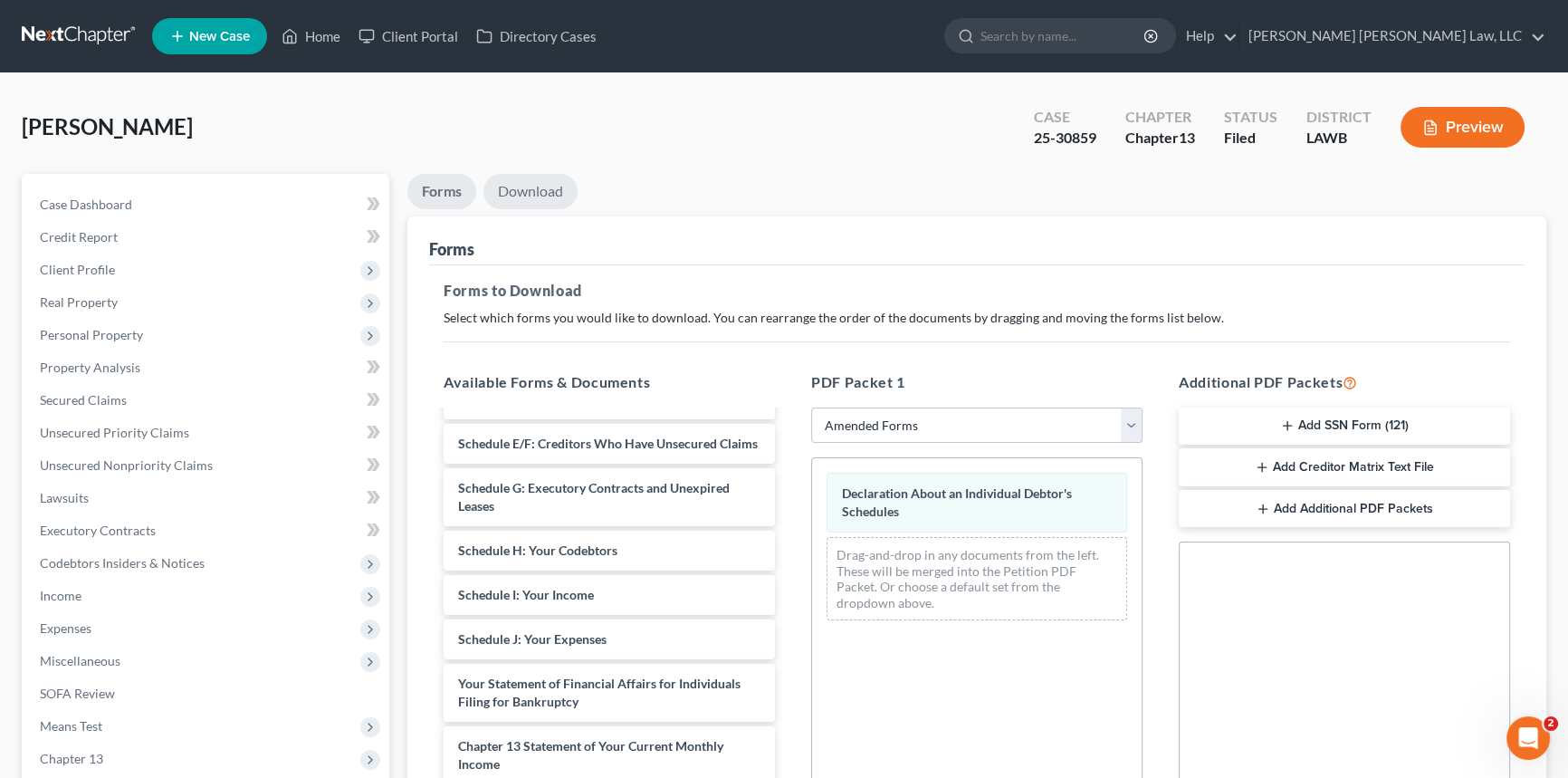
click at [537, 194] on link "Download" at bounding box center [531, 191] width 94 height 36
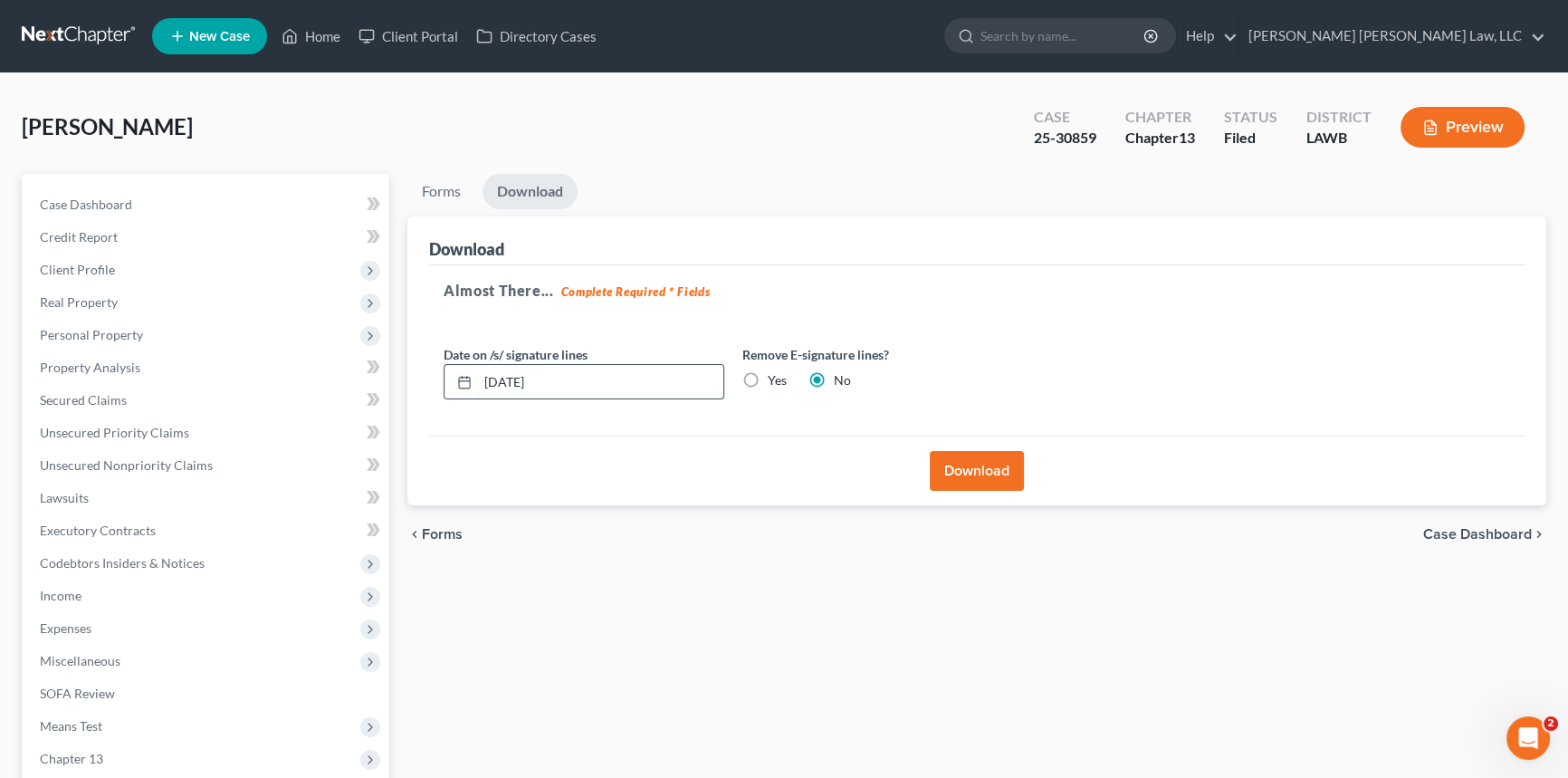
click at [593, 387] on input "[DATE]" at bounding box center [601, 383] width 245 height 35
click at [1011, 461] on button "Download" at bounding box center [976, 471] width 94 height 40
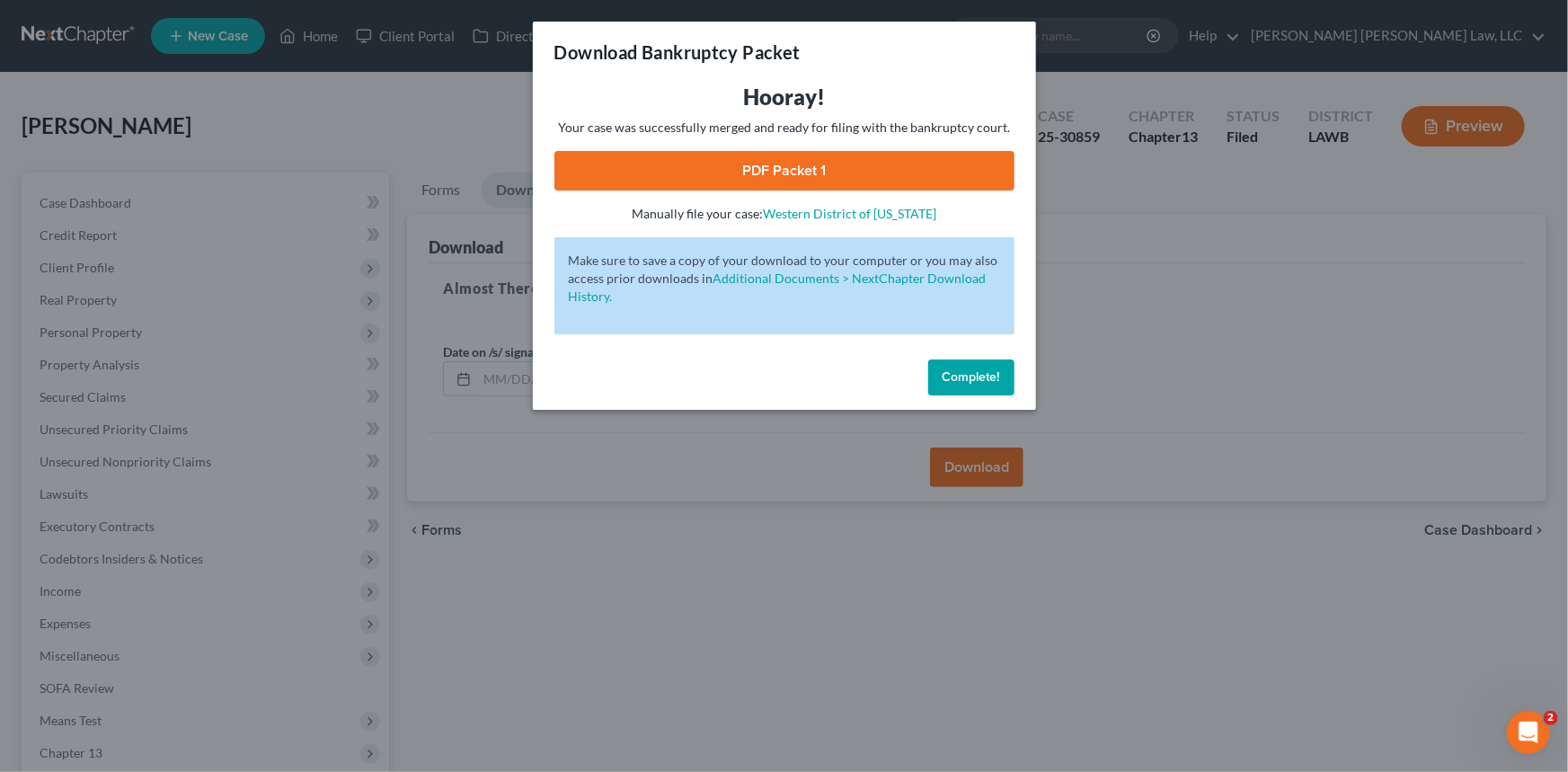
click at [745, 159] on link "PDF Packet 1" at bounding box center [784, 171] width 460 height 40
drag, startPoint x: 995, startPoint y: 381, endPoint x: 900, endPoint y: 358, distance: 97.7
click at [995, 381] on span "Complete!" at bounding box center [971, 377] width 57 height 15
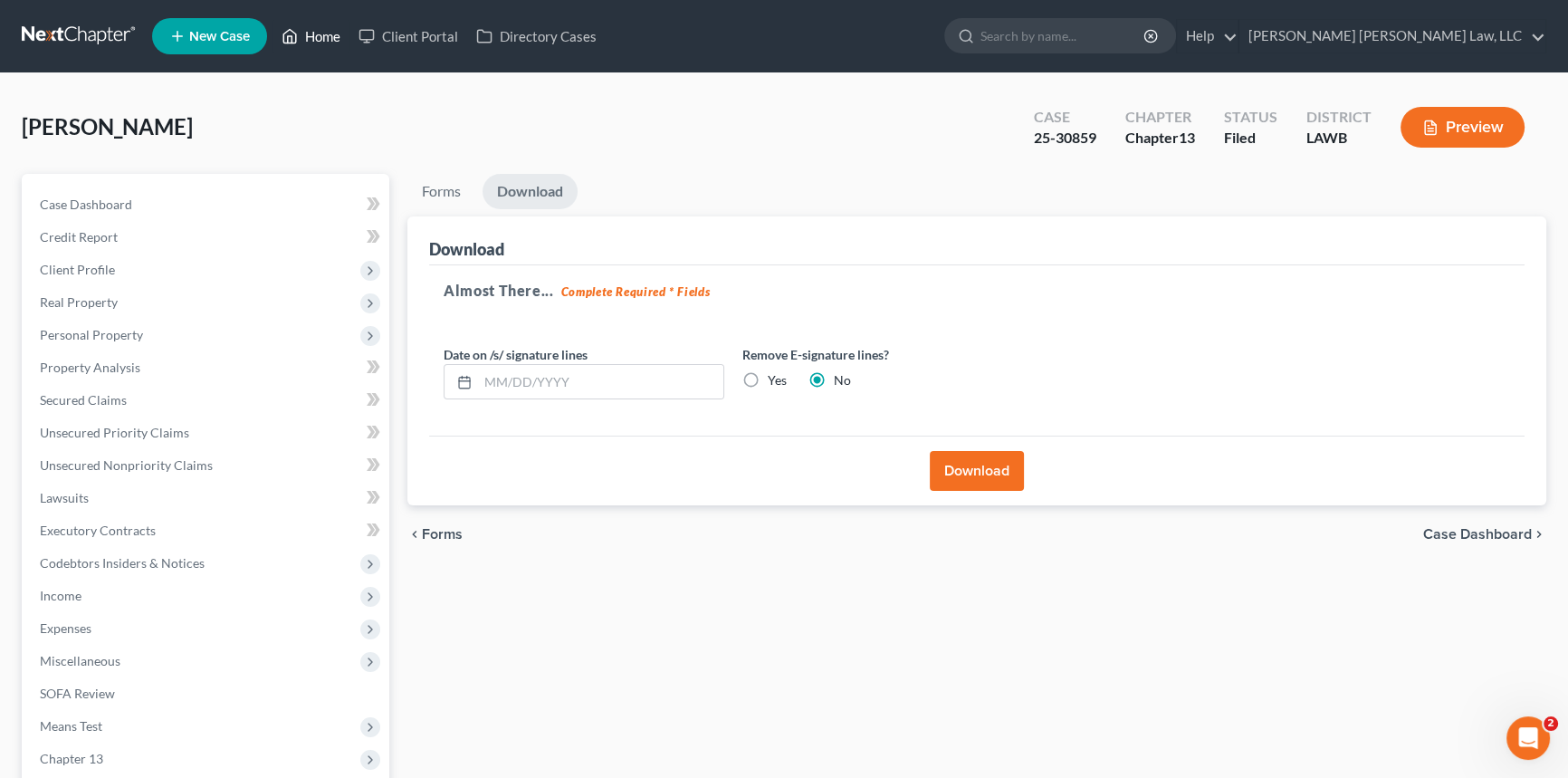
click at [315, 37] on link "Home" at bounding box center [311, 37] width 77 height 33
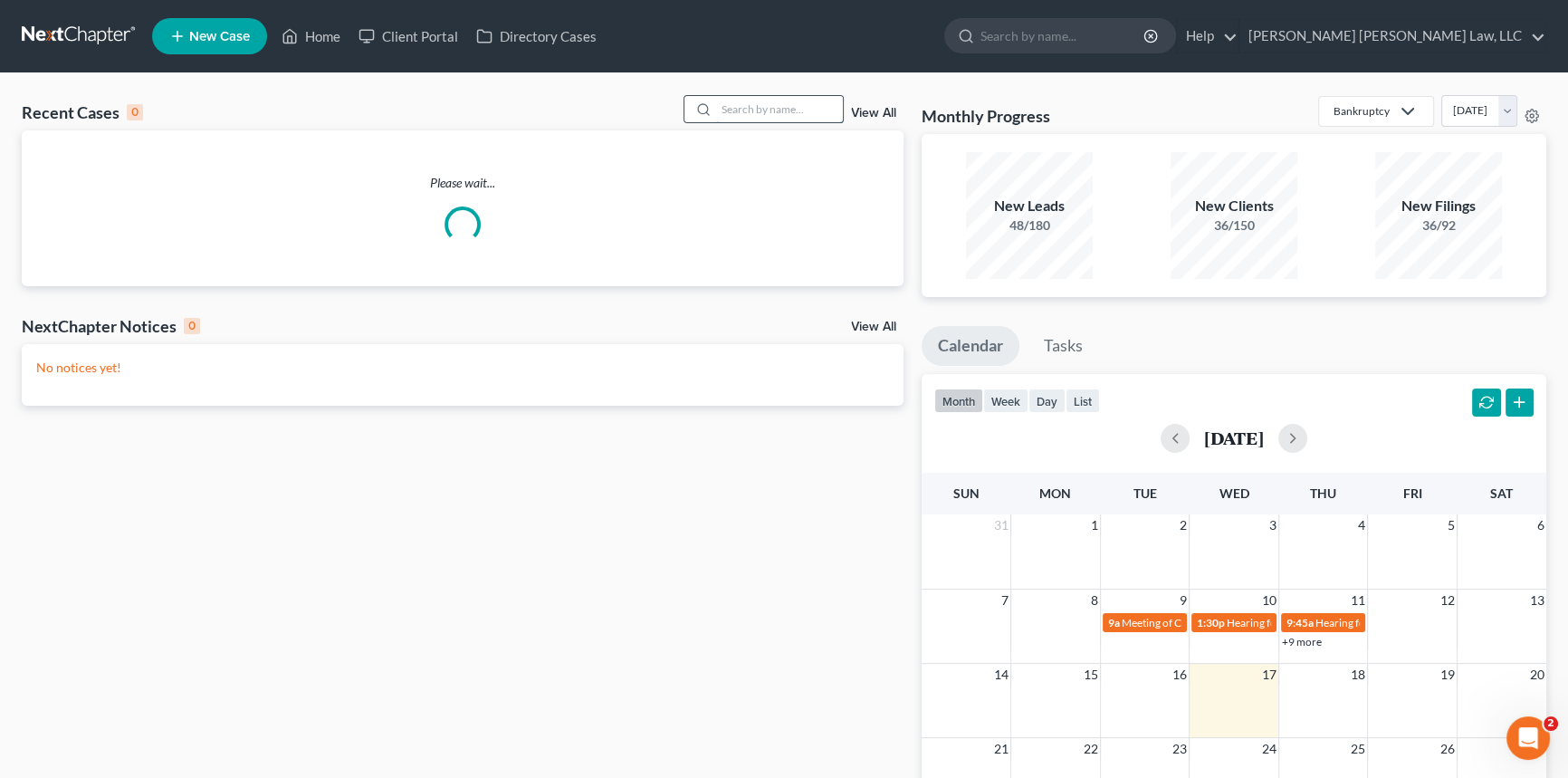
click at [747, 118] on input "search" at bounding box center [779, 109] width 127 height 27
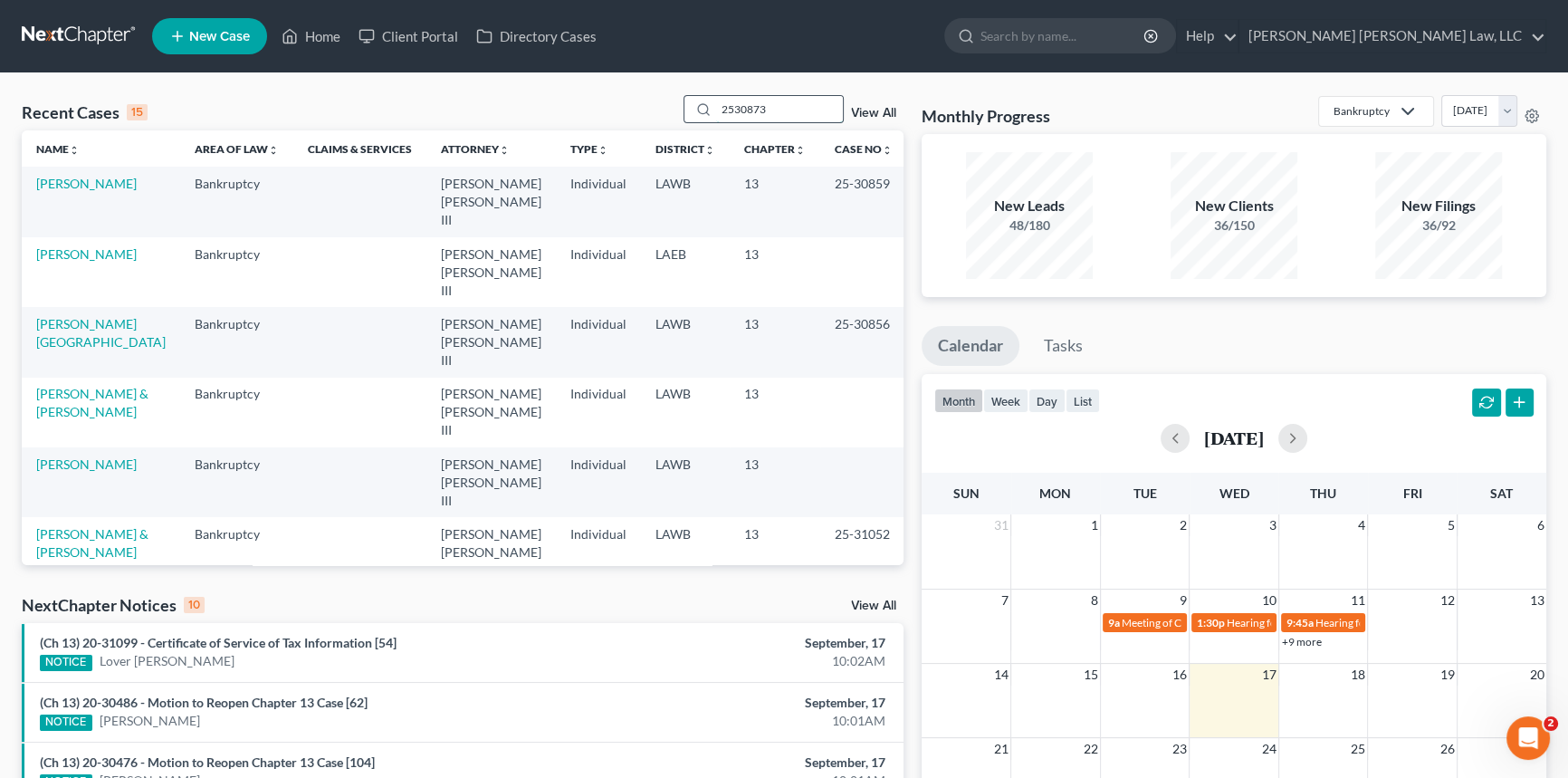
click at [729, 111] on input "2530873" at bounding box center [779, 109] width 127 height 27
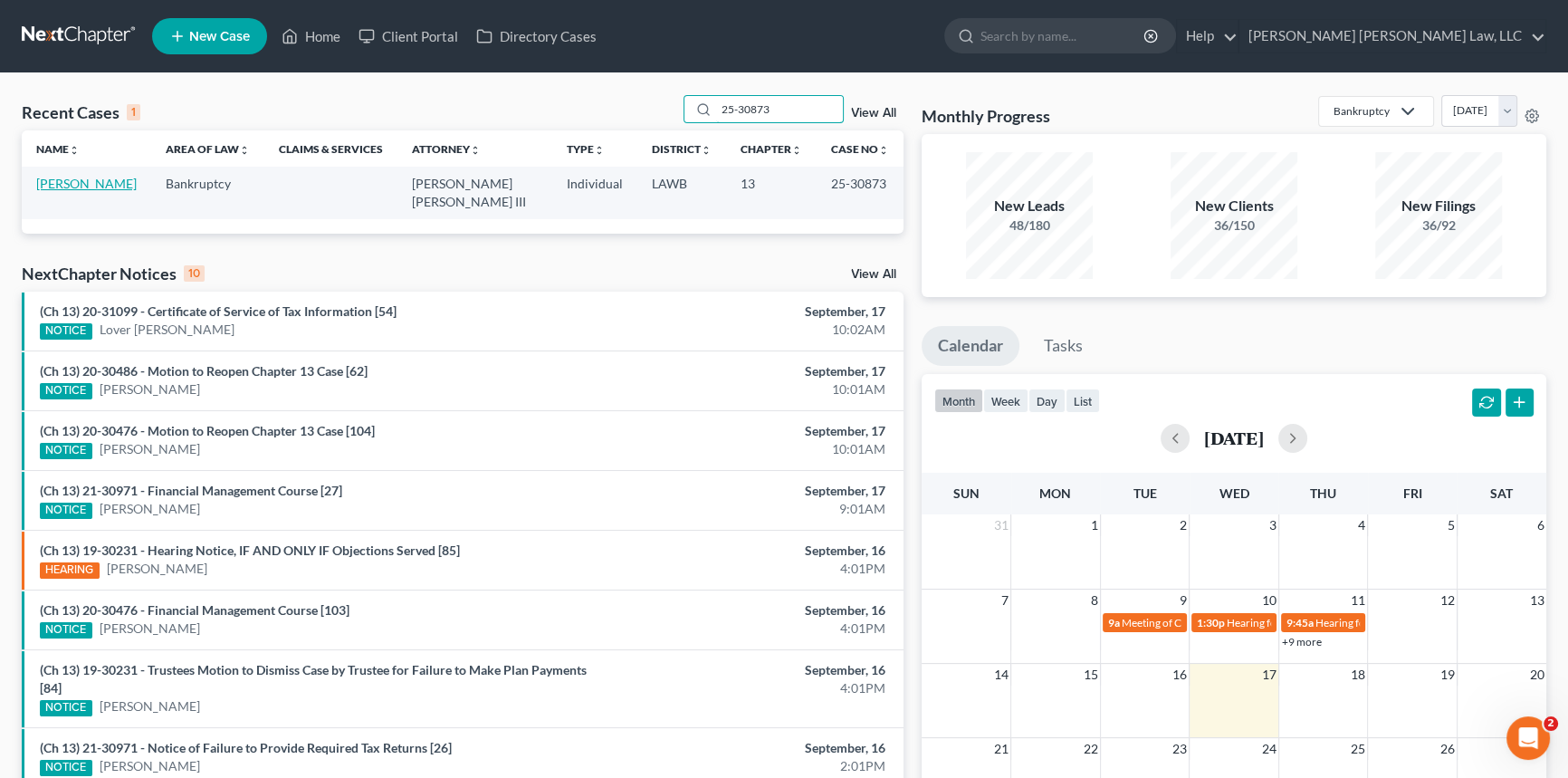
type input "25-30873"
click at [98, 179] on link "[PERSON_NAME]" at bounding box center [87, 183] width 101 height 16
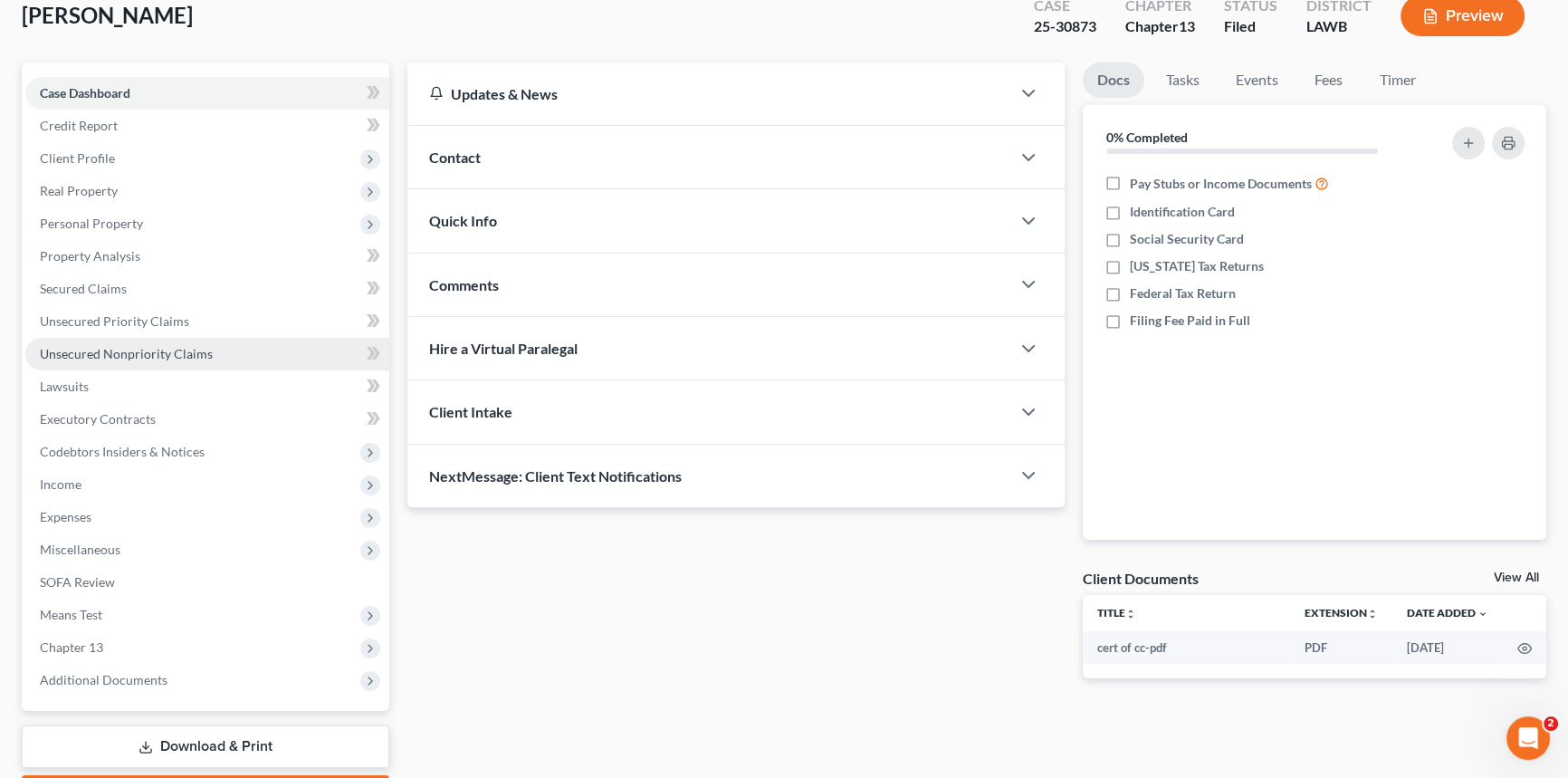
scroll to position [215, 0]
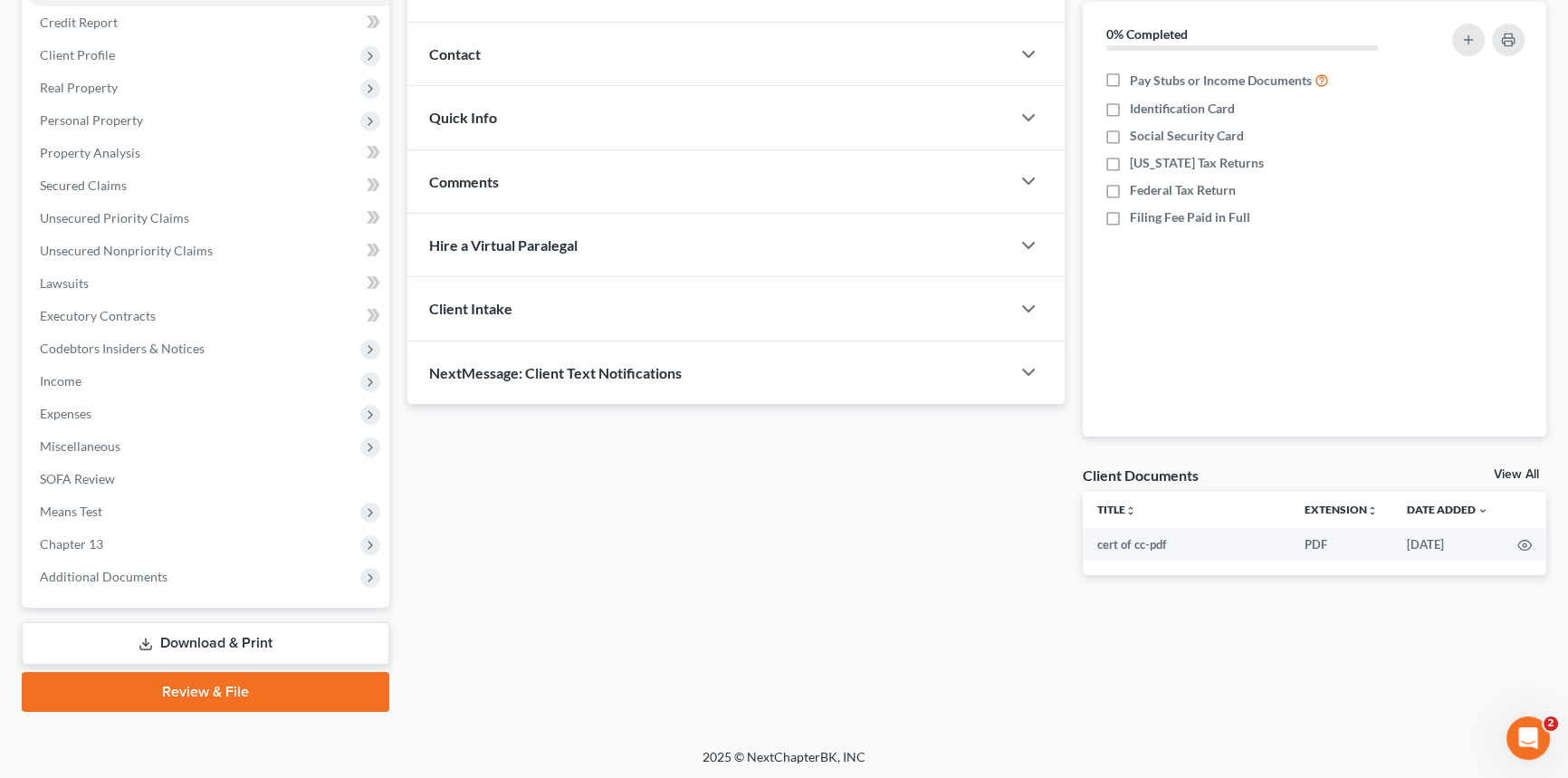
click at [309, 649] on link "Download & Print" at bounding box center [206, 643] width 368 height 43
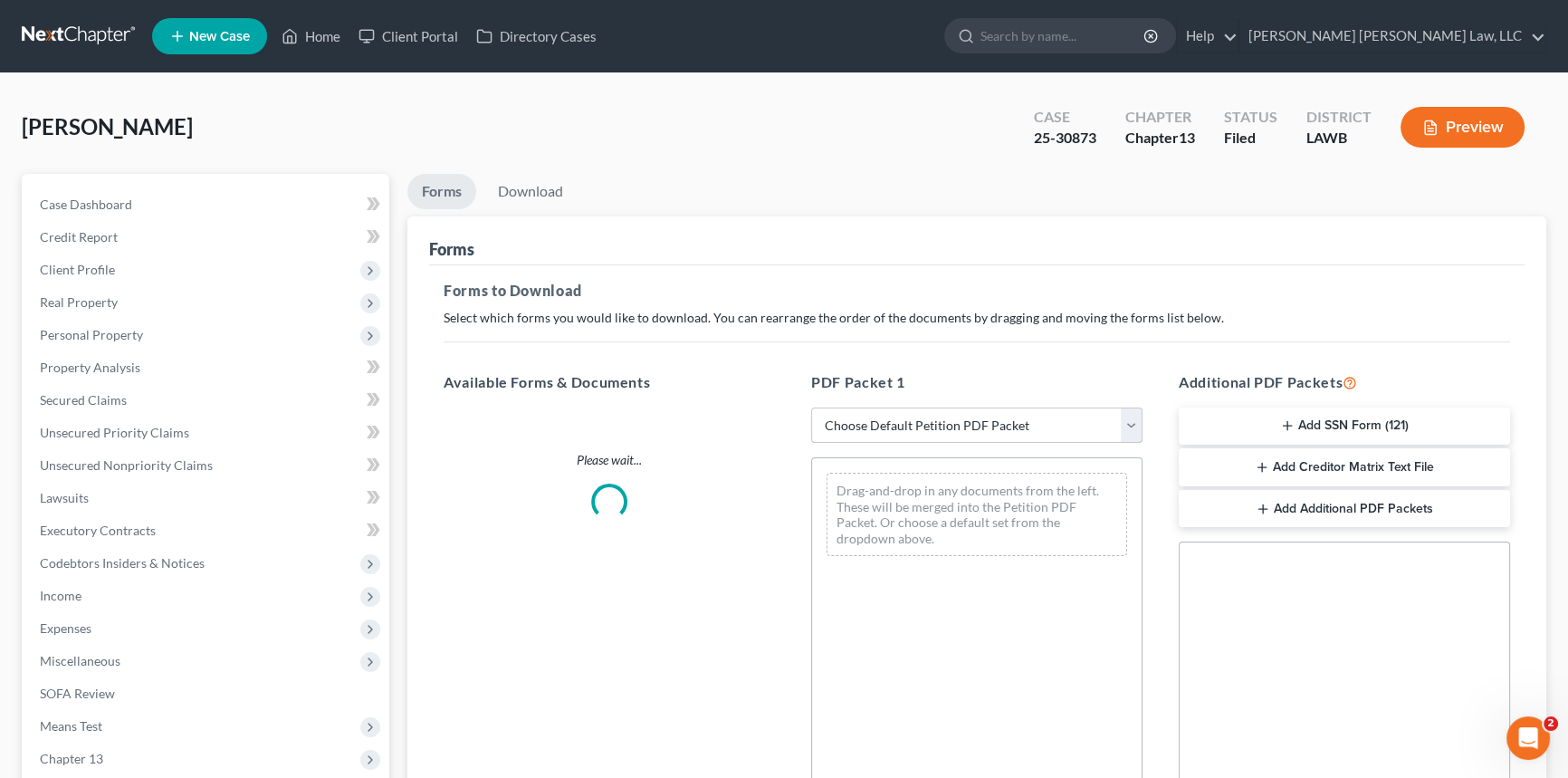
drag, startPoint x: 914, startPoint y: 424, endPoint x: 914, endPoint y: 410, distance: 14.0
click at [914, 424] on select "Choose Default Petition PDF Packet Complete Bankruptcy Petition (all forms and …" at bounding box center [977, 426] width 331 height 37
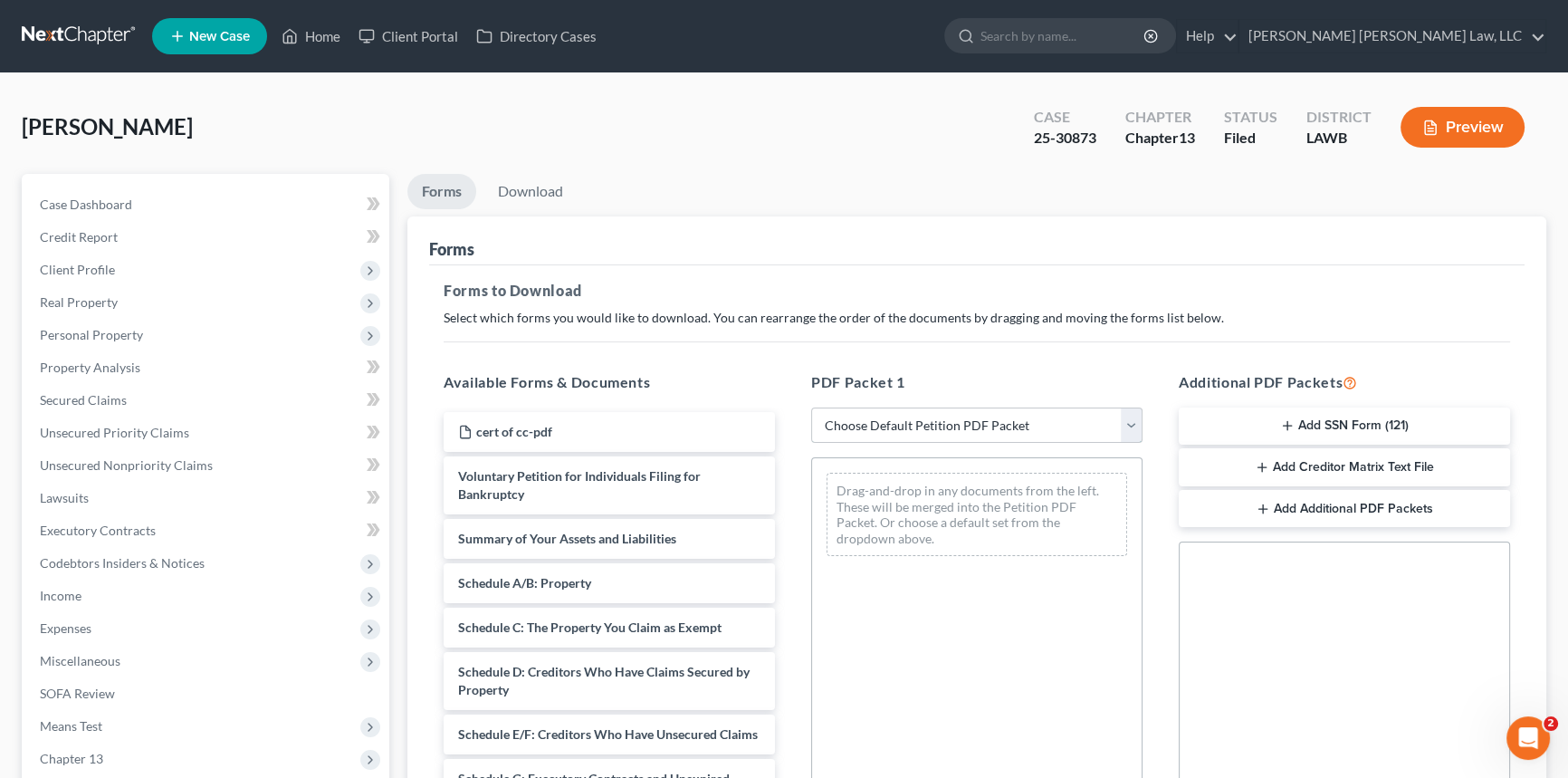
select select "2"
click at [811, 407] on select "Choose Default Petition PDF Packet Complete Bankruptcy Petition (all forms and …" at bounding box center [977, 426] width 331 height 37
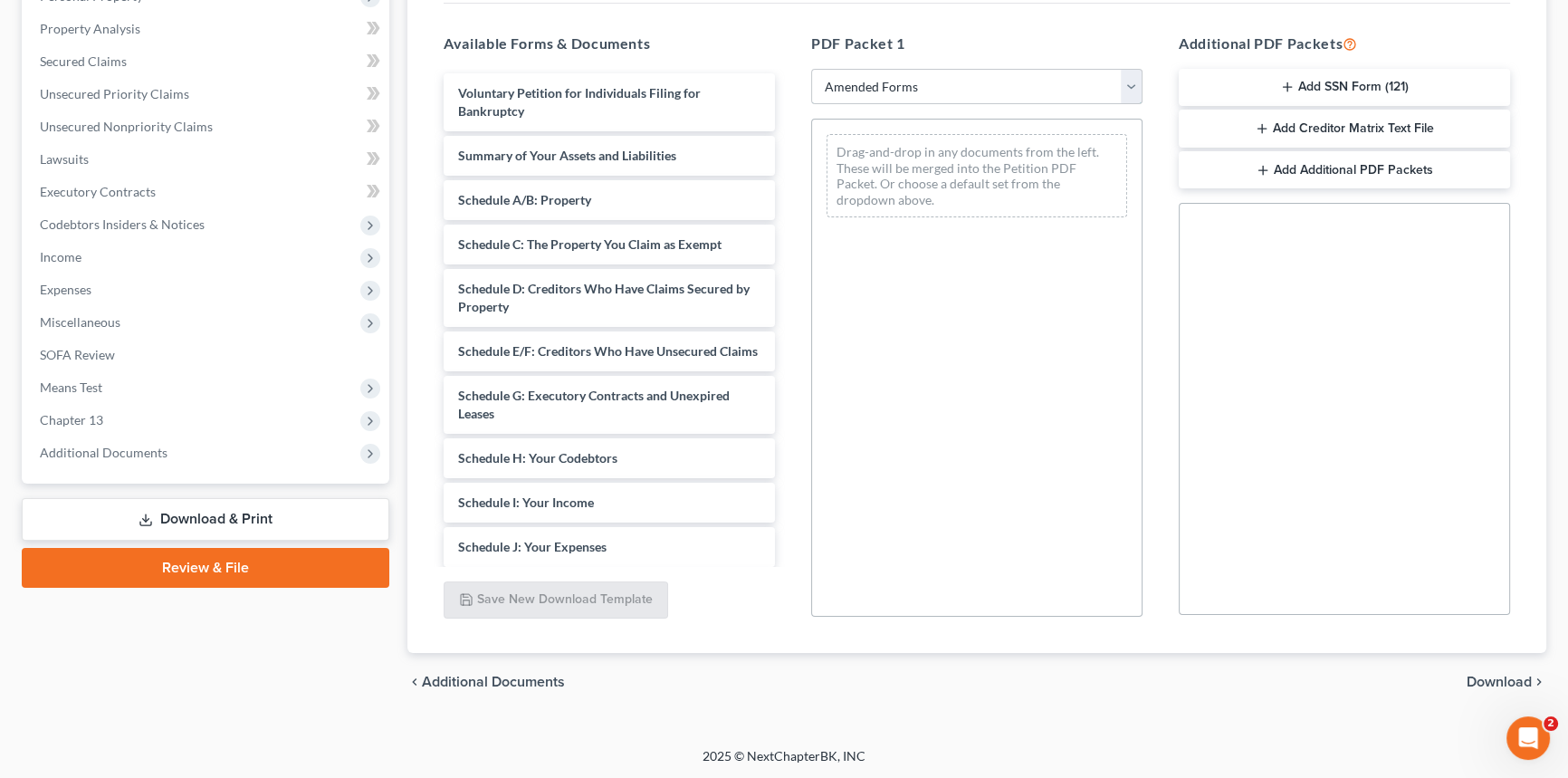
scroll to position [329, 0]
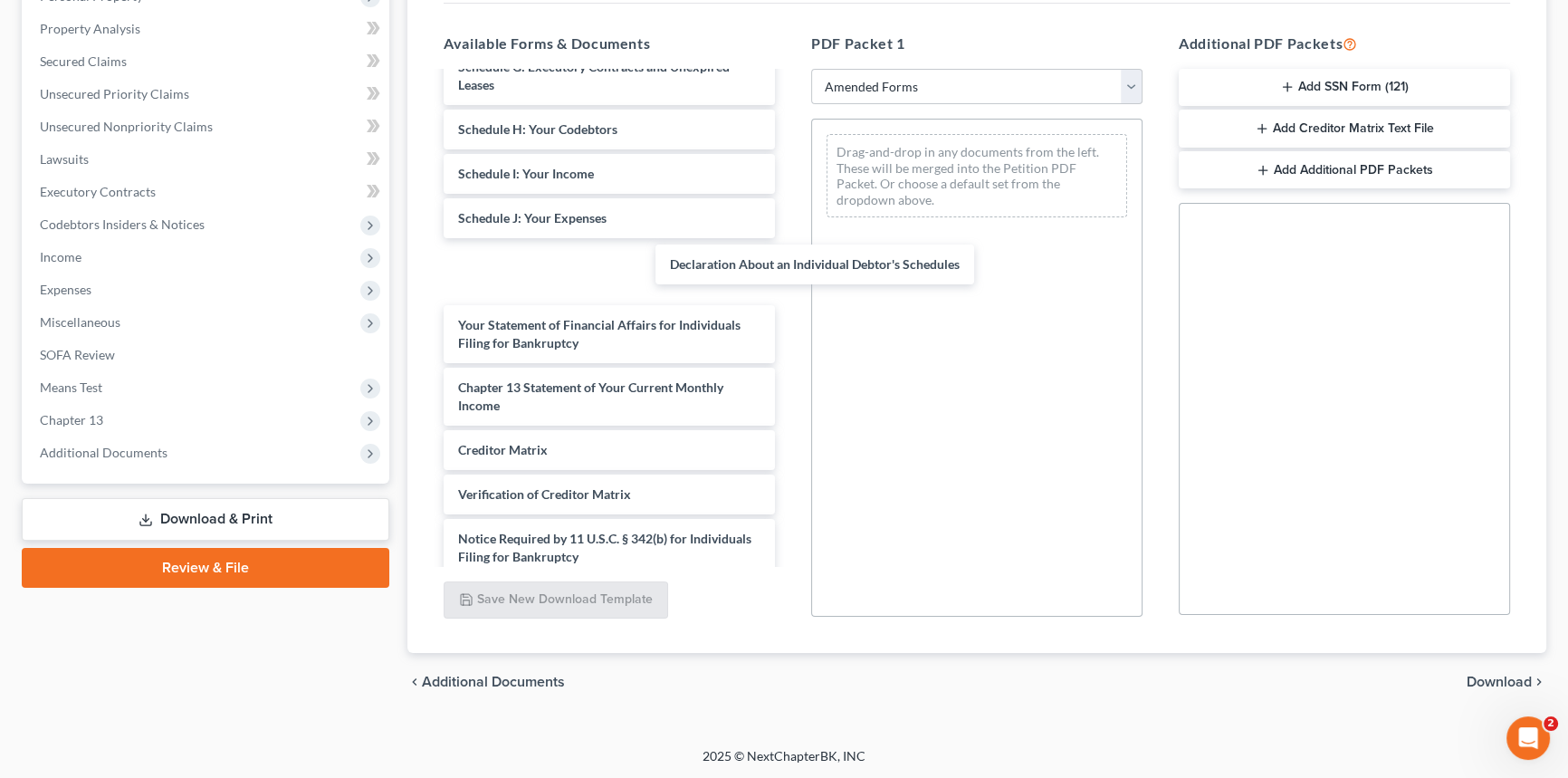
click at [789, 281] on div "Declaration About an Individual Debtor's Schedules Voluntary Petition for Indiv…" at bounding box center [609, 183] width 360 height 877
drag, startPoint x: 703, startPoint y: 290, endPoint x: 923, endPoint y: 285, distance: 220.1
click at [789, 276] on div "Declaration About an Individual Debtor's Schedules Voluntary Petition for Indiv…" at bounding box center [609, 183] width 360 height 877
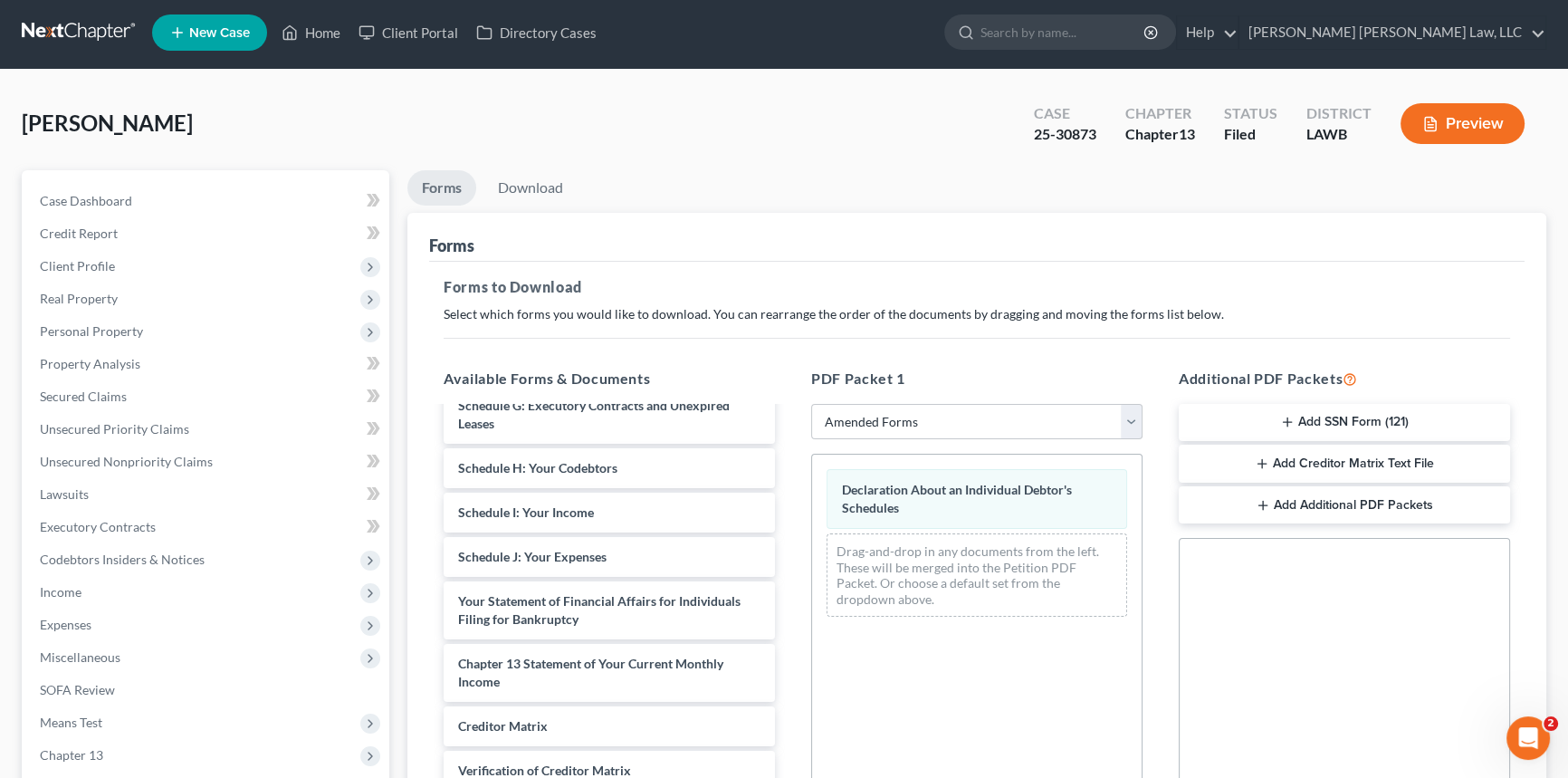
scroll to position [0, 0]
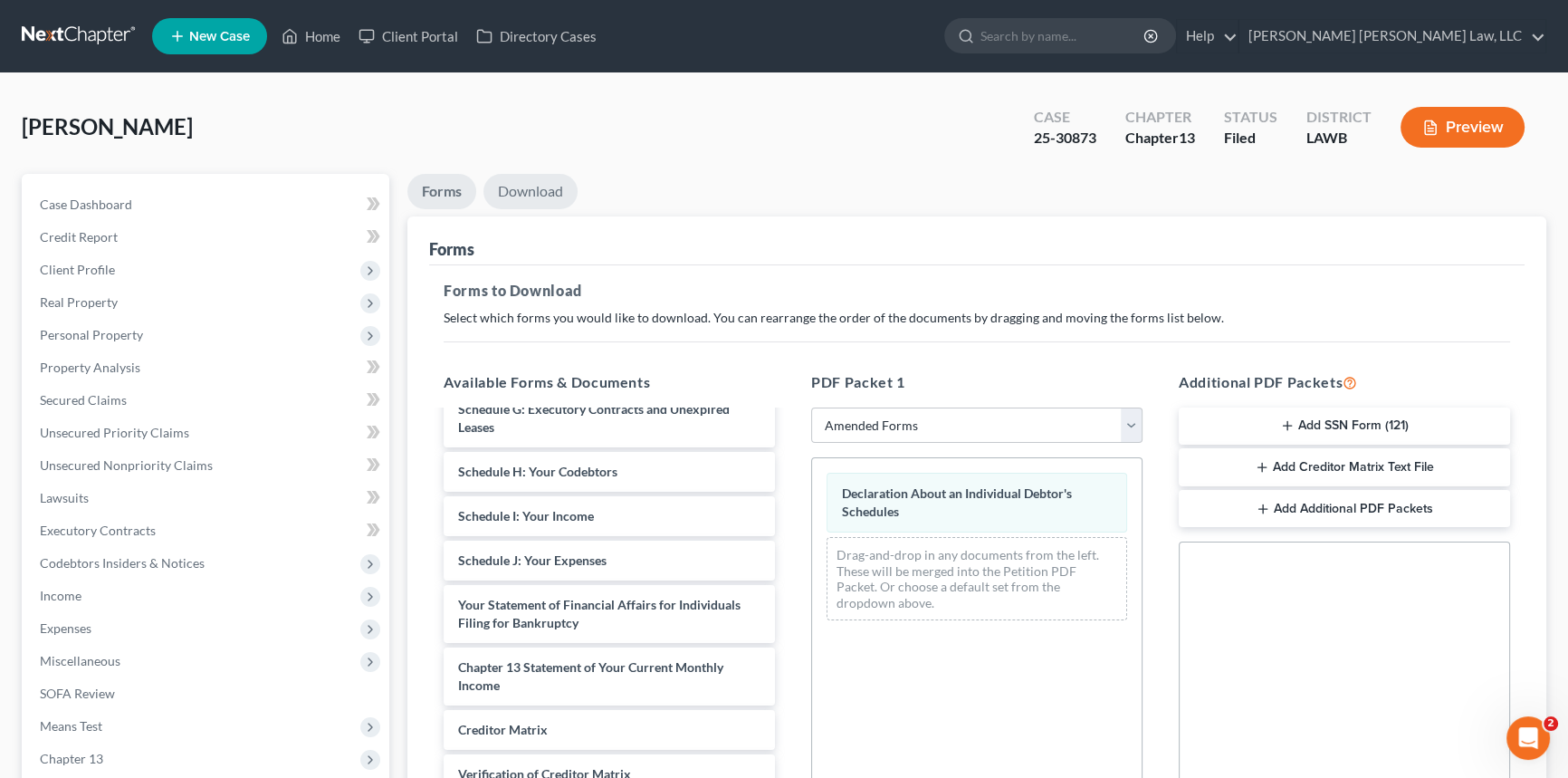
click at [553, 187] on link "Download" at bounding box center [531, 191] width 94 height 36
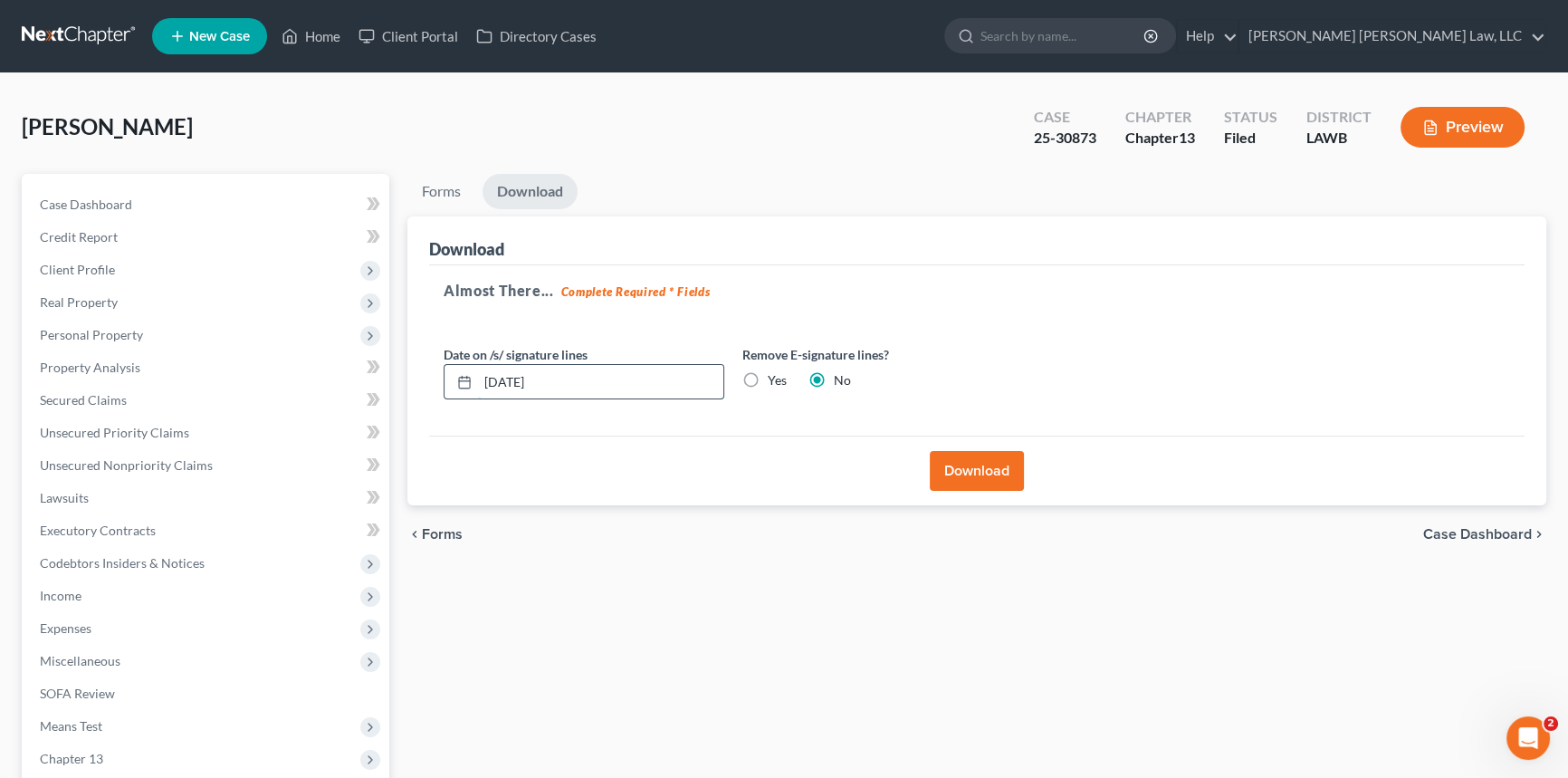
click at [596, 377] on input "[DATE]" at bounding box center [601, 383] width 245 height 35
click at [600, 375] on input "[DATE]" at bounding box center [601, 383] width 245 height 35
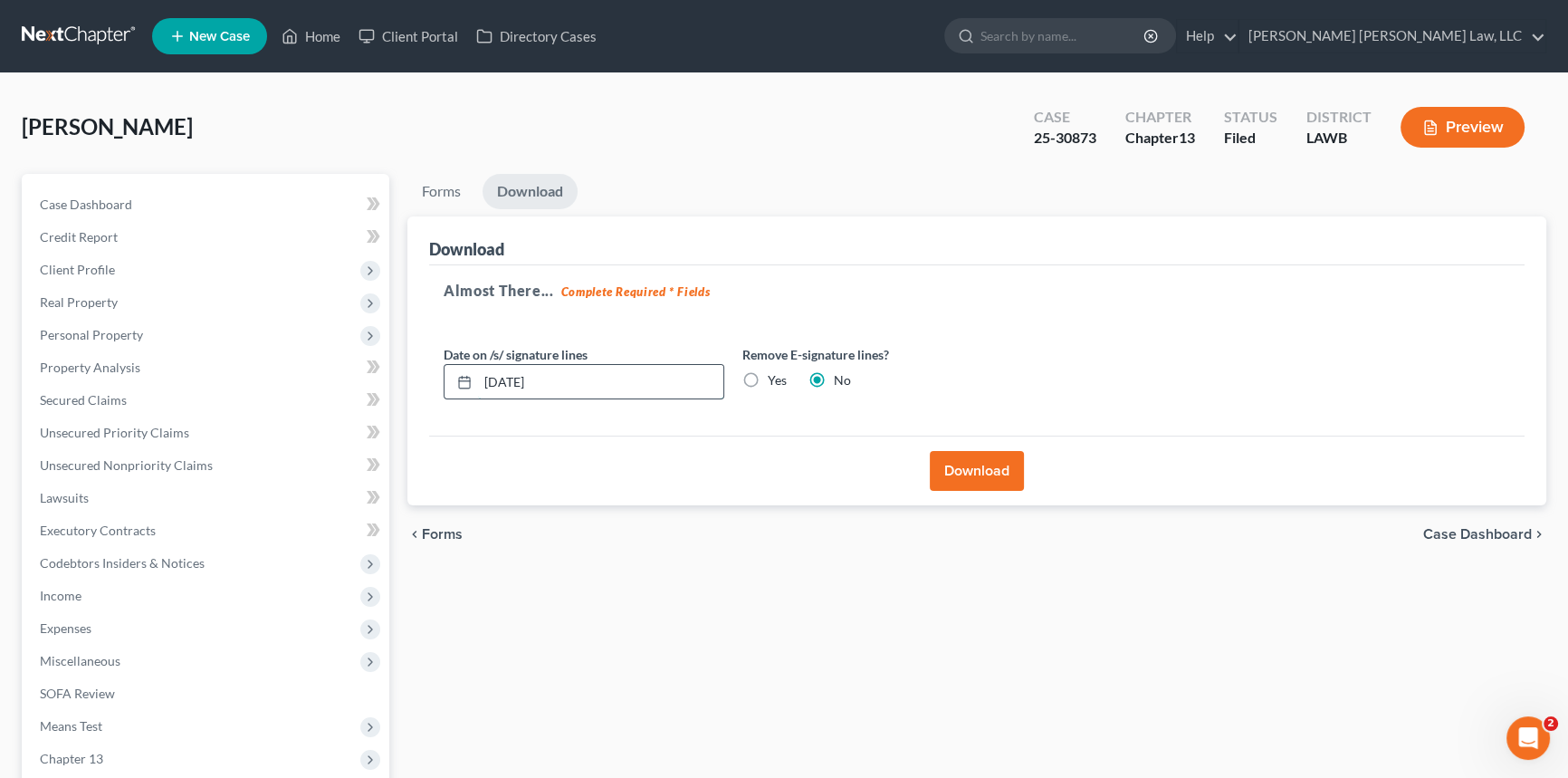
click at [600, 375] on input "[DATE]" at bounding box center [601, 383] width 245 height 35
click at [983, 470] on button "Download" at bounding box center [976, 471] width 94 height 40
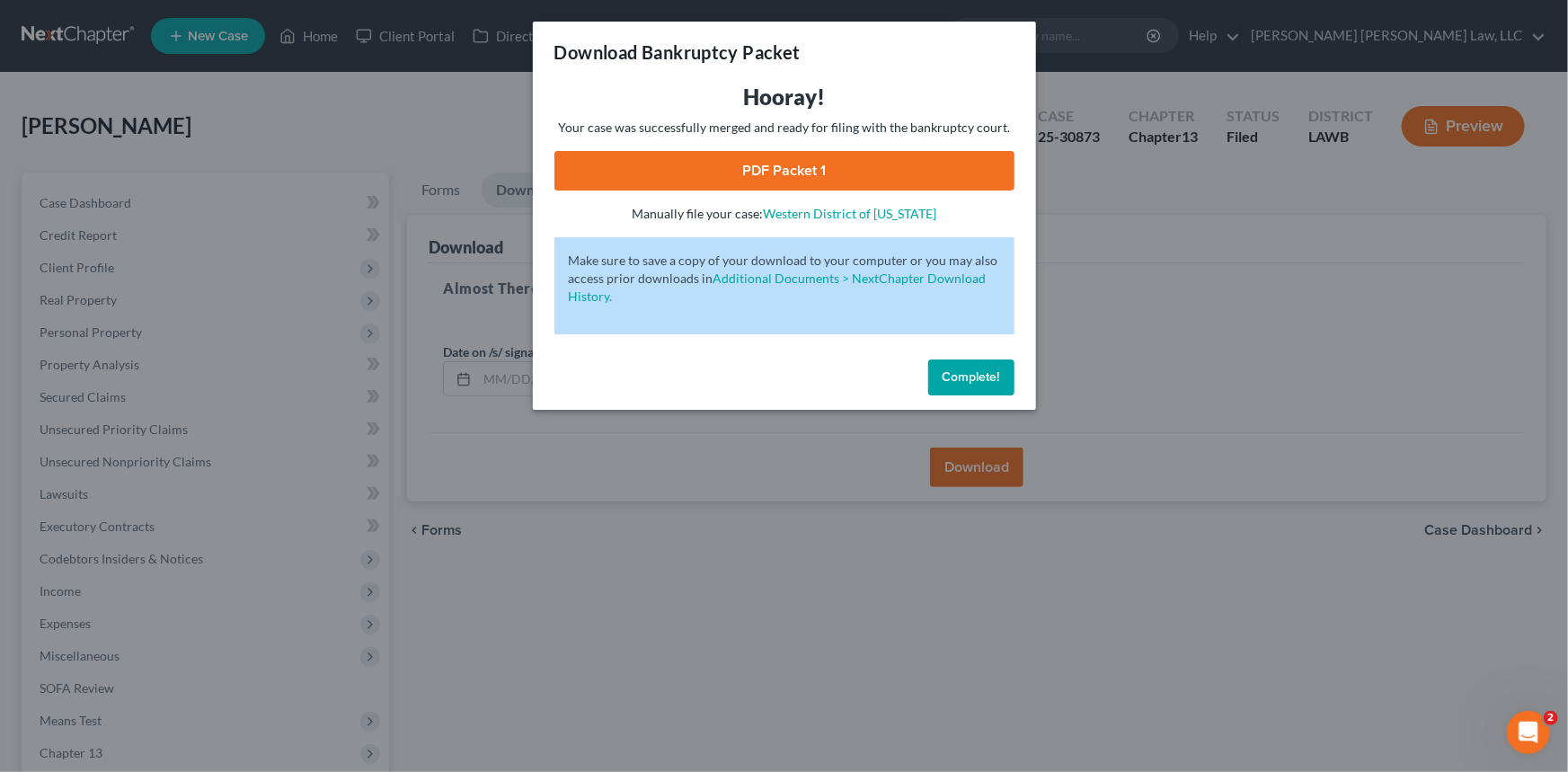
click at [776, 169] on link "PDF Packet 1" at bounding box center [784, 171] width 460 height 40
click at [988, 381] on span "Complete!" at bounding box center [971, 377] width 57 height 15
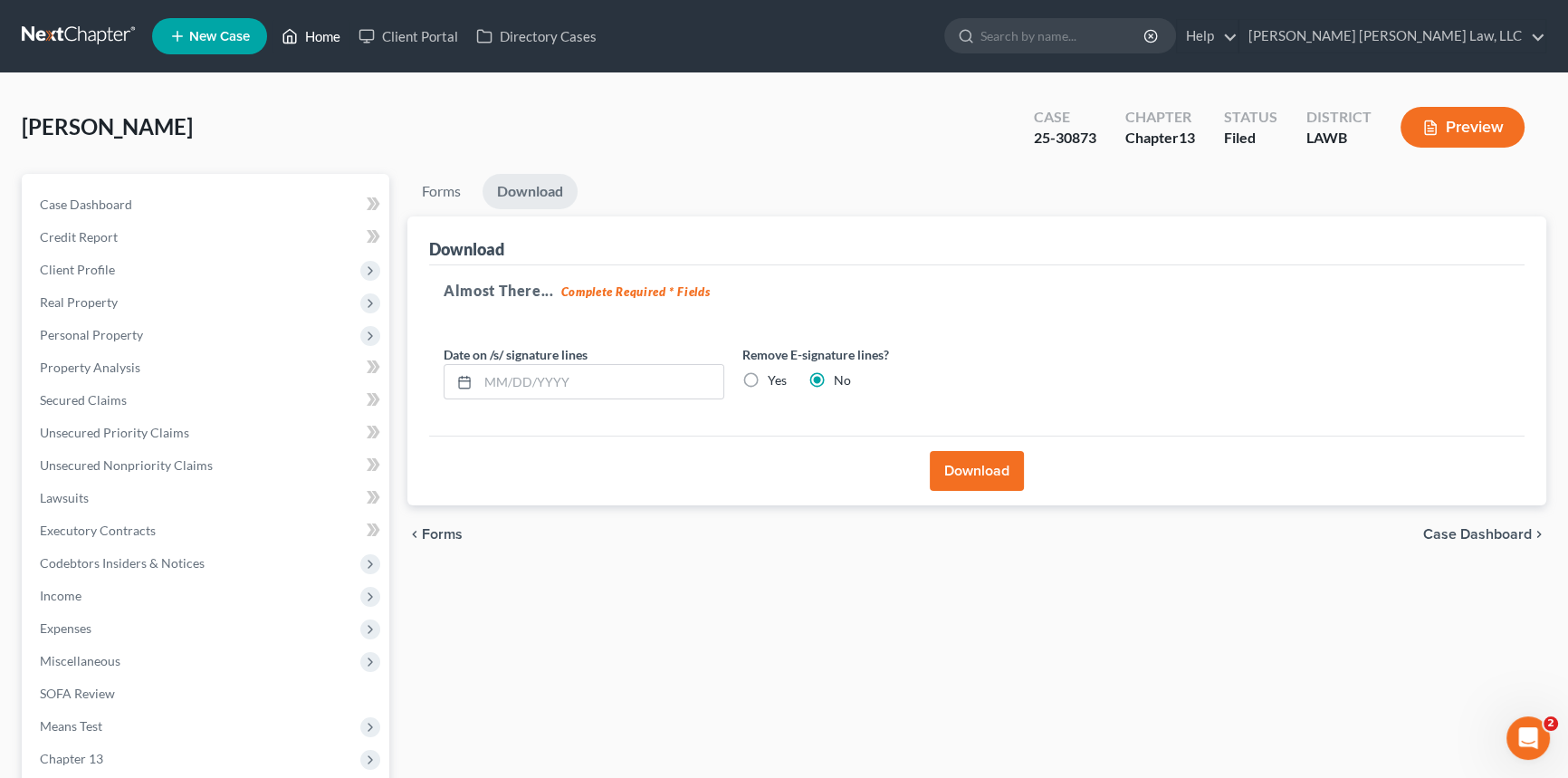
click at [320, 42] on link "Home" at bounding box center [311, 37] width 77 height 33
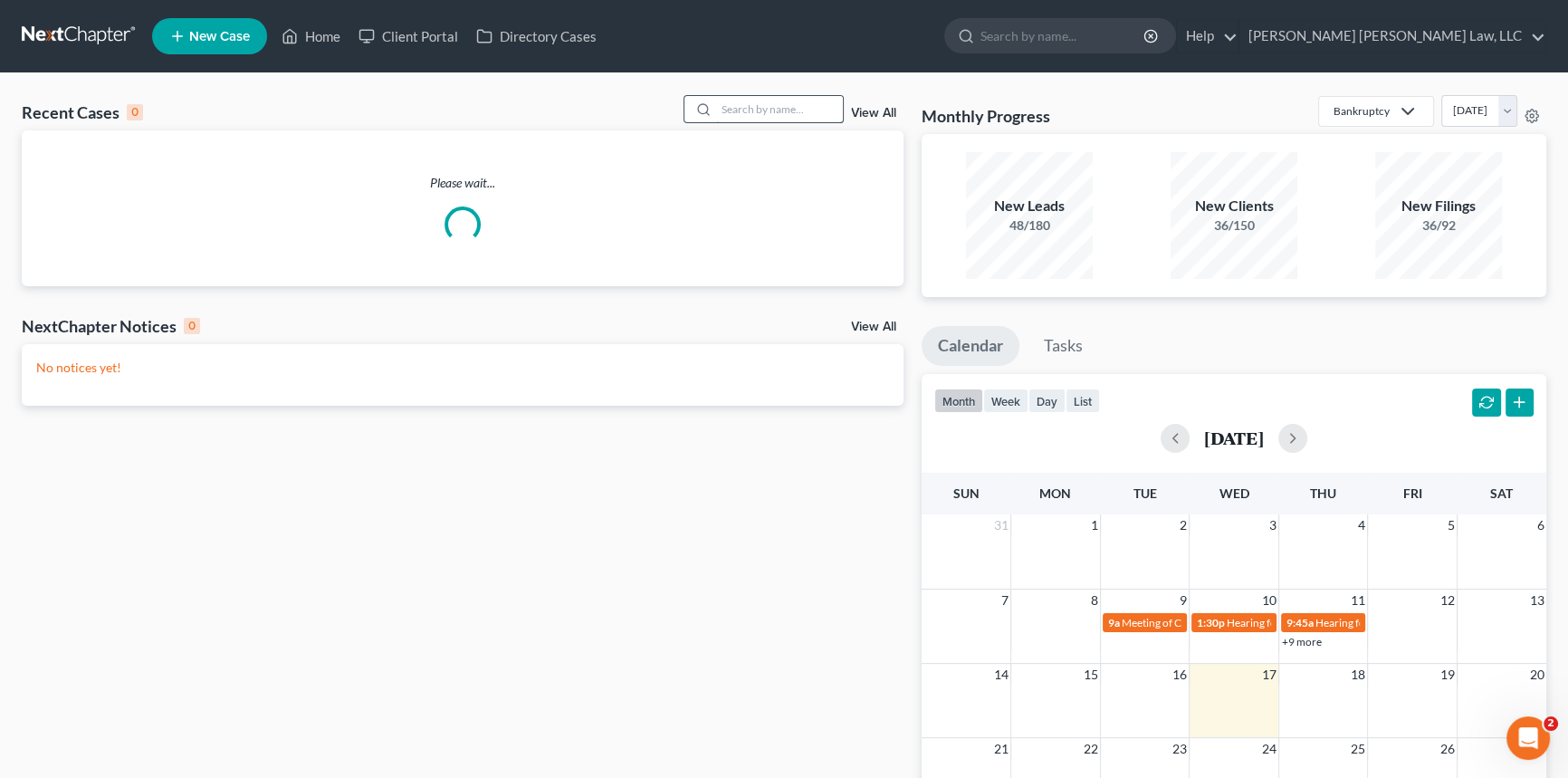
click at [730, 108] on input "search" at bounding box center [779, 109] width 127 height 27
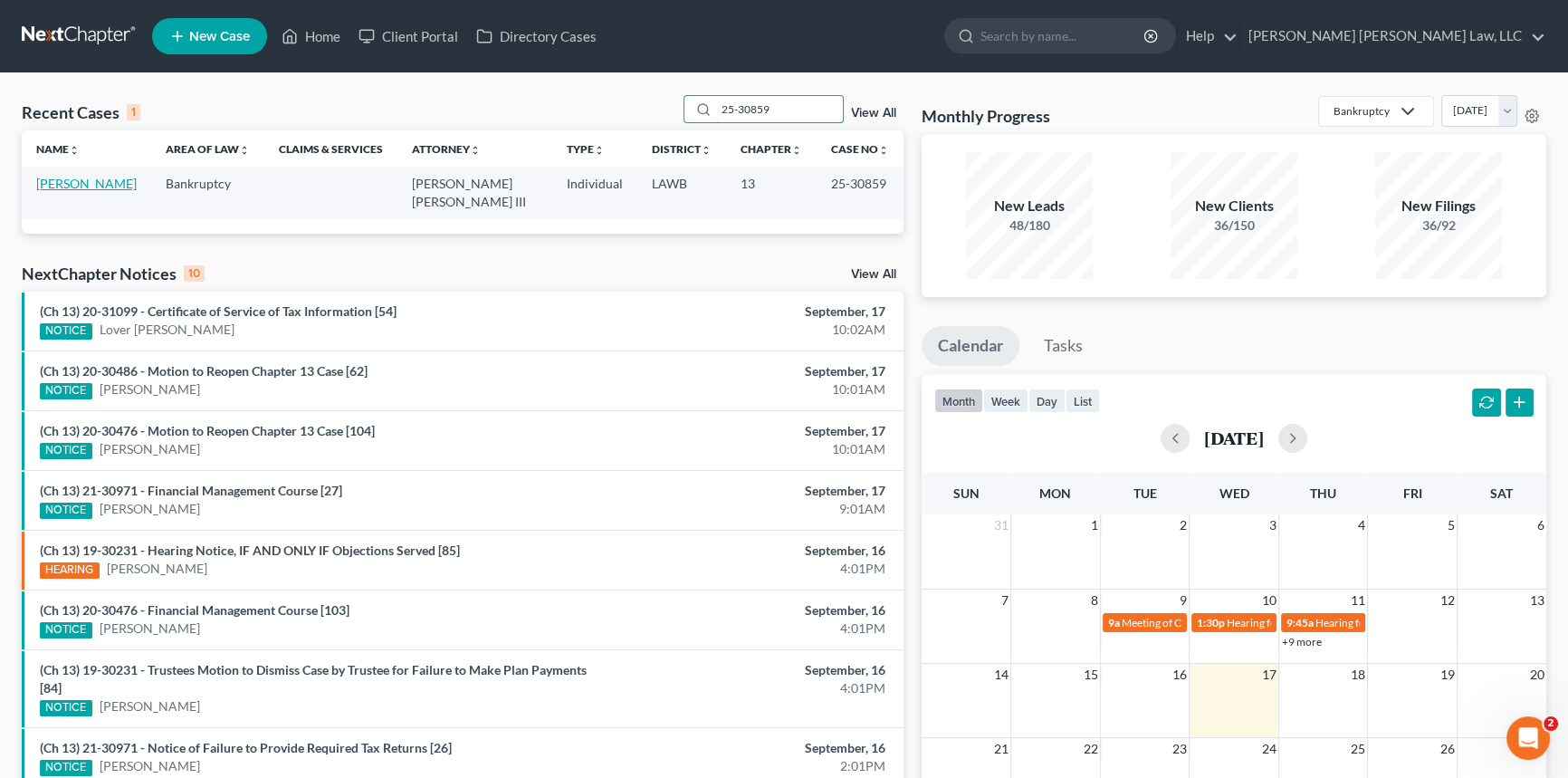
type input "25-30859"
click at [87, 181] on link "[PERSON_NAME]" at bounding box center [87, 183] width 101 height 16
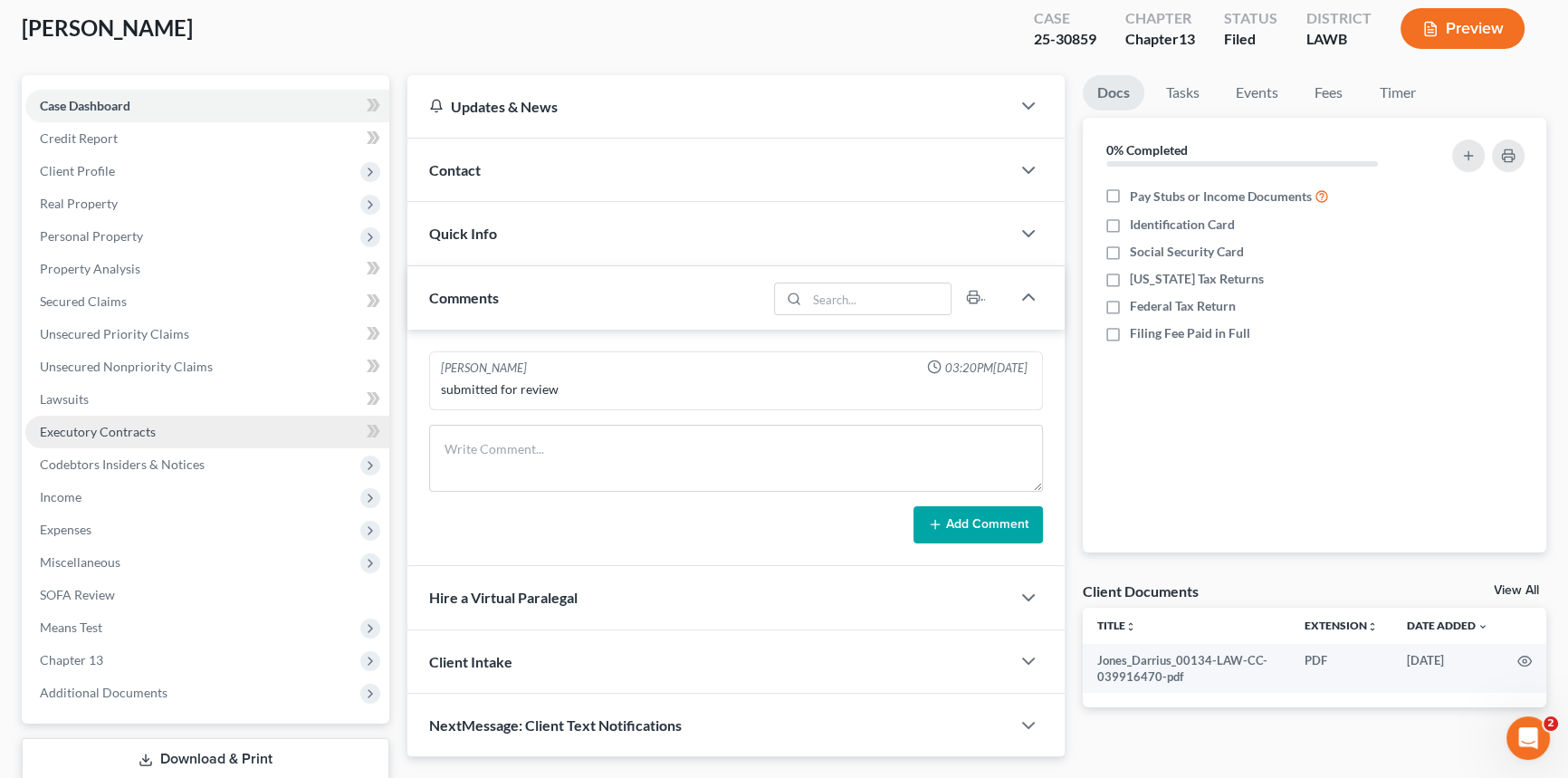
scroll to position [215, 0]
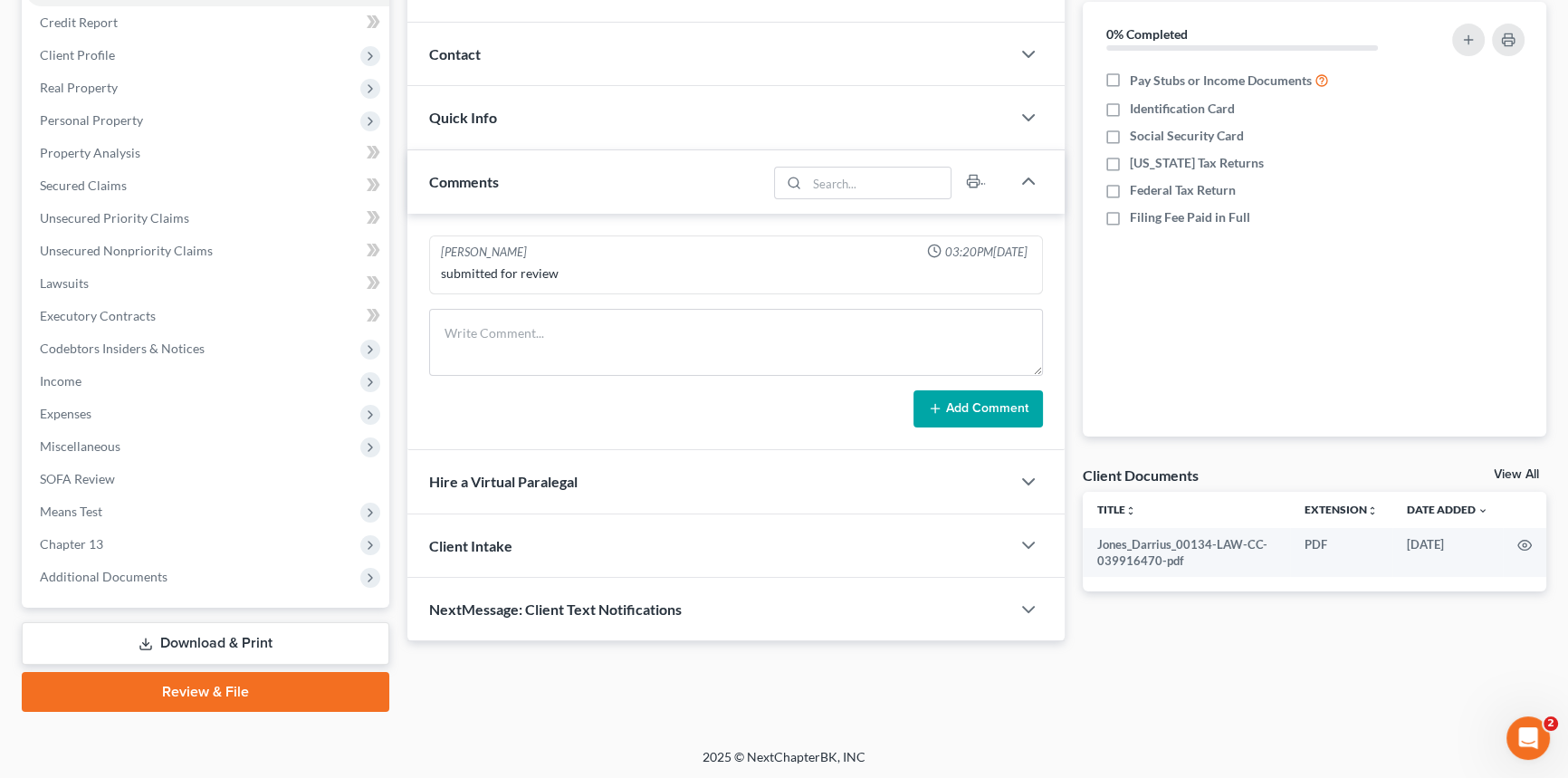
click at [262, 638] on link "Download & Print" at bounding box center [206, 643] width 368 height 43
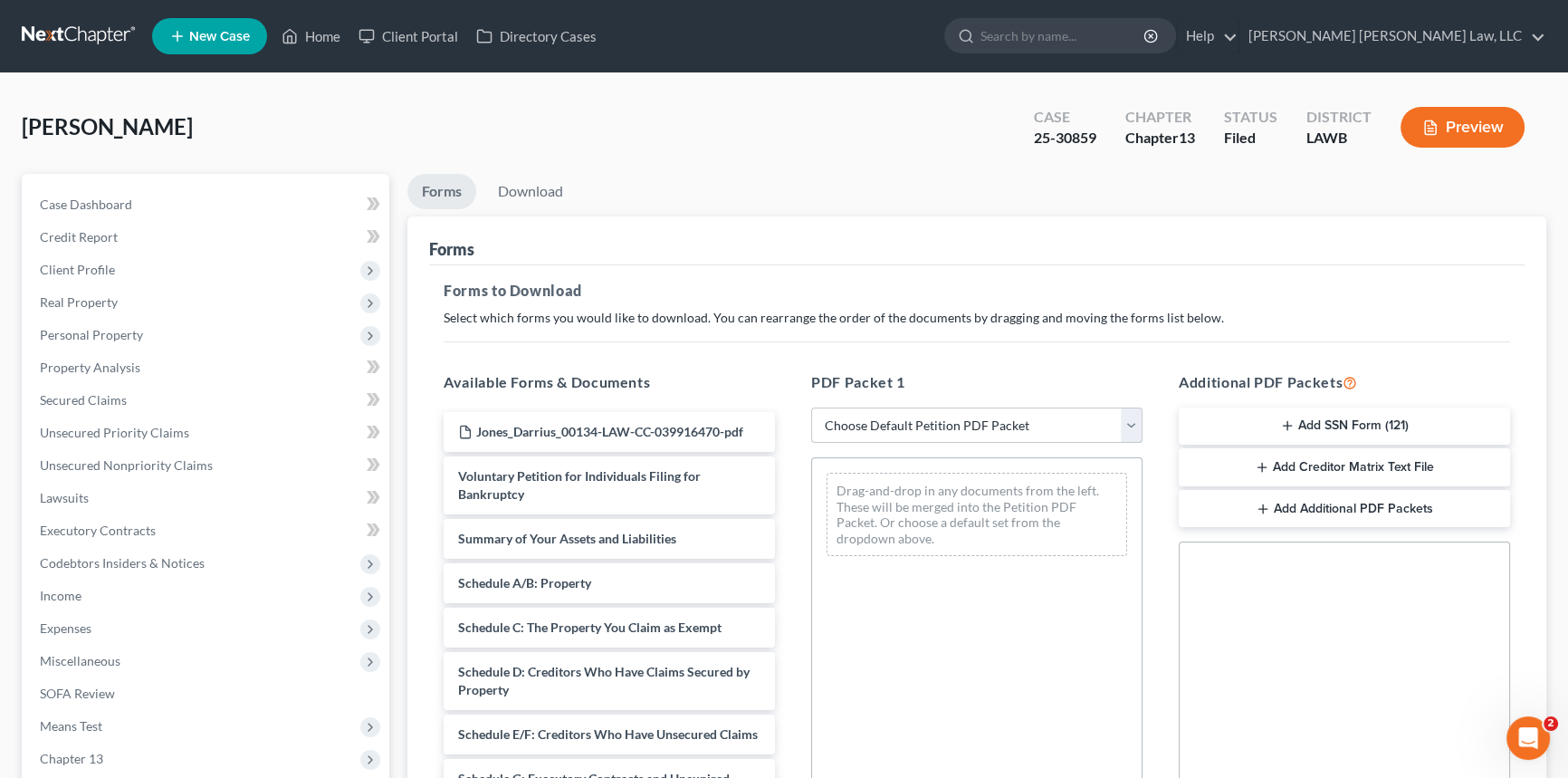
click at [894, 427] on select "Choose Default Petition PDF Packet Complete Bankruptcy Petition (all forms and …" at bounding box center [977, 426] width 331 height 37
select select "2"
click at [811, 407] on select "Choose Default Petition PDF Packet Complete Bankruptcy Petition (all forms and …" at bounding box center [977, 426] width 331 height 37
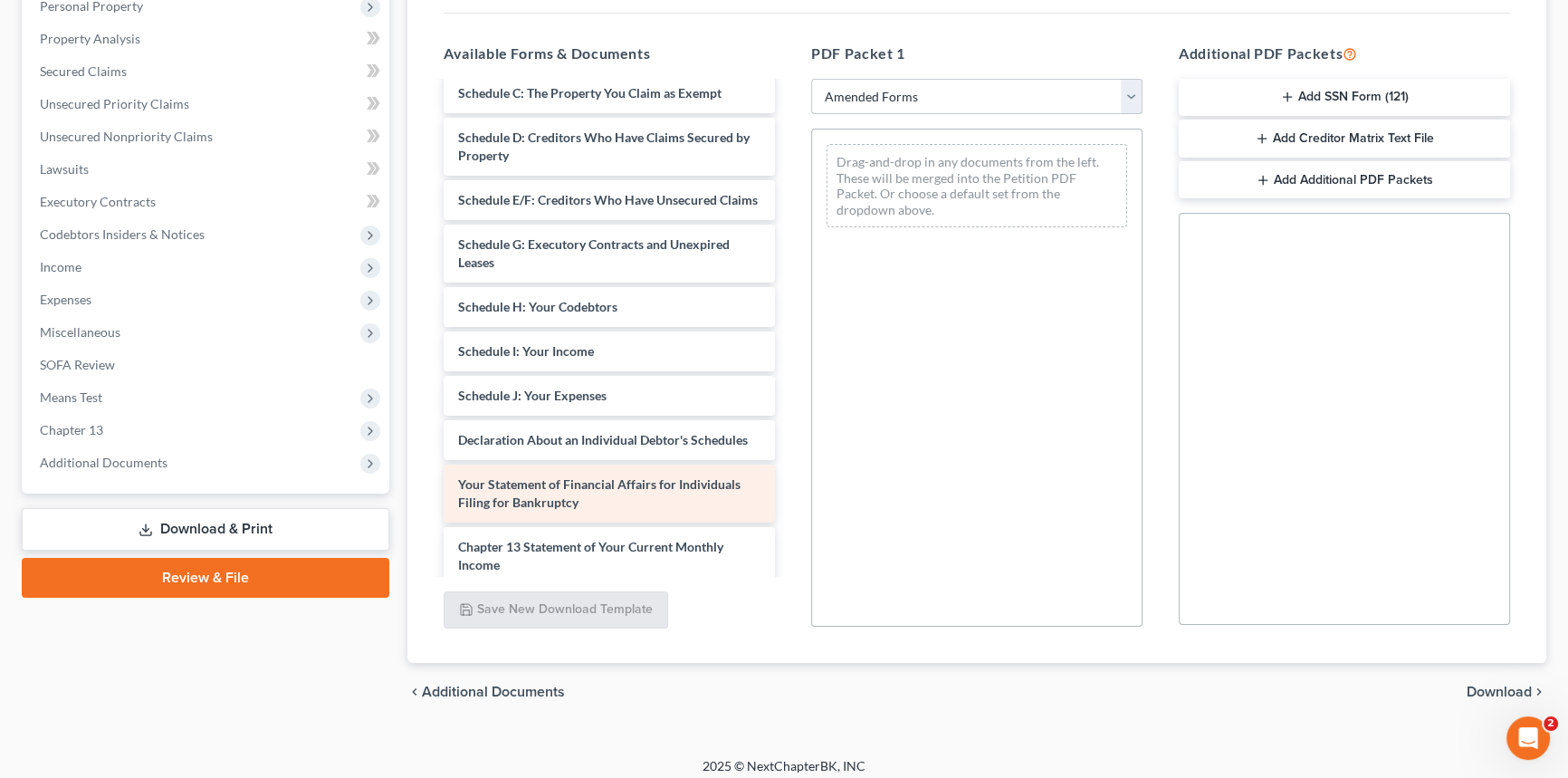
scroll to position [329, 0]
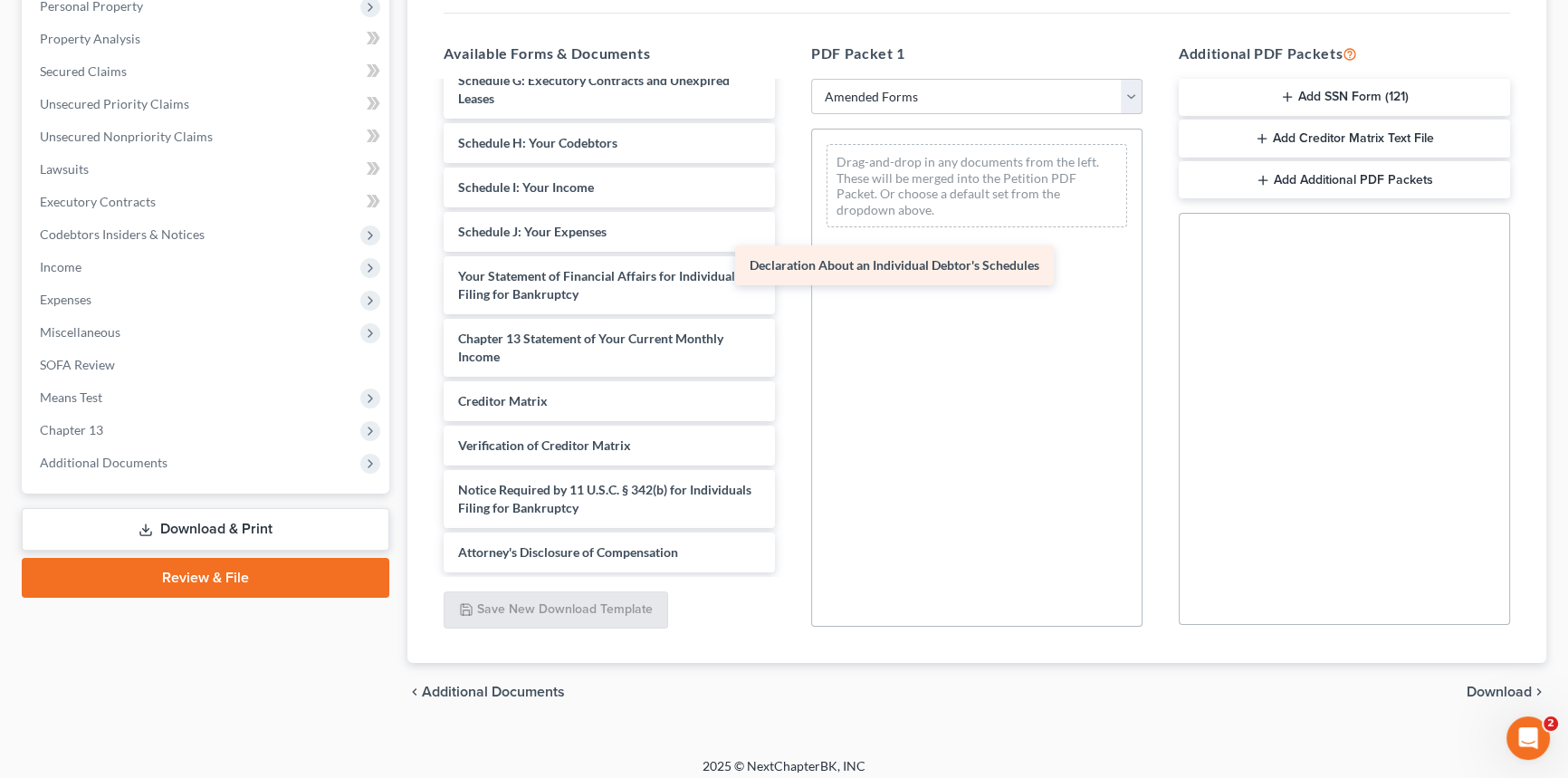
drag, startPoint x: 612, startPoint y: 293, endPoint x: 958, endPoint y: 266, distance: 347.1
click at [789, 265] on div "Declaration About an Individual Debtor's Schedules Voluntary Petition for Indiv…" at bounding box center [609, 166] width 360 height 815
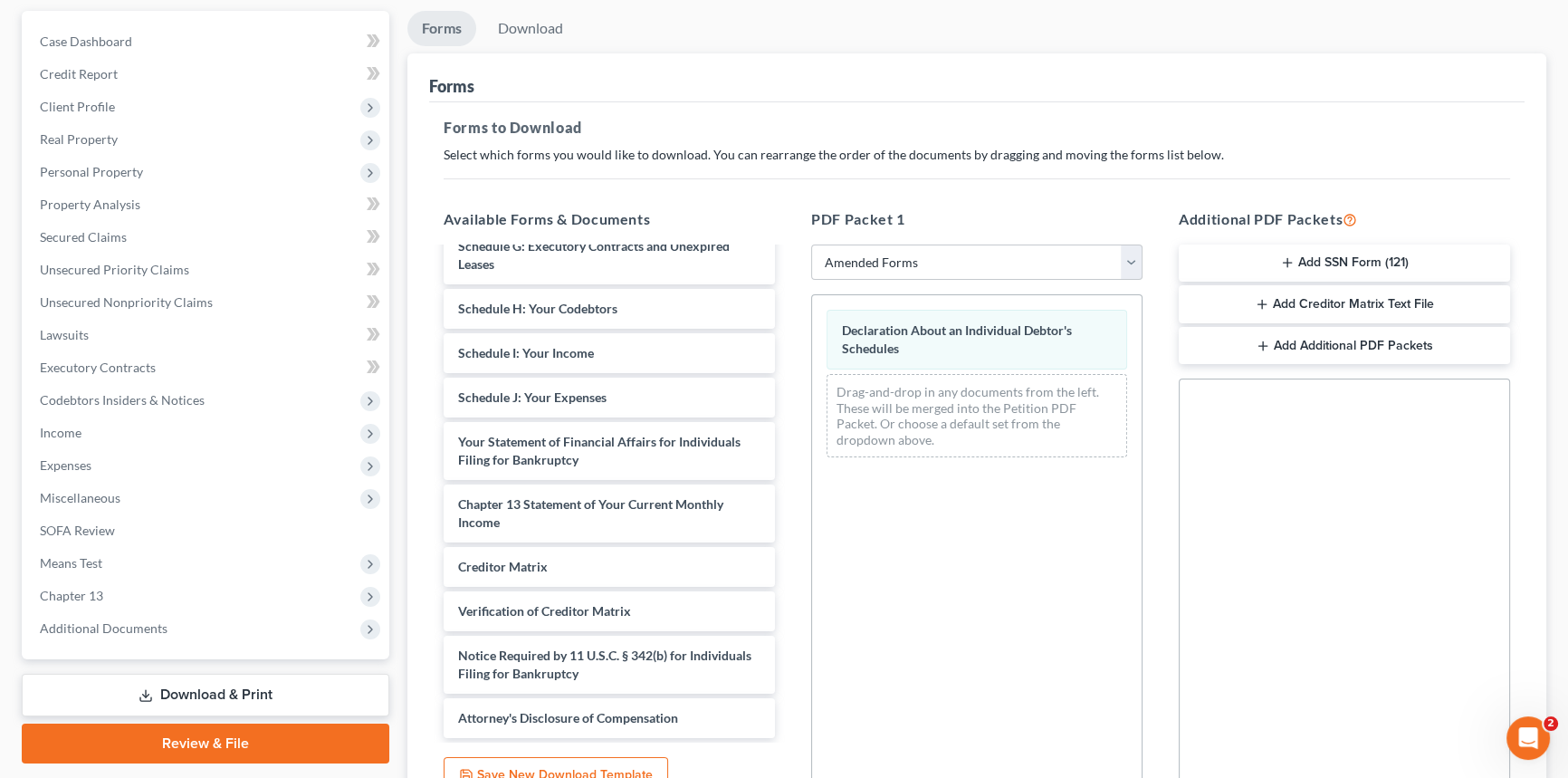
scroll to position [0, 0]
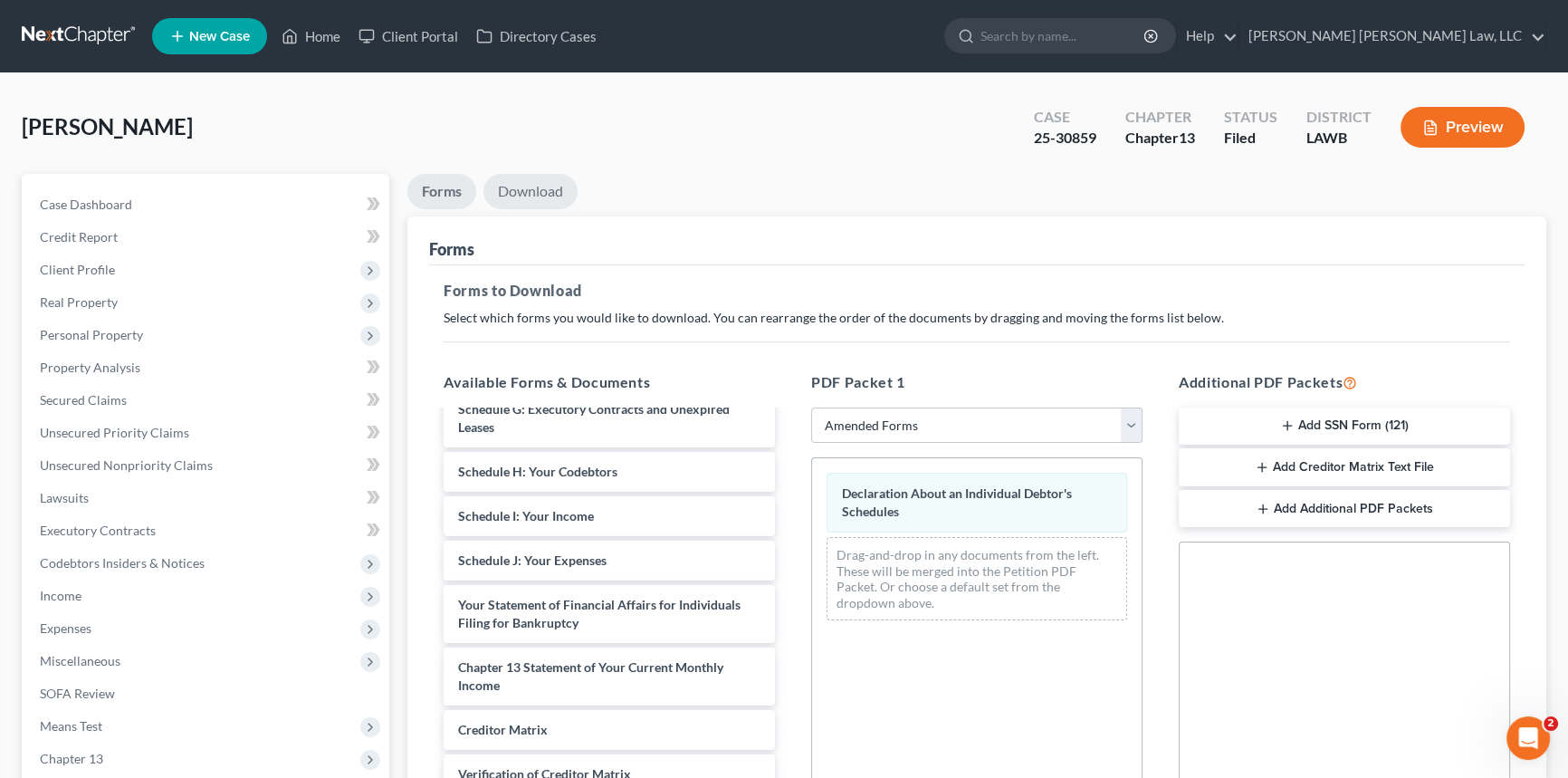
click at [533, 193] on link "Download" at bounding box center [531, 191] width 94 height 36
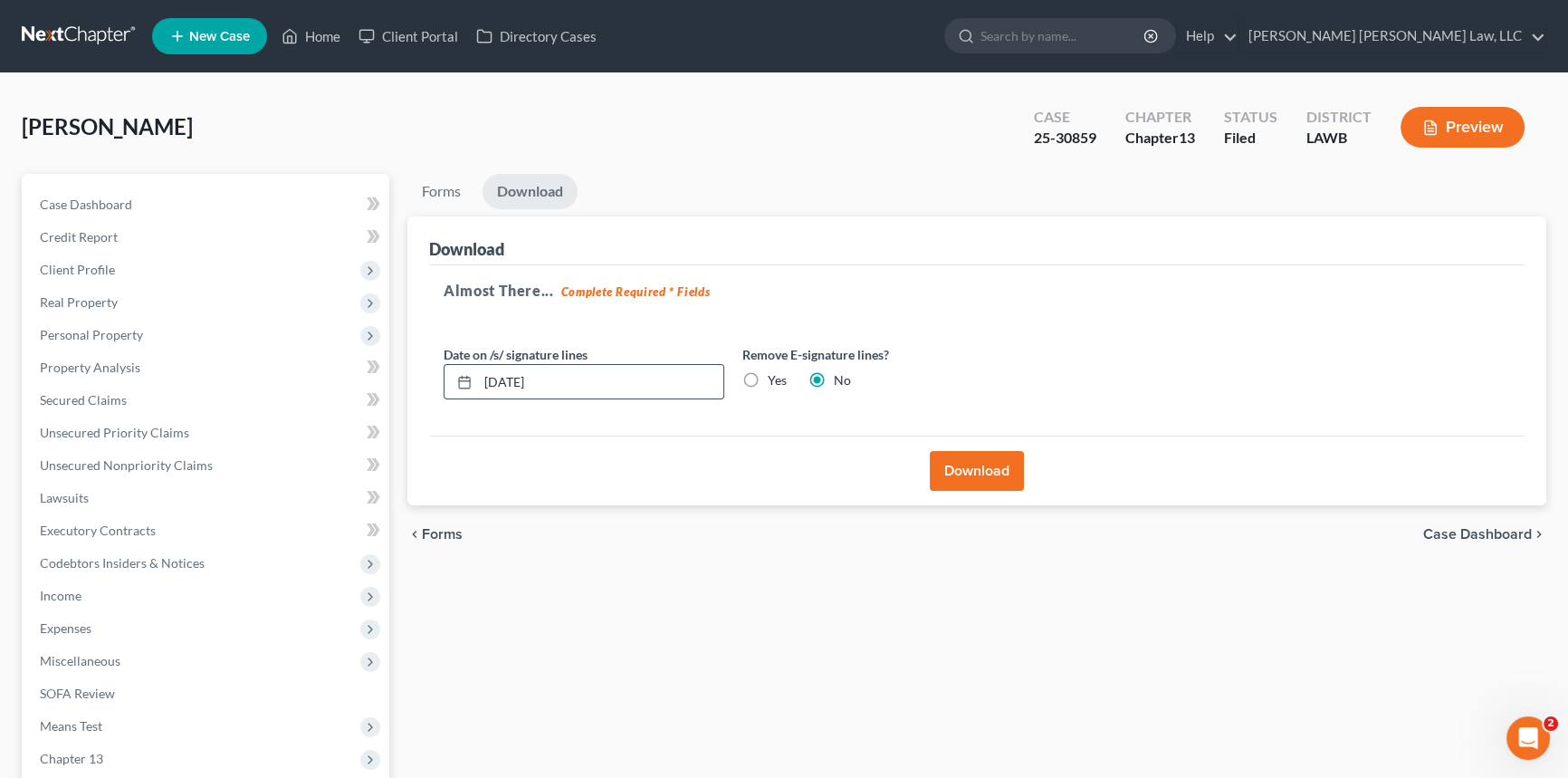
click at [607, 378] on input "[DATE]" at bounding box center [601, 383] width 245 height 35
click at [983, 461] on button "Download" at bounding box center [976, 471] width 94 height 40
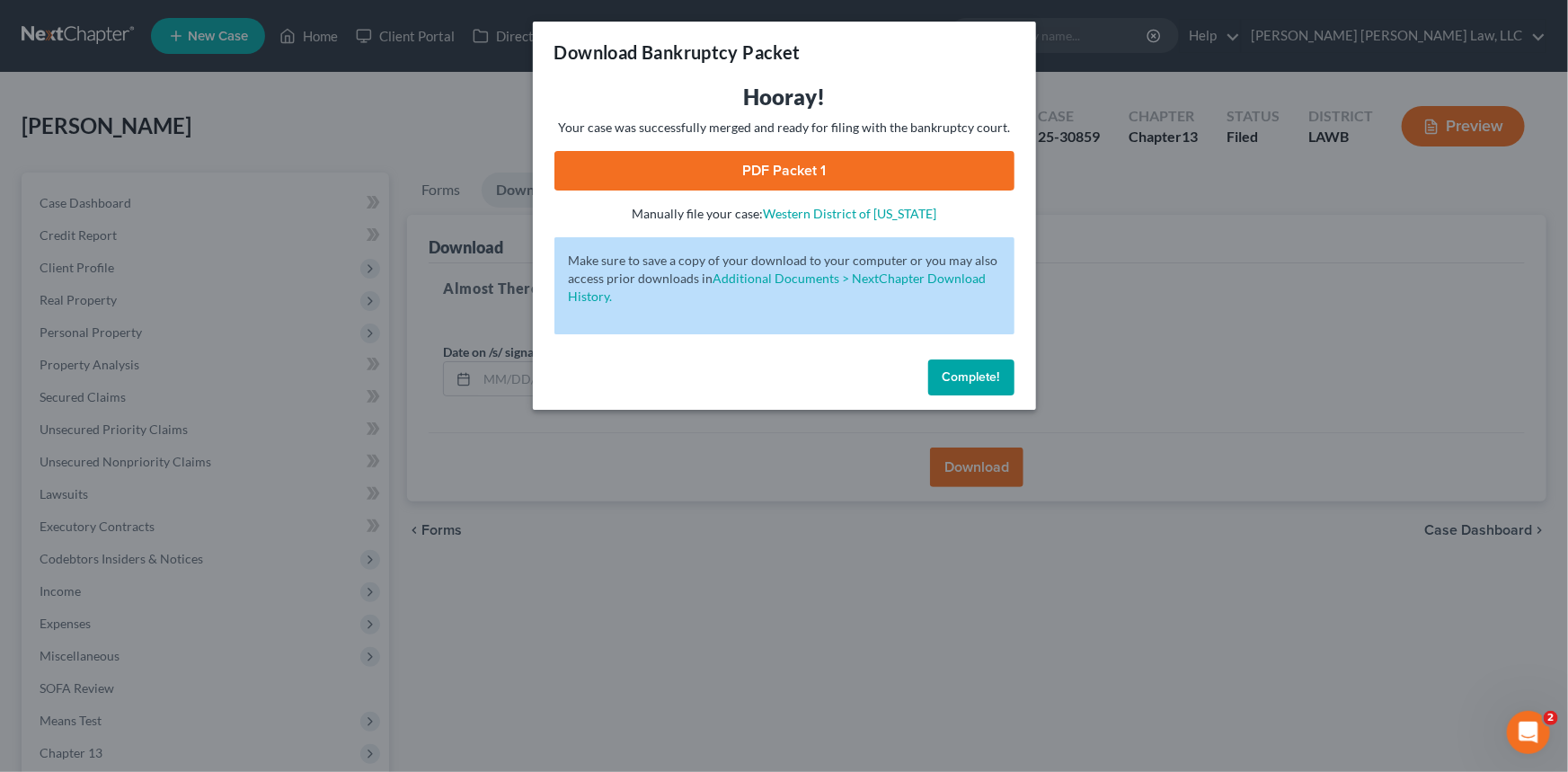
click at [896, 158] on link "PDF Packet 1" at bounding box center [784, 171] width 460 height 40
click at [976, 376] on span "Complete!" at bounding box center [971, 377] width 57 height 15
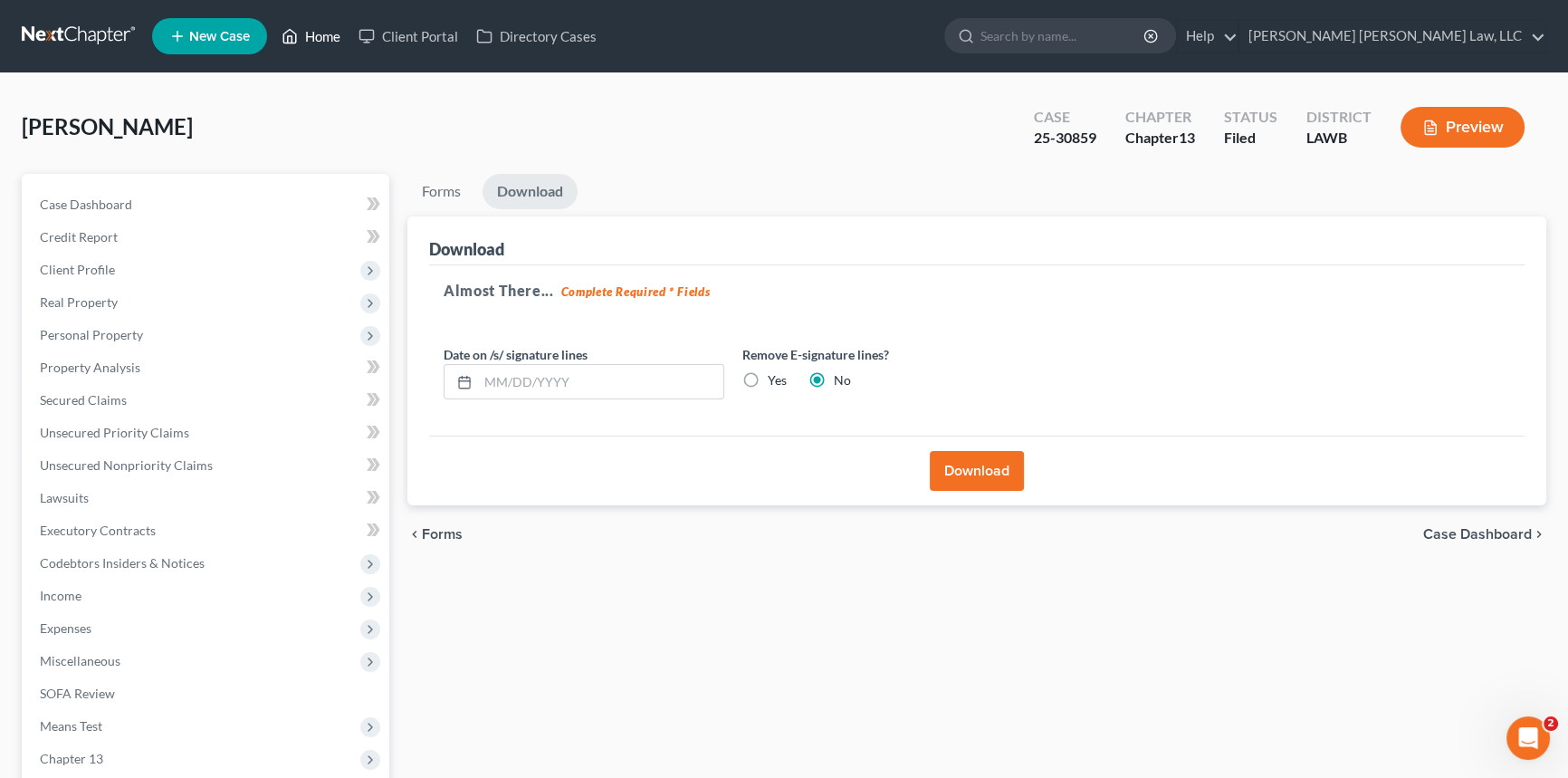
click at [320, 35] on link "Home" at bounding box center [311, 37] width 77 height 33
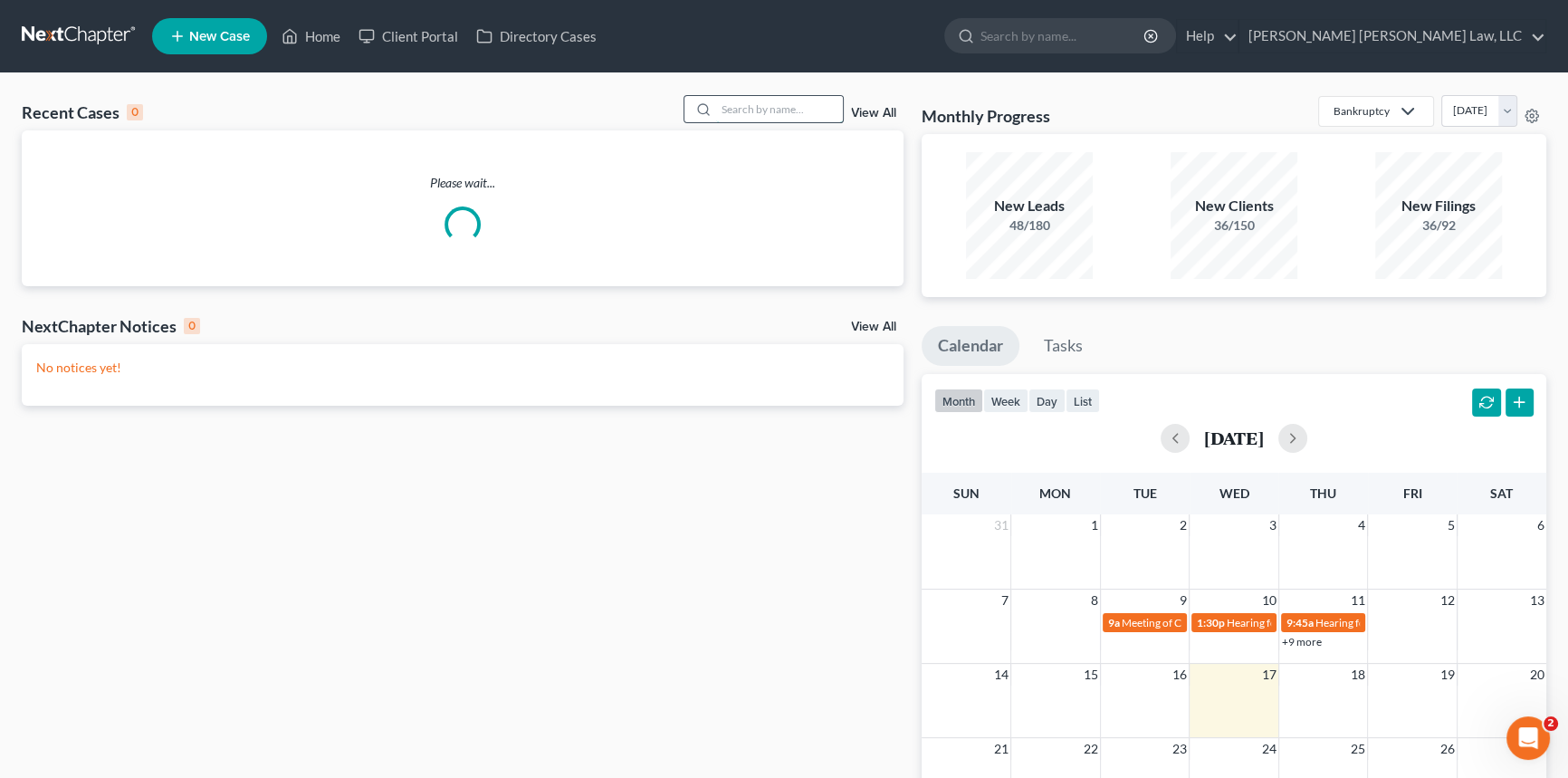
click at [733, 102] on input "search" at bounding box center [779, 109] width 127 height 27
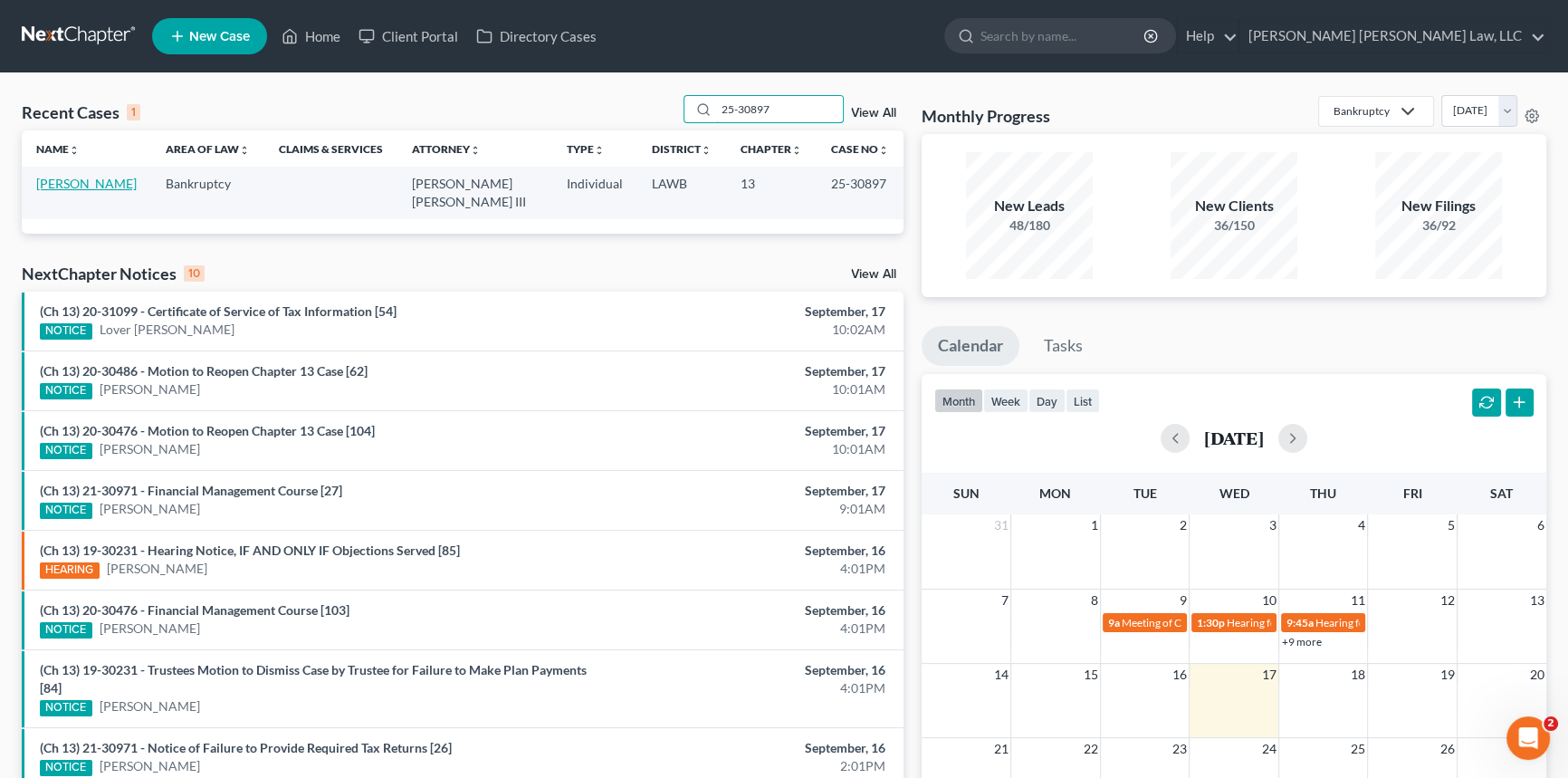
type input "25-30897"
click at [93, 183] on link "[PERSON_NAME]" at bounding box center [87, 183] width 101 height 16
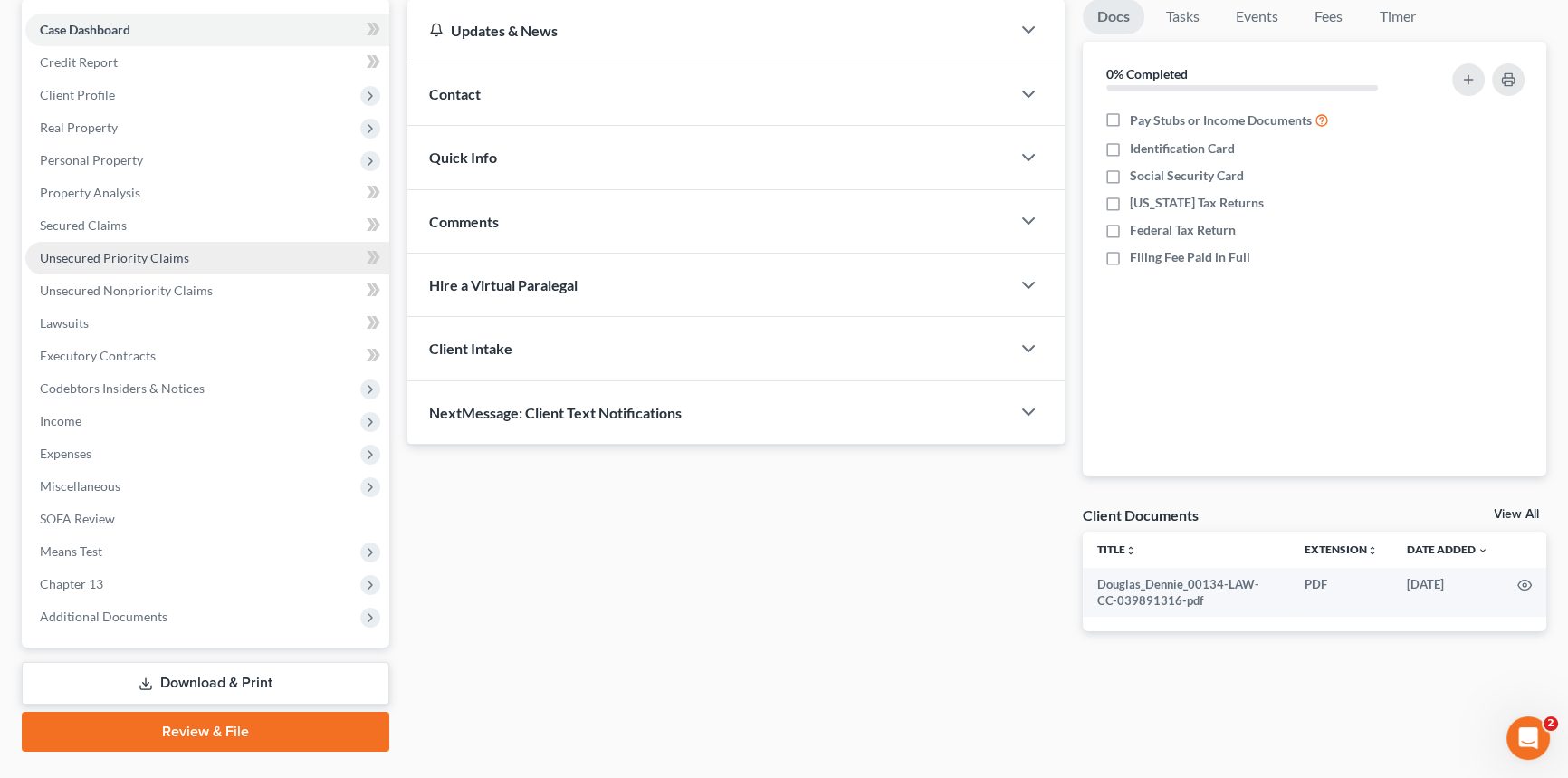
scroll to position [215, 0]
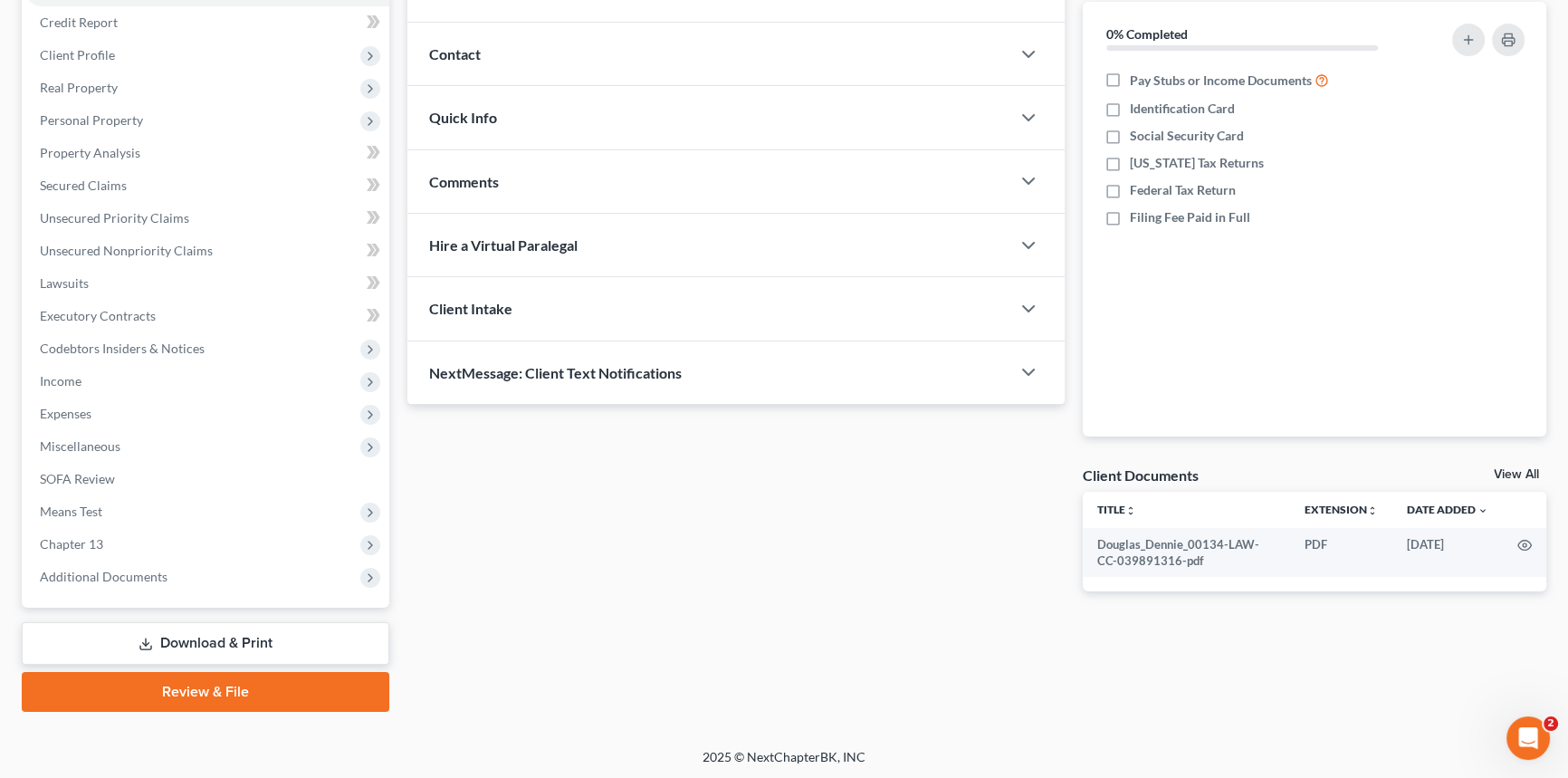
drag, startPoint x: 263, startPoint y: 638, endPoint x: 287, endPoint y: 635, distance: 24.2
click at [263, 638] on link "Download & Print" at bounding box center [206, 643] width 368 height 43
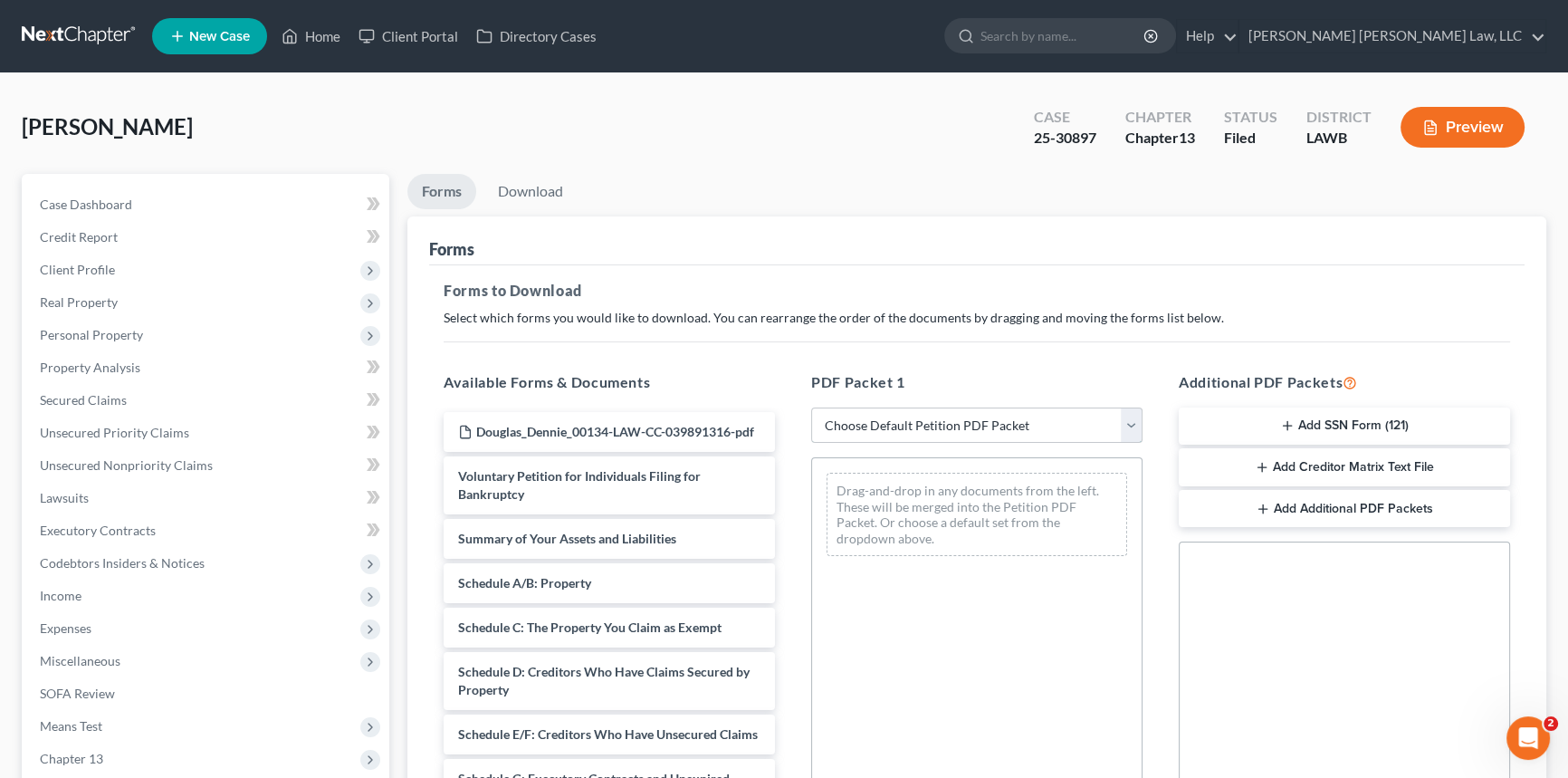
drag, startPoint x: 975, startPoint y: 425, endPoint x: 975, endPoint y: 406, distance: 19.0
click at [975, 425] on select "Choose Default Petition PDF Packet Complete Bankruptcy Petition (all forms and …" at bounding box center [977, 426] width 331 height 37
select select "2"
click at [811, 407] on select "Choose Default Petition PDF Packet Complete Bankruptcy Petition (all forms and …" at bounding box center [977, 426] width 331 height 37
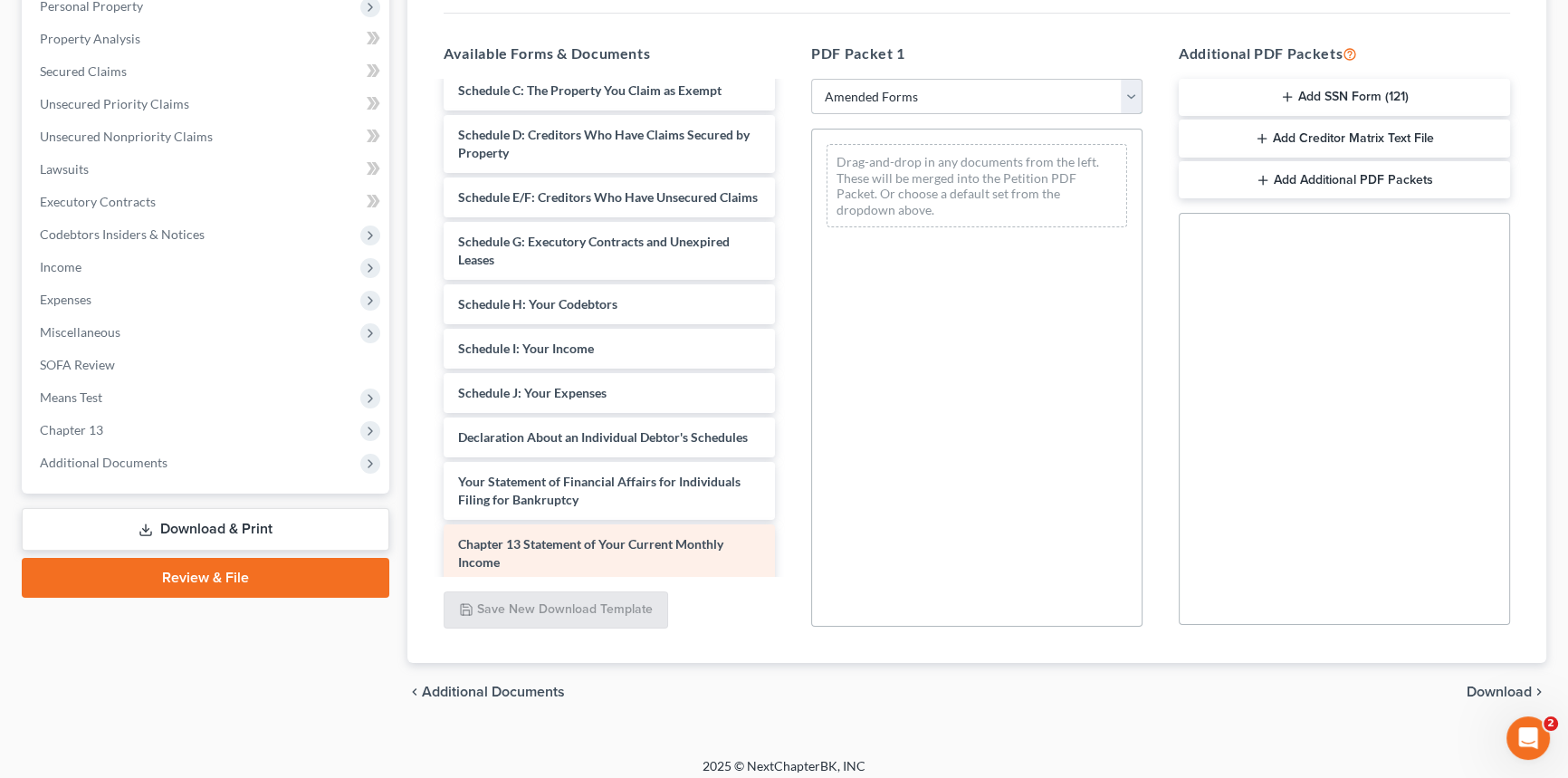
scroll to position [329, 0]
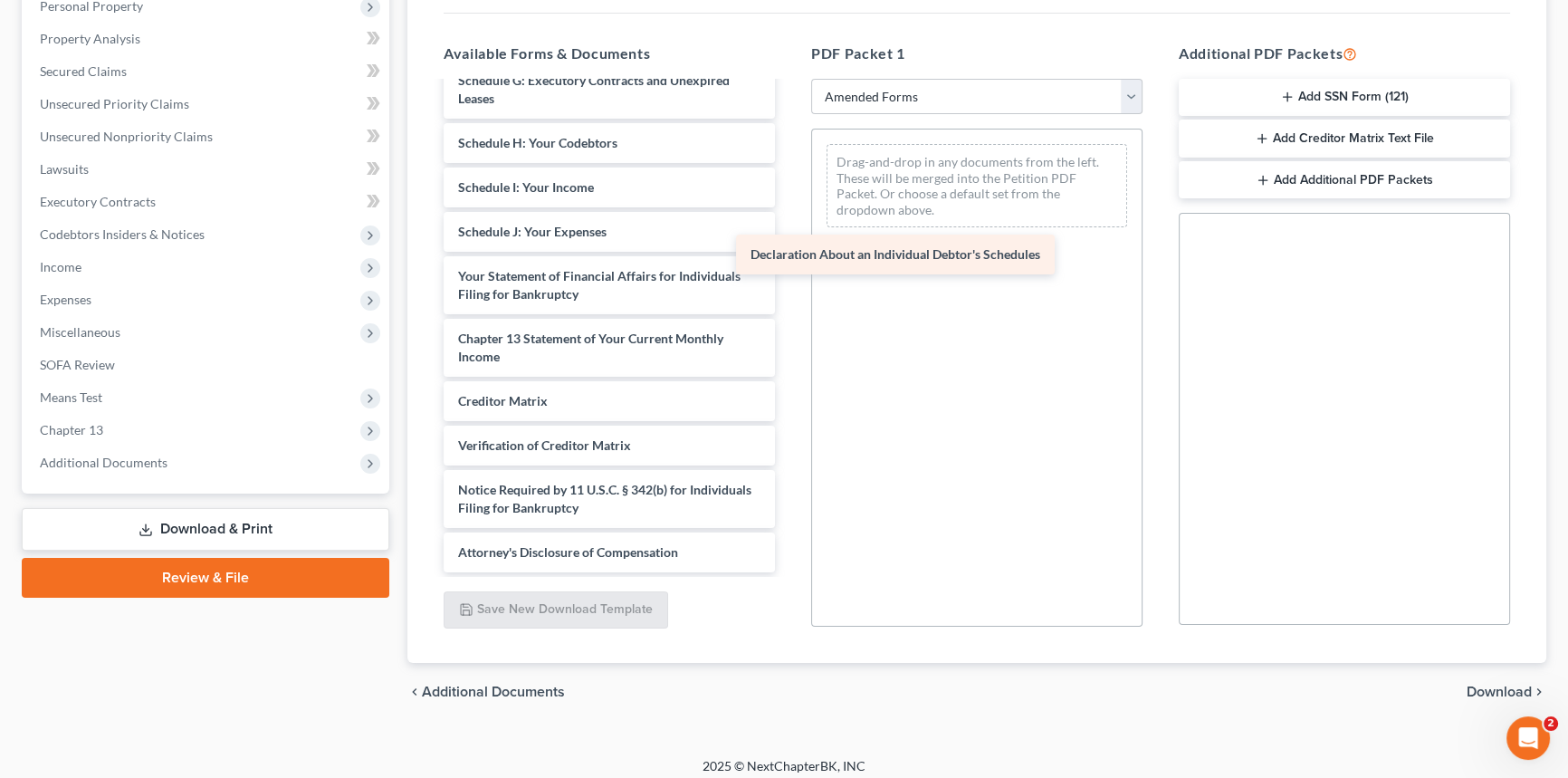
drag, startPoint x: 603, startPoint y: 293, endPoint x: 896, endPoint y: 260, distance: 294.9
click at [789, 260] on div "Declaration About an Individual Debtor's Schedules Voluntary Petition for Indiv…" at bounding box center [609, 166] width 360 height 815
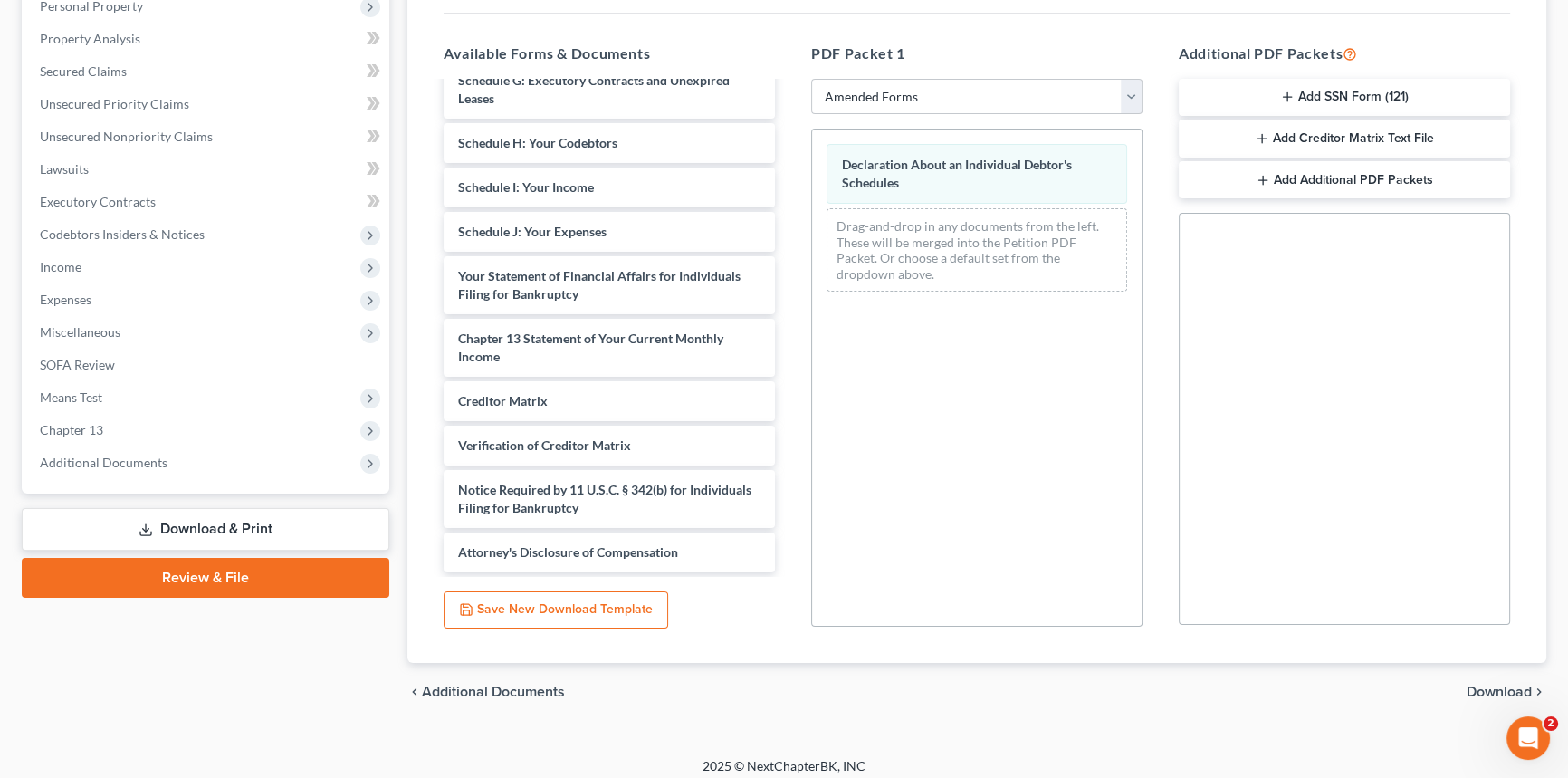
scroll to position [0, 0]
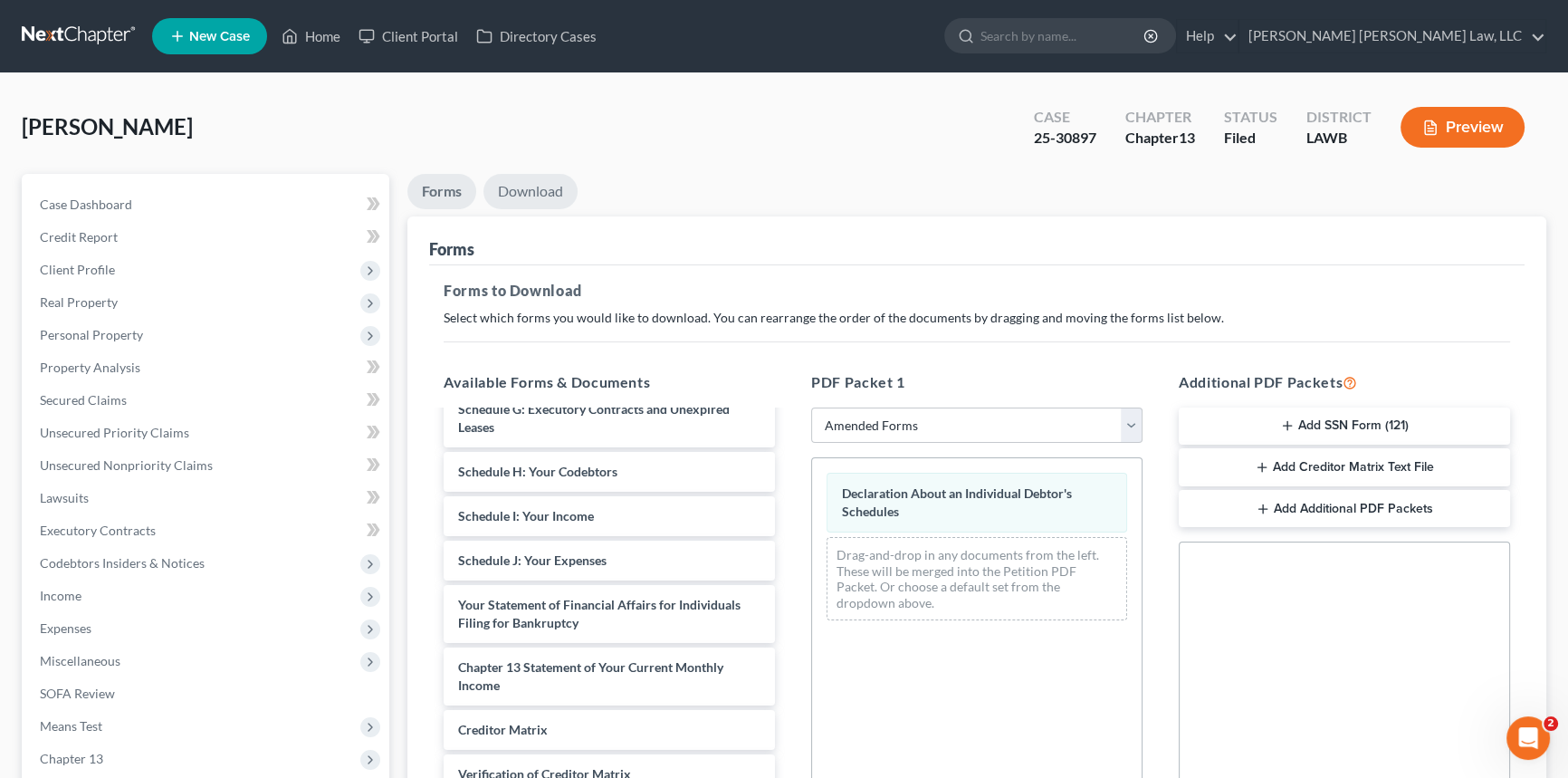
click at [516, 199] on link "Download" at bounding box center [531, 191] width 94 height 36
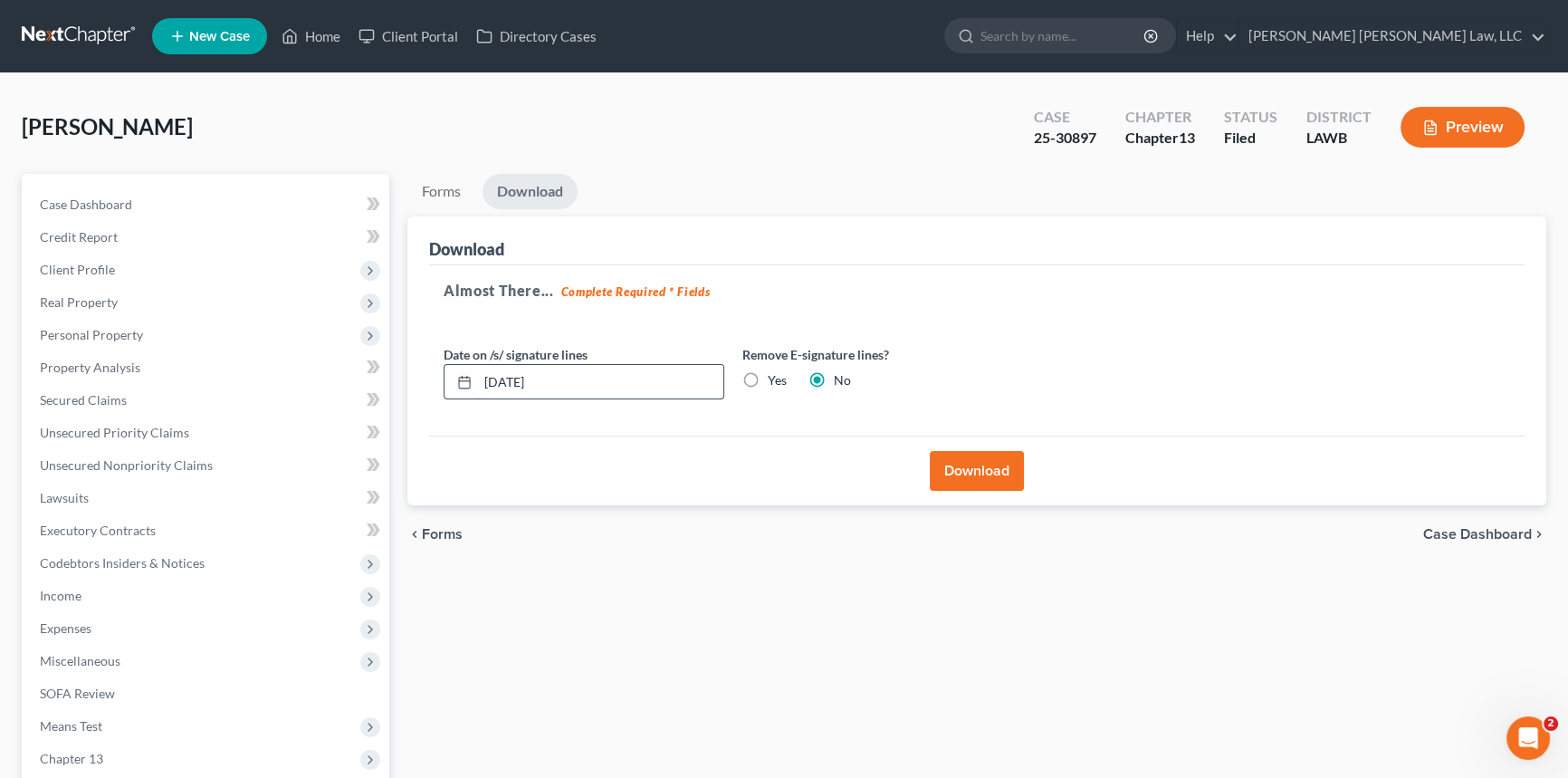
click at [588, 372] on input "[DATE]" at bounding box center [601, 383] width 245 height 35
click at [992, 471] on button "Download" at bounding box center [976, 471] width 94 height 40
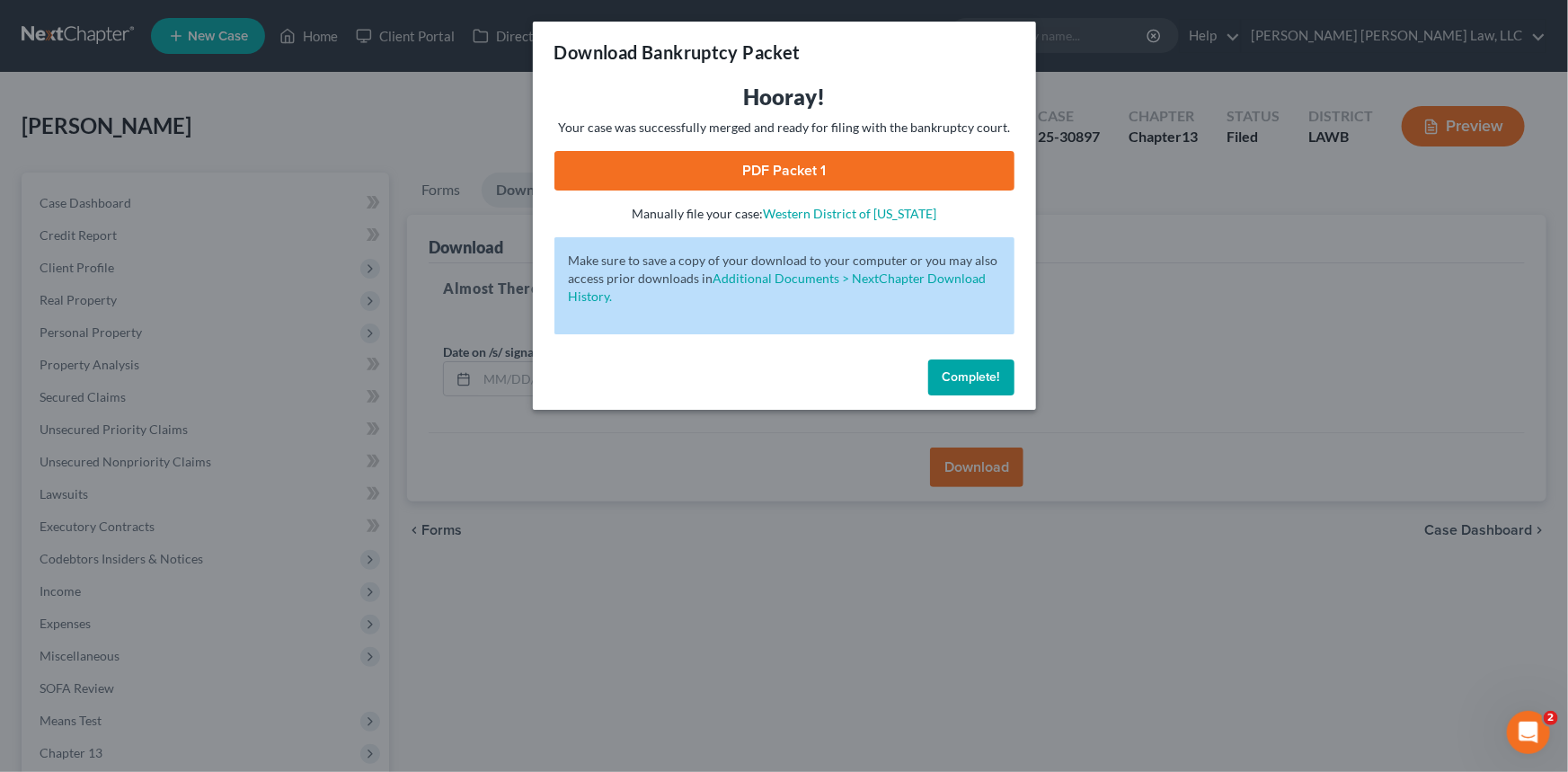
click at [842, 167] on link "PDF Packet 1" at bounding box center [784, 171] width 460 height 40
click at [971, 372] on span "Complete!" at bounding box center [971, 377] width 57 height 15
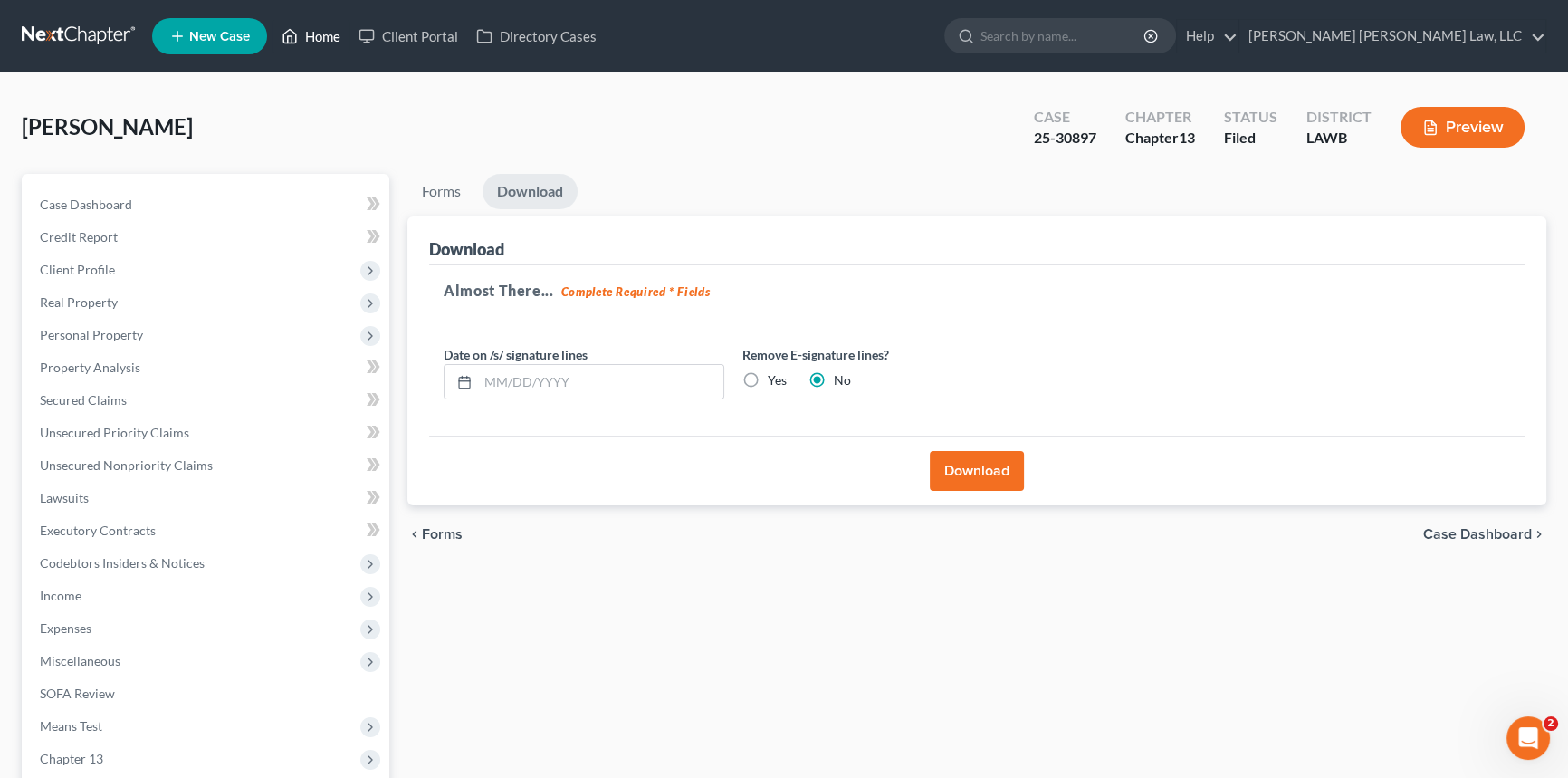
click at [322, 39] on link "Home" at bounding box center [311, 37] width 77 height 33
click at [305, 29] on link "Home" at bounding box center [311, 37] width 77 height 33
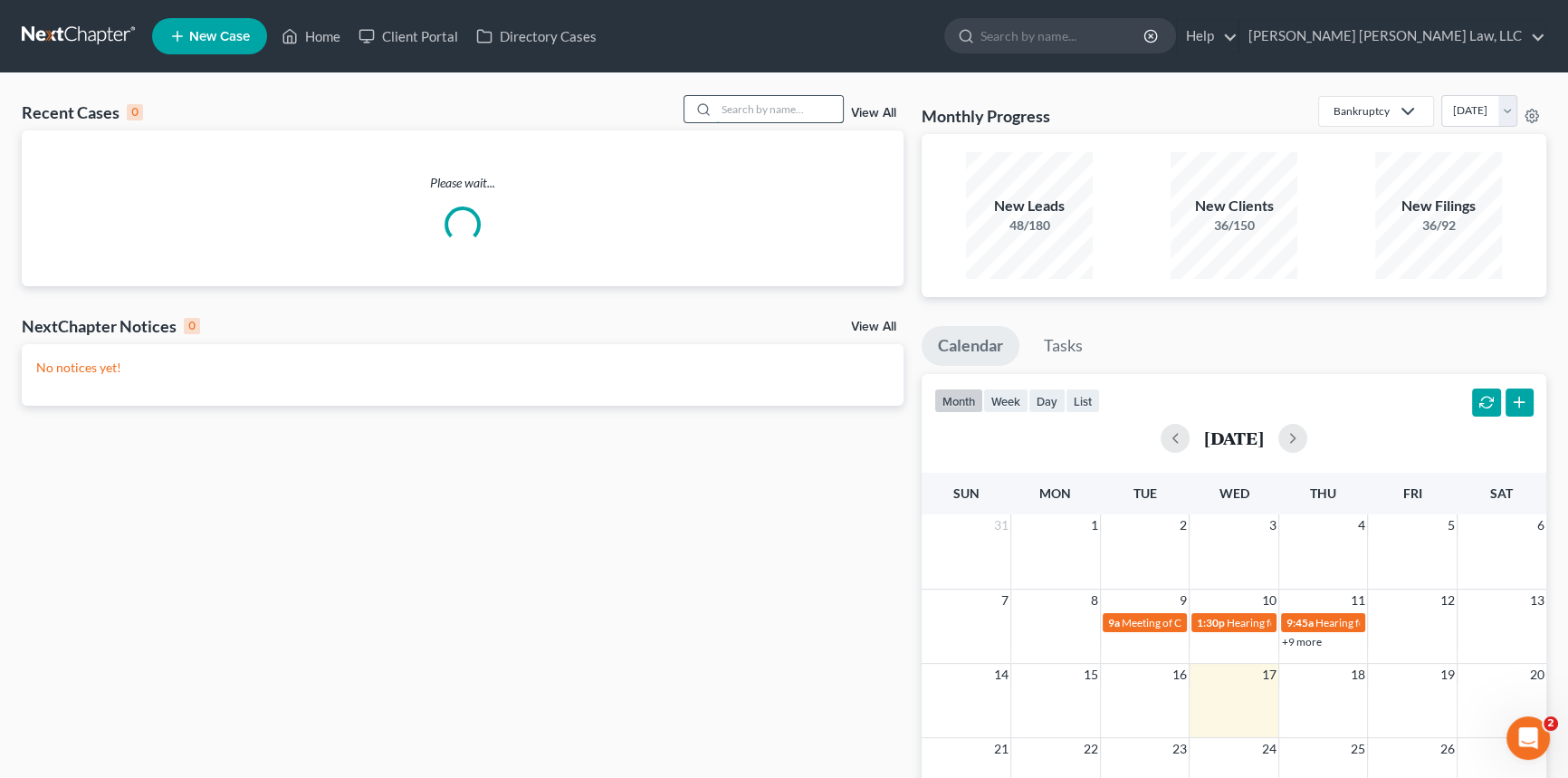
click at [725, 108] on input "search" at bounding box center [779, 109] width 127 height 27
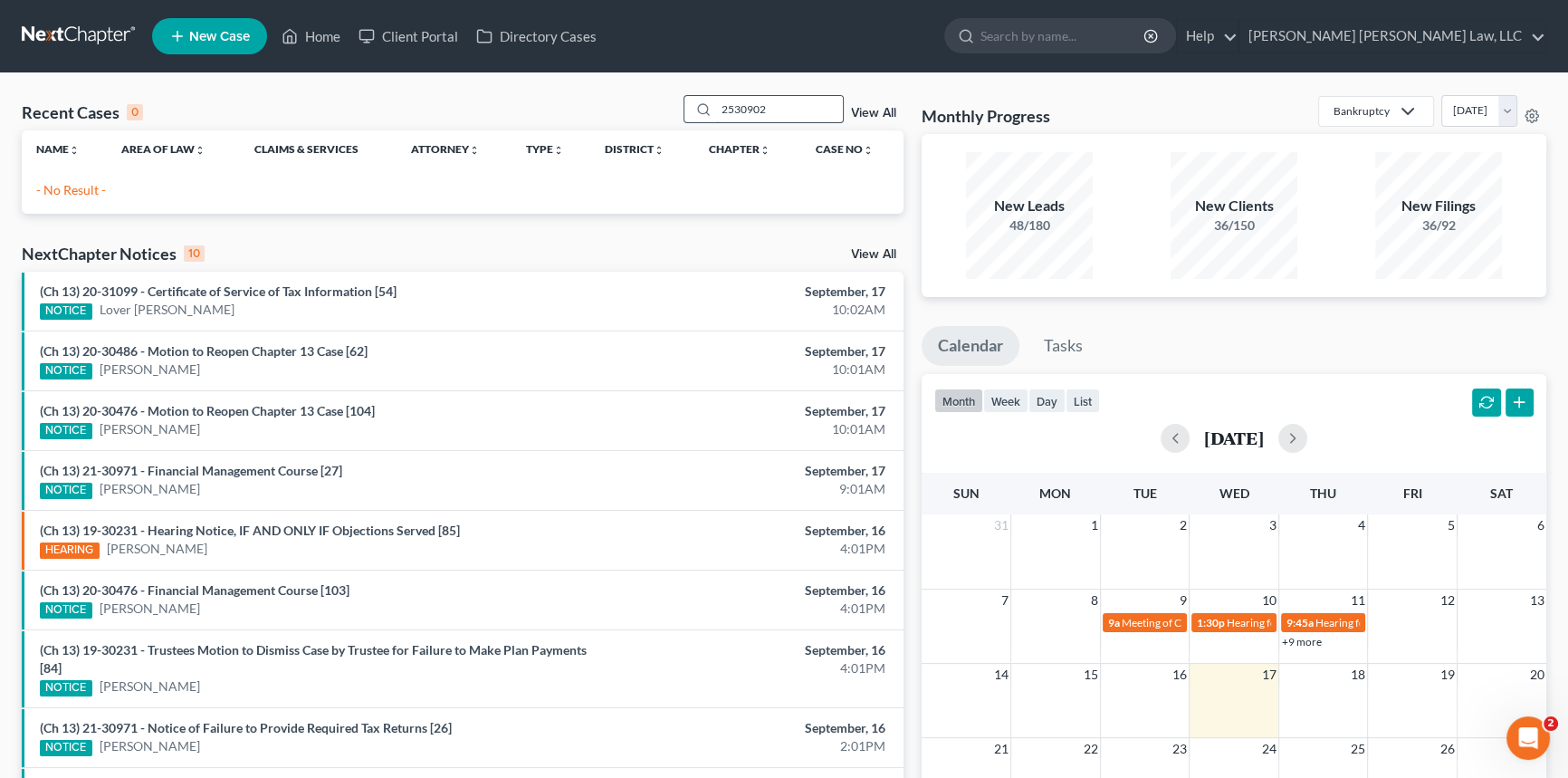
click at [735, 113] on input "2530902" at bounding box center [779, 109] width 127 height 27
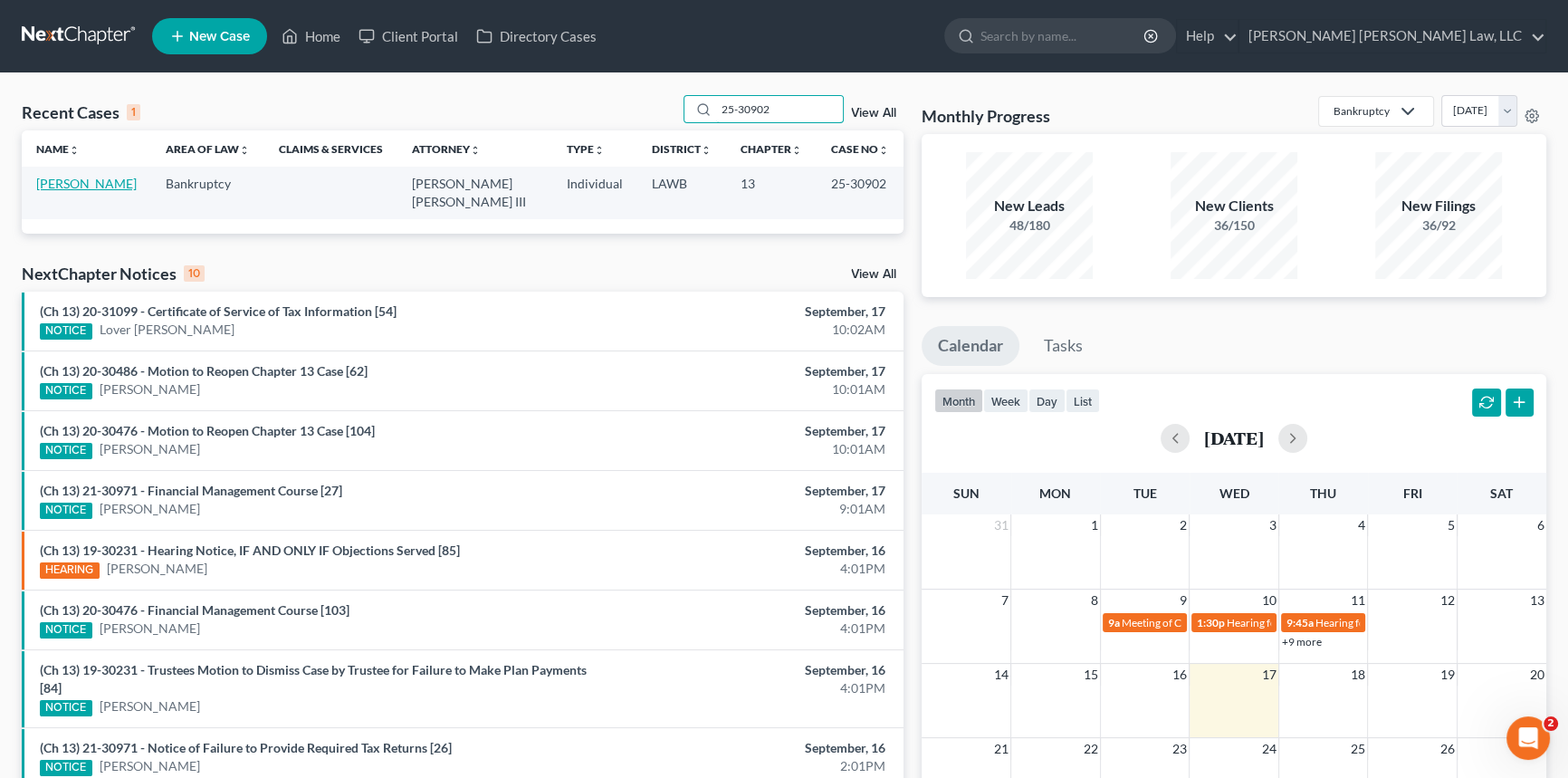
type input "25-30902"
click at [71, 186] on link "[PERSON_NAME]" at bounding box center [87, 183] width 101 height 16
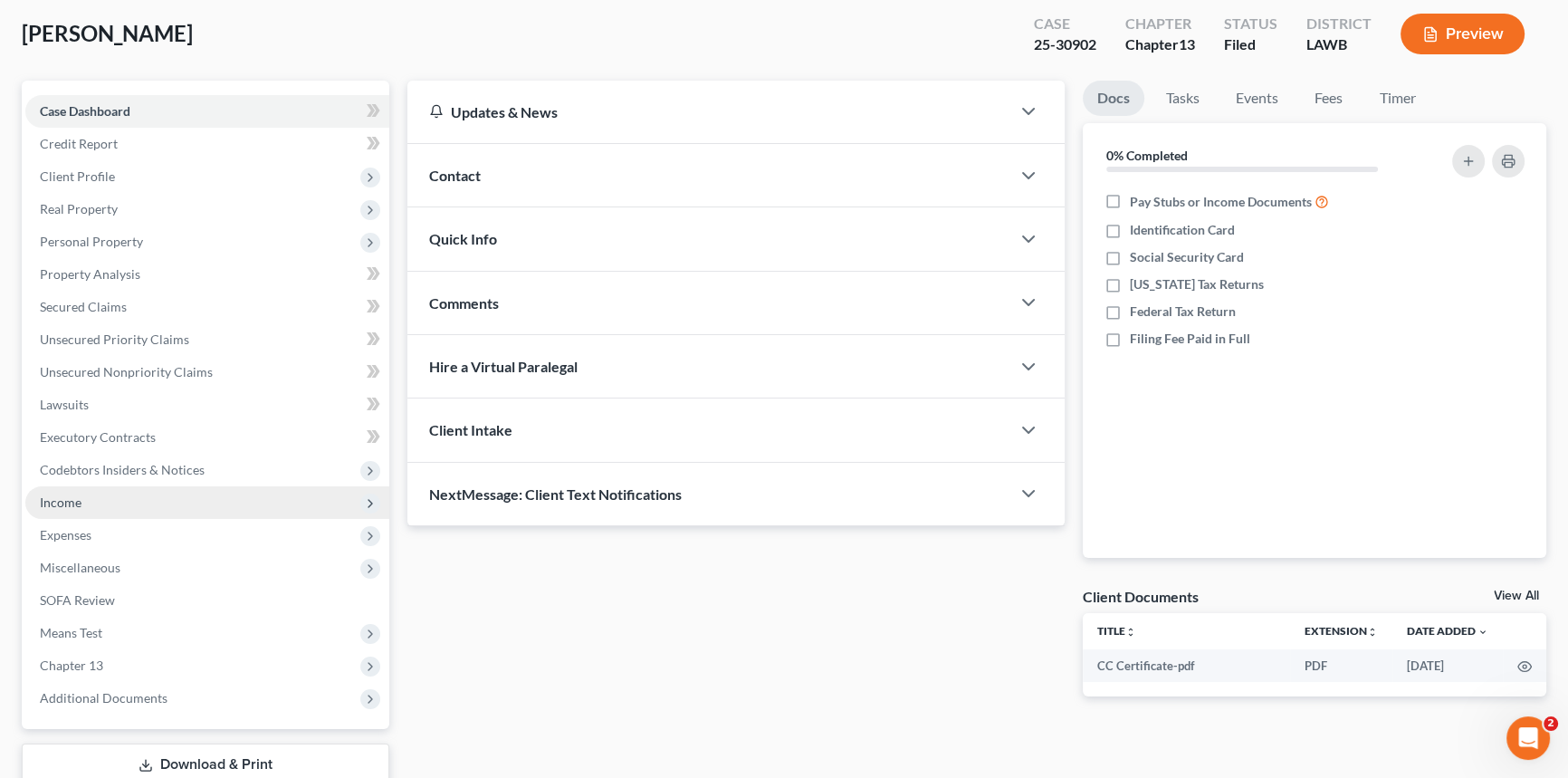
scroll to position [215, 0]
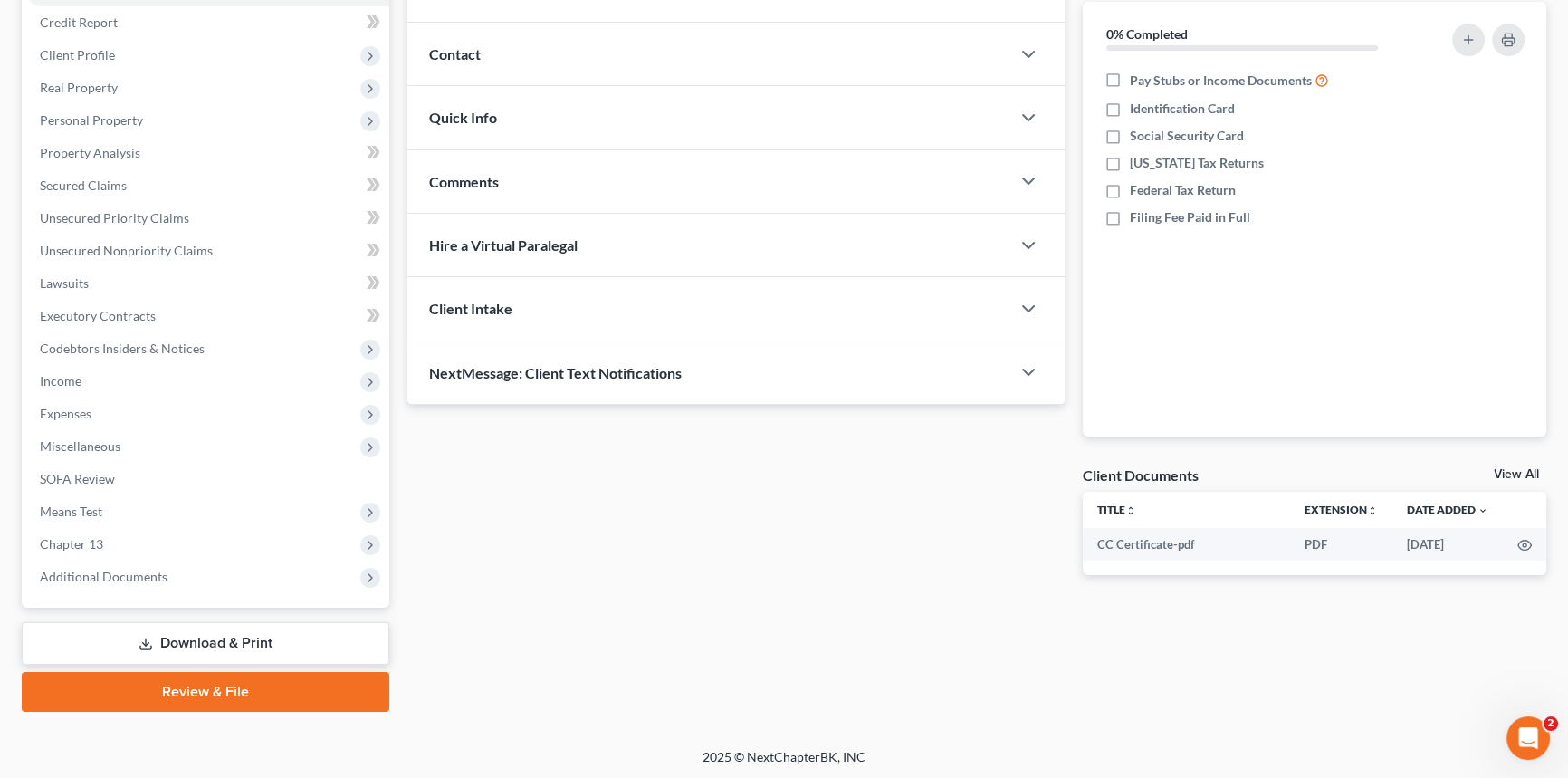
click at [253, 638] on link "Download & Print" at bounding box center [206, 643] width 368 height 43
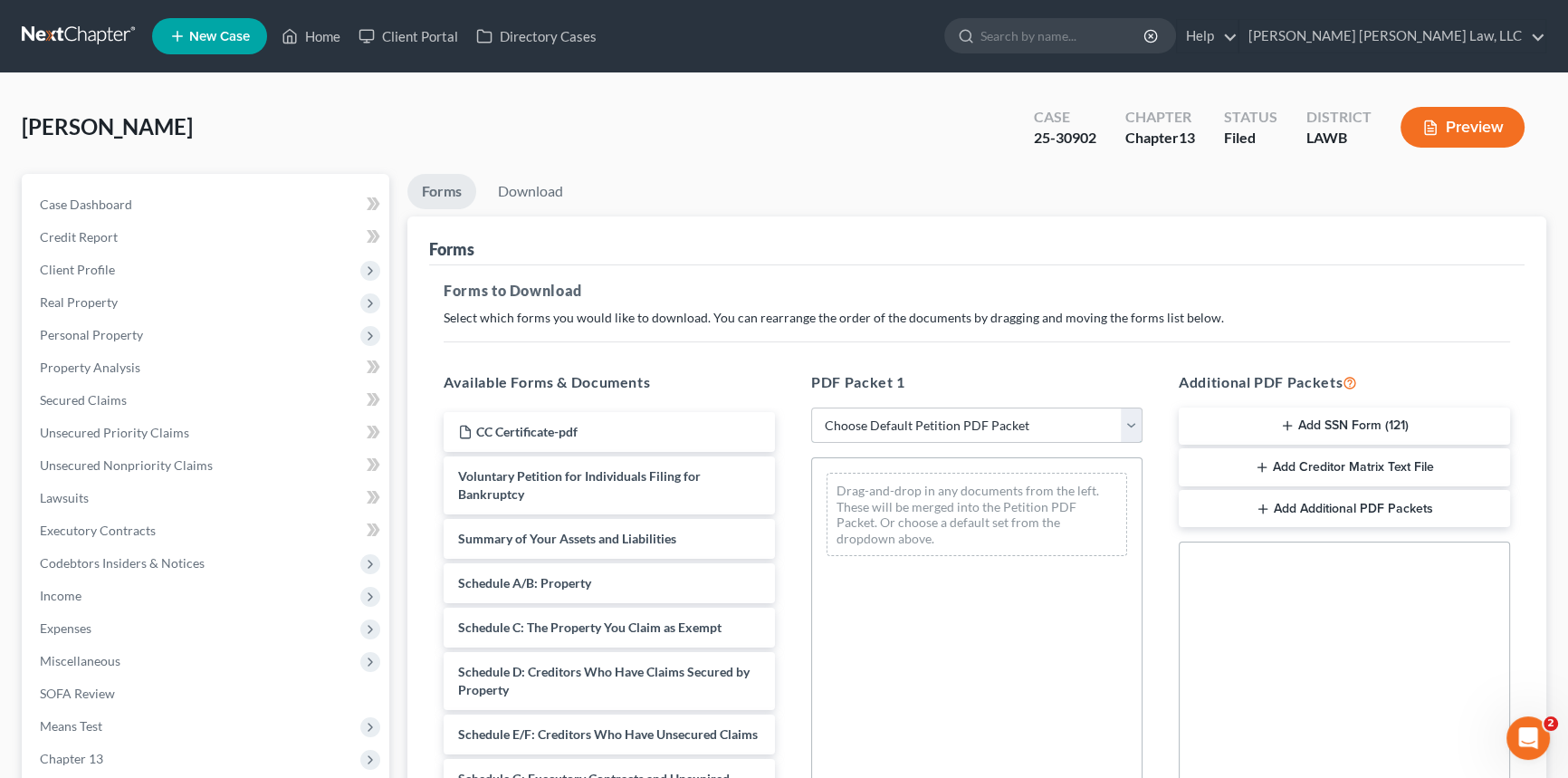
click at [911, 420] on select "Choose Default Petition PDF Packet Complete Bankruptcy Petition (all forms and …" at bounding box center [977, 426] width 331 height 37
select select "2"
click at [811, 407] on select "Choose Default Petition PDF Packet Complete Bankruptcy Petition (all forms and …" at bounding box center [977, 426] width 331 height 37
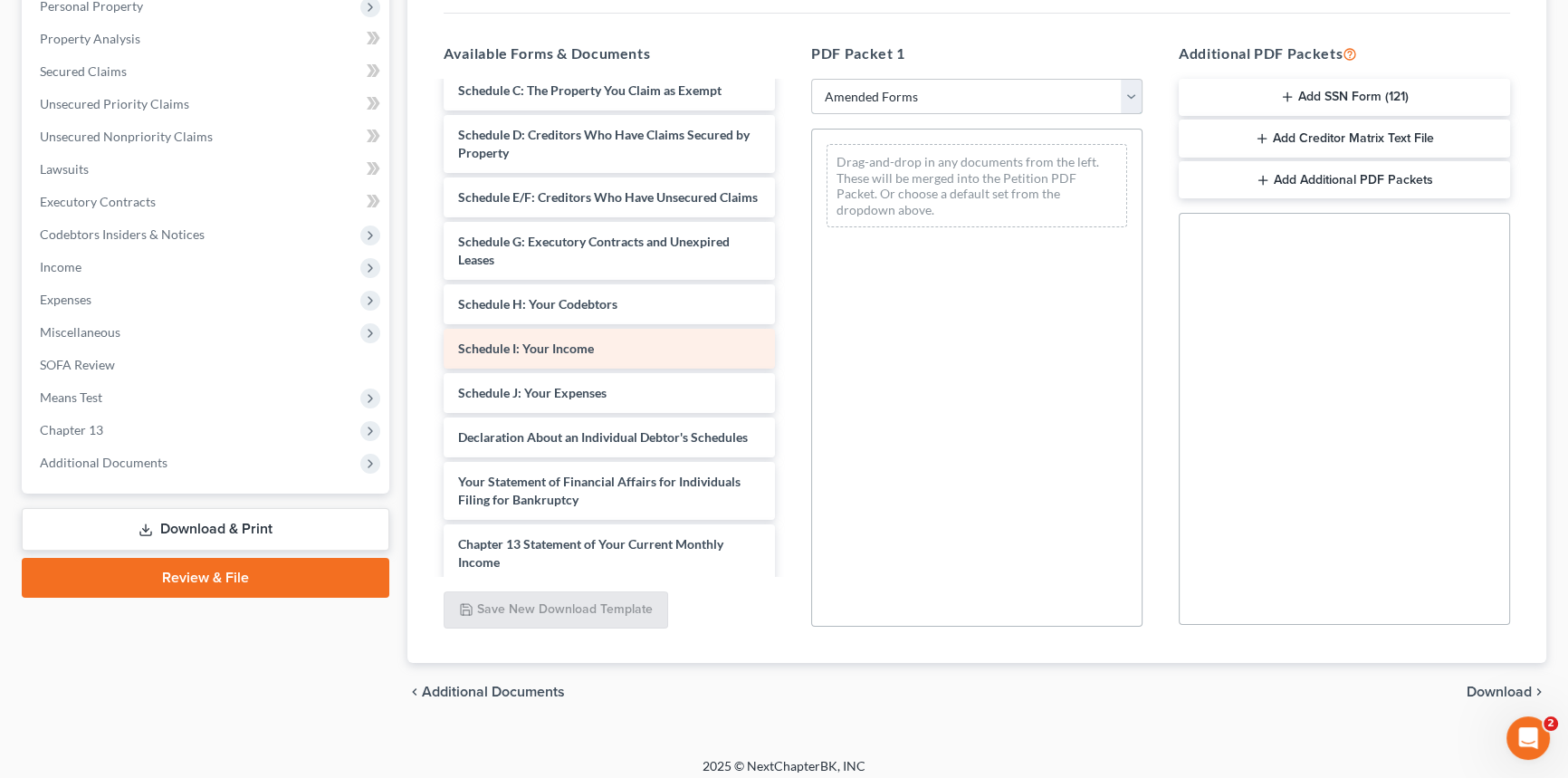
scroll to position [329, 0]
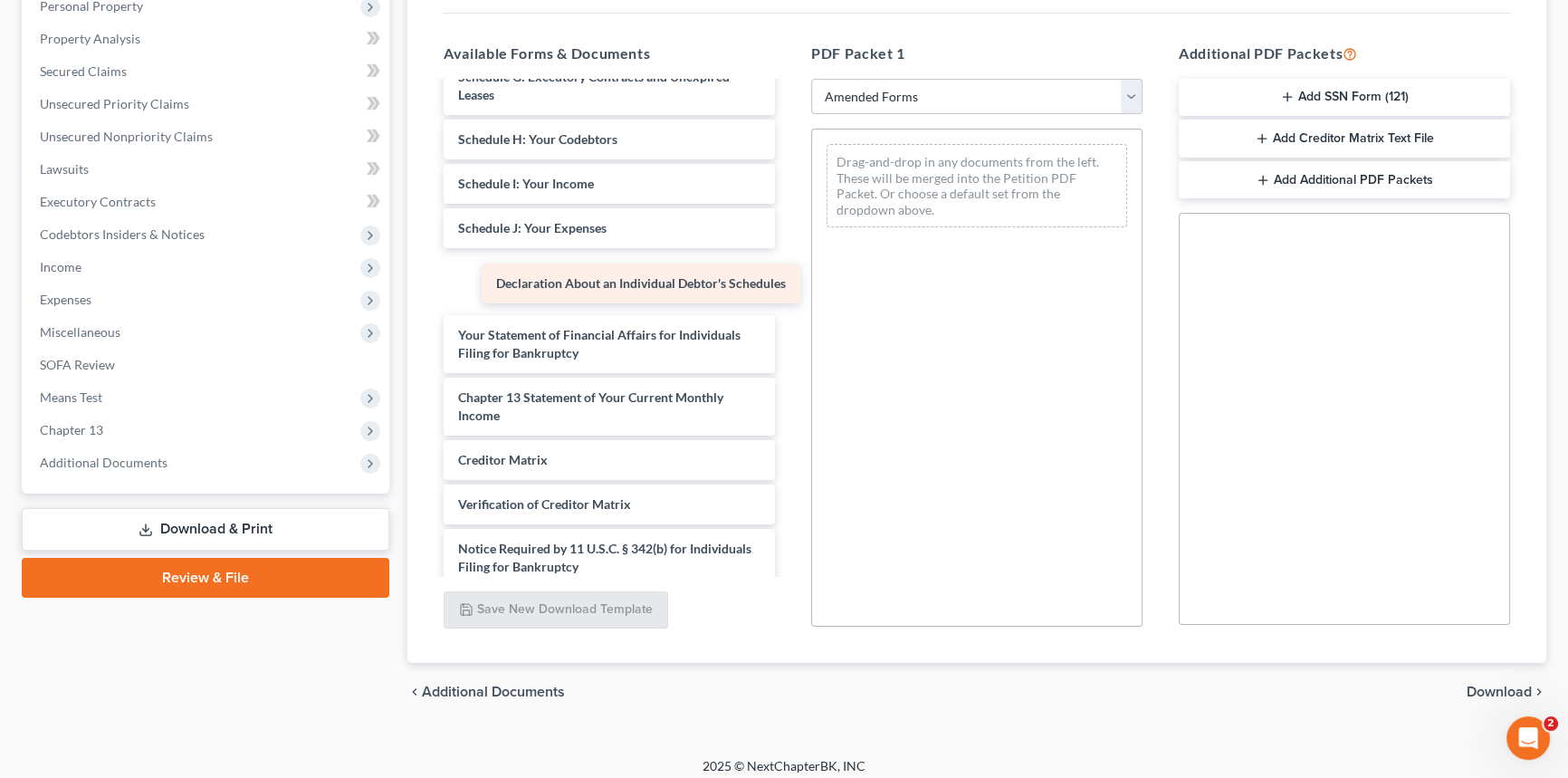
drag, startPoint x: 554, startPoint y: 289, endPoint x: 958, endPoint y: 240, distance: 407.0
click at [789, 240] on div "Declaration About an Individual Debtor's Schedules Voluntary Petition for Indiv…" at bounding box center [609, 193] width 360 height 877
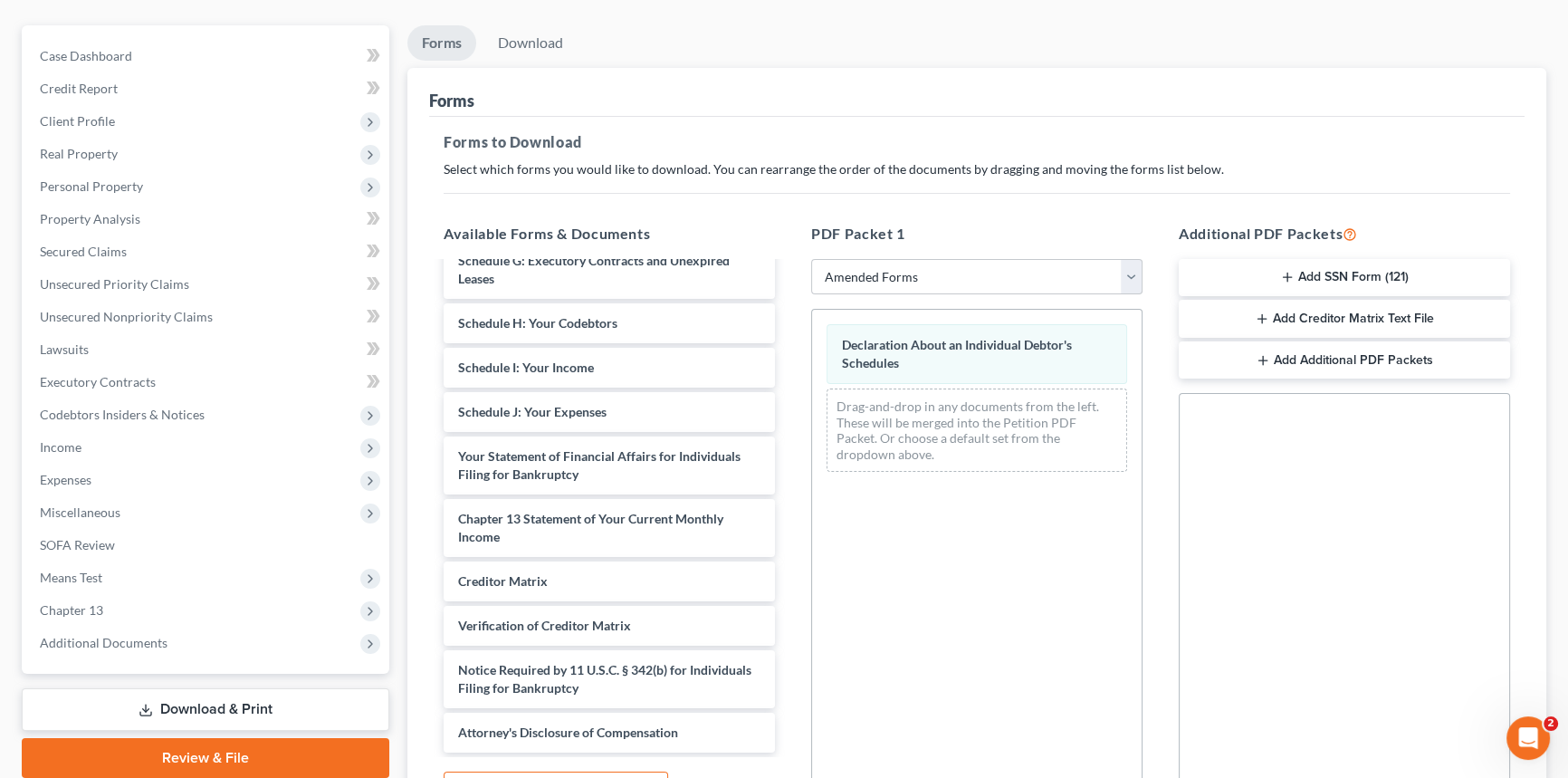
scroll to position [0, 0]
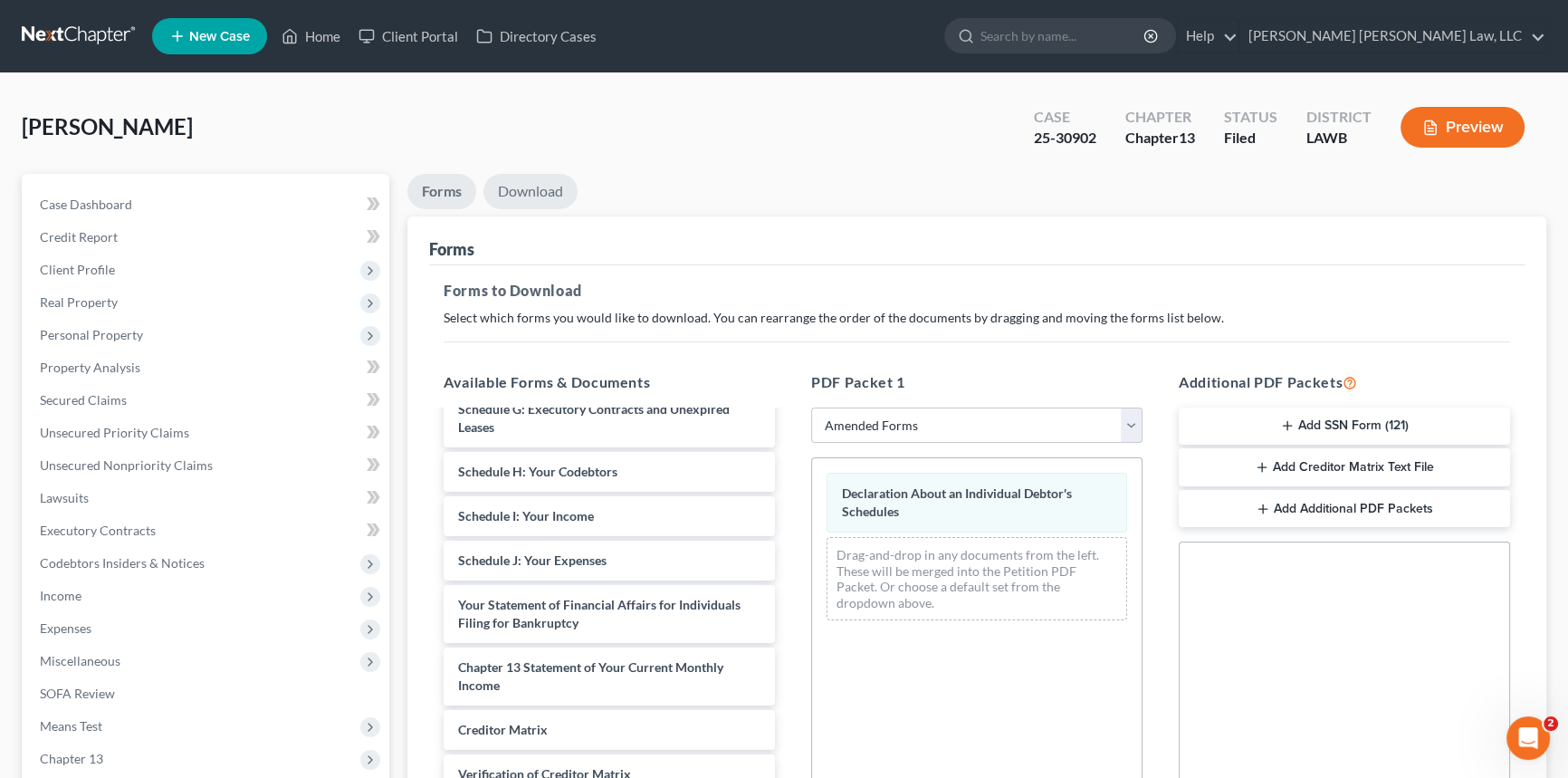
click at [528, 180] on link "Download" at bounding box center [531, 191] width 94 height 36
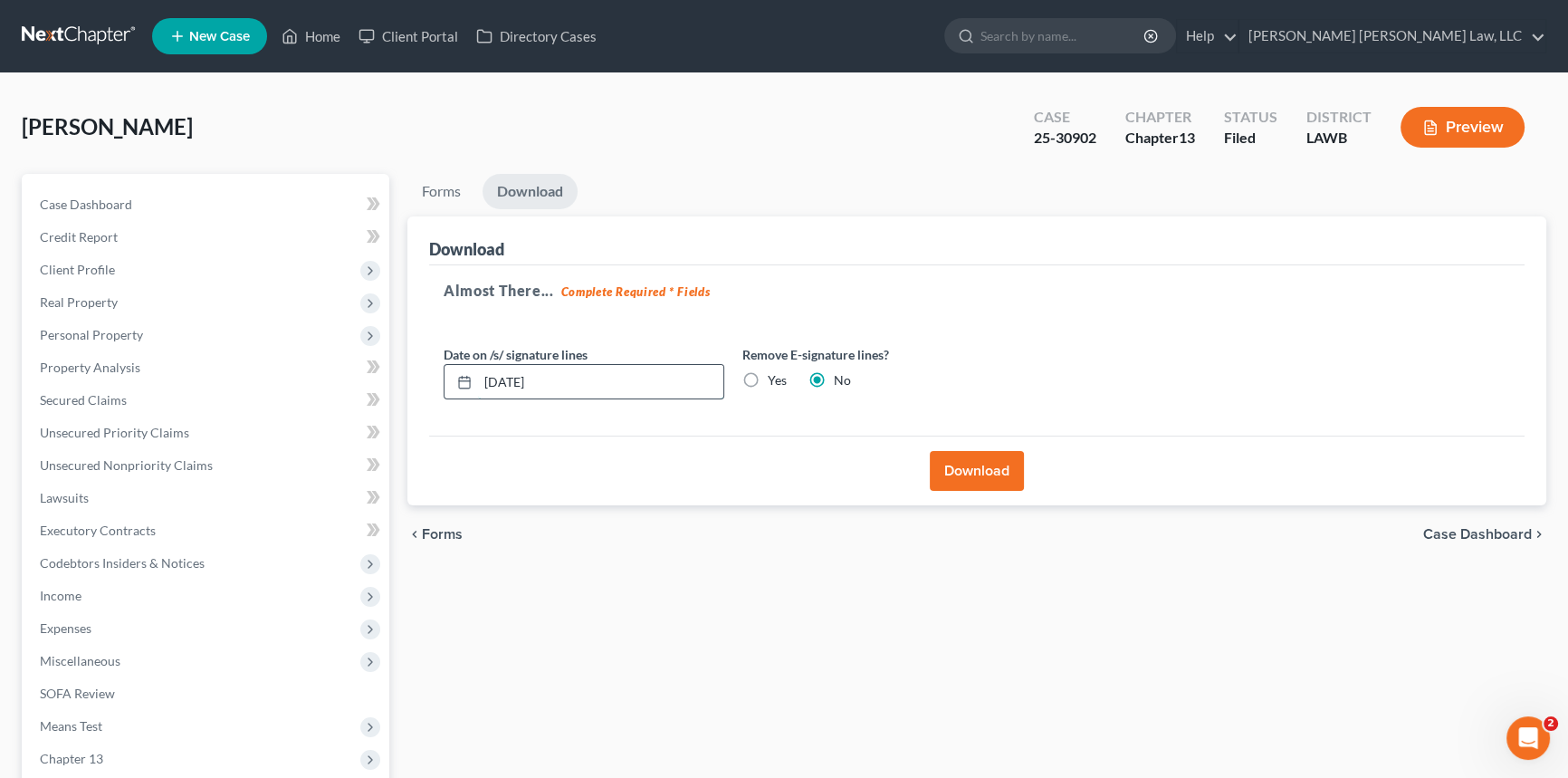
click at [564, 377] on input "[DATE]" at bounding box center [601, 383] width 245 height 35
click at [965, 472] on button "Download" at bounding box center [976, 471] width 94 height 40
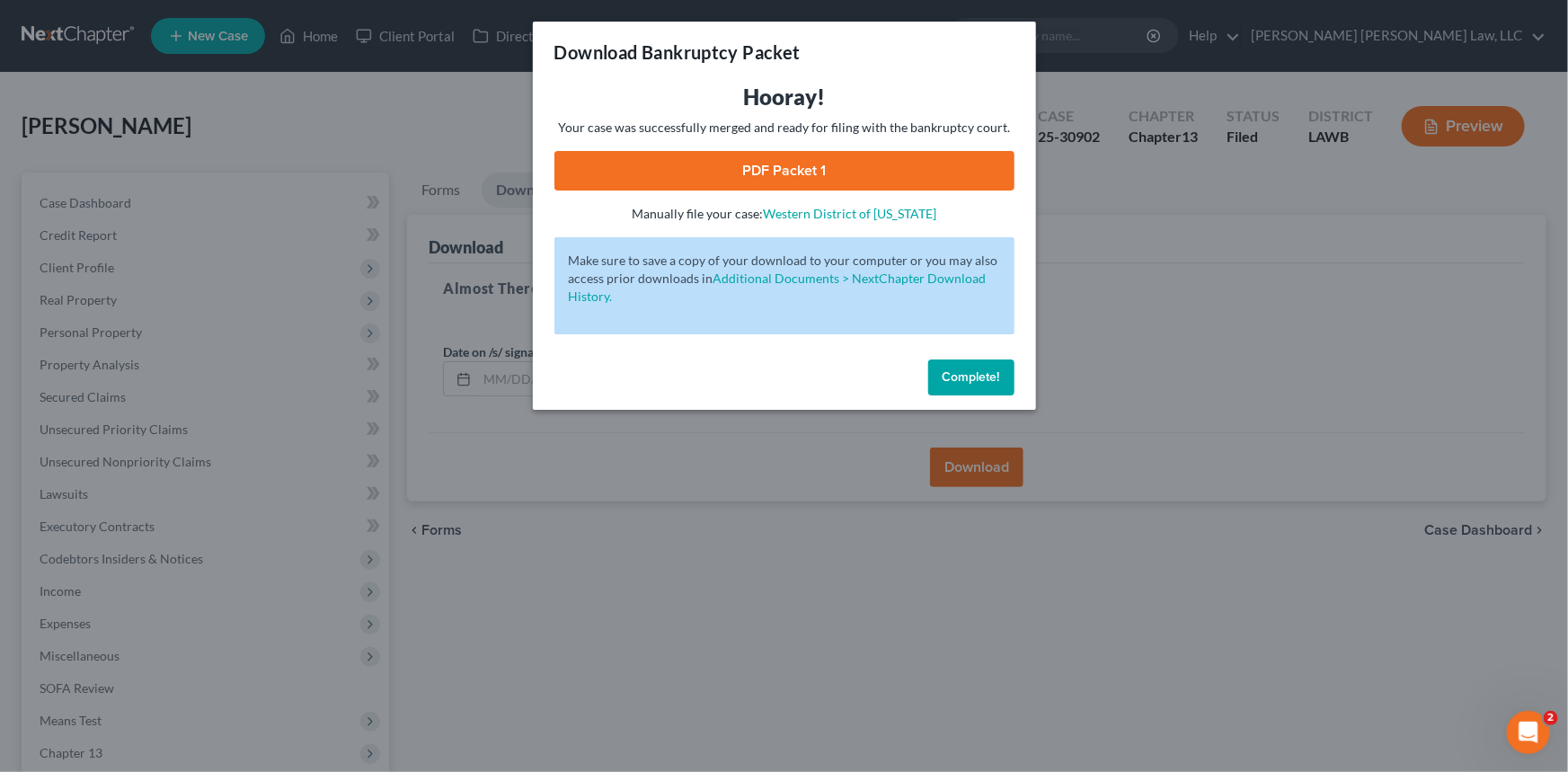
click at [801, 172] on link "PDF Packet 1" at bounding box center [784, 171] width 460 height 40
click at [976, 374] on span "Complete!" at bounding box center [971, 377] width 57 height 15
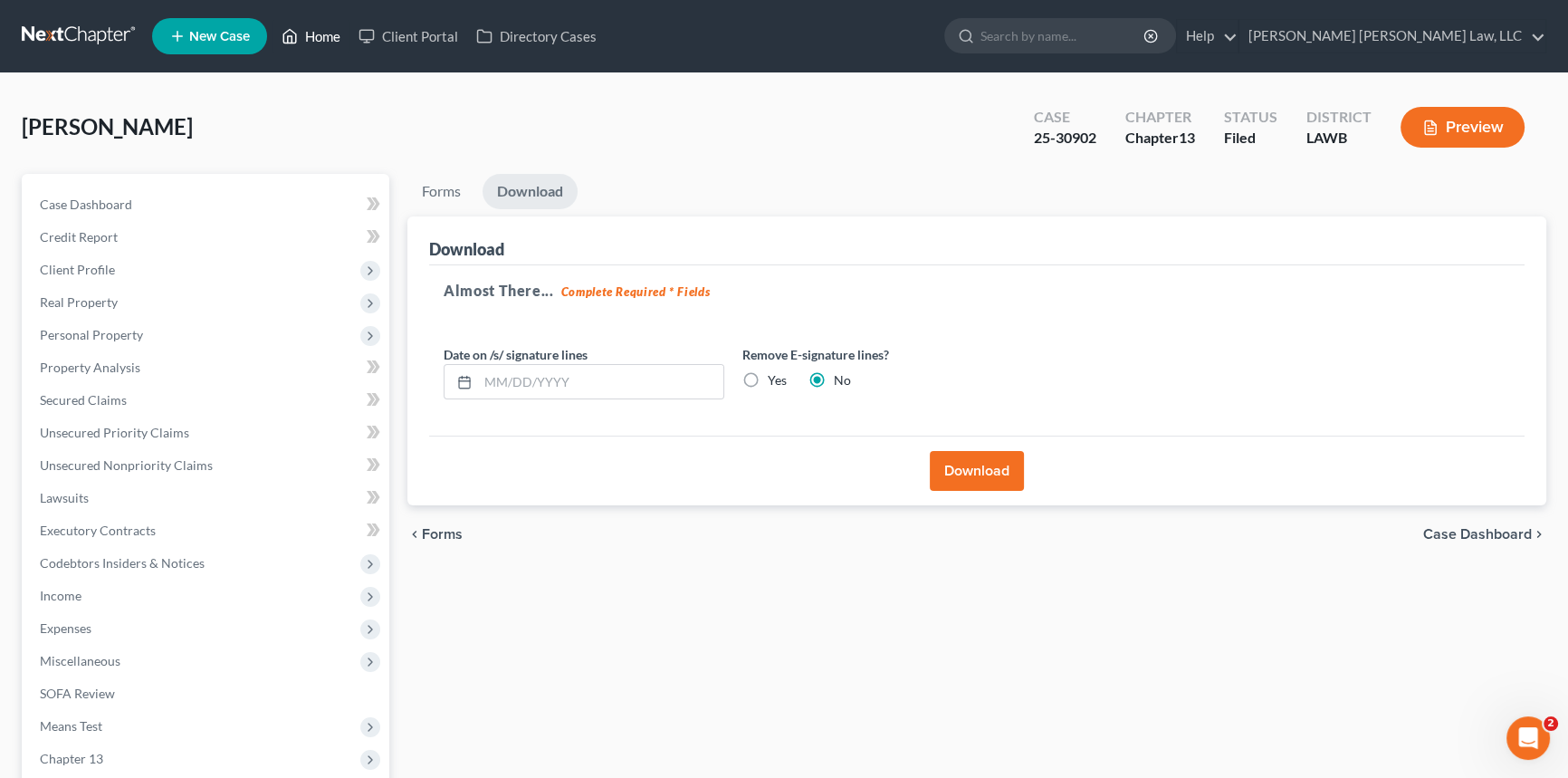
click at [317, 35] on link "Home" at bounding box center [311, 37] width 77 height 33
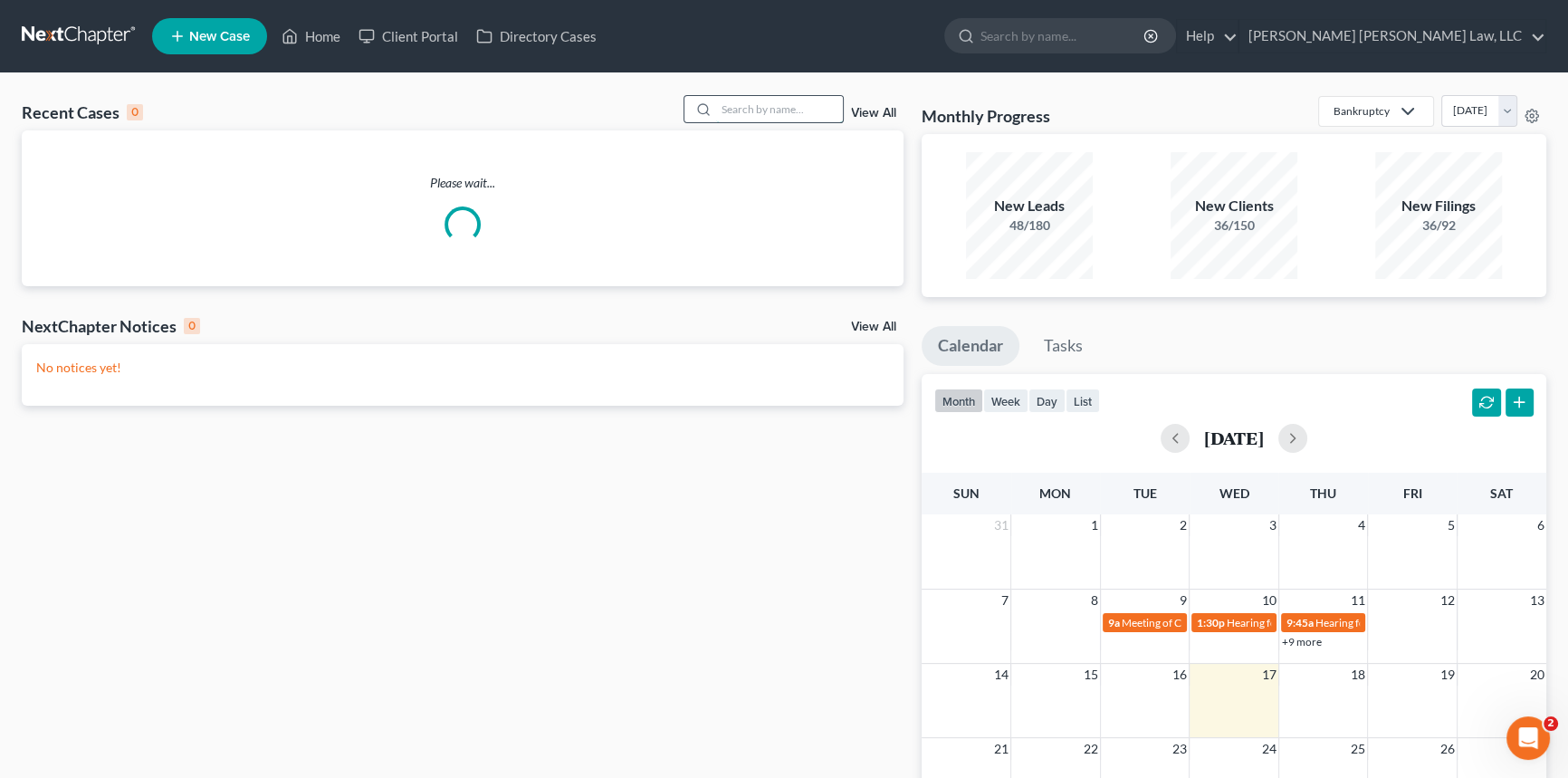
click at [724, 105] on input "search" at bounding box center [779, 109] width 127 height 27
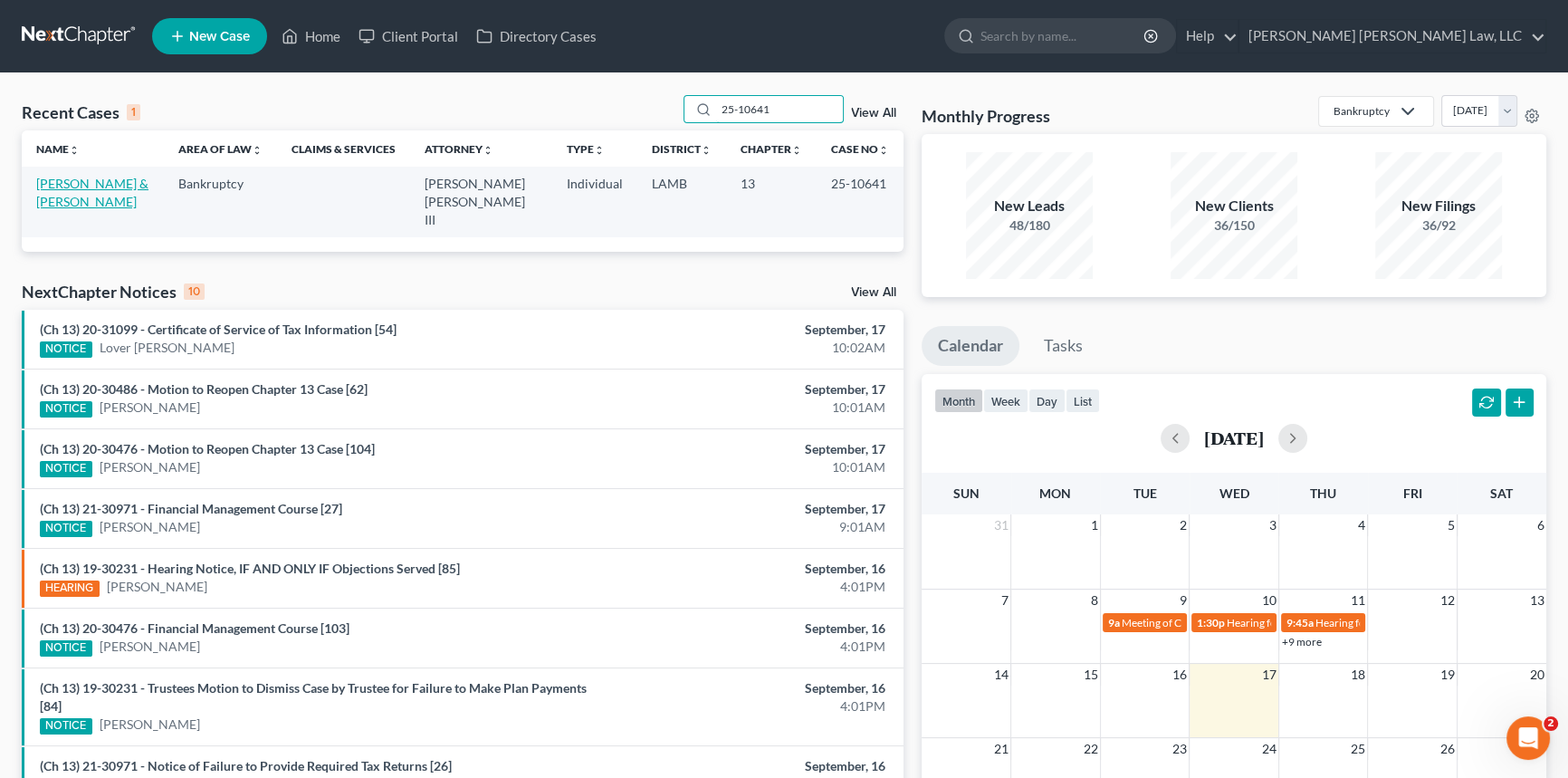
type input "25-10641"
click at [67, 180] on link "[PERSON_NAME] & [PERSON_NAME]" at bounding box center [92, 192] width 113 height 34
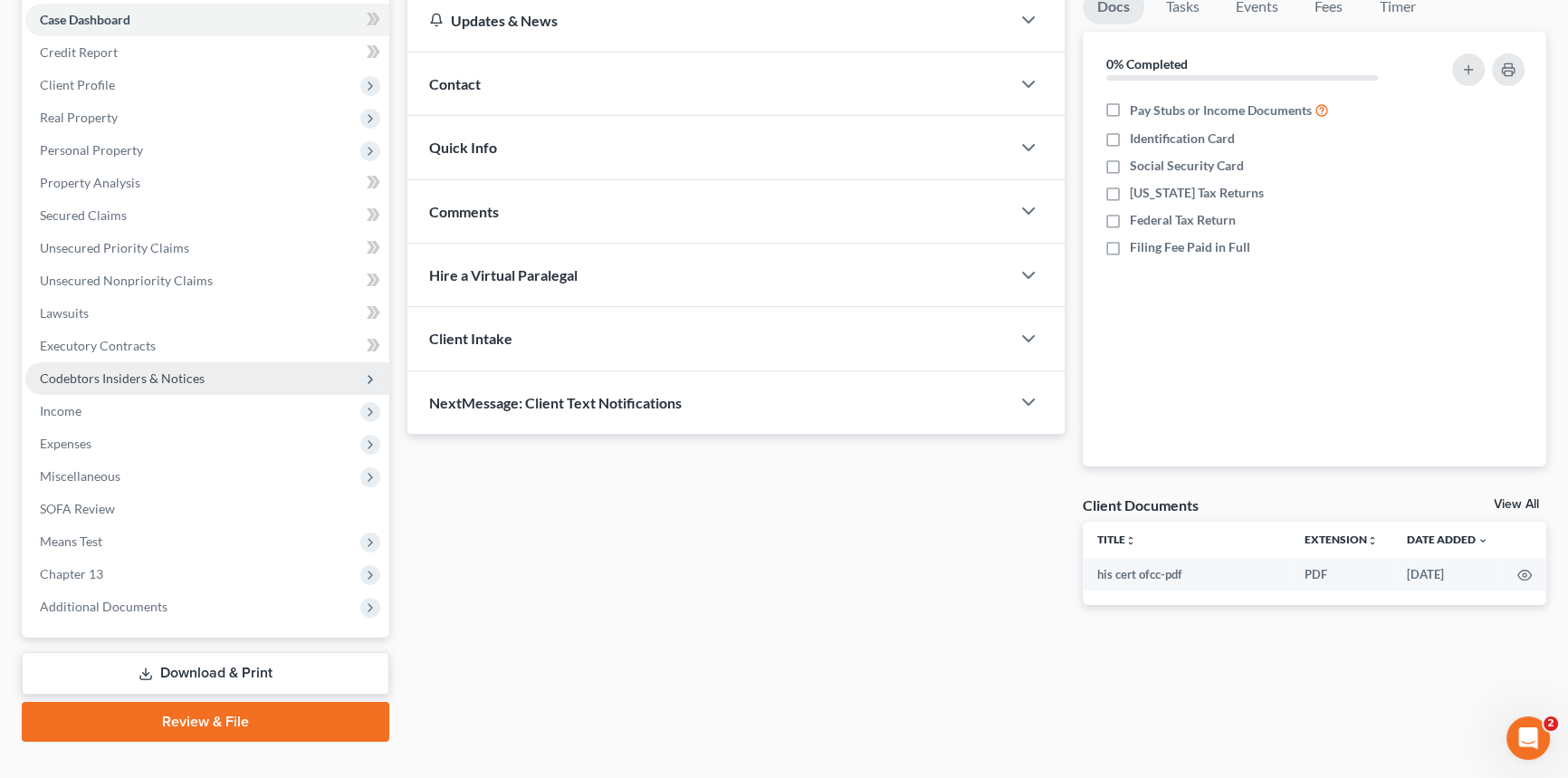
scroll to position [215, 0]
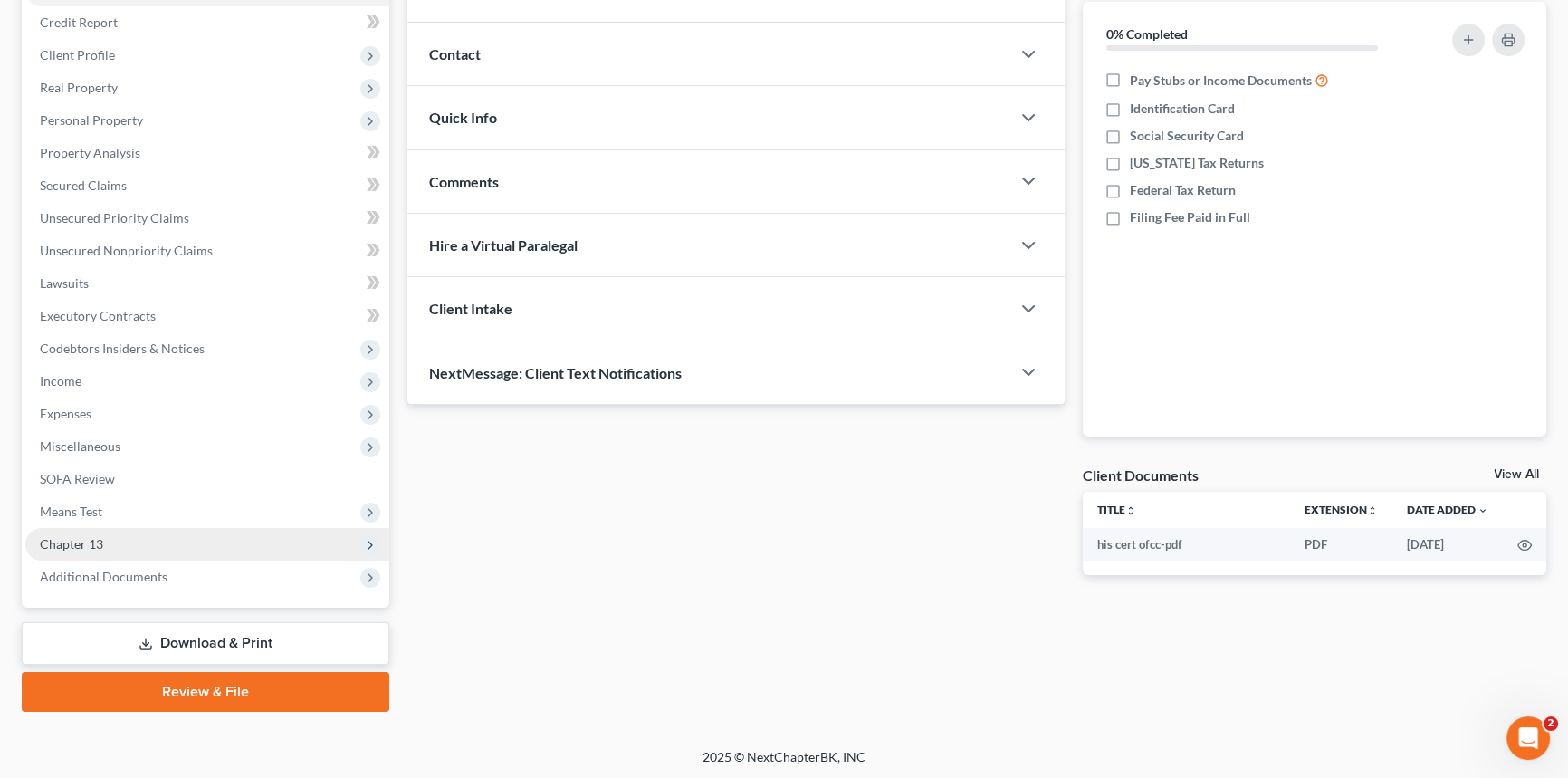
click at [109, 547] on span "Chapter 13" at bounding box center [208, 545] width 364 height 33
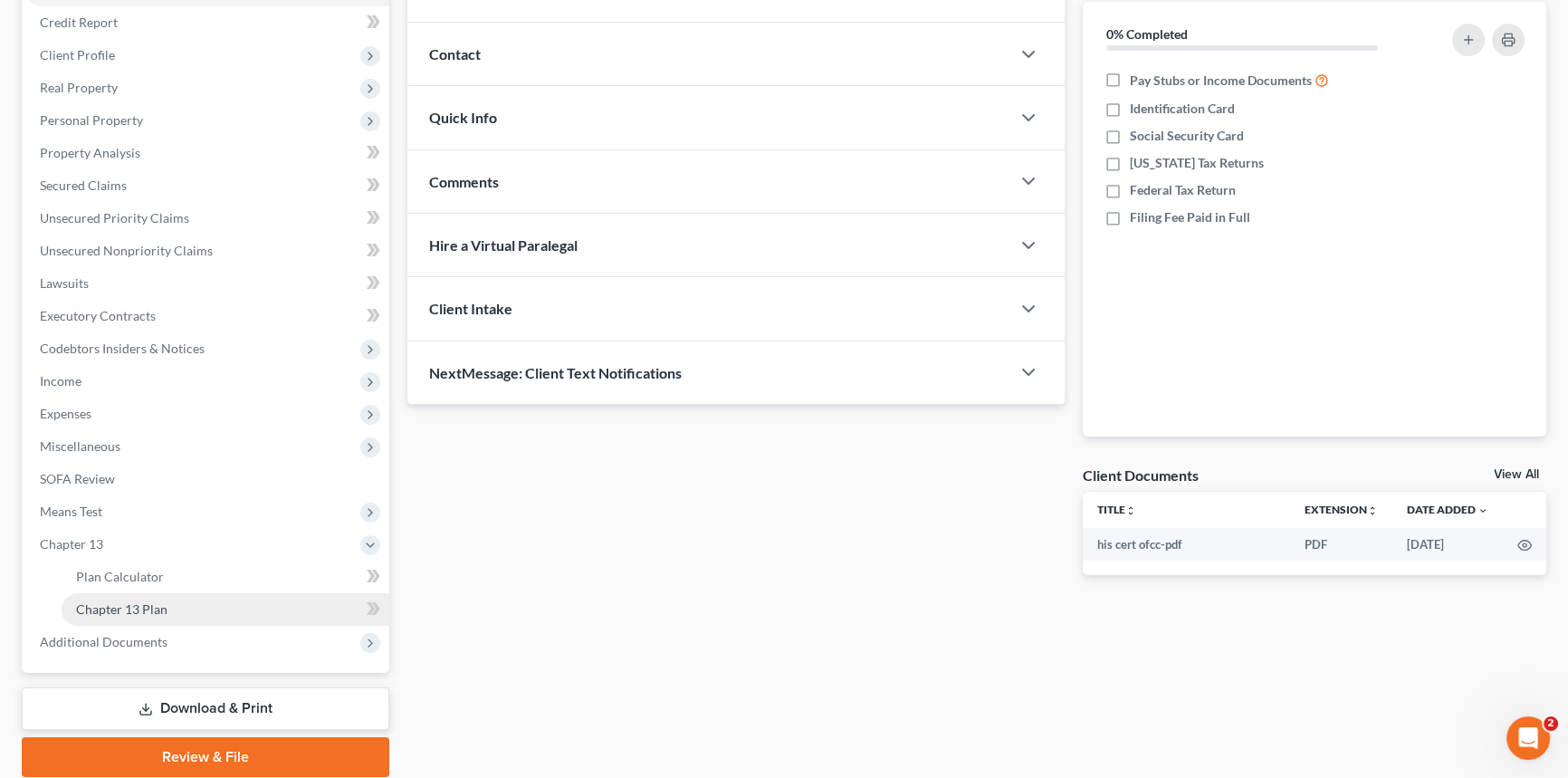
click at [153, 611] on span "Chapter 13 Plan" at bounding box center [122, 609] width 91 height 16
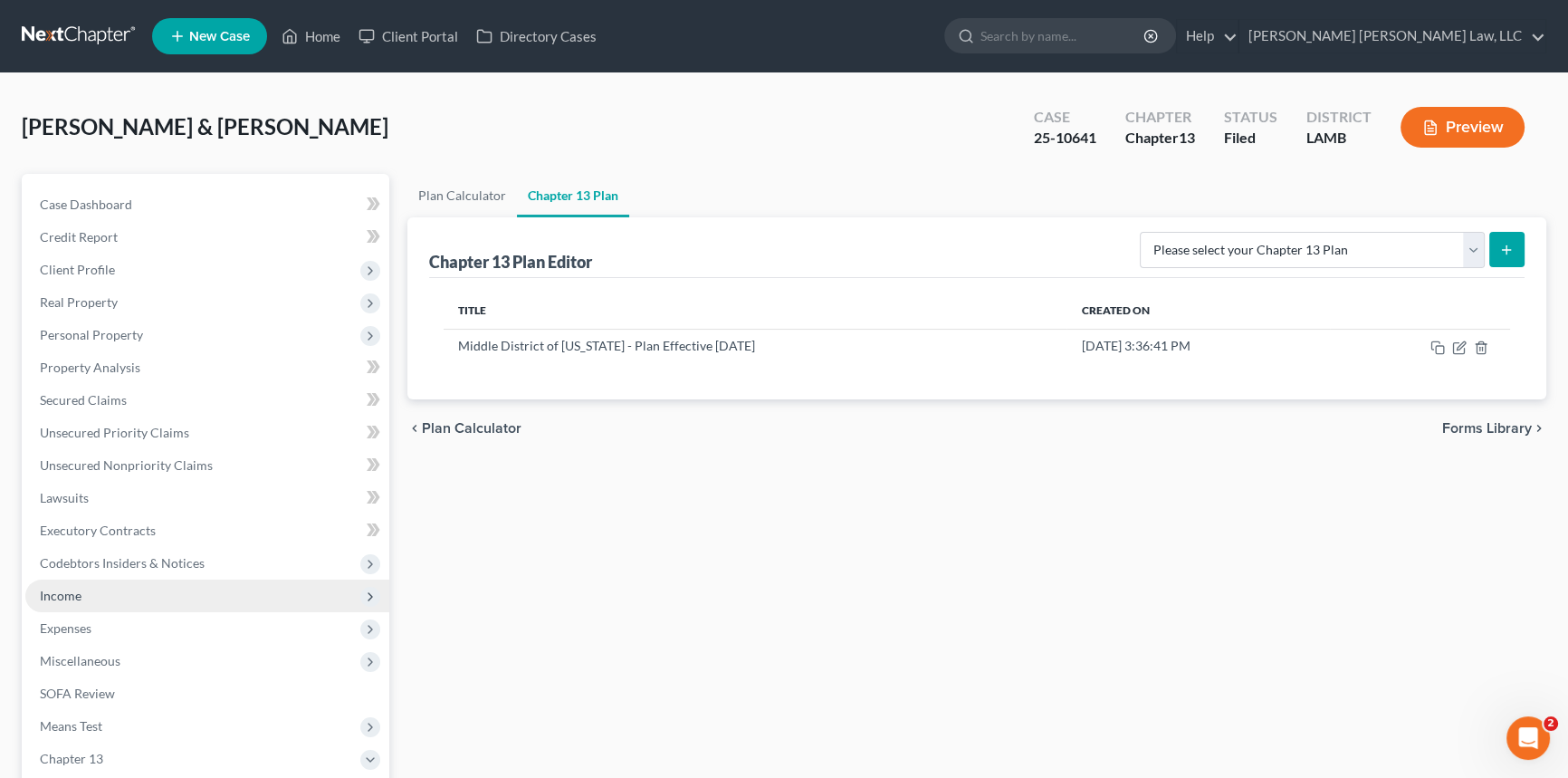
click at [103, 597] on span "Income" at bounding box center [208, 596] width 364 height 33
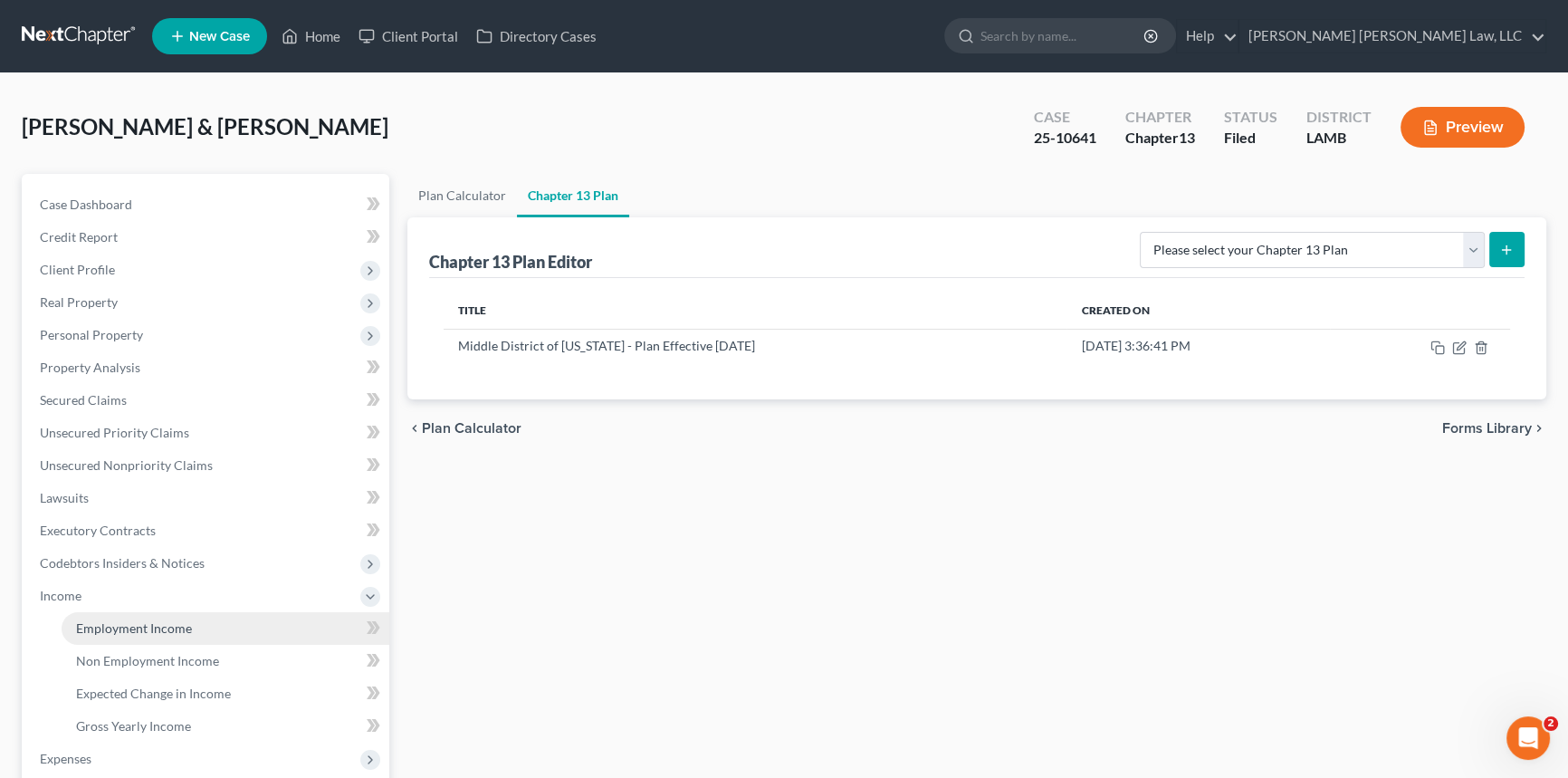
click at [108, 625] on span "Employment Income" at bounding box center [134, 628] width 116 height 16
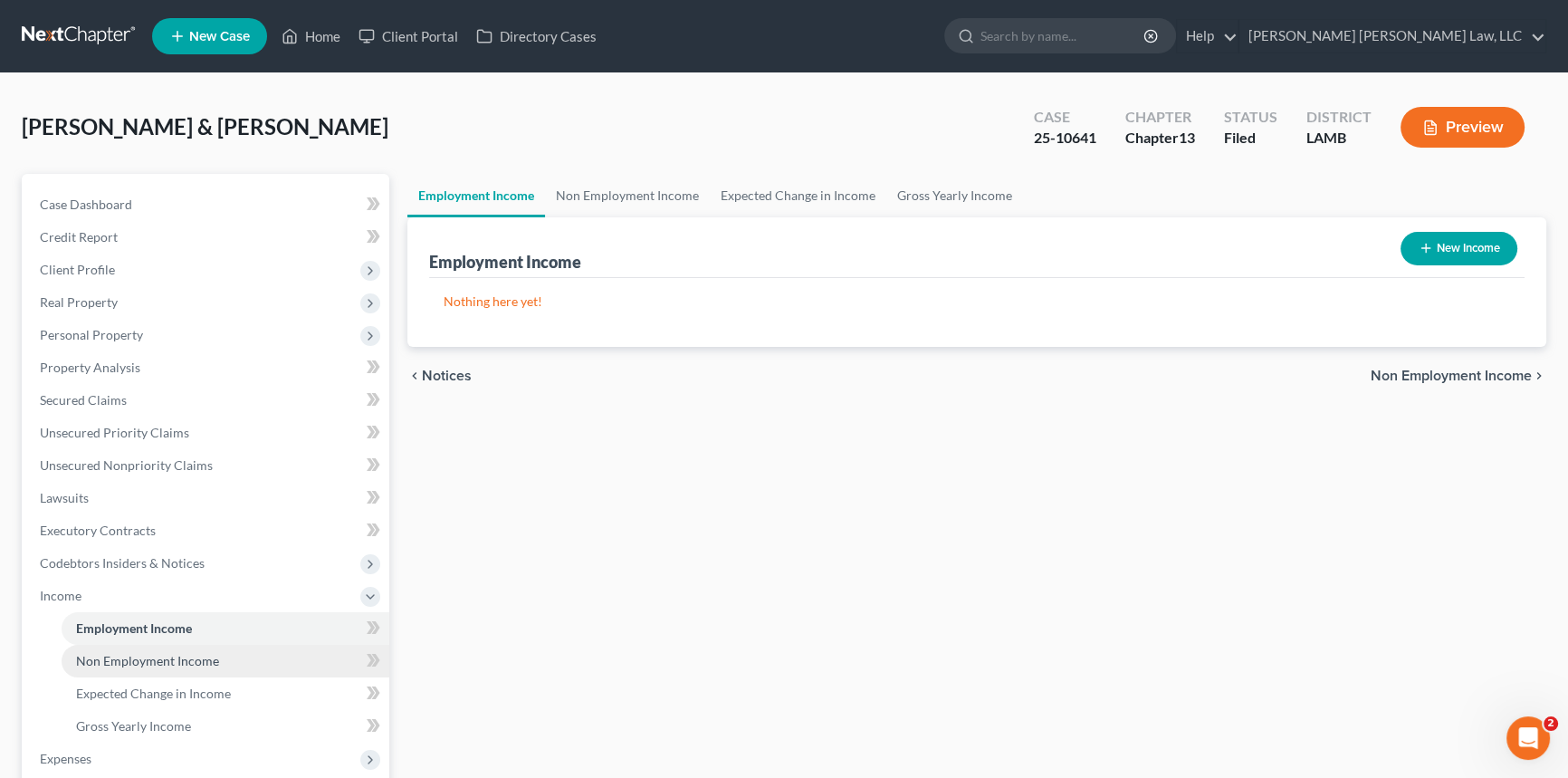
click at [118, 656] on span "Non Employment Income" at bounding box center [147, 661] width 143 height 16
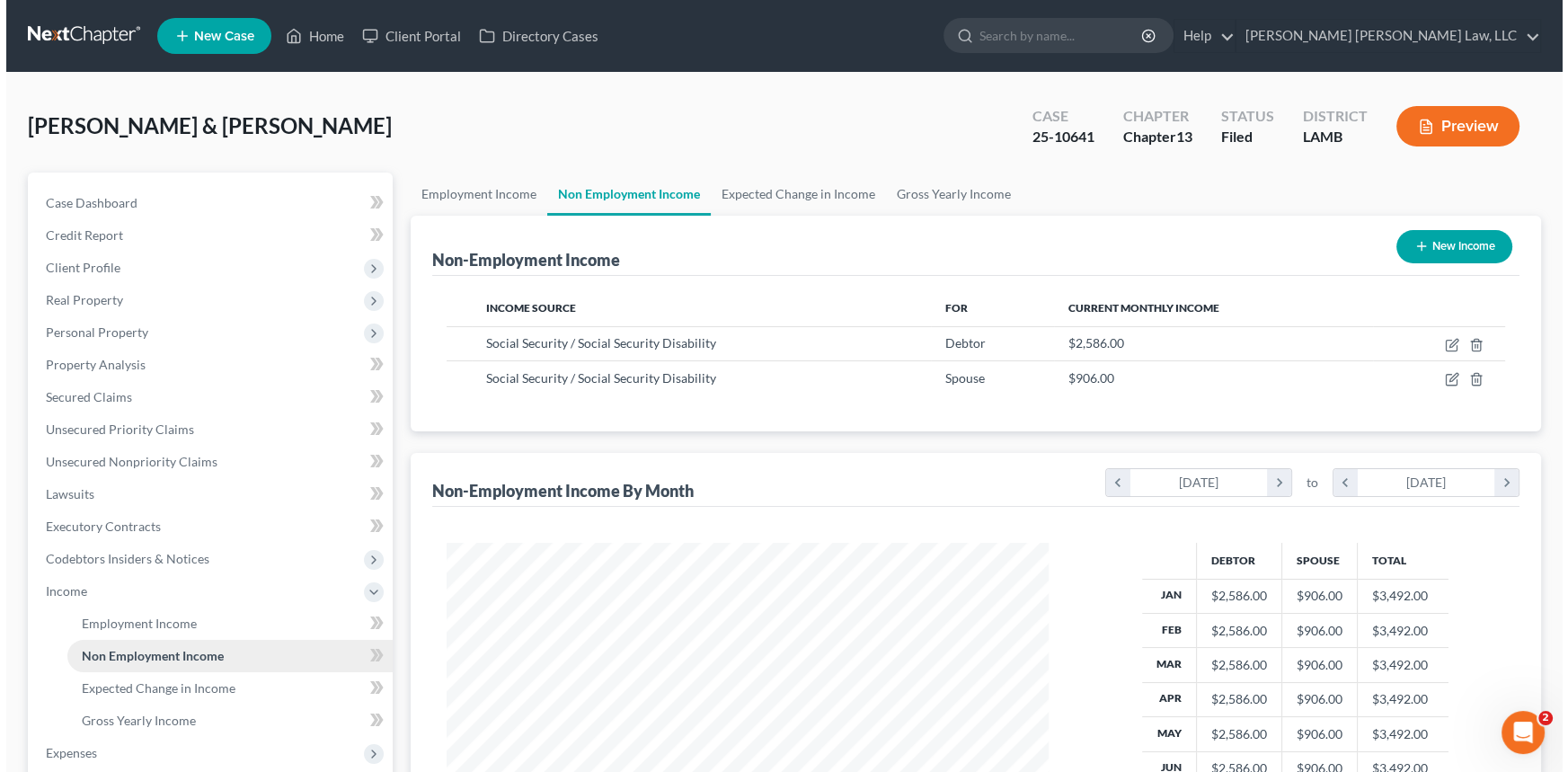
scroll to position [322, 638]
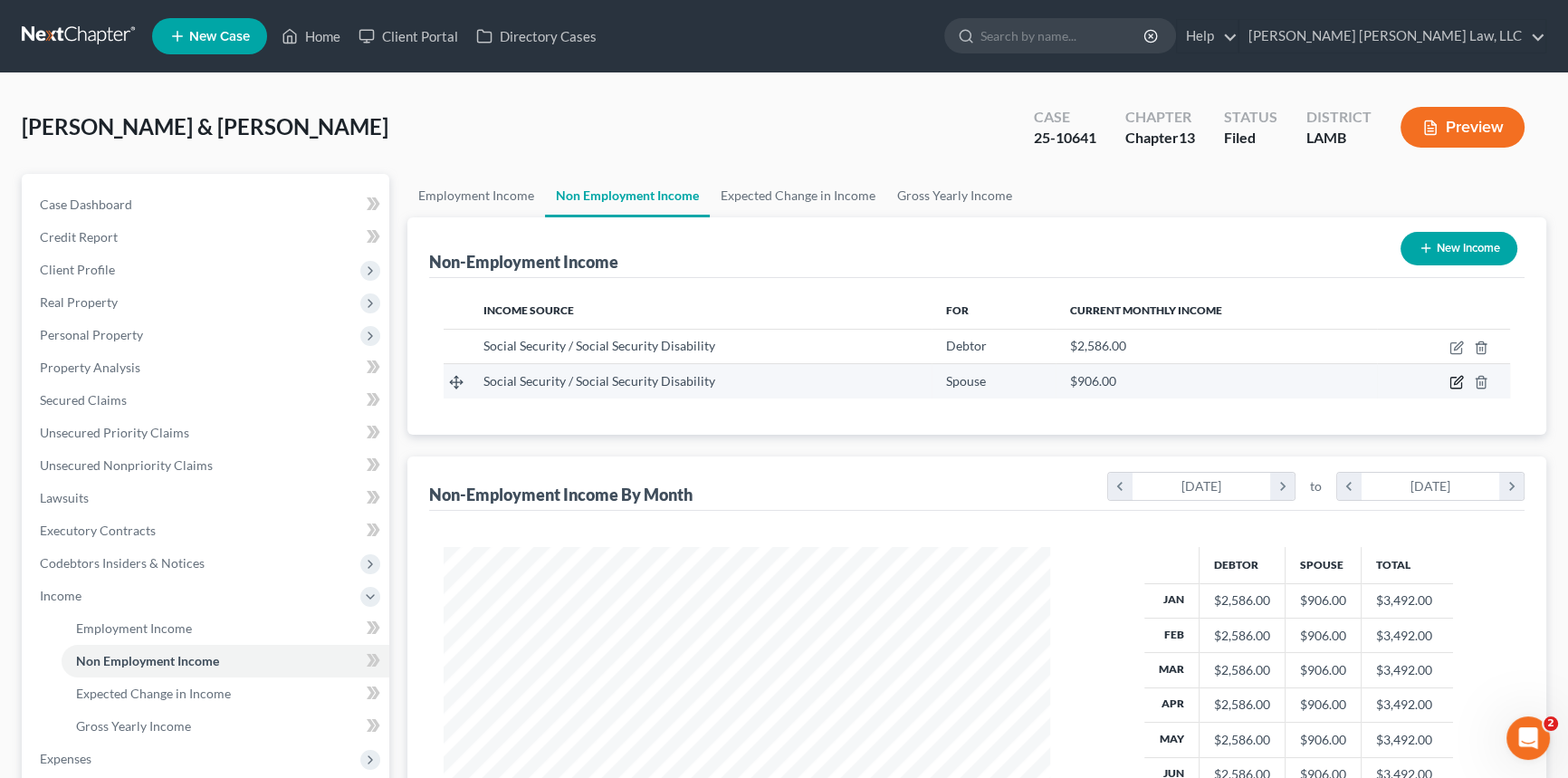
click at [1455, 378] on icon "button" at bounding box center [1457, 383] width 15 height 15
select select "4"
select select "0"
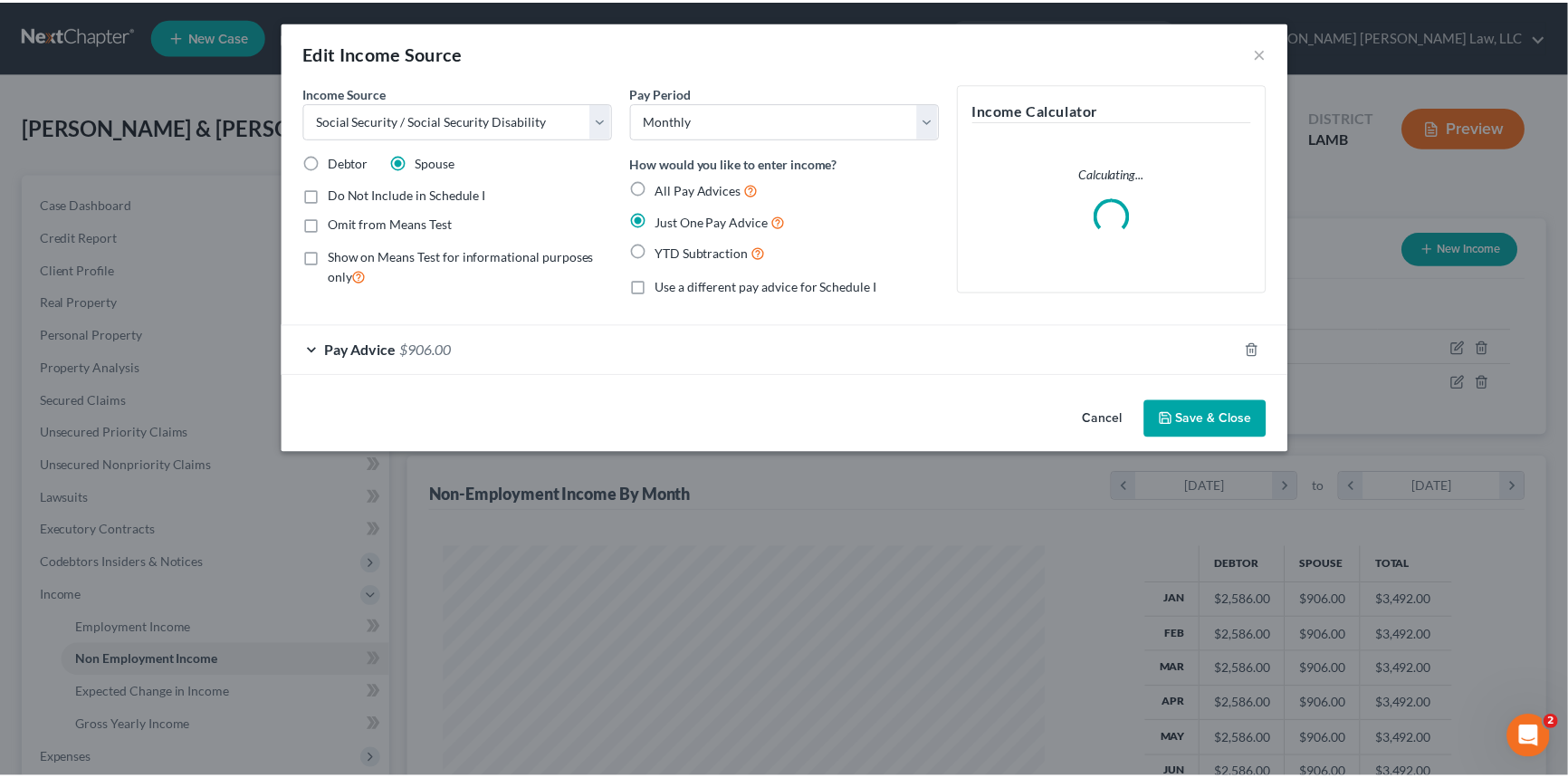
scroll to position [324, 649]
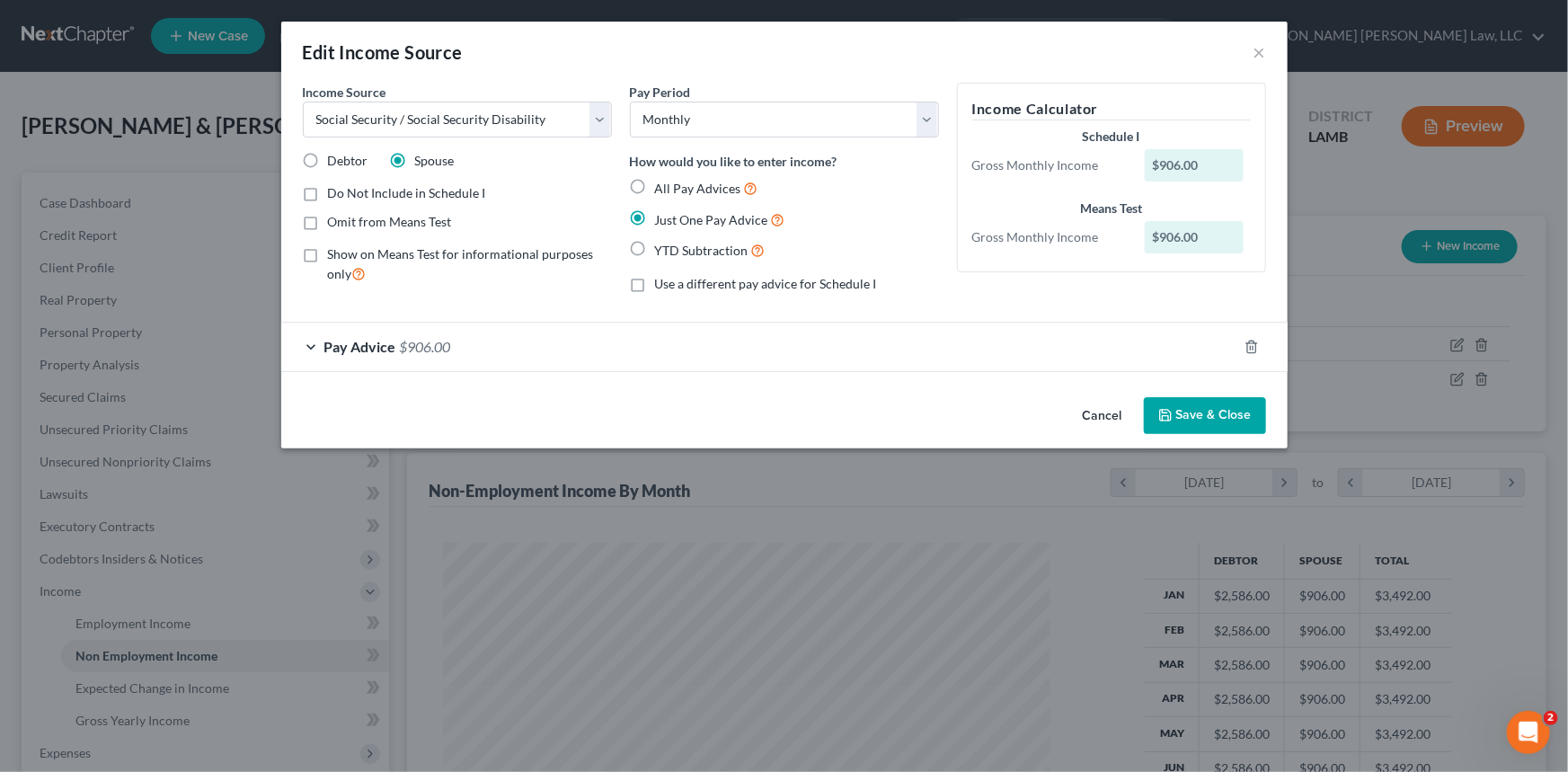
click at [308, 346] on div "Pay Advice $906.00" at bounding box center [759, 346] width 956 height 47
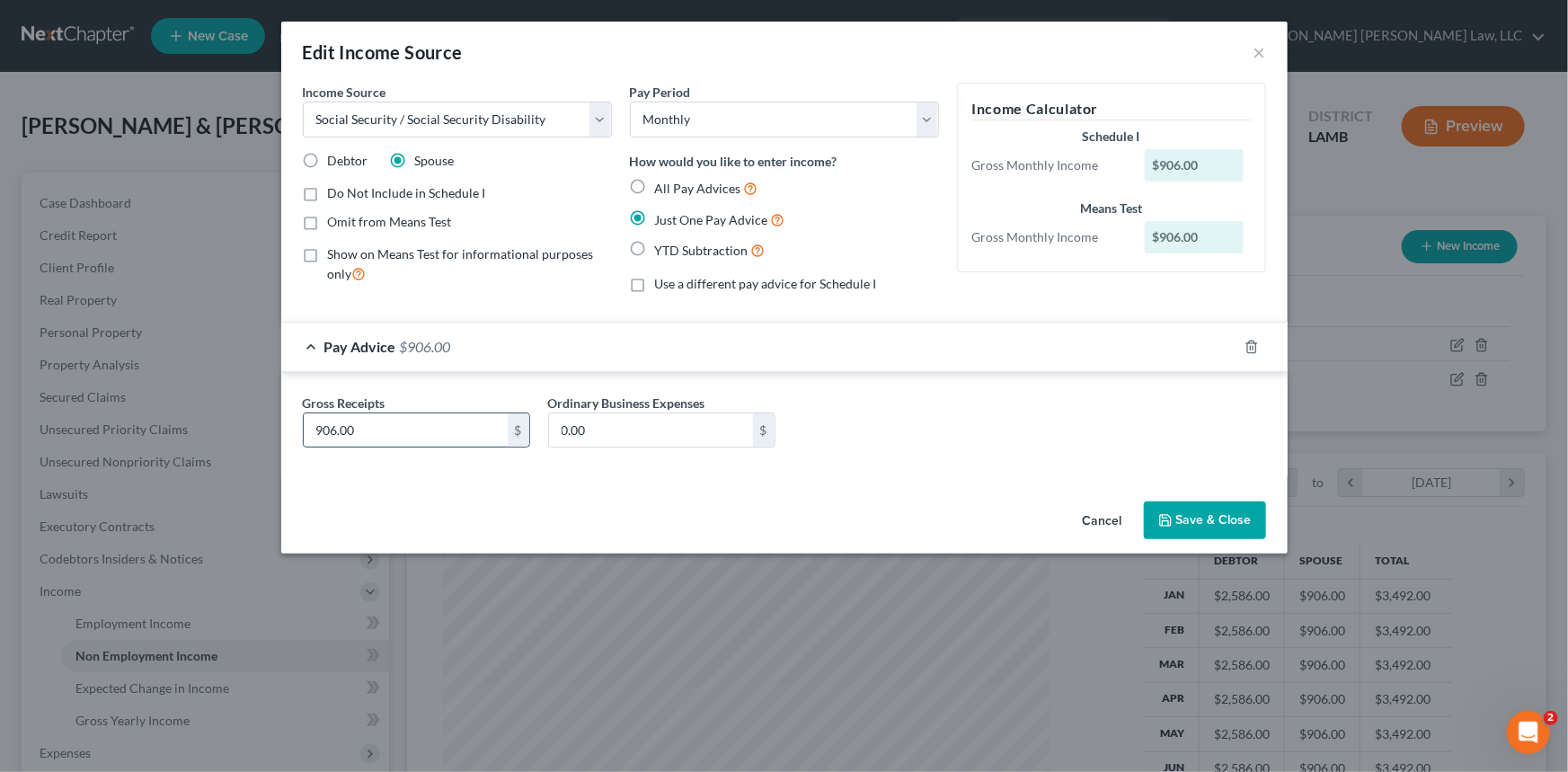
click at [400, 429] on input "906.00" at bounding box center [406, 431] width 204 height 35
type input "745.00"
click at [1233, 528] on button "Save & Close" at bounding box center [1205, 520] width 123 height 38
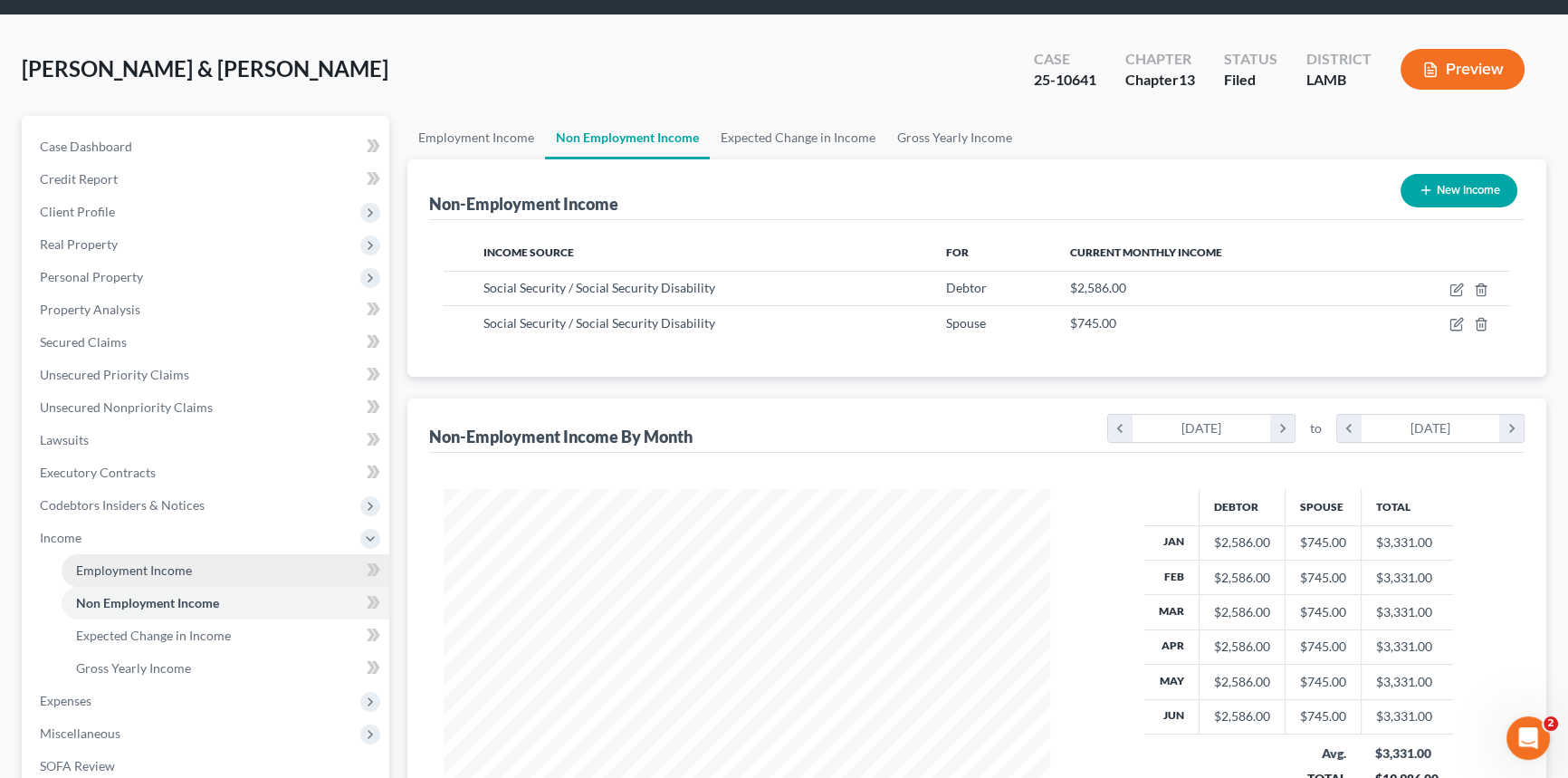
scroll to position [246, 0]
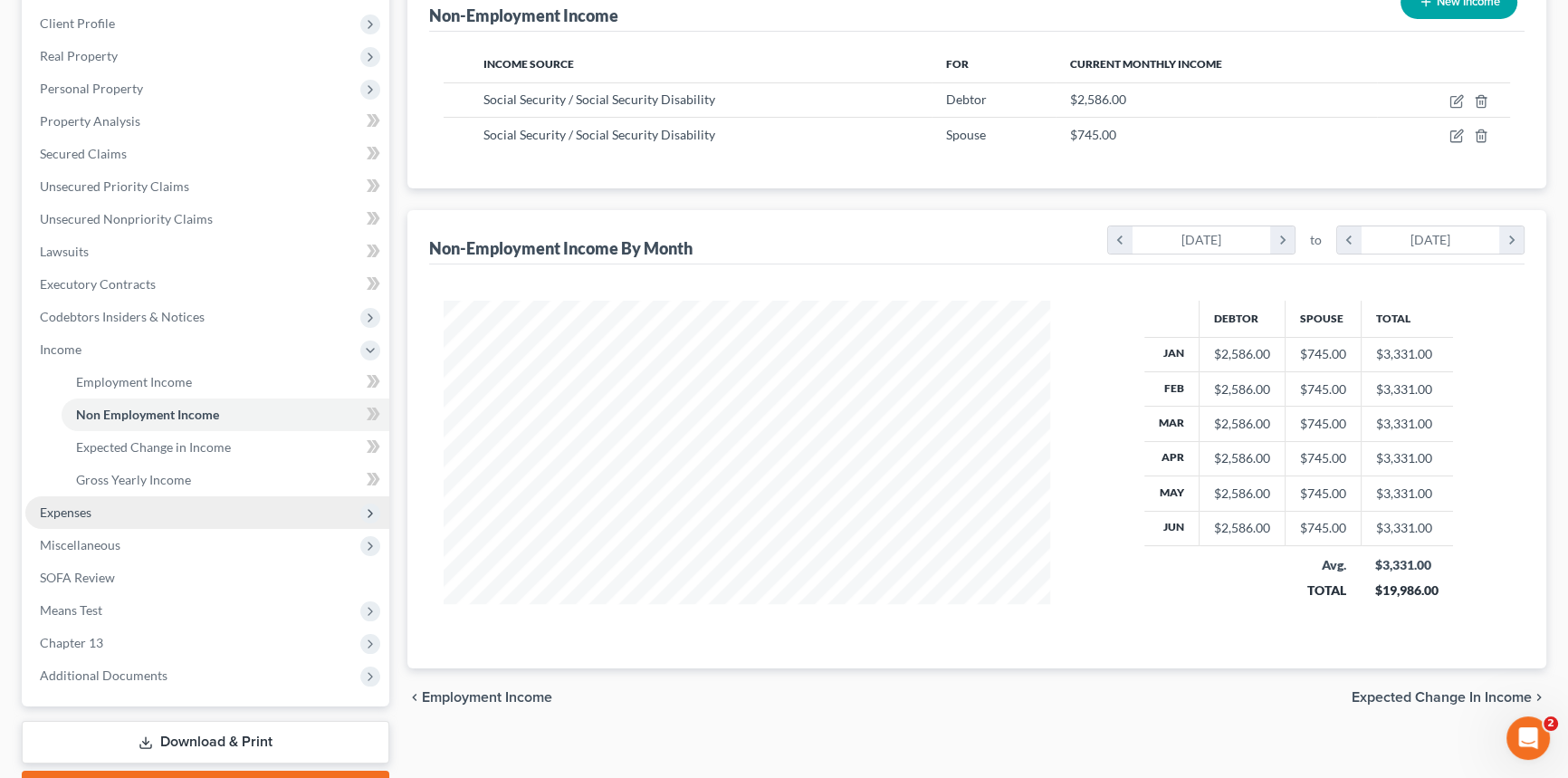
click at [102, 507] on span "Expenses" at bounding box center [208, 513] width 364 height 33
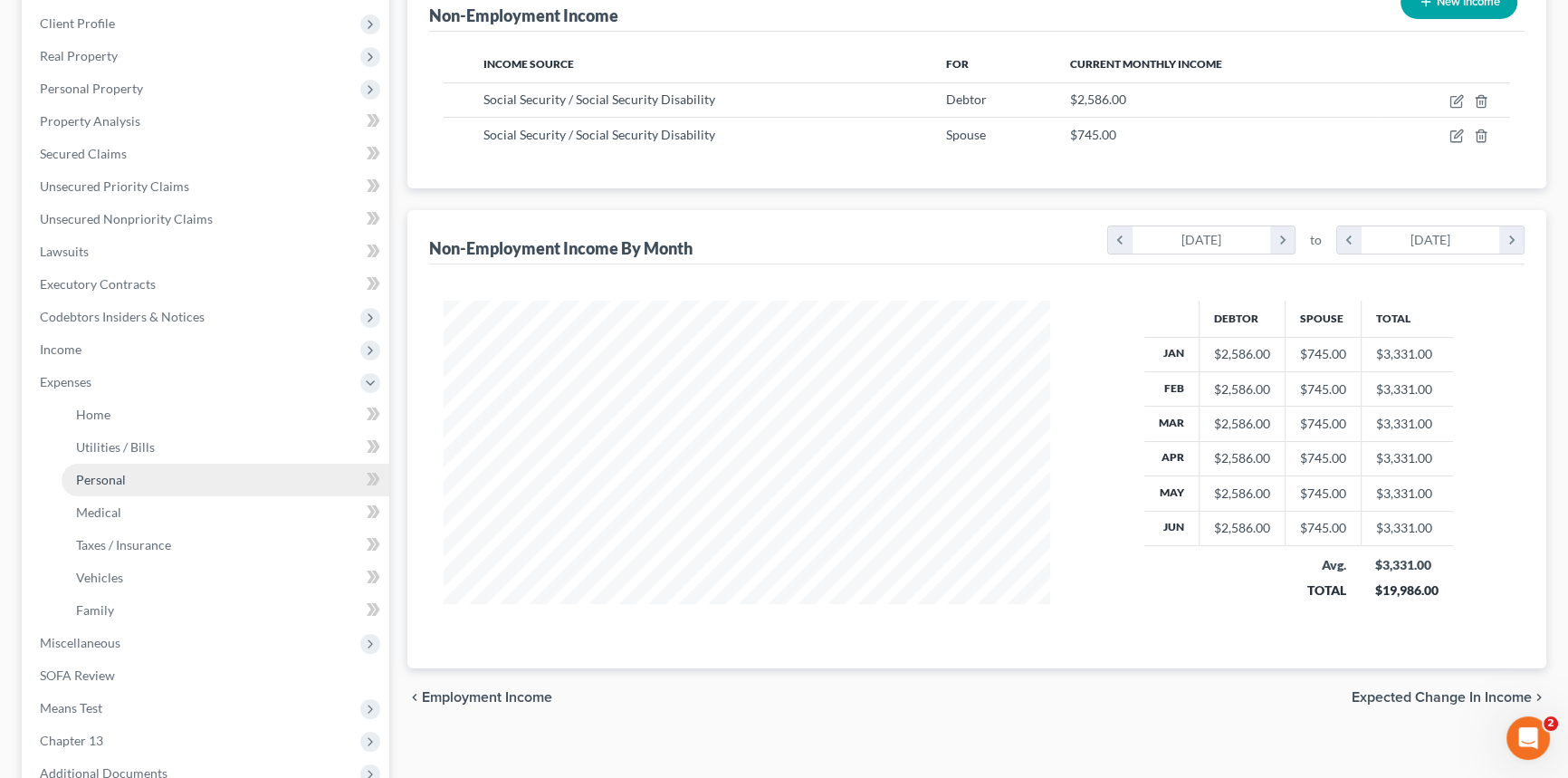
click at [118, 473] on span "Personal" at bounding box center [101, 480] width 49 height 16
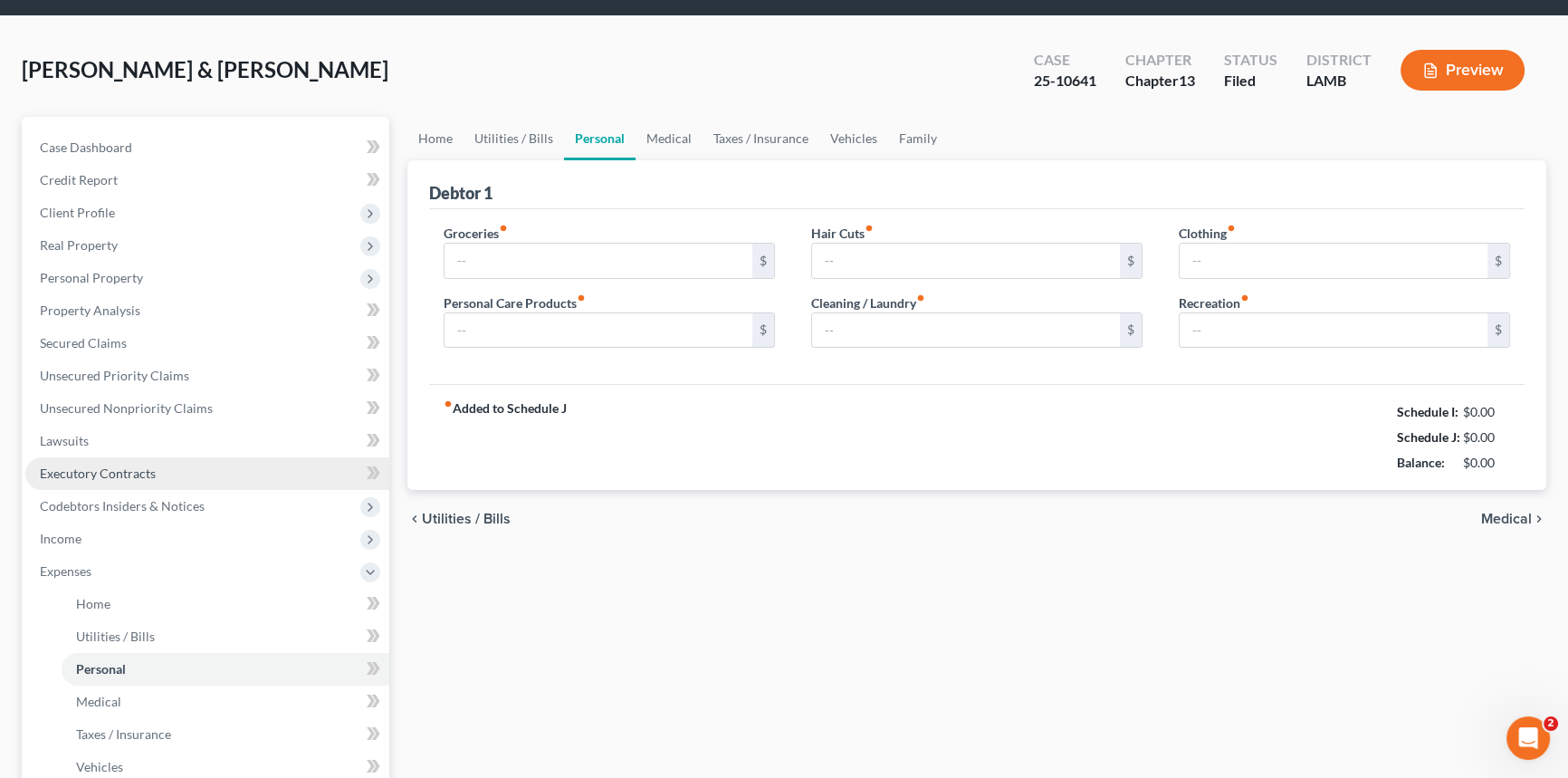
type input "611.00"
type input "80.00"
type input "0.00"
type input "75.00"
type input "0.00"
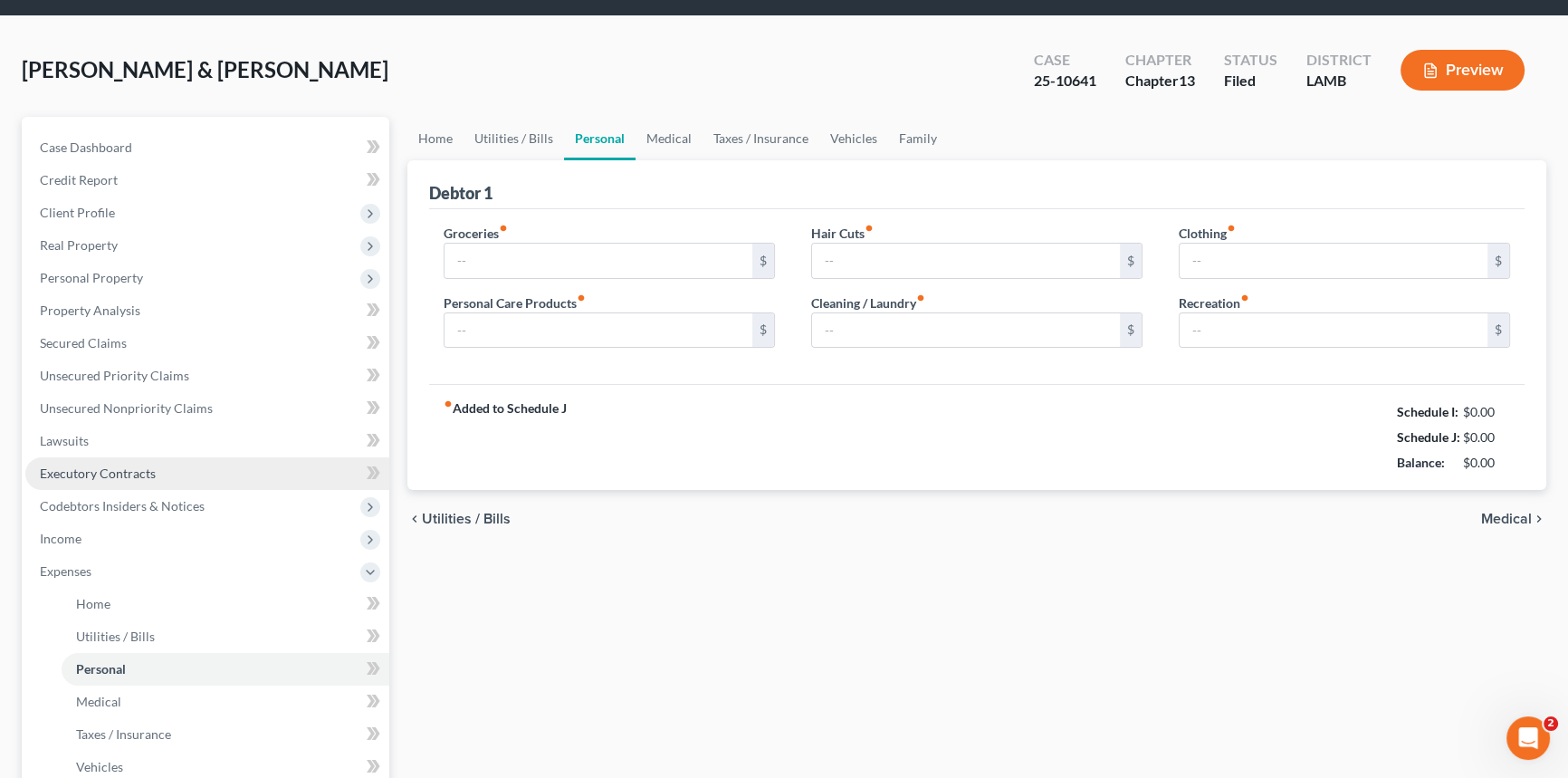
type input "0.00"
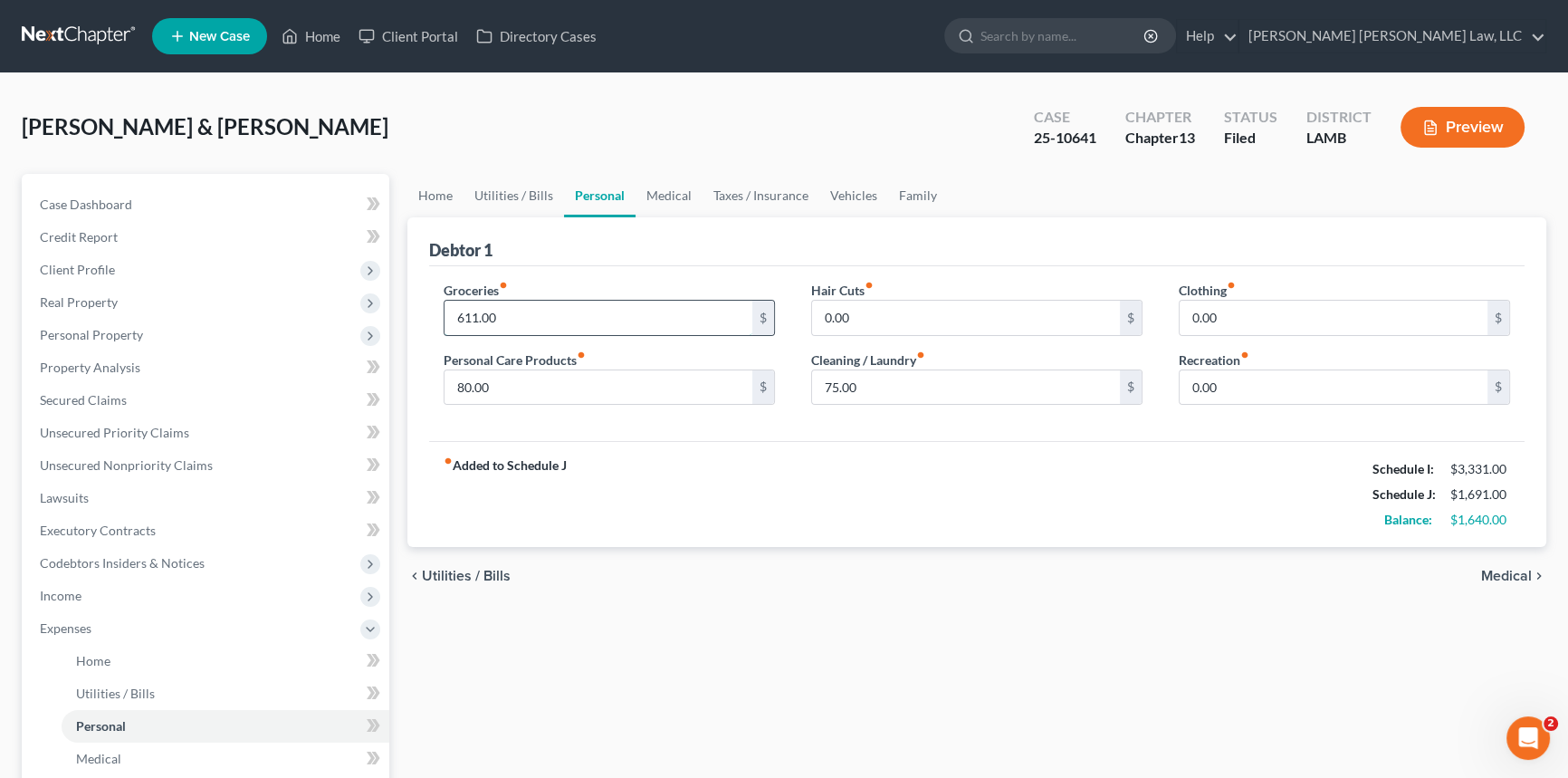
click at [501, 315] on input "611.00" at bounding box center [598, 319] width 308 height 35
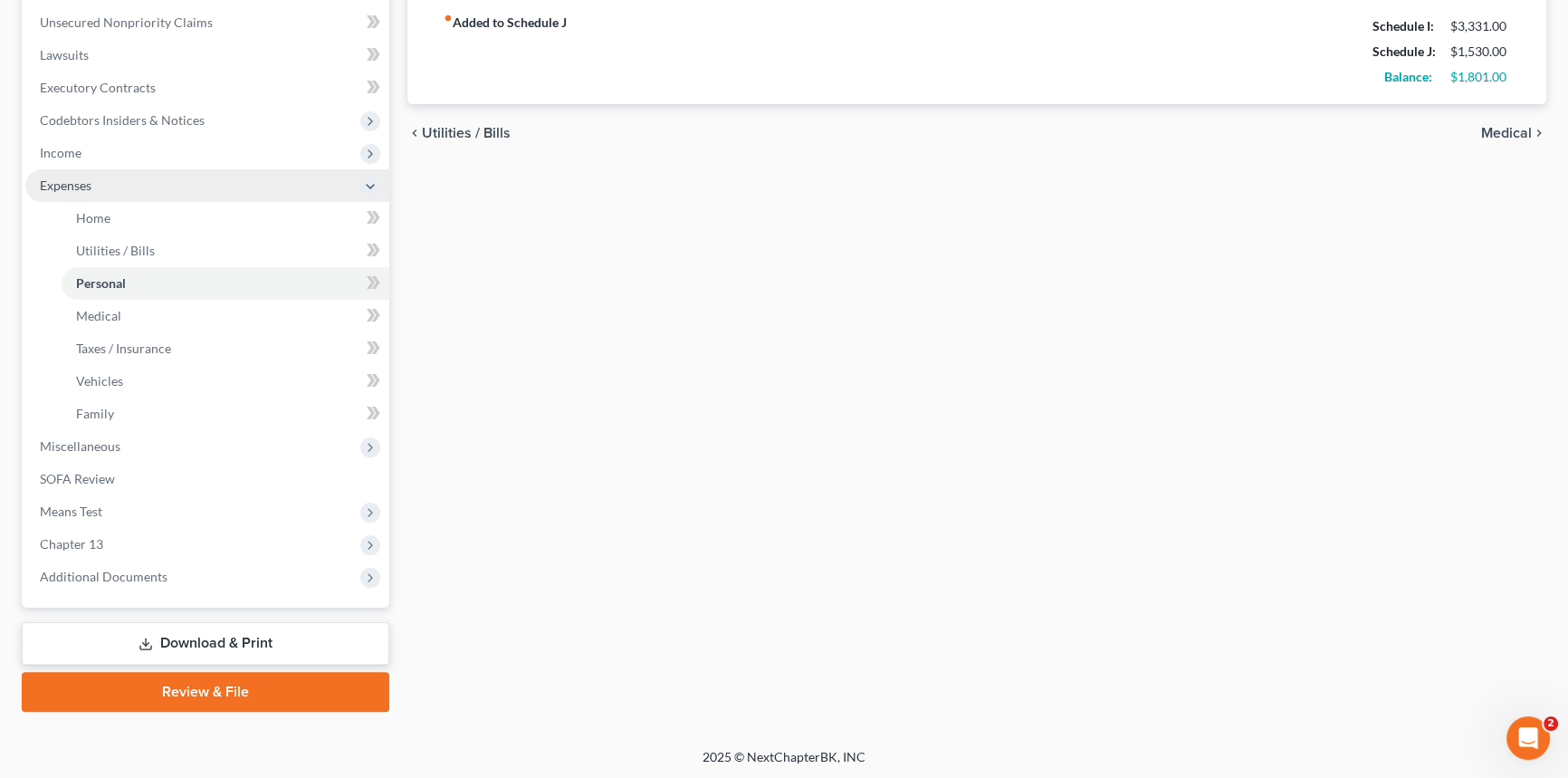
scroll to position [444, 0]
type input "450.00"
click at [281, 643] on link "Download & Print" at bounding box center [206, 643] width 368 height 43
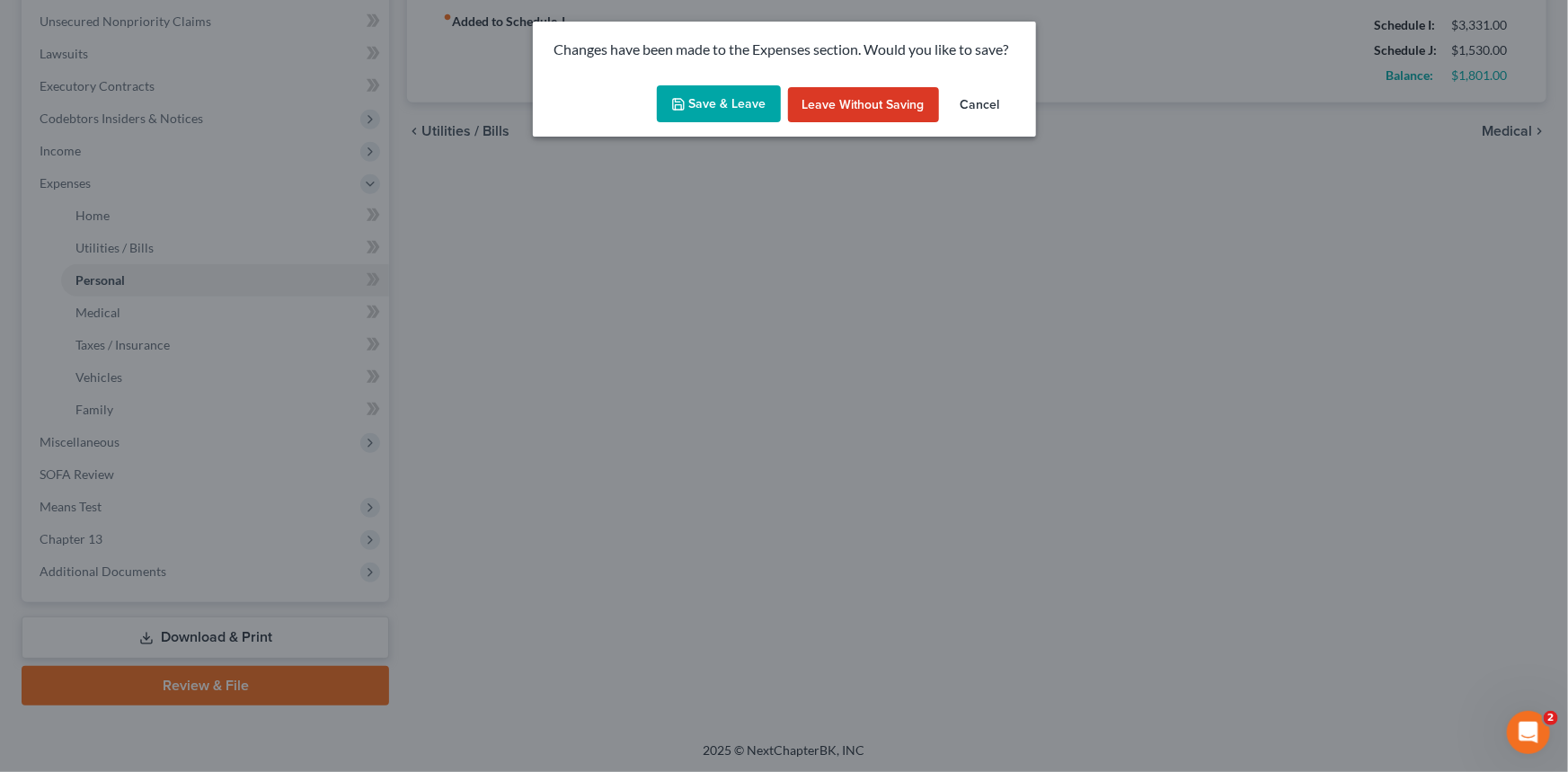
click at [725, 104] on button "Save & Leave" at bounding box center [718, 104] width 124 height 38
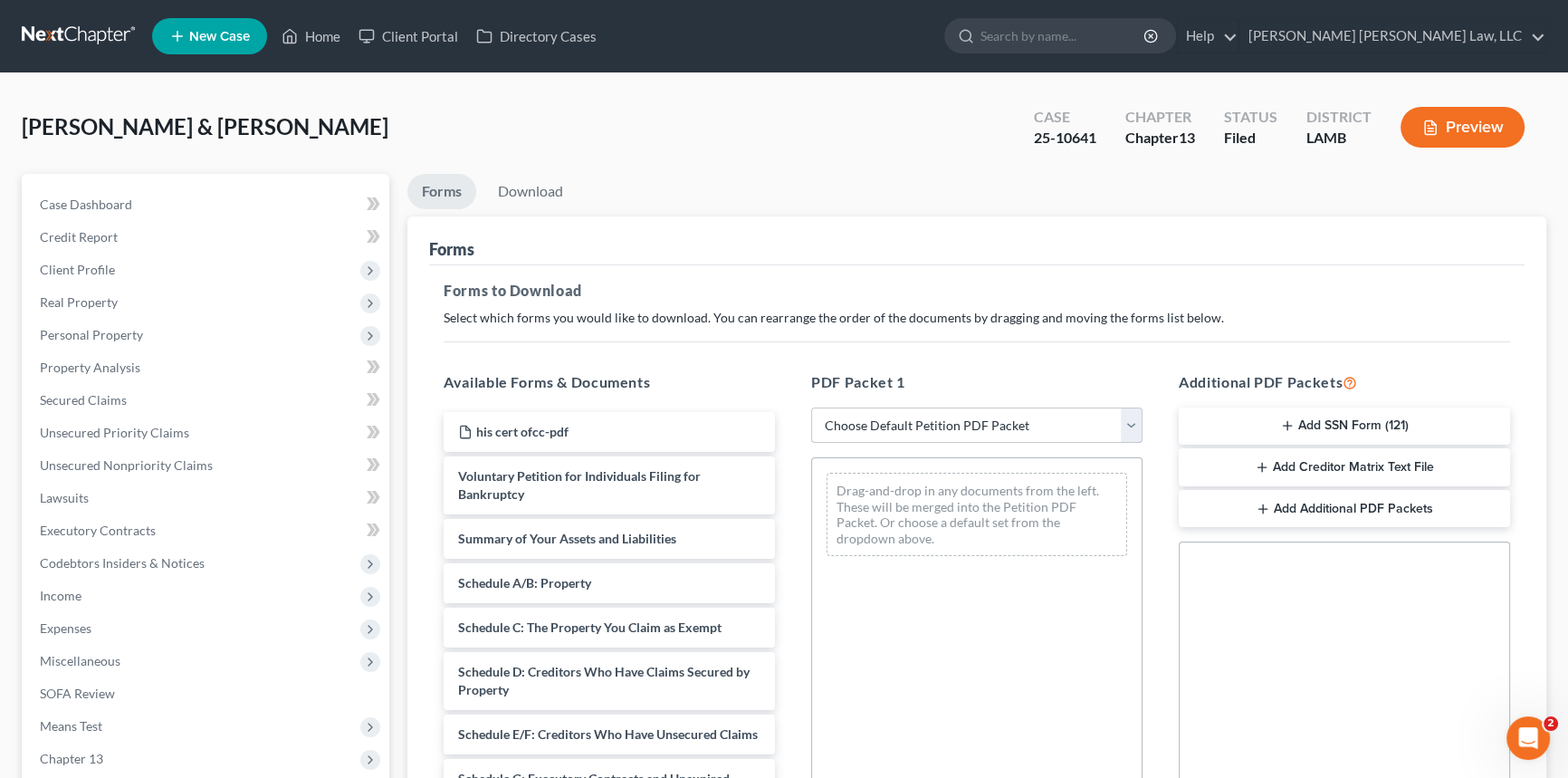
click at [931, 421] on select "Choose Default Petition PDF Packet Complete Bankruptcy Petition (all forms and …" at bounding box center [977, 426] width 331 height 37
select select "2"
click at [811, 407] on select "Choose Default Petition PDF Packet Complete Bankruptcy Petition (all forms and …" at bounding box center [977, 426] width 331 height 37
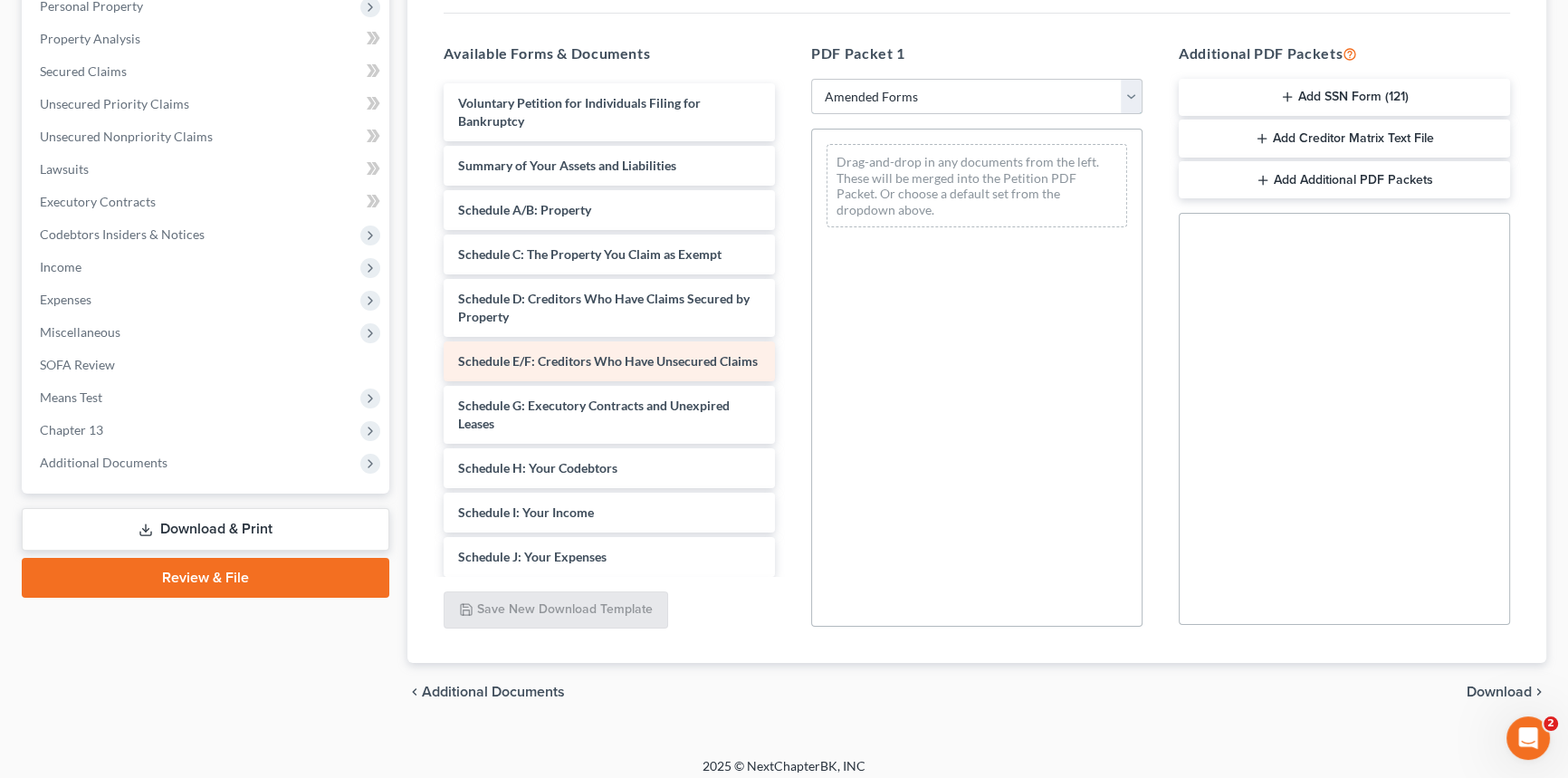
scroll to position [246, 0]
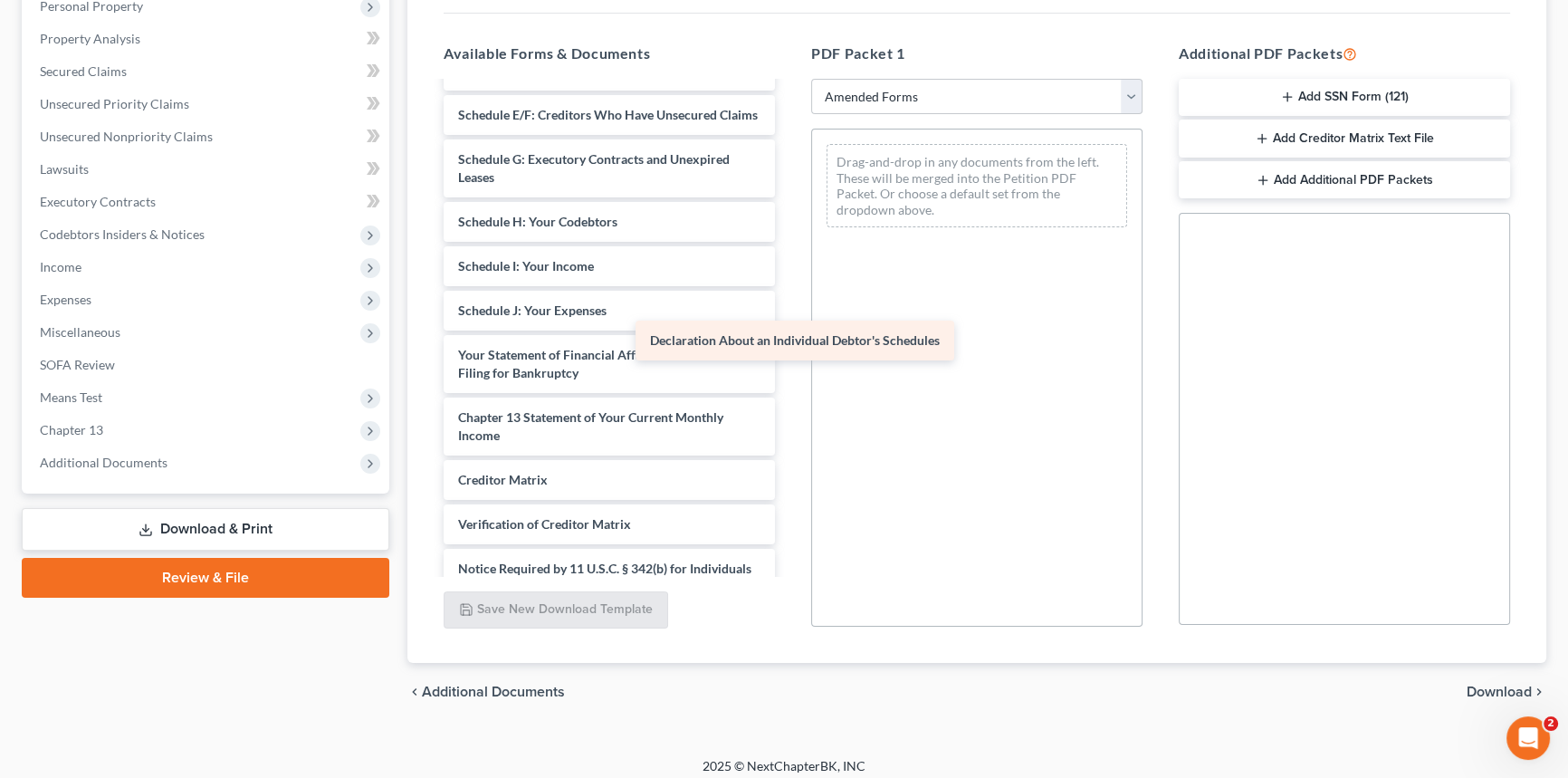
drag, startPoint x: 639, startPoint y: 371, endPoint x: 854, endPoint y: 337, distance: 217.7
click at [789, 337] on div "Declaration About an Individual Debtor's Schedules Voluntary Petition for Indiv…" at bounding box center [609, 244] width 360 height 815
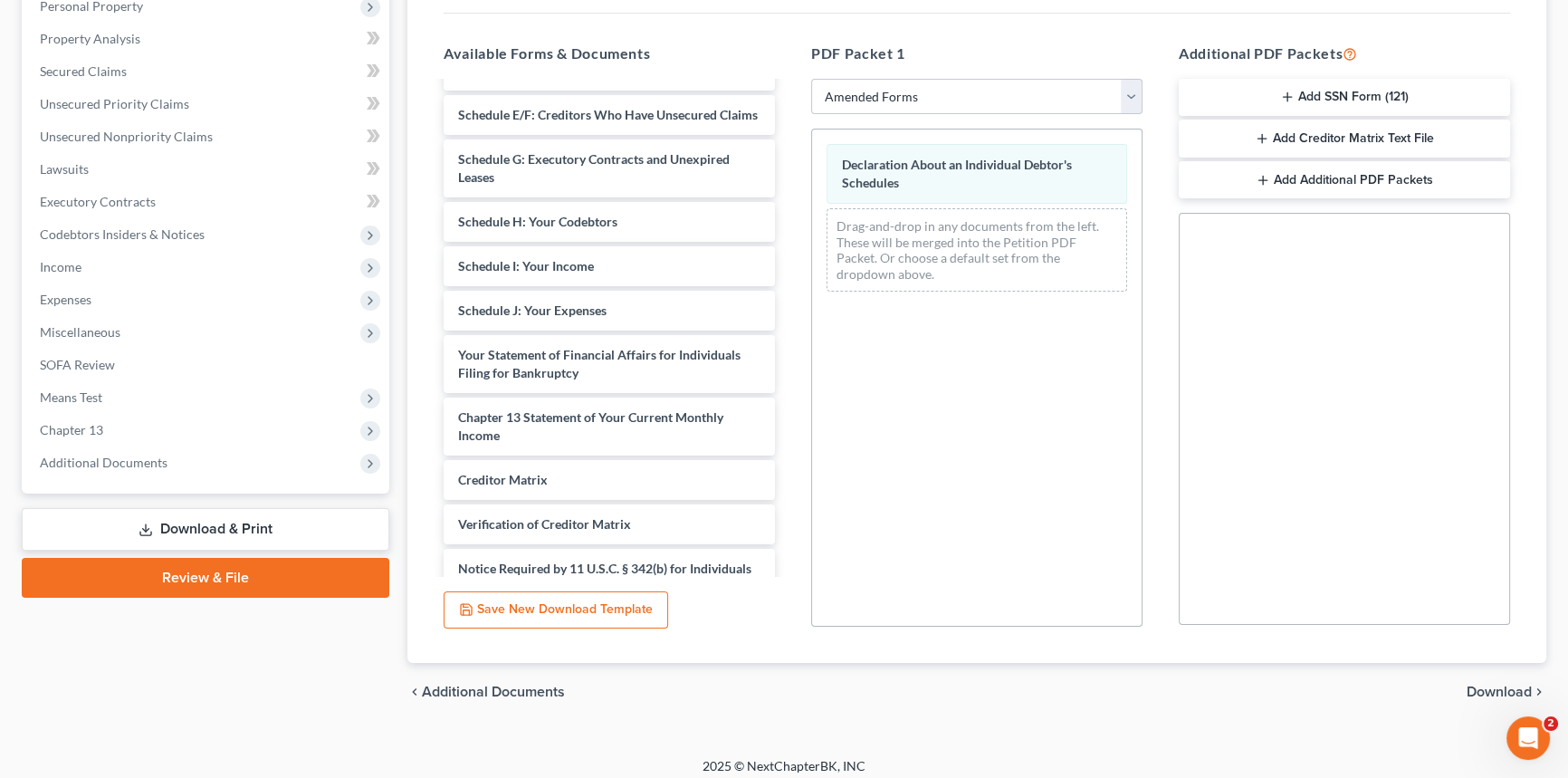
scroll to position [0, 0]
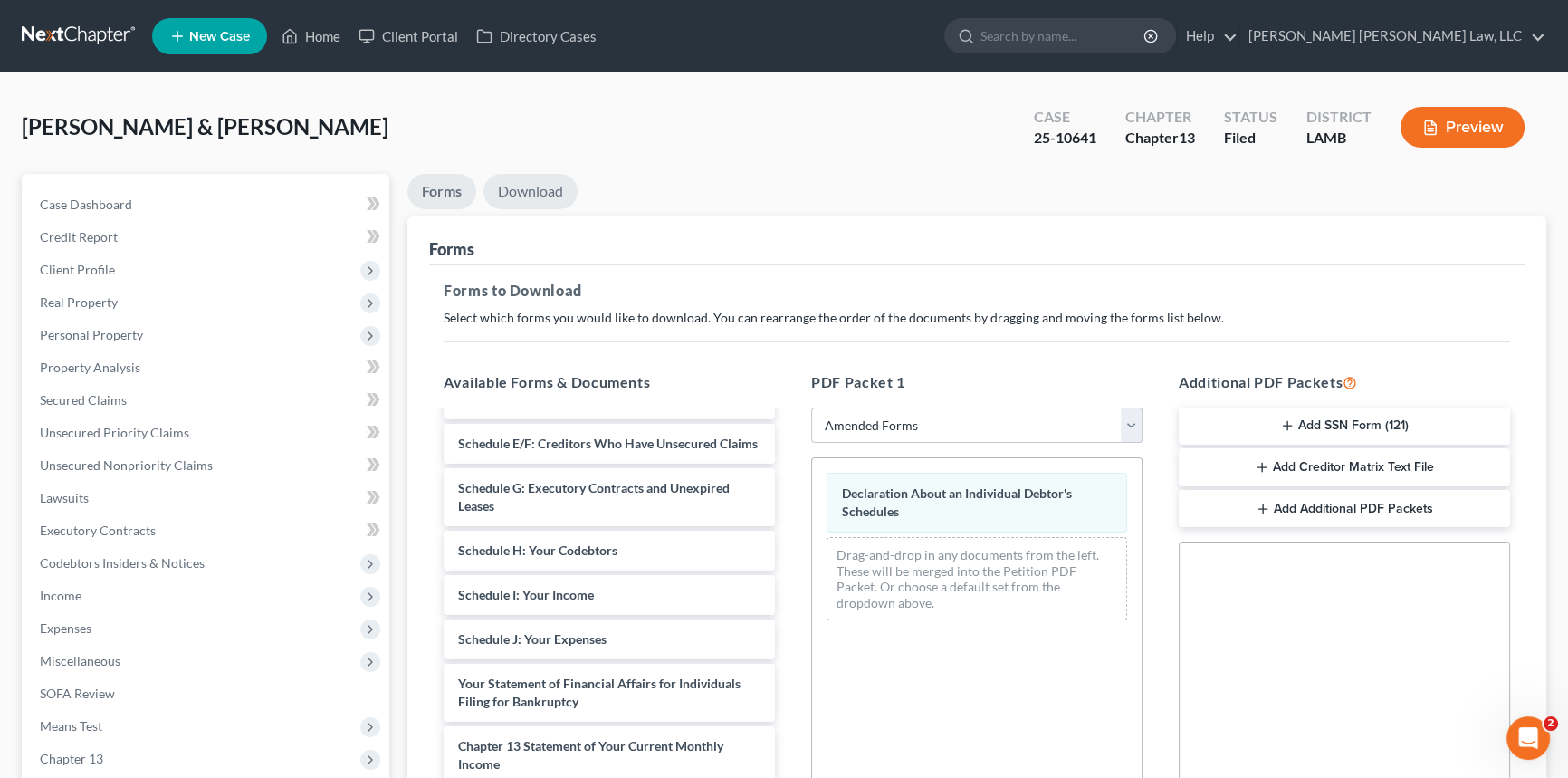
click at [543, 189] on link "Download" at bounding box center [531, 191] width 94 height 36
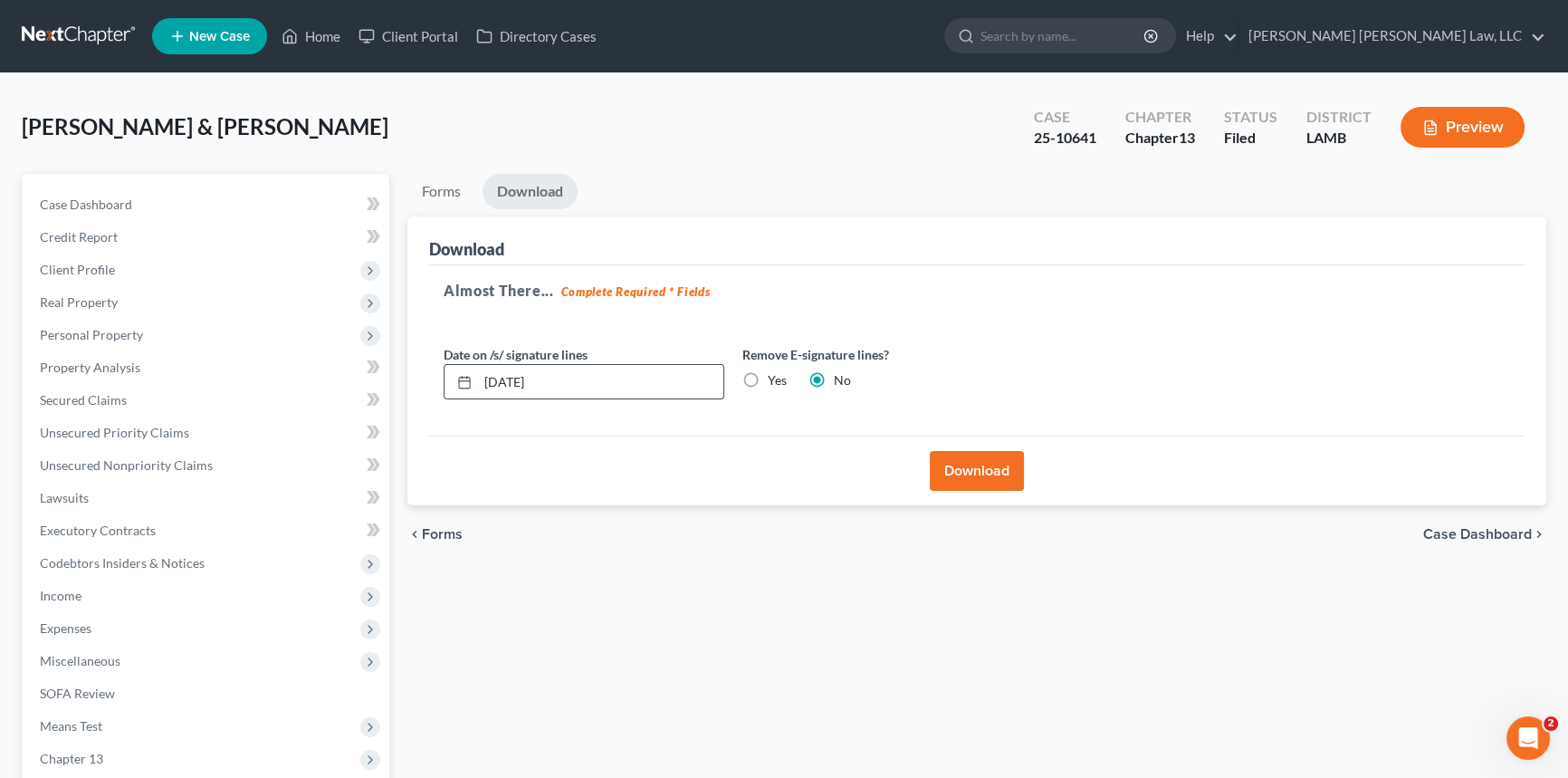
click at [572, 379] on input "[DATE]" at bounding box center [601, 383] width 245 height 35
click at [974, 470] on button "Download" at bounding box center [976, 471] width 94 height 40
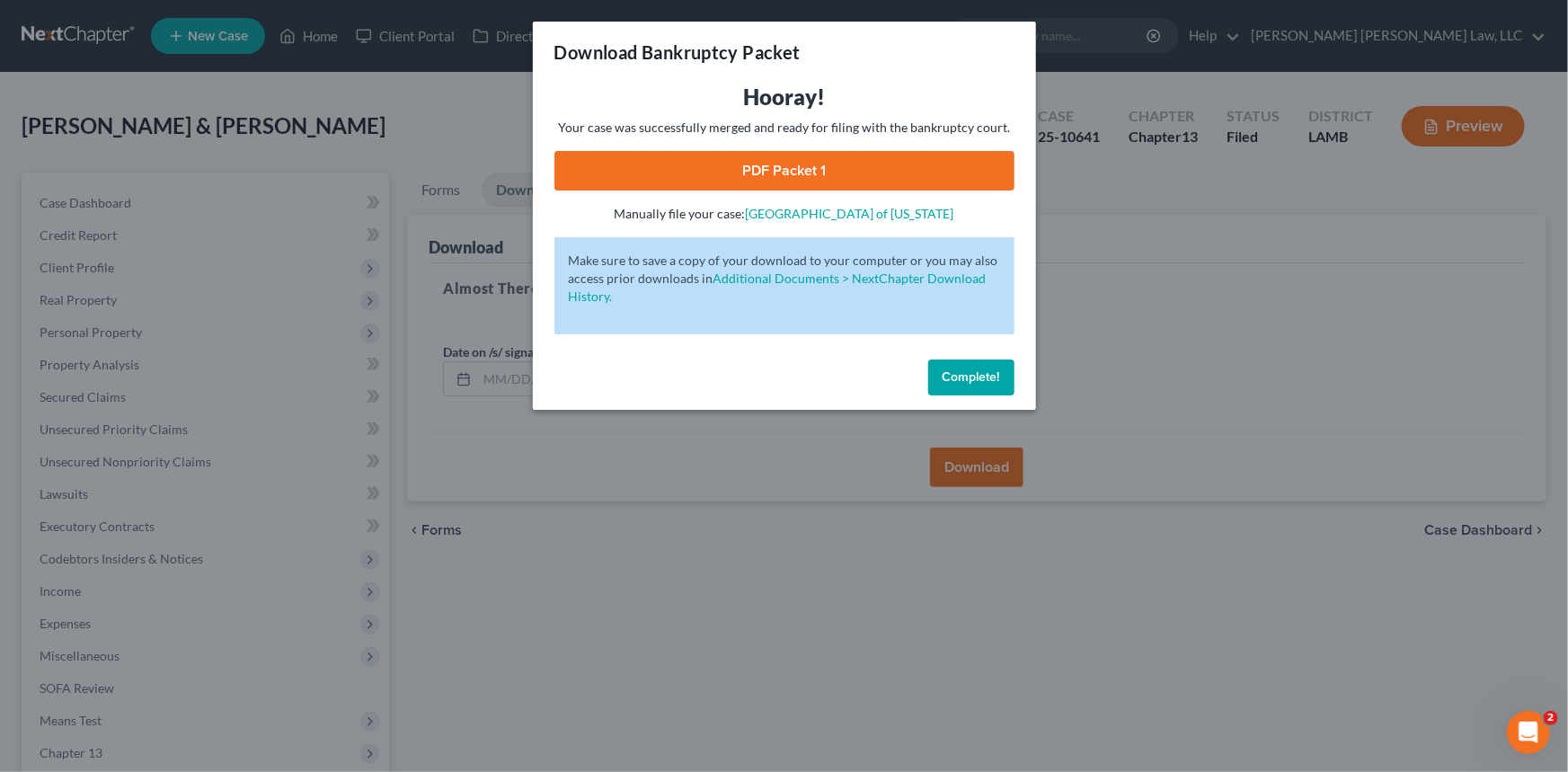
click at [754, 176] on link "PDF Packet 1" at bounding box center [784, 171] width 460 height 40
click at [973, 380] on span "Complete!" at bounding box center [971, 377] width 57 height 15
